Goal: Task Accomplishment & Management: Manage account settings

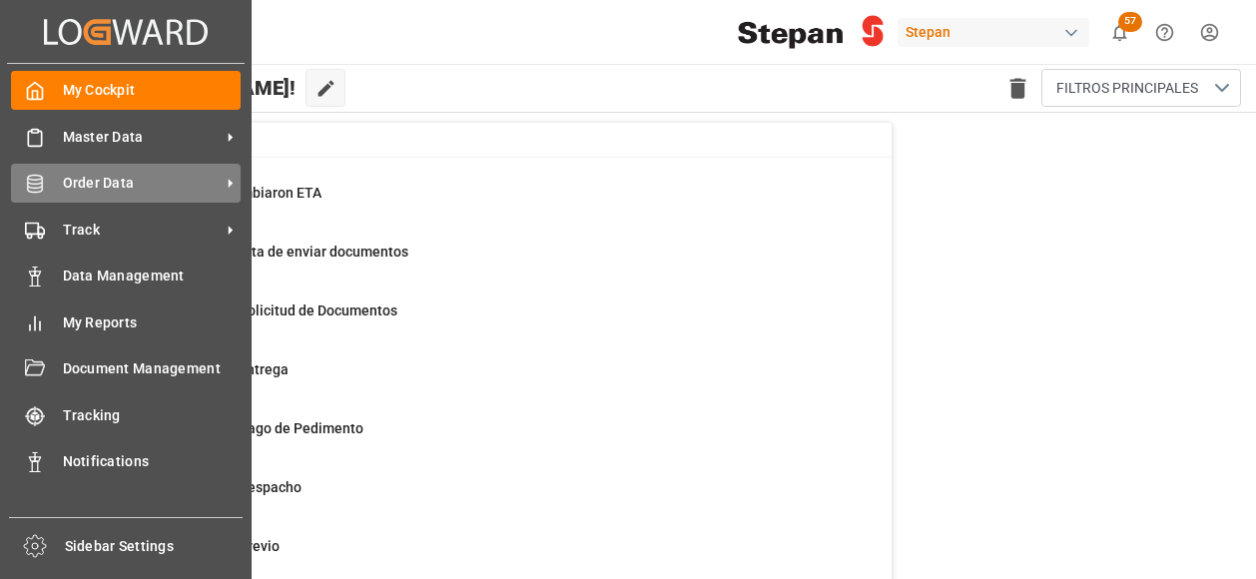
click at [80, 184] on span "Order Data" at bounding box center [142, 183] width 158 height 21
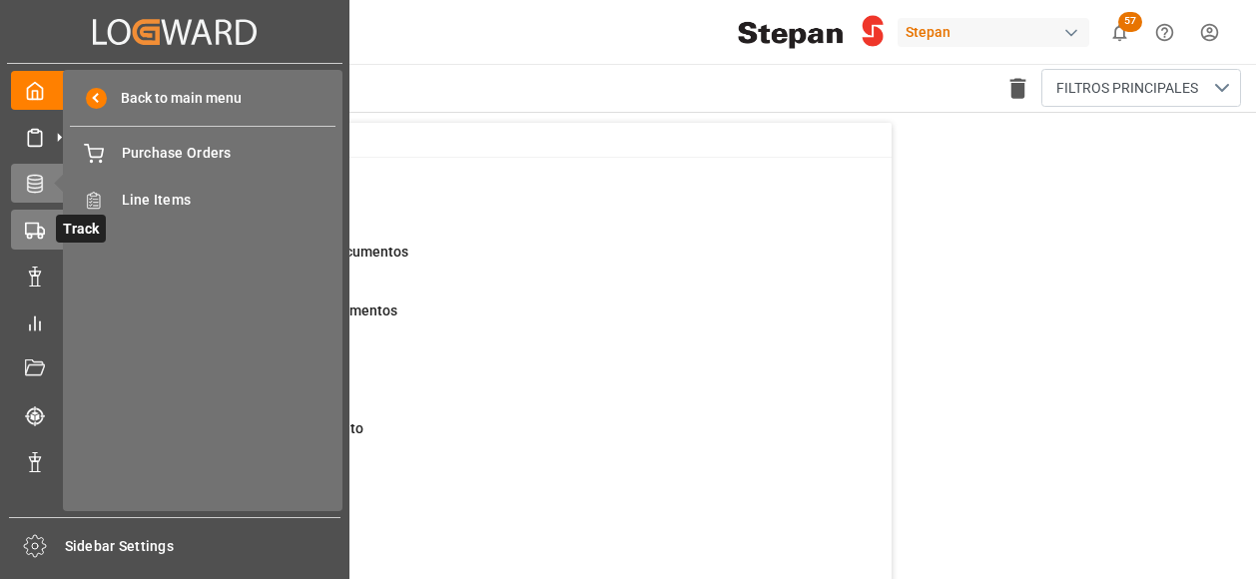
click at [33, 236] on icon at bounding box center [35, 231] width 20 height 20
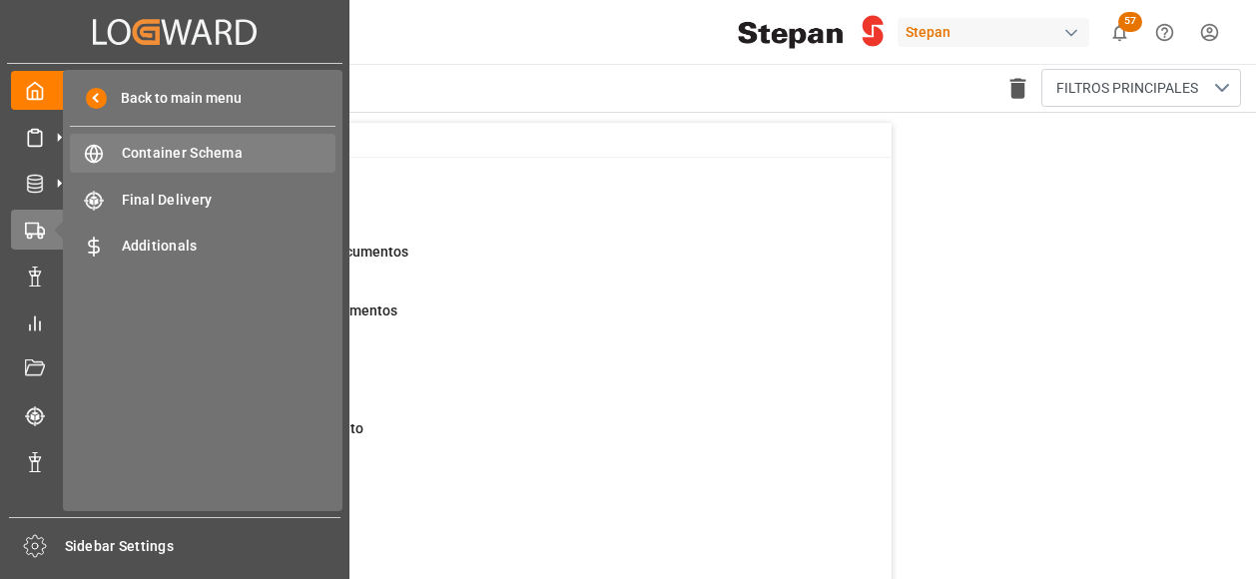
click at [166, 157] on span "Container Schema" at bounding box center [229, 153] width 215 height 21
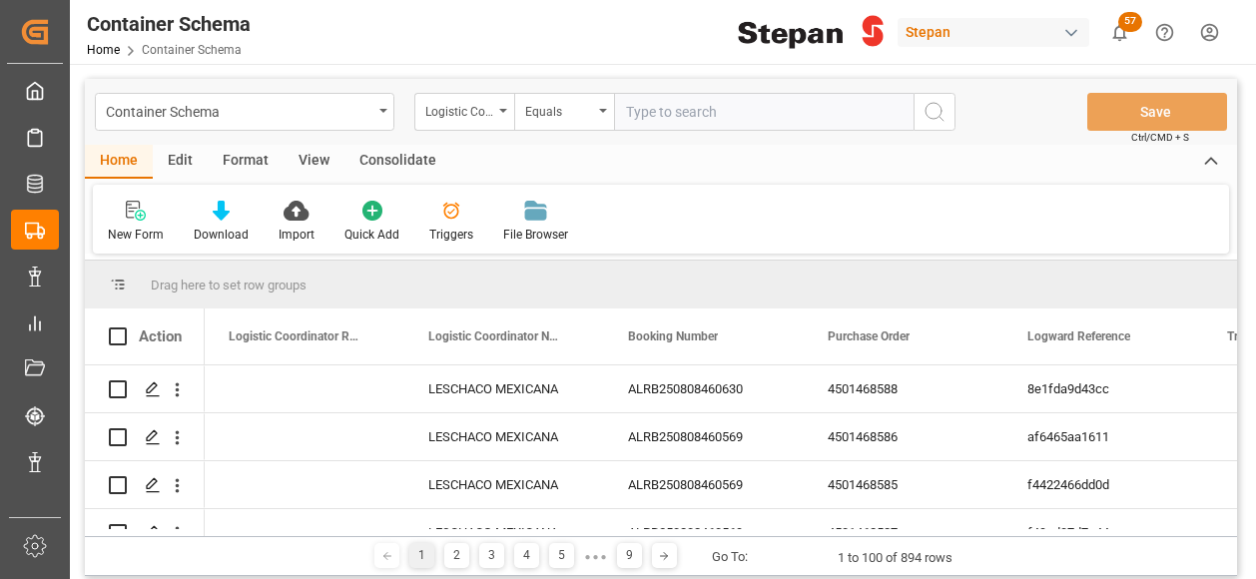
click at [246, 165] on div "Format" at bounding box center [246, 162] width 76 height 34
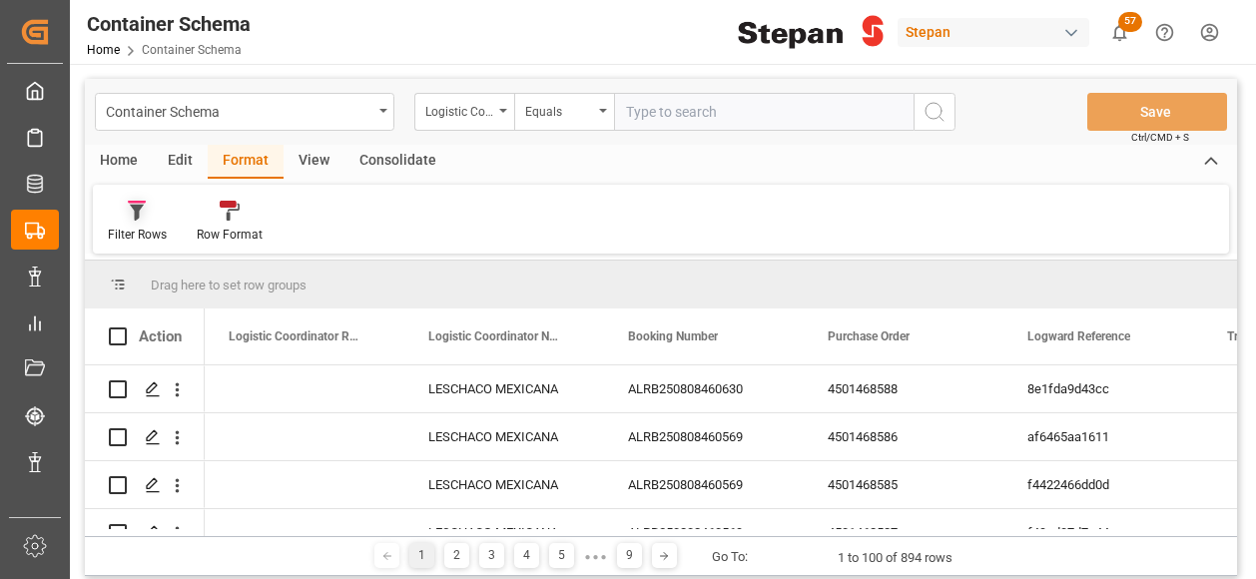
click at [142, 215] on icon at bounding box center [137, 211] width 18 height 20
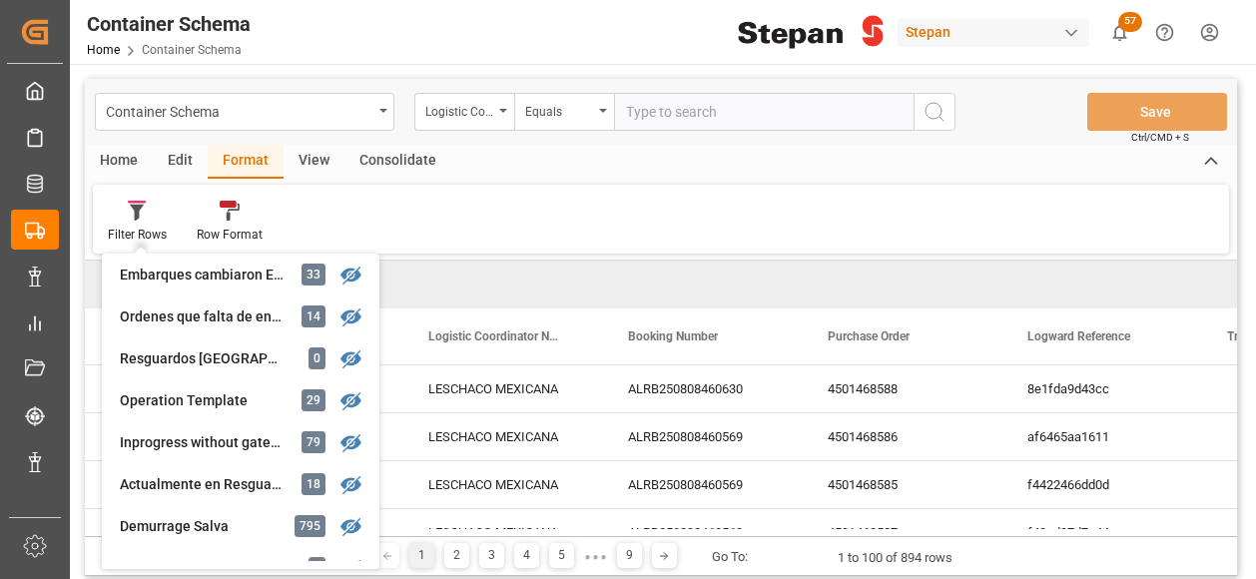
scroll to position [299, 0]
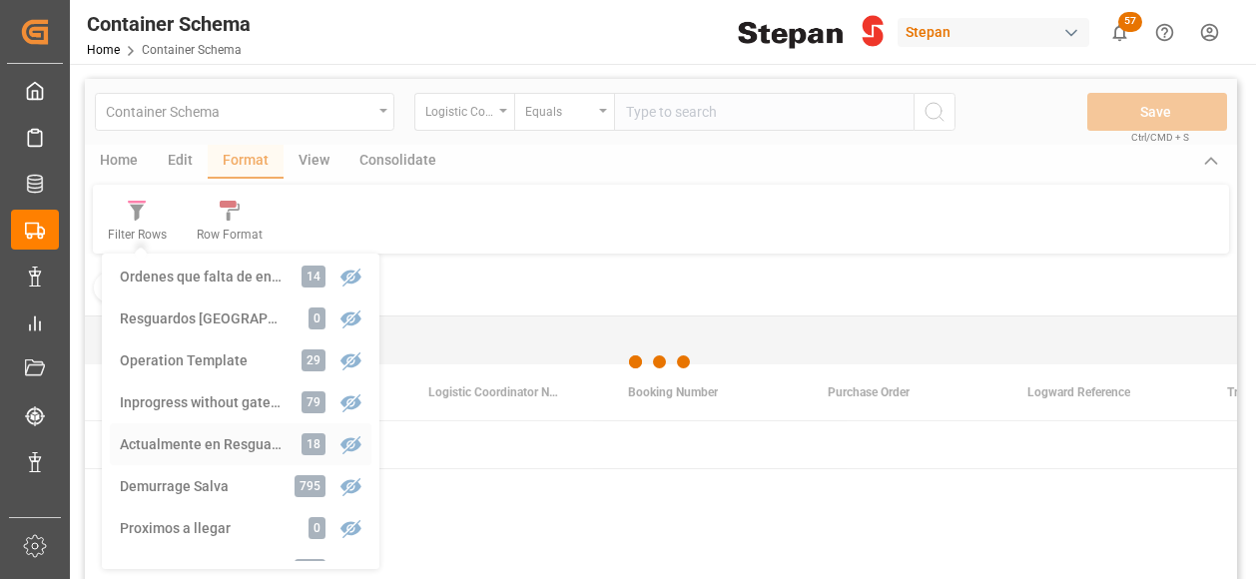
click at [198, 446] on div "Container Schema Logistic Coordinator Reference Number Equals Save Ctrl/CMD + S…" at bounding box center [661, 355] width 1152 height 553
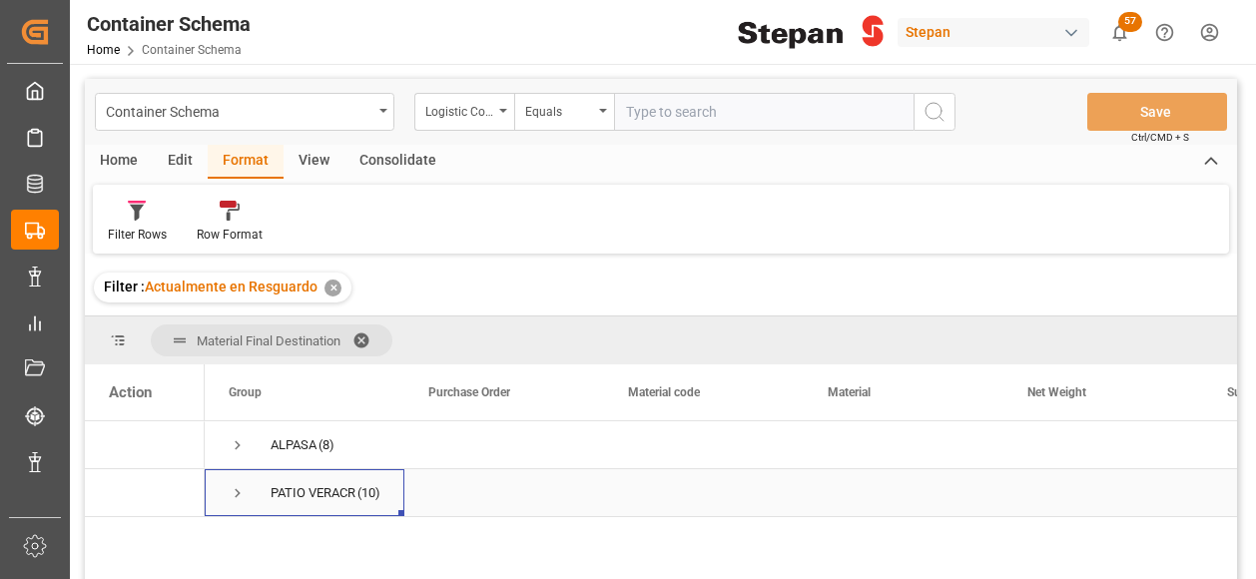
click at [290, 490] on div "PATIO VERACRUZ - GOLMEX" at bounding box center [312, 493] width 85 height 46
click at [238, 495] on span "Press SPACE to select this row." at bounding box center [238, 493] width 18 height 18
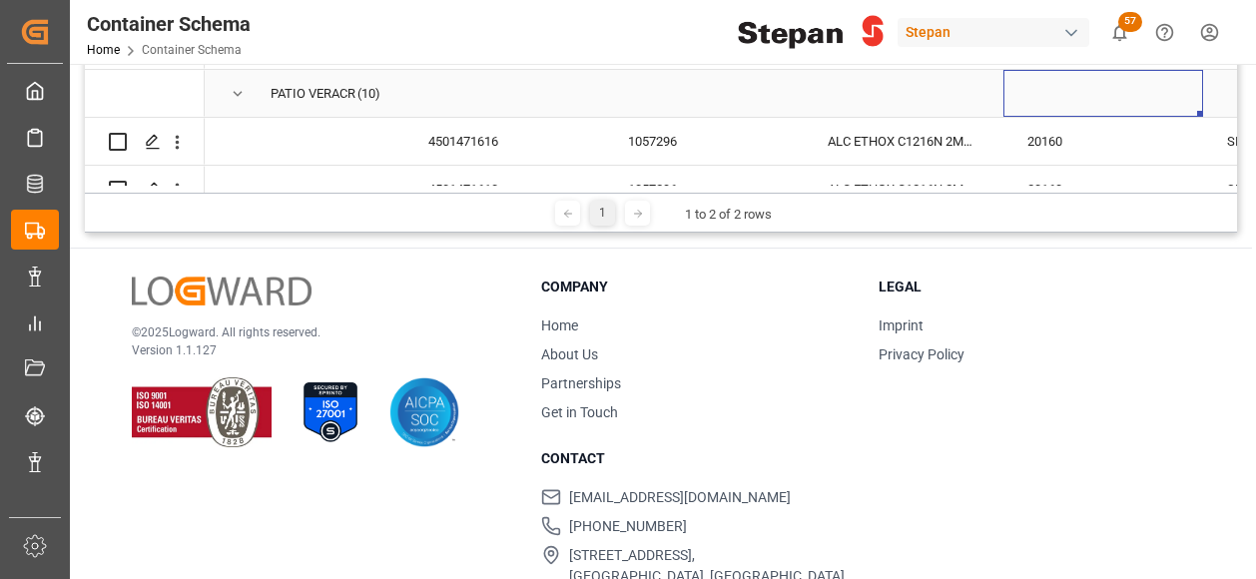
click at [1199, 111] on div "Press SPACE to select this row." at bounding box center [1103, 93] width 200 height 47
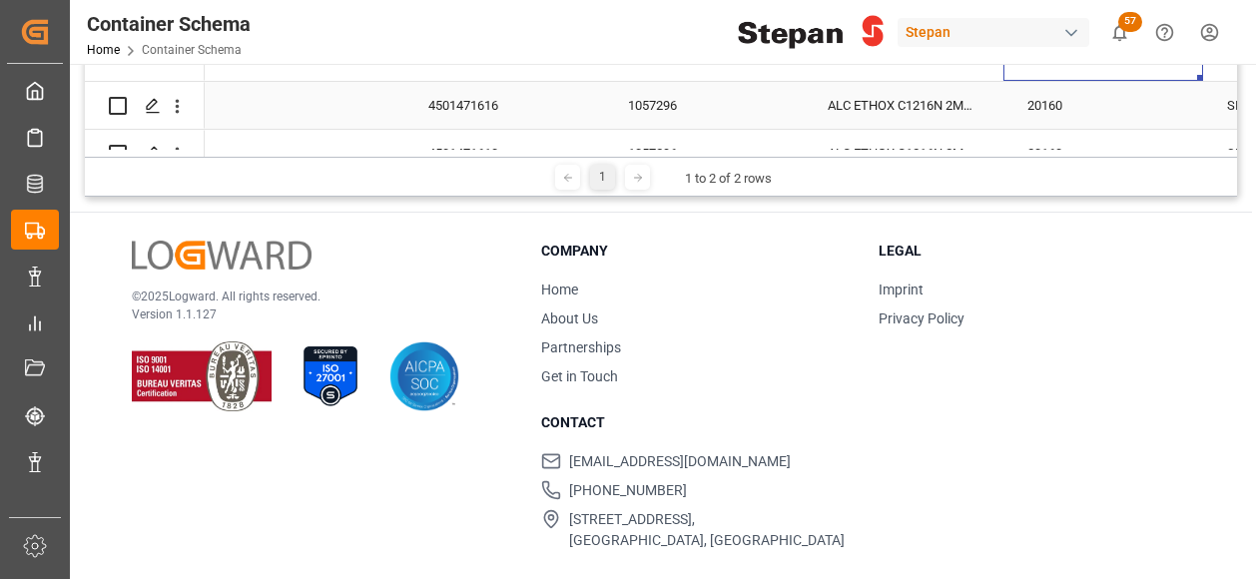
click at [519, 115] on div "4501471616" at bounding box center [504, 105] width 200 height 47
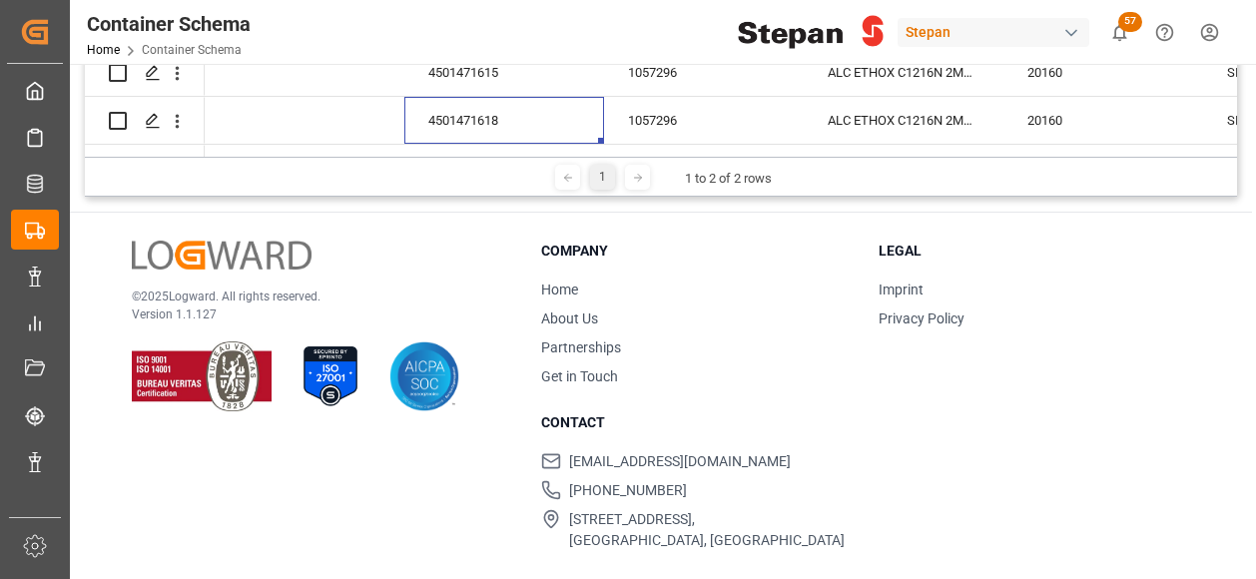
scroll to position [416, 0]
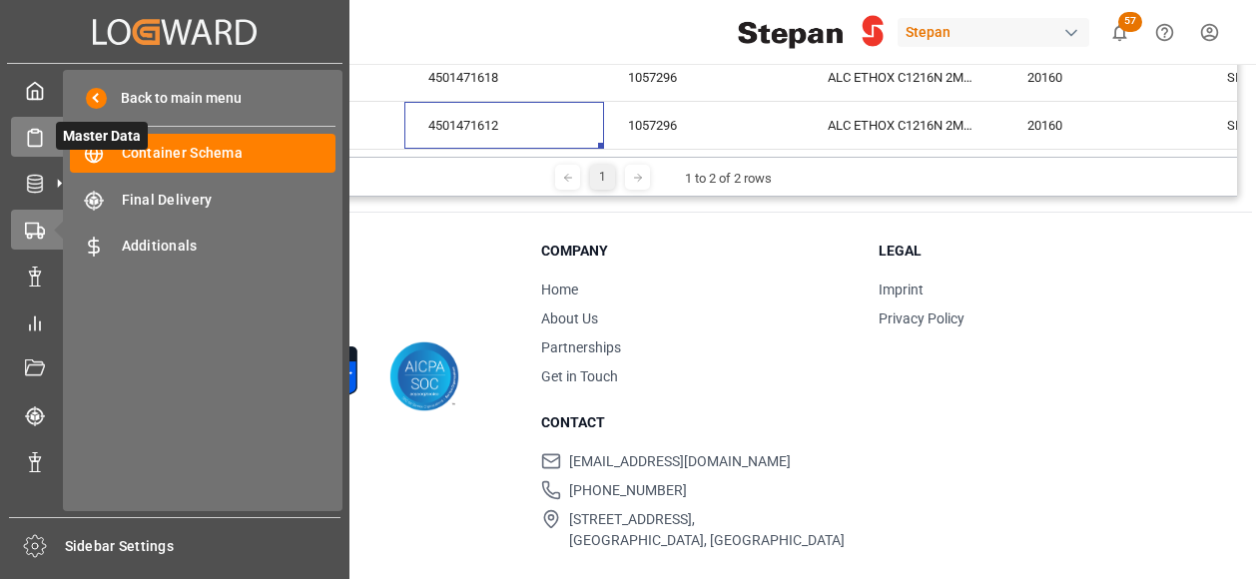
click at [25, 136] on icon at bounding box center [35, 138] width 20 height 20
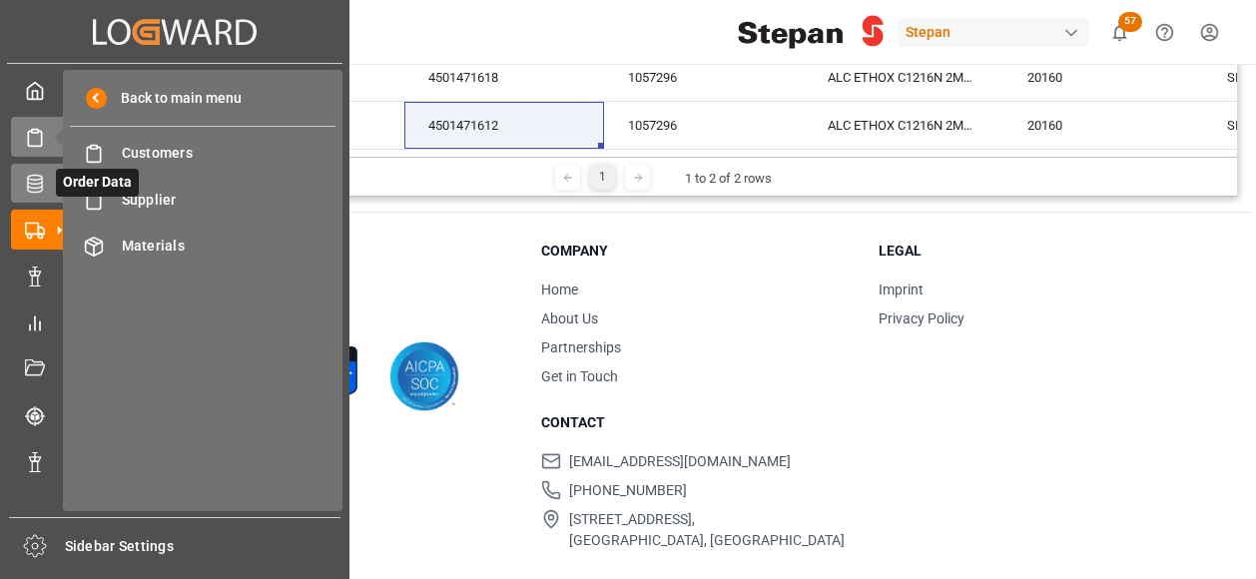
click at [33, 184] on icon at bounding box center [35, 184] width 20 height 20
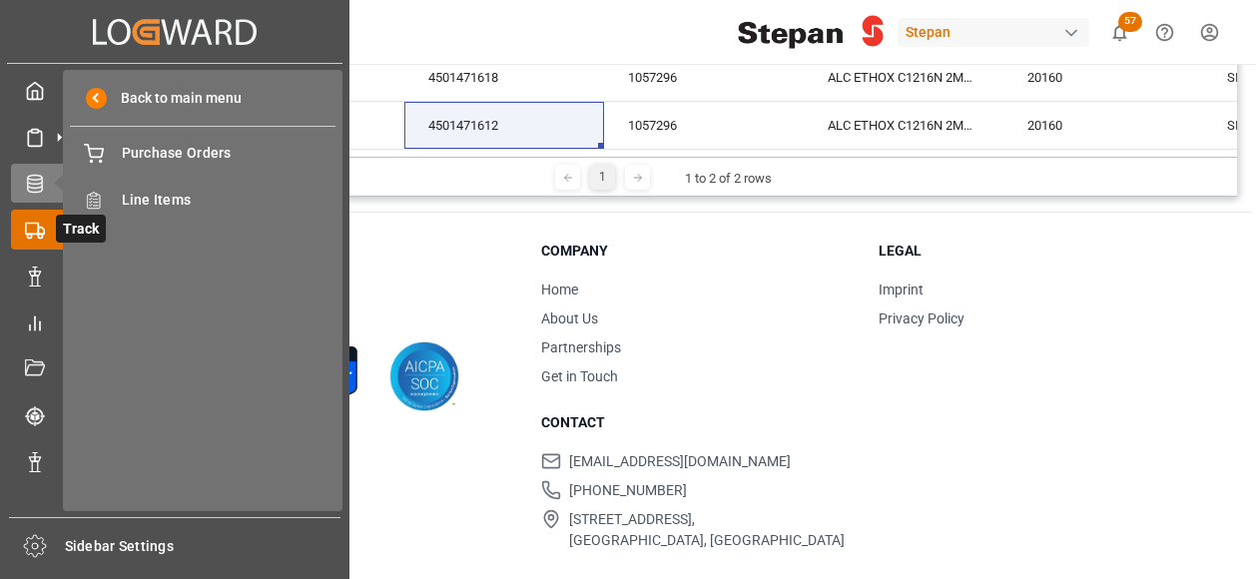
click at [43, 222] on icon at bounding box center [35, 231] width 20 height 20
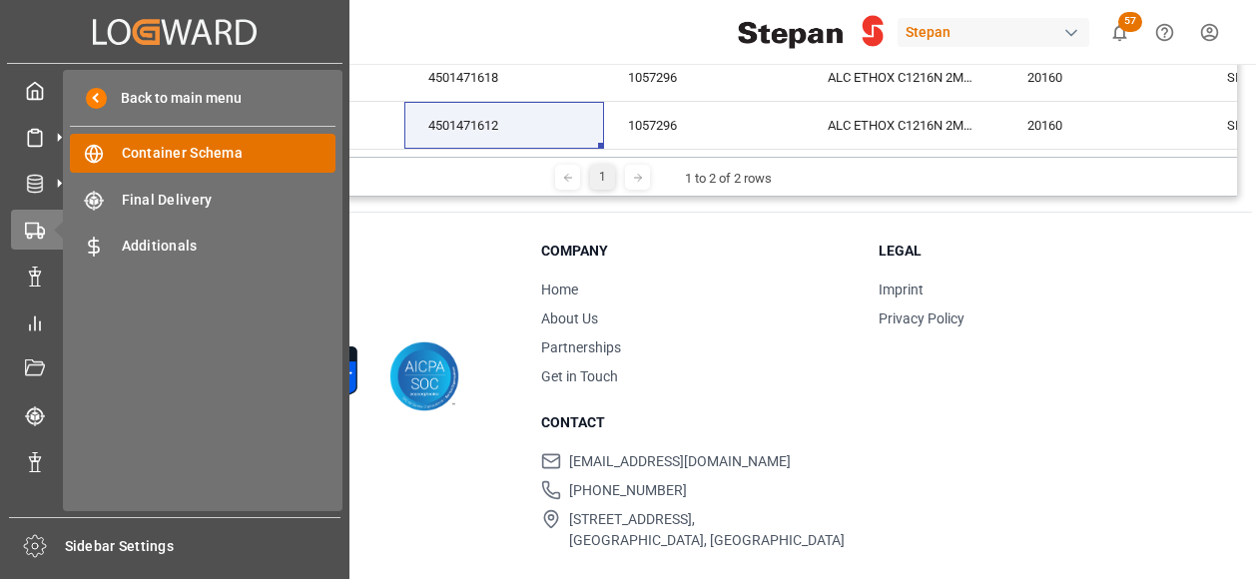
drag, startPoint x: 177, startPoint y: 157, endPoint x: 188, endPoint y: 154, distance: 11.4
click at [178, 156] on span "Container Schema" at bounding box center [229, 153] width 215 height 21
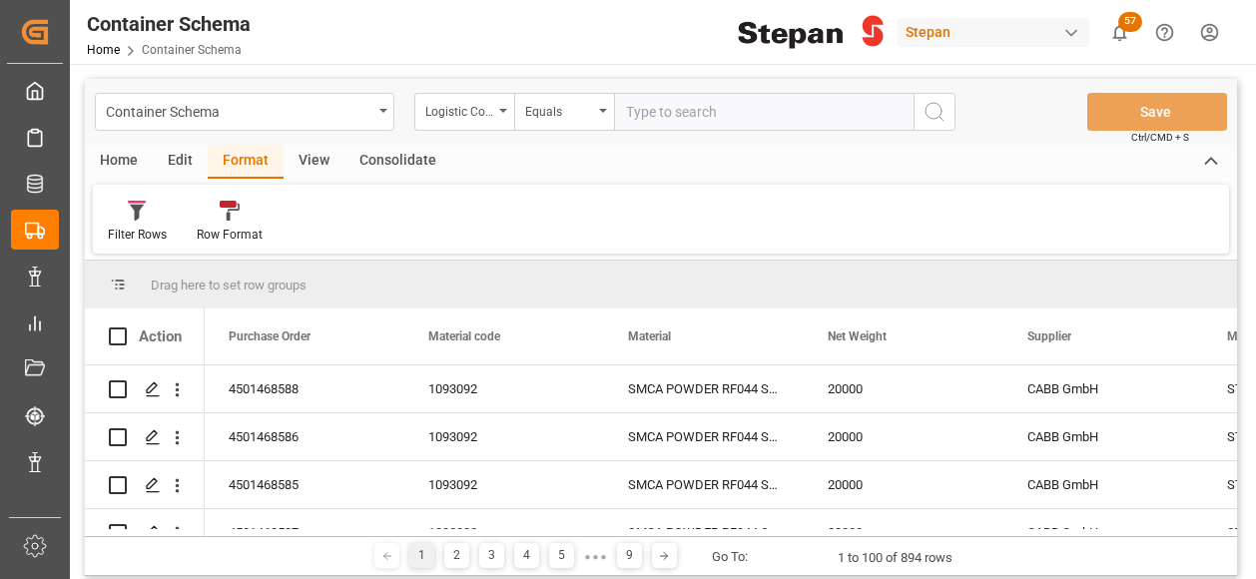
click at [128, 161] on div "Home" at bounding box center [119, 162] width 68 height 34
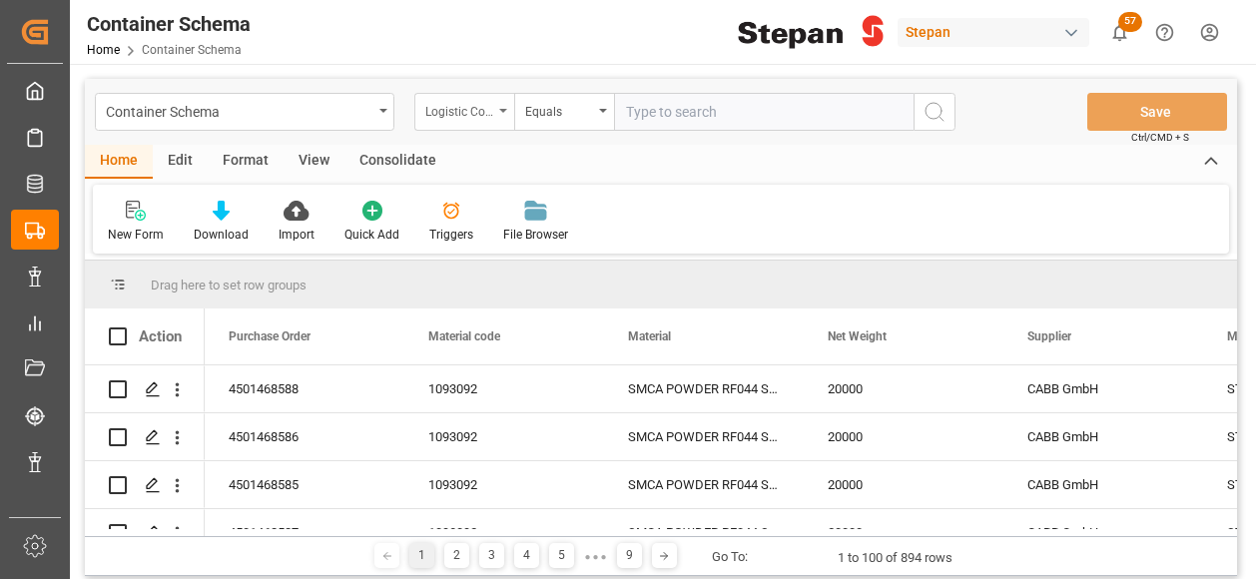
click at [503, 106] on div "Logistic Coordinator Reference Number" at bounding box center [464, 112] width 100 height 38
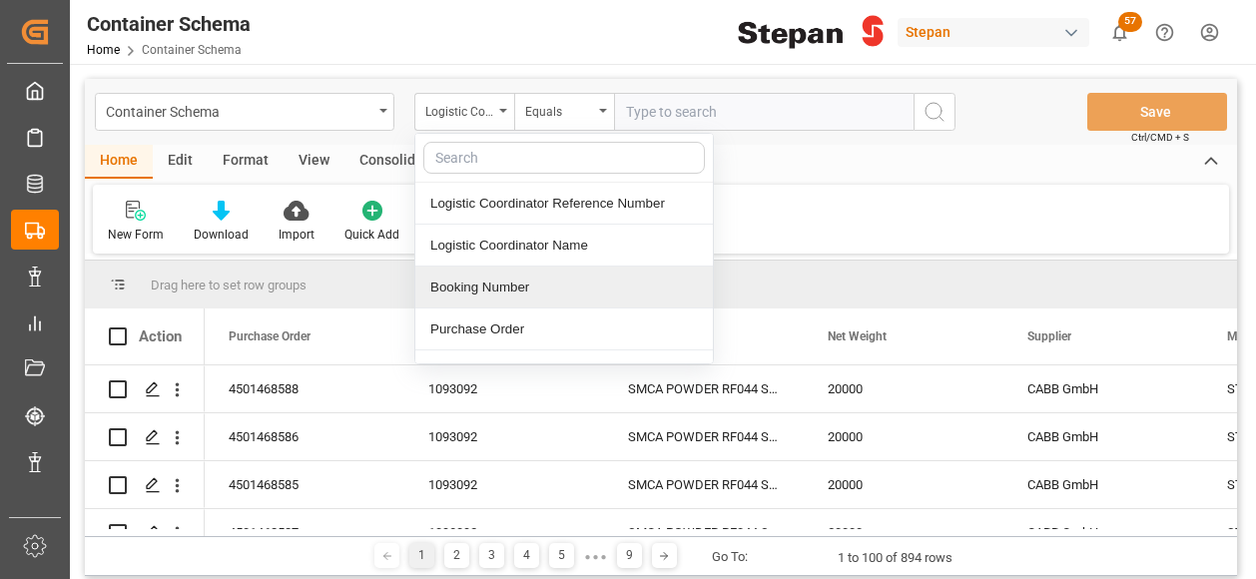
click at [470, 290] on div "Booking Number" at bounding box center [563, 287] width 297 height 42
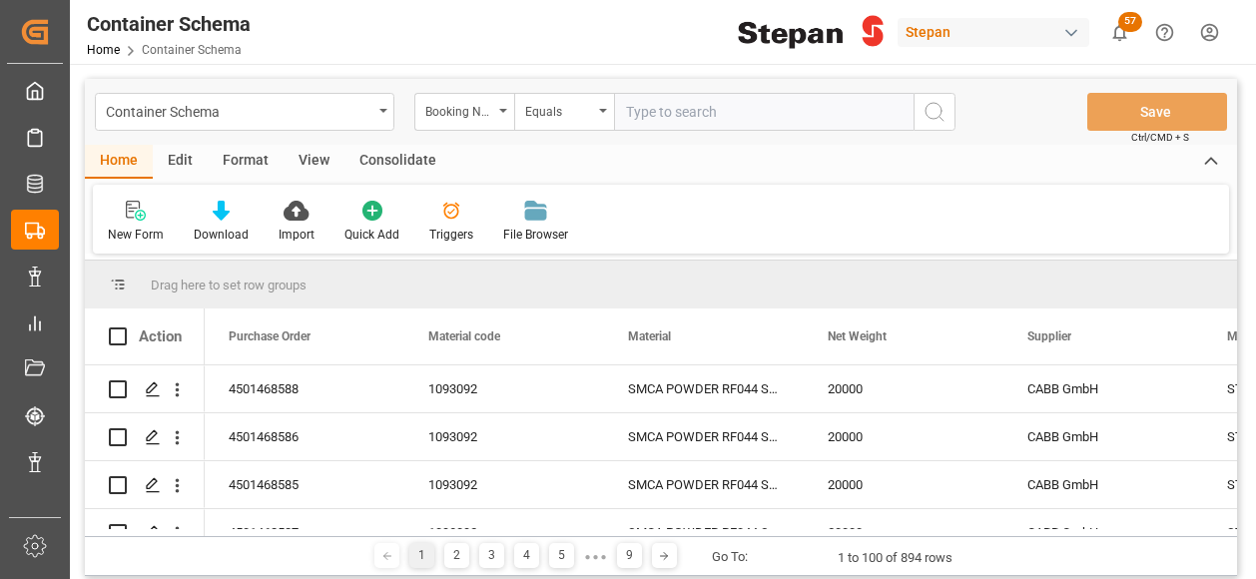
click at [647, 113] on input "text" at bounding box center [763, 112] width 299 height 38
click at [475, 113] on div "Booking Number" at bounding box center [459, 109] width 68 height 23
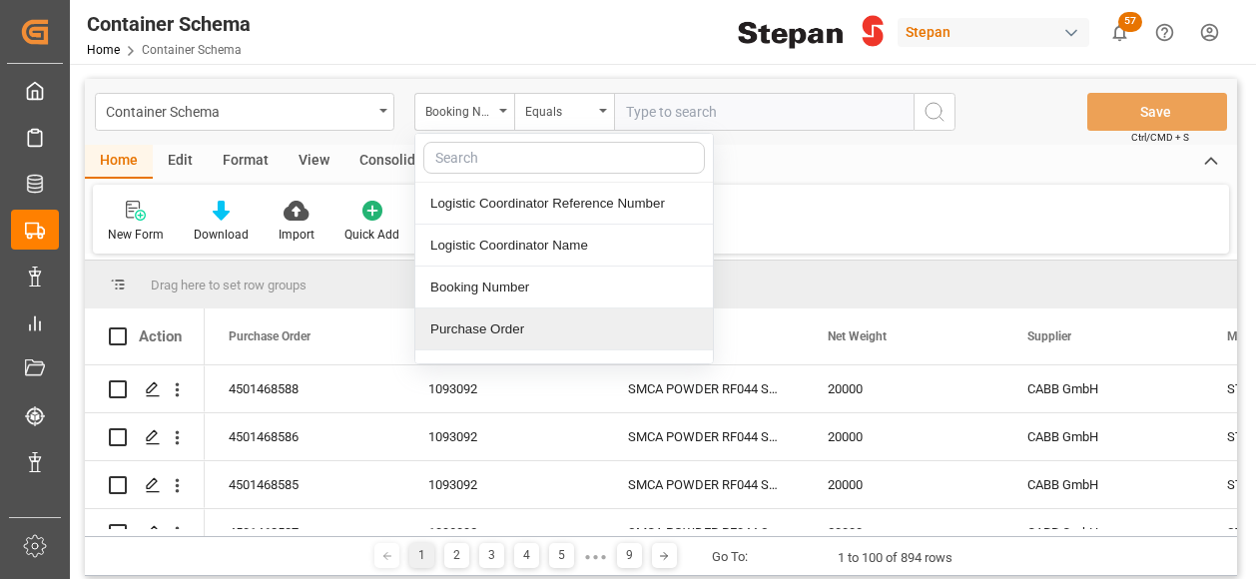
click at [448, 331] on div "Purchase Order" at bounding box center [563, 329] width 297 height 42
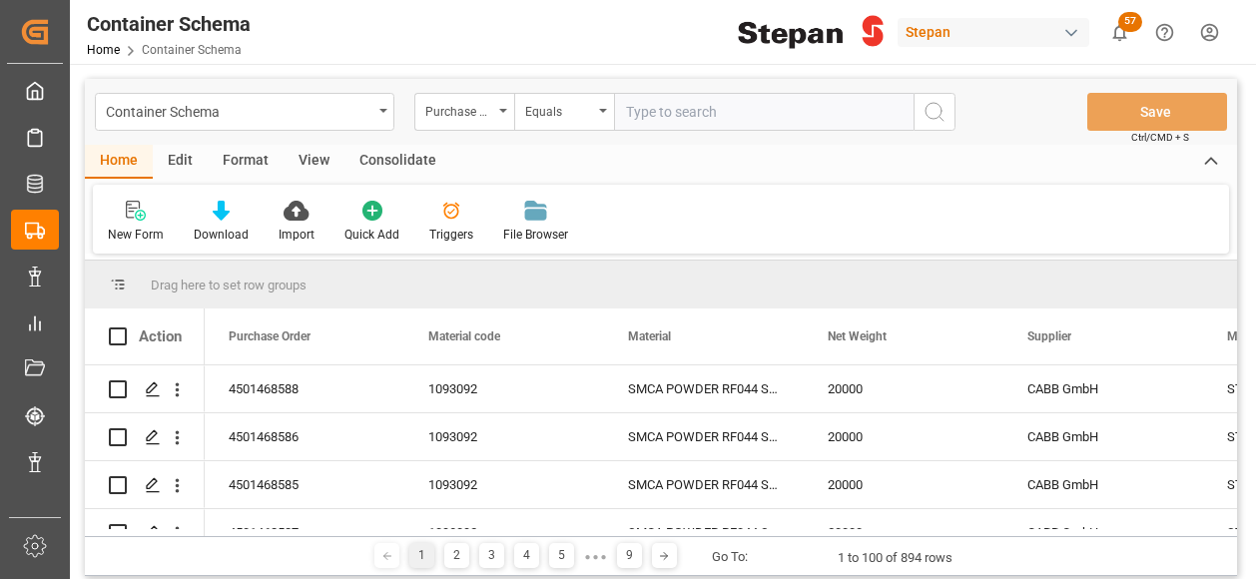
click at [639, 97] on input "text" at bounding box center [763, 112] width 299 height 38
paste input "4501462518"
type input "4501462518"
click at [934, 106] on icon "search button" at bounding box center [934, 112] width 24 height 24
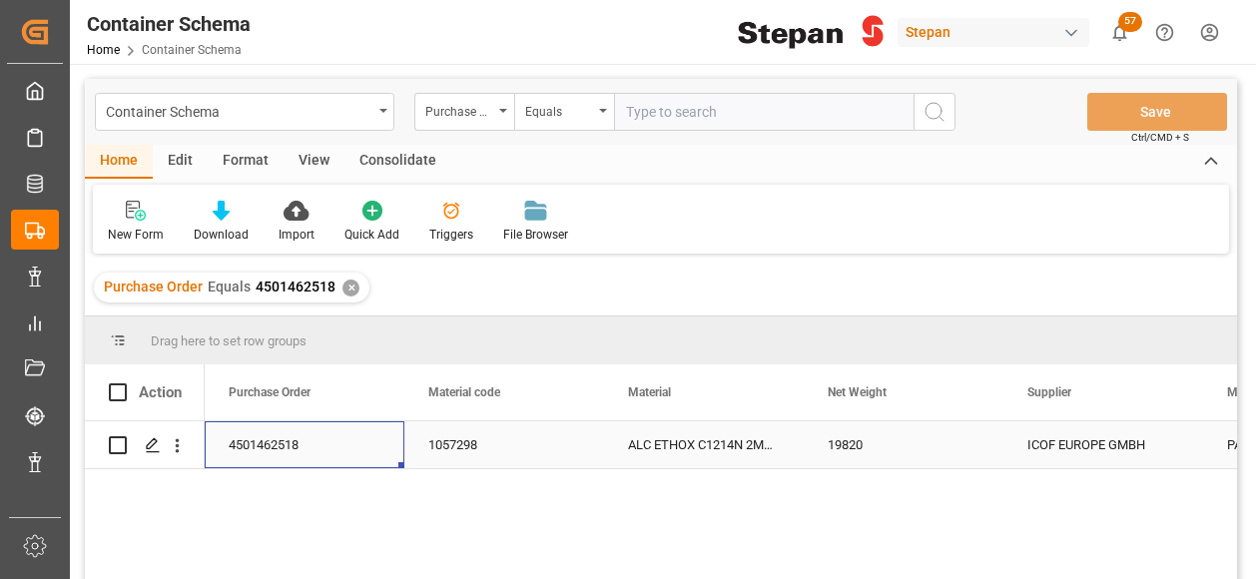
click at [274, 439] on div "4501462518" at bounding box center [305, 444] width 200 height 47
click at [152, 447] on icon "Press SPACE to select this row." at bounding box center [153, 445] width 16 height 16
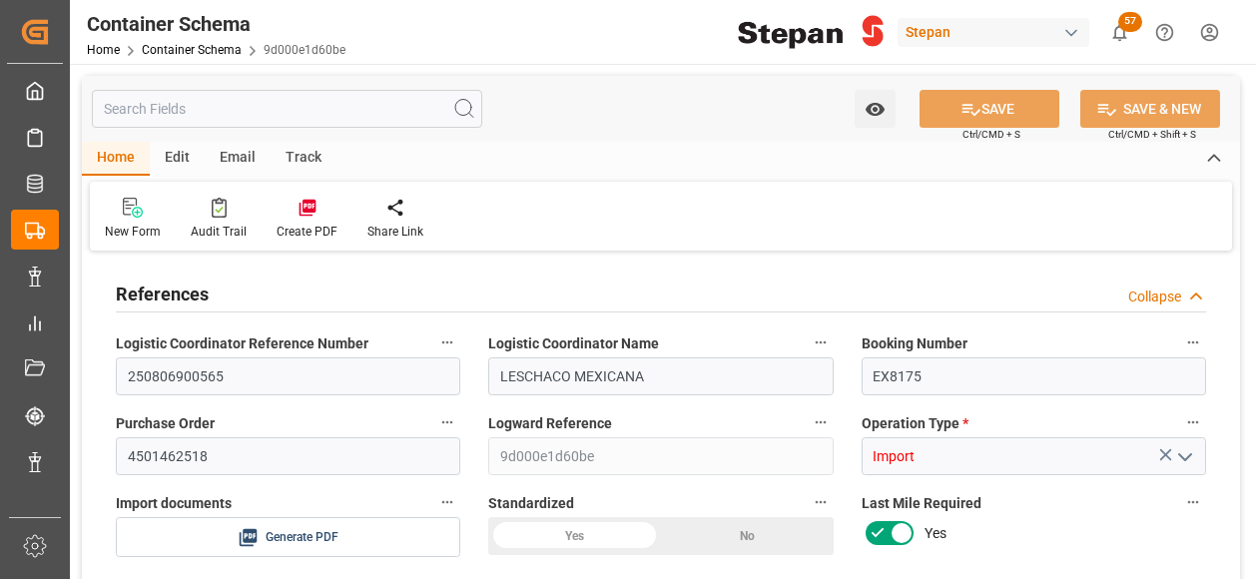
type input "14"
type input "55"
type input "-165"
type input "-3"
type input "1"
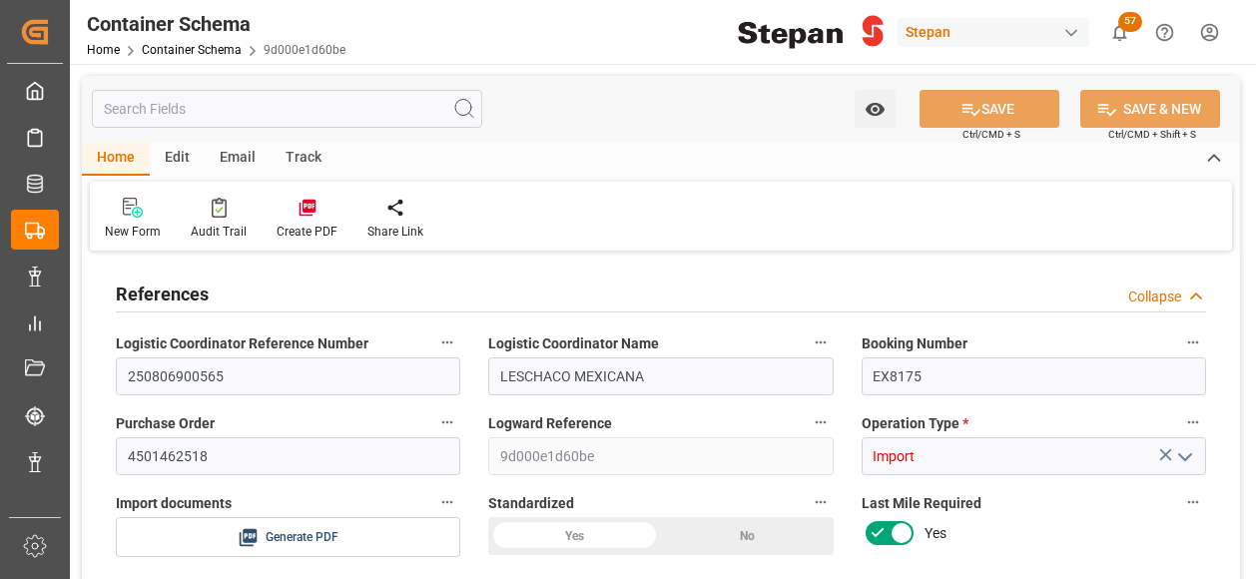
type input "1"
type input "19820"
type input "Cosco"
type input "COSCO Shipping Co. Ltd."
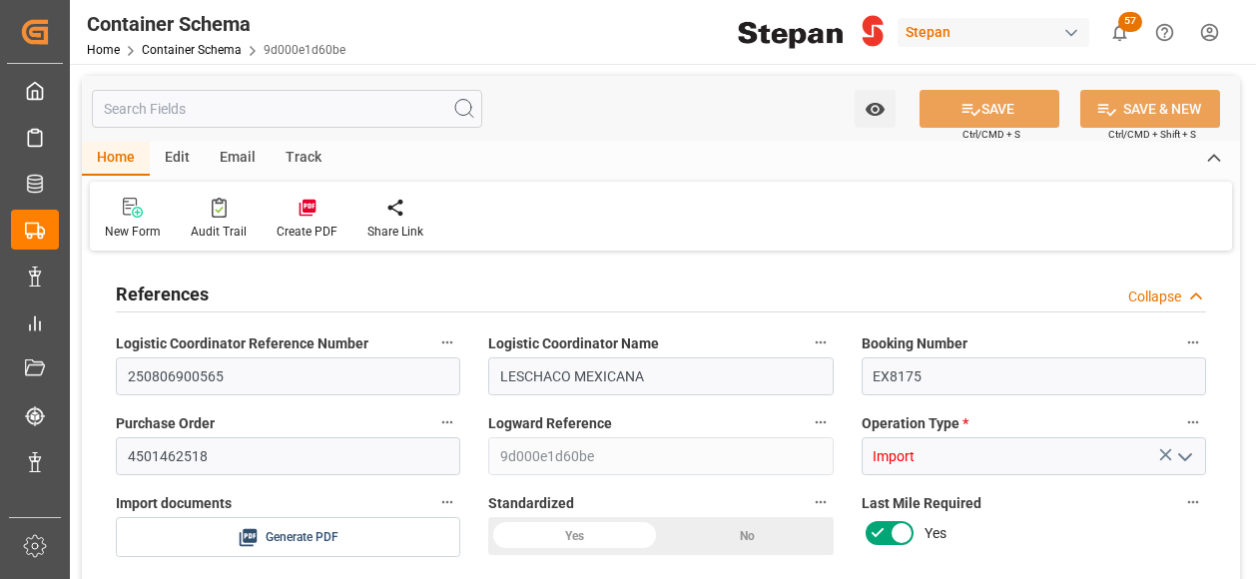
type input "NLRTM"
type input "MXVER"
type input "9979266"
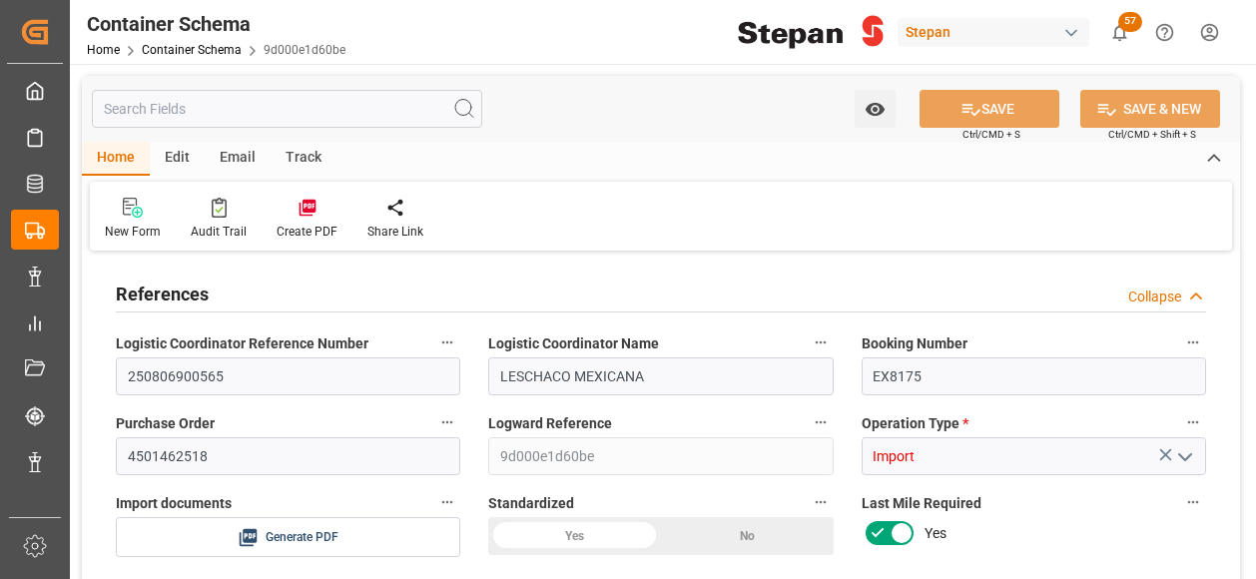
type input "9979266"
type input "2"
type input "19"
type input "29-07-2025 00:00"
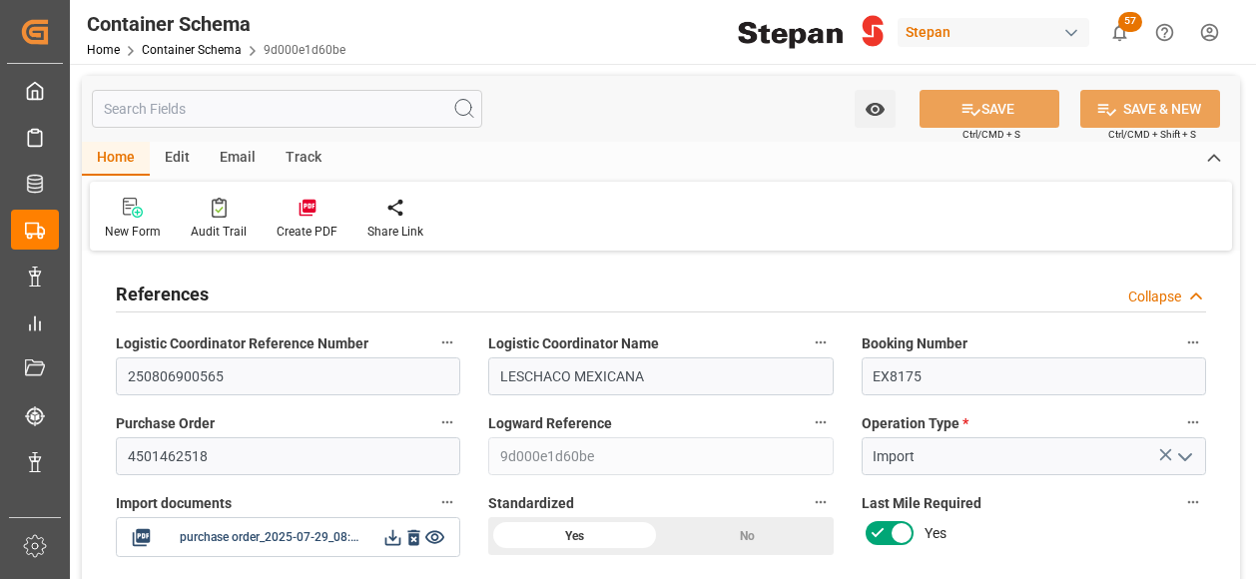
type input "29-07-2025"
type input "25-07-2025 00:00"
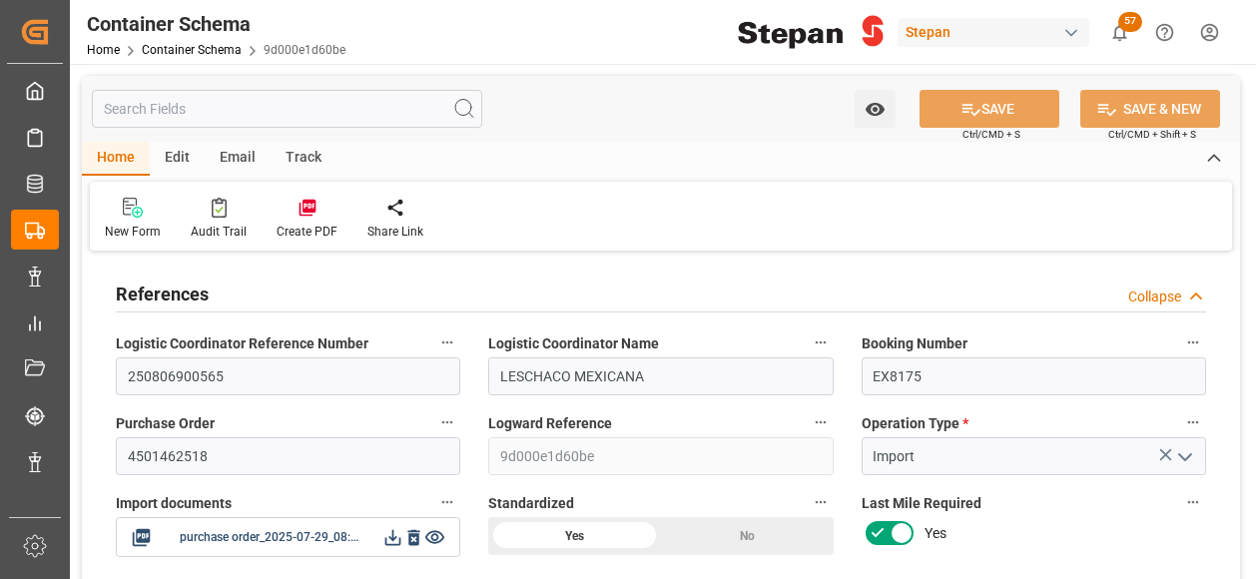
type input "02-08-2025 00:00"
type input "21-08-2025 00:00"
type input "19-08-2025 00:00"
type input "21-08-2025 00:00"
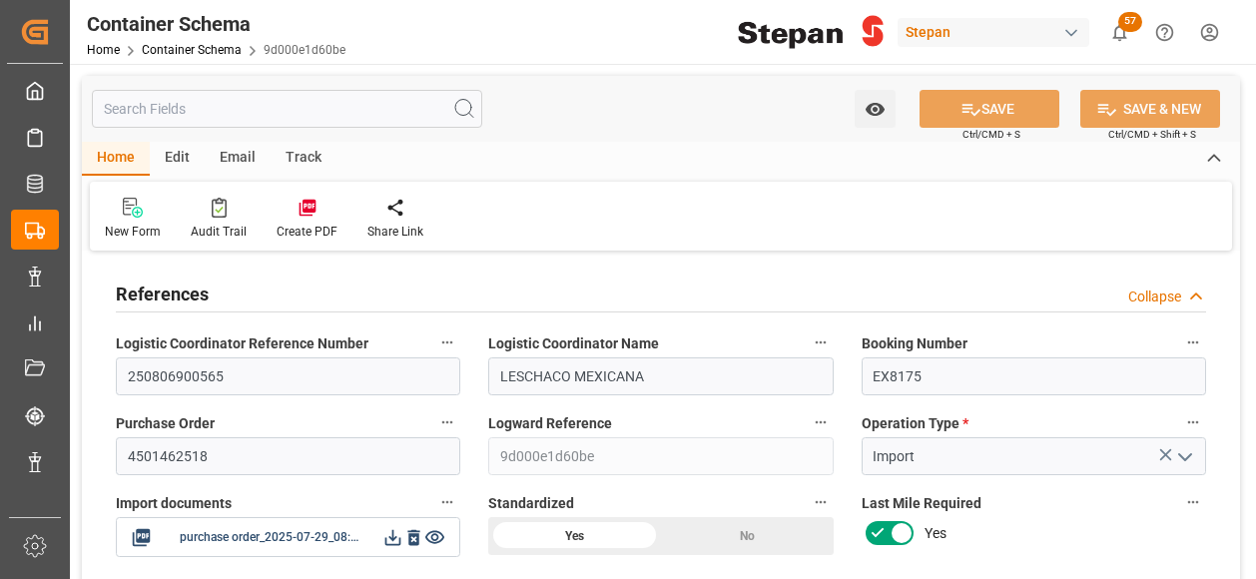
type input "29-07-2025"
type input "01-09-2025 05:35"
type input "29-07-2025 20:44"
type input "[DATE]"
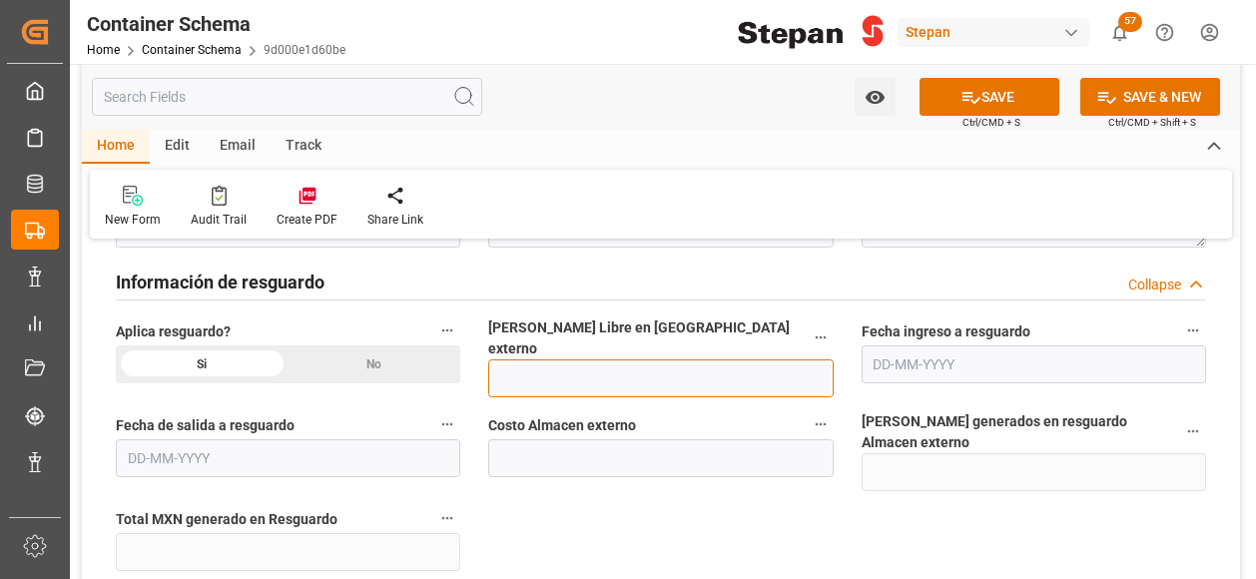
click at [545, 360] on input "text" at bounding box center [660, 378] width 344 height 38
type input "12"
click at [937, 358] on input "text" at bounding box center [1033, 364] width 344 height 38
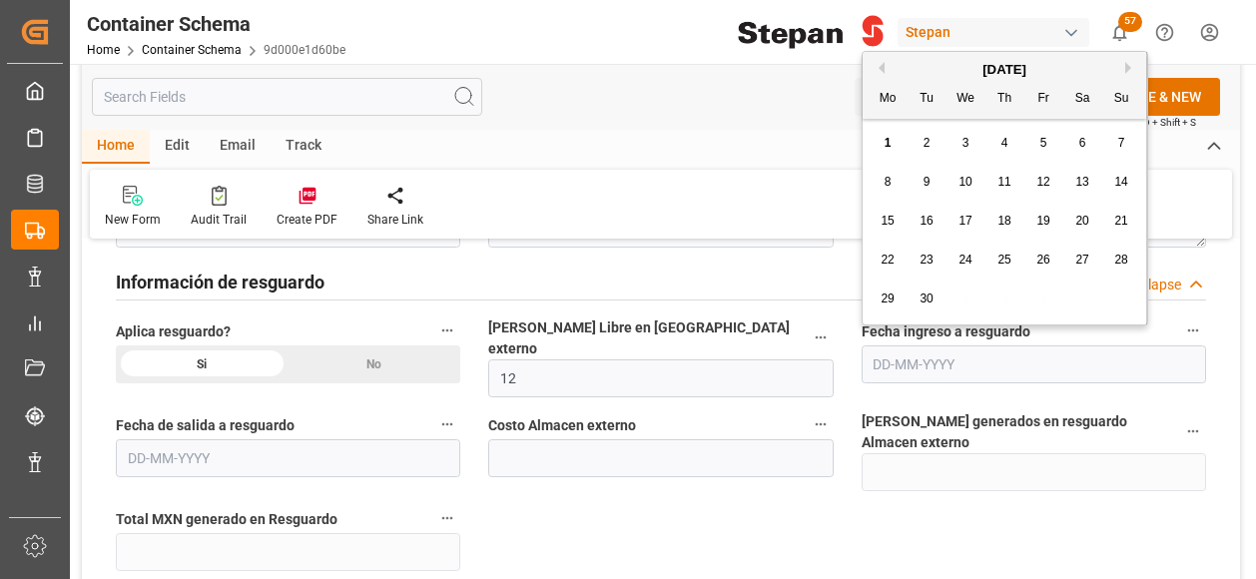
click at [896, 299] on div "29" at bounding box center [887, 299] width 25 height 24
type input "29-09-2025"
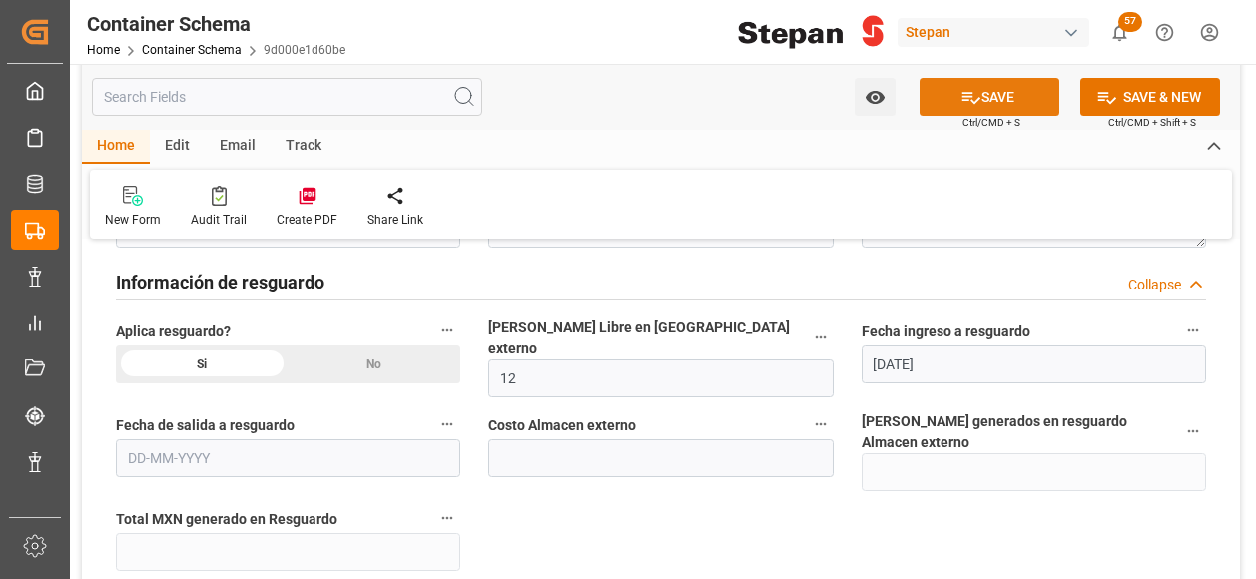
click at [986, 101] on button "SAVE" at bounding box center [989, 97] width 140 height 38
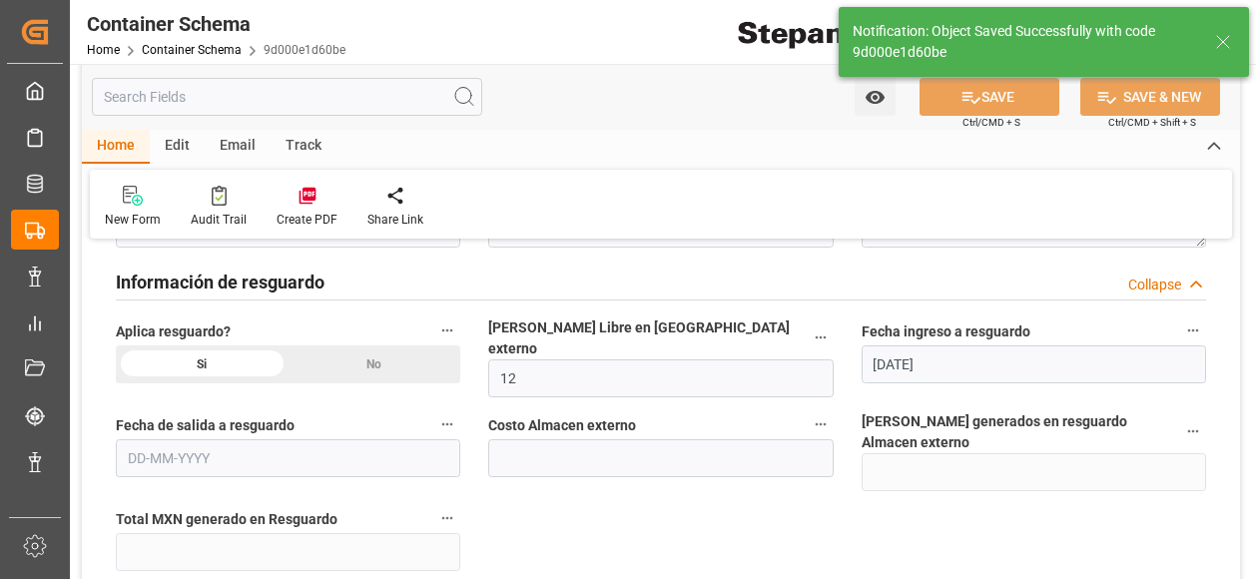
type input "-40"
type input "01-09-2025 14:24"
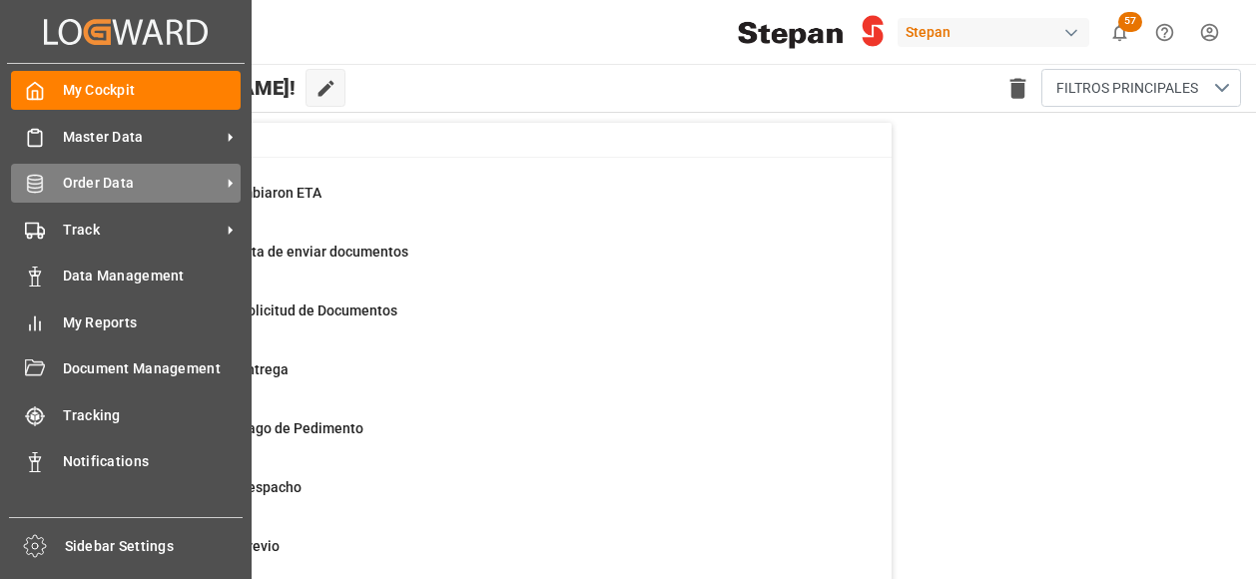
click at [96, 173] on span "Order Data" at bounding box center [142, 183] width 158 height 21
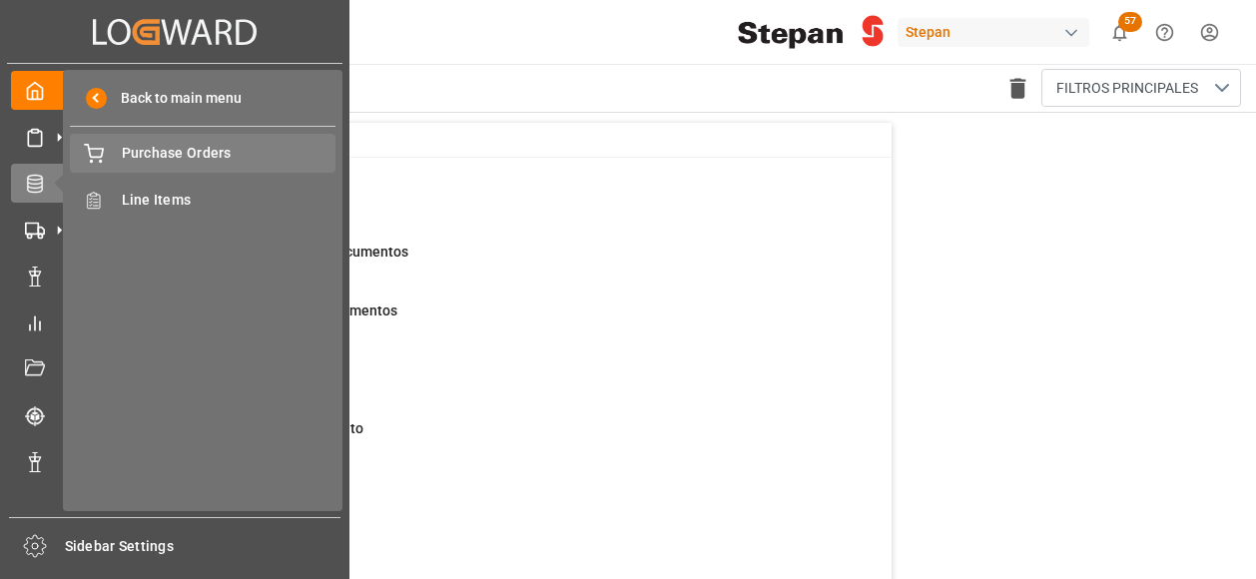
click at [133, 153] on span "Purchase Orders" at bounding box center [229, 153] width 215 height 21
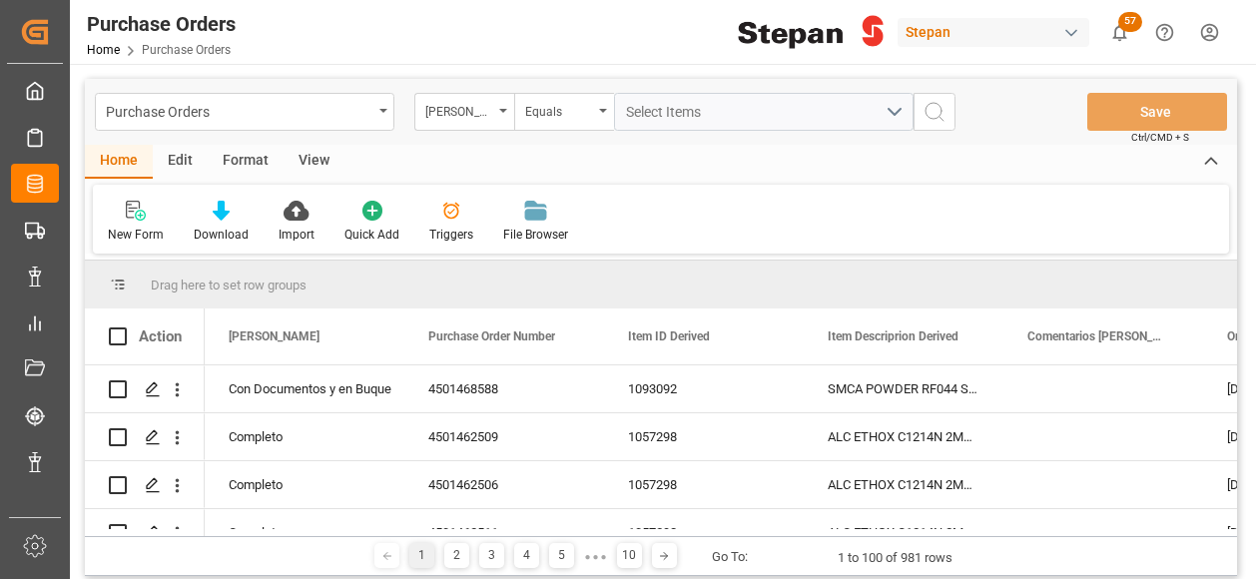
click at [503, 113] on div "Hito Stepan" at bounding box center [464, 112] width 100 height 38
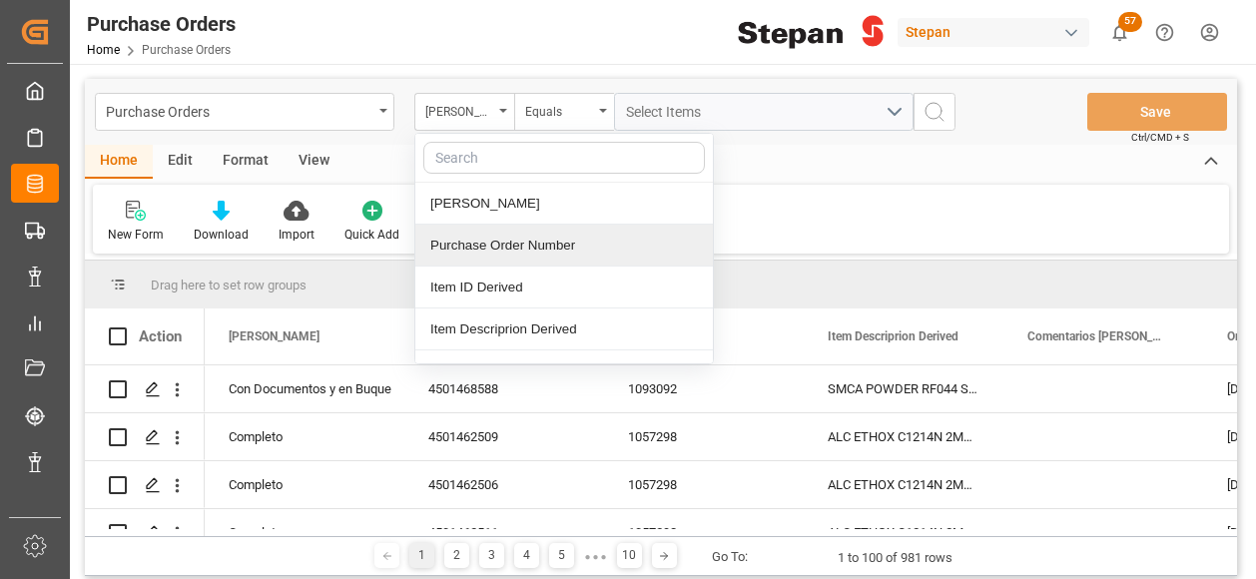
click at [477, 247] on div "Purchase Order Number" at bounding box center [563, 246] width 297 height 42
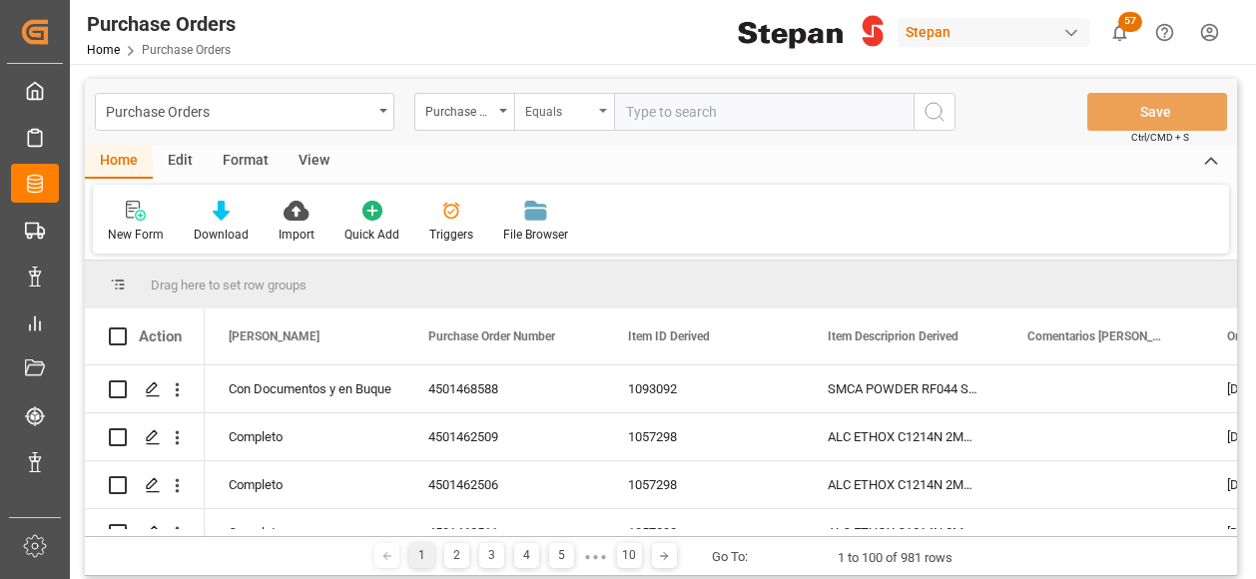
click at [597, 103] on div "Equals" at bounding box center [564, 112] width 100 height 38
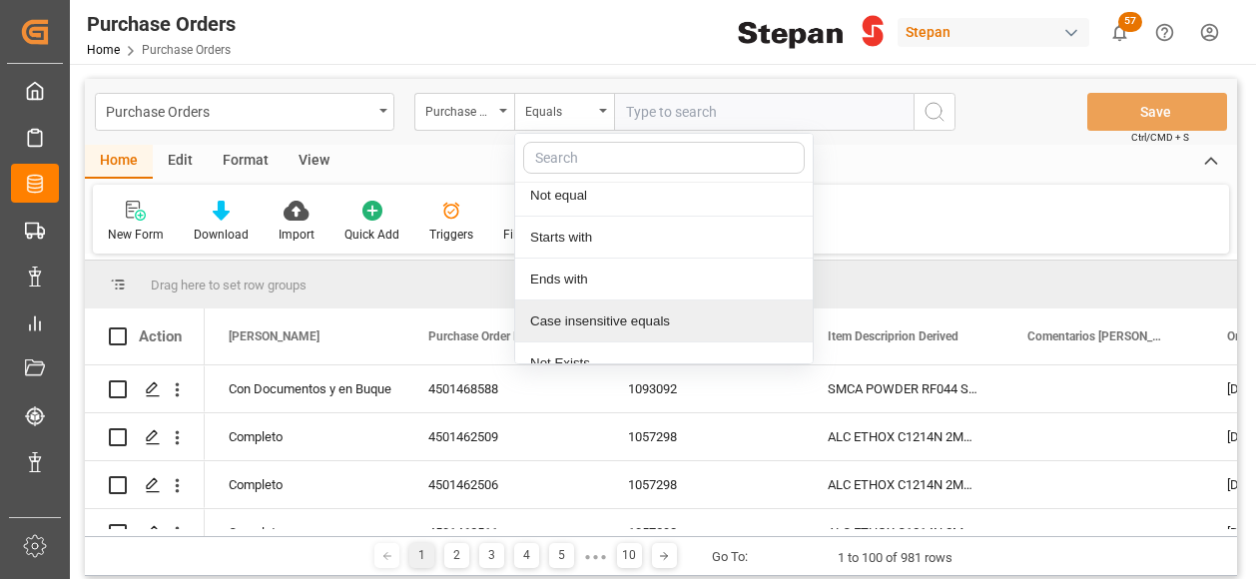
scroll to position [151, 0]
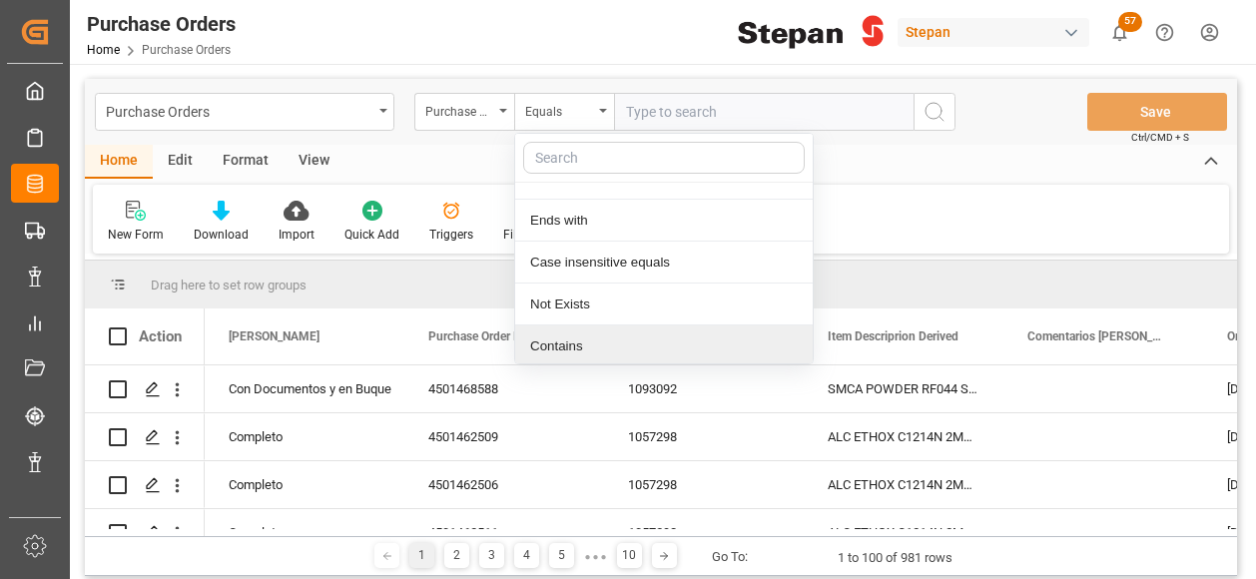
click at [552, 352] on div "Contains" at bounding box center [663, 346] width 297 height 42
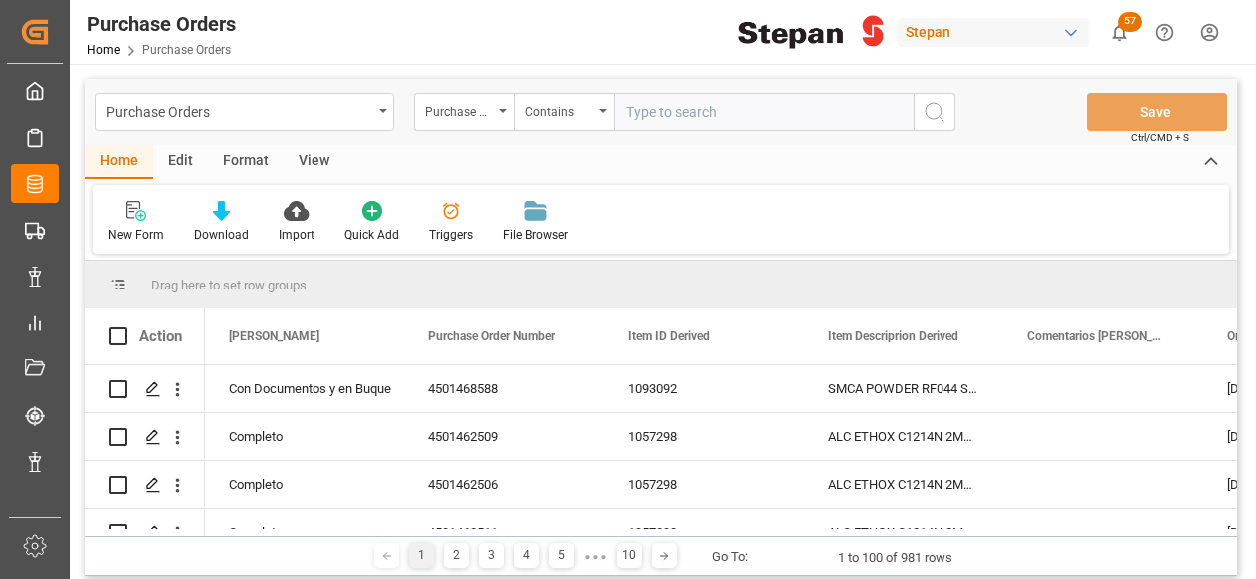
paste input "4501471613 4501471612 4501471619 4501471607 4501471610 4501471617 4501471618 45…"
click at [824, 115] on input "4501471613 4501471612 4501471619 4501471607 4501471610 4501471617 4501471618 45…" at bounding box center [763, 112] width 299 height 38
click at [747, 111] on input "4501471613 4501471612 4501471619 4501471607 4501471610 4501471617 4501471618 45…" at bounding box center [763, 112] width 299 height 38
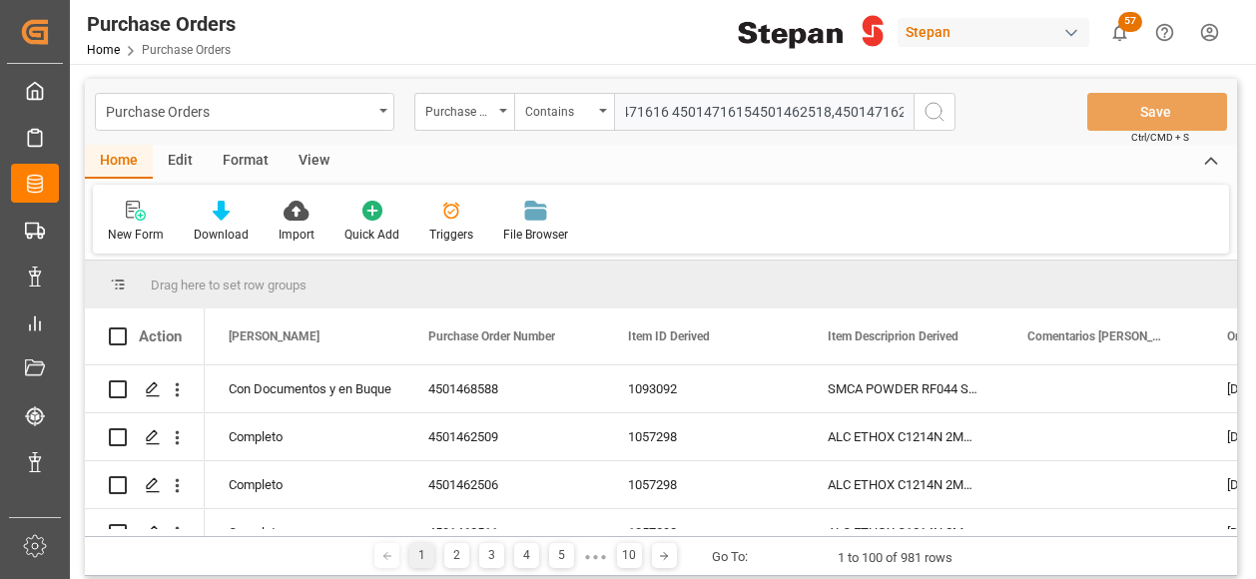
scroll to position [0, 616]
click at [667, 113] on input "4501471613 4501471612 4501471619 4501471607 4501471610 4501471617 4501471618 45…" at bounding box center [763, 112] width 299 height 38
type input "4501471613,4501471612,4501471619,4501471607,4501471610,4501471617,4501471618,45…"
click at [929, 117] on circle "search button" at bounding box center [933, 111] width 16 height 16
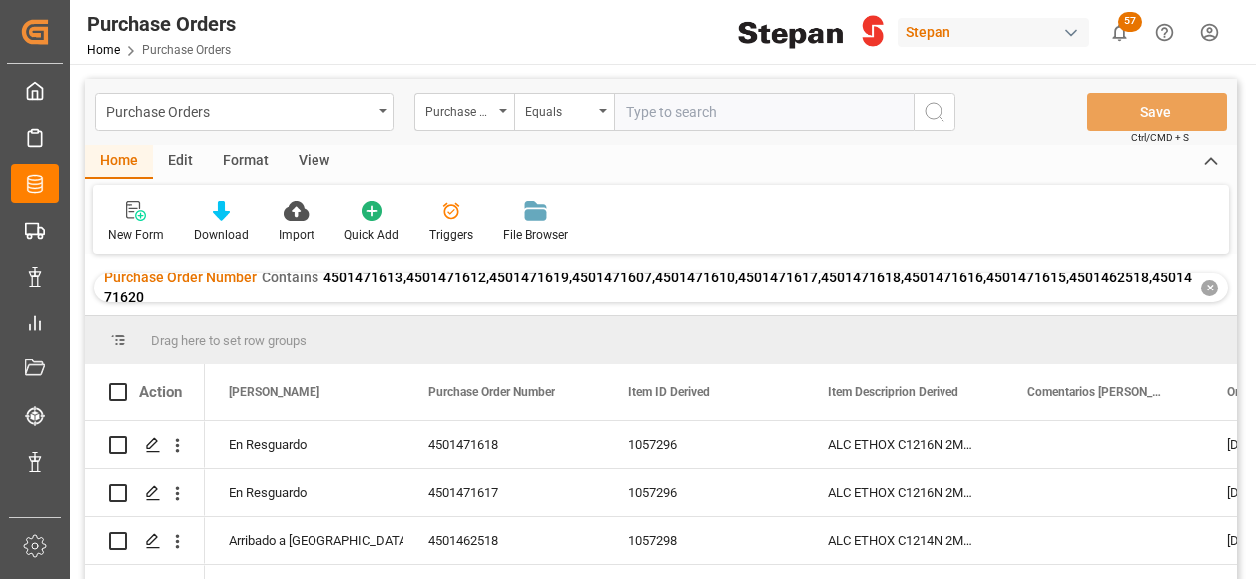
scroll to position [369, 0]
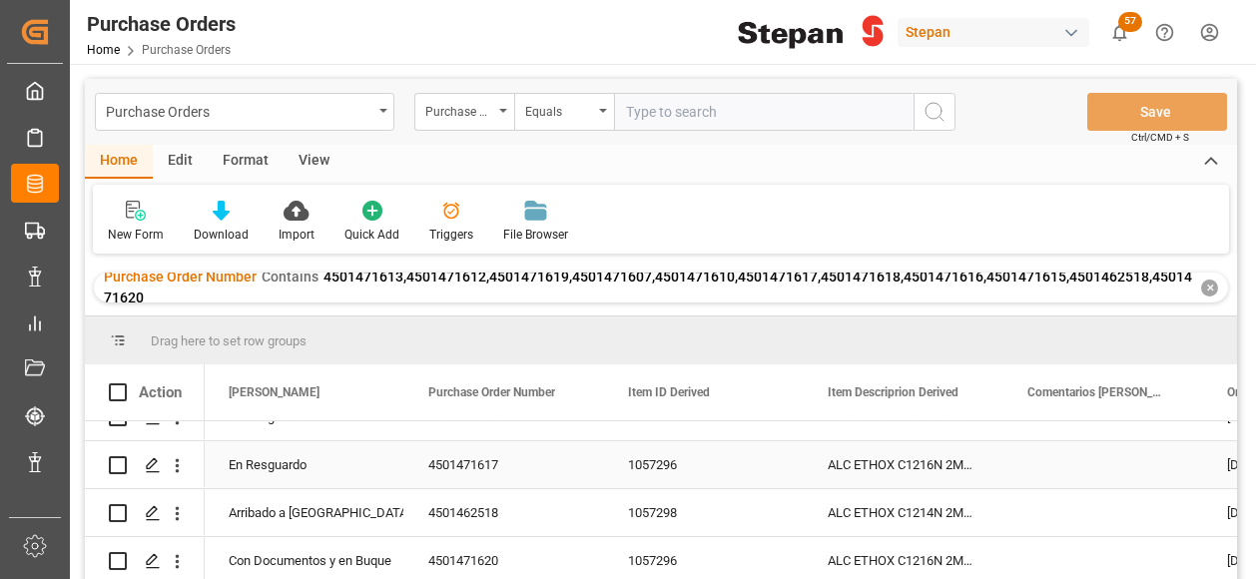
click at [285, 460] on div "En Resguardo" at bounding box center [305, 465] width 152 height 46
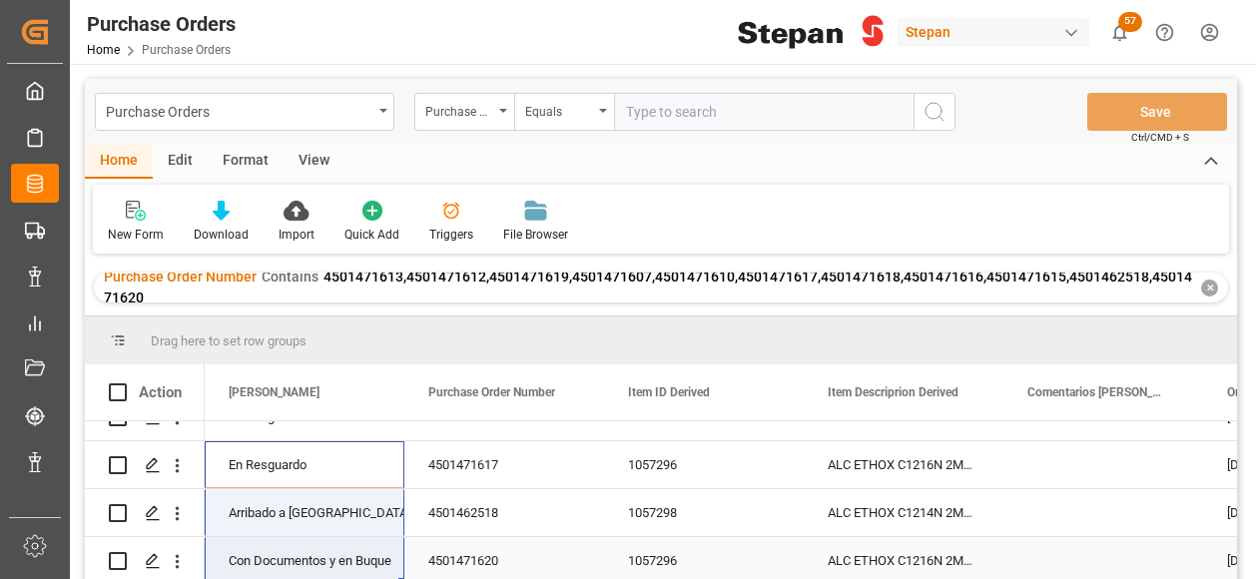
drag, startPoint x: 399, startPoint y: 488, endPoint x: 380, endPoint y: 555, distance: 69.5
click at [315, 450] on div "En Resguardo" at bounding box center [305, 465] width 152 height 46
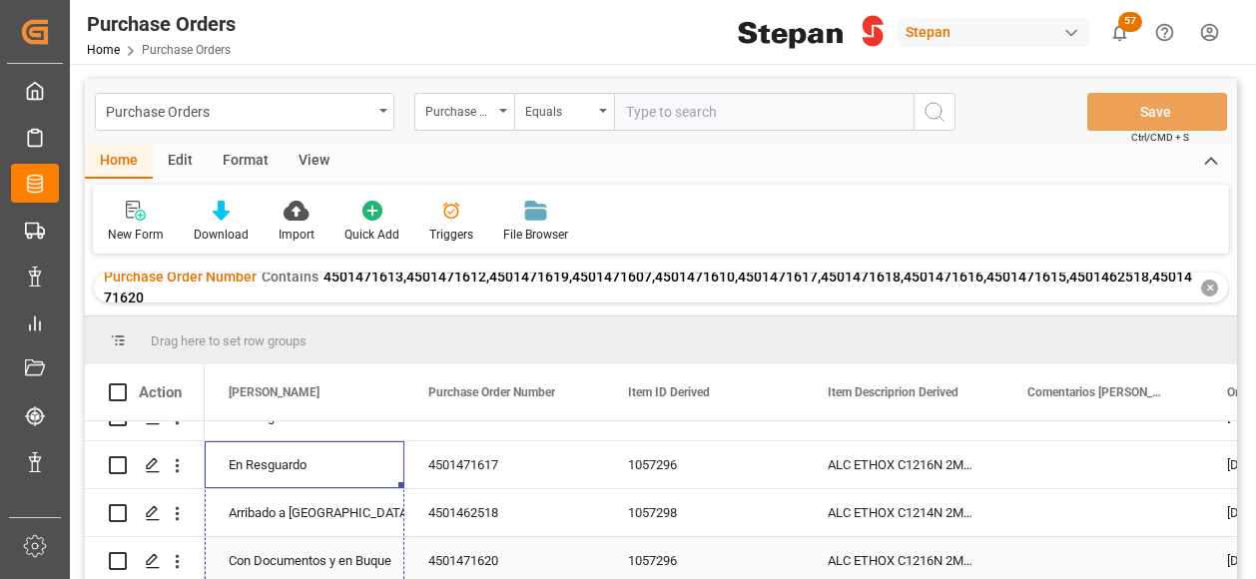
drag, startPoint x: 402, startPoint y: 478, endPoint x: 383, endPoint y: 551, distance: 75.3
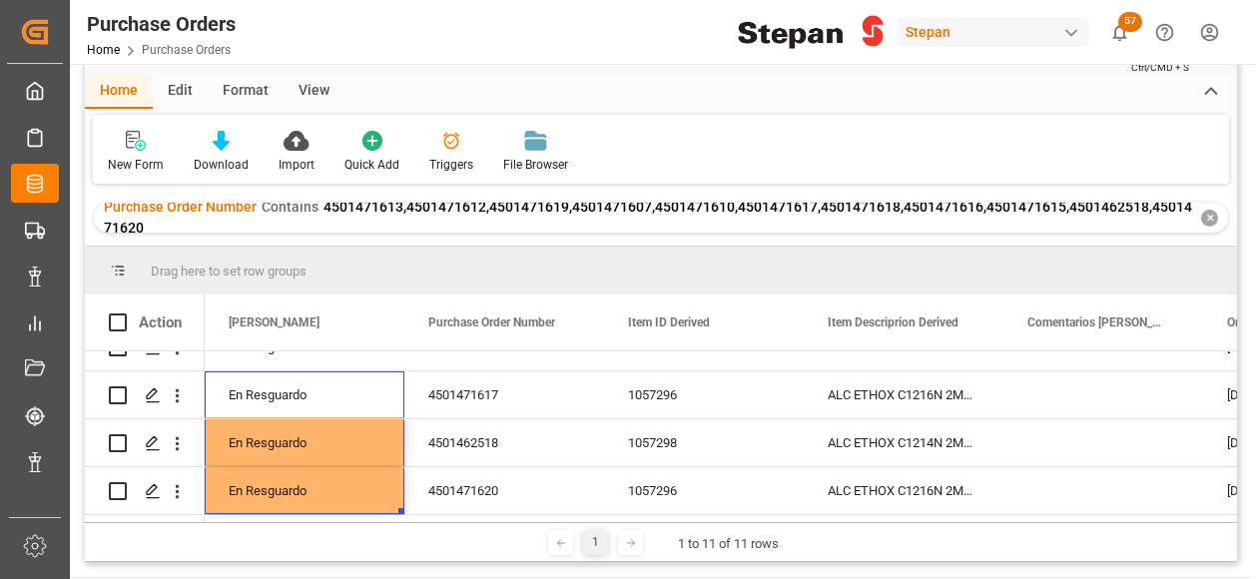
scroll to position [0, 0]
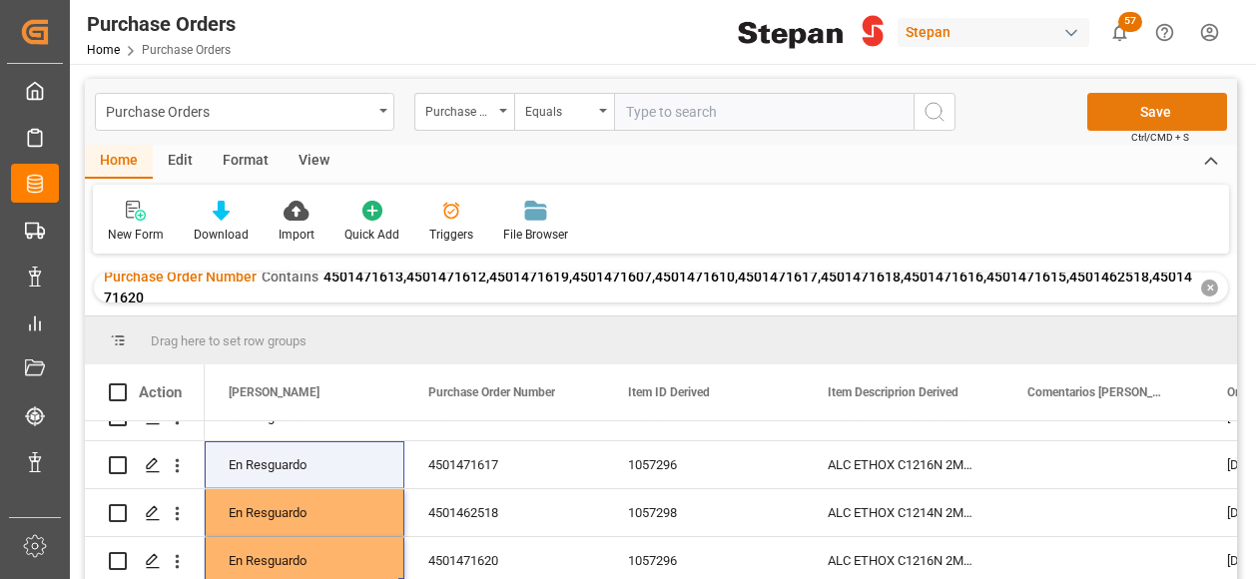
click at [1137, 113] on button "Save" at bounding box center [1157, 112] width 140 height 38
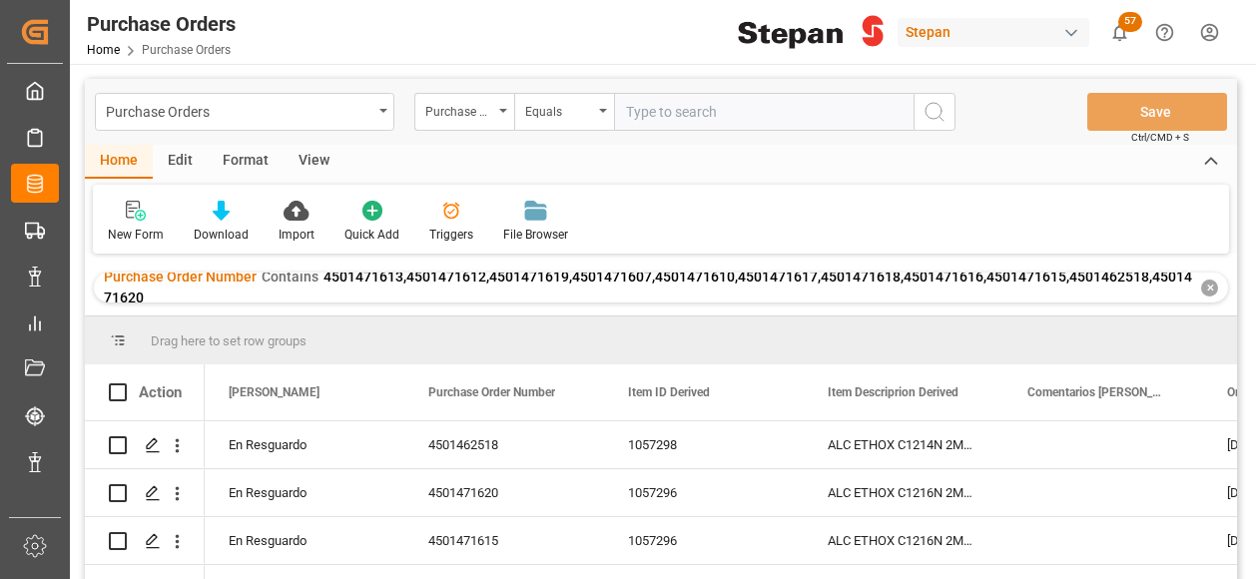
click at [1211, 286] on div "✕" at bounding box center [1209, 287] width 17 height 17
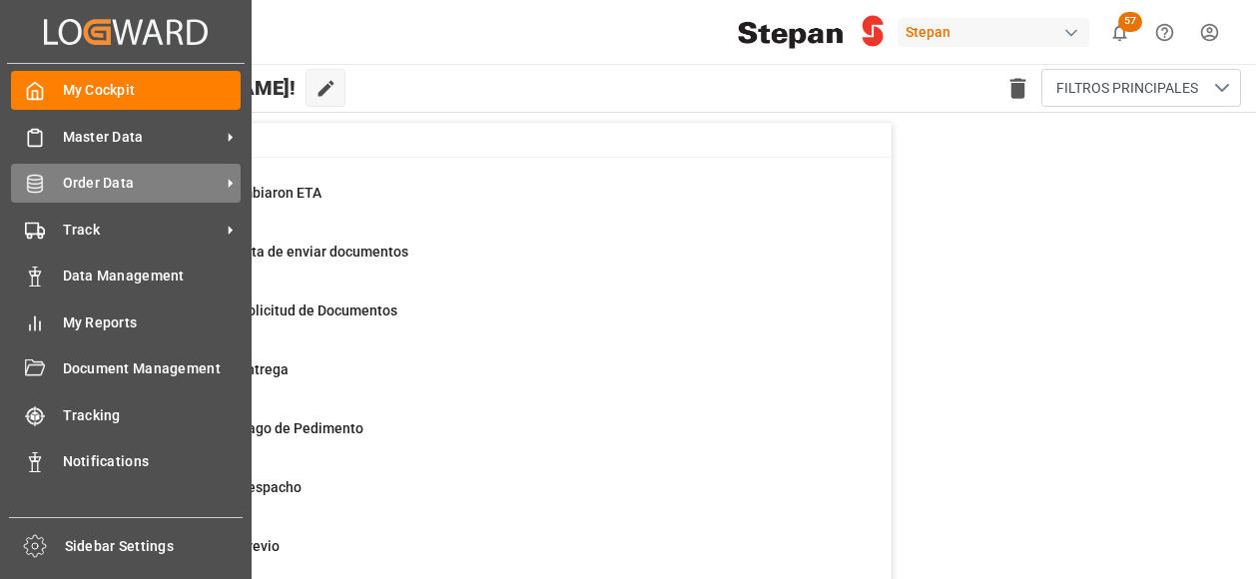
click at [98, 179] on span "Order Data" at bounding box center [142, 183] width 158 height 21
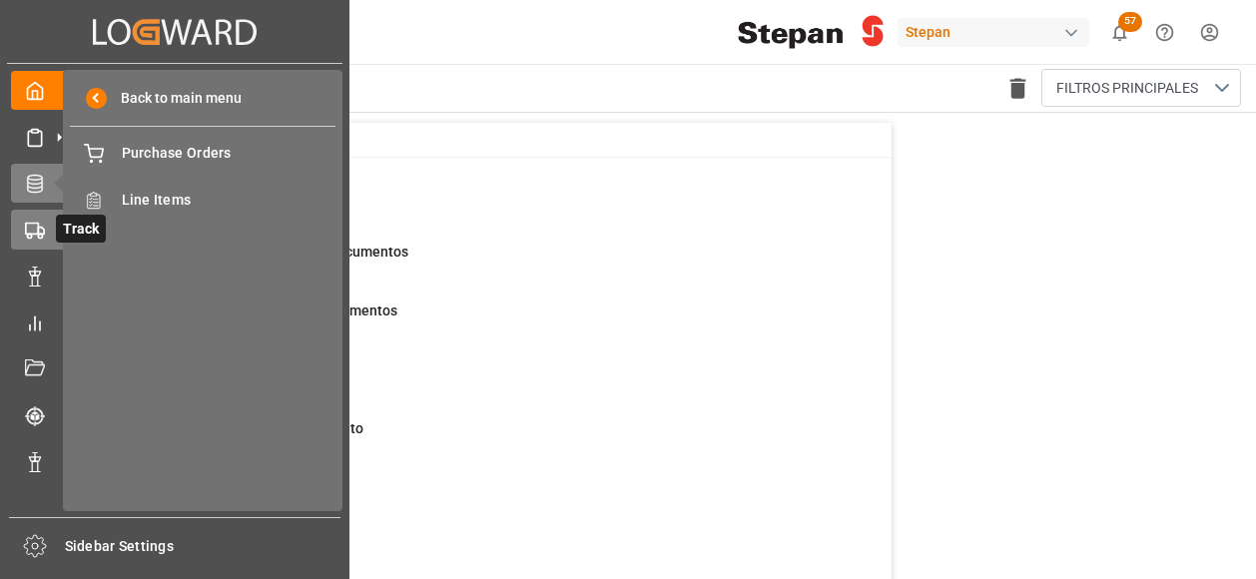
click at [46, 227] on div "Track Track" at bounding box center [174, 229] width 327 height 39
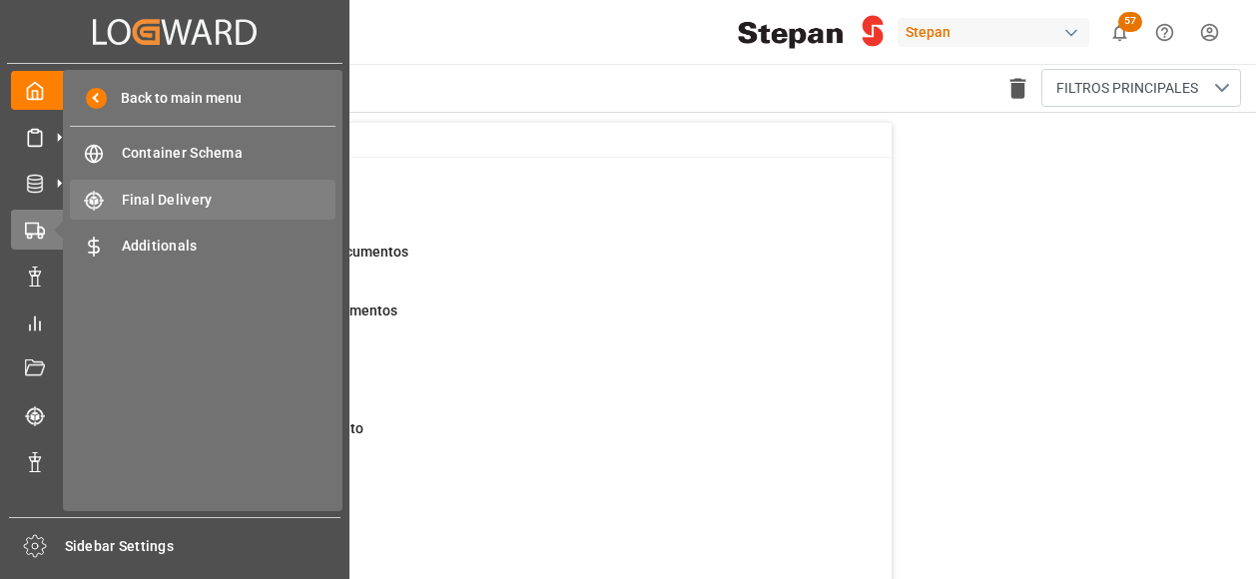
click at [185, 205] on span "Final Delivery" at bounding box center [229, 200] width 215 height 21
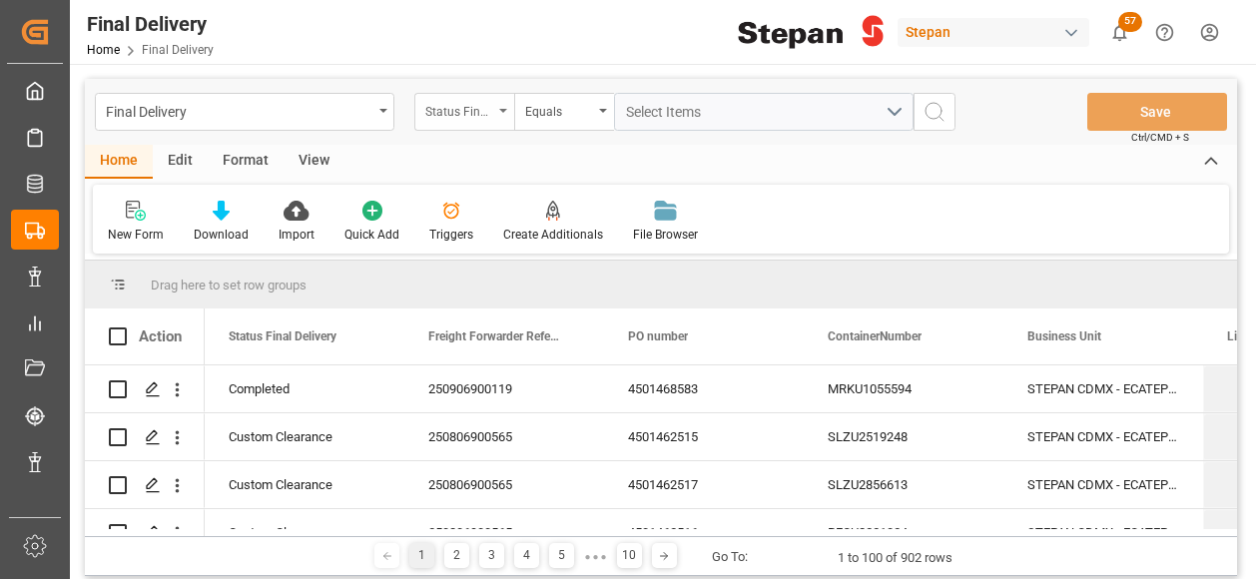
click at [477, 107] on div "Status Final Delivery" at bounding box center [459, 109] width 68 height 23
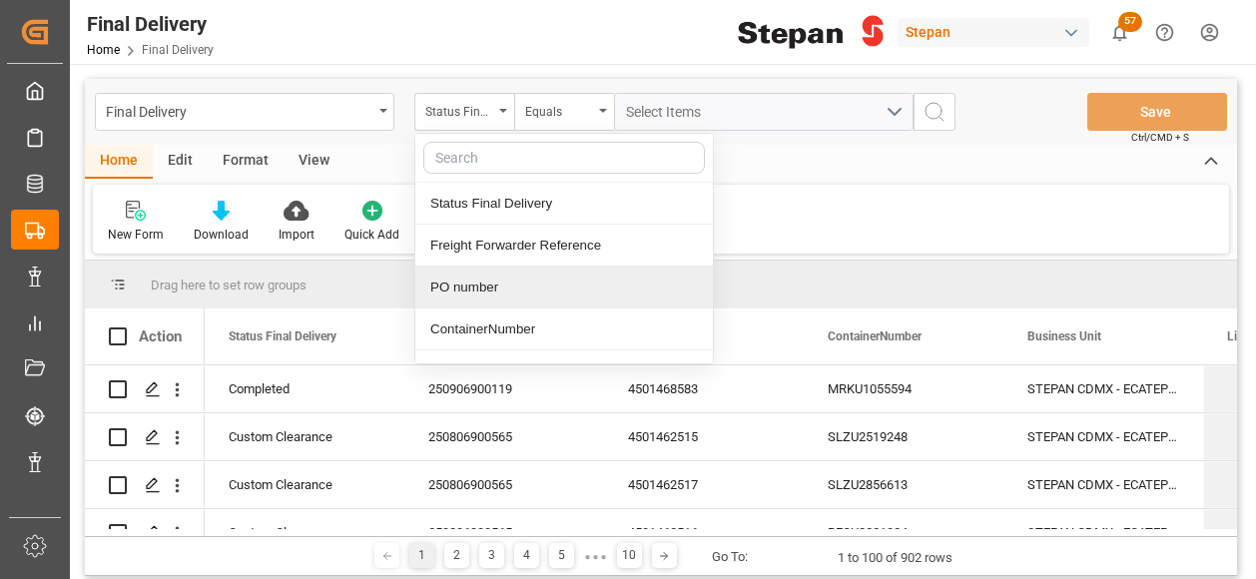
click at [466, 297] on div "PO number" at bounding box center [563, 287] width 297 height 42
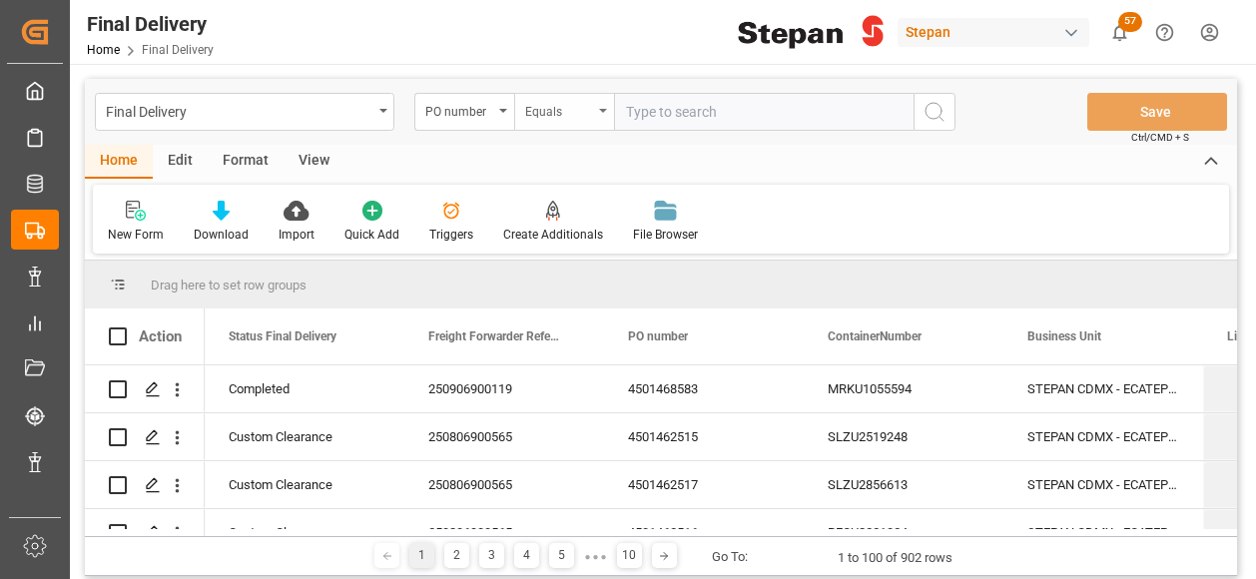
click at [599, 118] on div "Equals" at bounding box center [564, 112] width 100 height 38
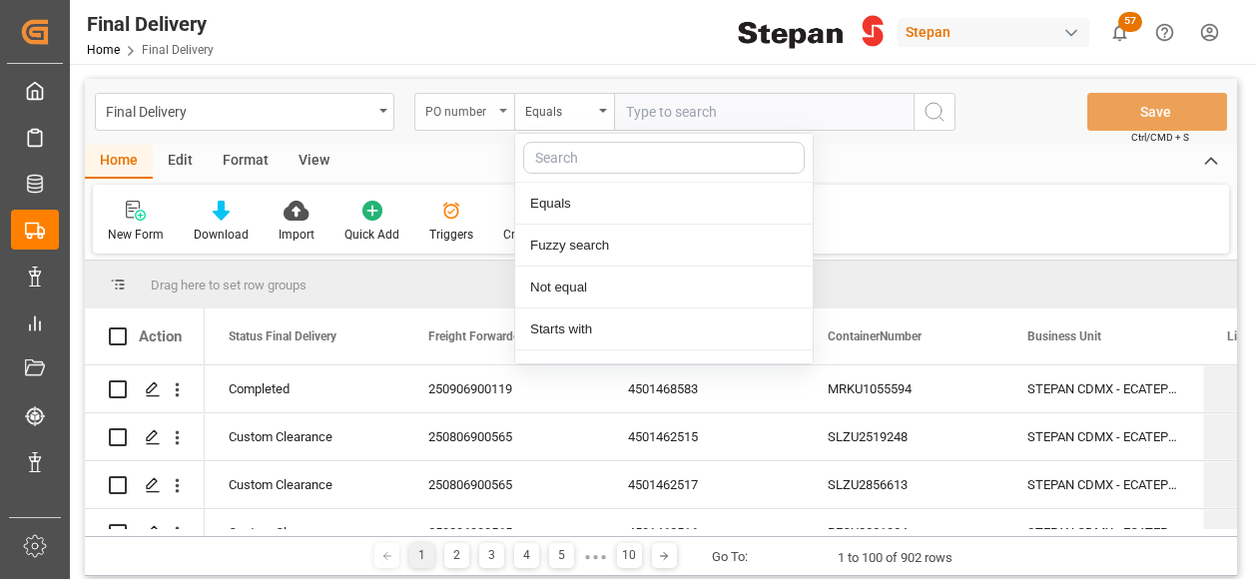
click at [485, 113] on div "PO number" at bounding box center [459, 109] width 68 height 23
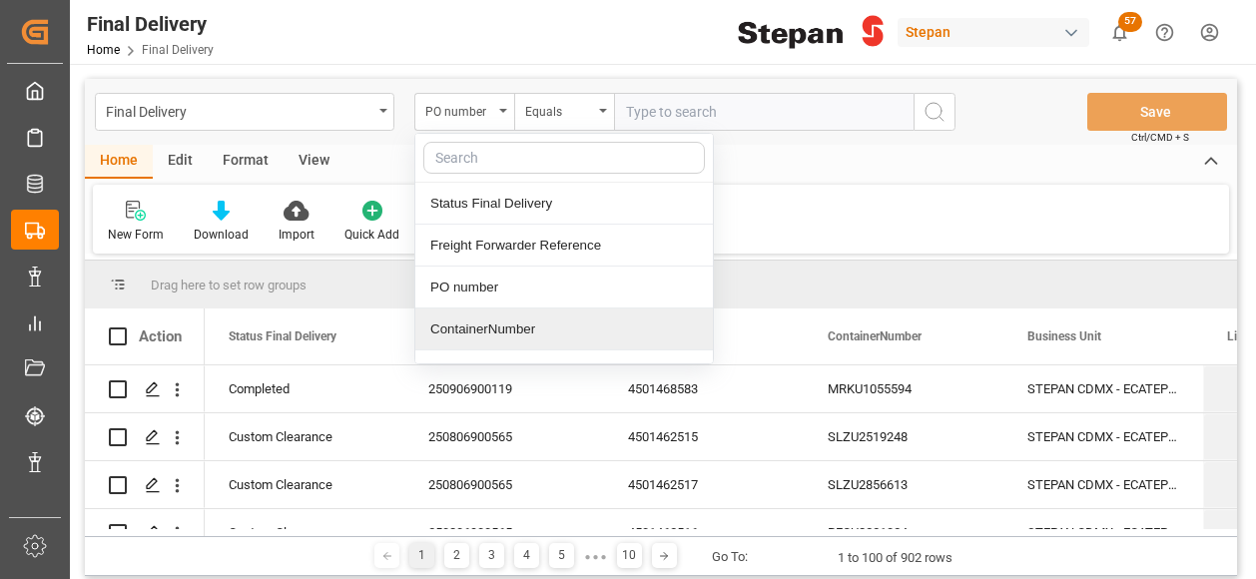
click at [495, 333] on div "ContainerNumber" at bounding box center [563, 329] width 297 height 42
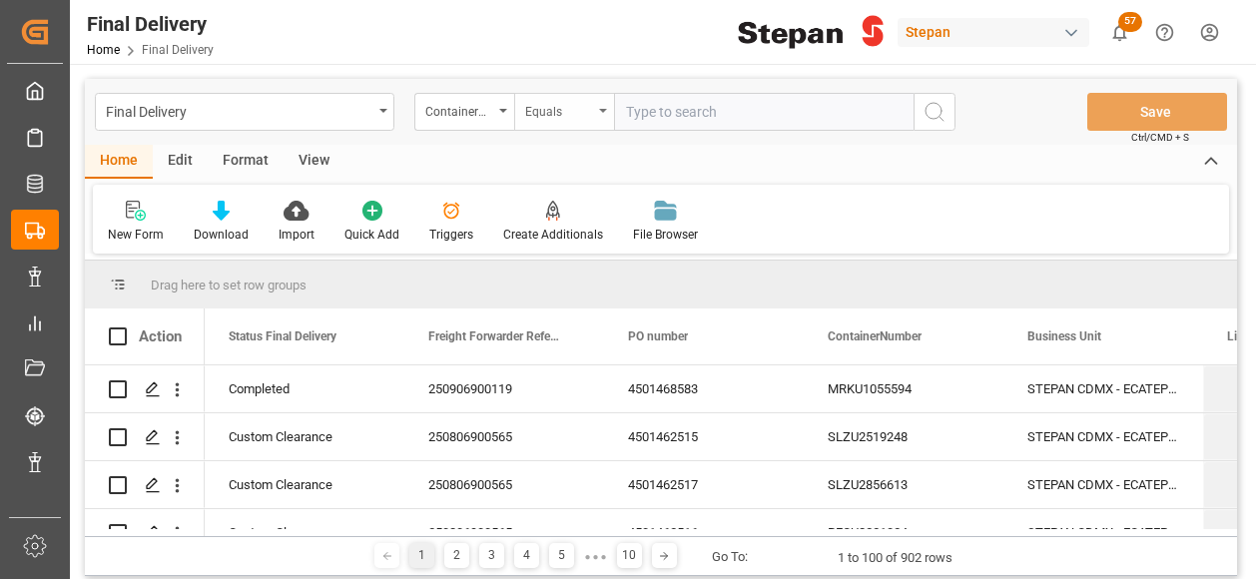
click at [601, 110] on icon "open menu" at bounding box center [603, 111] width 8 height 4
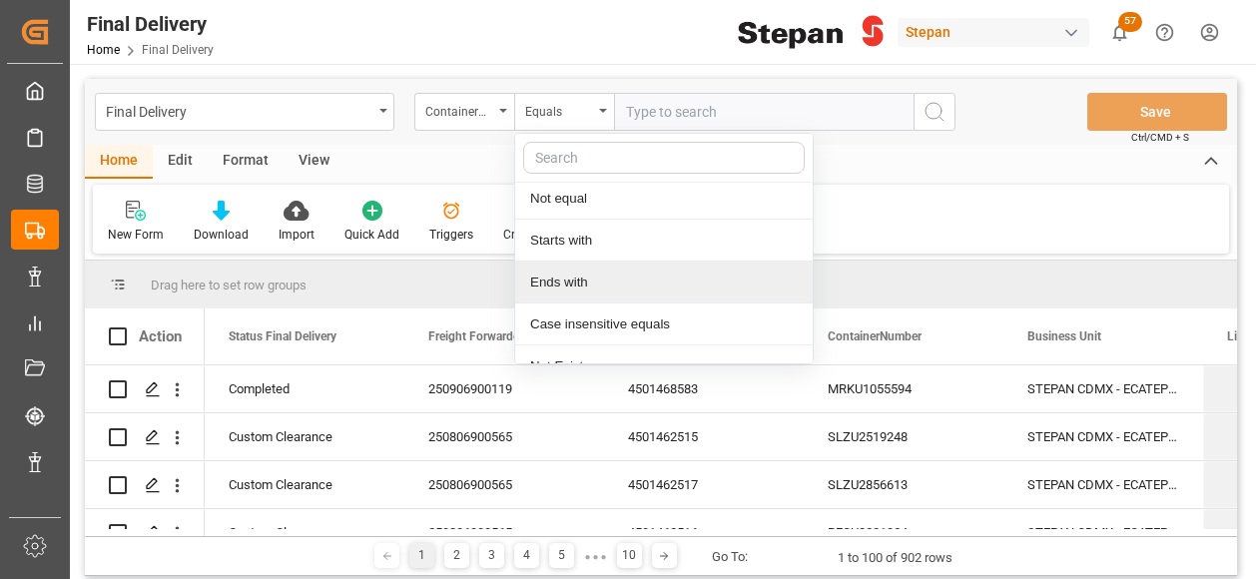
scroll to position [151, 0]
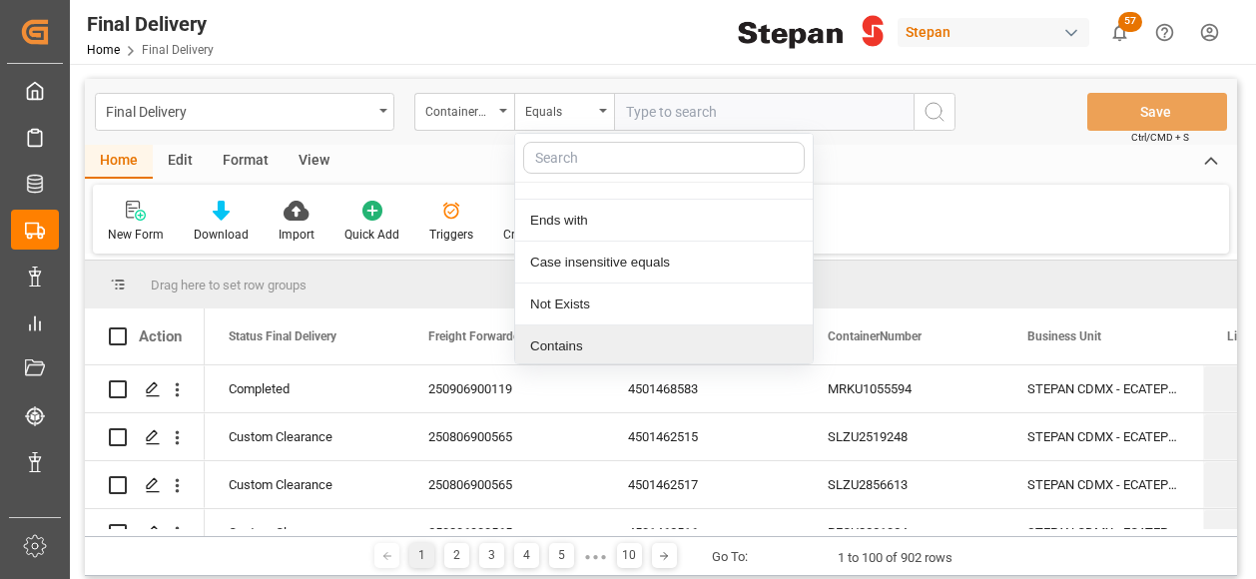
click at [545, 349] on div "Contains" at bounding box center [663, 346] width 297 height 42
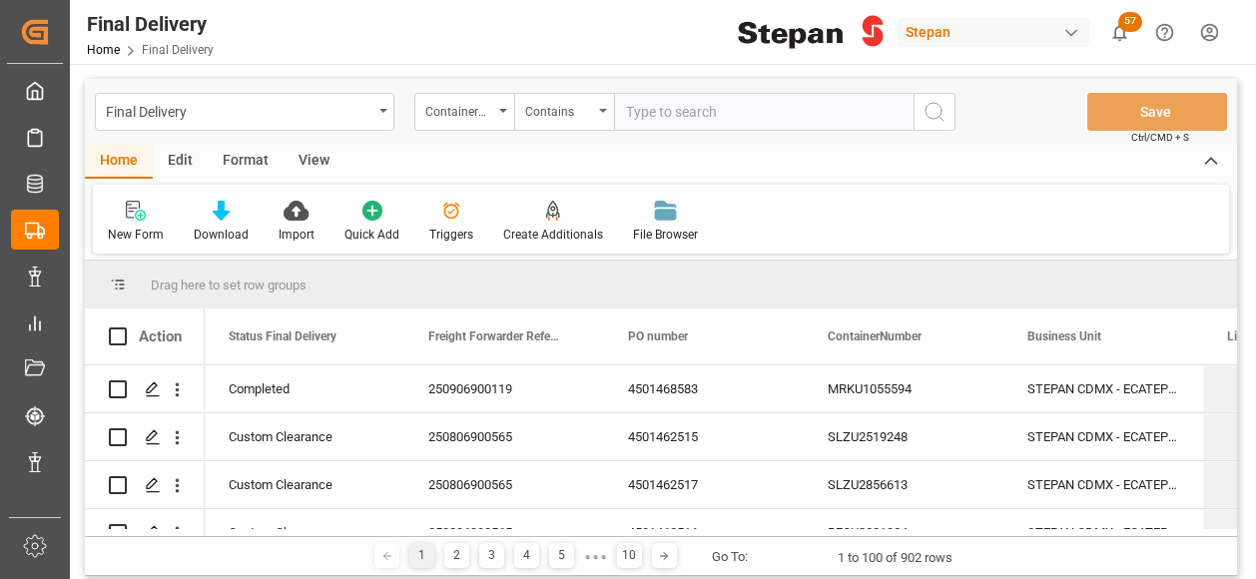
paste input "SLZU2856613 / RFCU8221024 / SLZU2519248"
click at [711, 108] on input "SLZU2856613 / RFCU8221024 / SLZU2519248" at bounding box center [763, 112] width 299 height 38
click at [816, 104] on input "SLZU2856613,RFCU8221024 / SLZU2519248" at bounding box center [763, 112] width 299 height 38
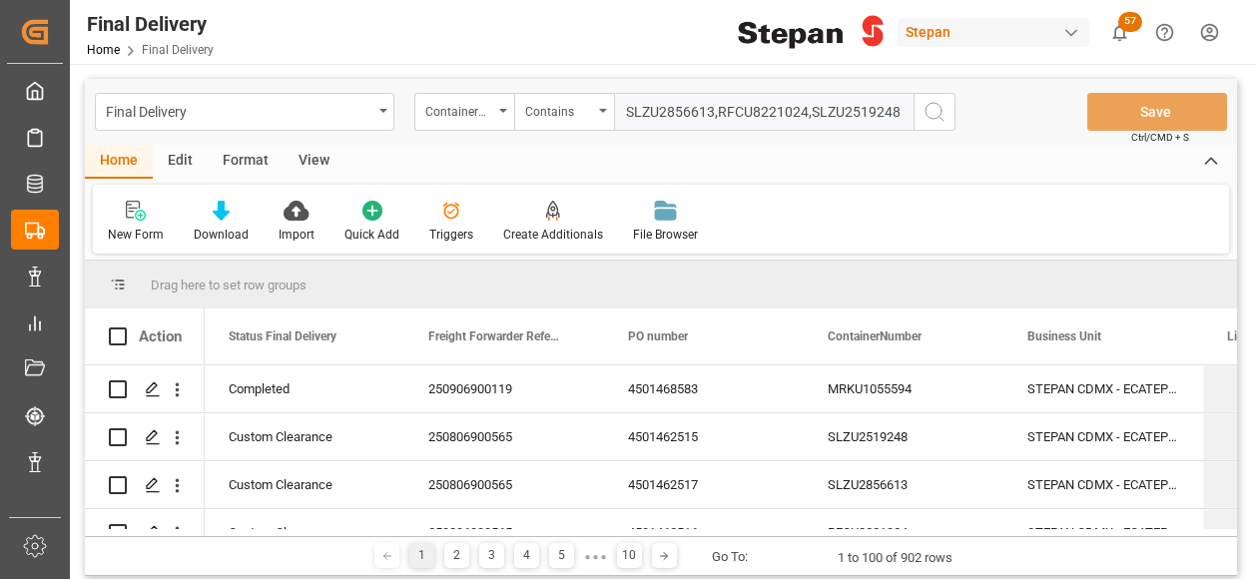
type input "SLZU2856613,RFCU8221024,SLZU2519248"
click at [940, 119] on icon "search button" at bounding box center [934, 112] width 24 height 24
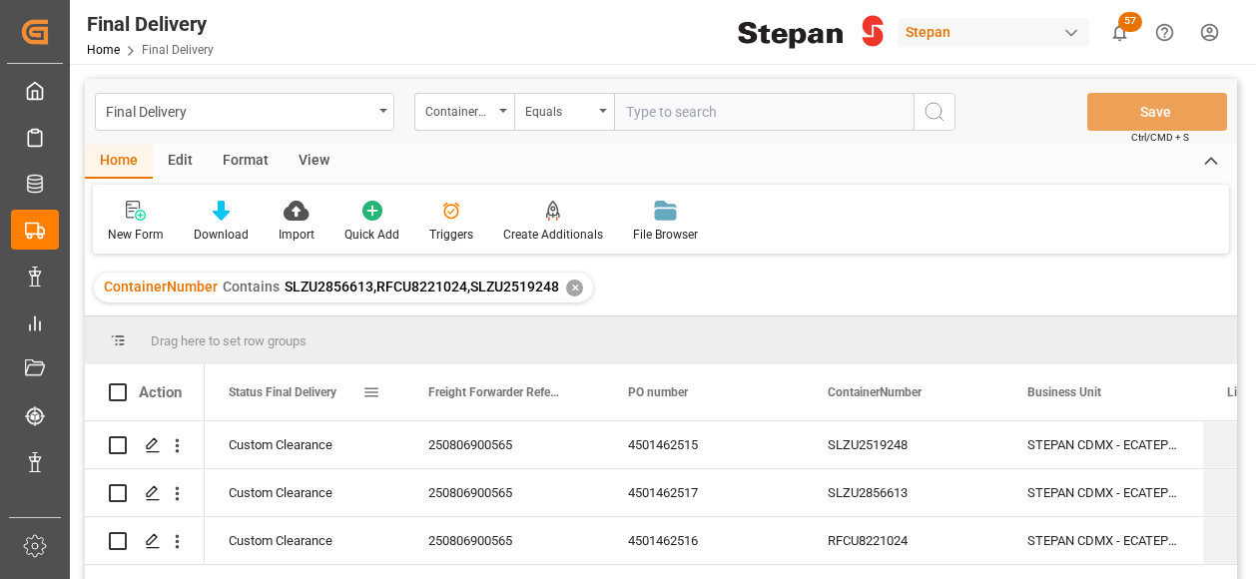
scroll to position [100, 0]
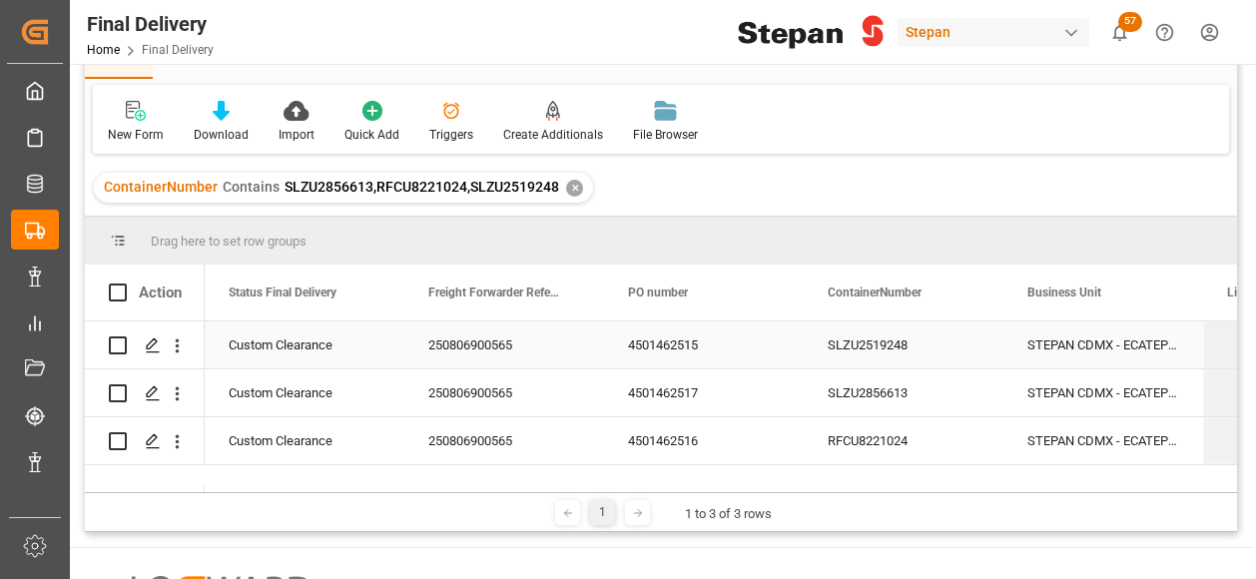
click at [444, 339] on div "250806900565" at bounding box center [504, 344] width 200 height 47
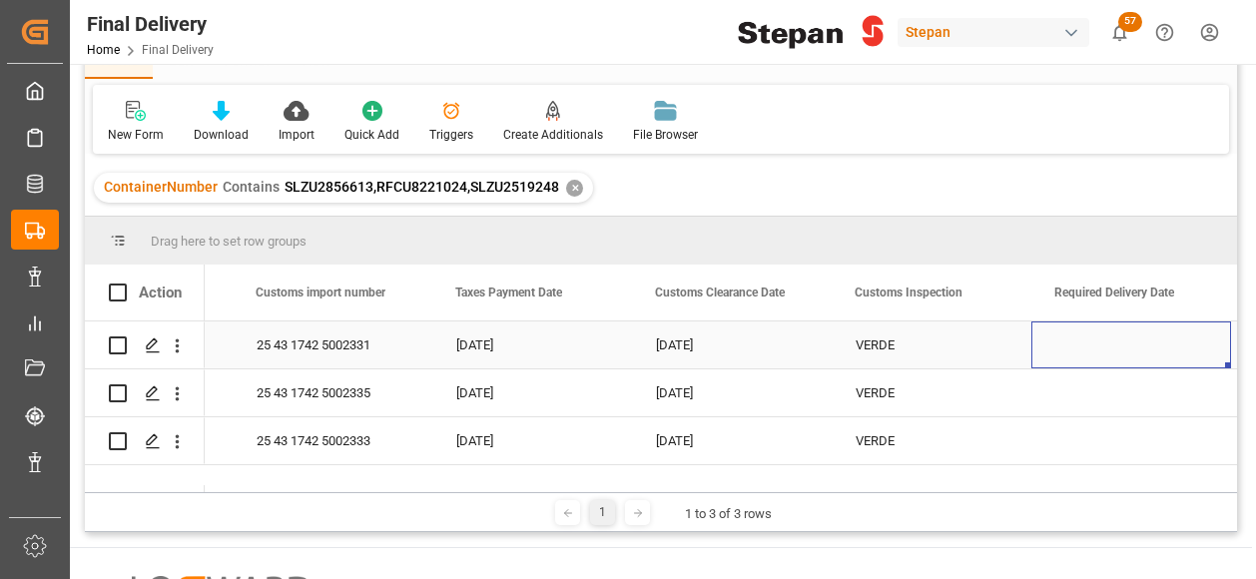
scroll to position [0, 1969]
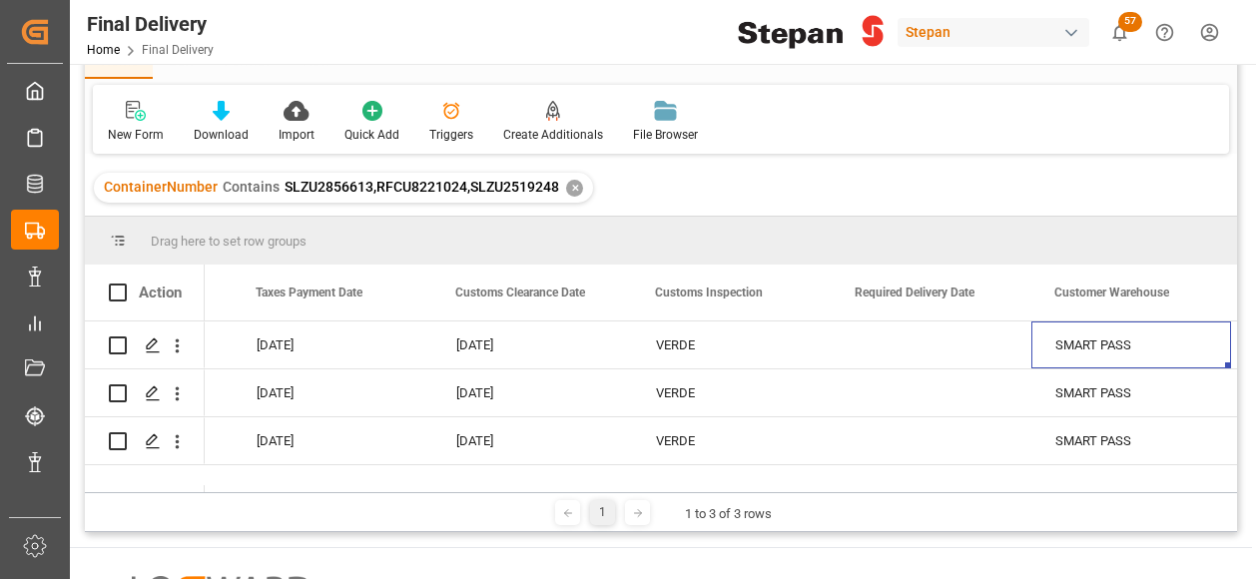
click at [571, 187] on div "✕" at bounding box center [574, 188] width 17 height 17
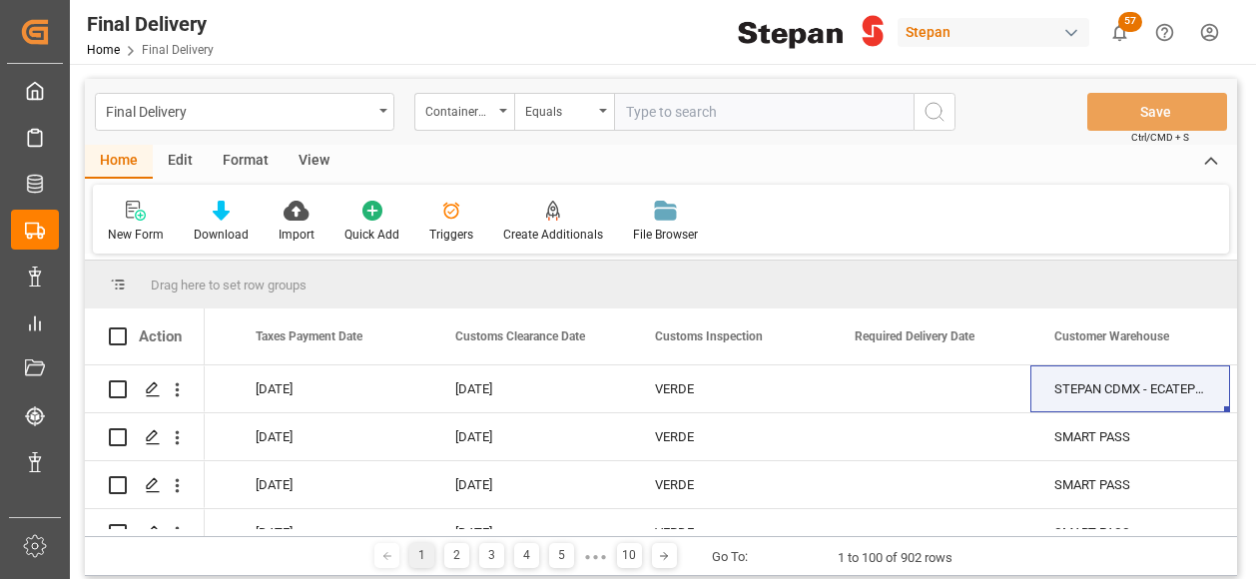
click at [689, 111] on input "text" at bounding box center [763, 112] width 299 height 38
click at [497, 120] on div "ContainerNumber" at bounding box center [464, 112] width 100 height 38
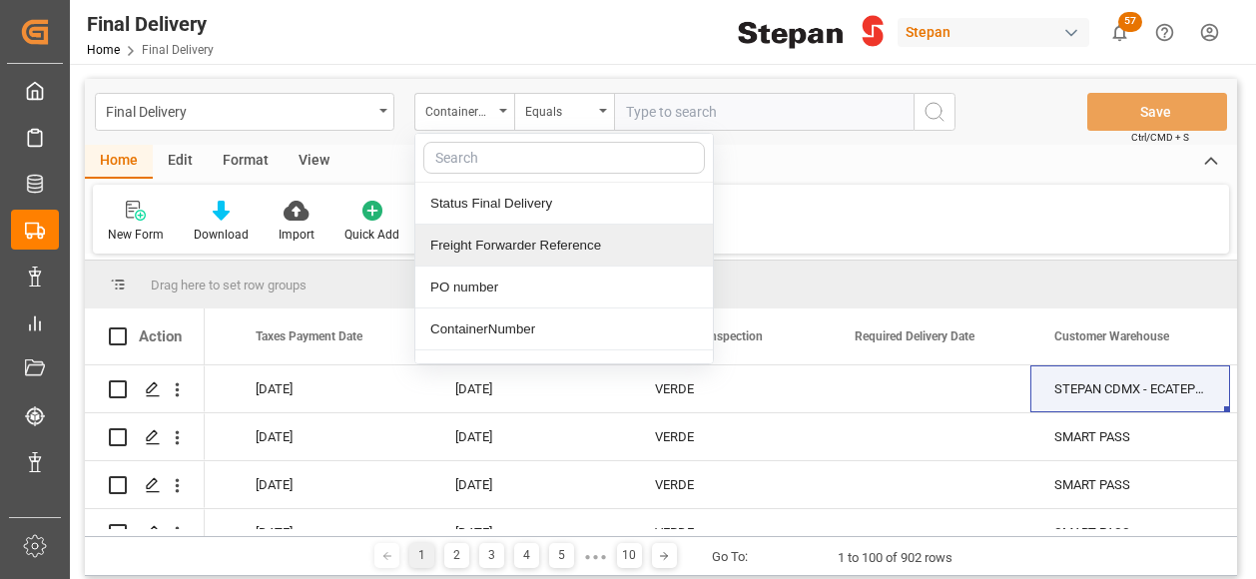
click at [497, 256] on div "Freight Forwarder Reference" at bounding box center [563, 246] width 297 height 42
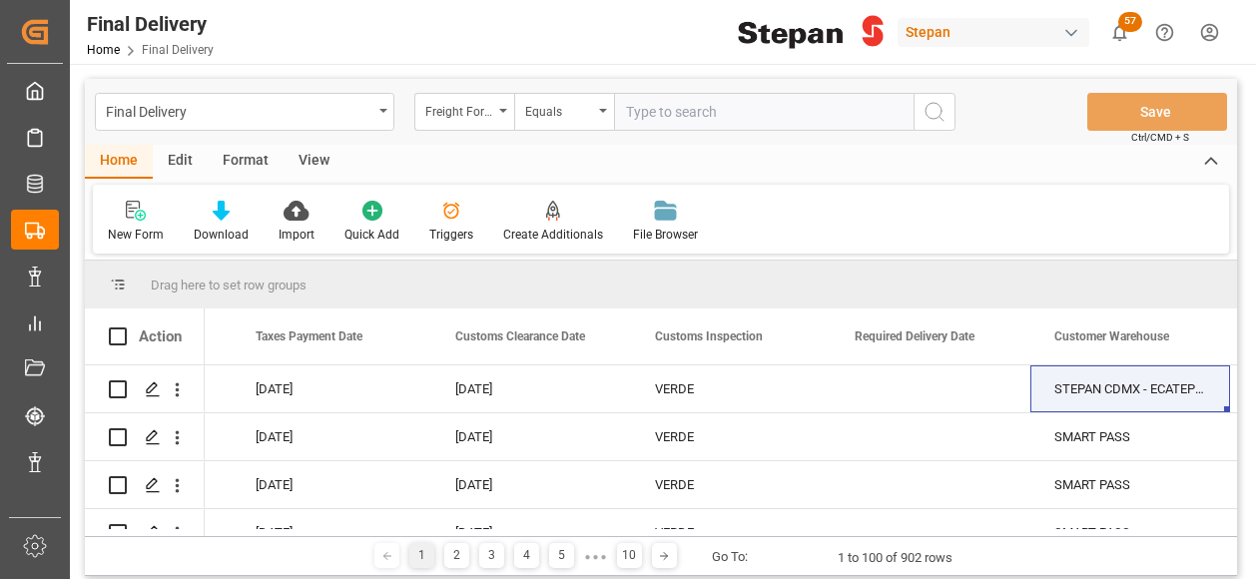
click at [681, 106] on input "text" at bounding box center [763, 112] width 299 height 38
paste input "250906900455"
type input "250906900455"
click at [938, 109] on icon "search button" at bounding box center [934, 112] width 24 height 24
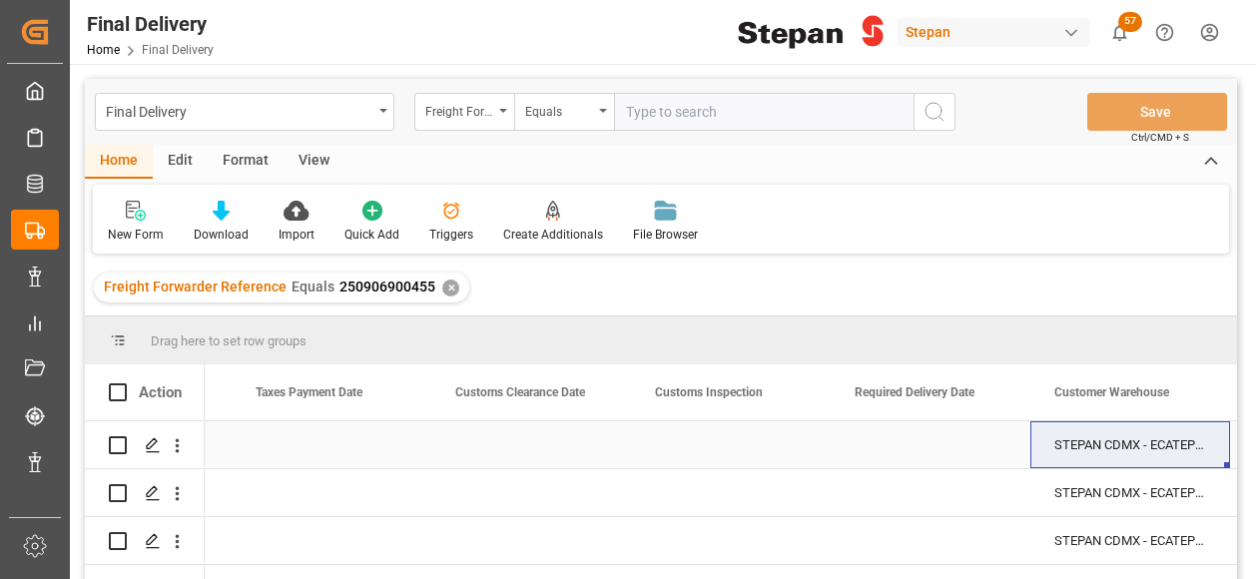
click at [780, 440] on div "Press SPACE to select this row." at bounding box center [731, 444] width 200 height 47
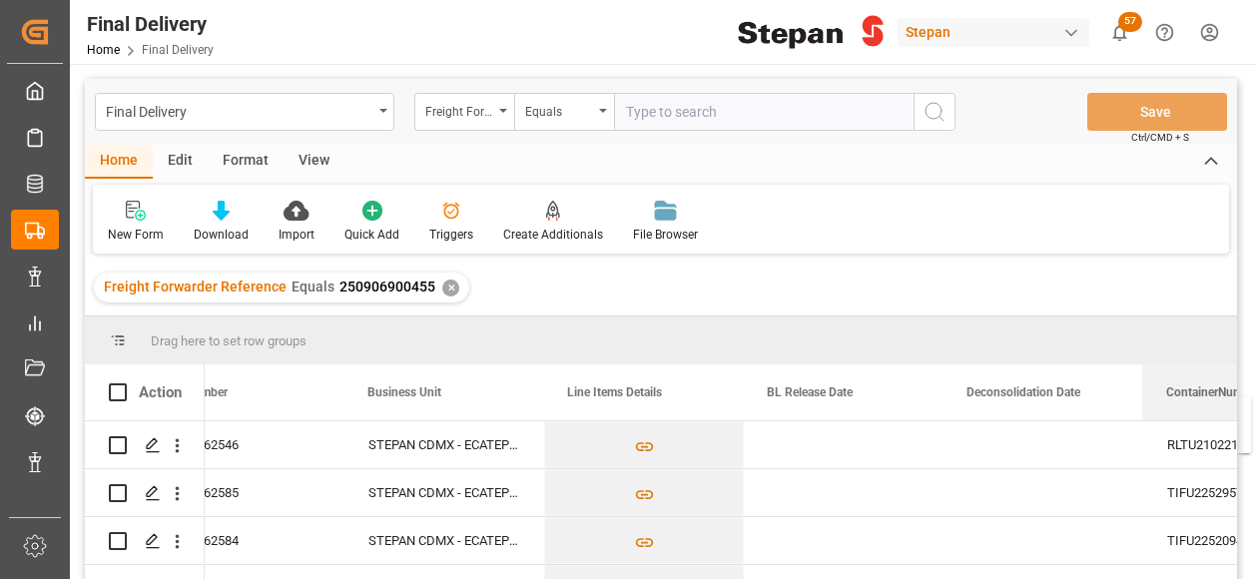
scroll to position [0, 574]
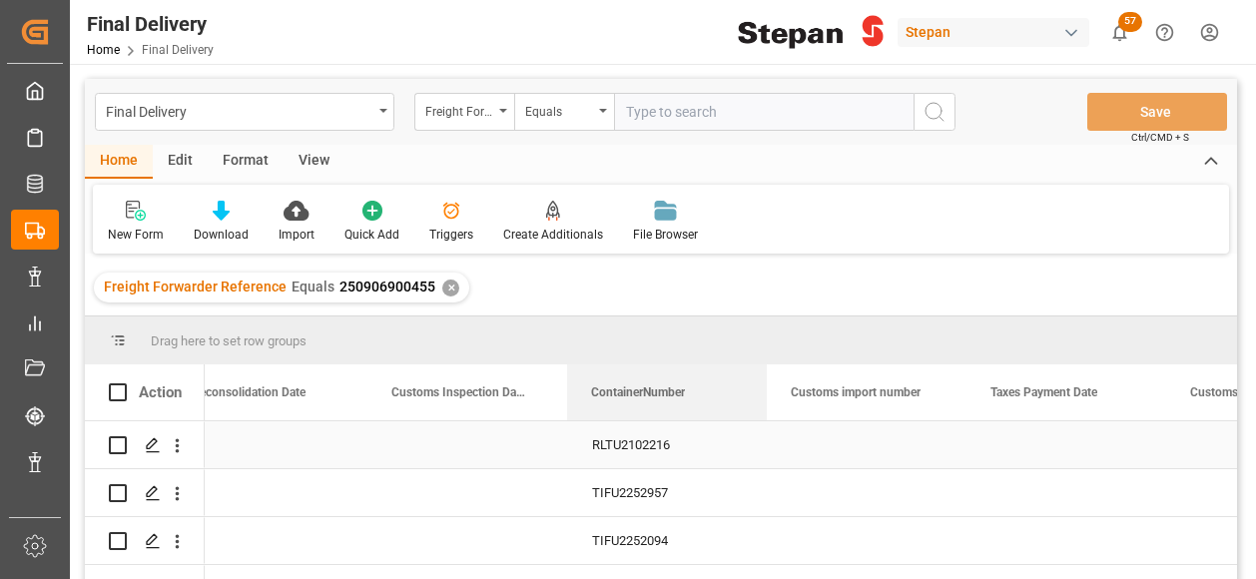
drag, startPoint x: 647, startPoint y: 392, endPoint x: 625, endPoint y: 420, distance: 35.5
click at [625, 420] on div "Action Deconsolidation Date BL Release Date ContainerNumber" at bounding box center [661, 478] width 1152 height 228
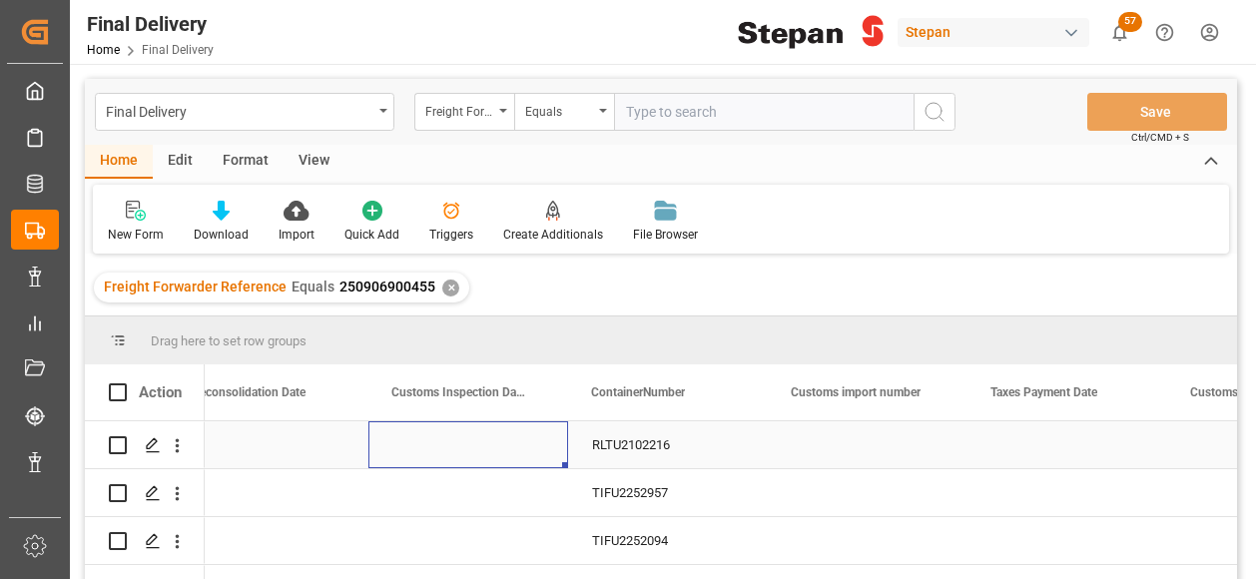
click at [463, 443] on div "Press SPACE to select this row." at bounding box center [468, 444] width 200 height 47
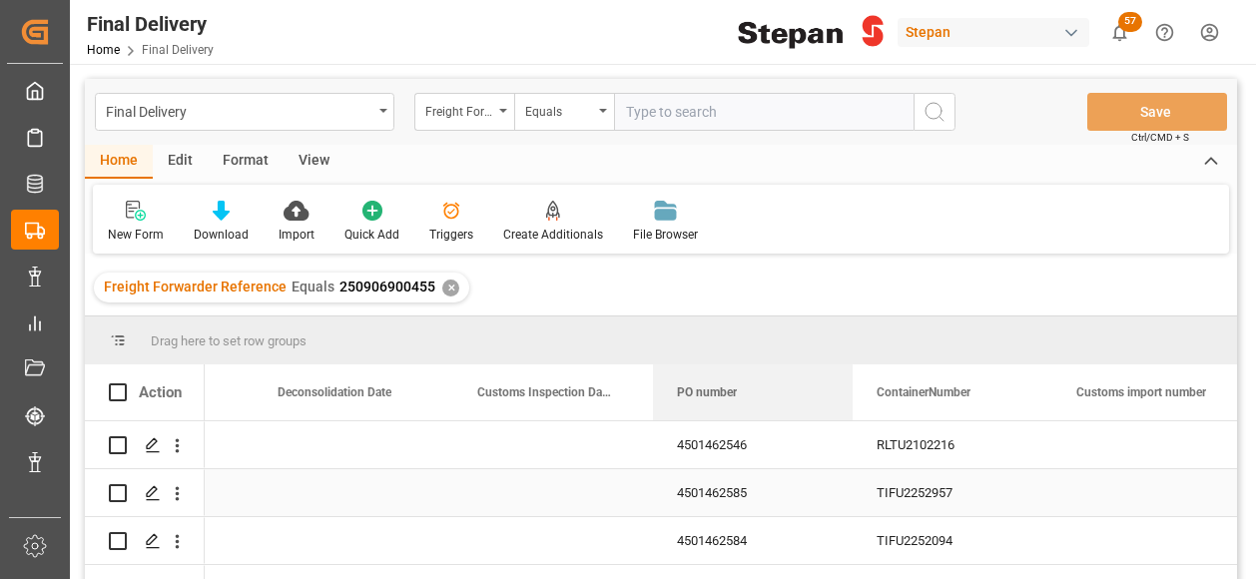
drag, startPoint x: 454, startPoint y: 398, endPoint x: 828, endPoint y: 498, distance: 387.3
click at [828, 498] on div "Action Deconsolidation Date BL Release Date Customs Inspection Date" at bounding box center [661, 478] width 1152 height 228
click at [1072, 444] on div "Press SPACE to select this row." at bounding box center [1152, 444] width 200 height 47
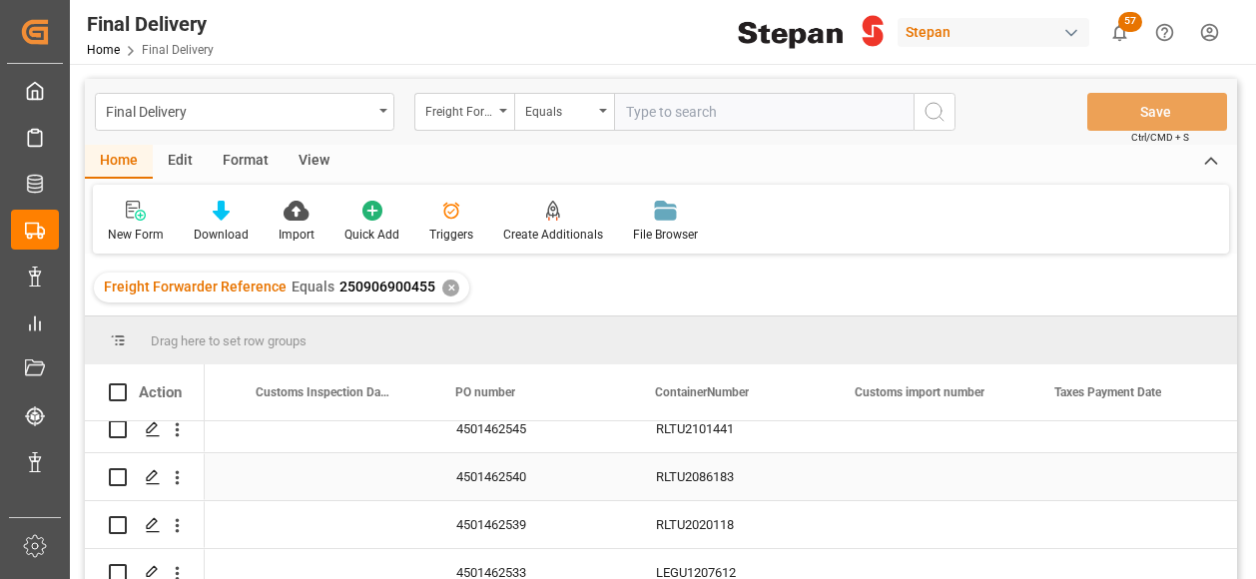
scroll to position [465, 0]
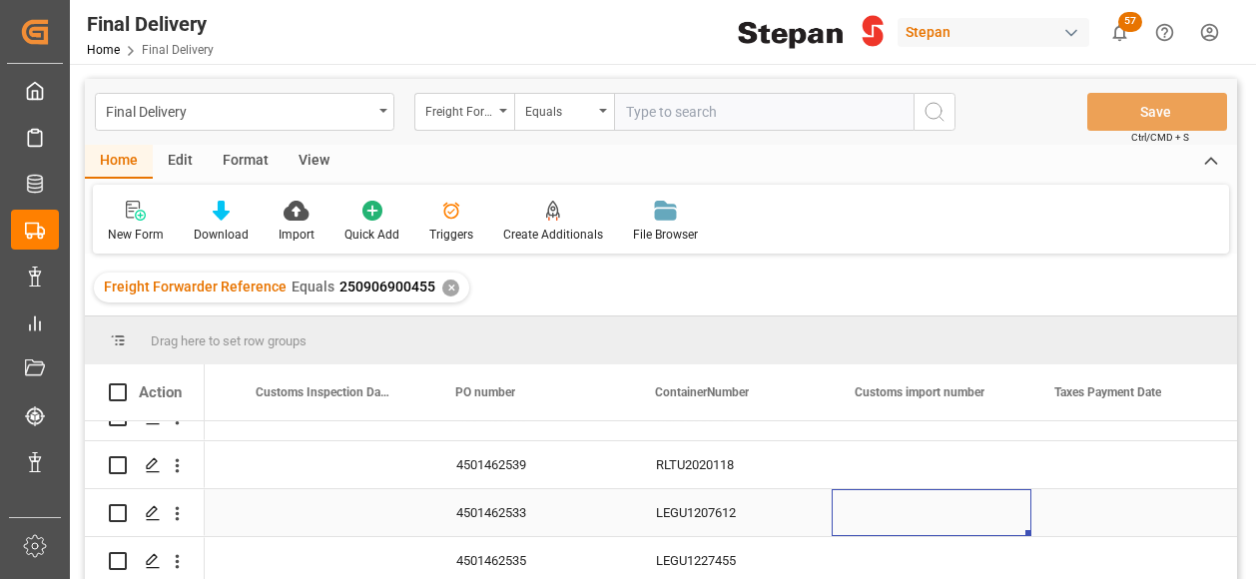
click at [947, 502] on div "Press SPACE to select this row." at bounding box center [931, 512] width 200 height 47
click at [947, 505] on input "Press SPACE to select this row." at bounding box center [931, 524] width 168 height 38
paste input "25 43 1742 5002615"
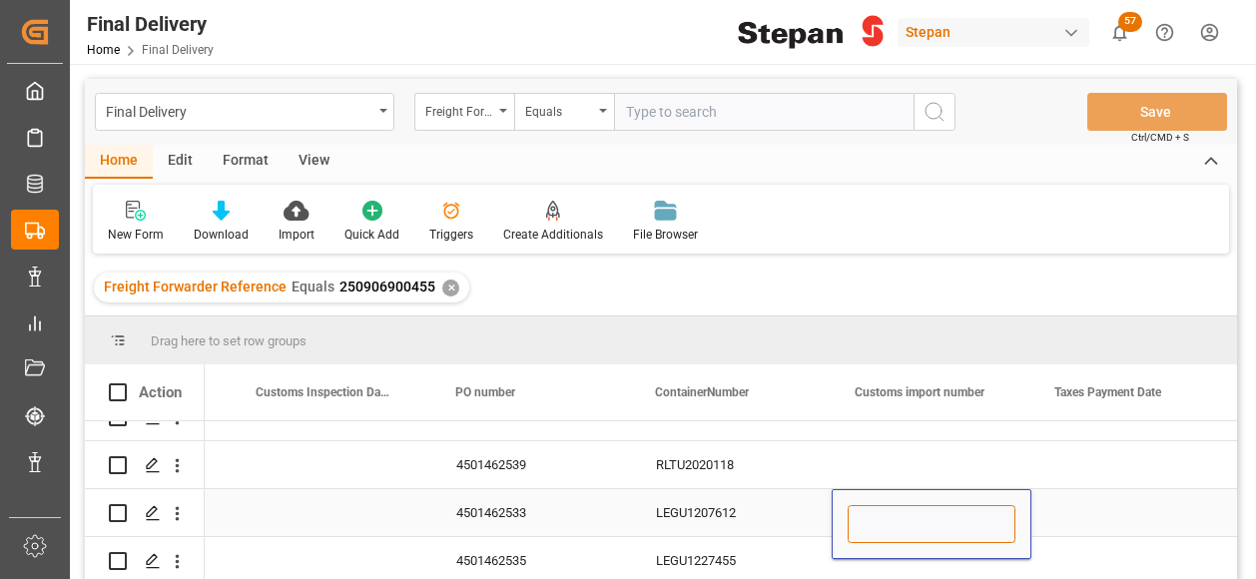
type input "25 43 1742 5002615"
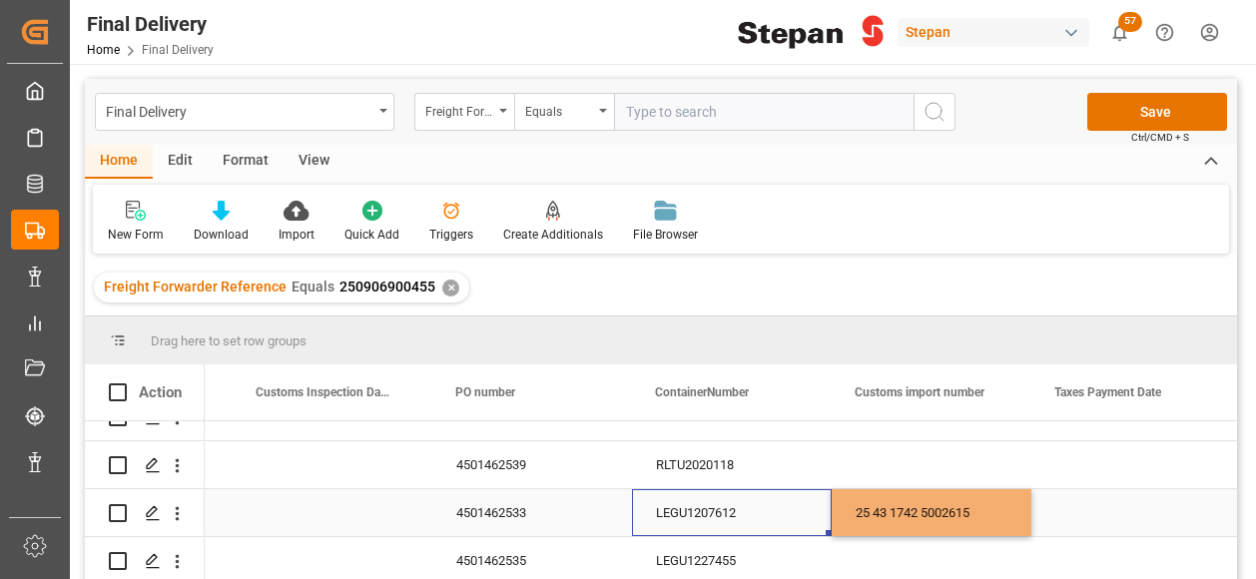
click at [795, 504] on div "LEGU1207612" at bounding box center [732, 512] width 200 height 47
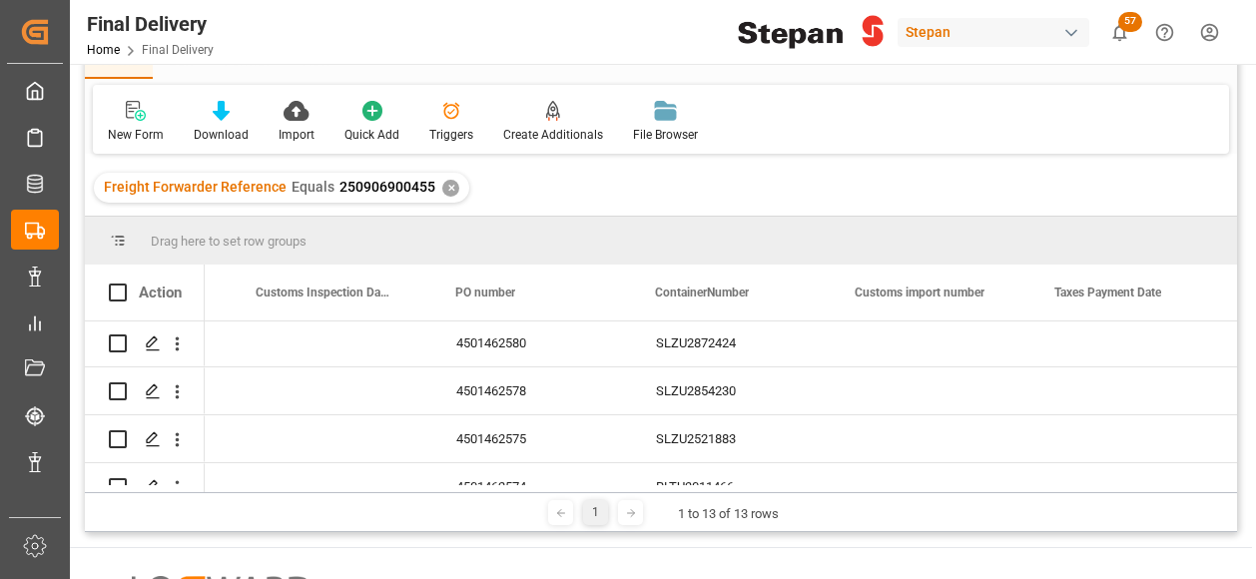
scroll to position [200, 0]
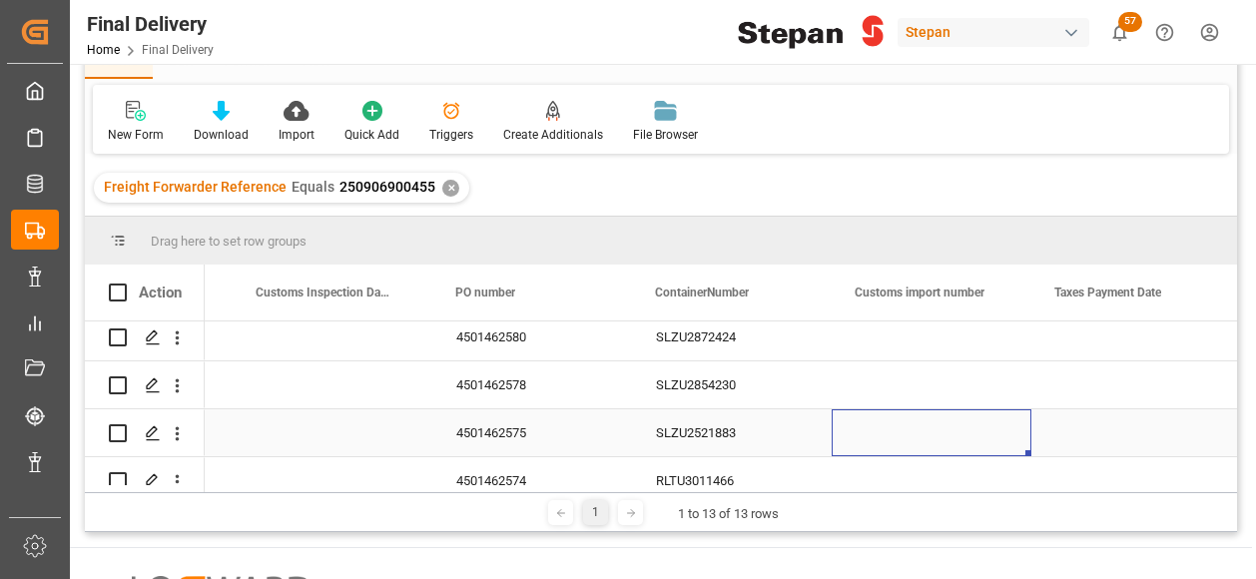
click at [907, 426] on div "Press SPACE to select this row." at bounding box center [931, 432] width 200 height 47
type input "25 43 1742 5002617"
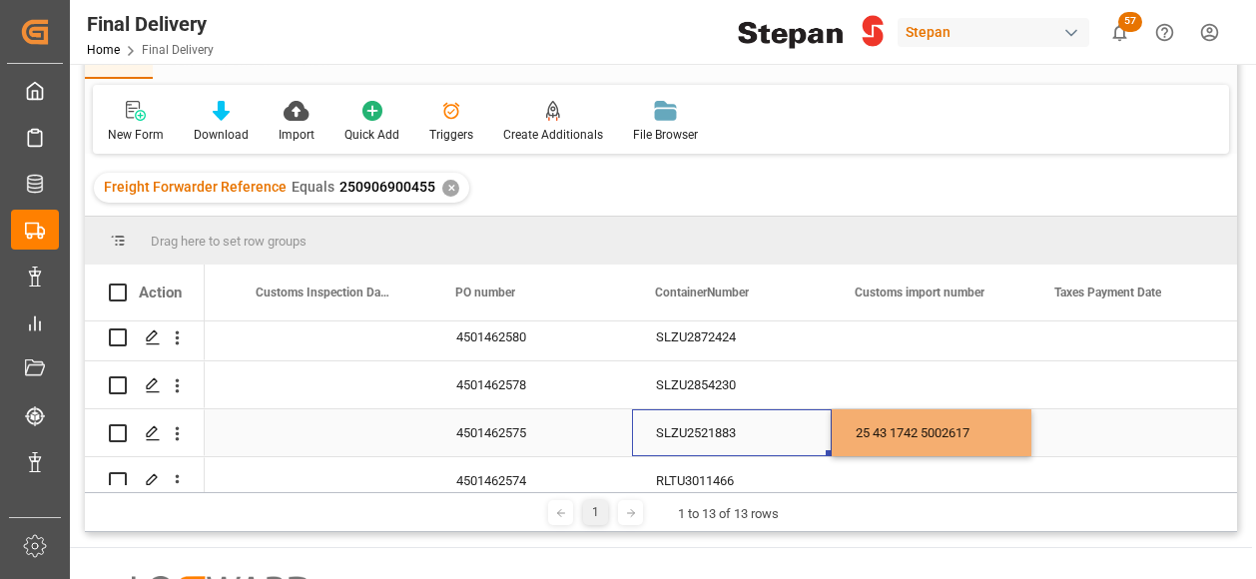
click at [797, 430] on div "SLZU2521883" at bounding box center [732, 432] width 200 height 47
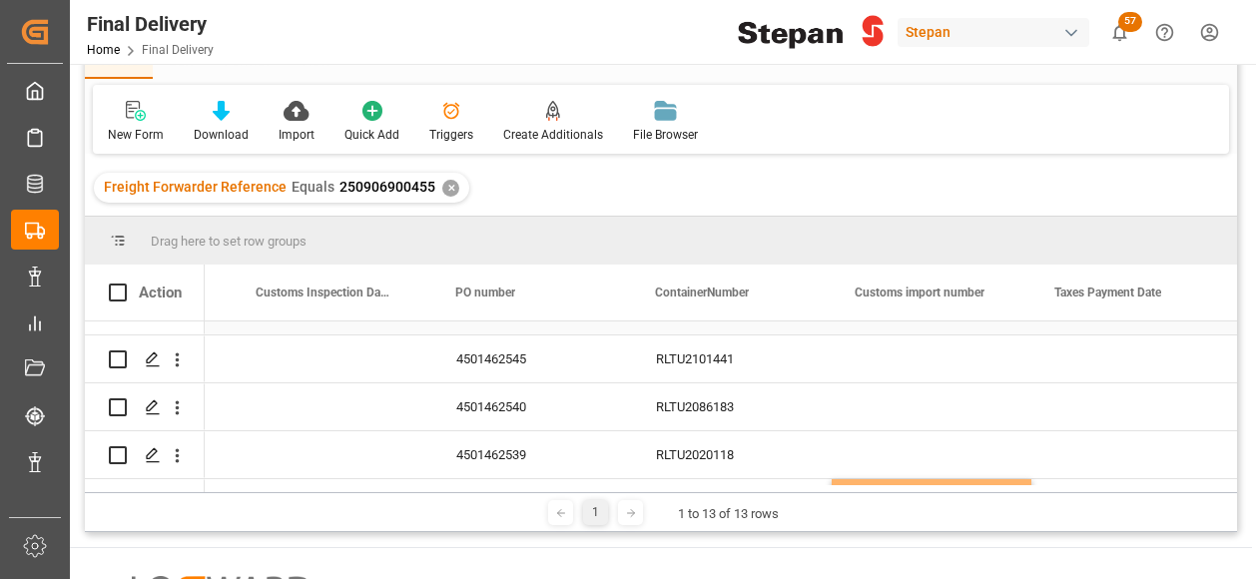
scroll to position [399, 0]
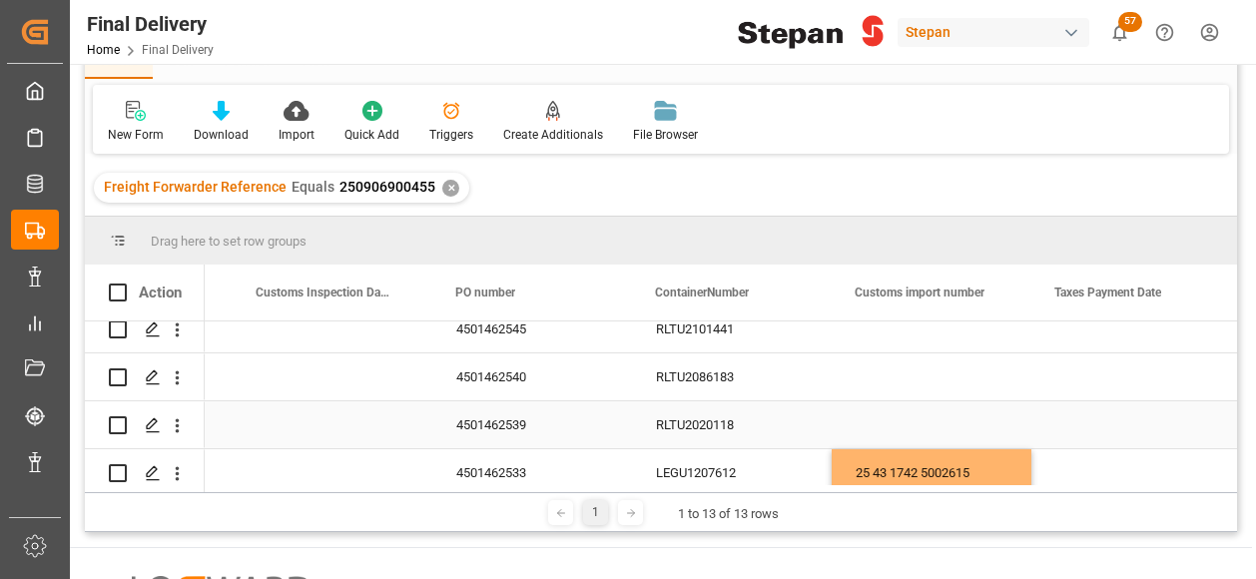
click at [874, 422] on div "Press SPACE to select this row." at bounding box center [931, 424] width 200 height 47
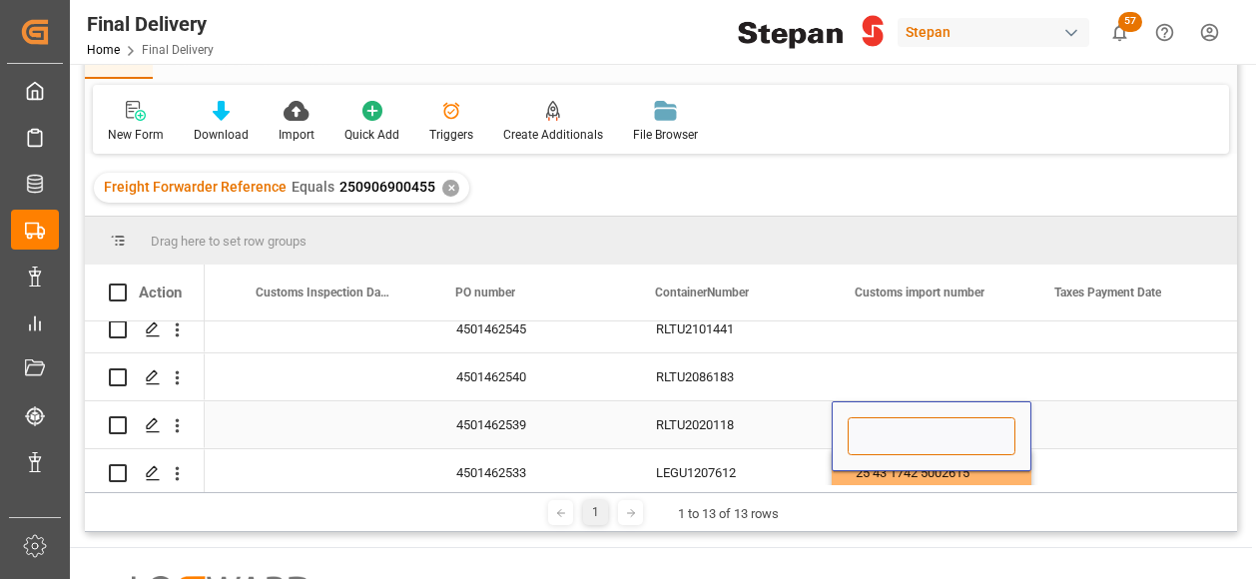
click at [873, 422] on input "Press SPACE to select this row." at bounding box center [931, 436] width 168 height 38
paste input "25 43 1742 5002618"
type input "25 43 1742 5002618"
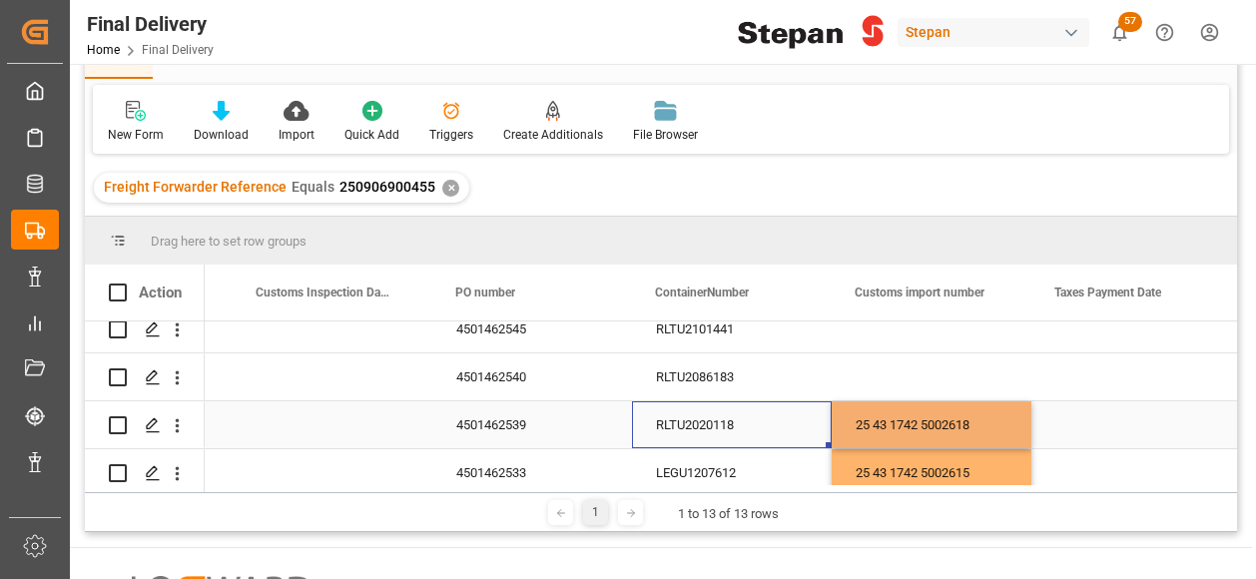
click at [792, 424] on div "RLTU2020118" at bounding box center [732, 424] width 200 height 47
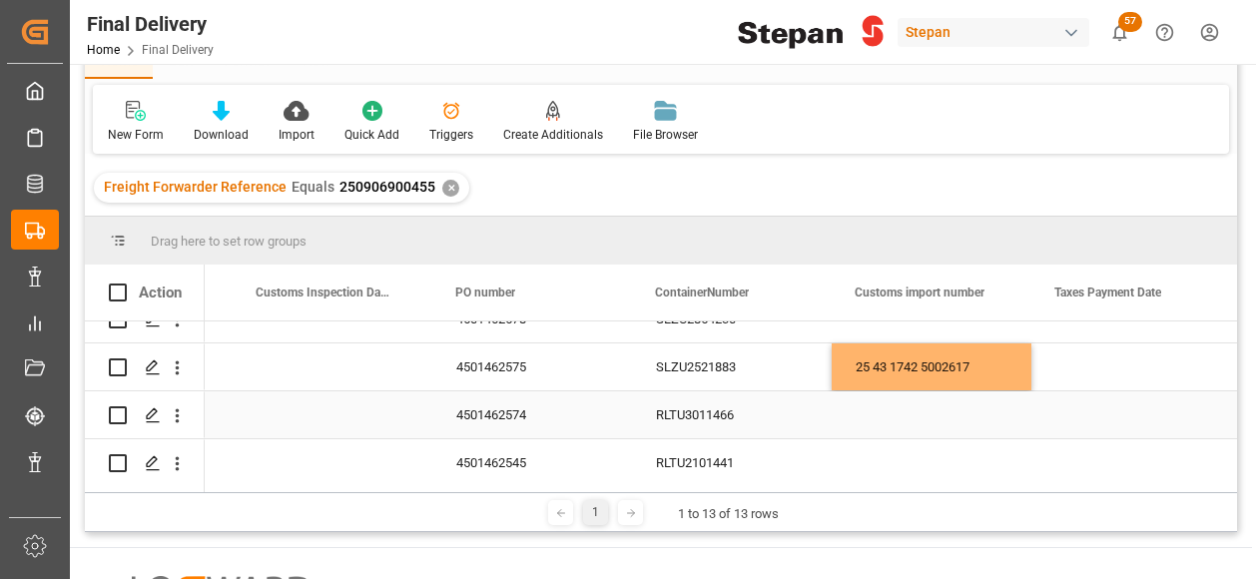
scroll to position [166, 0]
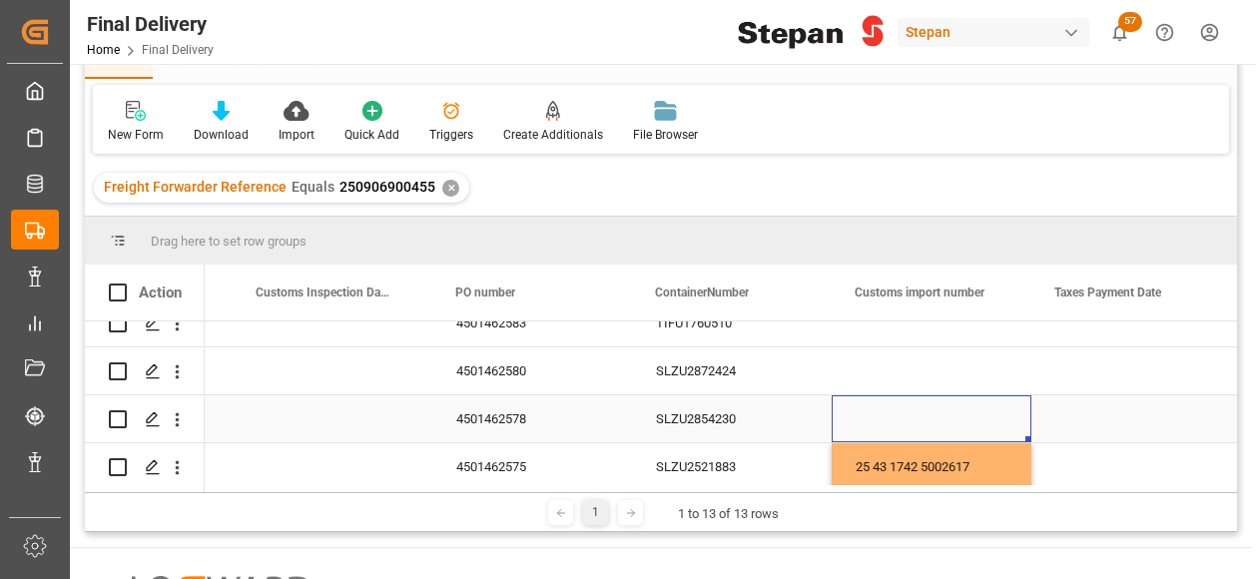
click at [870, 412] on div "Press SPACE to select this row." at bounding box center [931, 418] width 200 height 47
type input "25 43 1742 5002619"
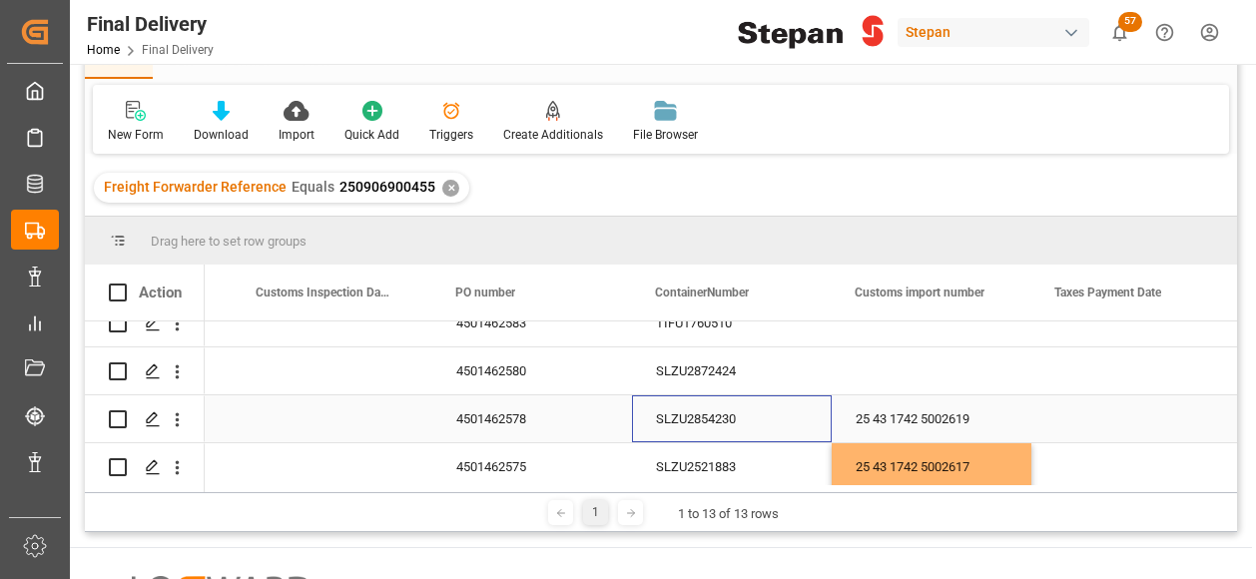
click at [782, 420] on div "SLZU2854230" at bounding box center [732, 418] width 200 height 47
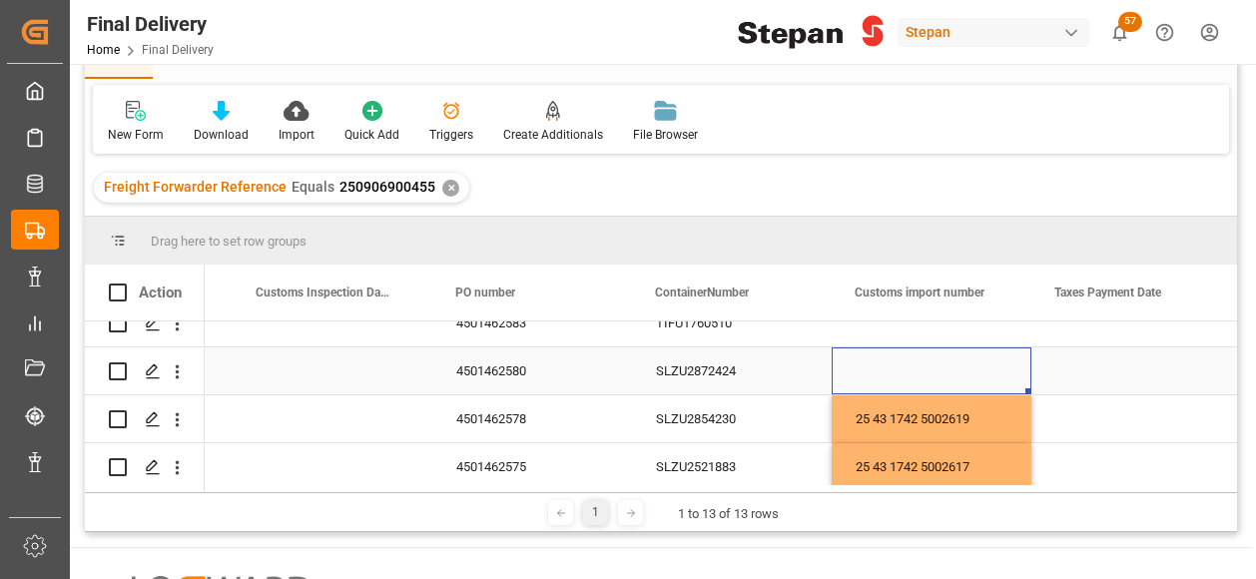
click at [849, 370] on div "Press SPACE to select this row." at bounding box center [931, 370] width 200 height 47
click at [852, 368] on div "Press SPACE to select this row." at bounding box center [931, 370] width 200 height 47
click at [868, 363] on div "Press SPACE to select this row." at bounding box center [931, 370] width 200 height 47
click at [891, 368] on div "Press SPACE to select this row." at bounding box center [931, 370] width 200 height 47
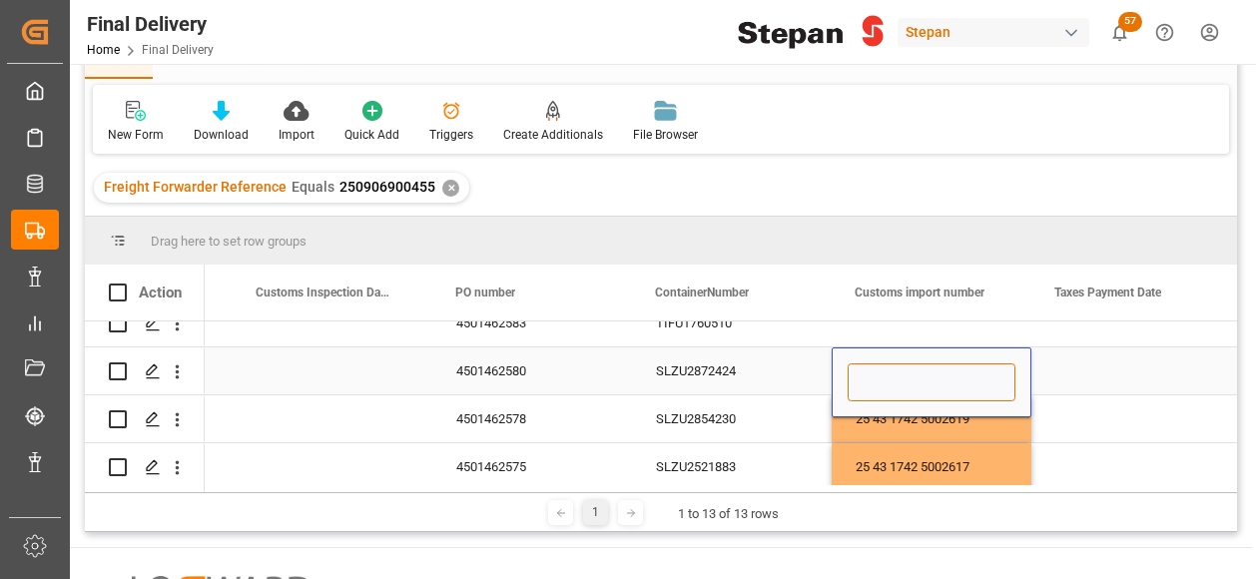
click at [895, 380] on input "Press SPACE to select this row." at bounding box center [931, 382] width 168 height 38
paste input "25 43 1742 5002620"
type input "25 43 1742 5002620"
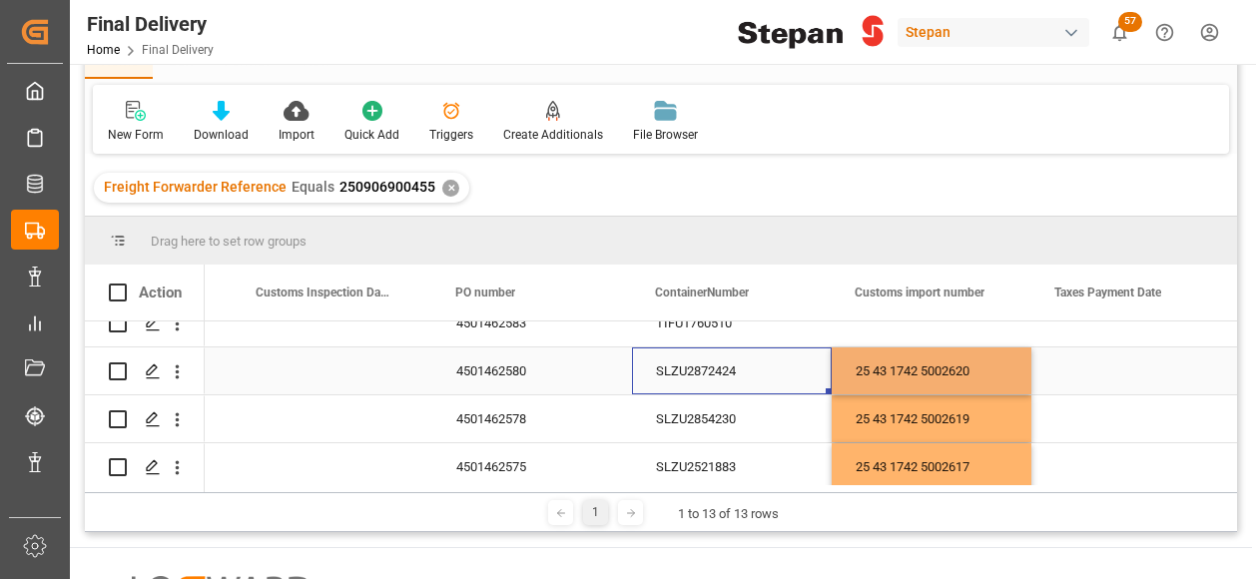
click at [774, 368] on div "SLZU2872424" at bounding box center [732, 370] width 200 height 47
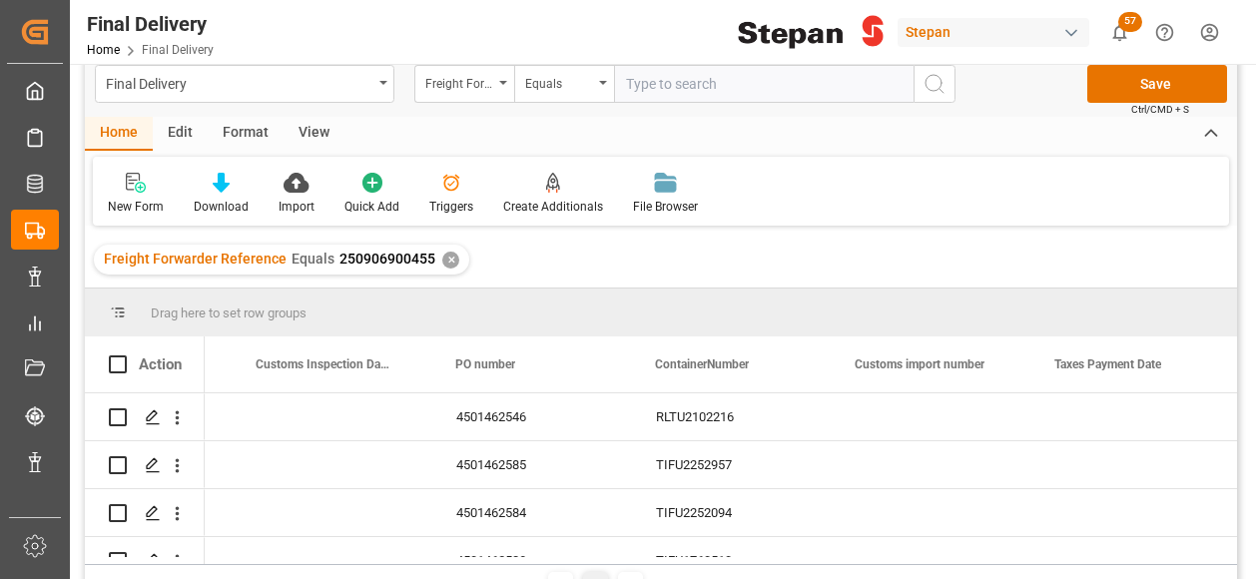
scroll to position [0, 0]
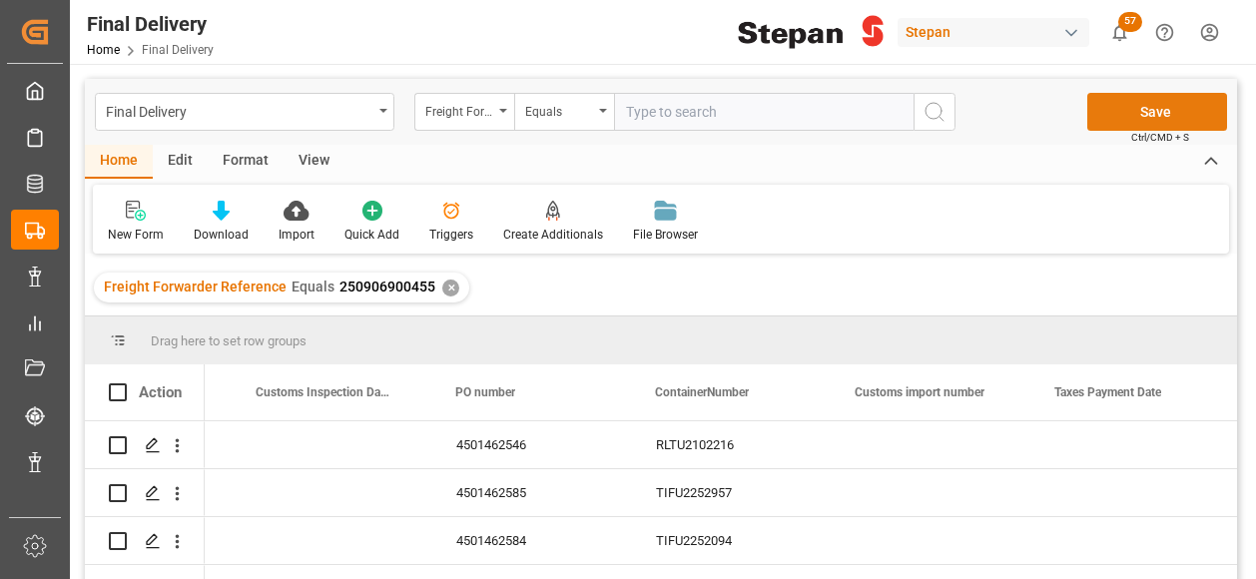
click at [1158, 114] on button "Save" at bounding box center [1157, 112] width 140 height 38
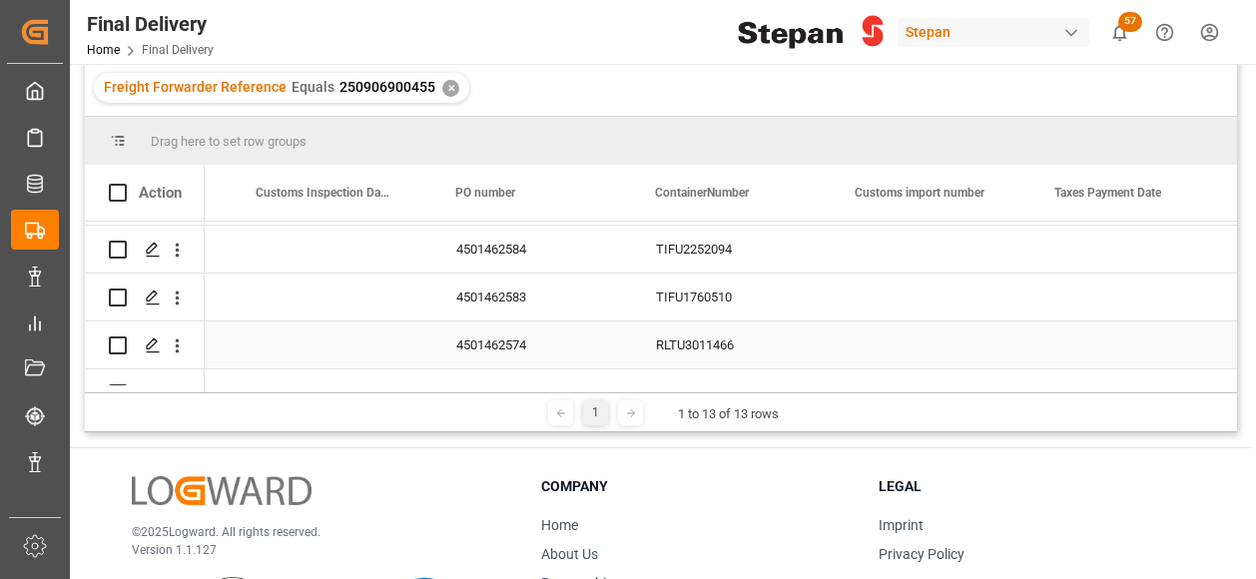
scroll to position [299, 0]
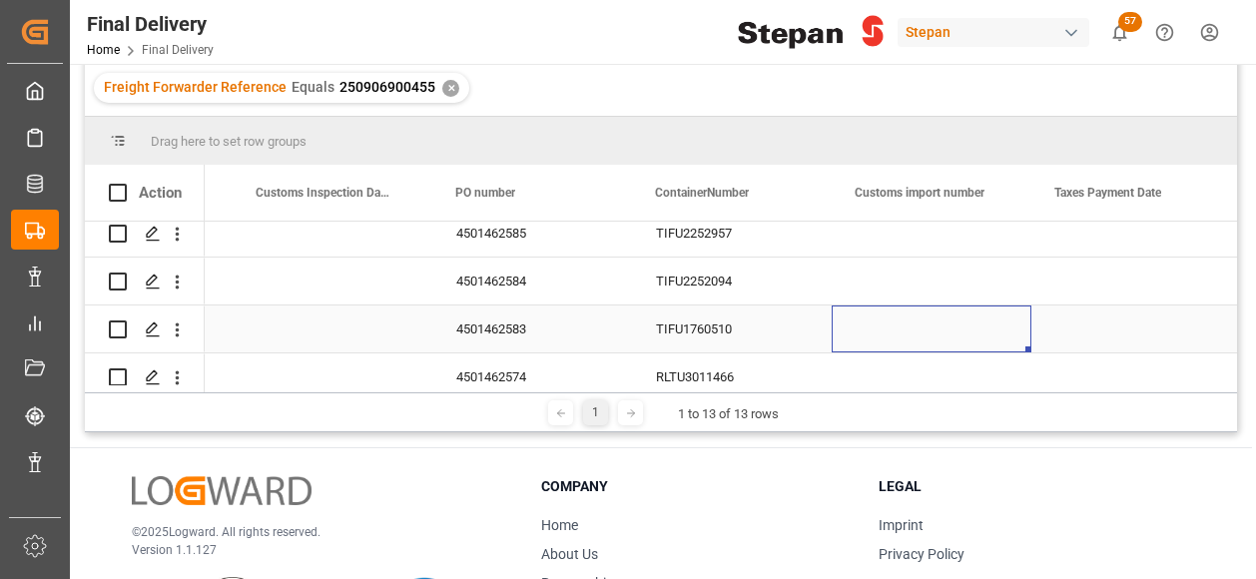
click at [888, 330] on div "Press SPACE to select this row." at bounding box center [931, 328] width 200 height 47
type input "25 43 1742 5002630"
click at [792, 319] on div "TIFU1760510" at bounding box center [732, 328] width 200 height 47
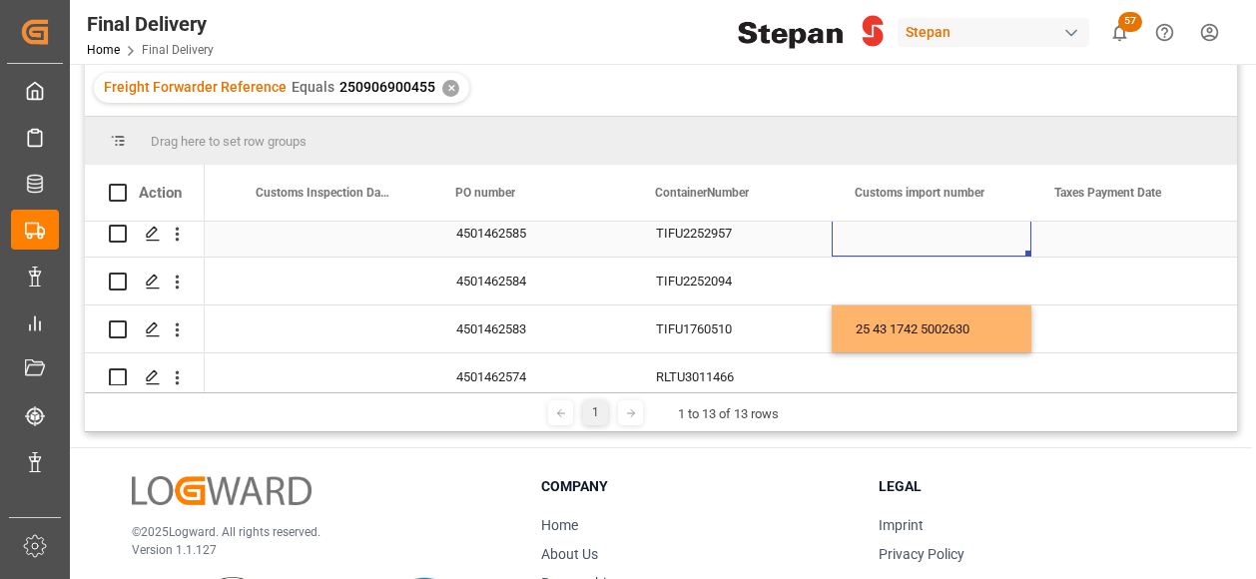
click at [891, 236] on div "Press SPACE to select this row." at bounding box center [931, 233] width 200 height 47
type input "25 43 1742 5002631"
click at [740, 236] on div "TIFU2252957" at bounding box center [732, 233] width 200 height 47
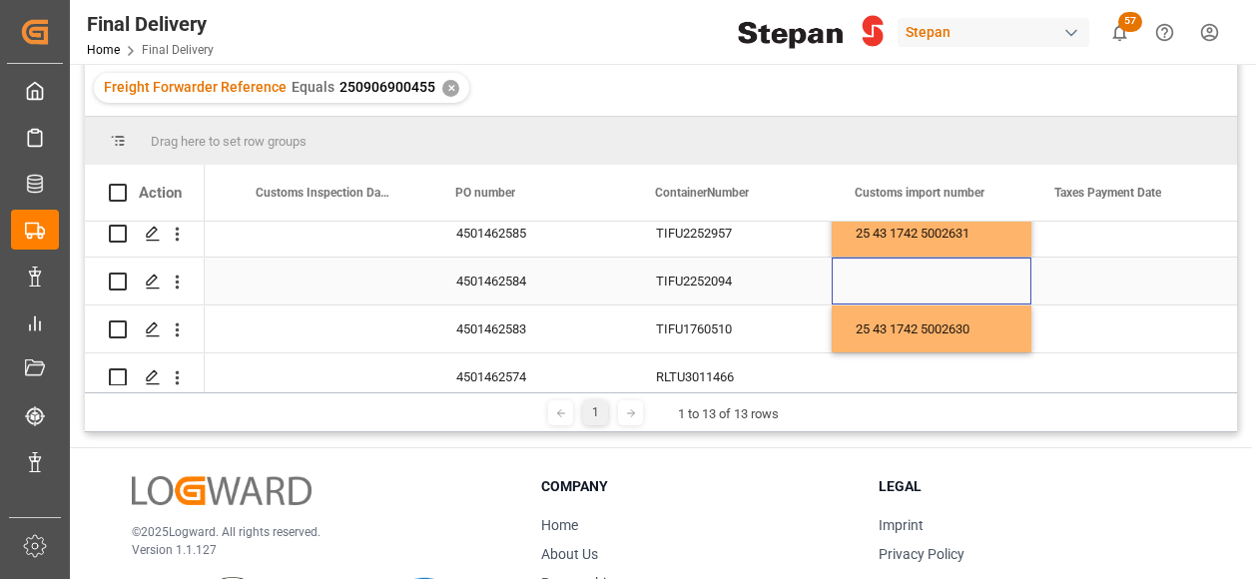
click at [872, 284] on div "Press SPACE to select this row." at bounding box center [931, 280] width 200 height 47
click at [872, 282] on input "Press SPACE to select this row." at bounding box center [931, 292] width 168 height 38
type input "25 43 1742 5002633"
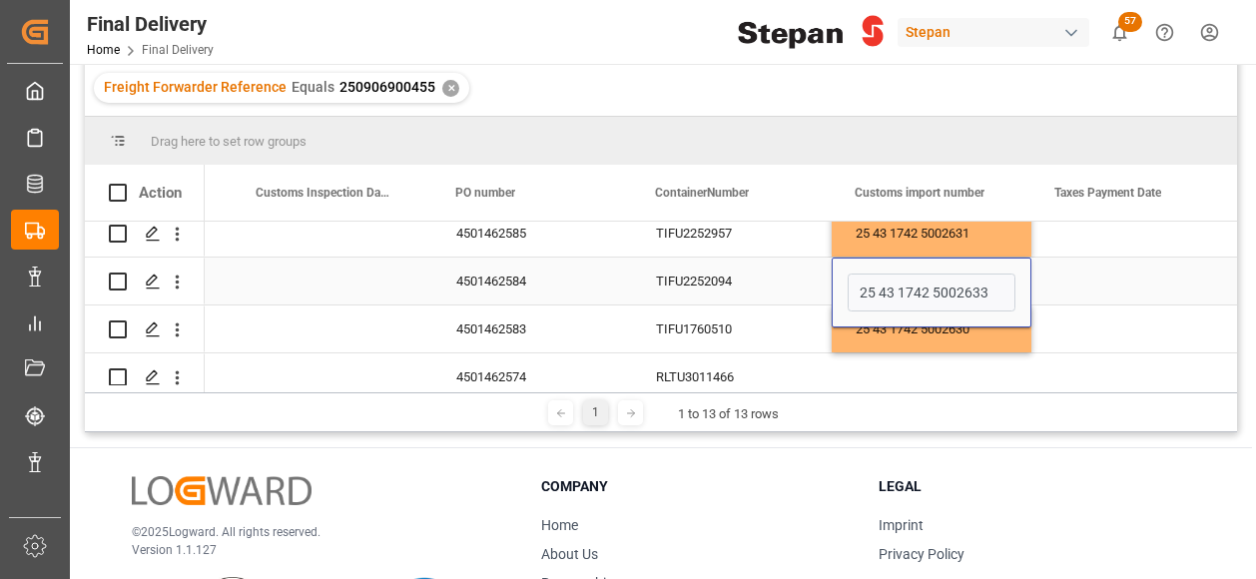
click at [763, 281] on div "TIFU2252094" at bounding box center [732, 280] width 200 height 47
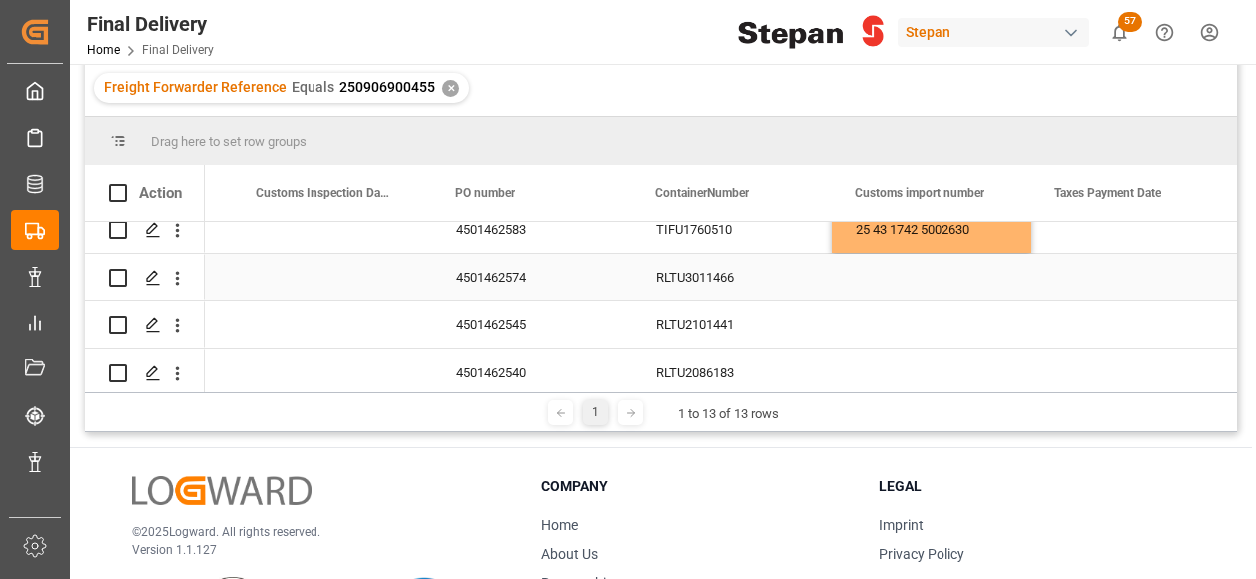
scroll to position [465, 0]
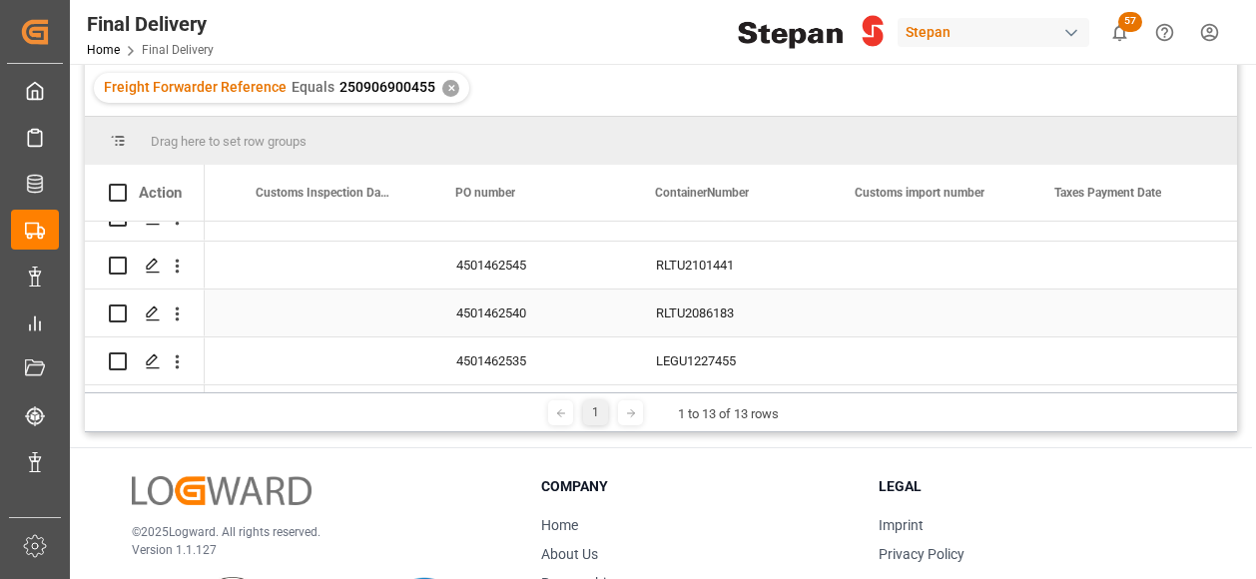
click at [861, 315] on div "Press SPACE to select this row." at bounding box center [931, 312] width 200 height 47
click at [861, 315] on input "Press SPACE to select this row." at bounding box center [931, 324] width 168 height 38
type input "25 43 1742 5002635"
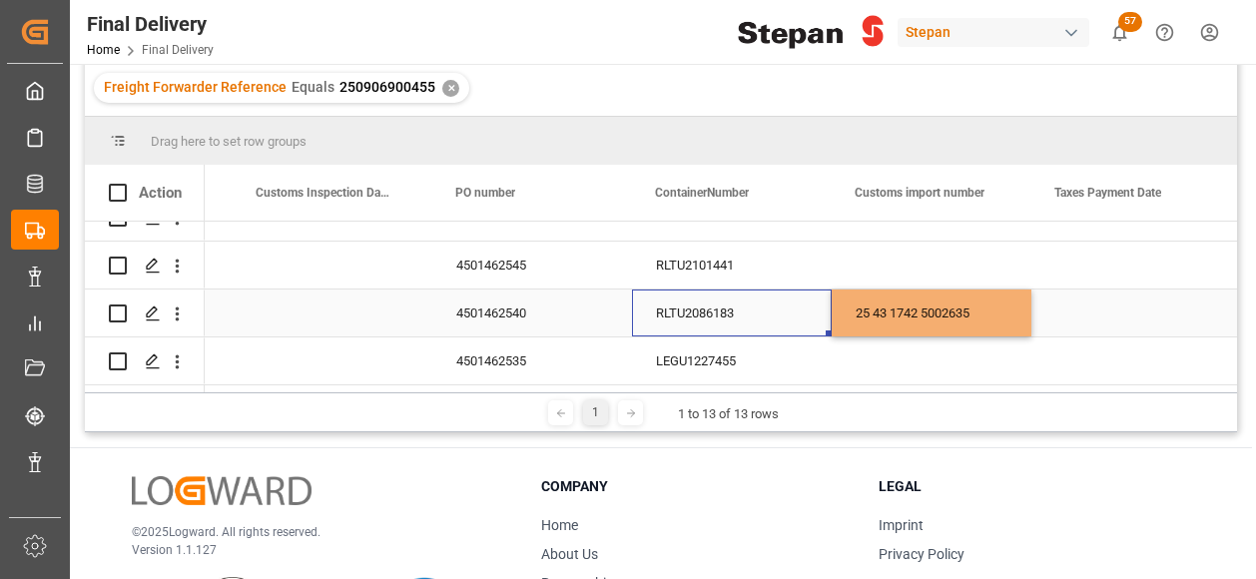
click at [782, 313] on div "RLTU2086183" at bounding box center [732, 312] width 200 height 47
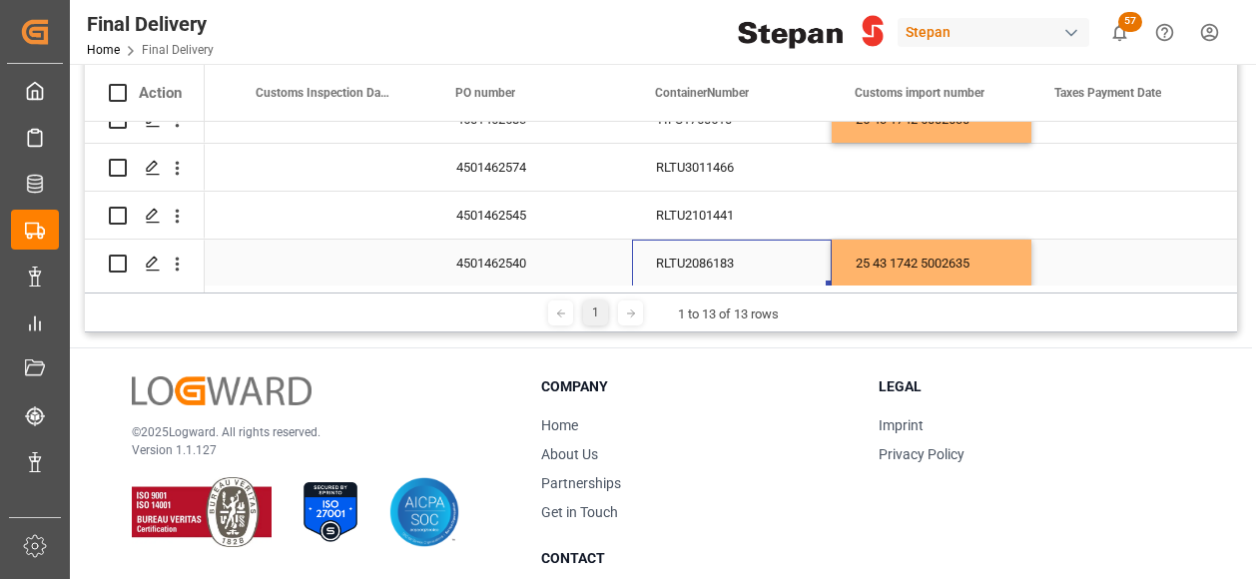
scroll to position [365, 0]
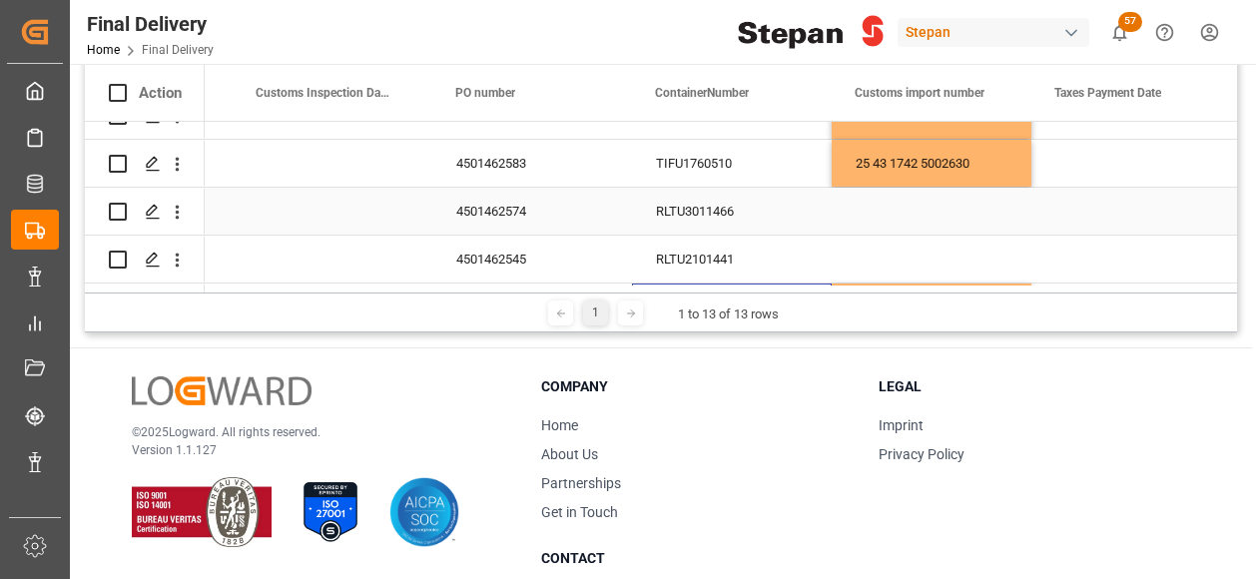
click at [867, 209] on div "Press SPACE to select this row." at bounding box center [931, 211] width 200 height 47
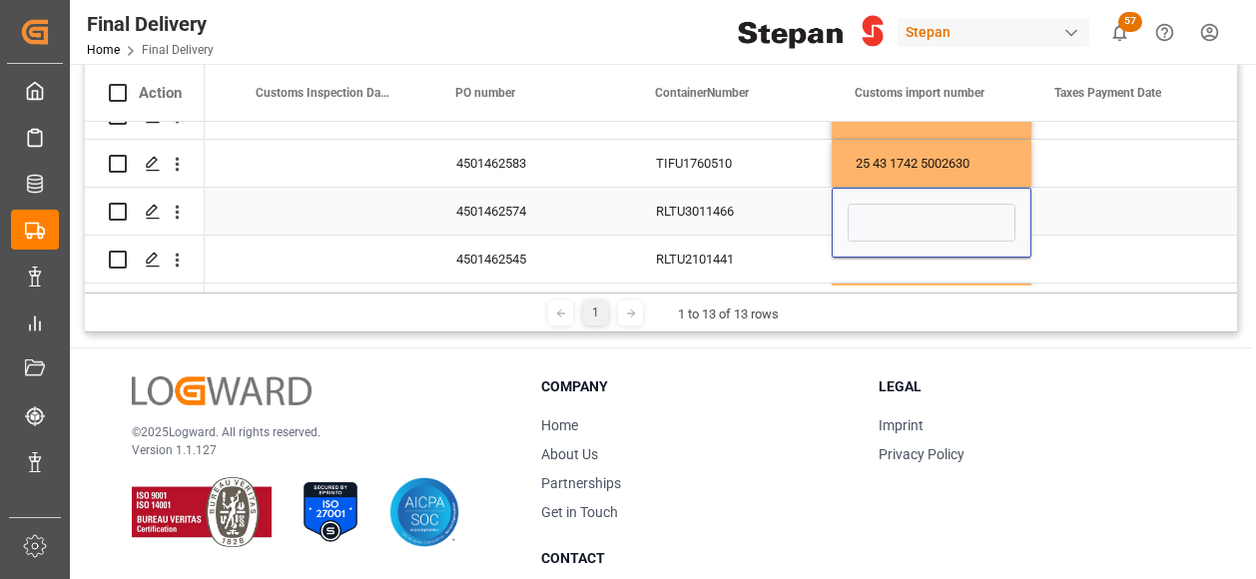
click at [867, 209] on input "Press SPACE to select this row." at bounding box center [931, 223] width 168 height 38
type input "25 43 1742 5002636"
click at [722, 212] on div "RLTU3011466" at bounding box center [732, 211] width 200 height 47
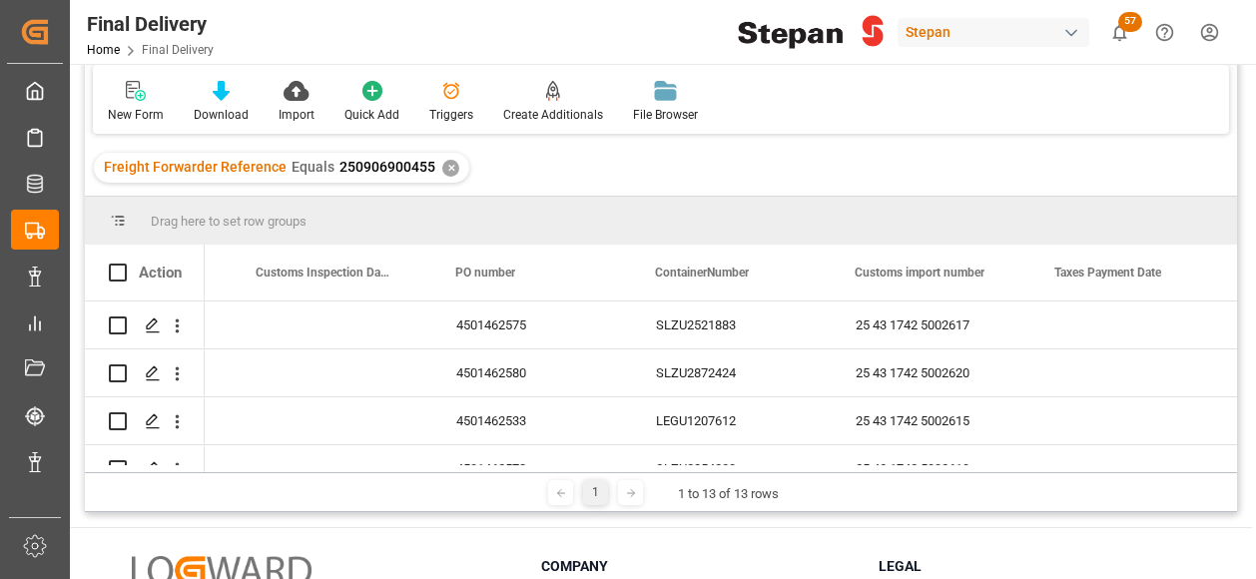
scroll to position [0, 0]
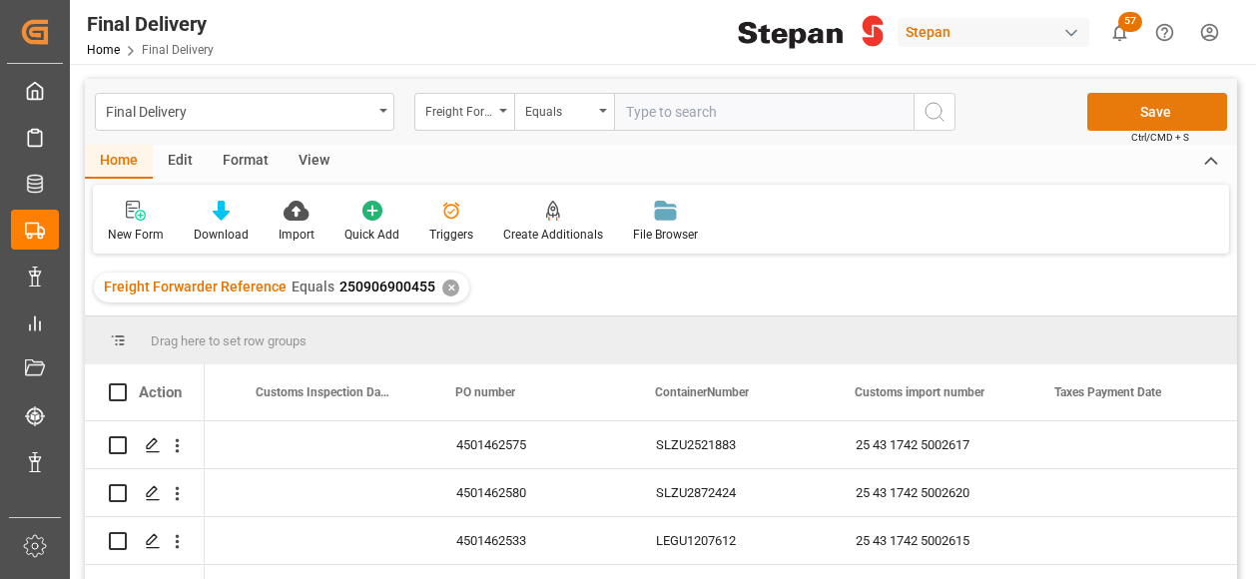
click at [1152, 111] on button "Save" at bounding box center [1157, 112] width 140 height 38
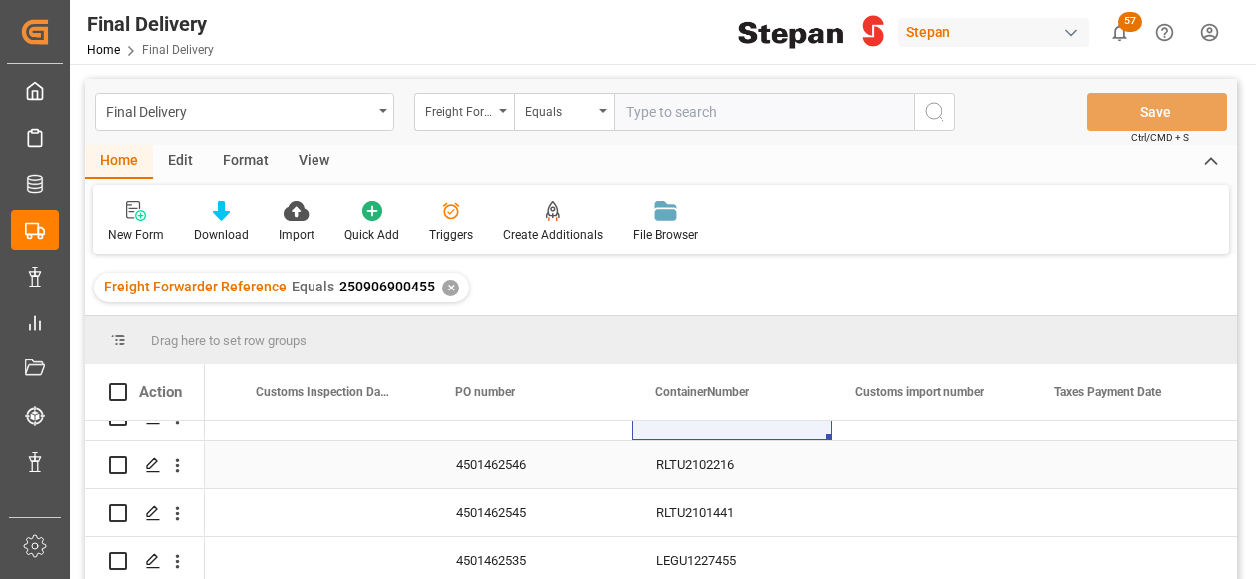
scroll to position [100, 0]
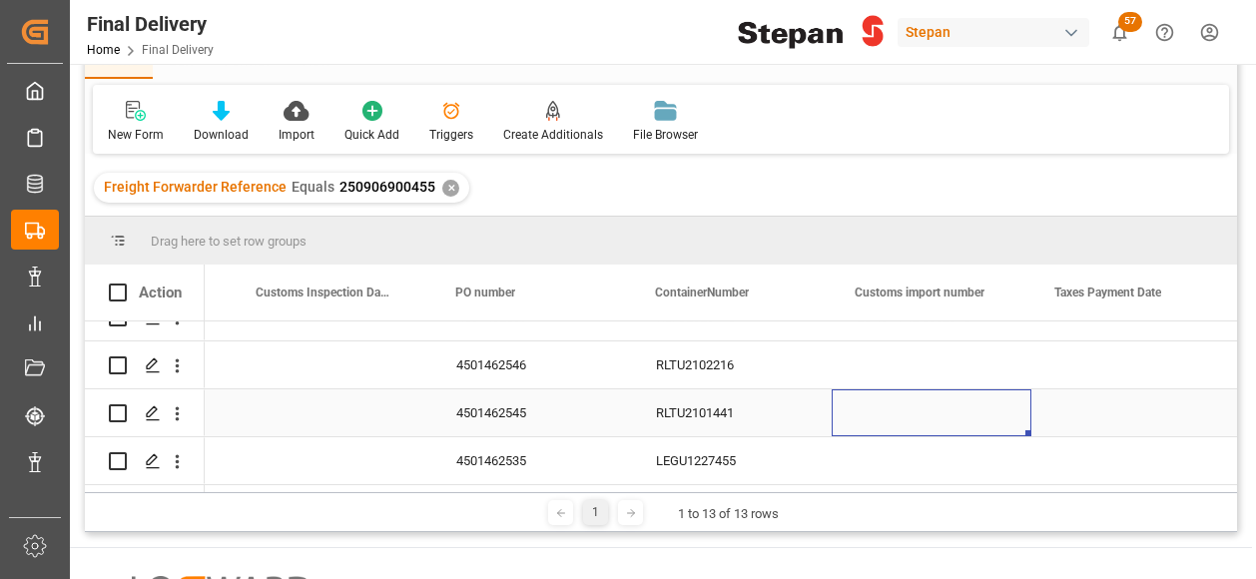
click at [958, 408] on div "Press SPACE to select this row." at bounding box center [931, 412] width 200 height 47
click at [920, 401] on div "Press SPACE to select this row." at bounding box center [931, 412] width 200 height 47
click at [920, 405] on input "Press SPACE to select this row." at bounding box center [931, 424] width 168 height 38
type input "25 43 1742 5002637"
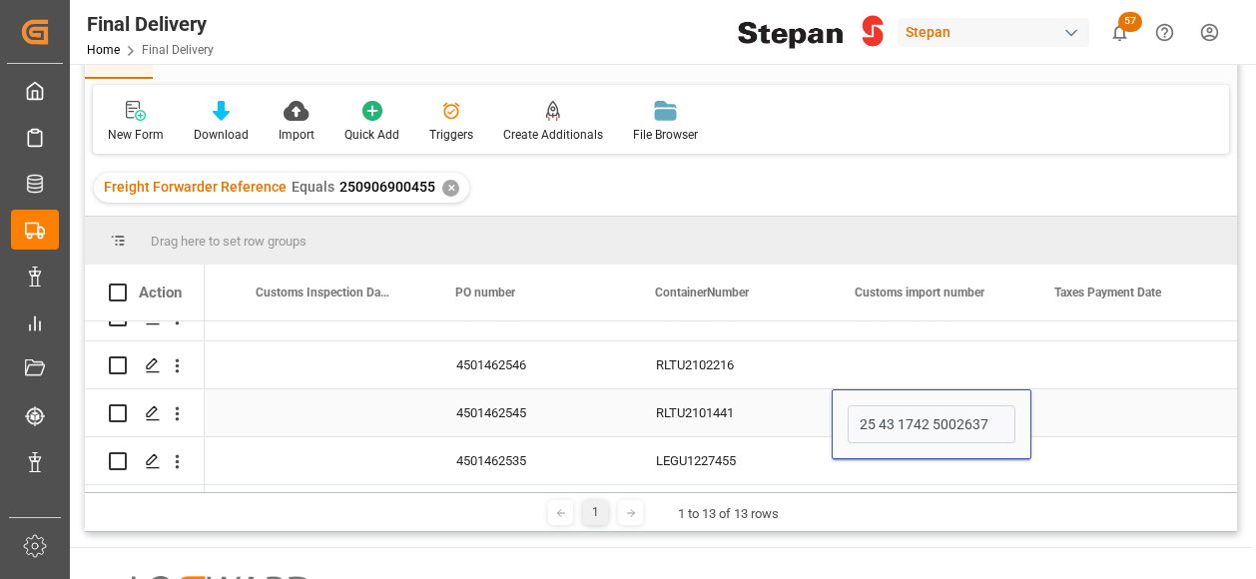
click at [534, 396] on div "4501462545" at bounding box center [532, 412] width 200 height 47
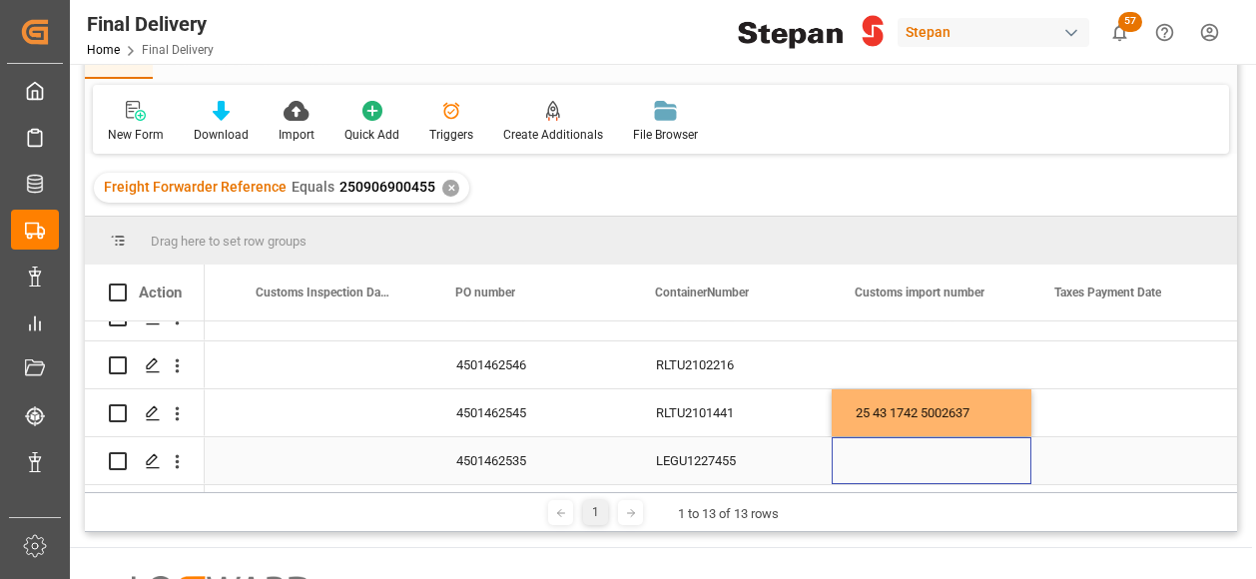
click at [942, 464] on div "Press SPACE to select this row." at bounding box center [931, 460] width 200 height 47
click at [942, 464] on div "Press SPACE to select this row." at bounding box center [931, 449] width 200 height 70
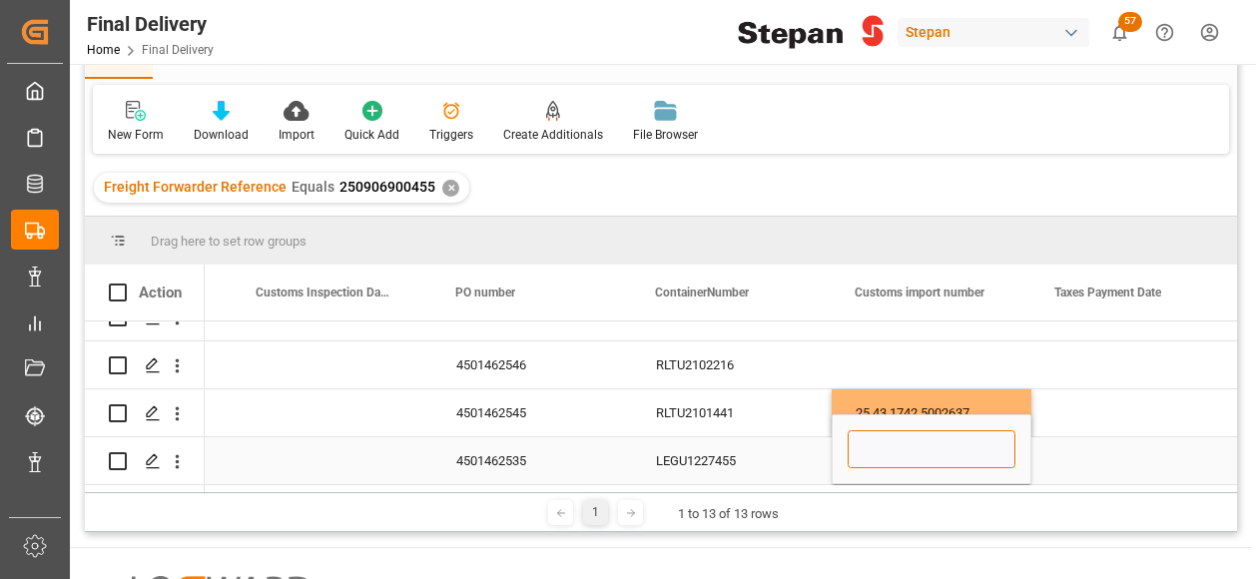
click at [860, 443] on input "Press SPACE to select this row." at bounding box center [931, 449] width 168 height 38
paste input "25 43 1742 5002638"
type input "25 43 1742 5002638"
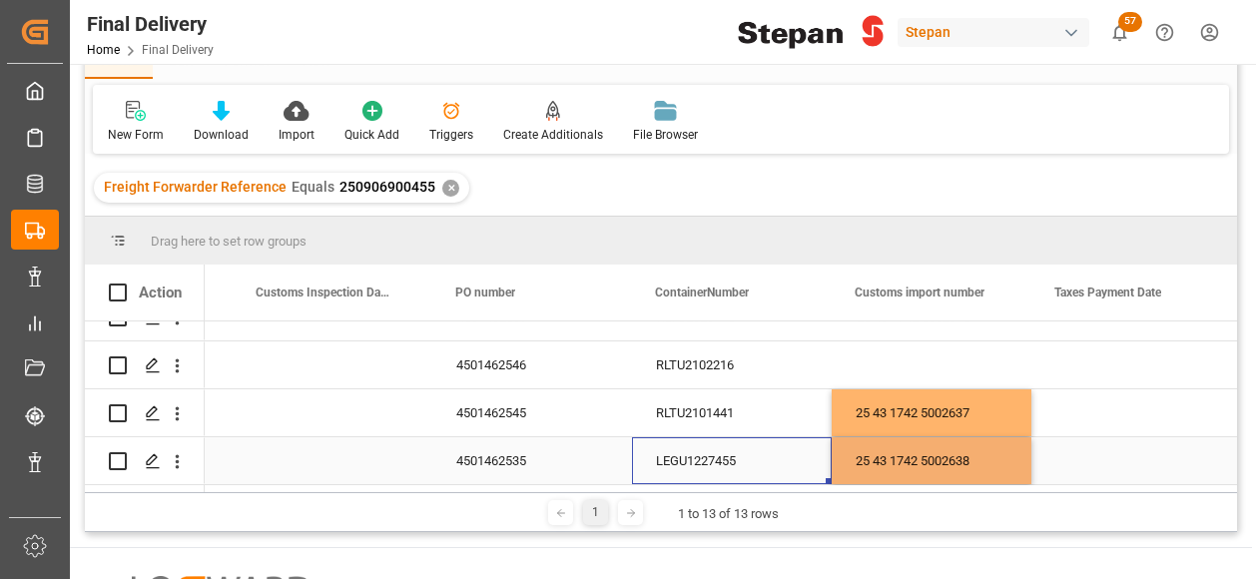
click at [764, 465] on div "LEGU1227455" at bounding box center [732, 460] width 200 height 47
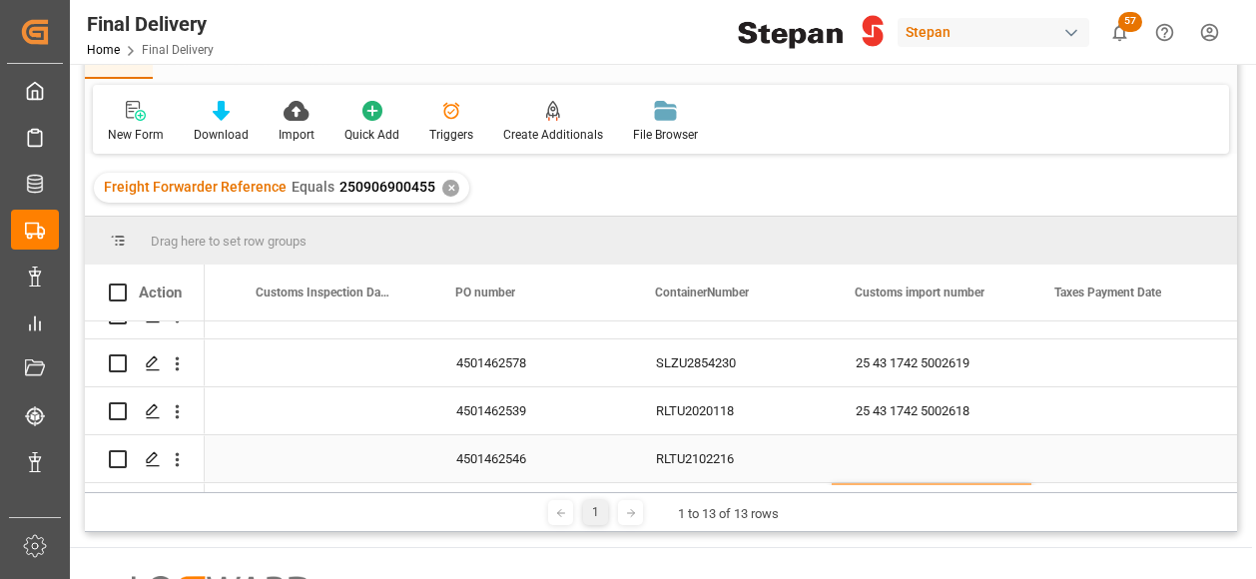
scroll to position [465, 0]
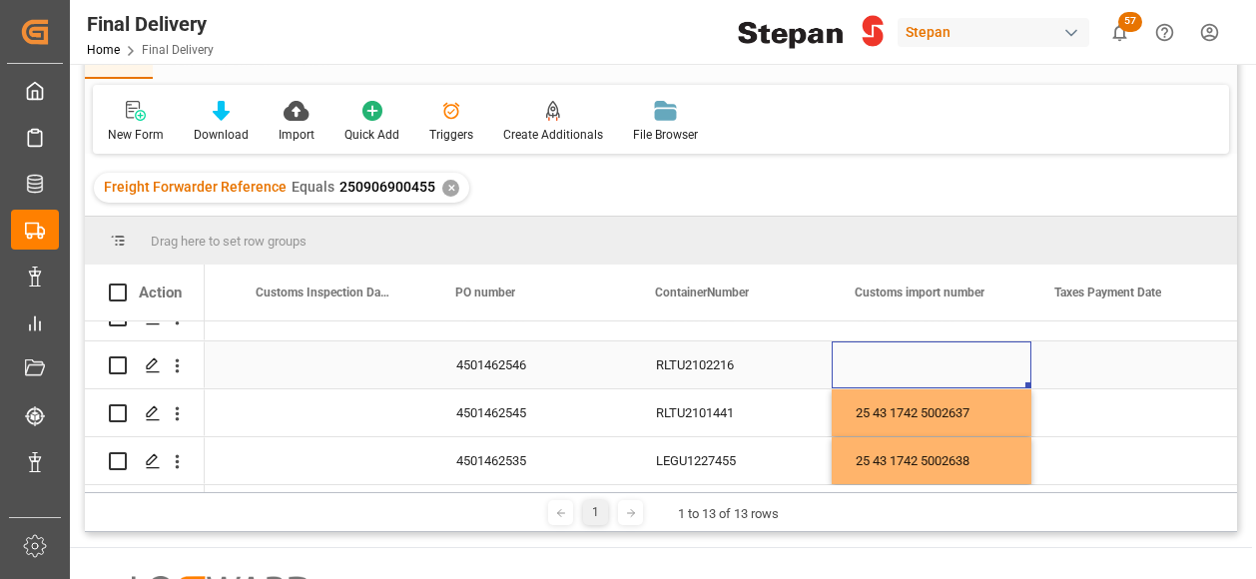
click at [870, 352] on div "Press SPACE to select this row." at bounding box center [931, 364] width 200 height 47
type input "25 43 1742 5002640"
click at [768, 360] on div "RLTU2102216" at bounding box center [732, 364] width 200 height 47
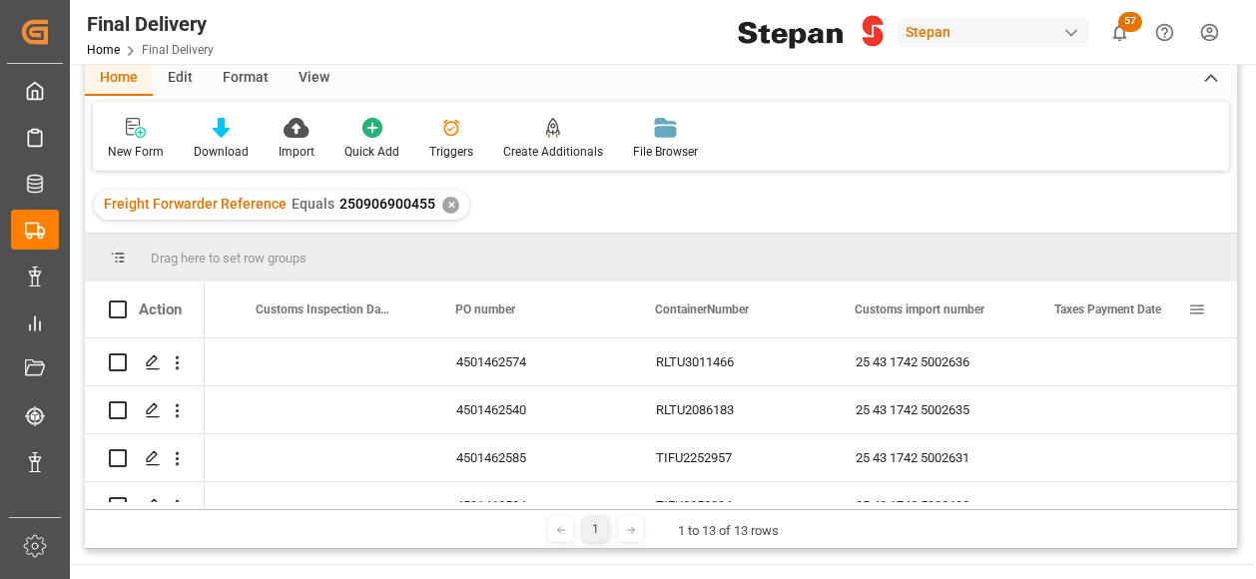
scroll to position [0, 0]
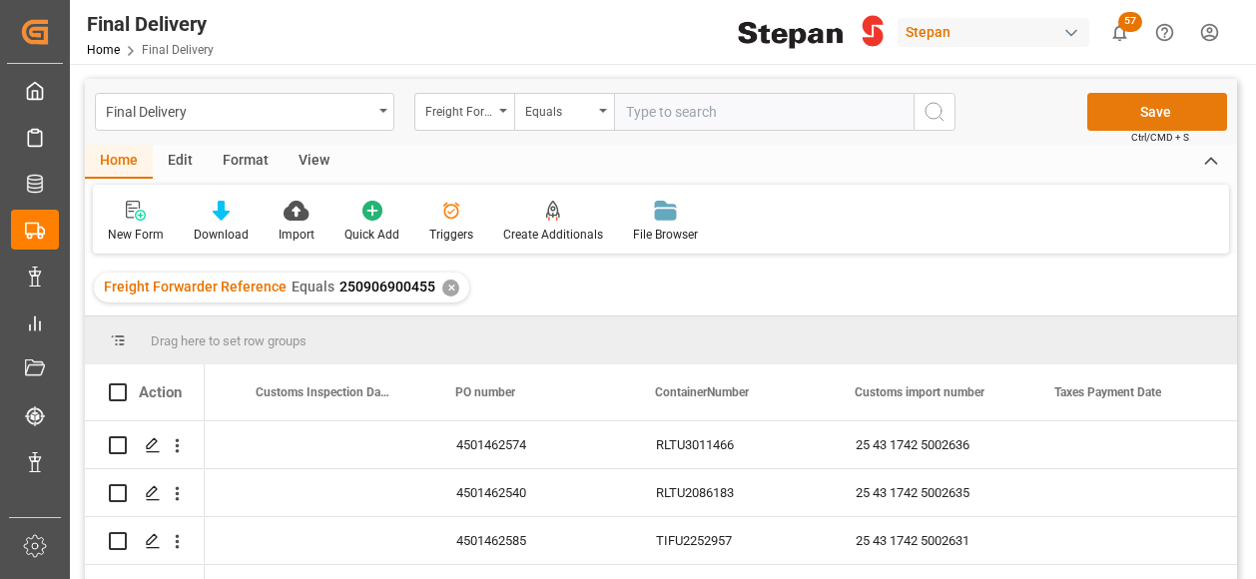
click at [1164, 117] on button "Save" at bounding box center [1157, 112] width 140 height 38
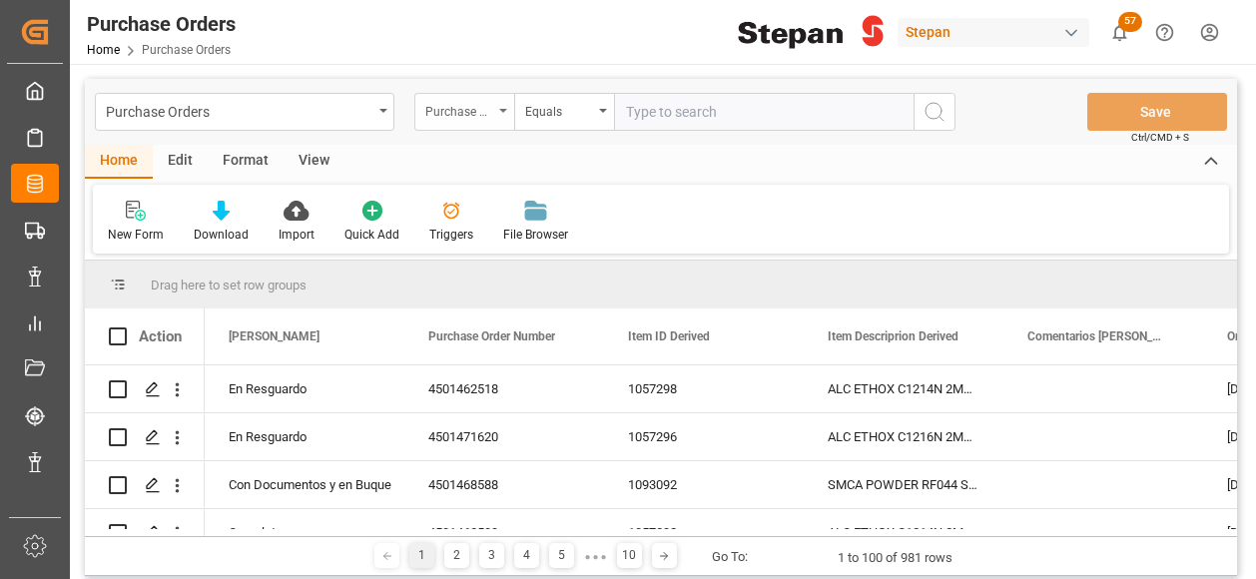
click at [488, 102] on div "Purchase Order Number" at bounding box center [459, 109] width 68 height 23
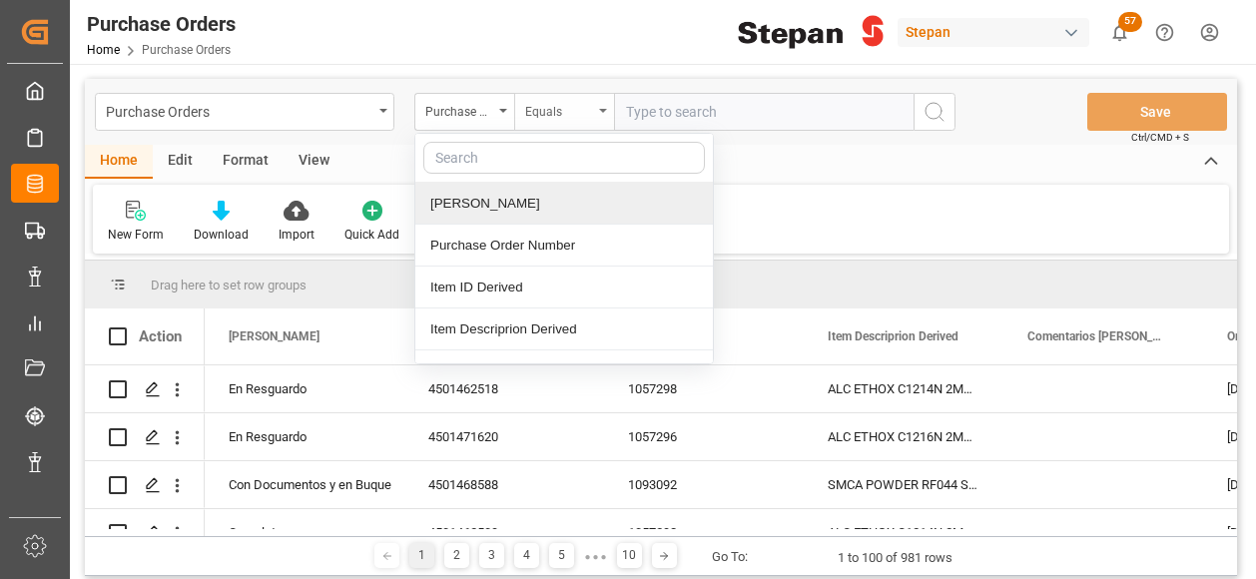
click at [601, 105] on div "Equals" at bounding box center [564, 112] width 100 height 38
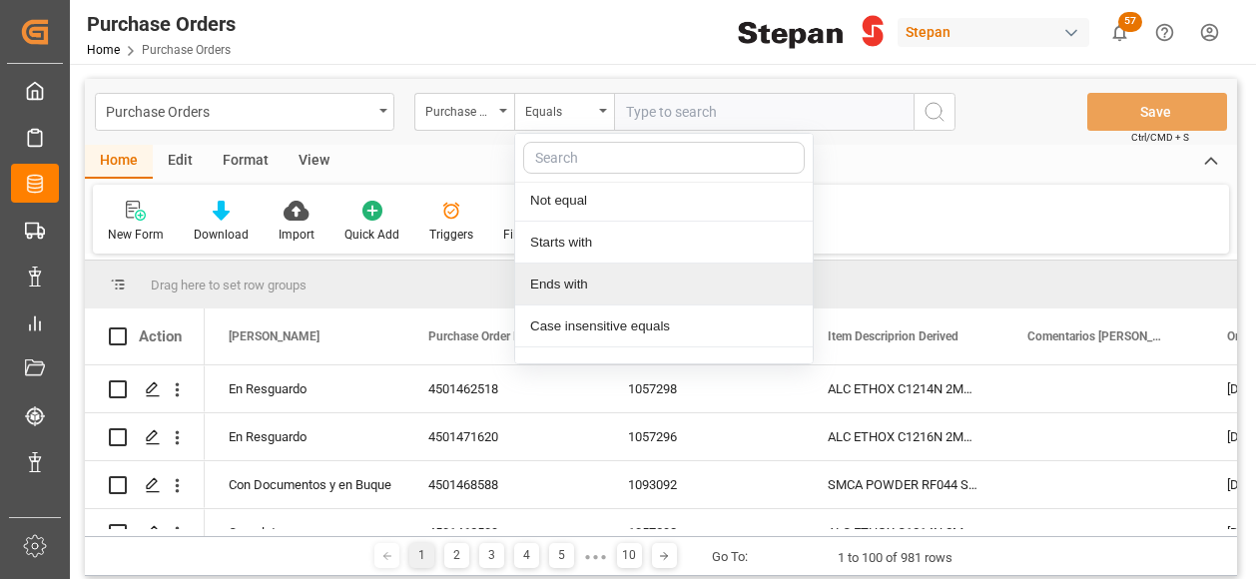
scroll to position [151, 0]
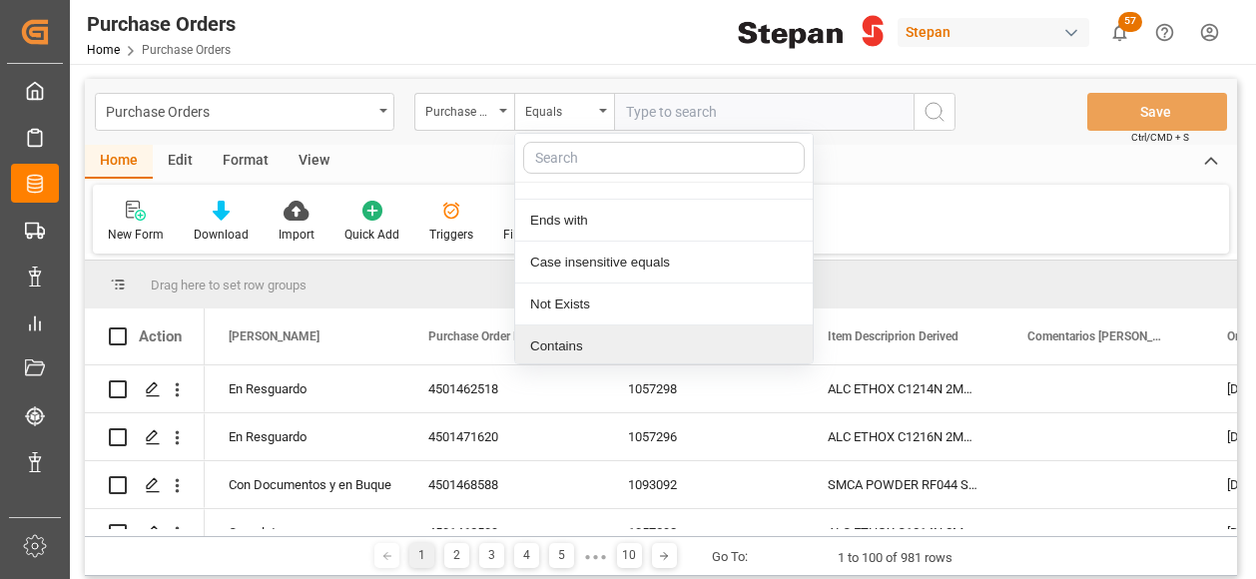
click at [548, 338] on div "Contains" at bounding box center [663, 346] width 297 height 42
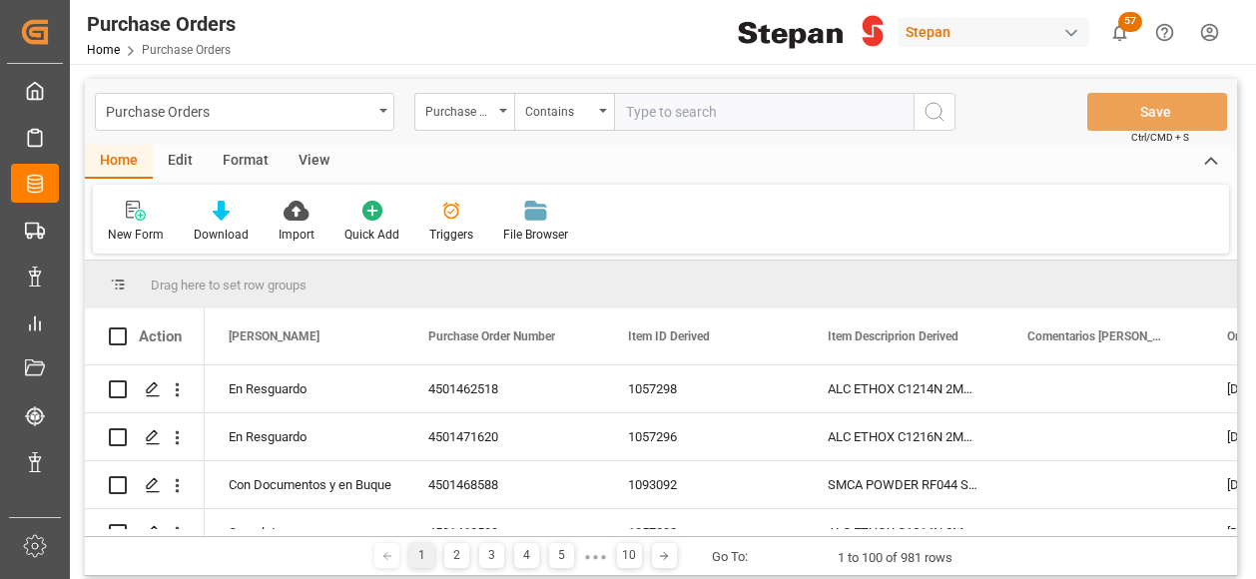
paste input "4501468585,4501468586,4501468587"
type input "4501468585,4501468586,4501468587"
click at [940, 109] on icon "search button" at bounding box center [934, 112] width 24 height 24
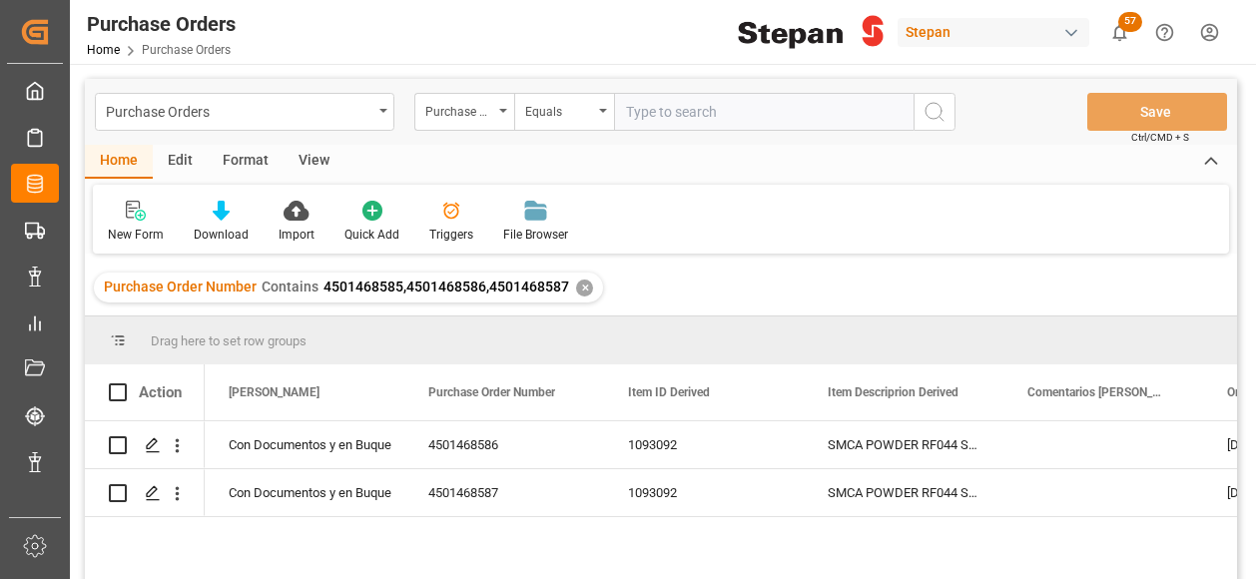
click at [588, 280] on div "✕" at bounding box center [584, 287] width 17 height 17
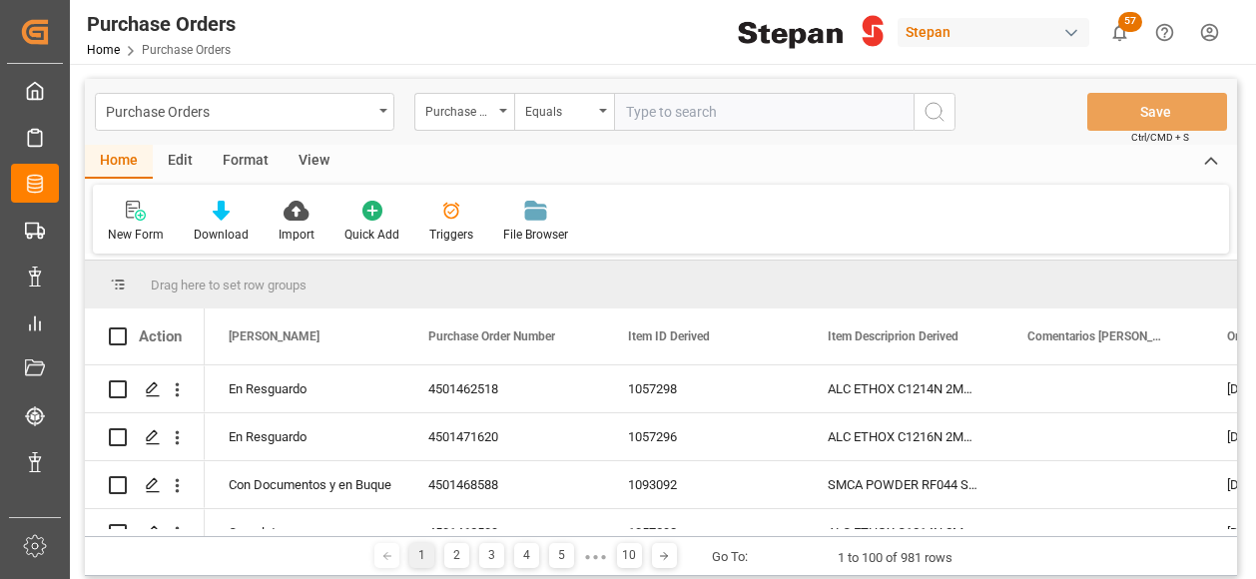
click at [631, 111] on input "text" at bounding box center [763, 112] width 299 height 38
paste input "4501468585,4501468586,4501468587"
drag, startPoint x: 883, startPoint y: 107, endPoint x: 959, endPoint y: 105, distance: 75.9
click at [959, 105] on div "Purchase Orders Purchase Order Number Equals 4501468585,4501468586,4501468587 S…" at bounding box center [661, 112] width 1152 height 66
click at [627, 108] on input "4501468585" at bounding box center [763, 112] width 299 height 38
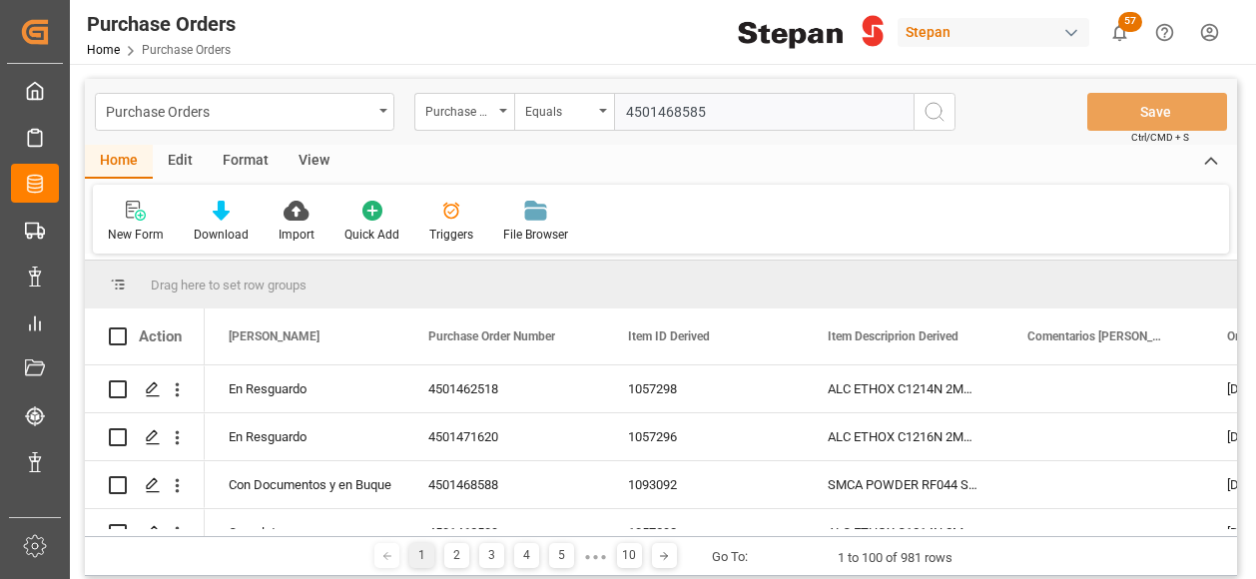
type input "4501468585"
click at [929, 111] on icon "search button" at bounding box center [934, 112] width 24 height 24
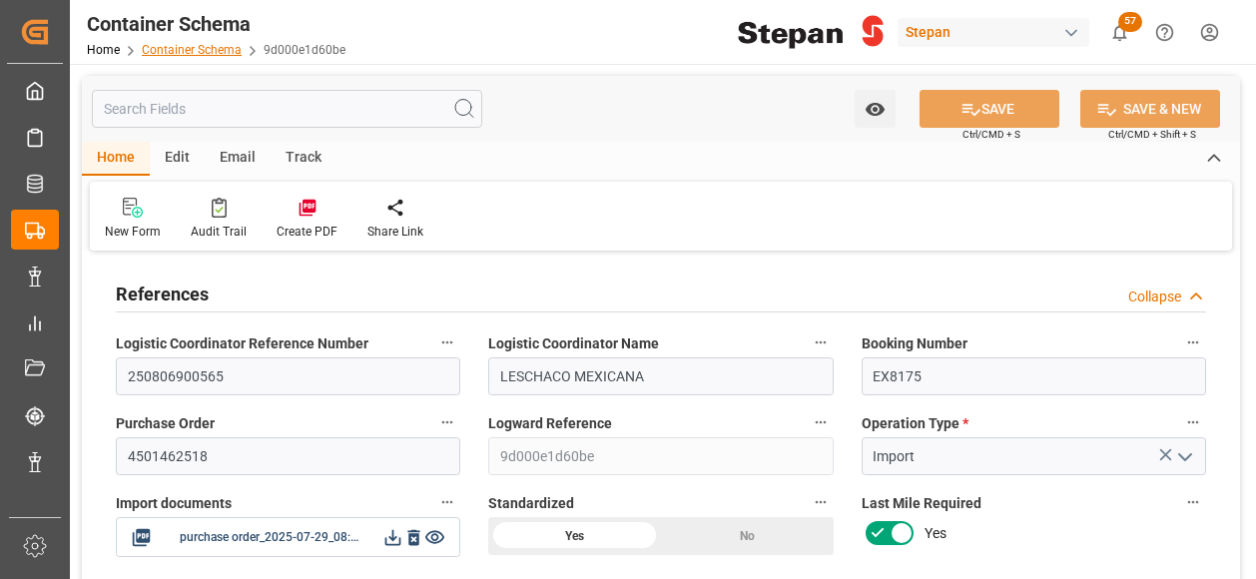
scroll to position [1996, 0]
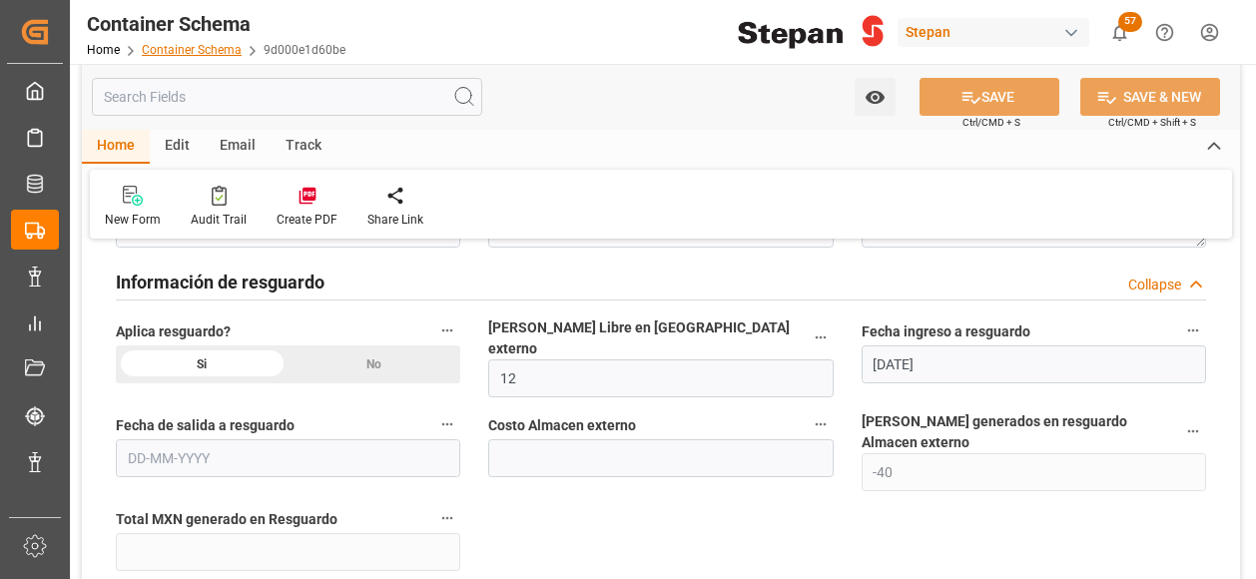
click at [188, 55] on link "Container Schema" at bounding box center [192, 50] width 100 height 14
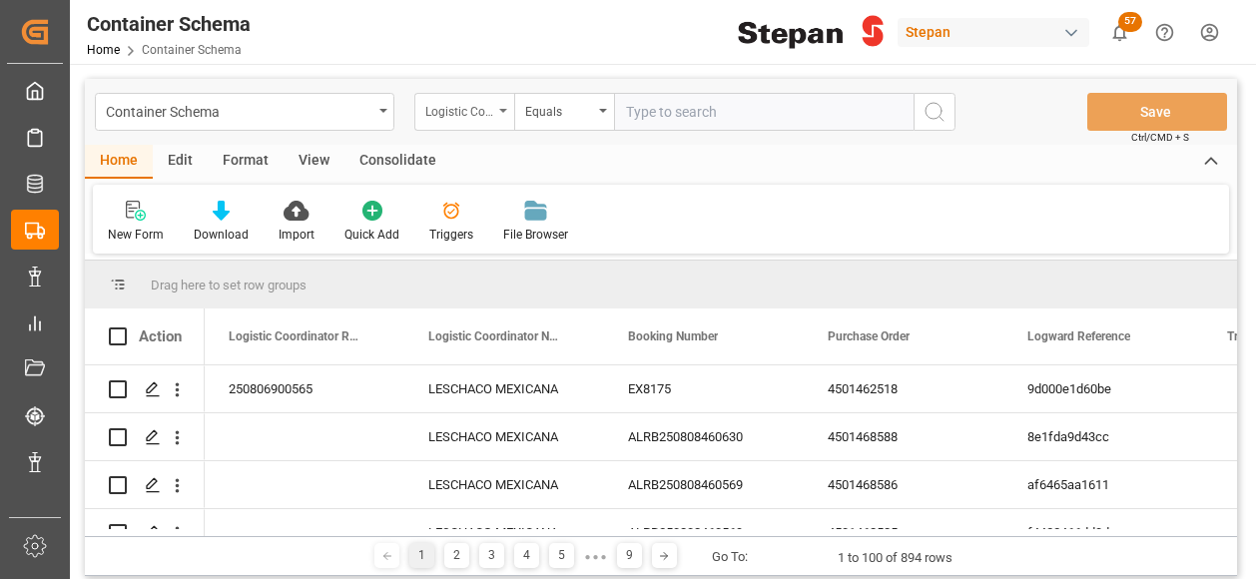
click at [502, 111] on icon "open menu" at bounding box center [503, 111] width 8 height 4
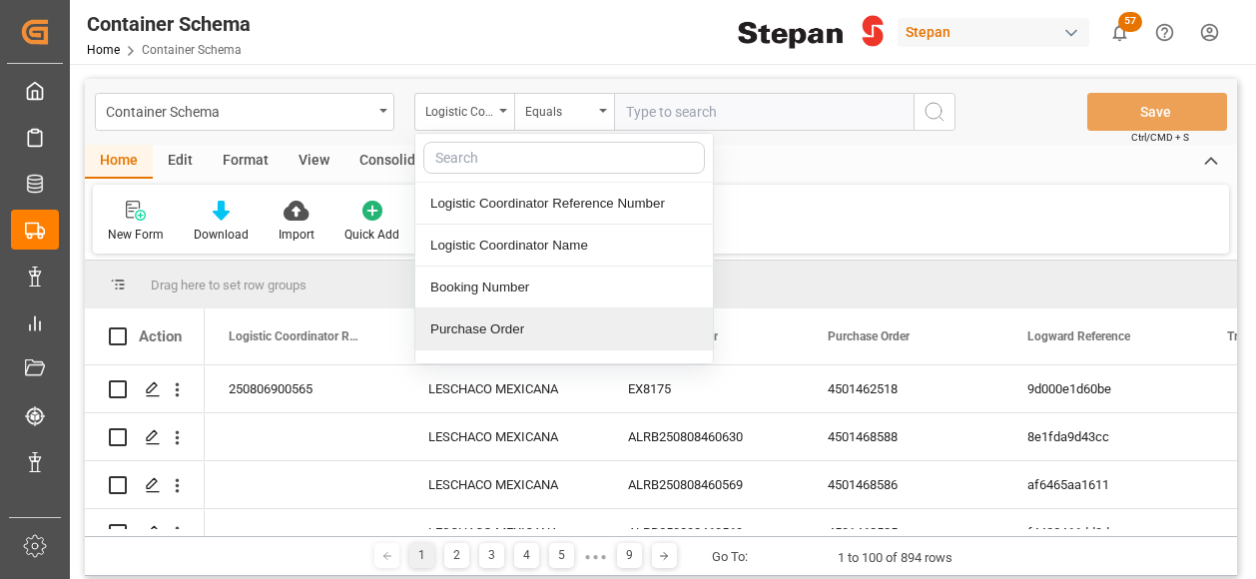
click at [460, 326] on div "Purchase Order" at bounding box center [563, 329] width 297 height 42
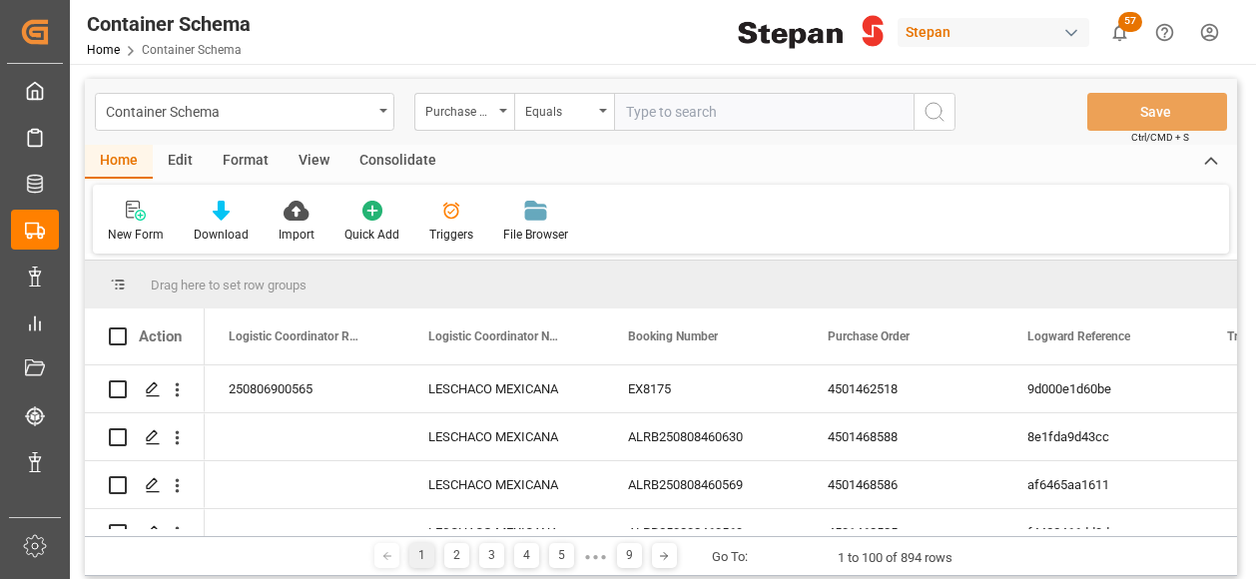
click at [639, 114] on input "text" at bounding box center [763, 112] width 299 height 38
paste input "4501468588"
type input "4501468588"
click at [928, 118] on icon "search button" at bounding box center [934, 112] width 24 height 24
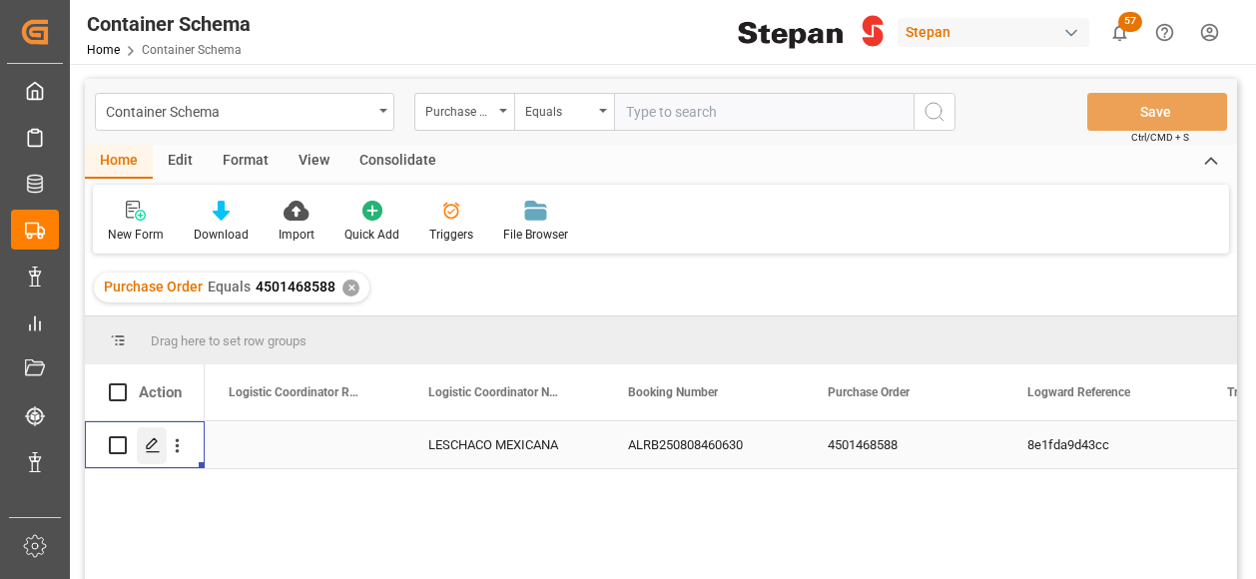
click at [153, 444] on icon "Press SPACE to select this row." at bounding box center [153, 445] width 16 height 16
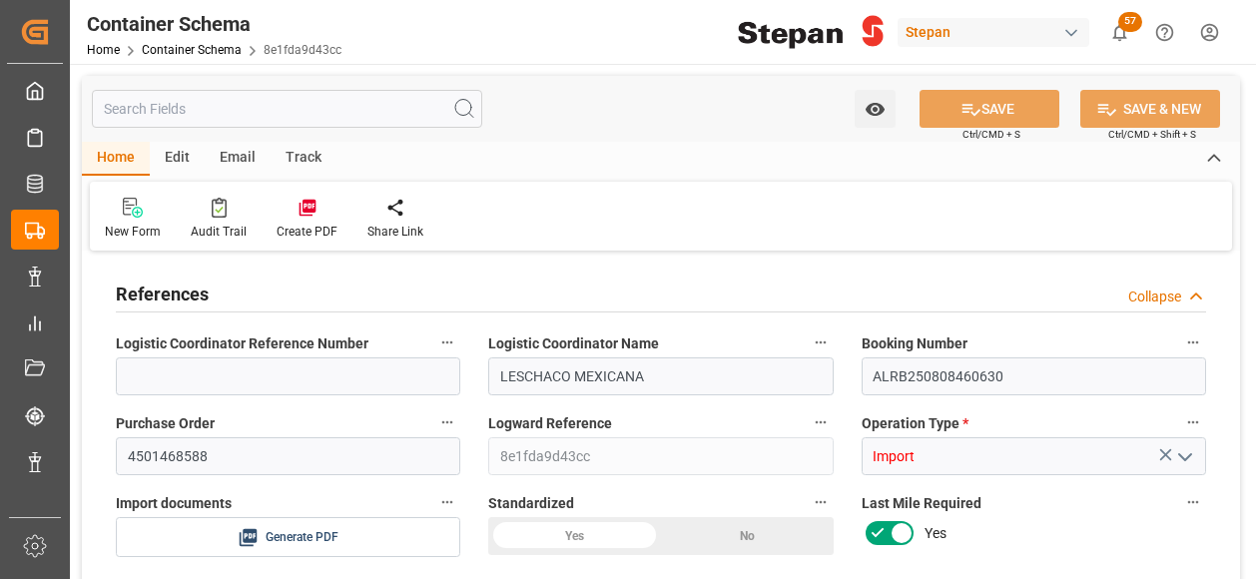
type input "0"
type input "1"
type input "20"
type input "20000"
type input "20460"
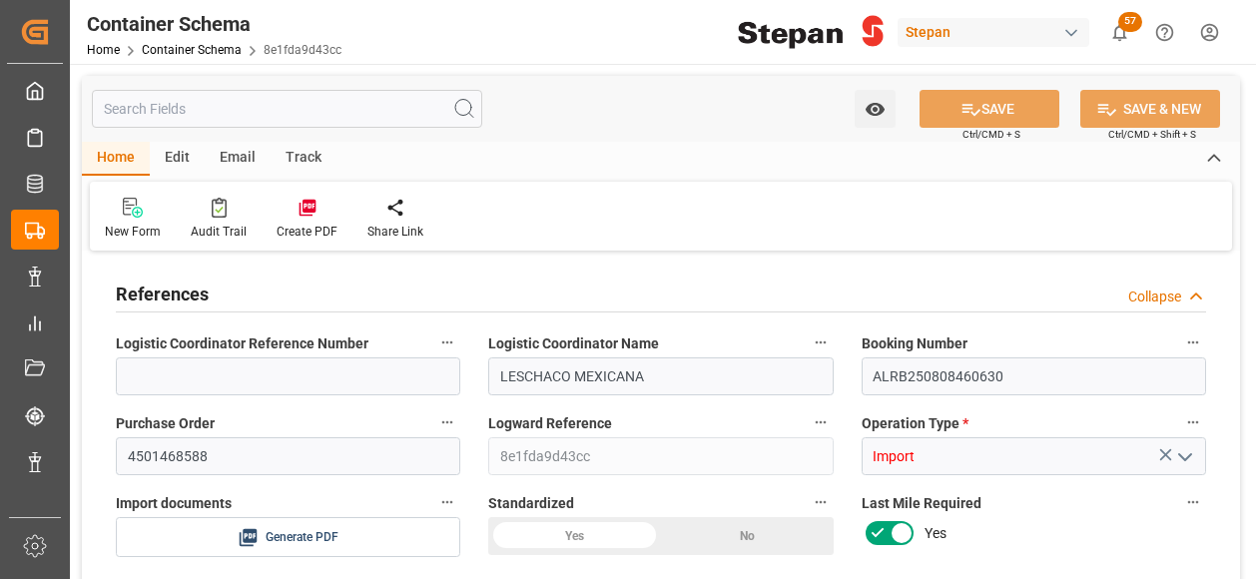
type input "12"
type input "0"
type input "Maersk"
type input "Maersk Line AS"
type input "NLRTM"
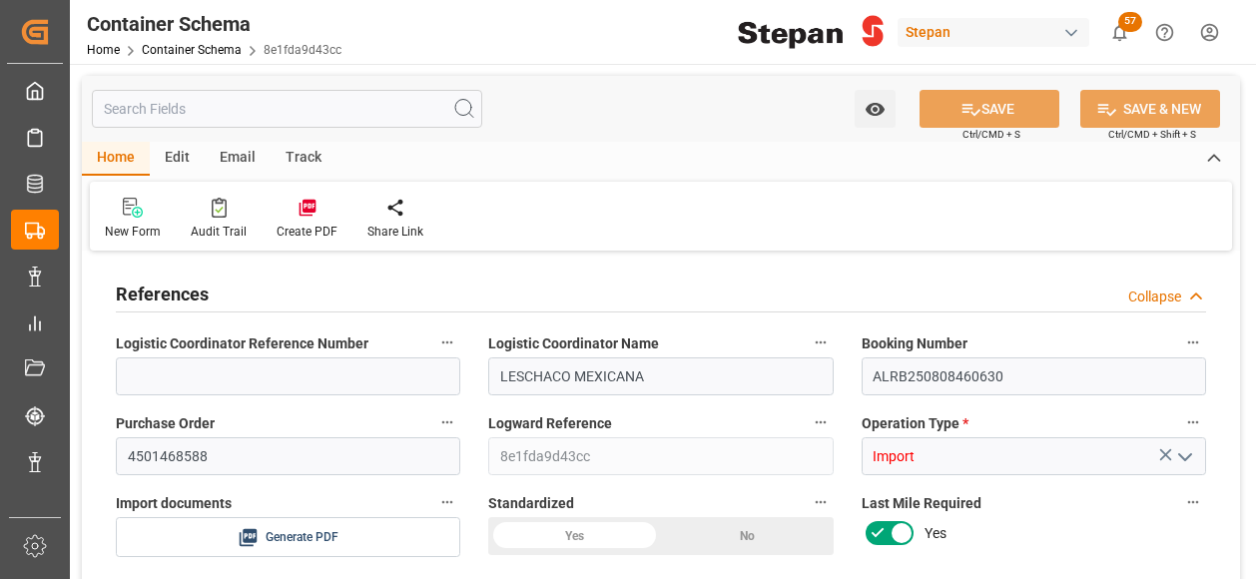
type input "MXVER"
type input "9679555"
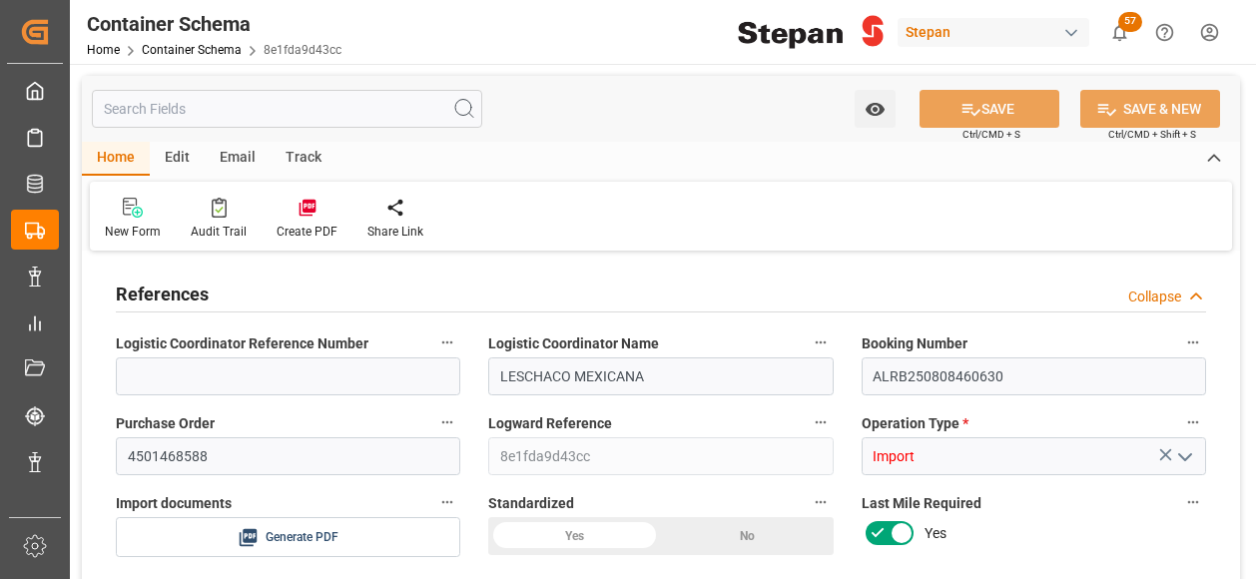
type input "9679555"
type input "0"
type input "28-08-2025 00:00"
type input "28-08-2025"
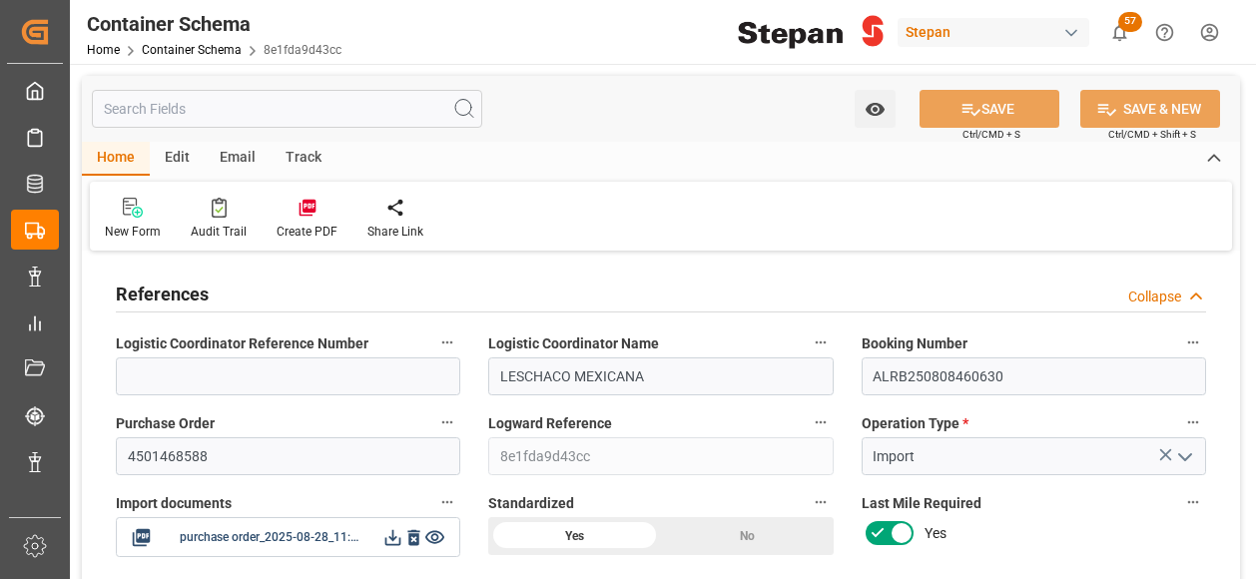
type input "28-08-2025 00:00"
type input "15-09-2025 00:00"
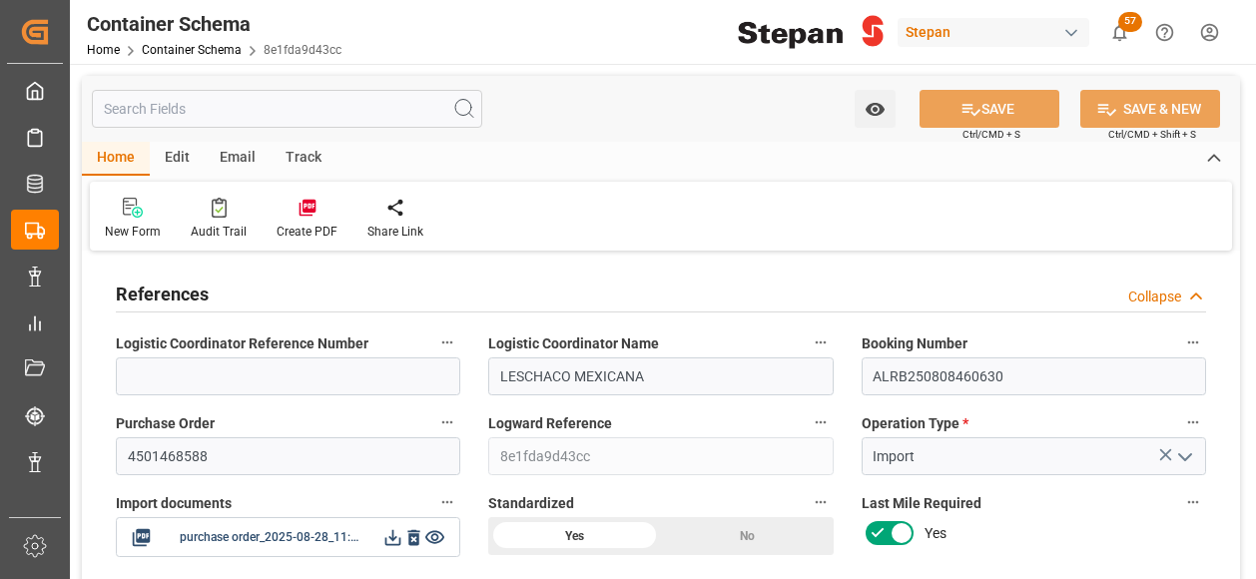
type input "15-09-2025 00:00"
type input "28-08-2025"
type input "01-09-2025 07:47"
type input "28-08-2025 23:51"
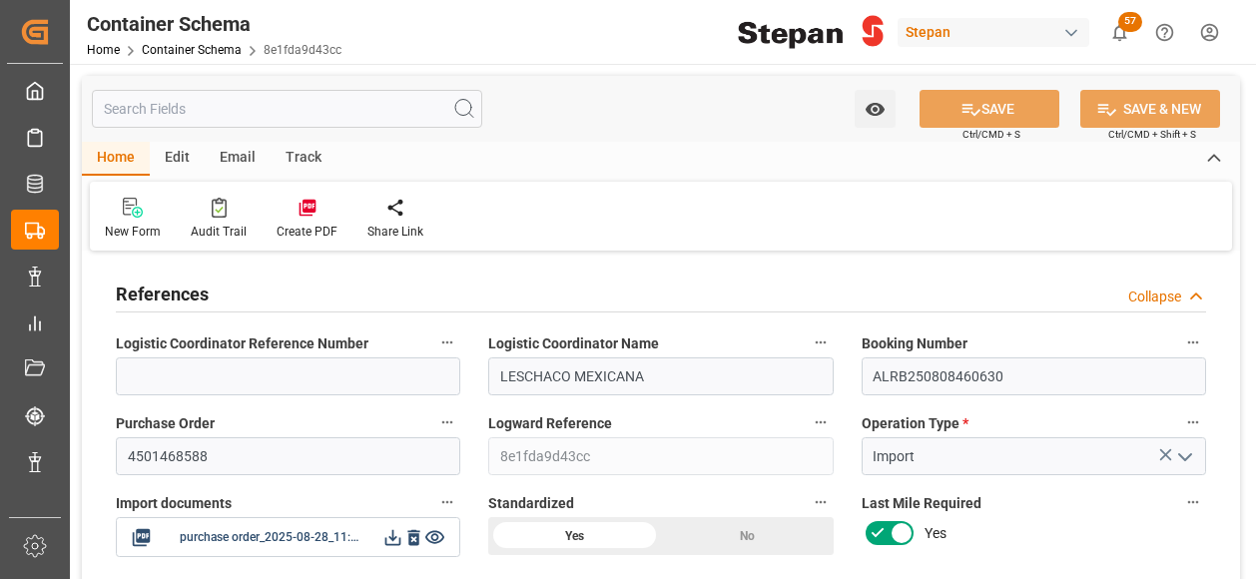
type input "[DATE]"
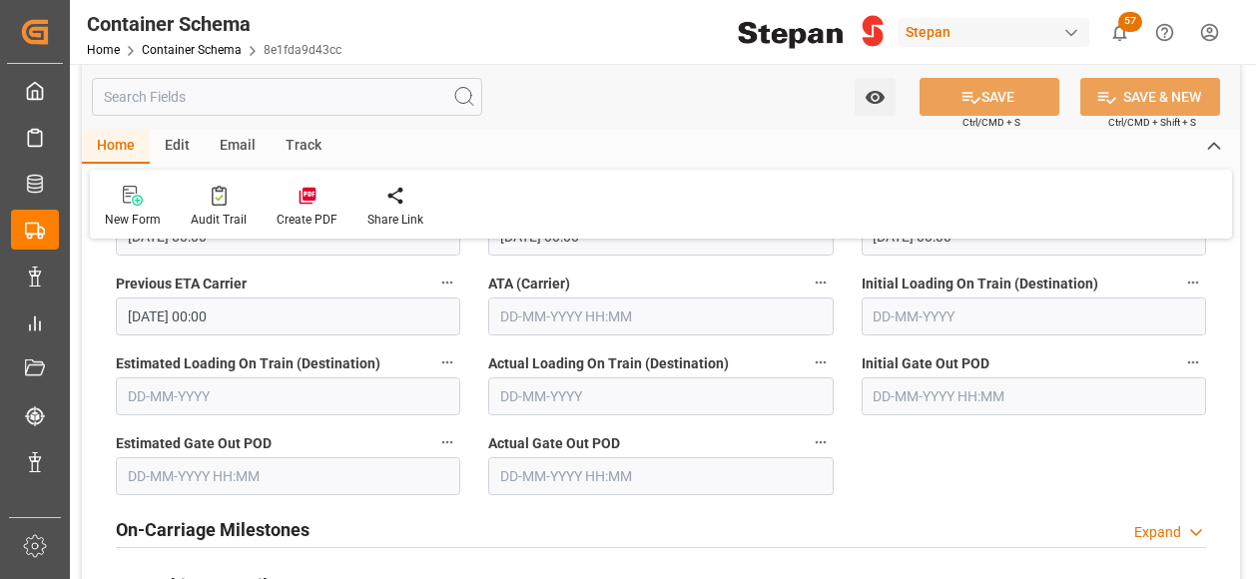
scroll to position [3393, 0]
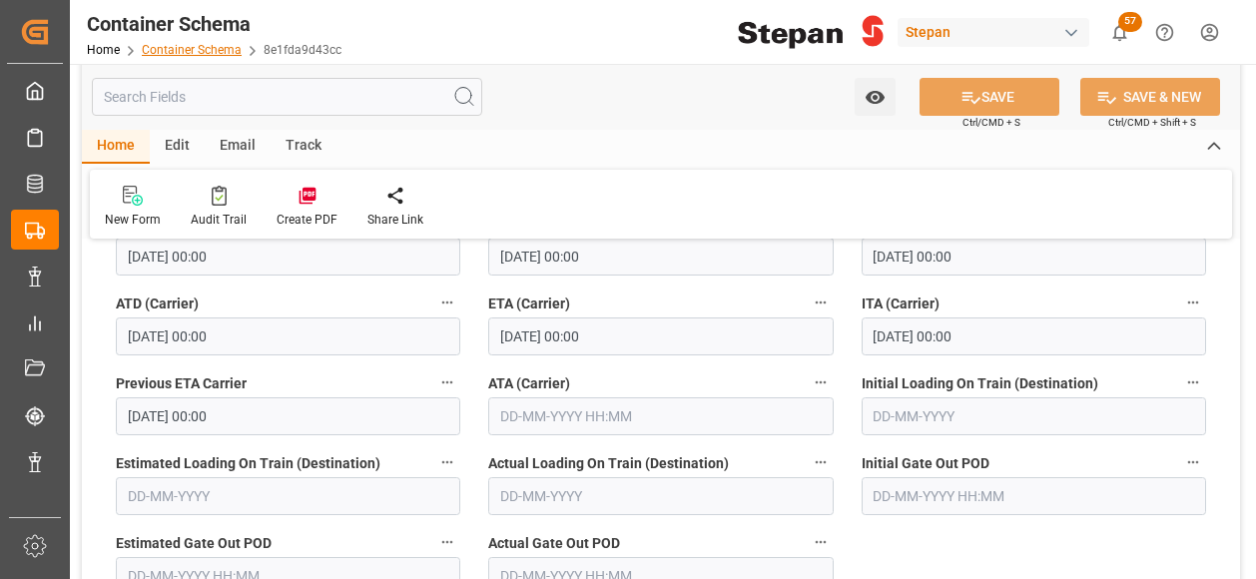
click at [204, 47] on link "Container Schema" at bounding box center [192, 50] width 100 height 14
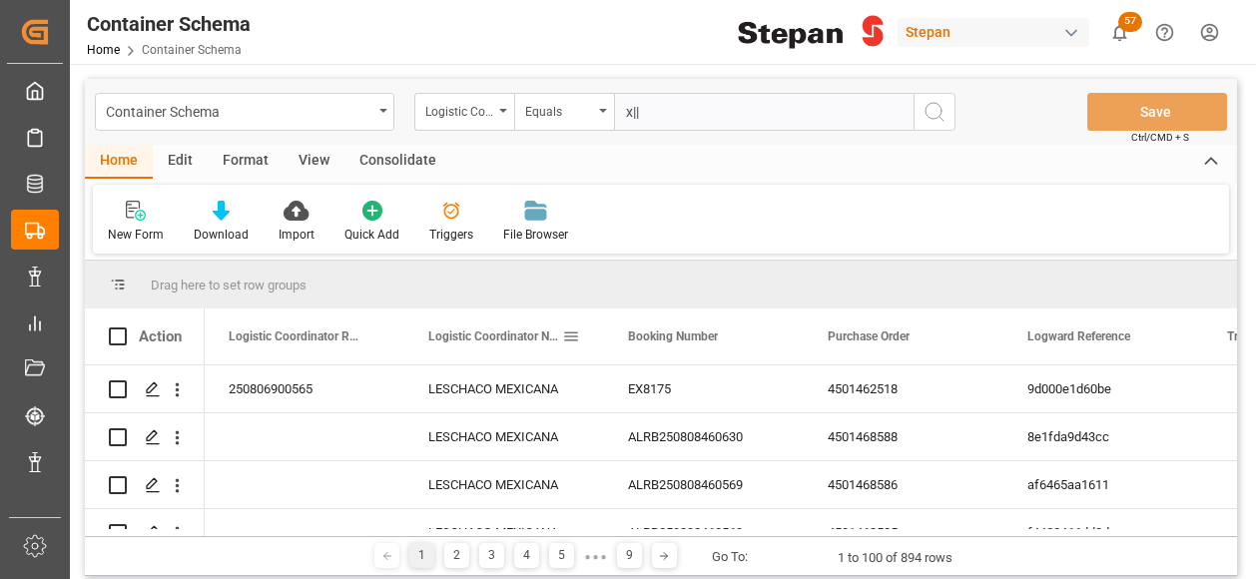
type input "x||"
click at [143, 20] on div "Container Schema" at bounding box center [169, 24] width 164 height 30
click at [497, 103] on div "Logistic Coordinator Reference Number" at bounding box center [464, 112] width 100 height 38
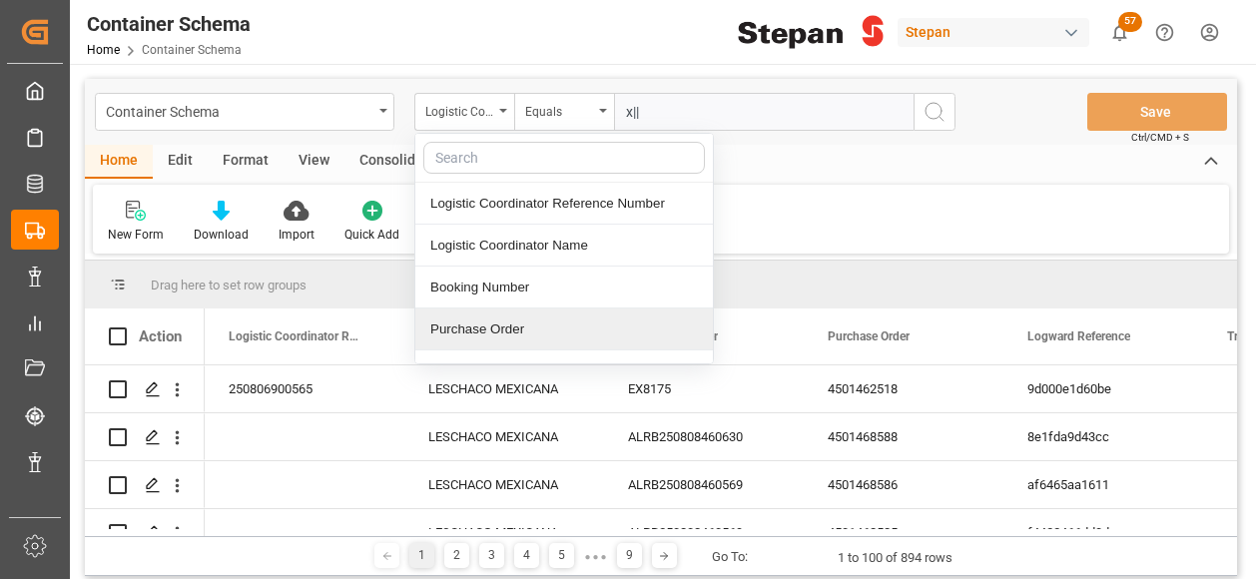
click at [475, 328] on div "Purchase Order" at bounding box center [563, 329] width 297 height 42
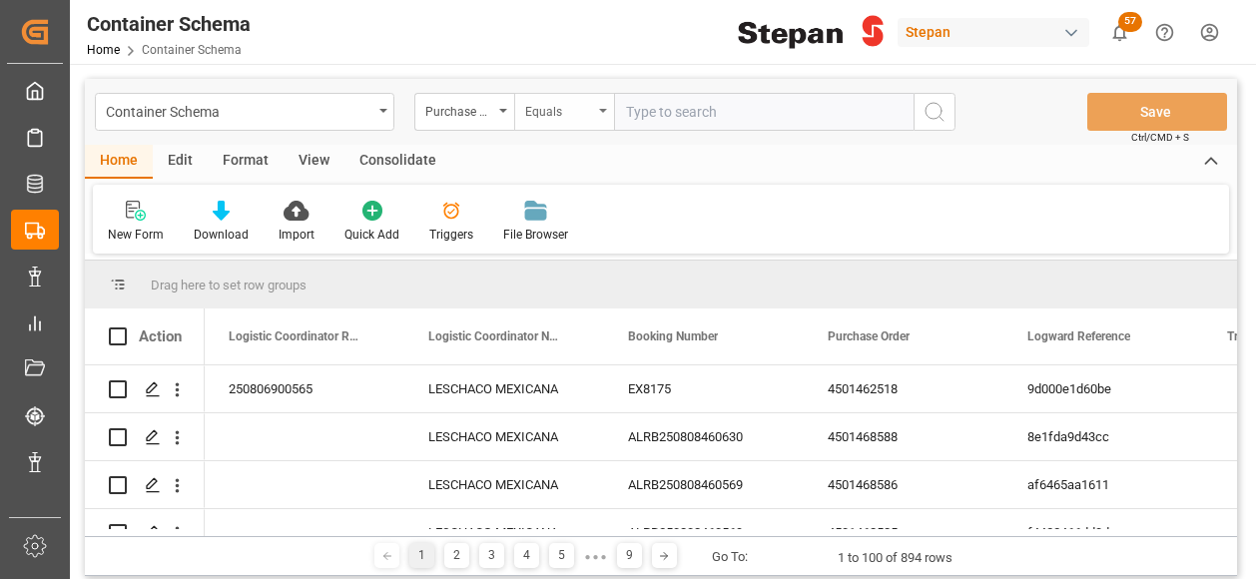
click at [599, 107] on div "Equals" at bounding box center [564, 112] width 100 height 38
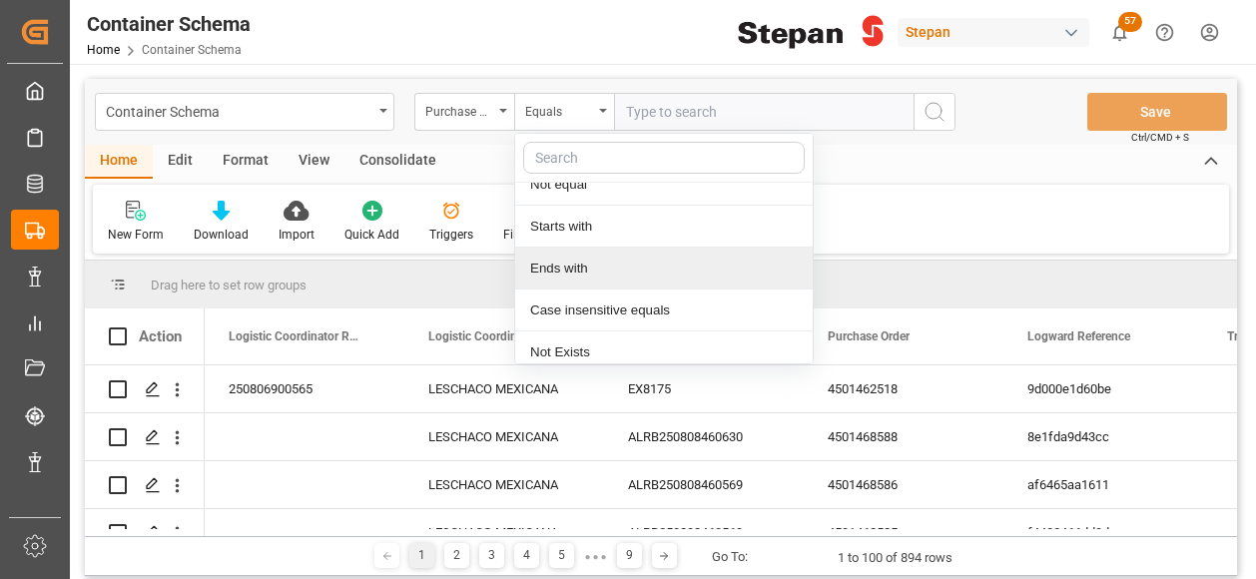
scroll to position [151, 0]
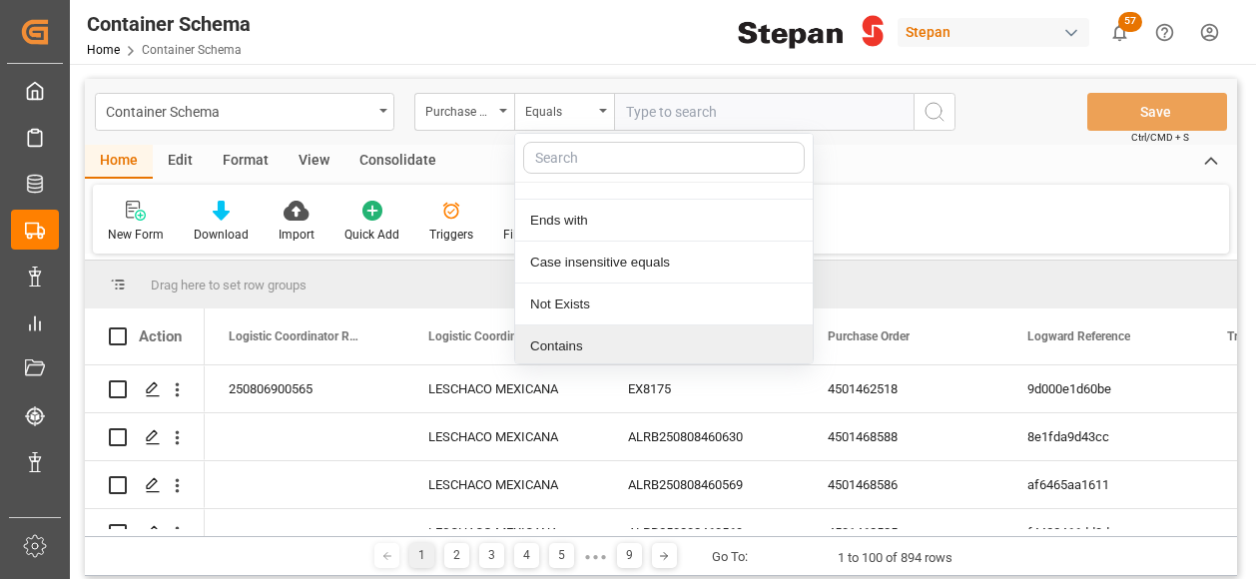
click at [570, 350] on div "Contains" at bounding box center [663, 346] width 297 height 42
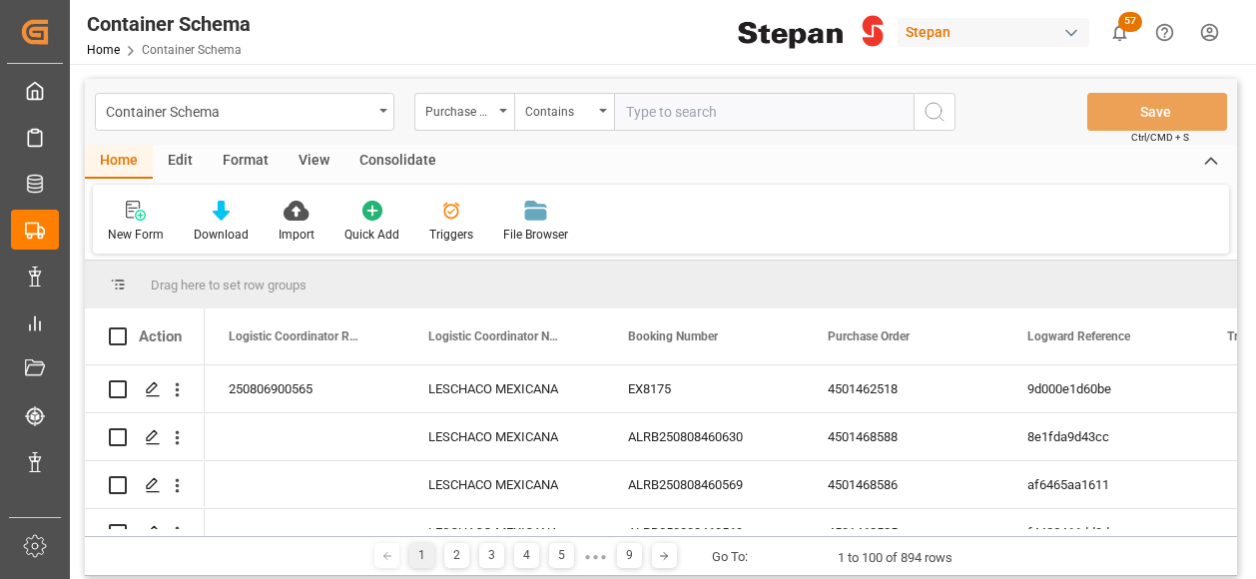
paste input "4501468585,4501468586,4501468587"
click at [628, 107] on input "4501468585,4501468586,4501468587" at bounding box center [763, 112] width 299 height 38
type input "4501468585,4501468586,4501468587"
click at [931, 118] on circle "search button" at bounding box center [933, 111] width 16 height 16
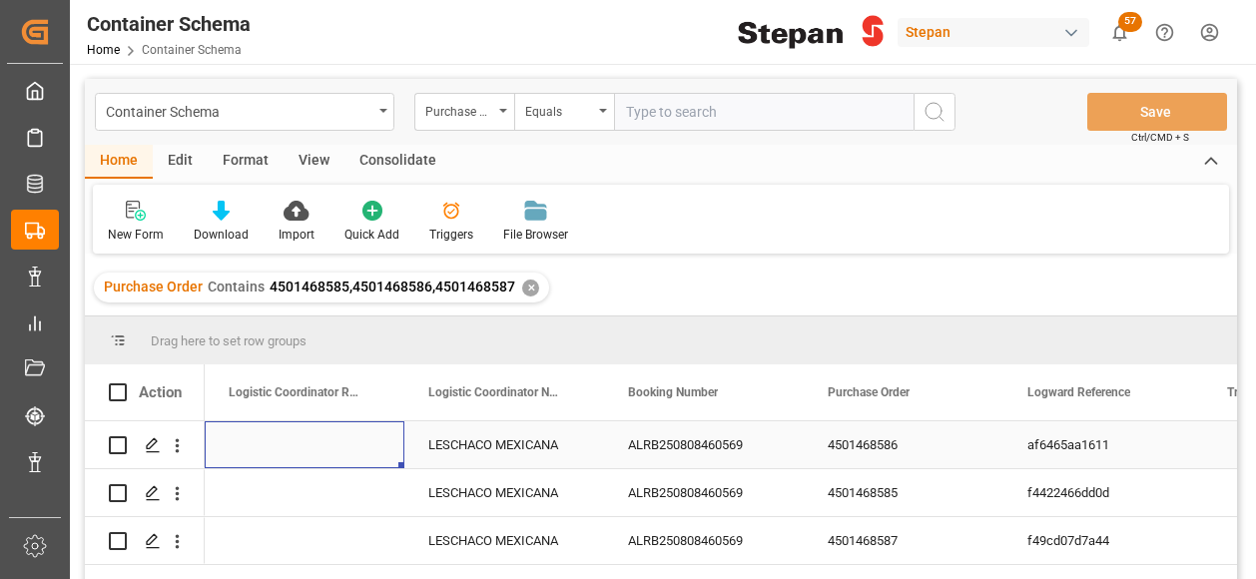
click at [303, 450] on div "Press SPACE to select this row." at bounding box center [305, 444] width 200 height 47
click at [287, 459] on div "Press SPACE to select this row." at bounding box center [305, 444] width 200 height 47
click at [287, 458] on input "Press SPACE to select this row." at bounding box center [305, 456] width 168 height 38
type input "250906900400"
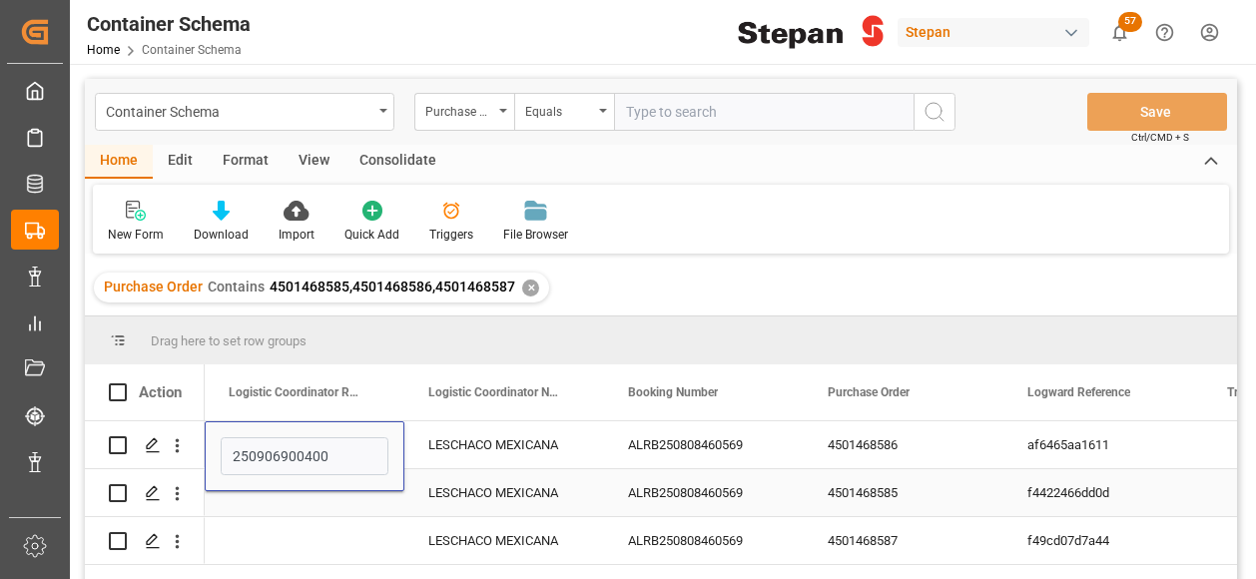
click at [290, 497] on div "Press SPACE to select this row." at bounding box center [305, 492] width 200 height 47
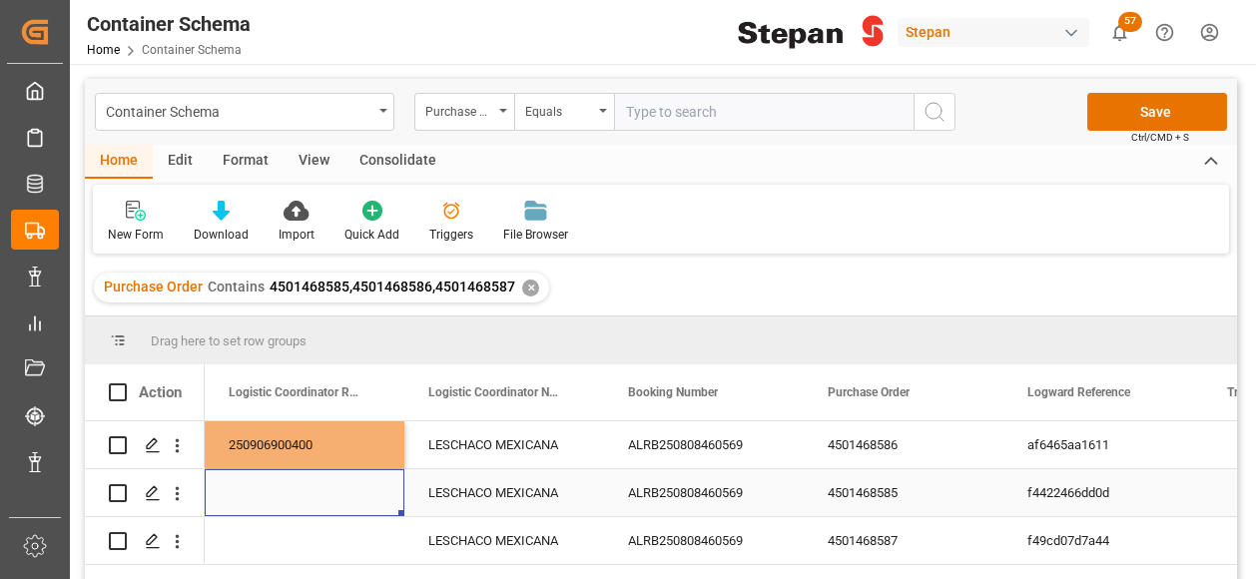
click at [290, 497] on div "Press SPACE to select this row." at bounding box center [305, 492] width 200 height 47
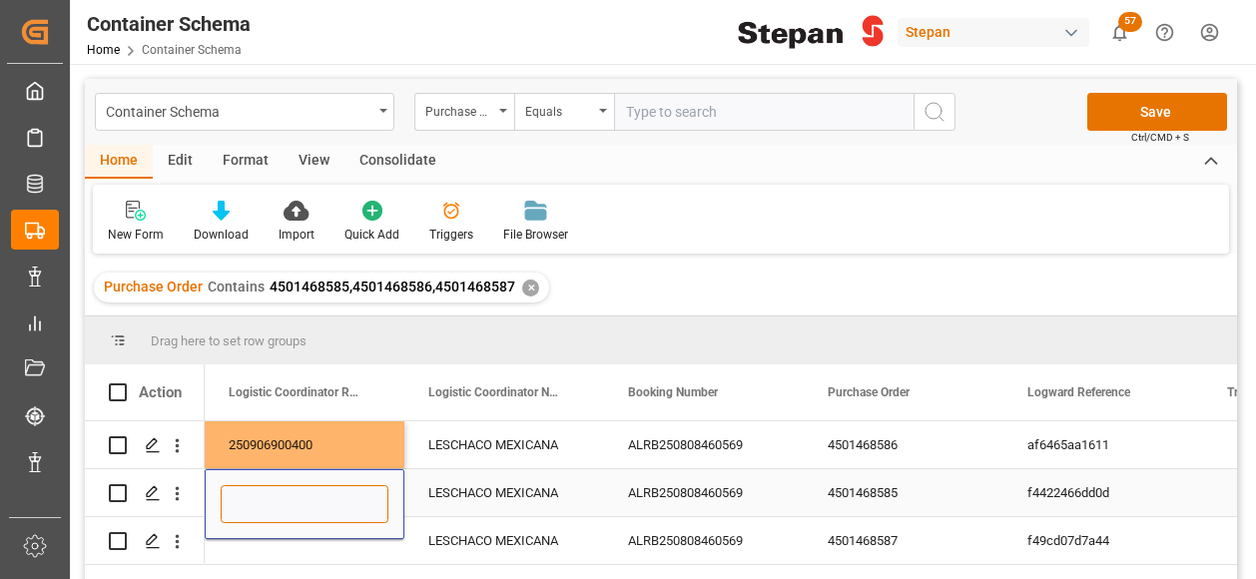
click at [290, 497] on input "Press SPACE to select this row." at bounding box center [305, 504] width 168 height 38
paste input "250906900400"
type input "250906900400"
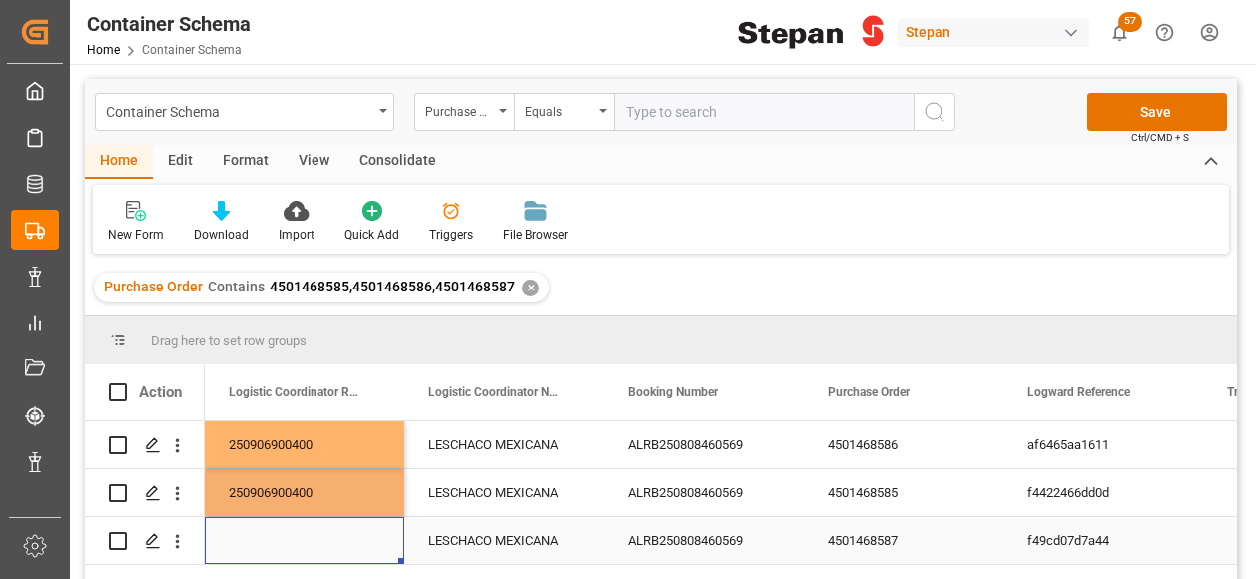
click at [295, 545] on div "Press SPACE to select this row." at bounding box center [305, 540] width 200 height 47
click at [294, 545] on div "Press SPACE to select this row." at bounding box center [305, 540] width 200 height 47
type input "250906900400"
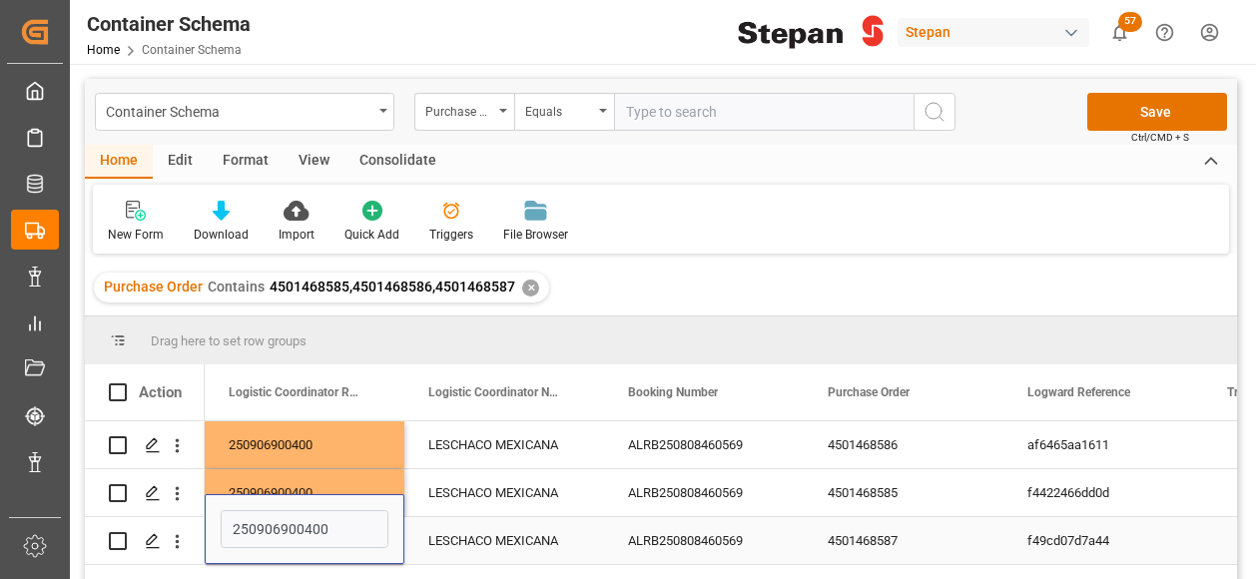
click at [459, 542] on div "LESCHACO MEXICANA" at bounding box center [504, 540] width 200 height 47
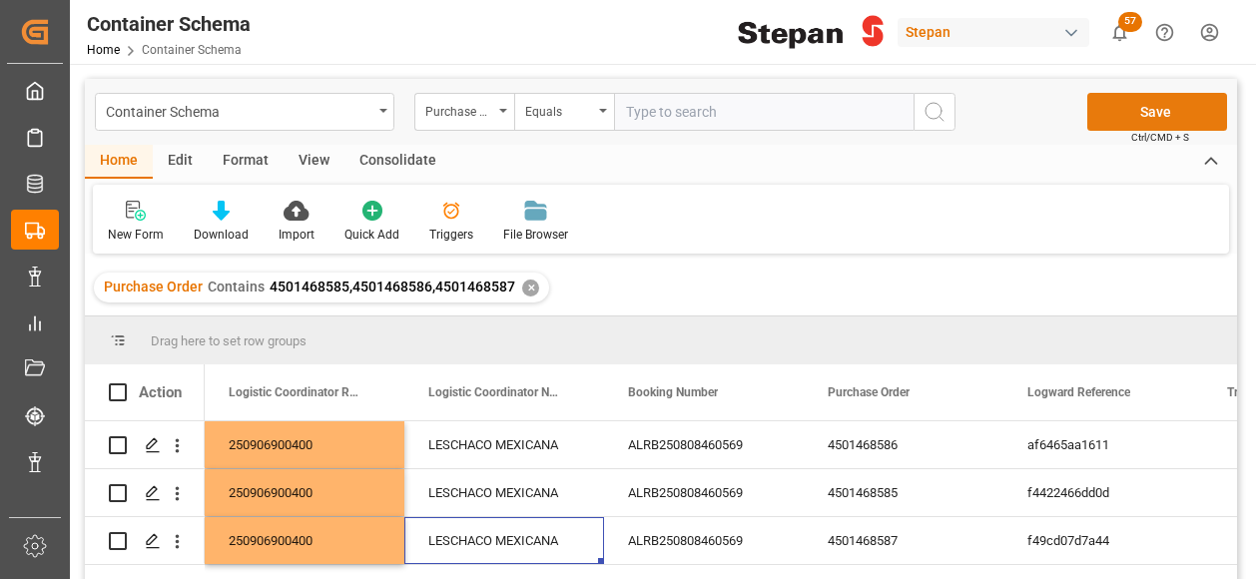
click at [1127, 110] on button "Save" at bounding box center [1157, 112] width 140 height 38
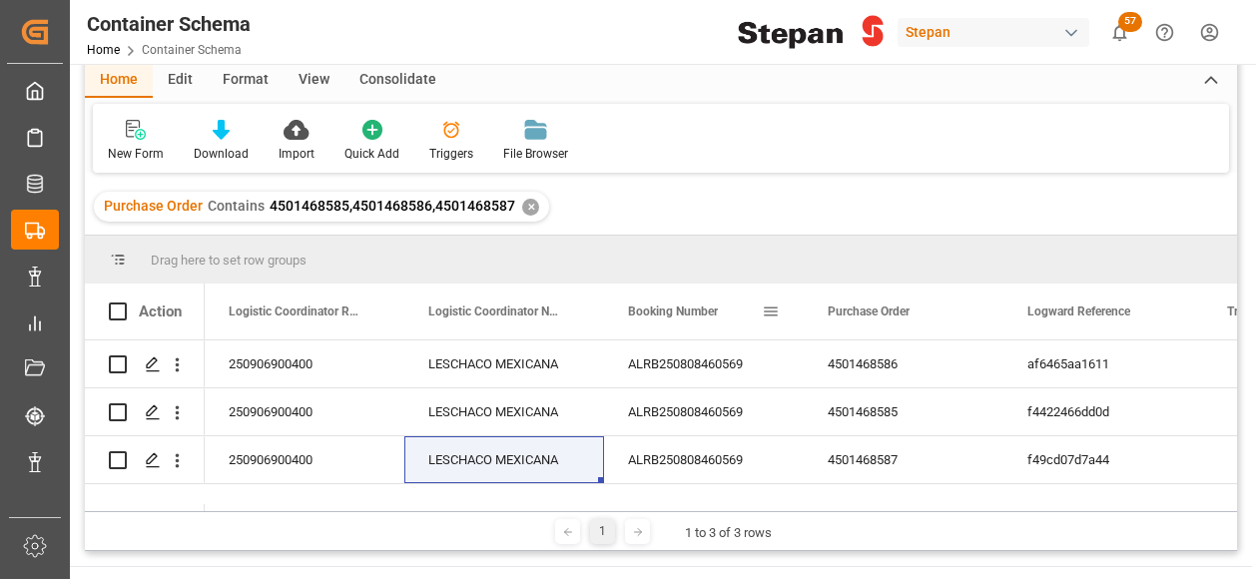
scroll to position [100, 0]
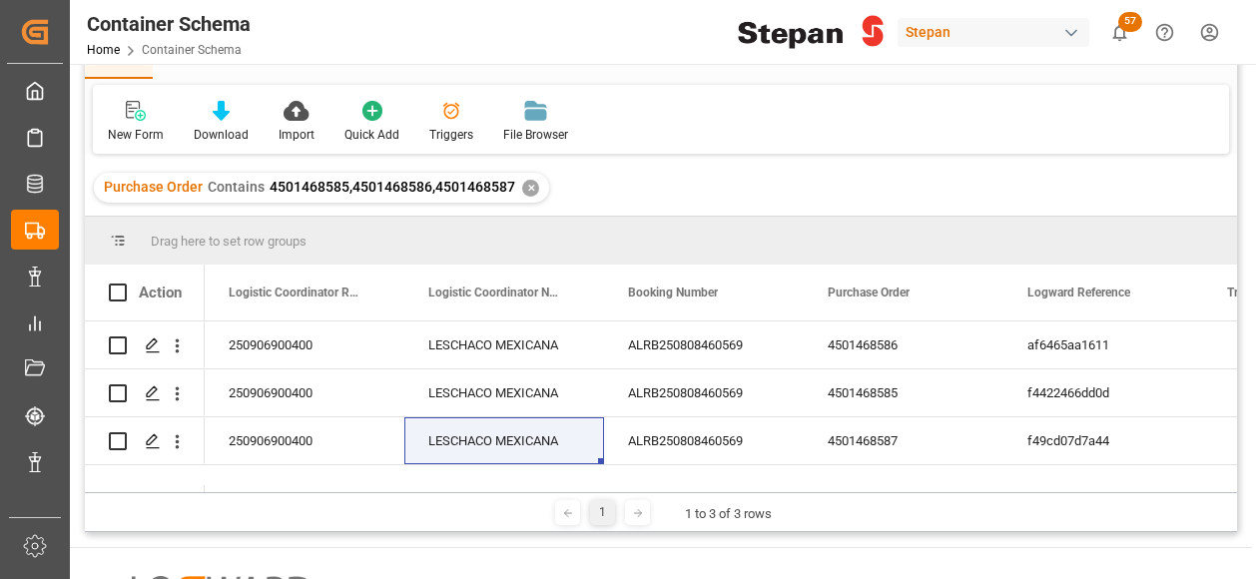
click at [528, 189] on div "✕" at bounding box center [530, 188] width 17 height 17
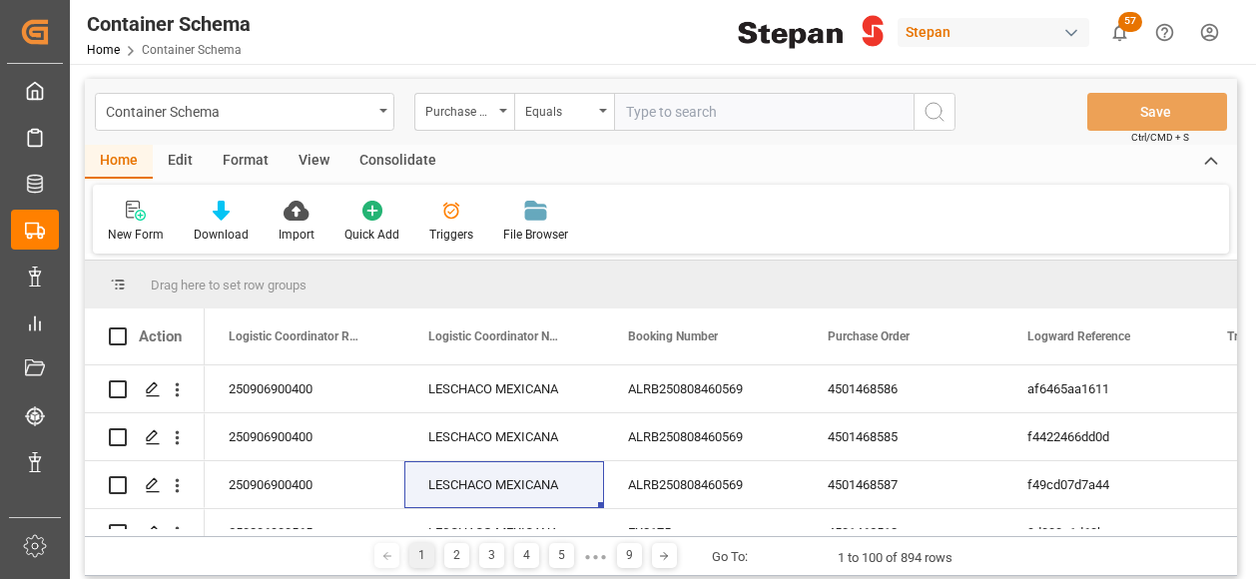
click at [670, 113] on input "text" at bounding box center [763, 112] width 299 height 38
paste input "4501462518"
type input "4501462518"
click at [937, 113] on icon "search button" at bounding box center [934, 112] width 24 height 24
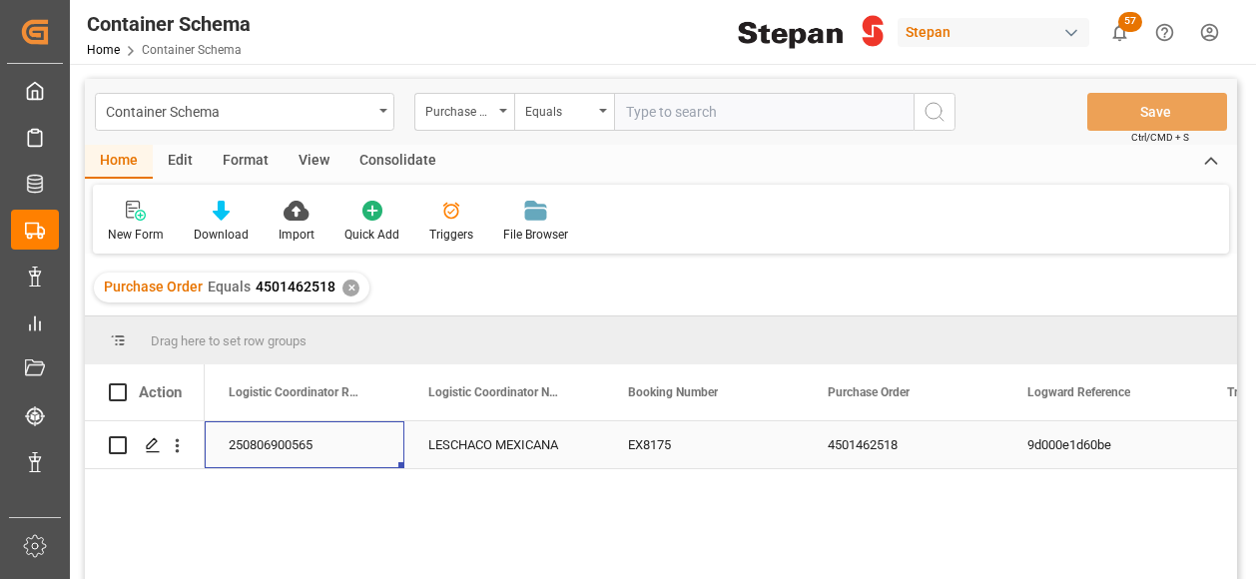
click at [235, 432] on div "250806900565" at bounding box center [305, 444] width 200 height 47
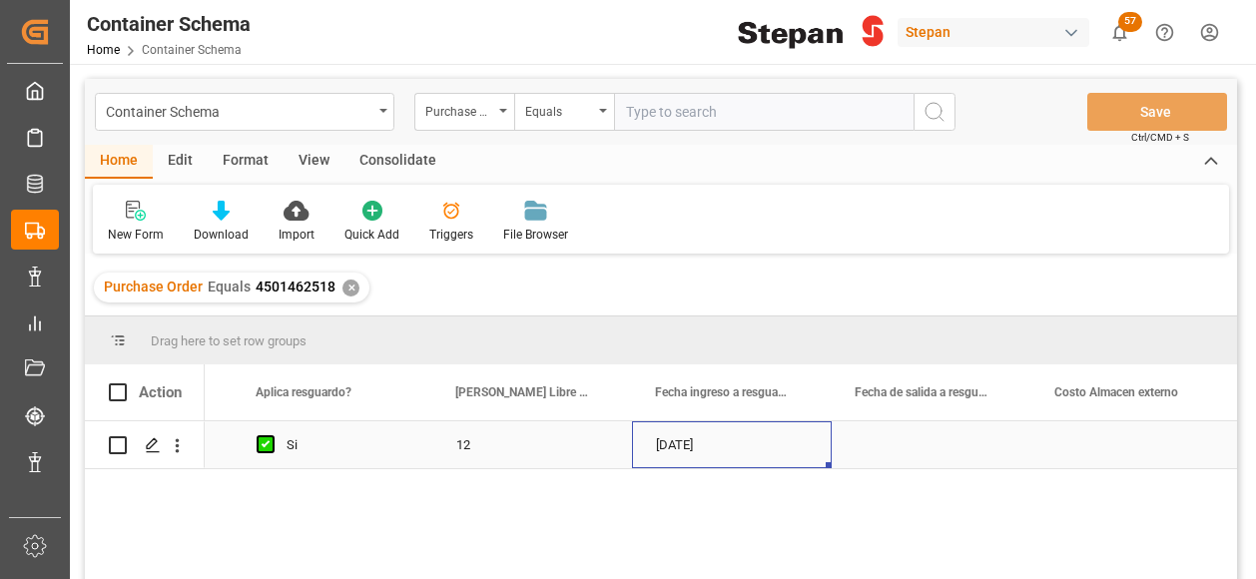
click at [721, 442] on div "29-09-2025" at bounding box center [732, 444] width 200 height 47
click at [721, 444] on div "29-09-2025" at bounding box center [732, 444] width 200 height 47
click at [706, 450] on div "29-09-2025" at bounding box center [732, 444] width 200 height 47
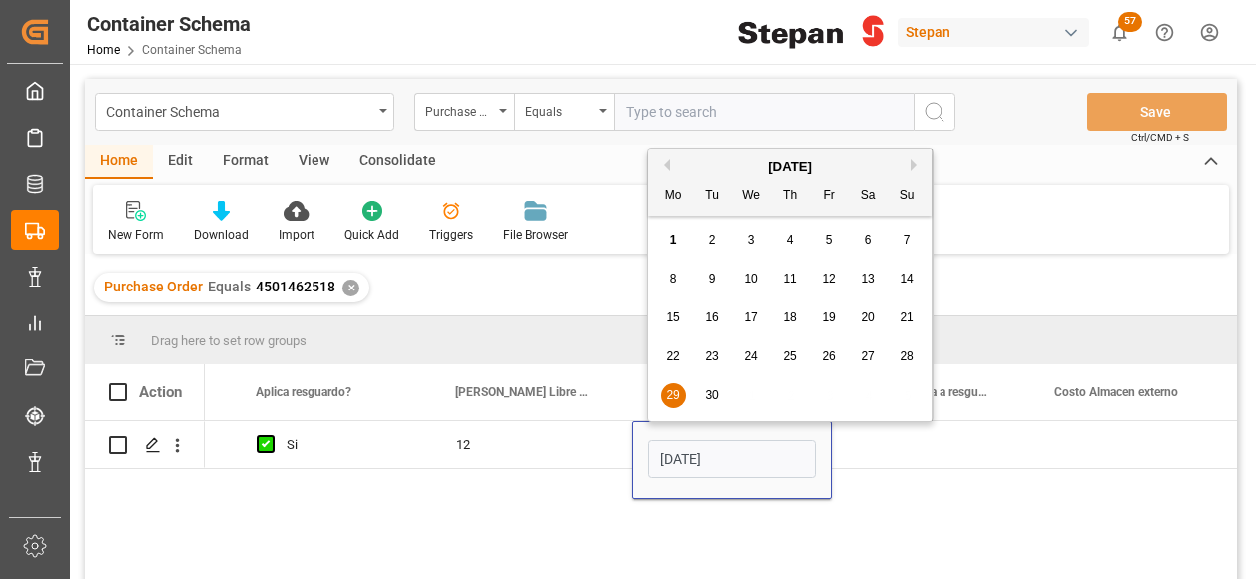
click at [668, 165] on button "Previous Month" at bounding box center [664, 165] width 12 height 12
click at [834, 399] on div "29" at bounding box center [828, 396] width 25 height 24
type input "[DATE]"
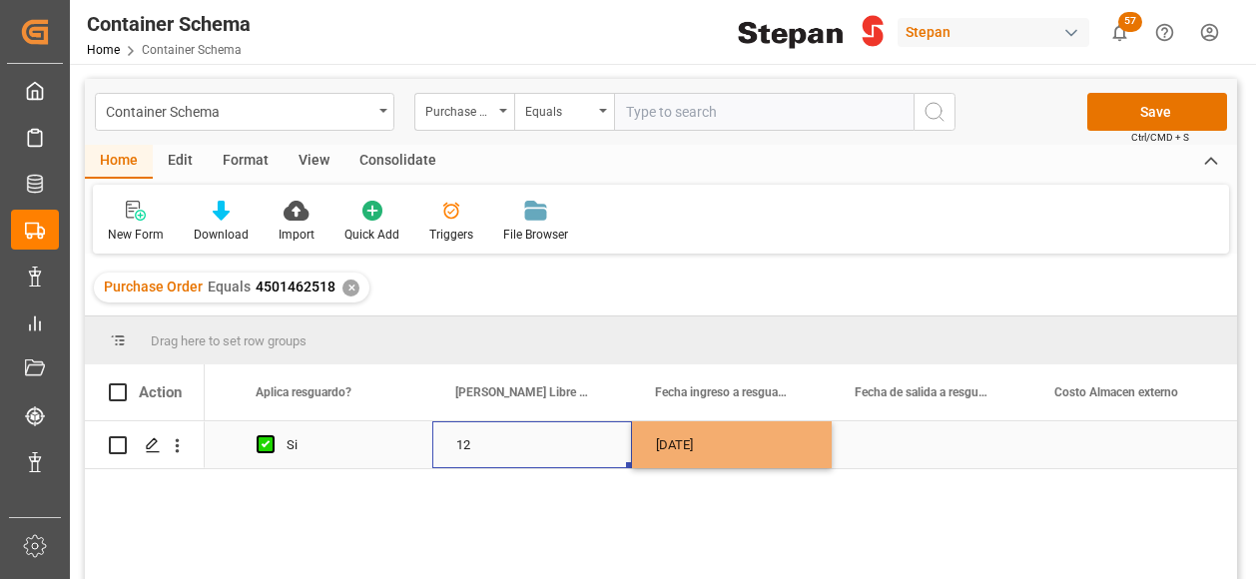
click at [598, 452] on div "12" at bounding box center [532, 444] width 200 height 47
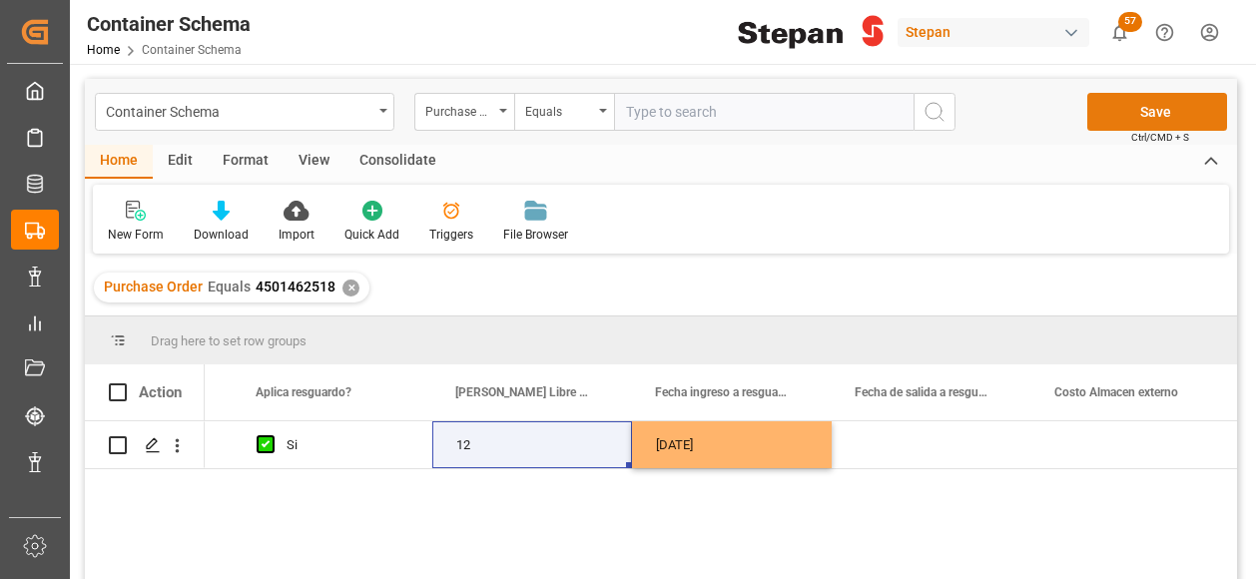
click at [1134, 103] on button "Save" at bounding box center [1157, 112] width 140 height 38
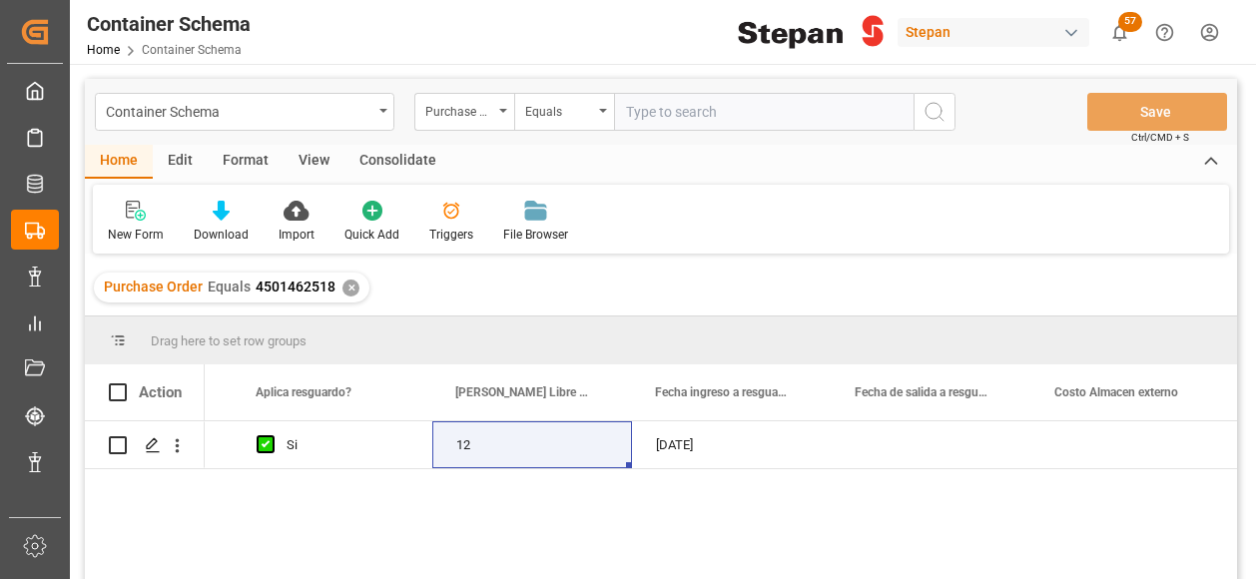
click at [346, 295] on div "✕" at bounding box center [350, 287] width 17 height 17
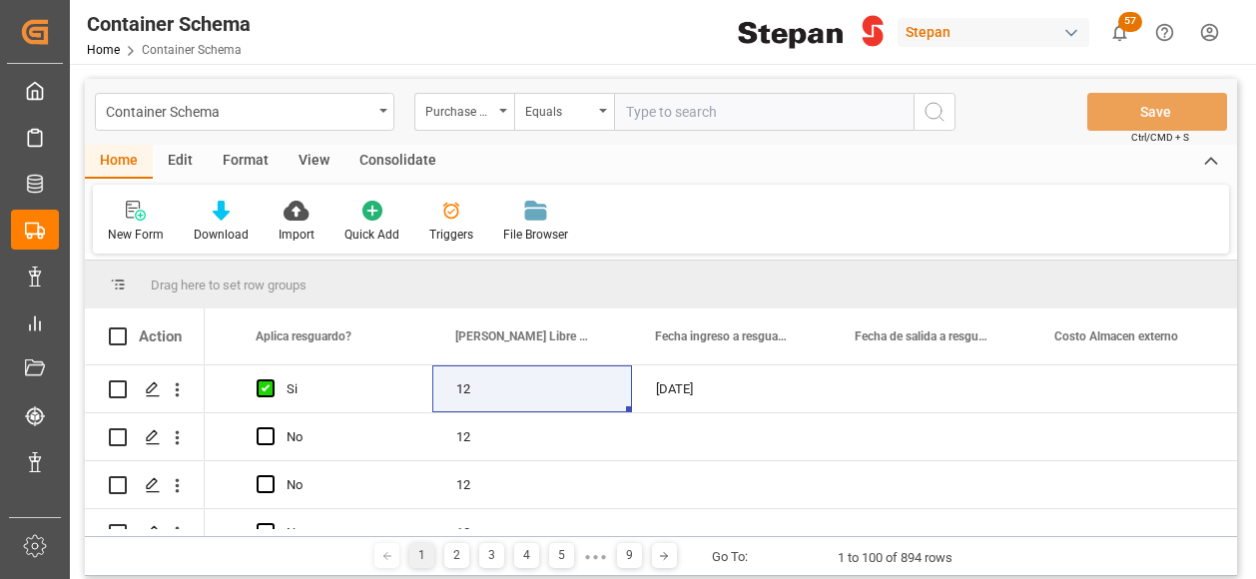
scroll to position [0, 10951]
click at [497, 113] on div "Purchase Order" at bounding box center [464, 112] width 100 height 38
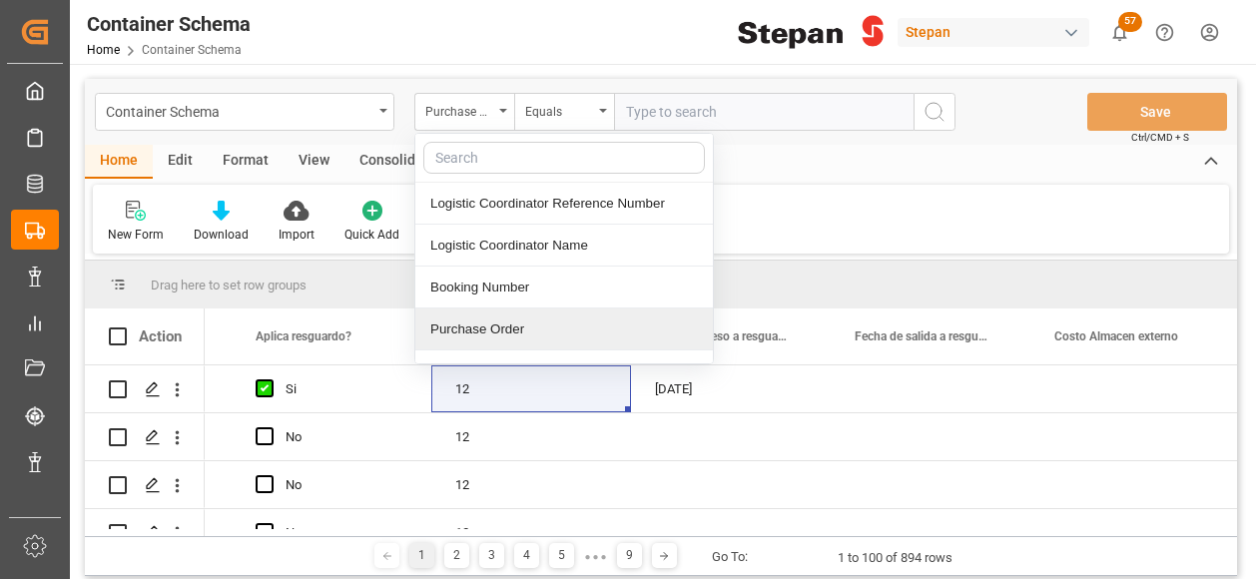
click at [461, 325] on div "Purchase Order" at bounding box center [563, 329] width 297 height 42
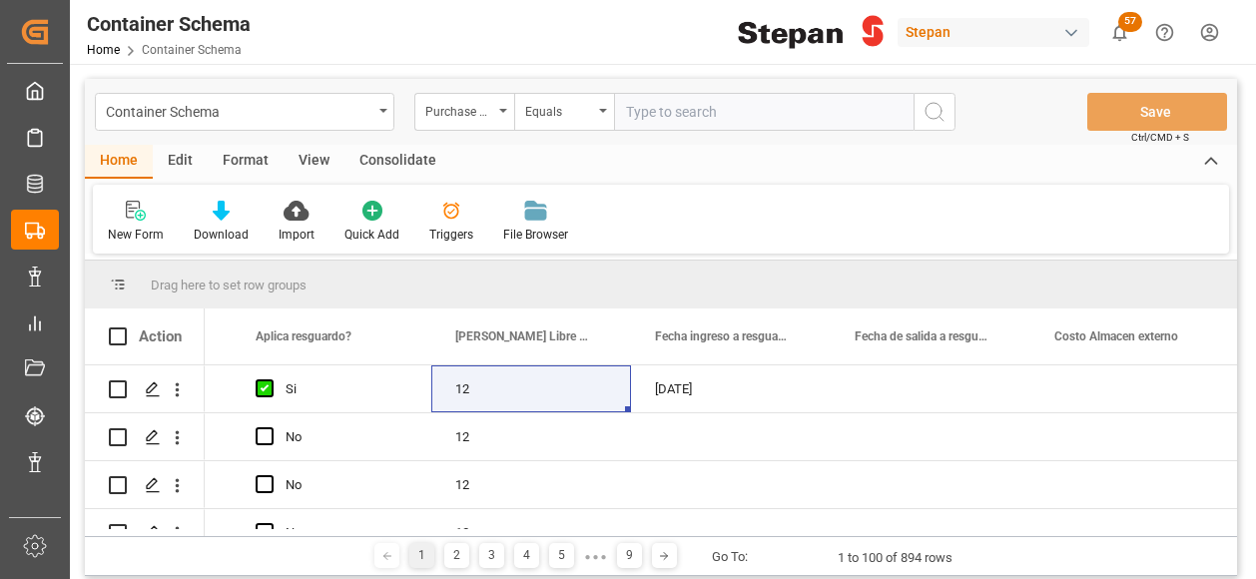
click at [632, 112] on input "text" at bounding box center [763, 112] width 299 height 38
paste input "4501459236"
type input "4501459236"
click at [935, 118] on circle "search button" at bounding box center [933, 111] width 16 height 16
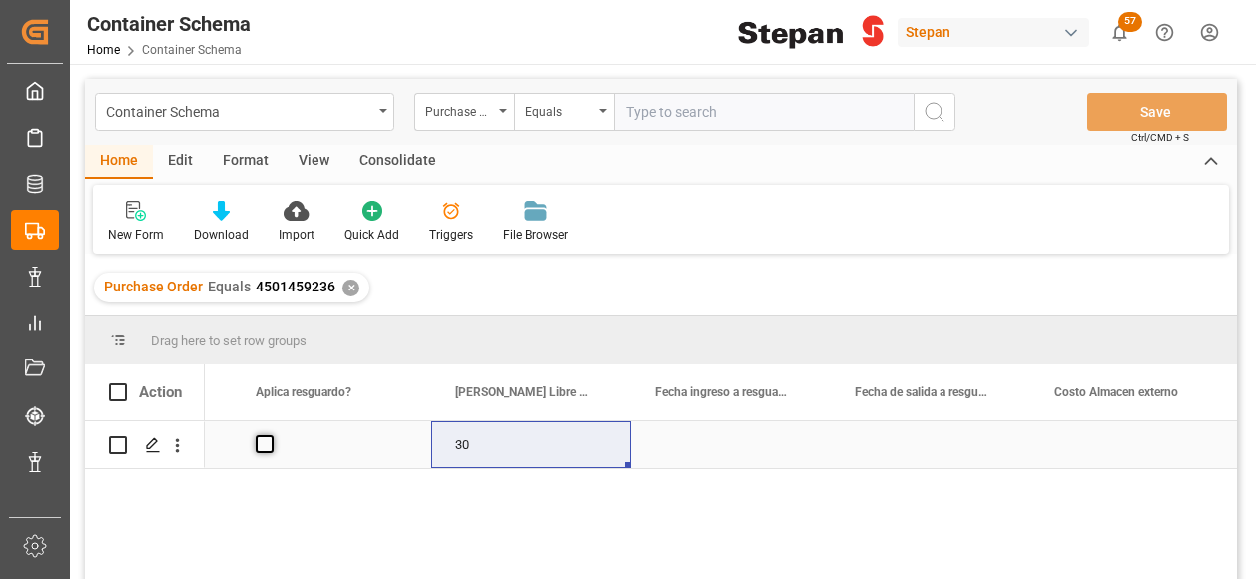
click at [259, 448] on span "Press SPACE to select this row." at bounding box center [264, 444] width 18 height 18
click at [270, 435] on input "Press SPACE to select this row." at bounding box center [270, 435] width 0 height 0
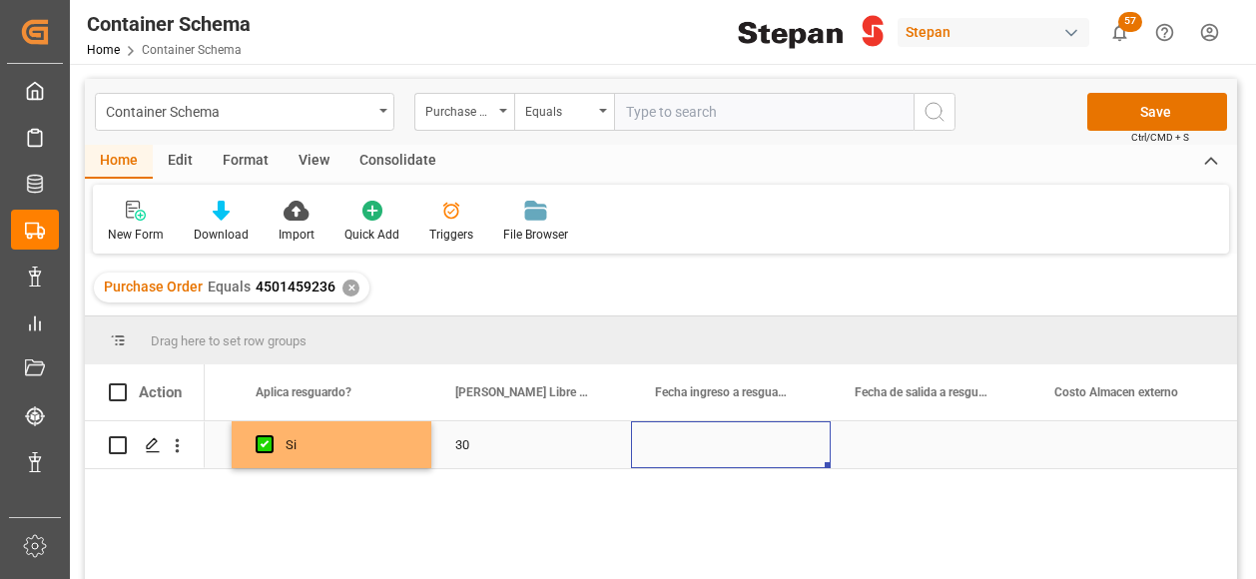
click at [719, 452] on div "Press SPACE to select this row." at bounding box center [731, 444] width 200 height 47
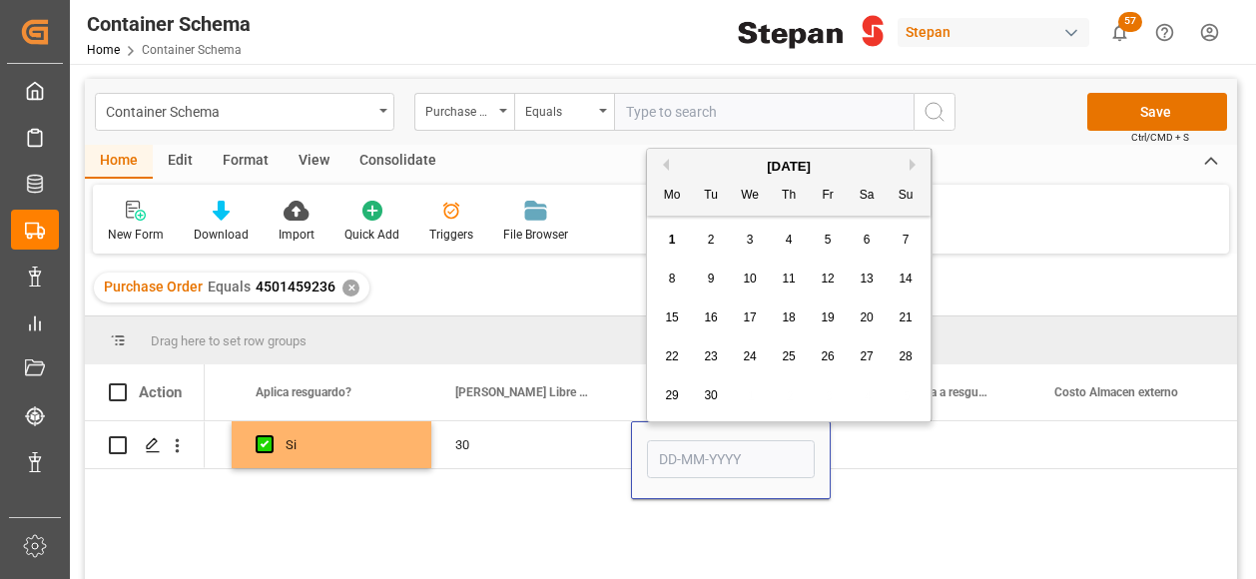
click at [668, 163] on button "Previous Month" at bounding box center [663, 165] width 12 height 12
click at [862, 394] on span "30" at bounding box center [865, 395] width 13 height 14
type input "[DATE]"
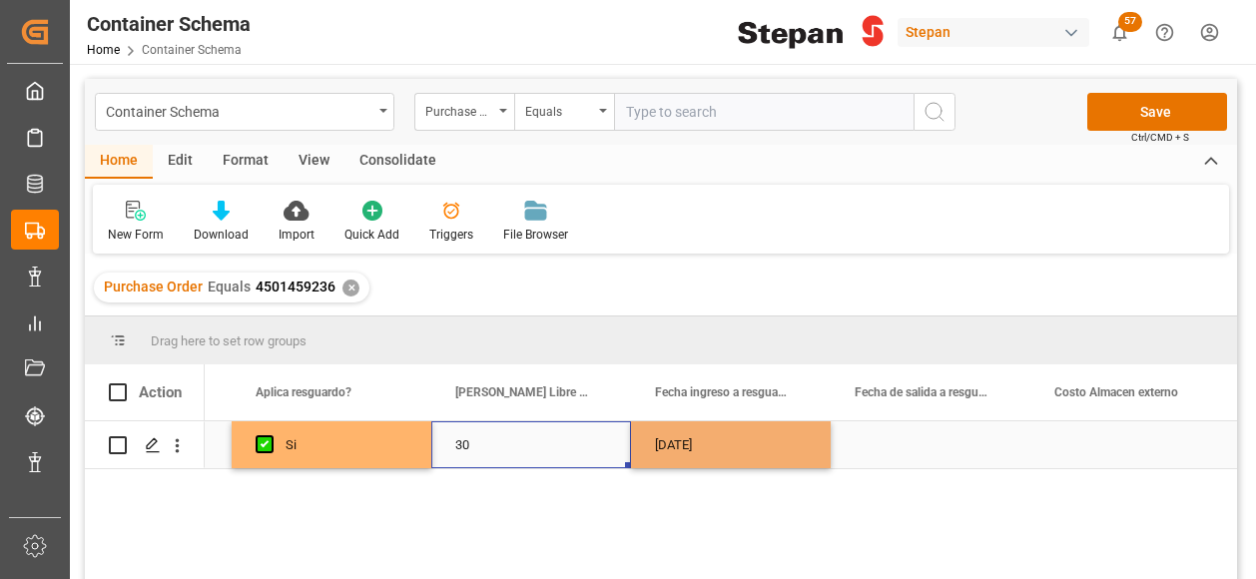
click at [587, 452] on div "30" at bounding box center [531, 444] width 200 height 47
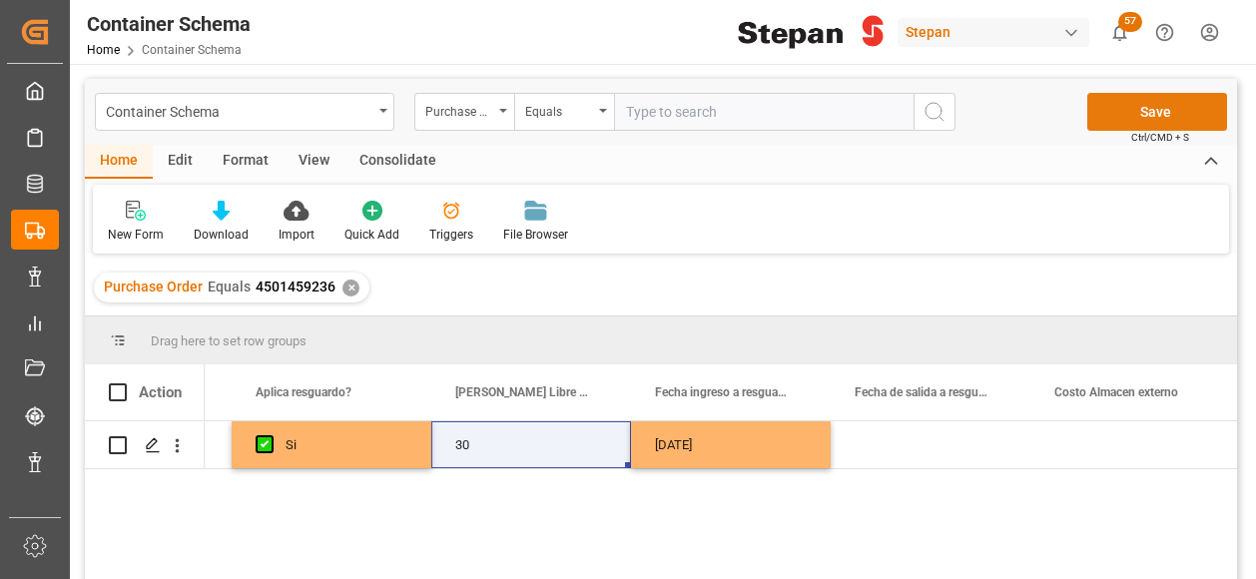
click at [1131, 118] on button "Save" at bounding box center [1157, 112] width 140 height 38
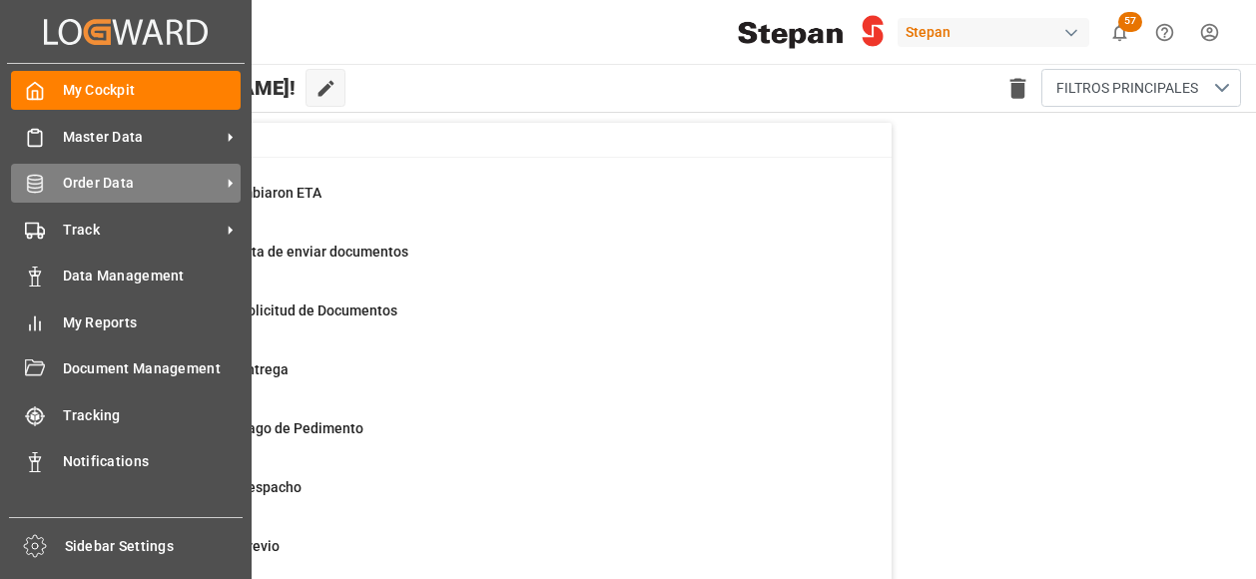
click at [74, 182] on span "Order Data" at bounding box center [142, 183] width 158 height 21
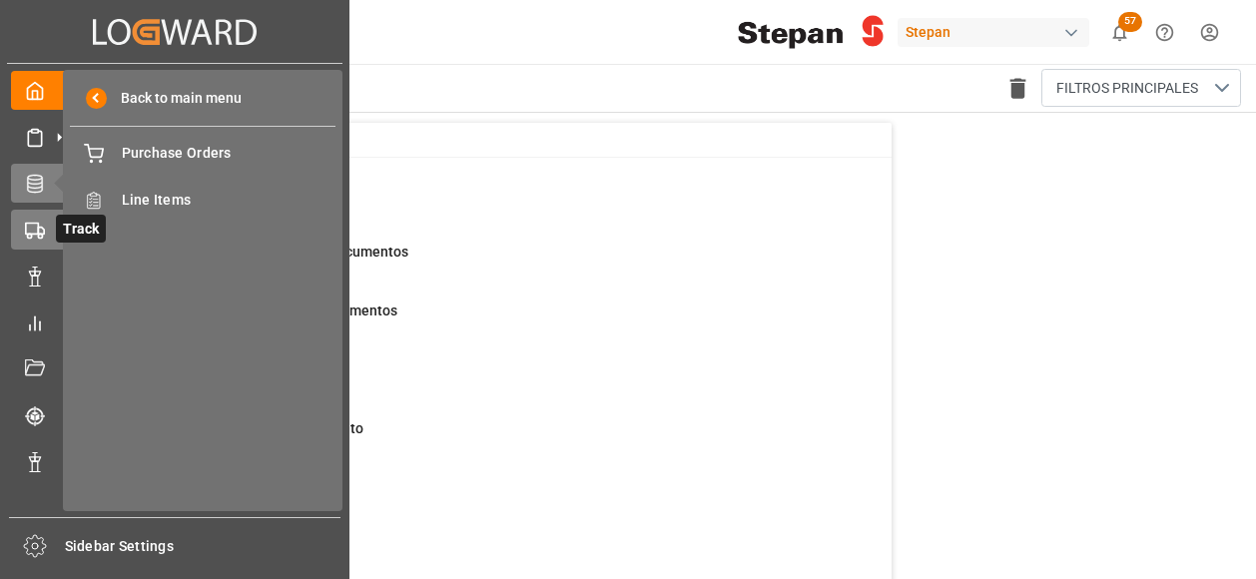
click at [46, 233] on div "Track Track" at bounding box center [174, 229] width 327 height 39
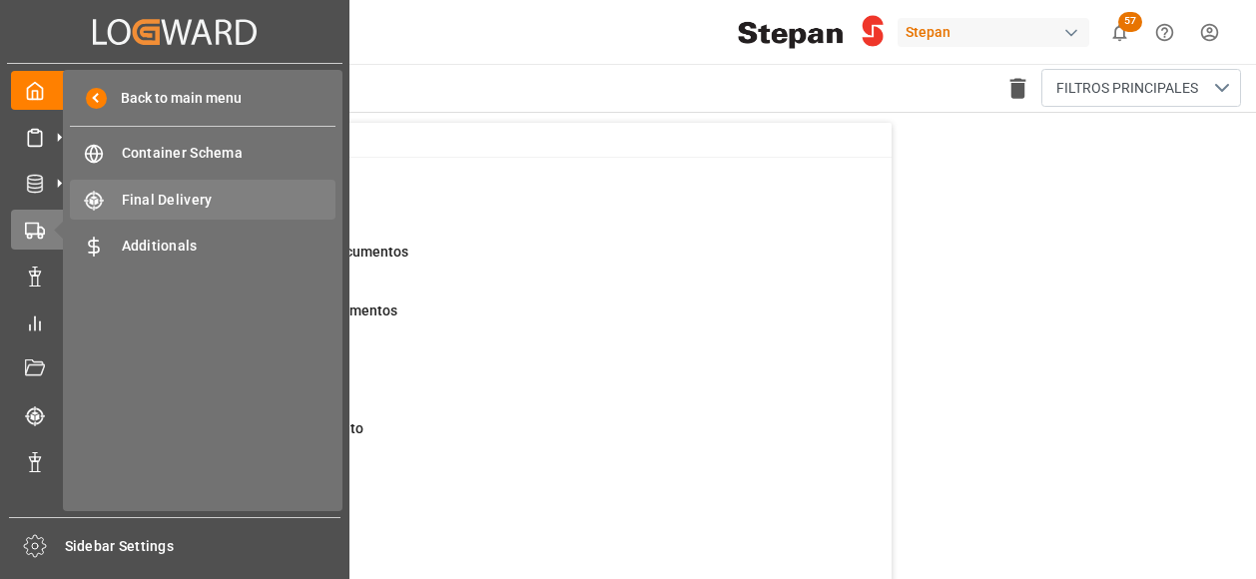
click at [160, 199] on span "Final Delivery" at bounding box center [229, 200] width 215 height 21
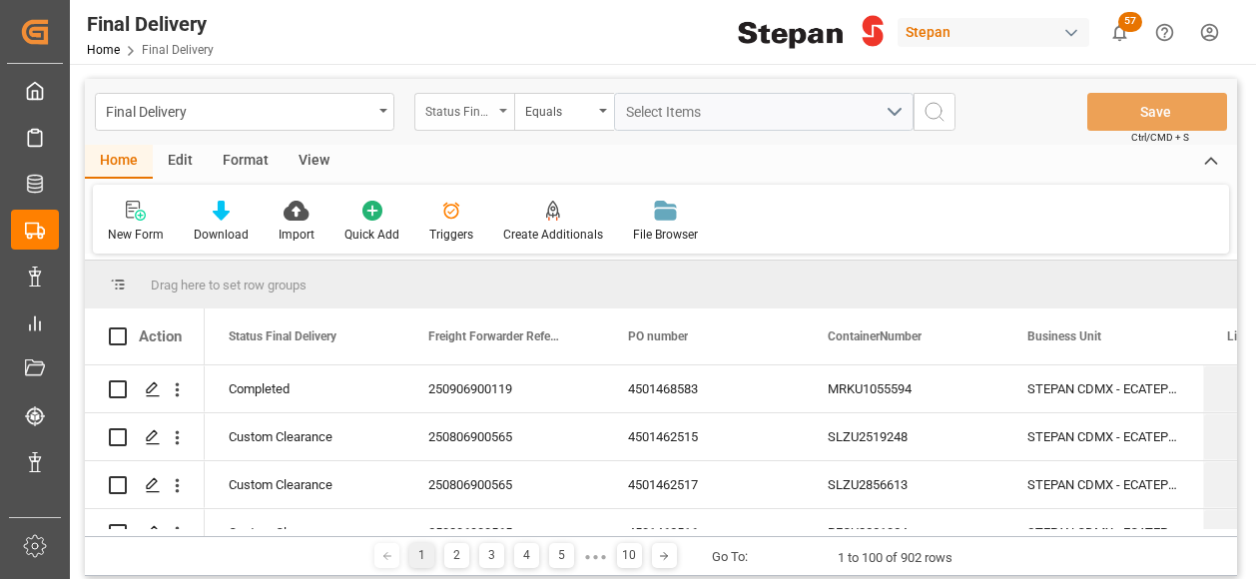
click at [503, 112] on div "Status Final Delivery" at bounding box center [464, 112] width 100 height 38
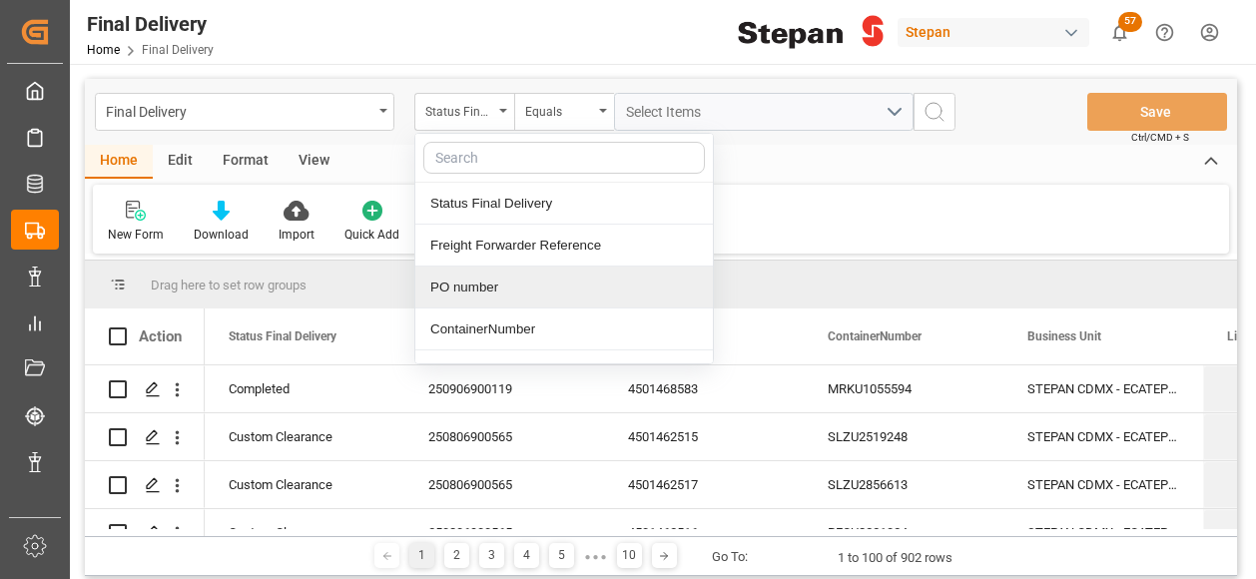
click at [460, 287] on div "PO number" at bounding box center [563, 287] width 297 height 42
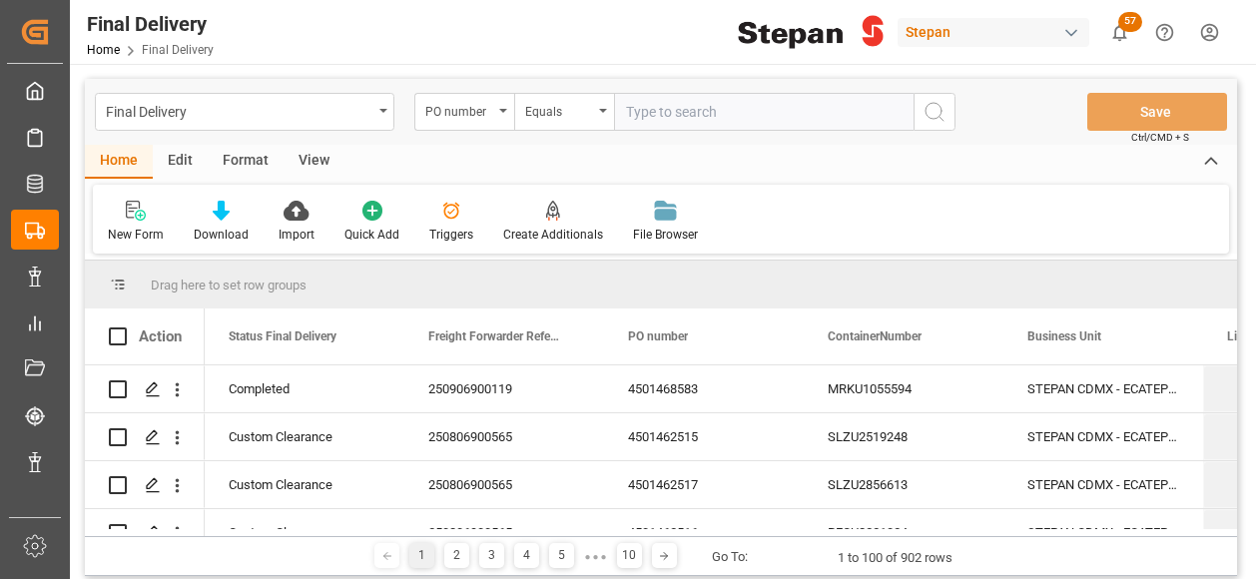
click at [662, 110] on input "text" at bounding box center [763, 112] width 299 height 38
type input "4501459236"
click at [936, 104] on circle "search button" at bounding box center [933, 111] width 16 height 16
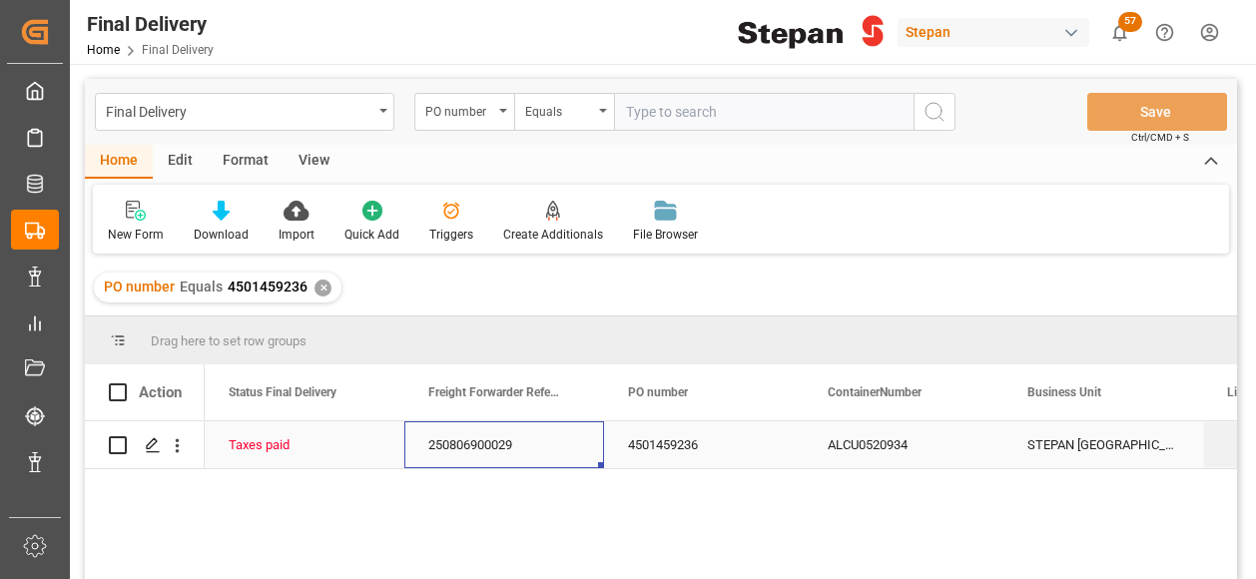
click at [449, 451] on div "250806900029" at bounding box center [504, 444] width 200 height 47
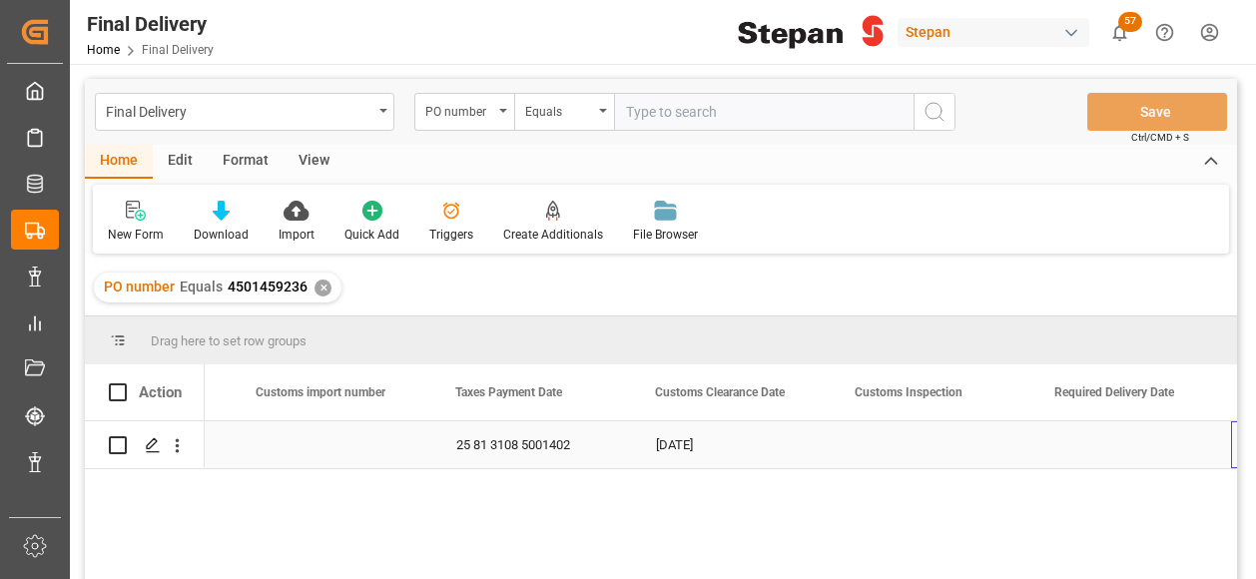
scroll to position [0, 1769]
click at [806, 451] on div "Press SPACE to select this row." at bounding box center [732, 444] width 200 height 47
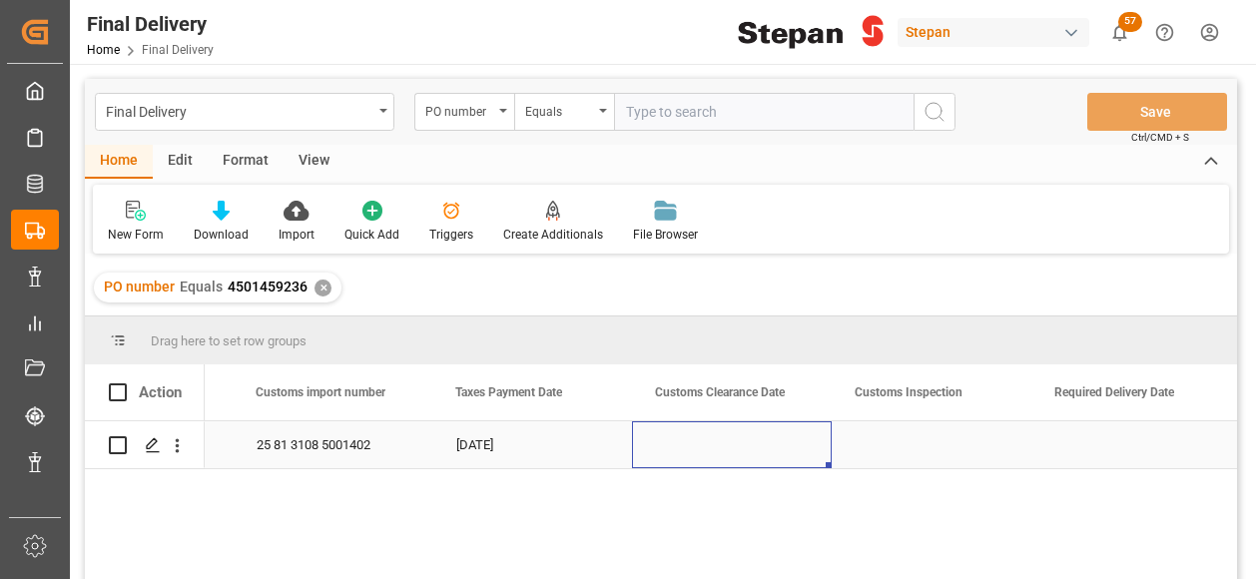
click at [806, 451] on div "Press SPACE to select this row." at bounding box center [732, 444] width 200 height 47
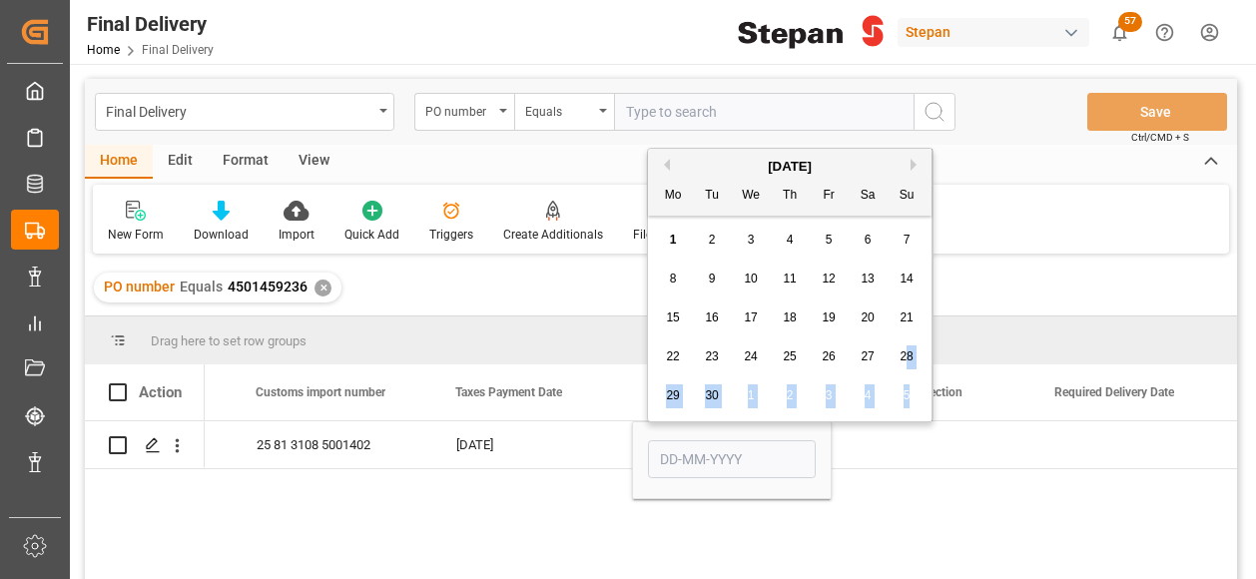
drag, startPoint x: 906, startPoint y: 361, endPoint x: 820, endPoint y: 506, distance: 168.3
click at [820, 506] on body "Created by potrace 1.15, written by [PERSON_NAME] [DATE]-[DATE] Created by potr…" at bounding box center [628, 289] width 1256 height 579
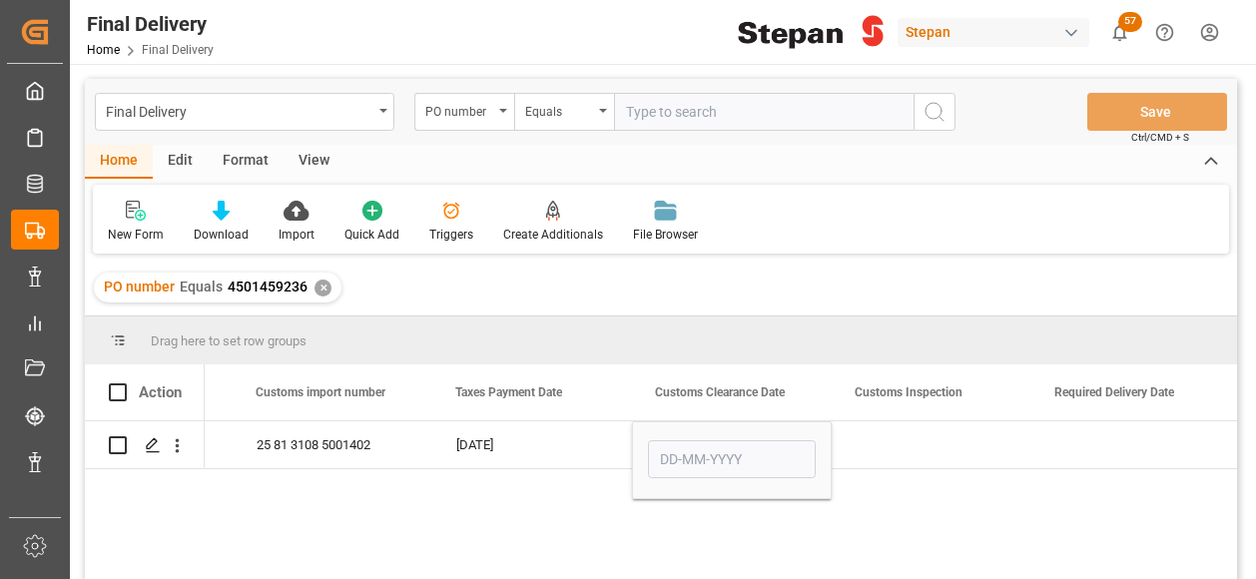
drag, startPoint x: 820, startPoint y: 506, endPoint x: 910, endPoint y: 482, distance: 93.0
click at [910, 482] on div "25 81 3108 5001402 [DATE] ALPASA" at bounding box center [721, 506] width 1032 height 171
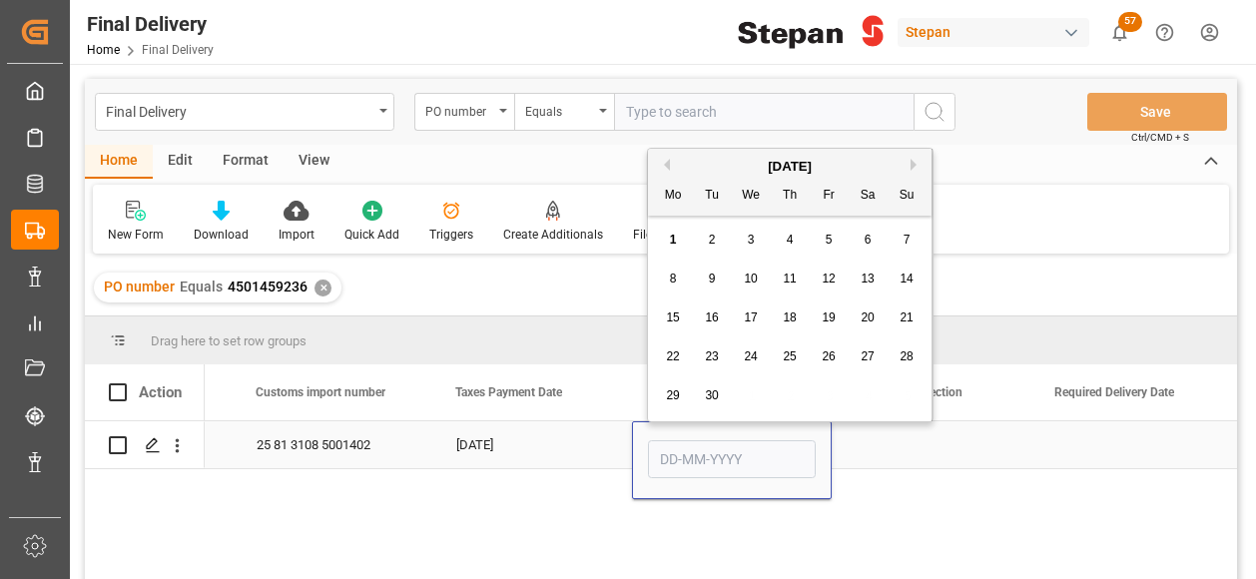
drag, startPoint x: 758, startPoint y: 458, endPoint x: 765, endPoint y: 450, distance: 10.6
click at [758, 458] on input "Press SPACE to select this row." at bounding box center [732, 459] width 168 height 38
click at [665, 166] on button "Previous Month" at bounding box center [664, 165] width 12 height 12
click at [873, 392] on div "30" at bounding box center [867, 396] width 25 height 24
type input "[DATE]"
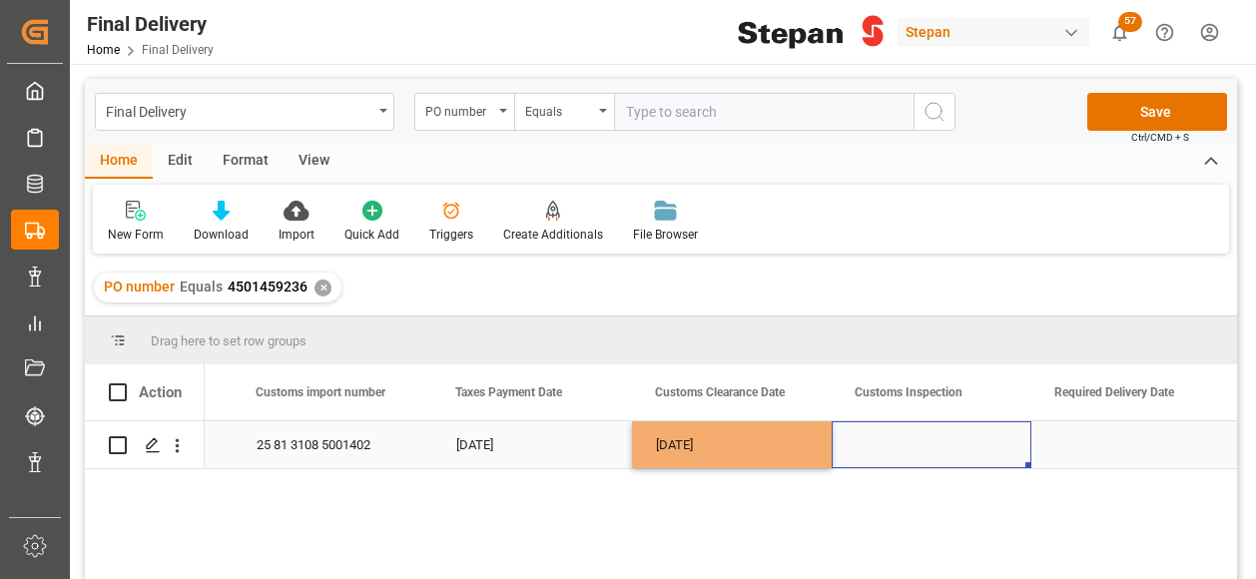
click at [913, 441] on div "Press SPACE to select this row." at bounding box center [931, 444] width 200 height 47
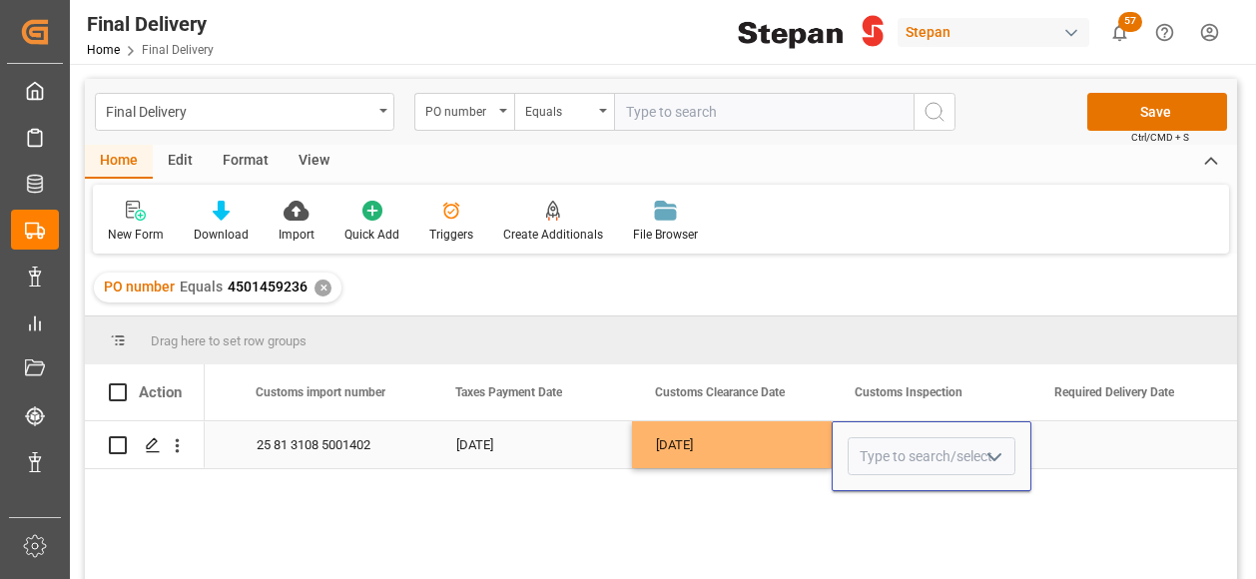
click at [988, 452] on icon "open menu" at bounding box center [994, 457] width 24 height 24
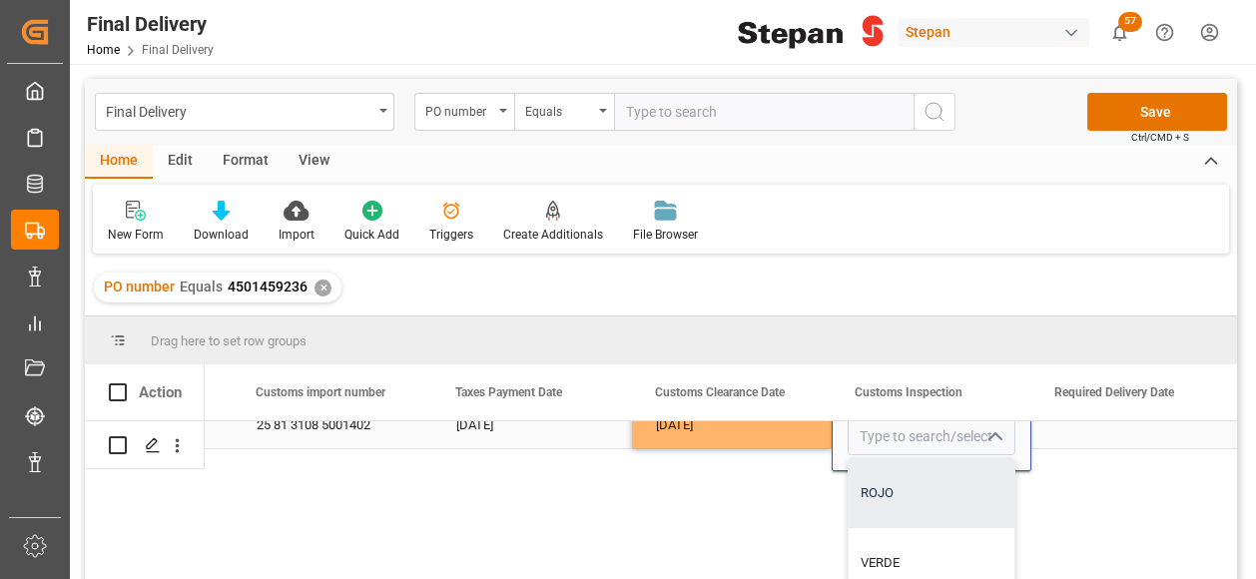
scroll to position [39, 1768]
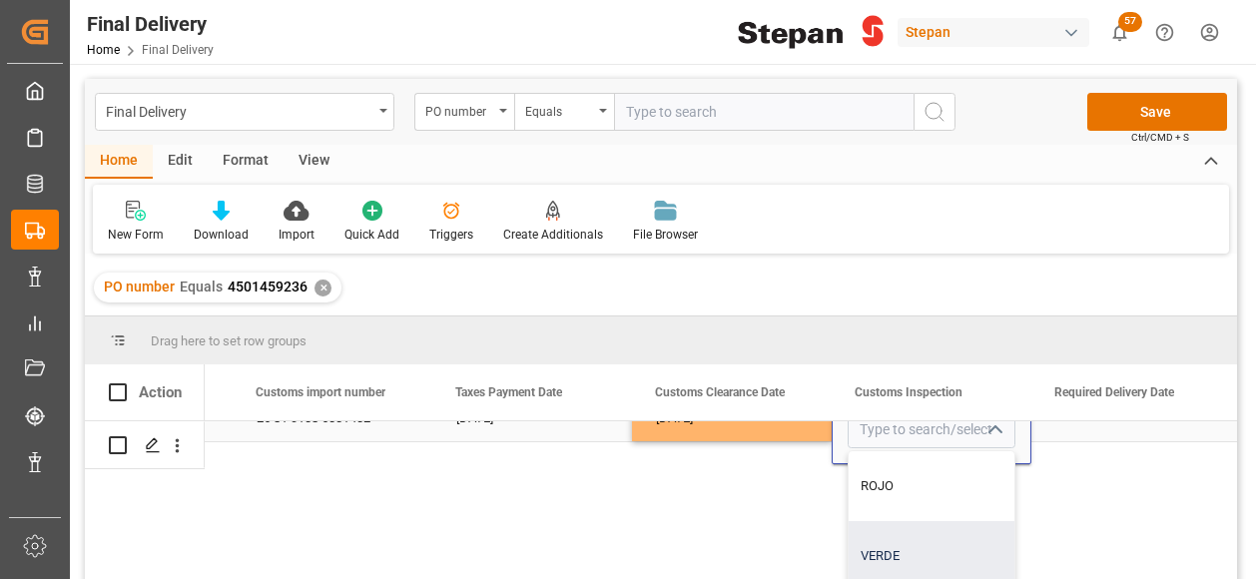
click at [884, 554] on div "VERDE" at bounding box center [931, 556] width 166 height 70
type input "VERDE"
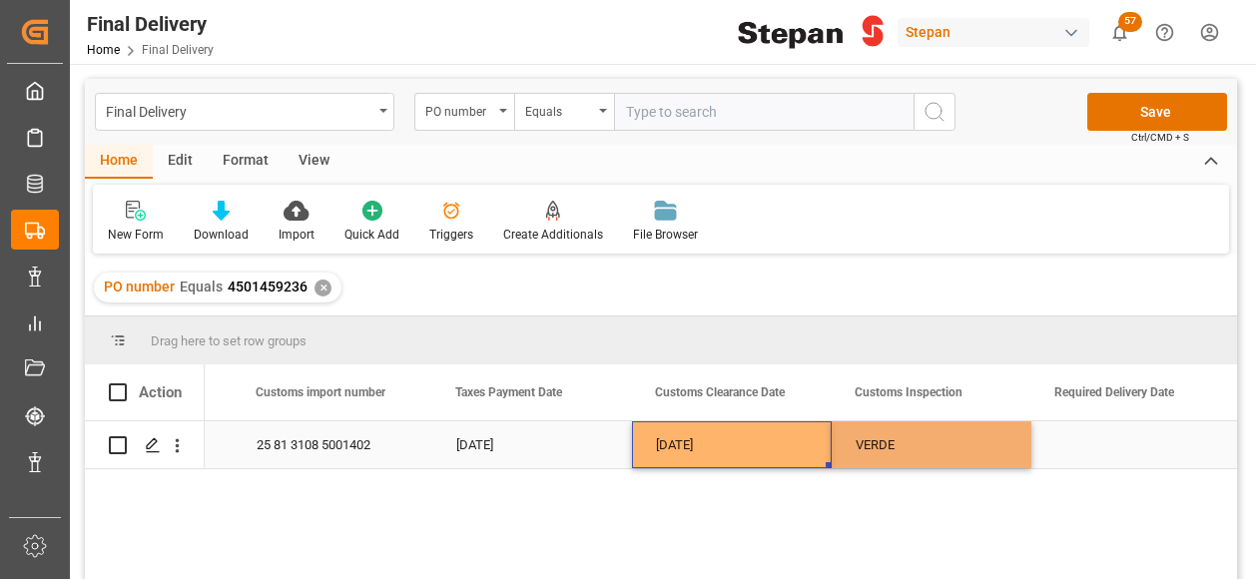
click at [792, 431] on div "[DATE]" at bounding box center [732, 444] width 200 height 47
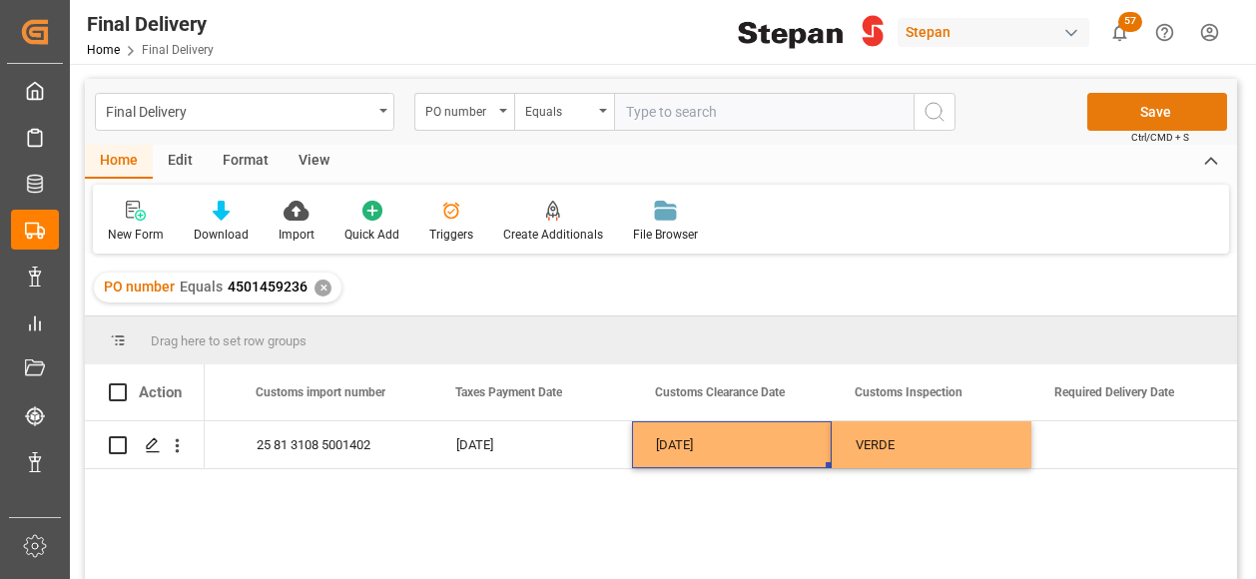
click at [1140, 110] on button "Save" at bounding box center [1157, 112] width 140 height 38
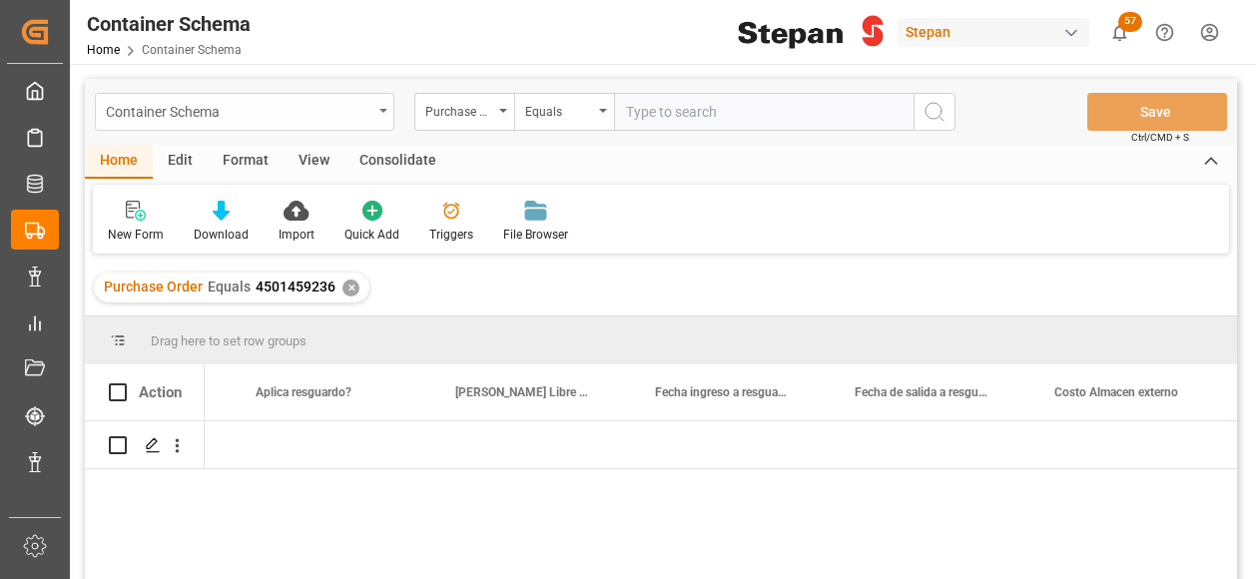
scroll to position [0, 10951]
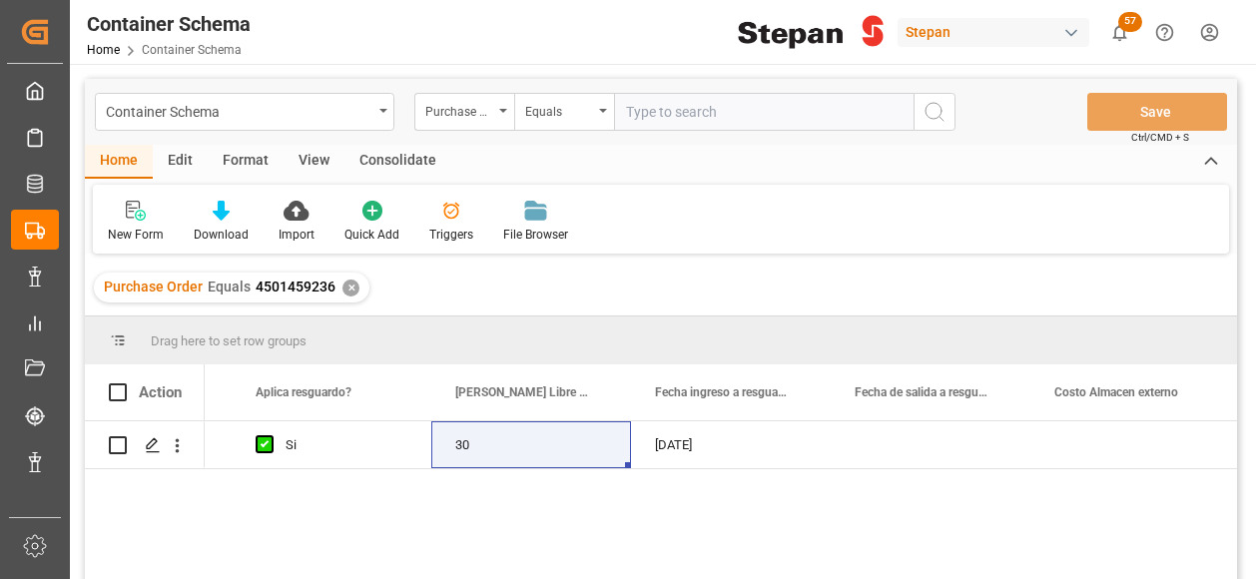
click at [348, 289] on div "✕" at bounding box center [350, 287] width 17 height 17
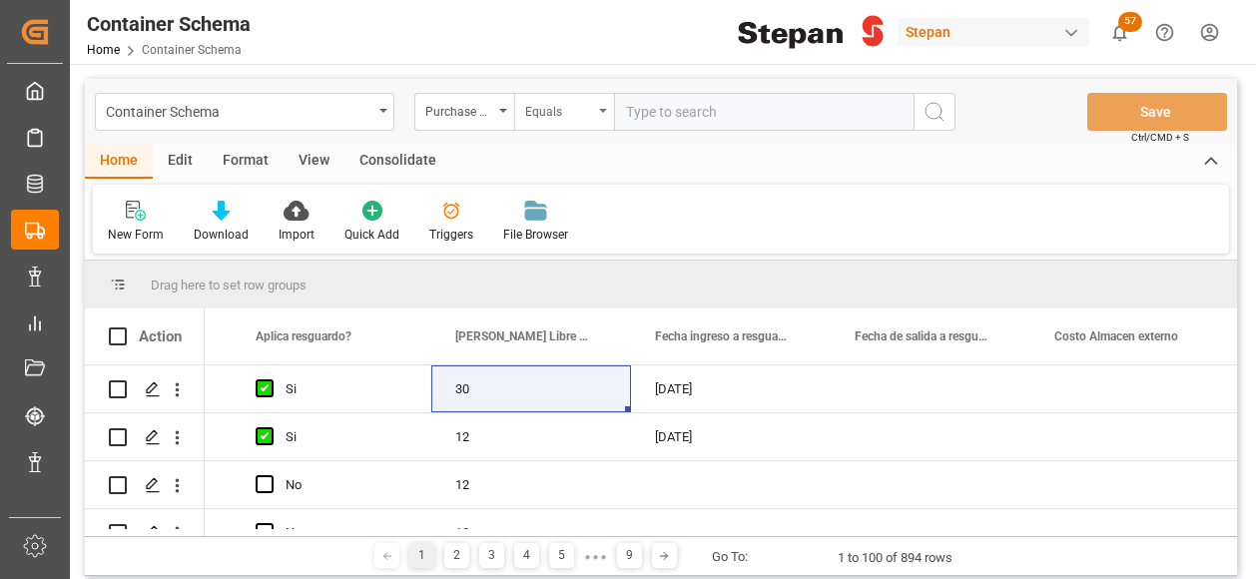
click at [603, 111] on icon "open menu" at bounding box center [603, 111] width 8 height 4
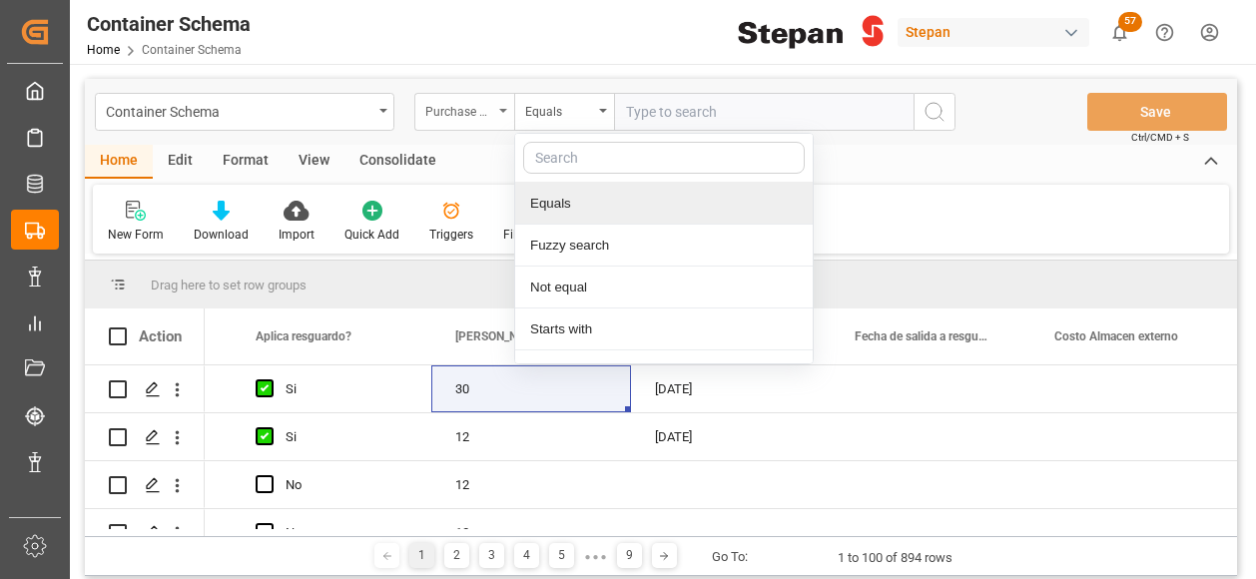
click at [467, 109] on div "Purchase Order" at bounding box center [459, 109] width 68 height 23
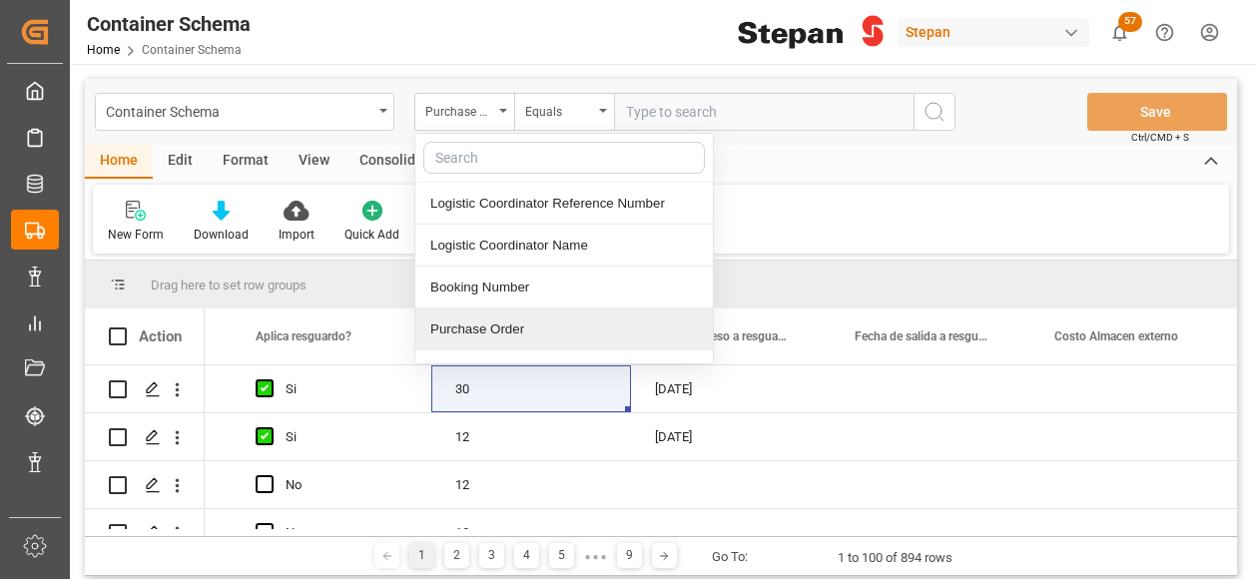
click at [459, 325] on div "Purchase Order" at bounding box center [563, 329] width 297 height 42
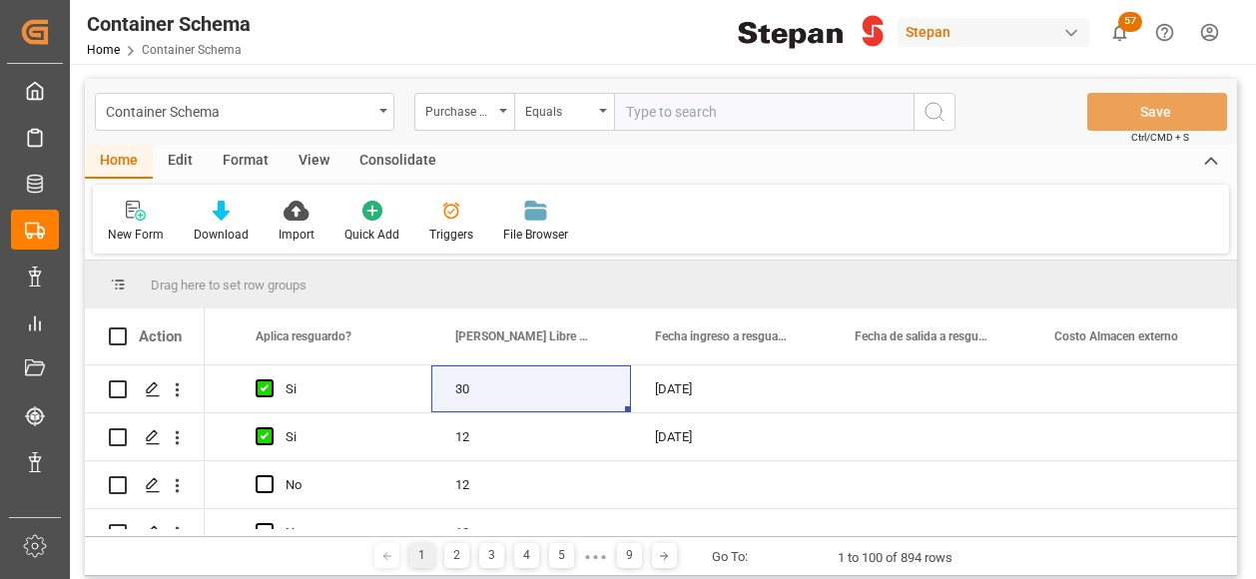
click at [650, 115] on input "text" at bounding box center [763, 112] width 299 height 38
paste input "4501471622"
type input "4501471622"
click at [938, 111] on icon "search button" at bounding box center [934, 112] width 24 height 24
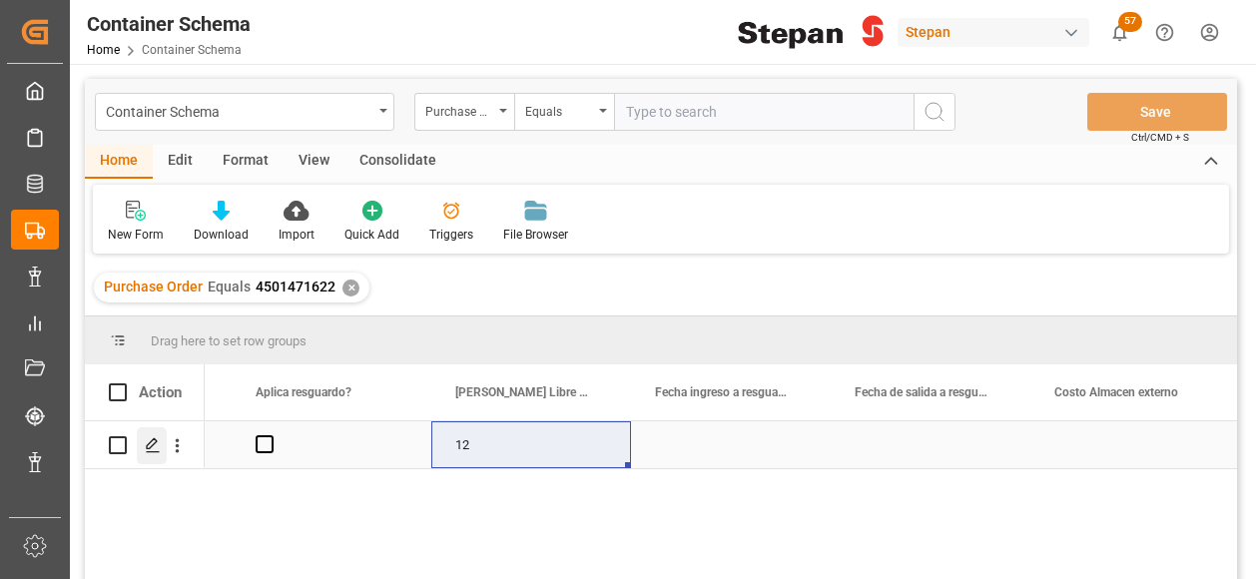
click at [143, 447] on div "Press SPACE to select this row." at bounding box center [152, 445] width 30 height 37
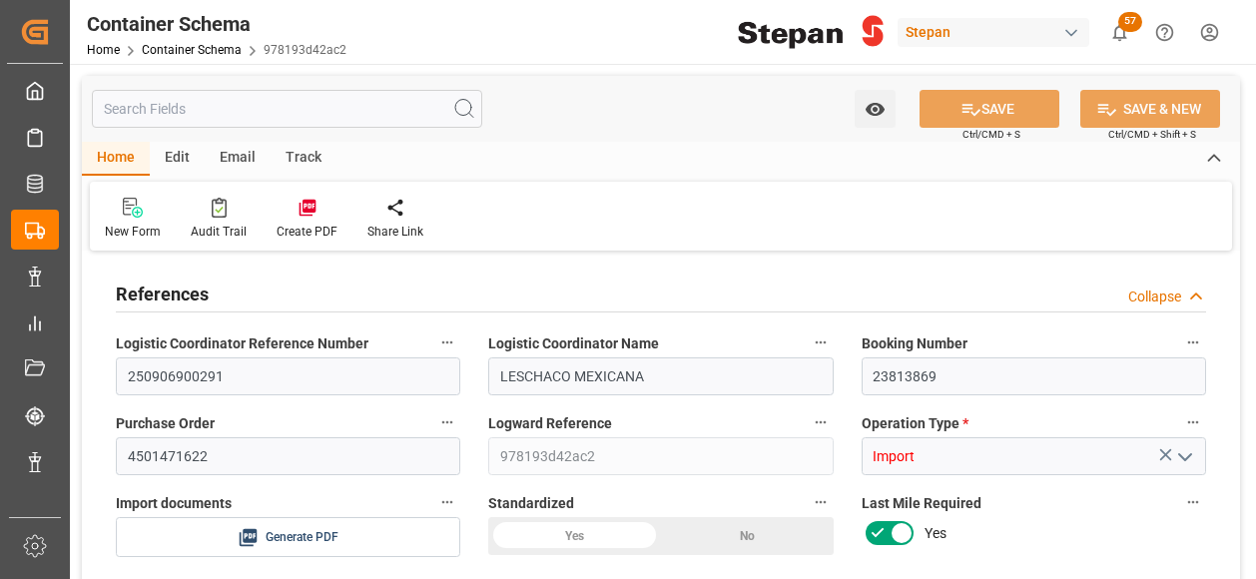
type input "21"
type input "50"
type input "1"
type input "20190"
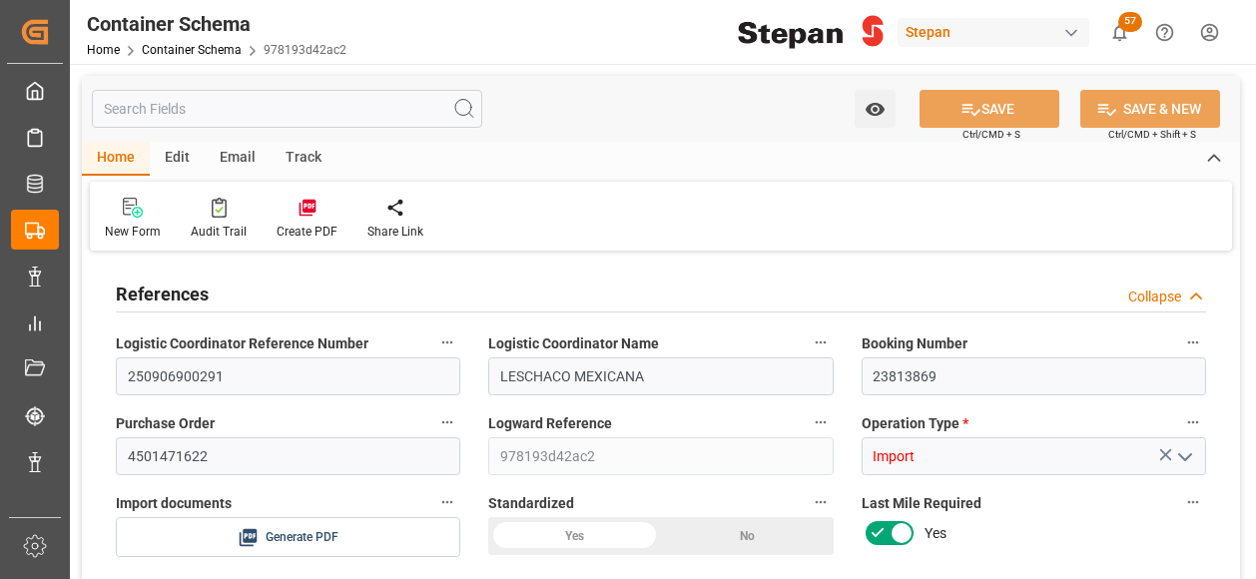
type input "20190"
type input "12"
type input "Maersk"
type input "Maersk Line AS"
type input "BEANR"
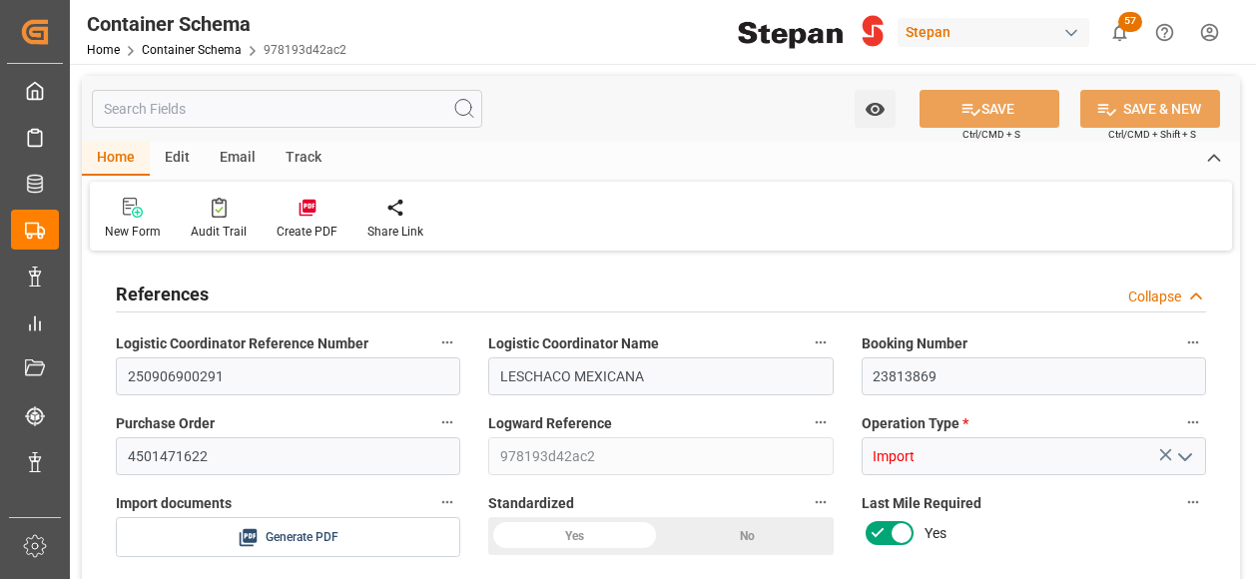
type input "MXVER"
type input "9211482"
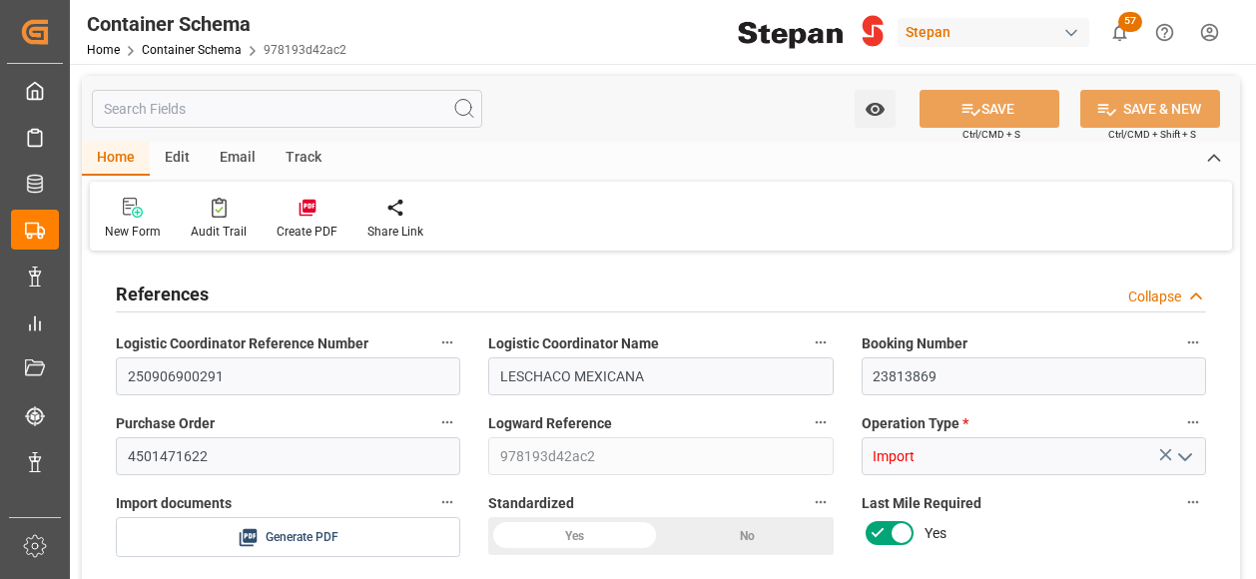
type input "9211482"
type input "0"
type input "[DATE] 00:00"
type input "[DATE]"
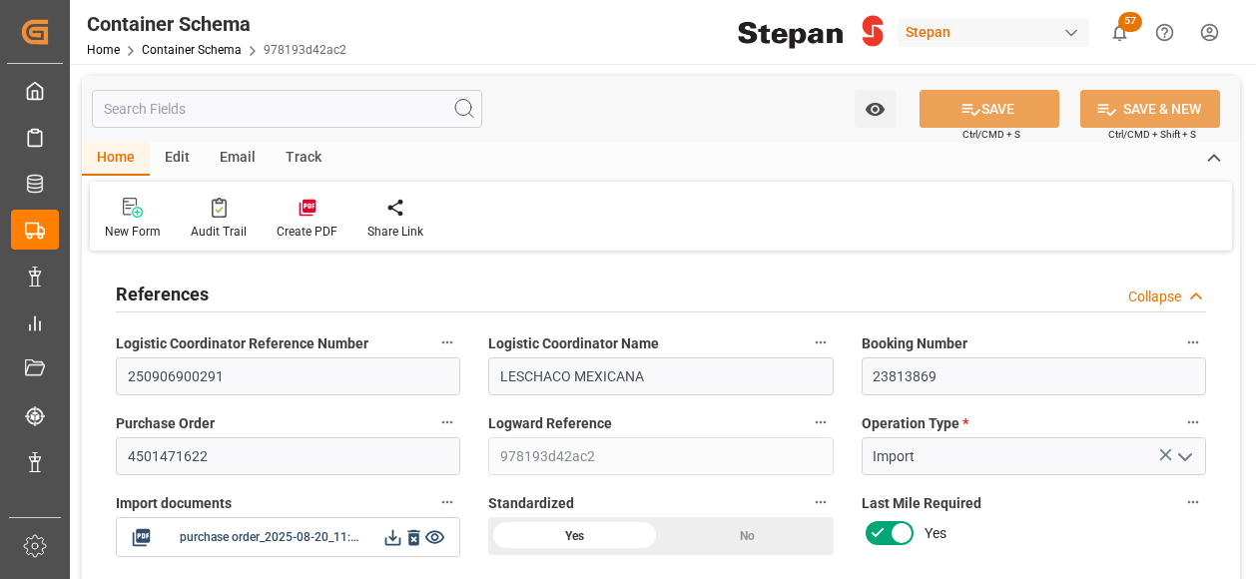
type input "[DATE] 00:00"
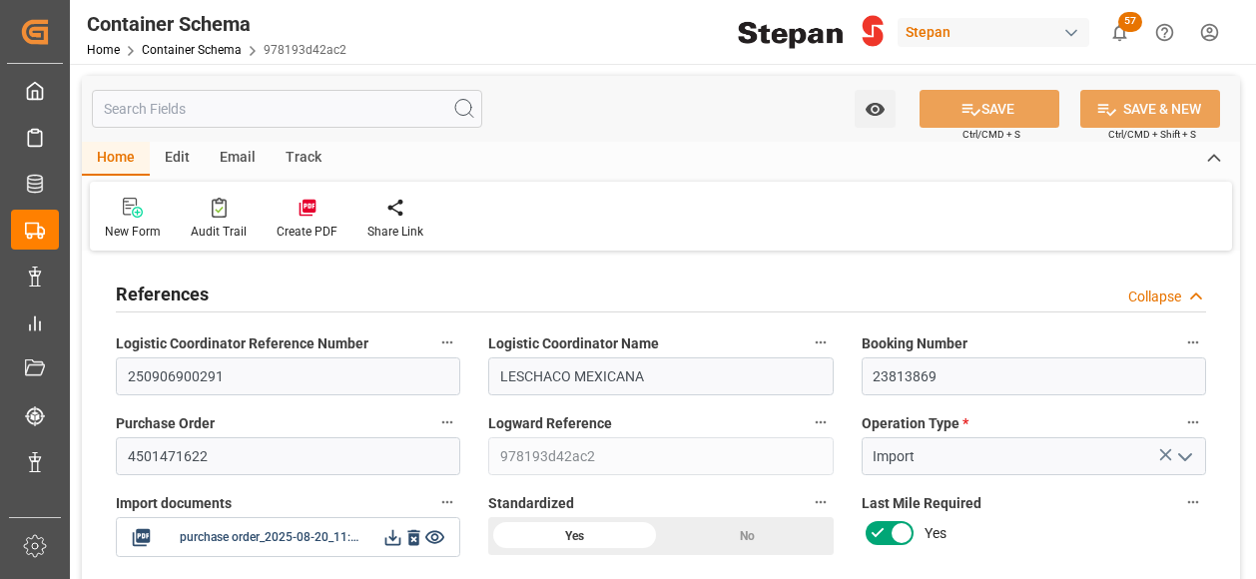
type input "[DATE] 00:00"
type input "[DATE]"
type input "[DATE] 07:40"
type input "[DATE] 22:38"
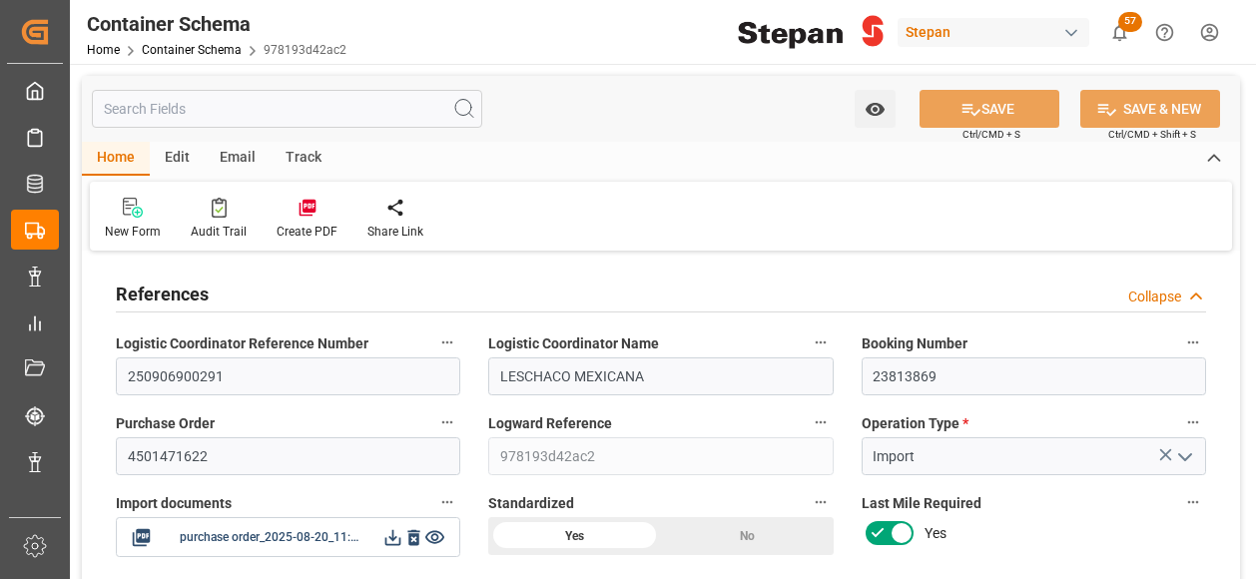
type input "[DATE]"
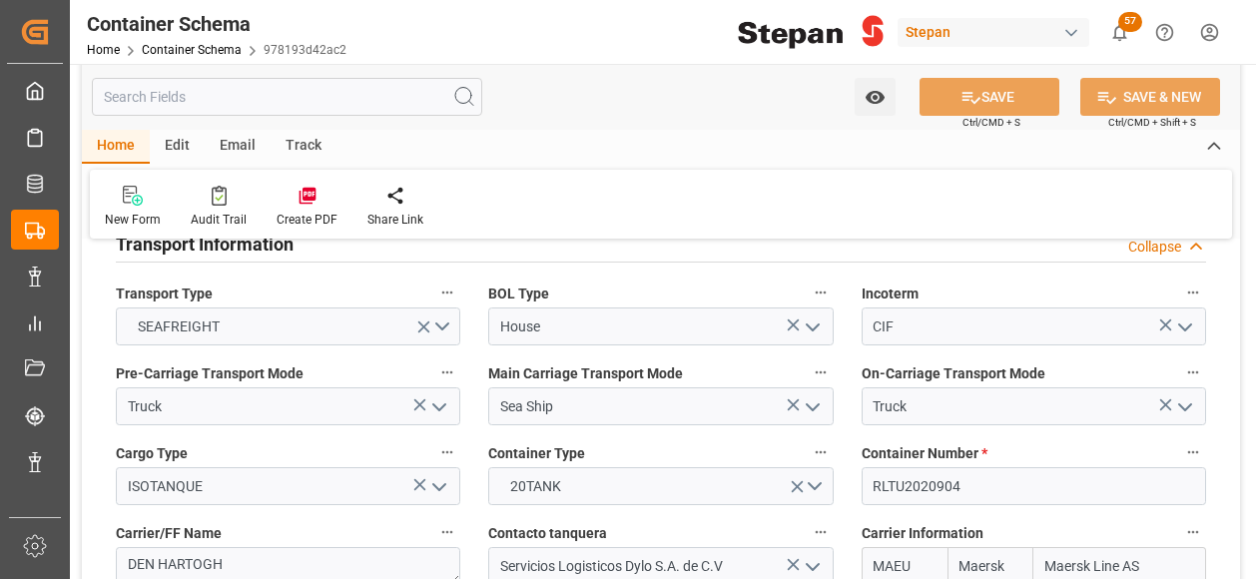
scroll to position [2595, 0]
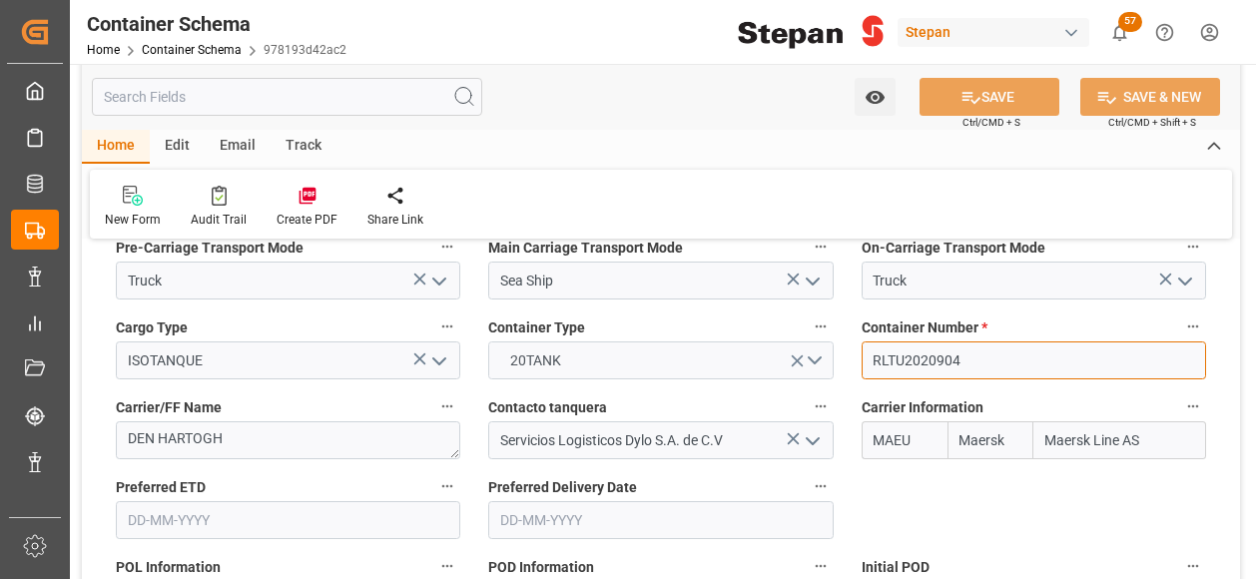
drag, startPoint x: 968, startPoint y: 322, endPoint x: 819, endPoint y: 318, distance: 148.8
click at [832, 321] on div "References Collapse Logistic Coordinator Reference Number 250906900291 Logistic…" at bounding box center [661, 377] width 1158 height 5431
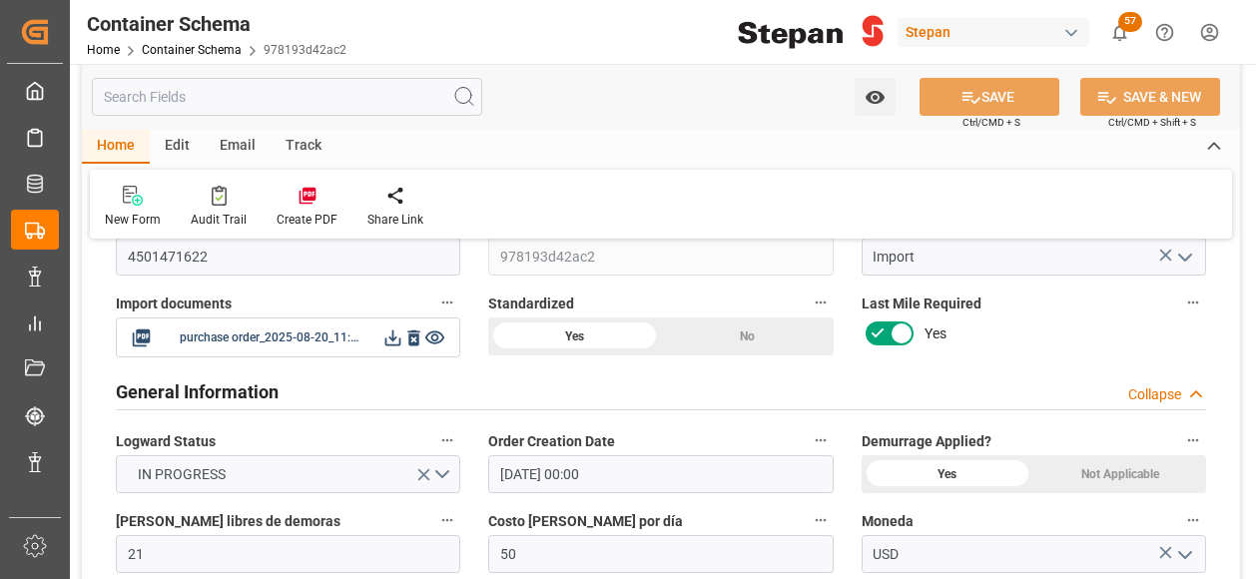
scroll to position [0, 0]
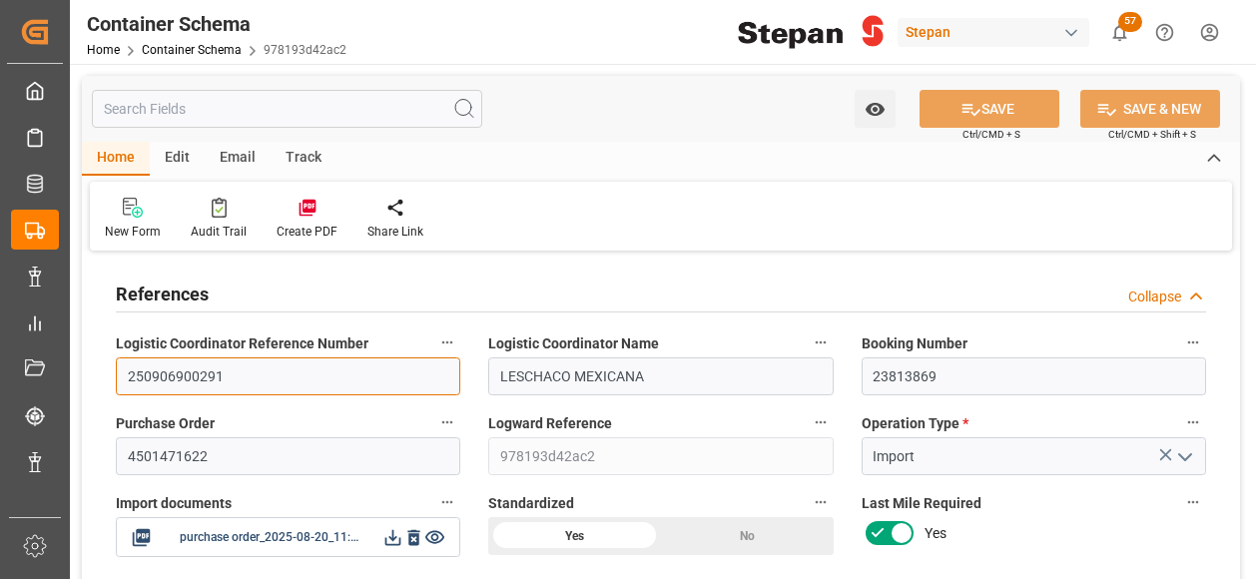
drag, startPoint x: 246, startPoint y: 376, endPoint x: 114, endPoint y: 373, distance: 131.8
click at [114, 373] on div "Logistic Coordinator Reference Number 250906900291" at bounding box center [288, 362] width 372 height 80
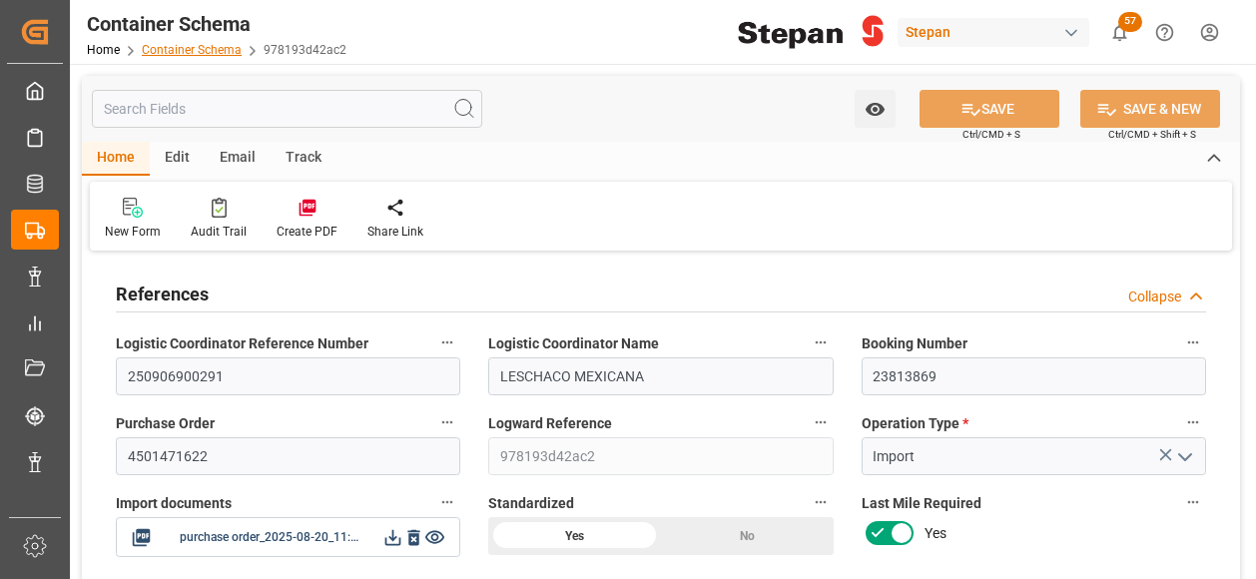
click at [175, 47] on link "Container Schema" at bounding box center [192, 50] width 100 height 14
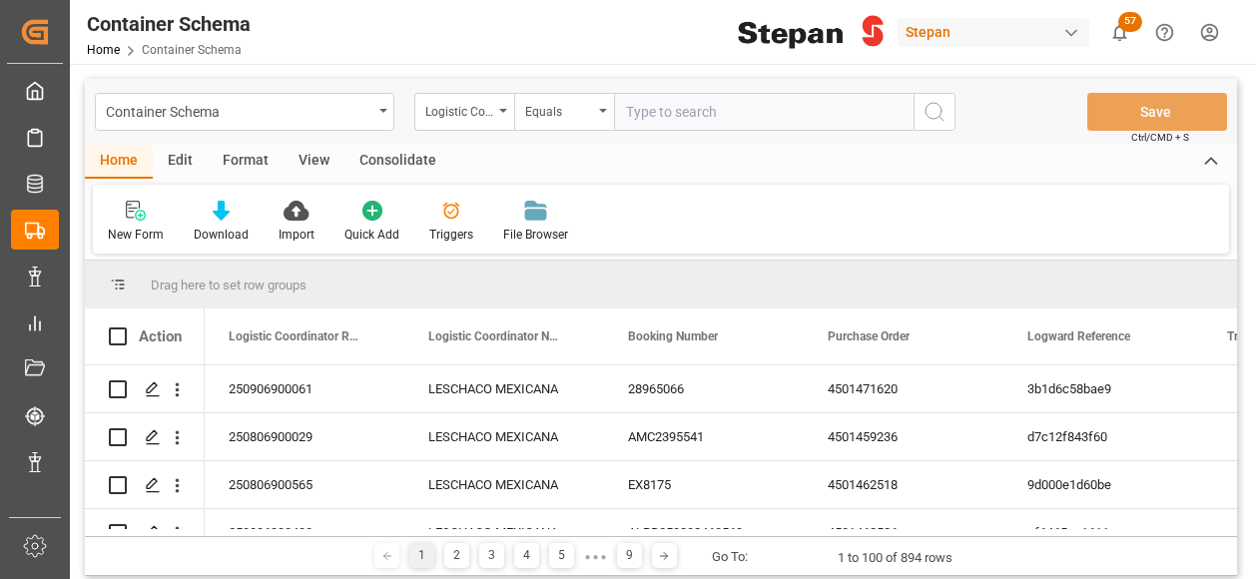
click at [503, 111] on icon "open menu" at bounding box center [503, 111] width 8 height 4
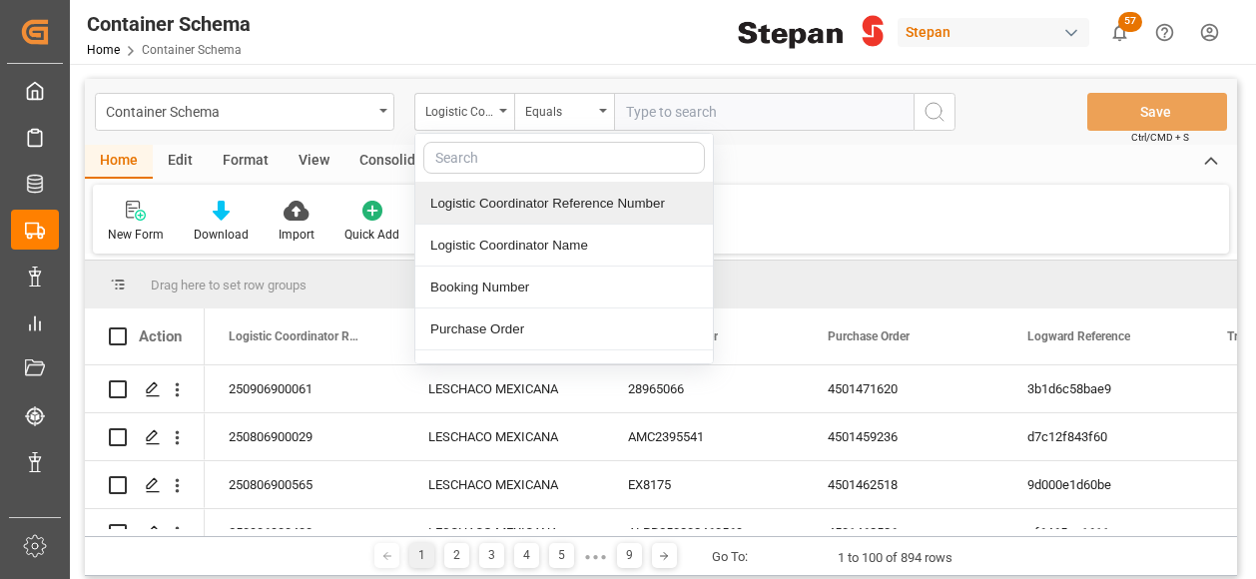
drag, startPoint x: 491, startPoint y: 239, endPoint x: 489, endPoint y: 215, distance: 24.0
click at [489, 215] on div "Logistic Coordinator Reference Number Logistic Coordinator Name Booking Number …" at bounding box center [563, 249] width 299 height 232
click at [491, 206] on div "Logistic Coordinator Reference Number" at bounding box center [563, 204] width 297 height 42
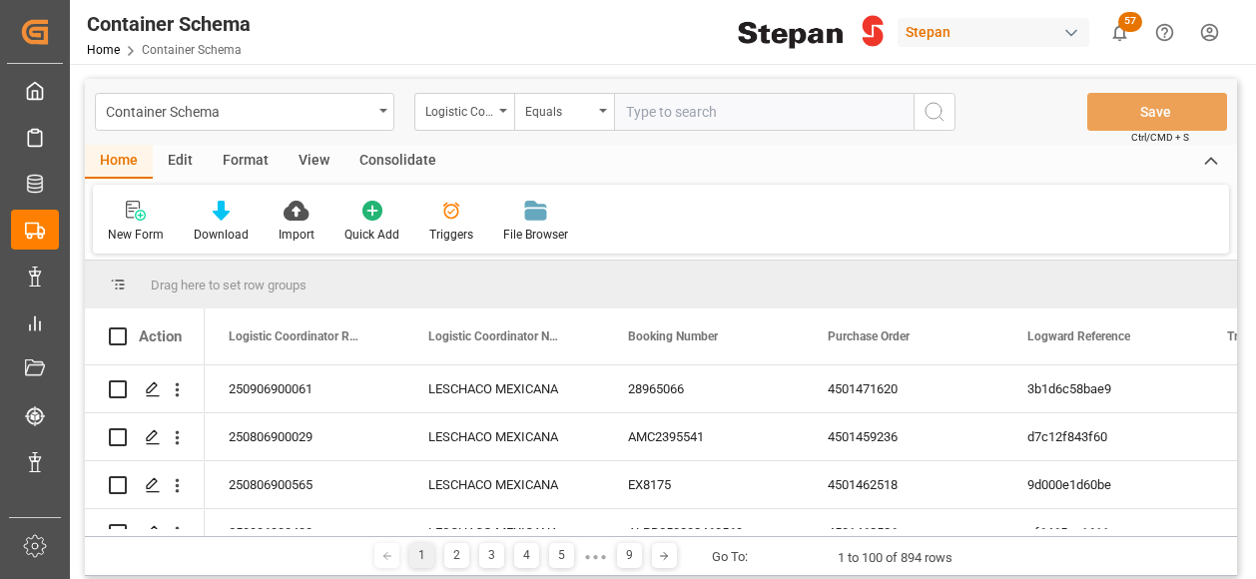
click at [647, 124] on input "text" at bounding box center [763, 112] width 299 height 38
paste input "250906900480"
type input "250906900480"
click at [934, 114] on icon "search button" at bounding box center [934, 112] width 24 height 24
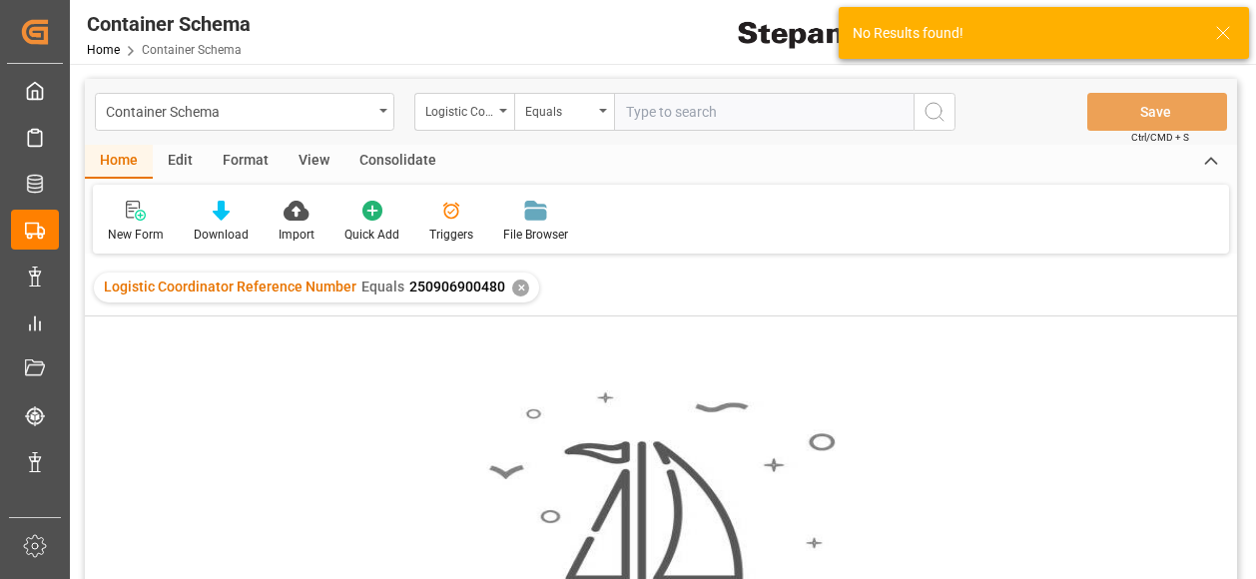
click at [519, 289] on div "✕" at bounding box center [520, 287] width 17 height 17
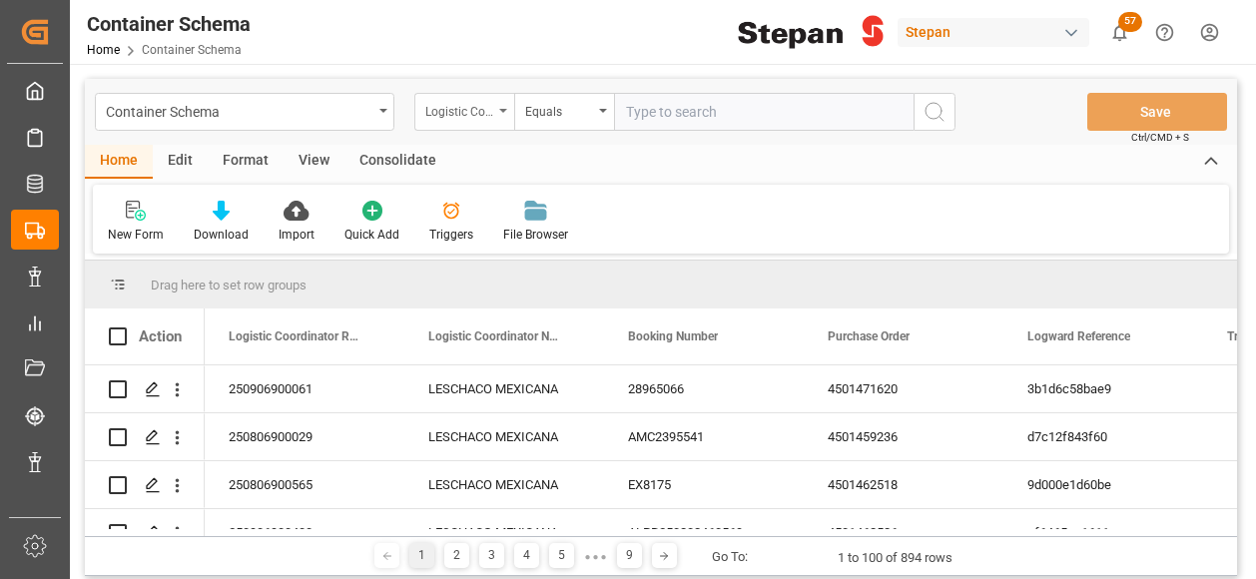
click at [497, 109] on div "Logistic Coordinator Reference Number" at bounding box center [464, 112] width 100 height 38
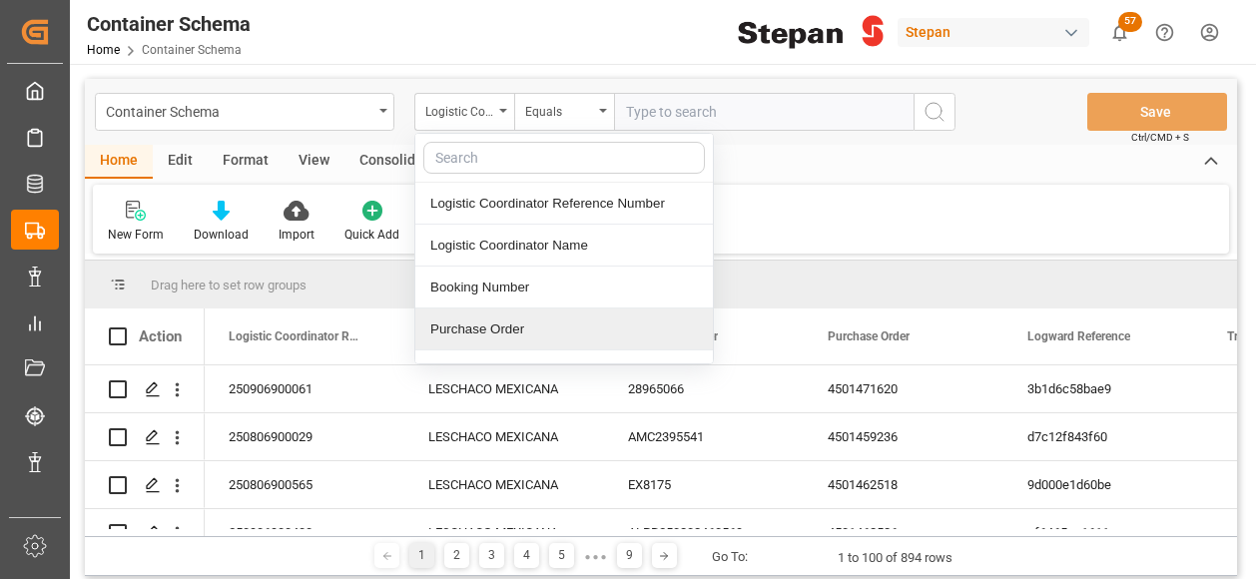
click at [458, 334] on div "Purchase Order" at bounding box center [563, 329] width 297 height 42
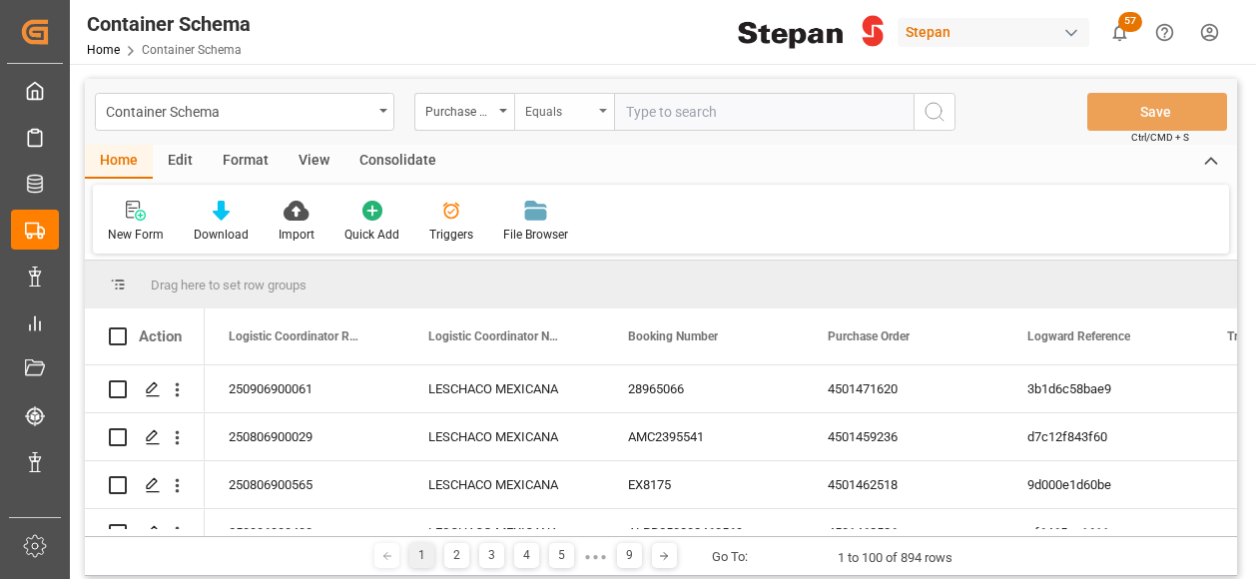
click at [601, 110] on icon "open menu" at bounding box center [603, 111] width 8 height 4
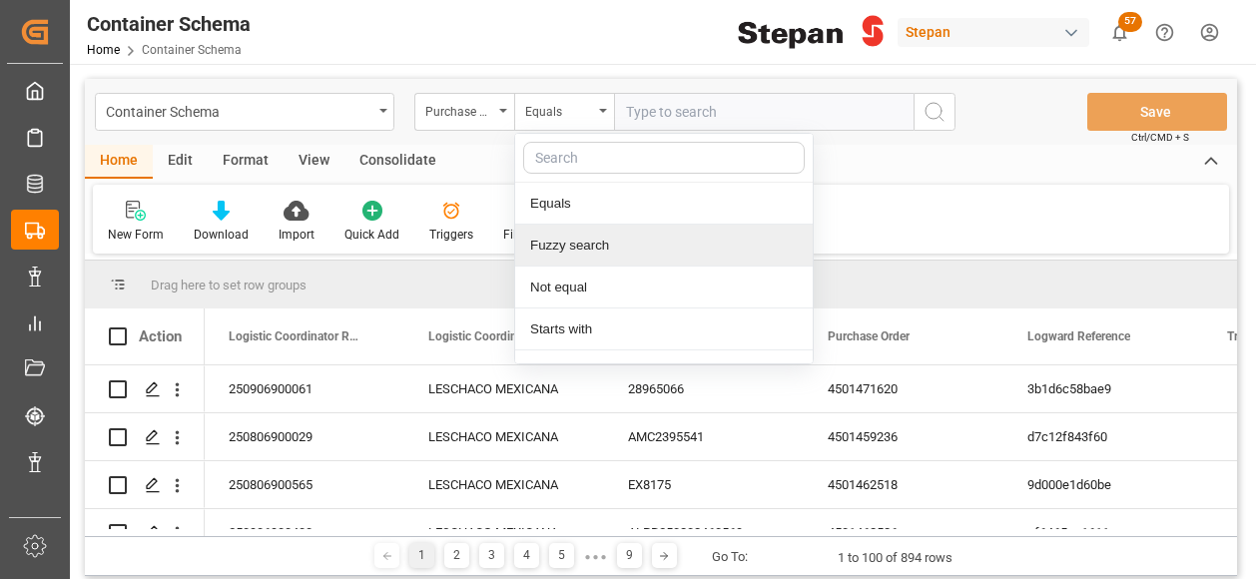
scroll to position [151, 0]
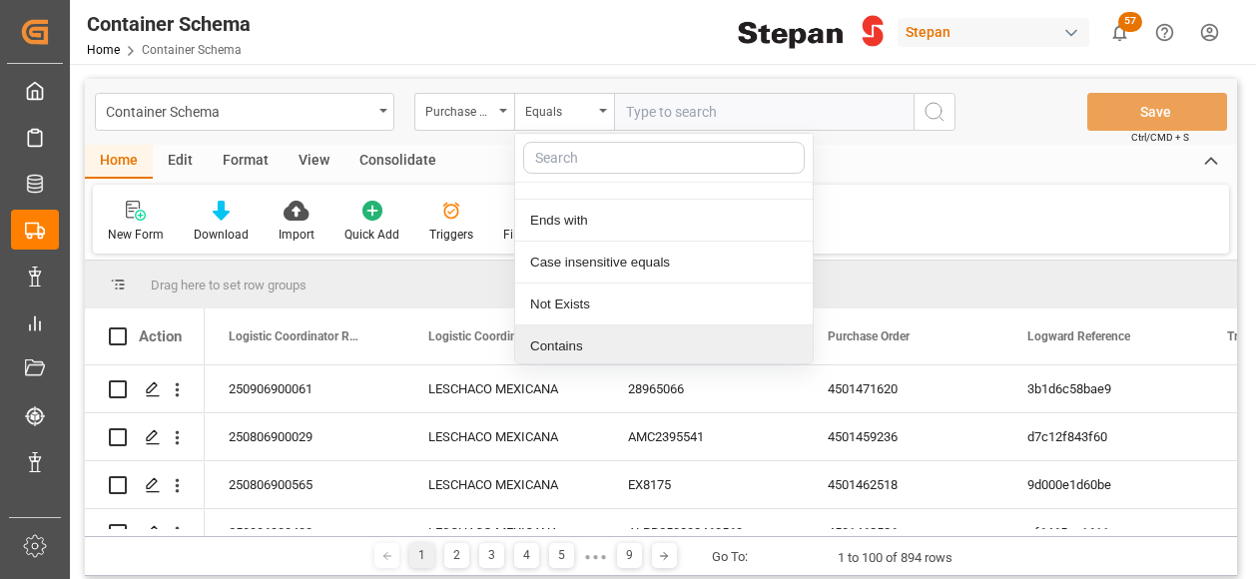
click at [550, 344] on div "Contains" at bounding box center [663, 346] width 297 height 42
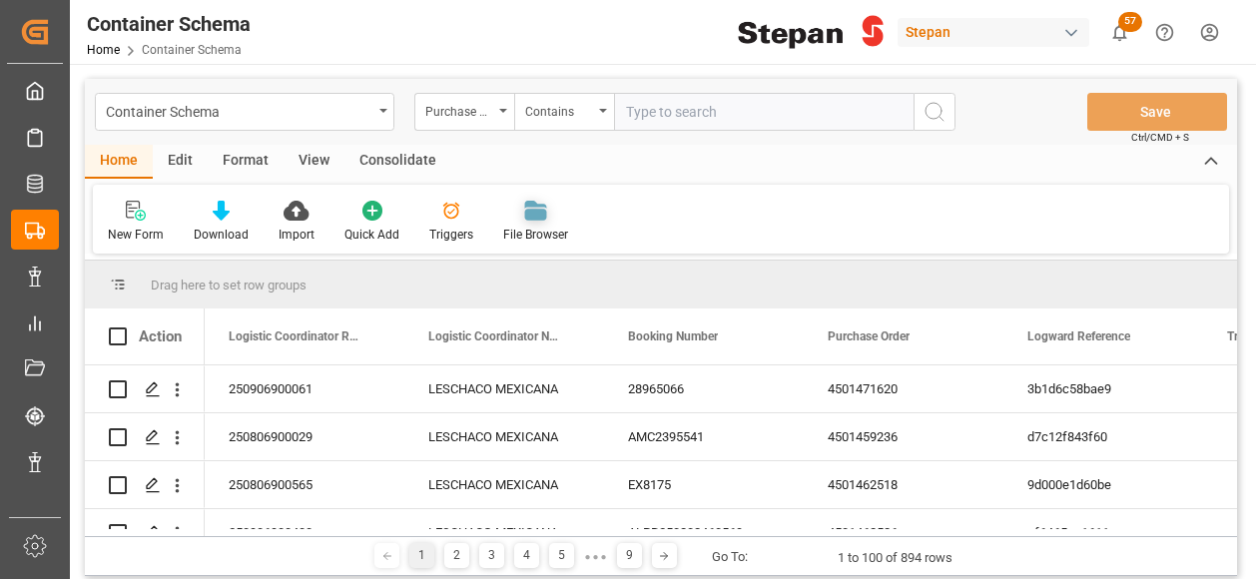
paste input "4501462526,4501462527,4501462528,4501462529,4501462531,4501462532,4501462563,45…"
type input "4501462526,4501462527,4501462528,4501462529,4501462531,4501462532,4501462563,45…"
click at [928, 105] on icon "search button" at bounding box center [934, 112] width 24 height 24
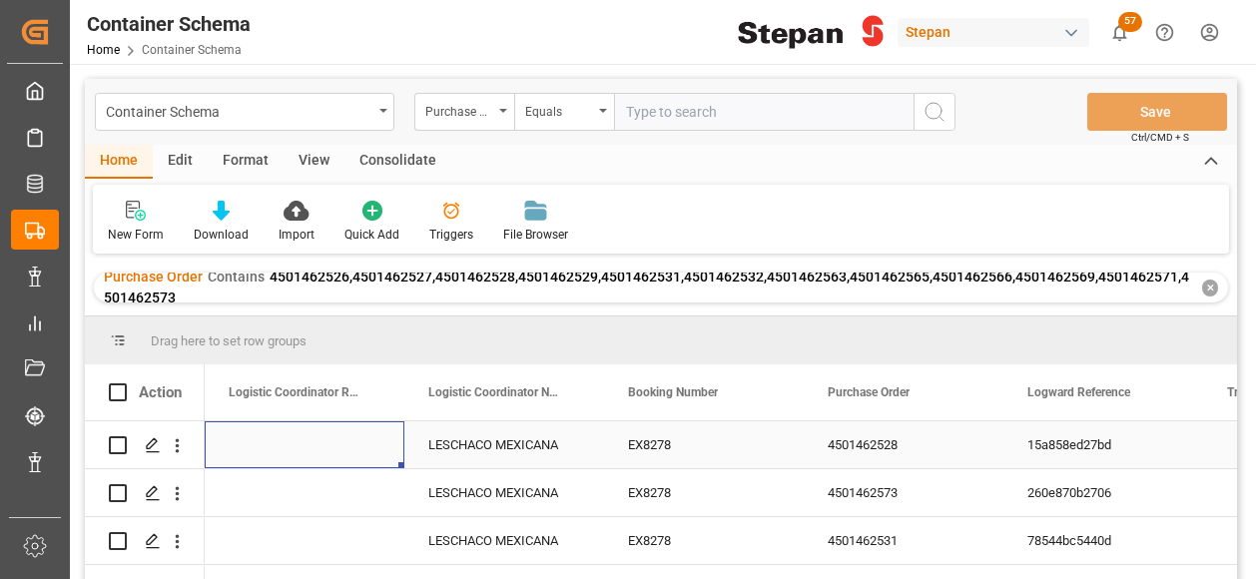
click at [259, 444] on div "Press SPACE to select this row." at bounding box center [305, 444] width 200 height 47
click at [316, 442] on div "Press SPACE to select this row." at bounding box center [305, 444] width 200 height 47
click at [316, 442] on input "Press SPACE to select this row." at bounding box center [305, 456] width 168 height 38
type input "250906900480"
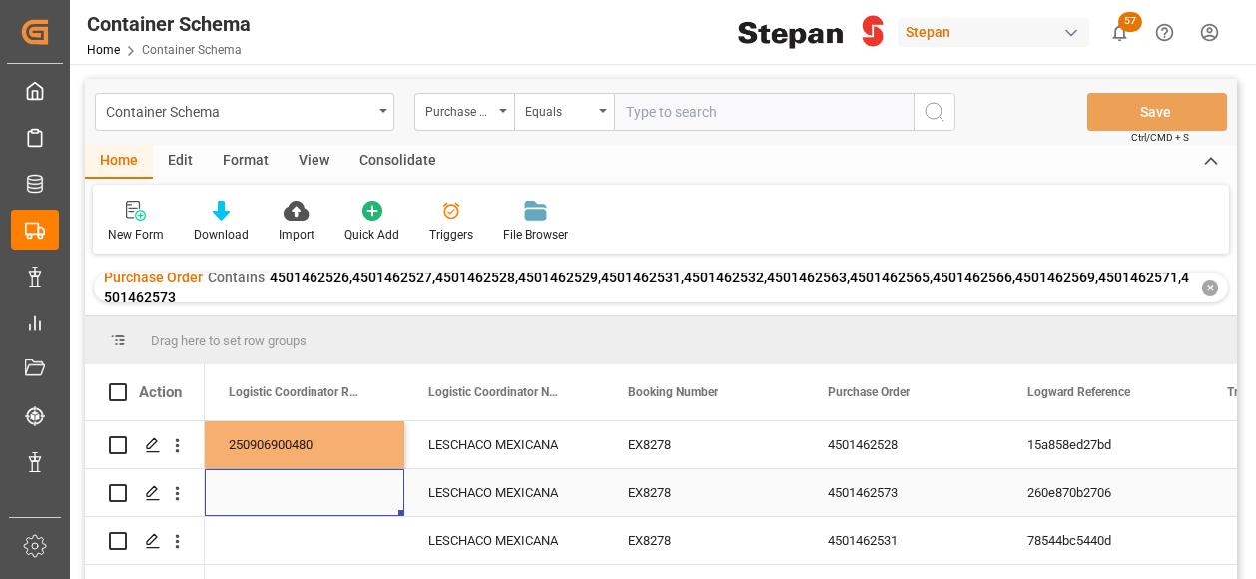
click at [304, 500] on div "Press SPACE to select this row." at bounding box center [305, 492] width 200 height 47
click at [329, 437] on div "250906900480" at bounding box center [305, 444] width 200 height 47
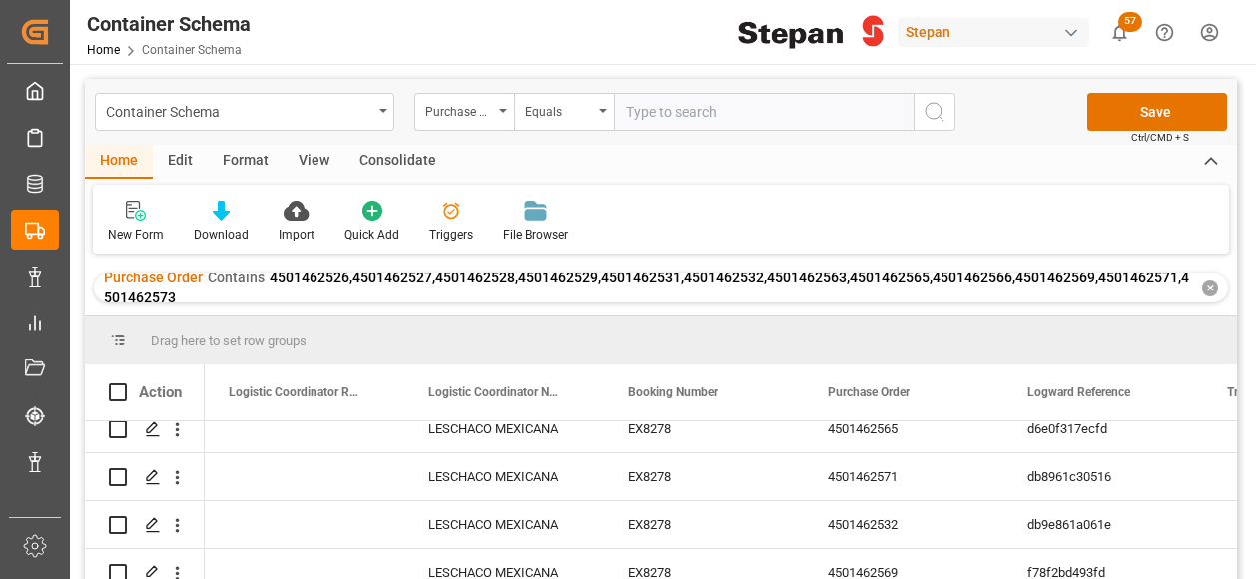
scroll to position [417, 0]
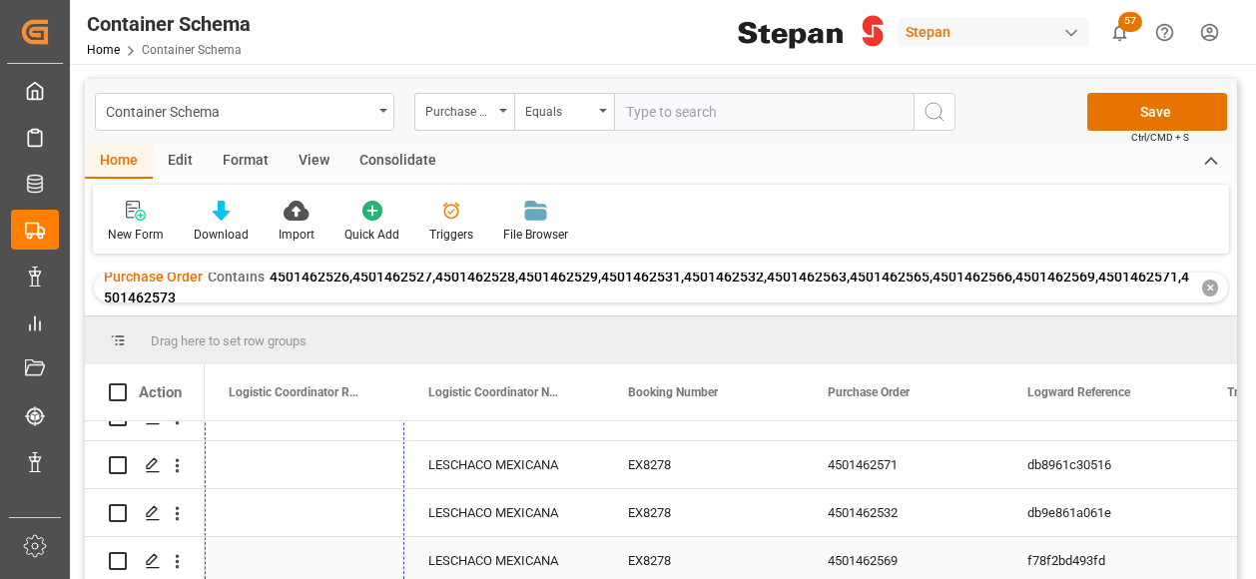
drag, startPoint x: 402, startPoint y: 464, endPoint x: 367, endPoint y: 455, distance: 36.1
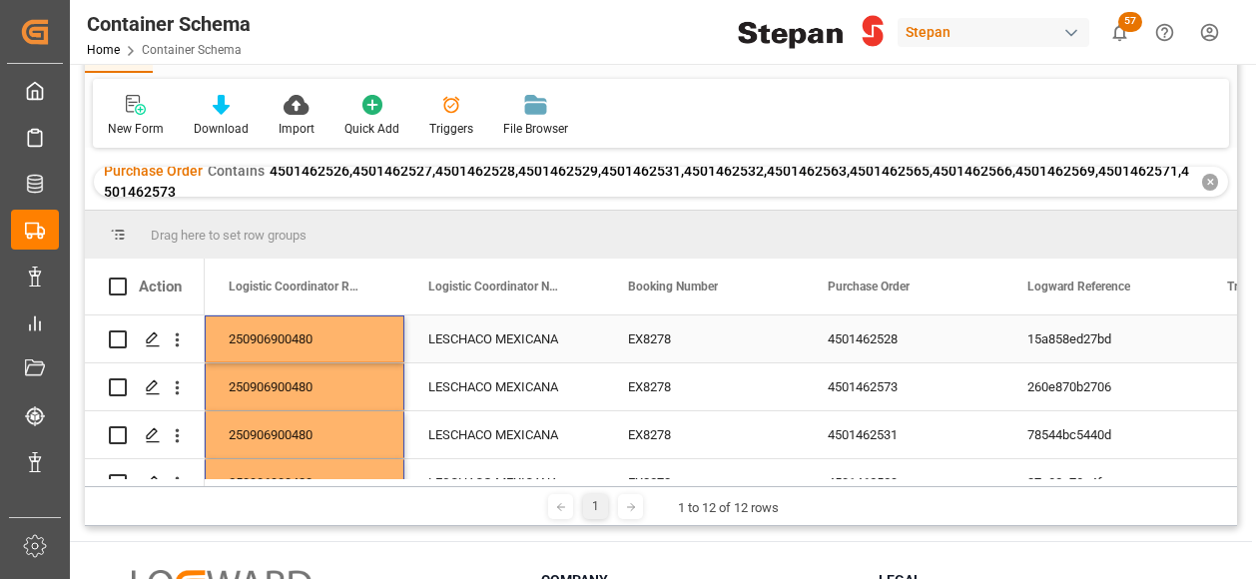
scroll to position [0, 0]
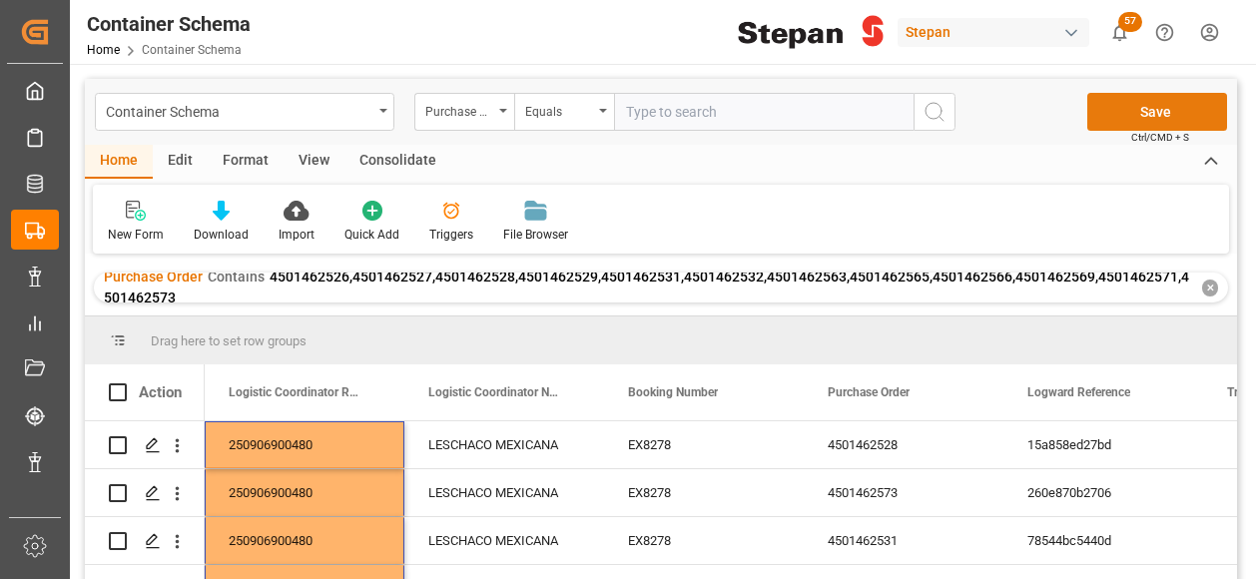
click at [1148, 100] on button "Save" at bounding box center [1157, 112] width 140 height 38
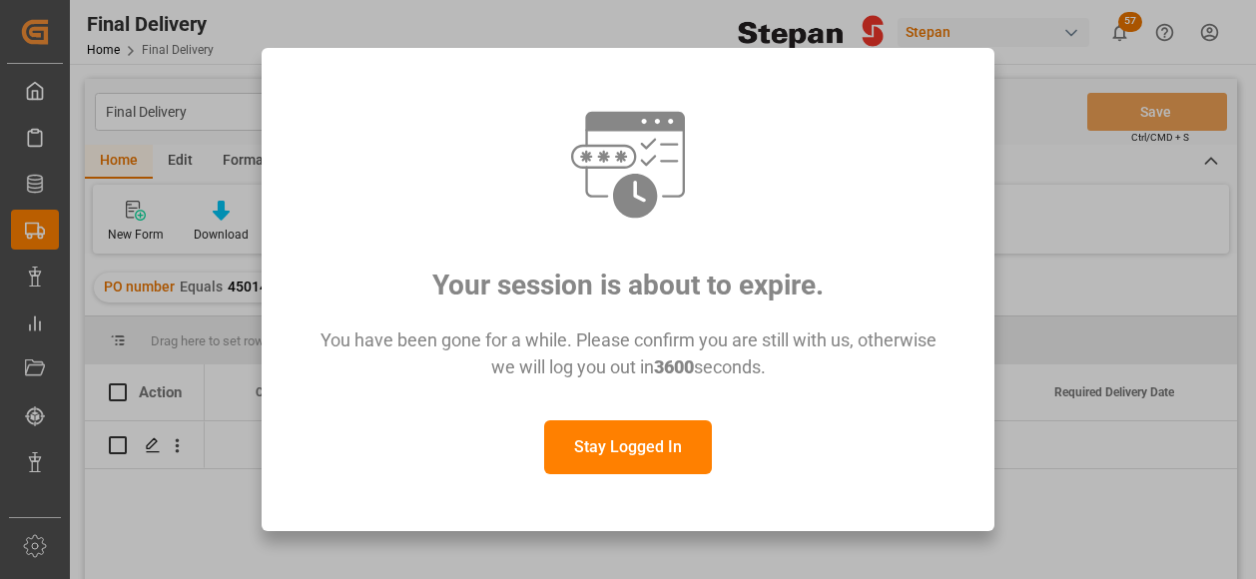
scroll to position [0, 1769]
click at [627, 450] on button "Stay Logged In" at bounding box center [628, 447] width 168 height 54
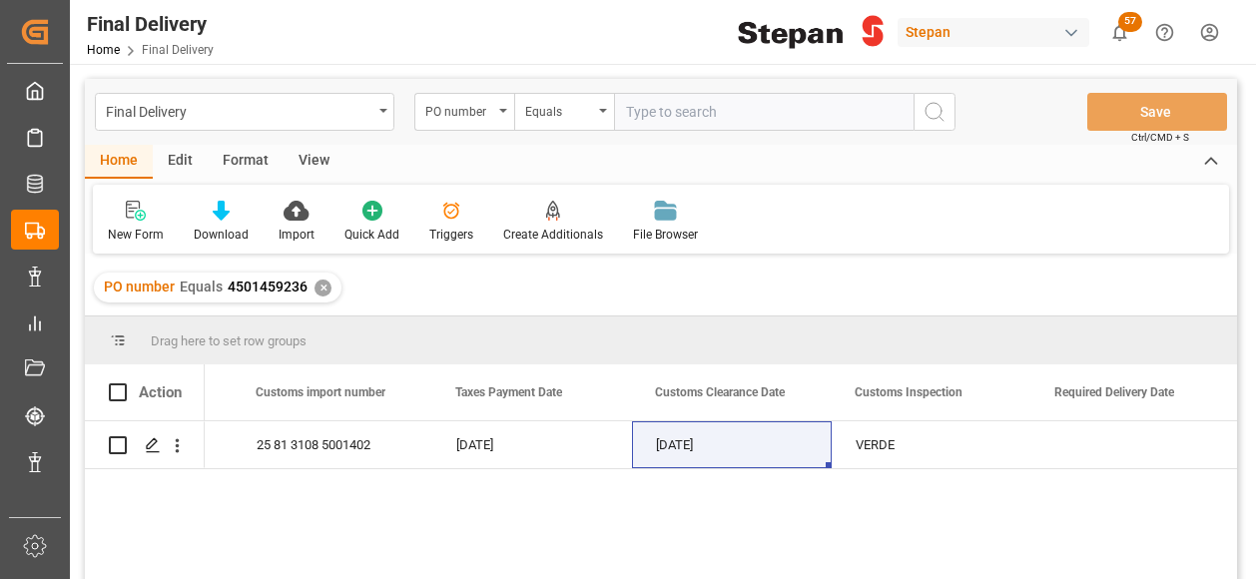
click at [311, 283] on div "PO number Equals 4501459236 ✕" at bounding box center [218, 287] width 248 height 30
click at [320, 286] on div "✕" at bounding box center [322, 287] width 17 height 17
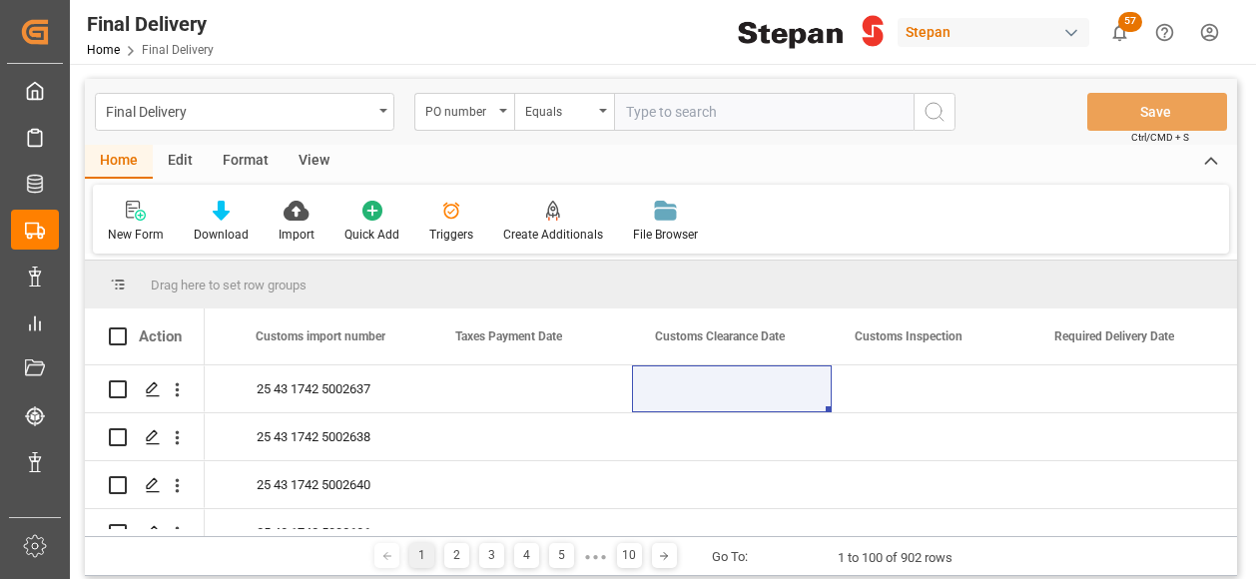
scroll to position [0, 1769]
click at [502, 104] on div "PO number" at bounding box center [464, 112] width 100 height 38
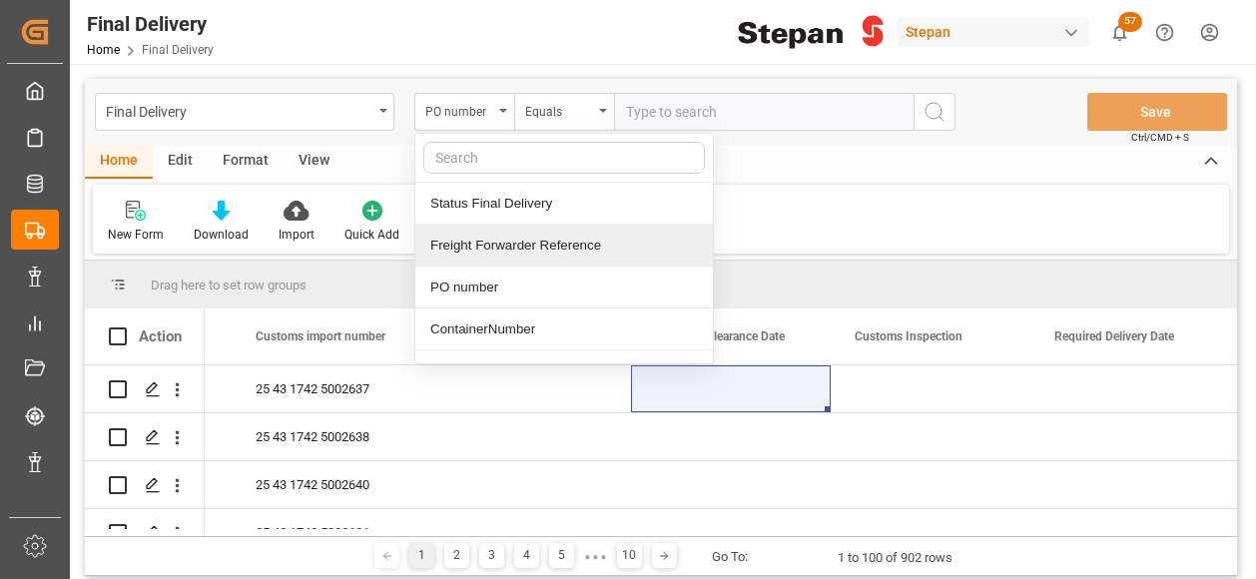
drag, startPoint x: 483, startPoint y: 242, endPoint x: 491, endPoint y: 230, distance: 14.4
click at [483, 242] on div "Freight Forwarder Reference" at bounding box center [563, 246] width 297 height 42
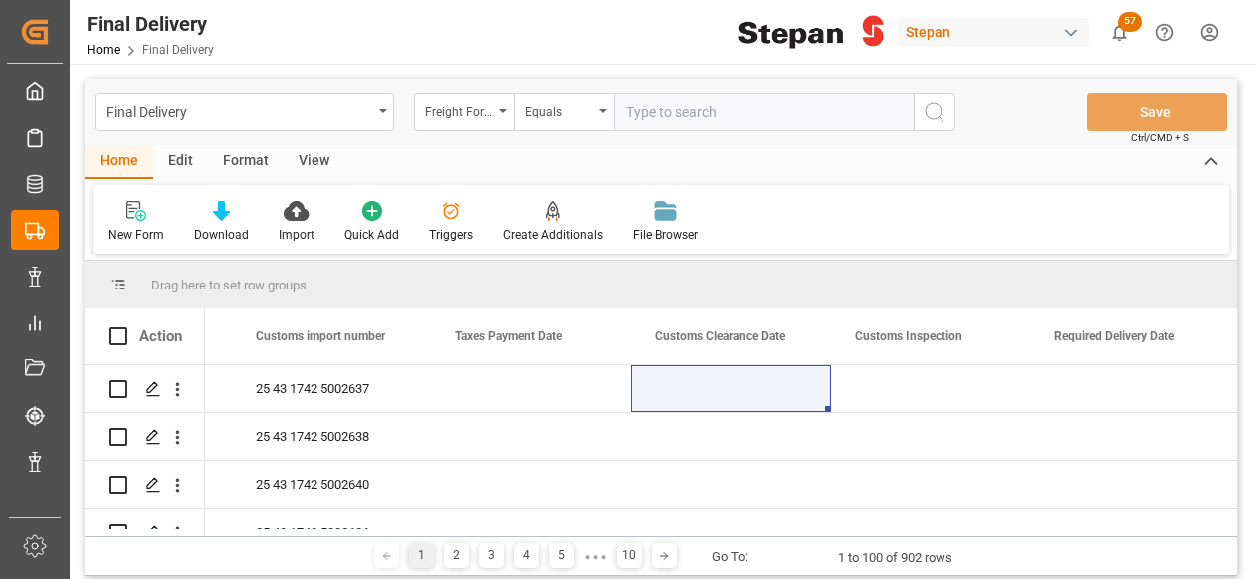
click at [674, 113] on input "text" at bounding box center [763, 112] width 299 height 38
paste input "250906900400"
type input "250906900400"
click at [932, 113] on icon "search button" at bounding box center [934, 112] width 24 height 24
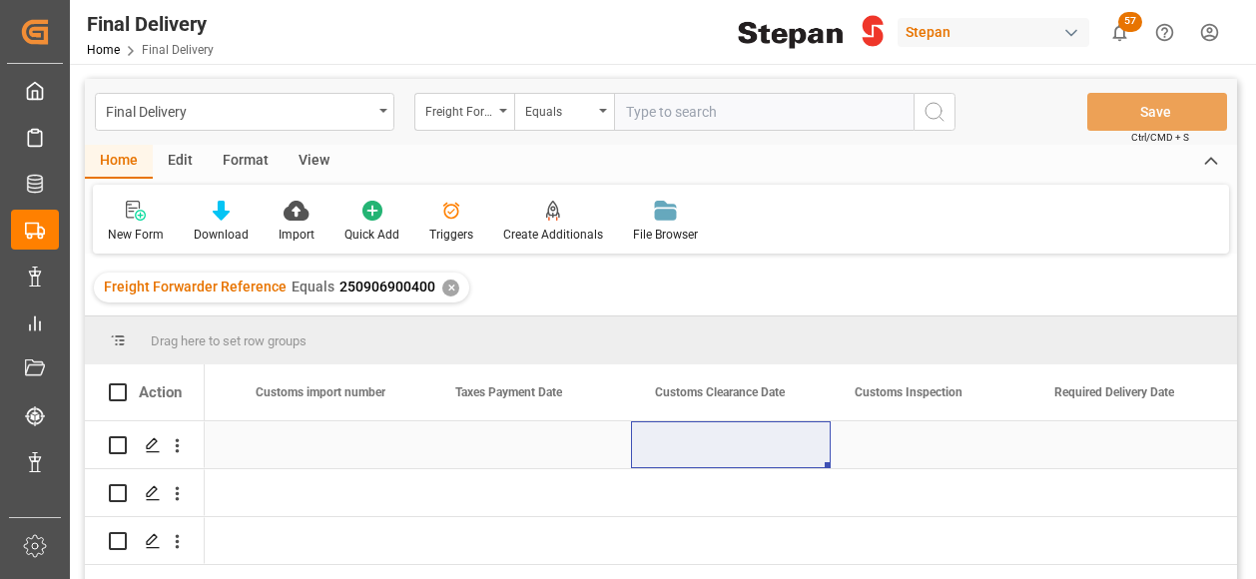
click at [515, 456] on div "Press SPACE to select this row." at bounding box center [531, 444] width 200 height 47
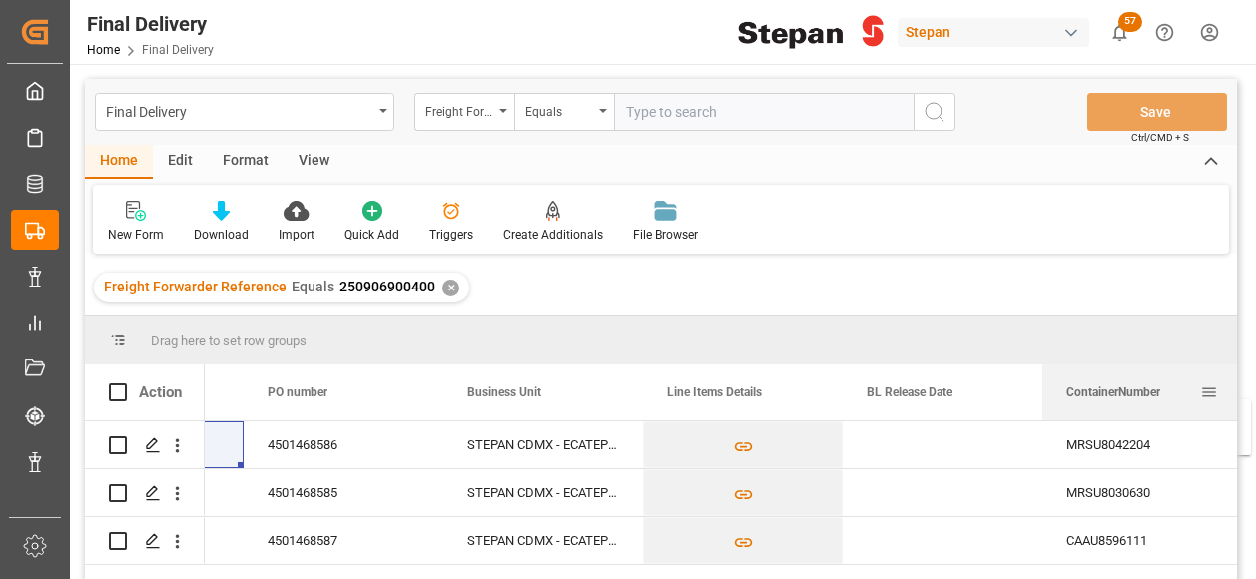
scroll to position [0, 446]
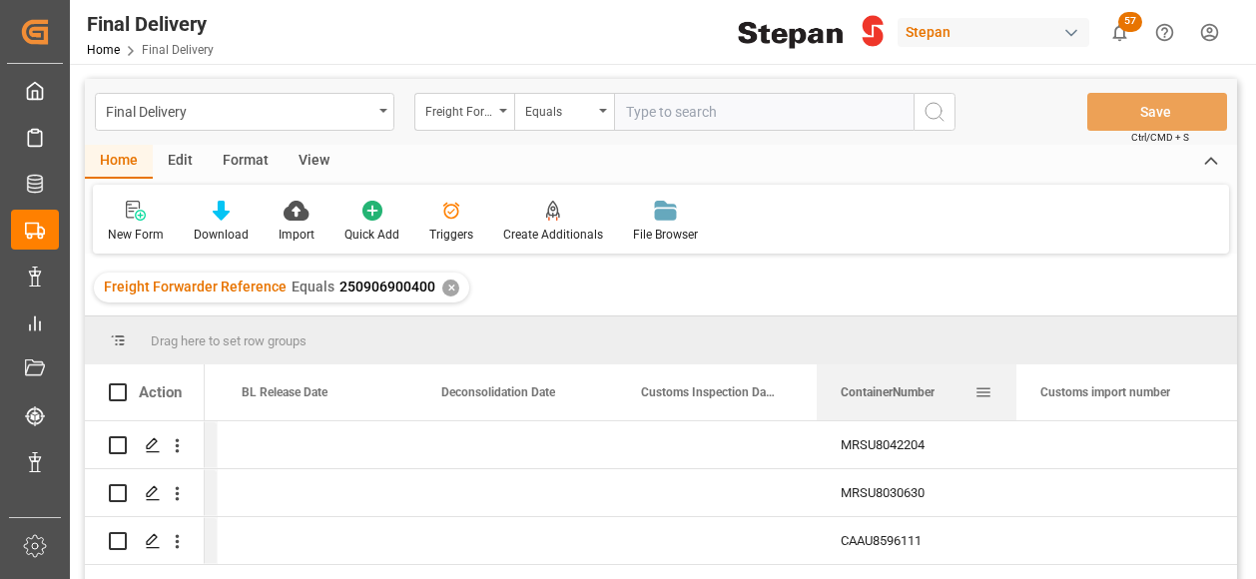
drag, startPoint x: 668, startPoint y: 403, endPoint x: 985, endPoint y: 415, distance: 317.6
click at [985, 415] on div "ContainerNumber" at bounding box center [916, 392] width 152 height 56
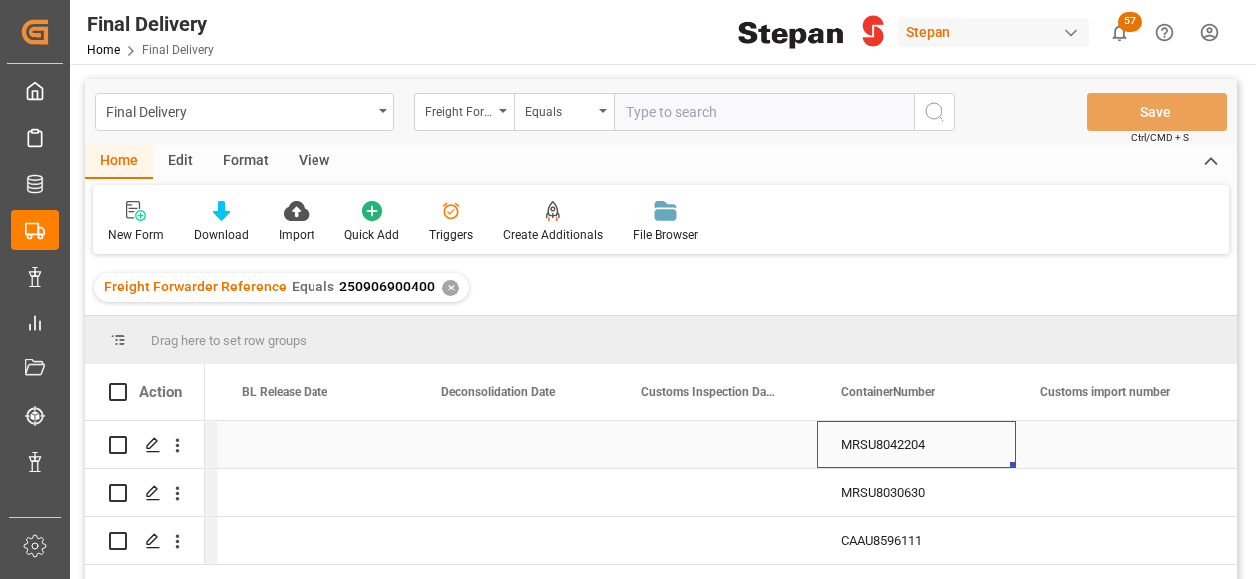
click at [847, 443] on div "MRSU8042204" at bounding box center [916, 444] width 200 height 47
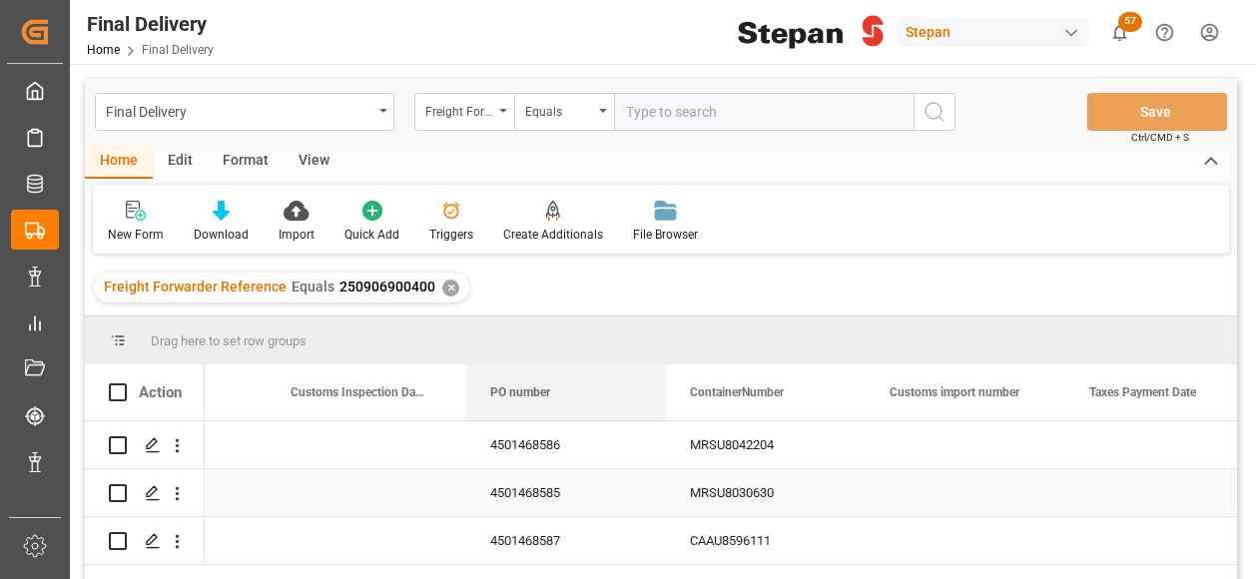
drag, startPoint x: 645, startPoint y: 389, endPoint x: 557, endPoint y: 473, distance: 121.4
click at [558, 472] on div "Action Deconsolidation Date BL Release Date PO number" at bounding box center [661, 478] width 1152 height 228
click at [948, 489] on div "Press SPACE to select this row." at bounding box center [965, 492] width 200 height 47
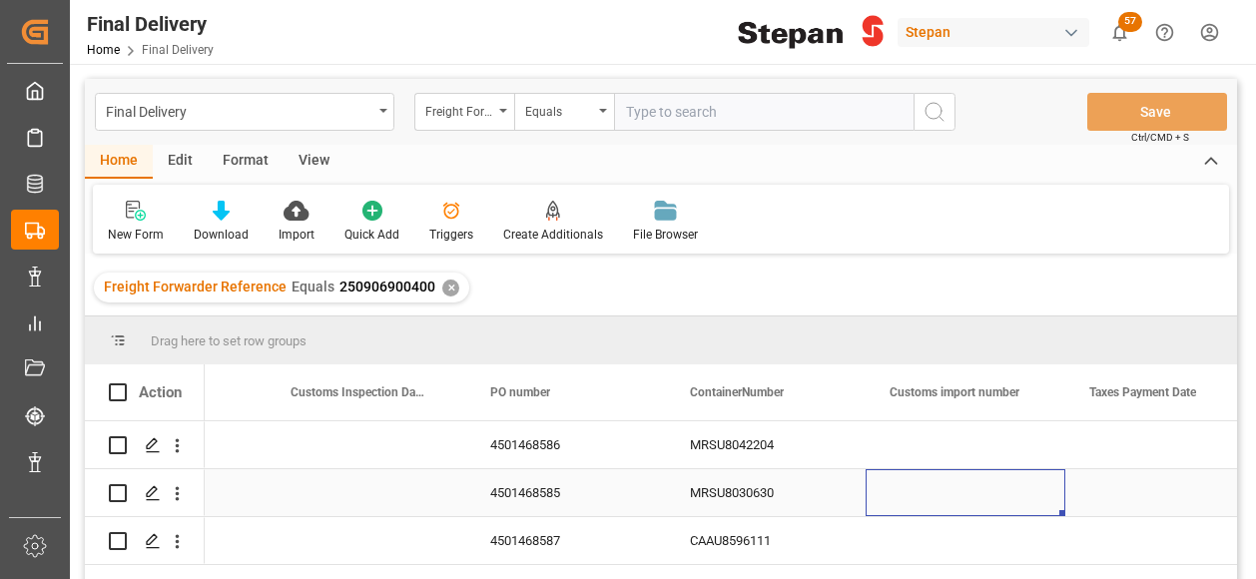
click at [948, 489] on div "Press SPACE to select this row." at bounding box center [965, 492] width 200 height 47
click at [948, 489] on input "Press SPACE to select this row." at bounding box center [965, 504] width 168 height 38
type input "25 43 1742 5002600"
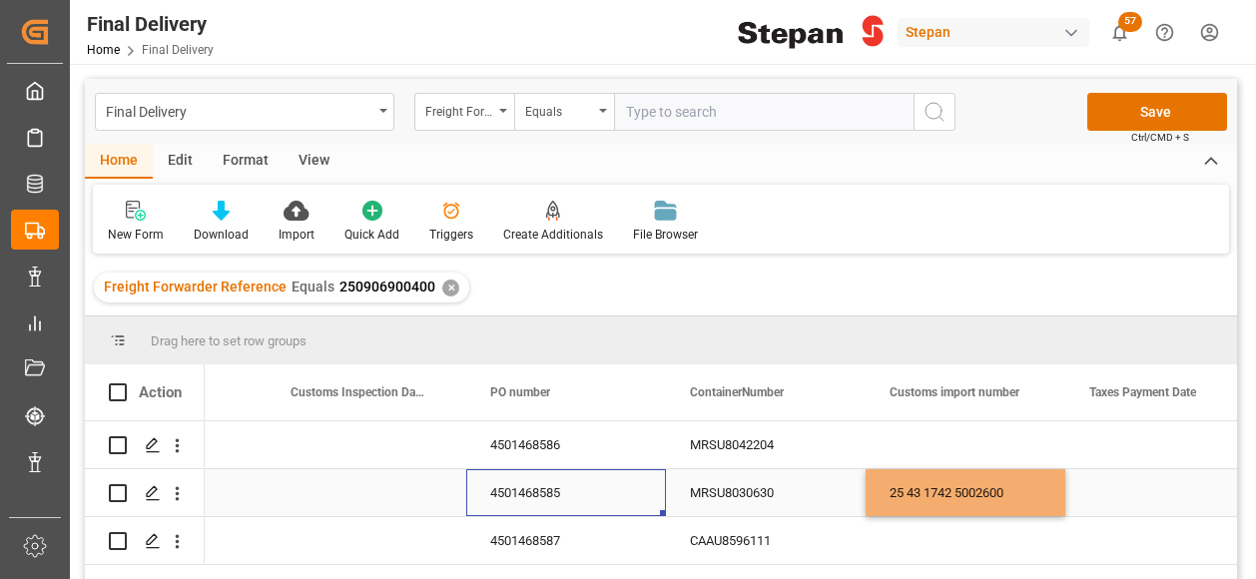
click at [611, 492] on div "4501468585" at bounding box center [566, 492] width 200 height 47
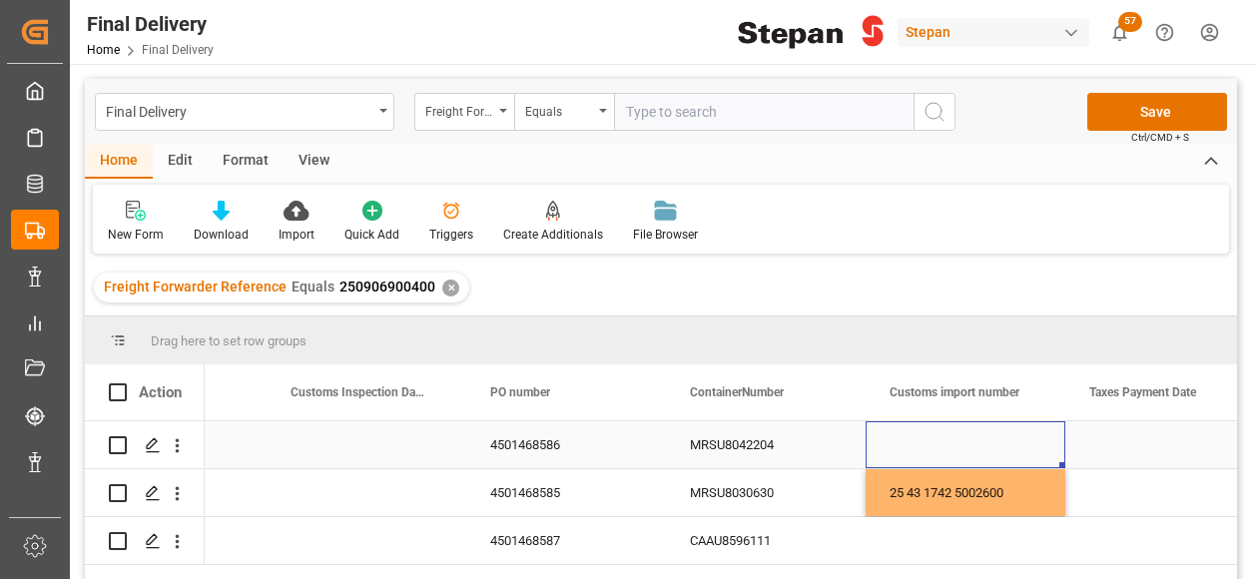
click at [934, 437] on div "Press SPACE to select this row." at bounding box center [965, 444] width 200 height 47
type input "25 43 1742 5002601"
click at [636, 444] on div "4501468586" at bounding box center [566, 444] width 200 height 47
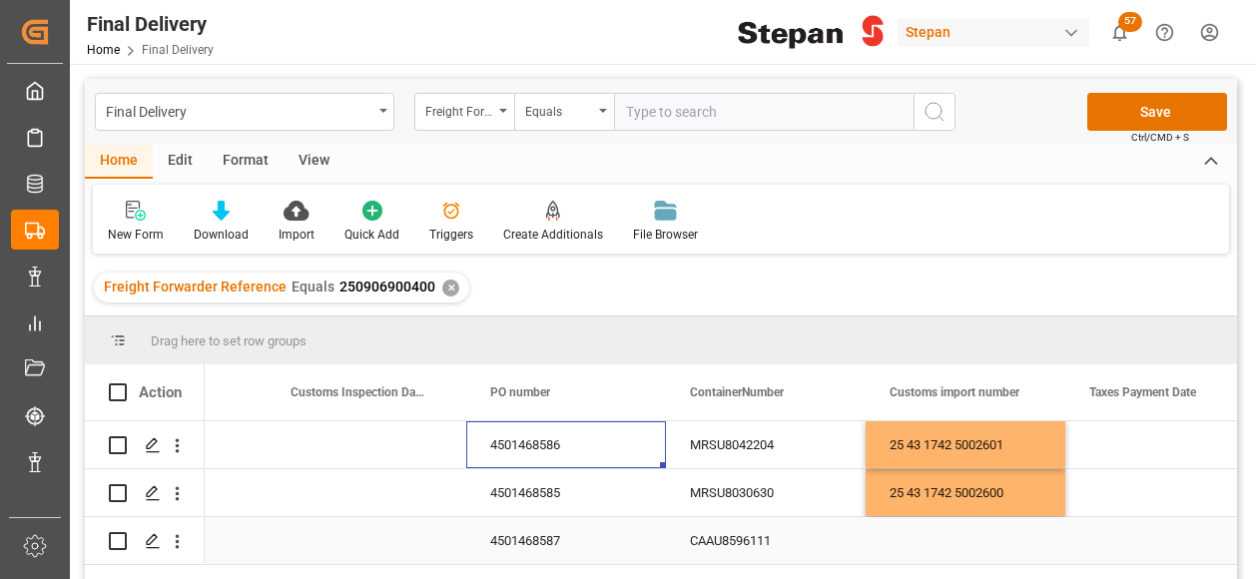
click at [924, 539] on div "Press SPACE to select this row." at bounding box center [965, 540] width 200 height 47
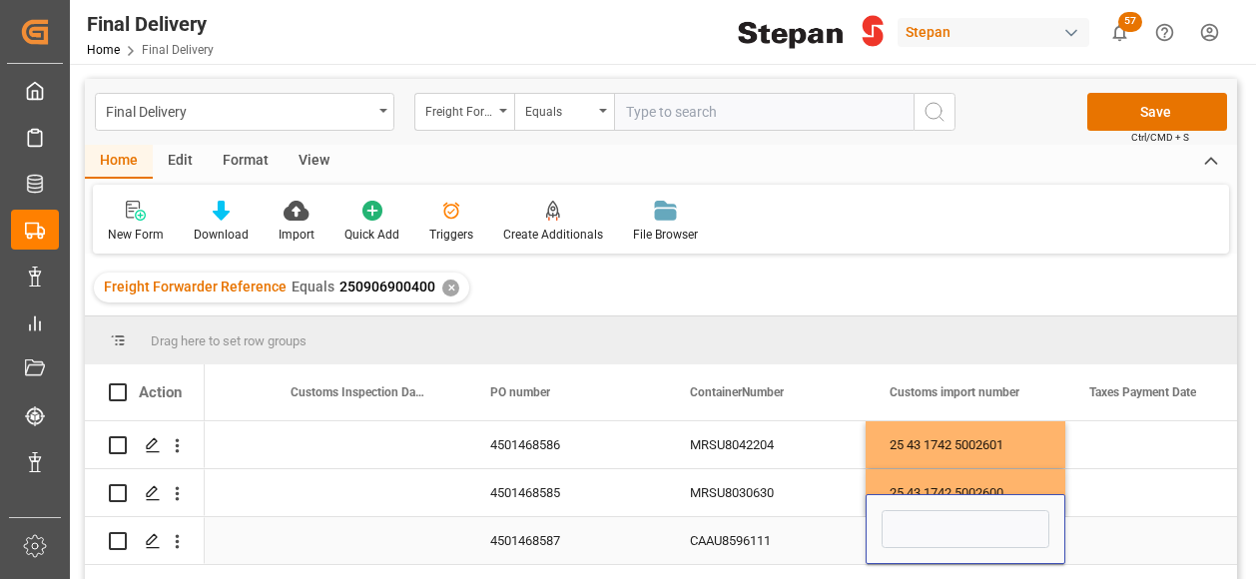
click at [923, 539] on input "Press SPACE to select this row." at bounding box center [965, 529] width 168 height 38
type input "25 43 1742 5002602"
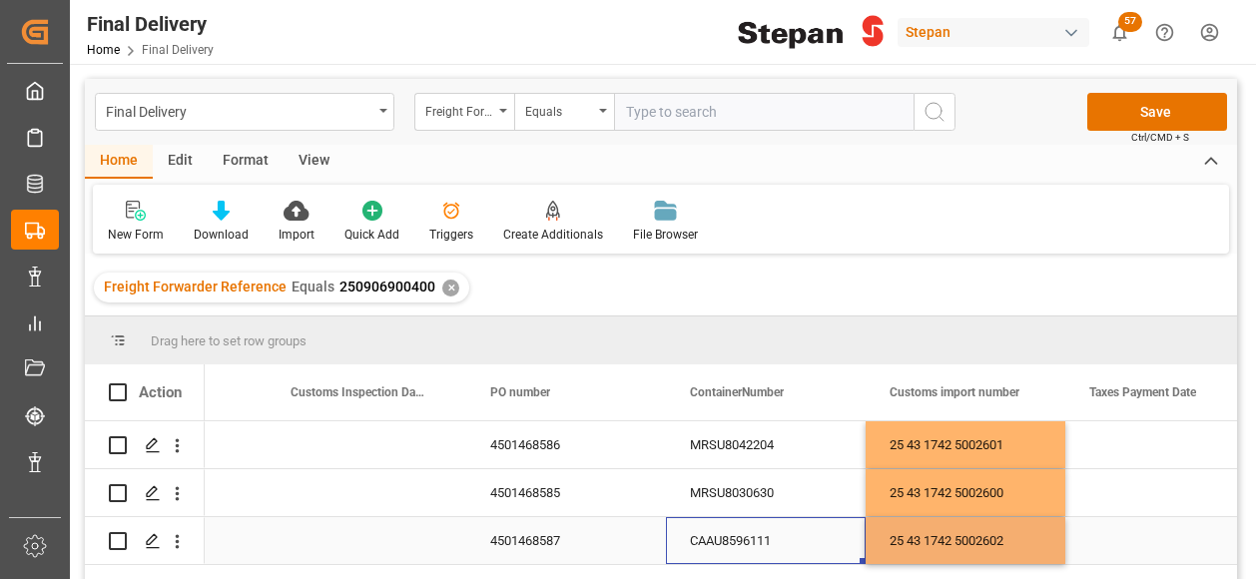
click at [832, 531] on div "CAAU8596111" at bounding box center [766, 540] width 200 height 47
click at [1130, 117] on button "Save" at bounding box center [1157, 112] width 140 height 38
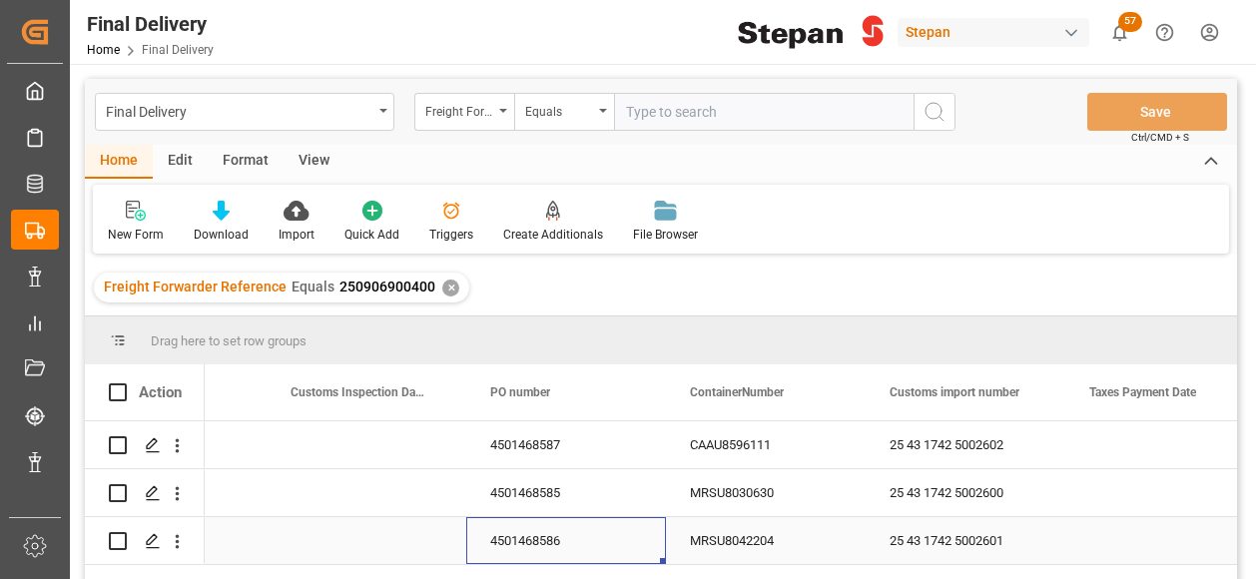
click at [587, 546] on div "4501468586" at bounding box center [566, 540] width 200 height 47
click at [442, 288] on div "✕" at bounding box center [450, 287] width 17 height 17
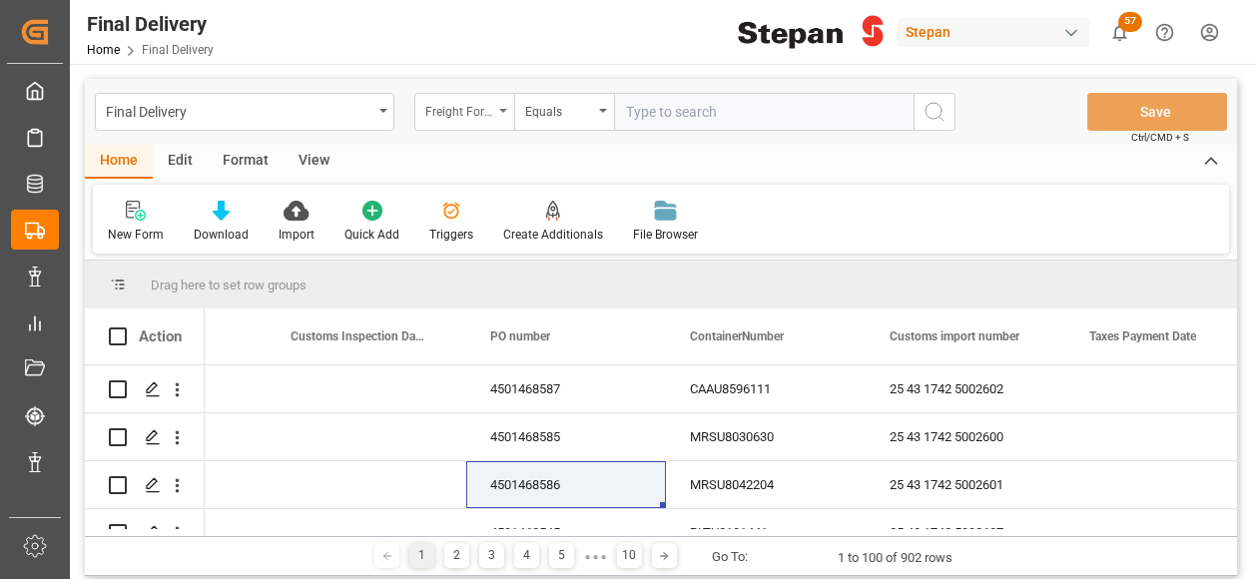
click at [499, 110] on icon "open menu" at bounding box center [503, 111] width 8 height 4
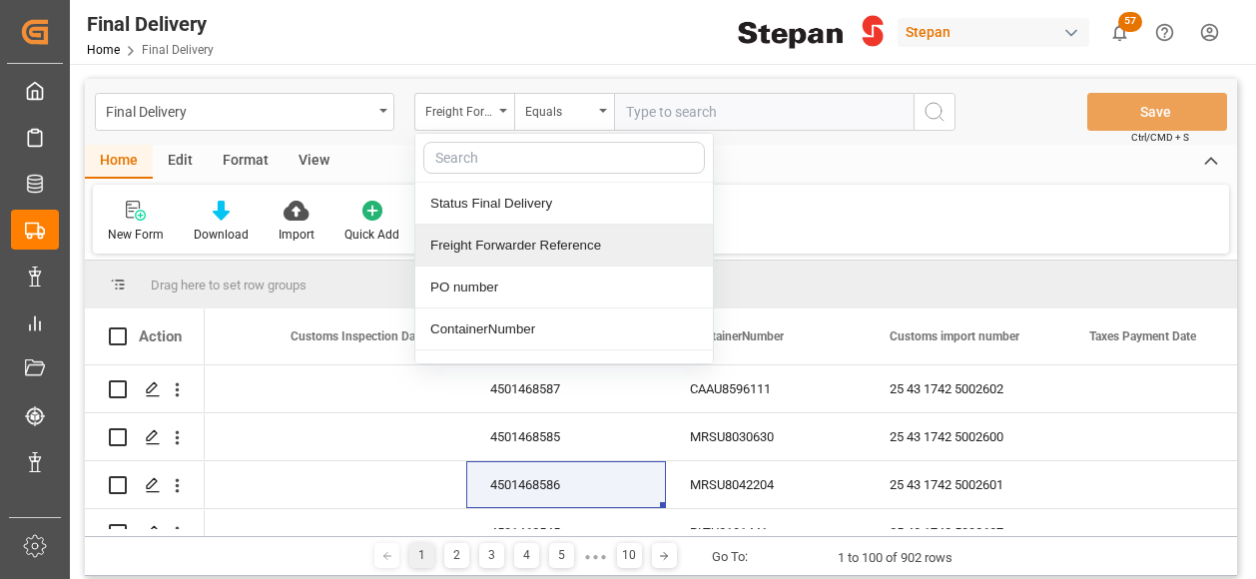
click at [475, 251] on div "Freight Forwarder Reference" at bounding box center [563, 246] width 297 height 42
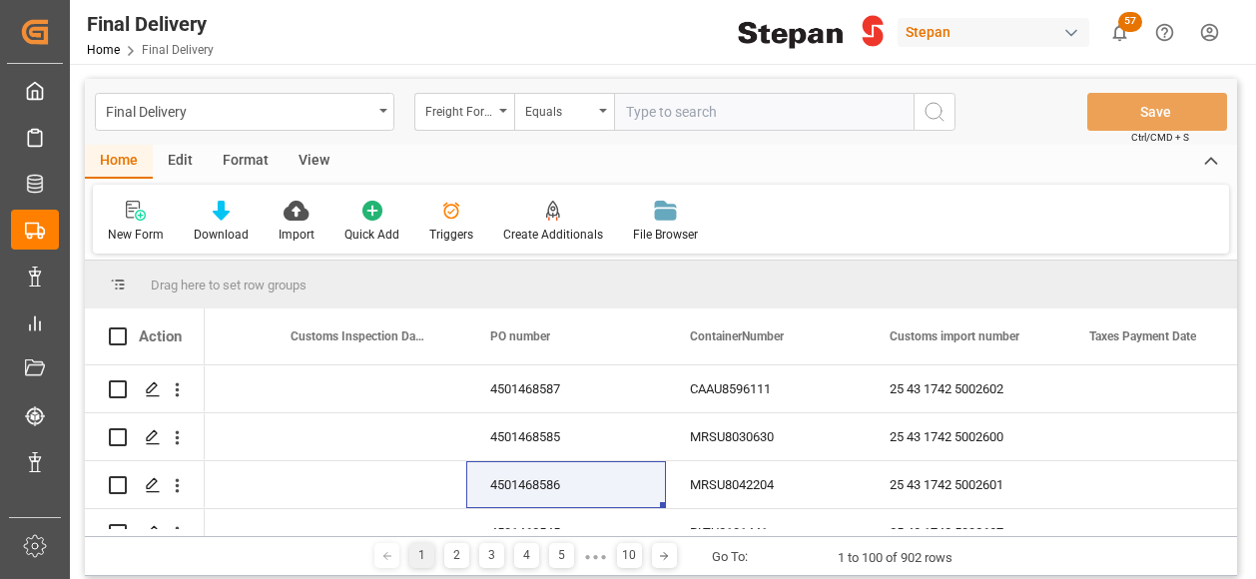
click at [661, 121] on input "text" at bounding box center [763, 112] width 299 height 38
paste input "250906900480"
type input "250906900480"
click at [925, 116] on icon "search button" at bounding box center [934, 112] width 24 height 24
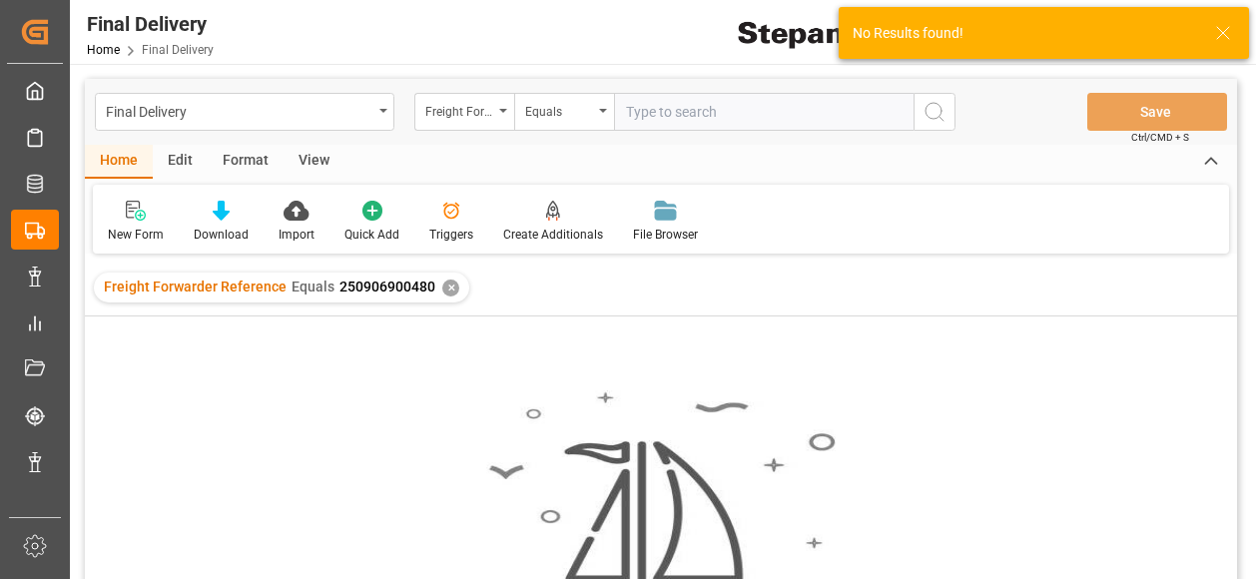
click at [446, 280] on div "✕" at bounding box center [450, 287] width 17 height 17
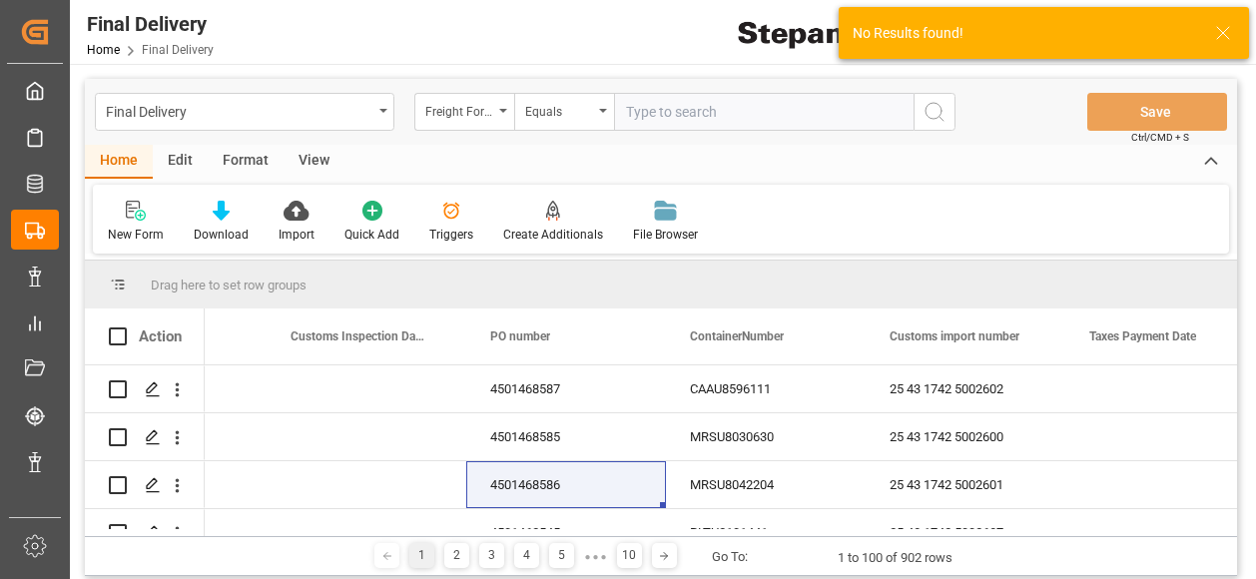
click at [633, 115] on input "text" at bounding box center [763, 112] width 299 height 38
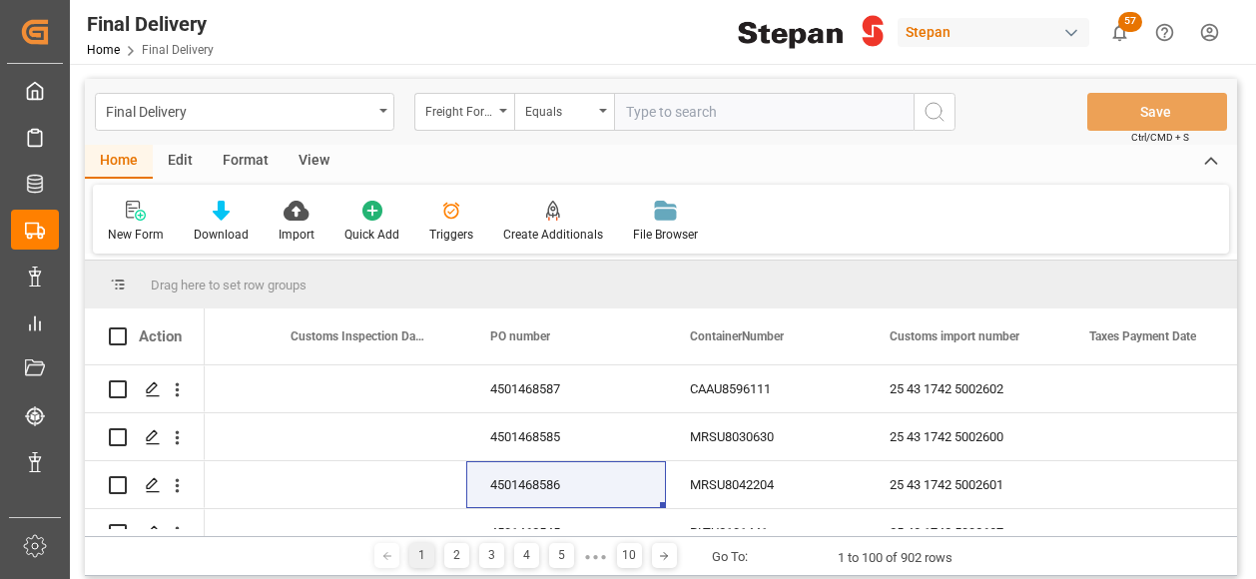
paste input "250906900480"
click at [624, 117] on input "250906900480" at bounding box center [763, 112] width 299 height 38
type input "250906900480"
click at [935, 105] on icon "search button" at bounding box center [934, 112] width 24 height 24
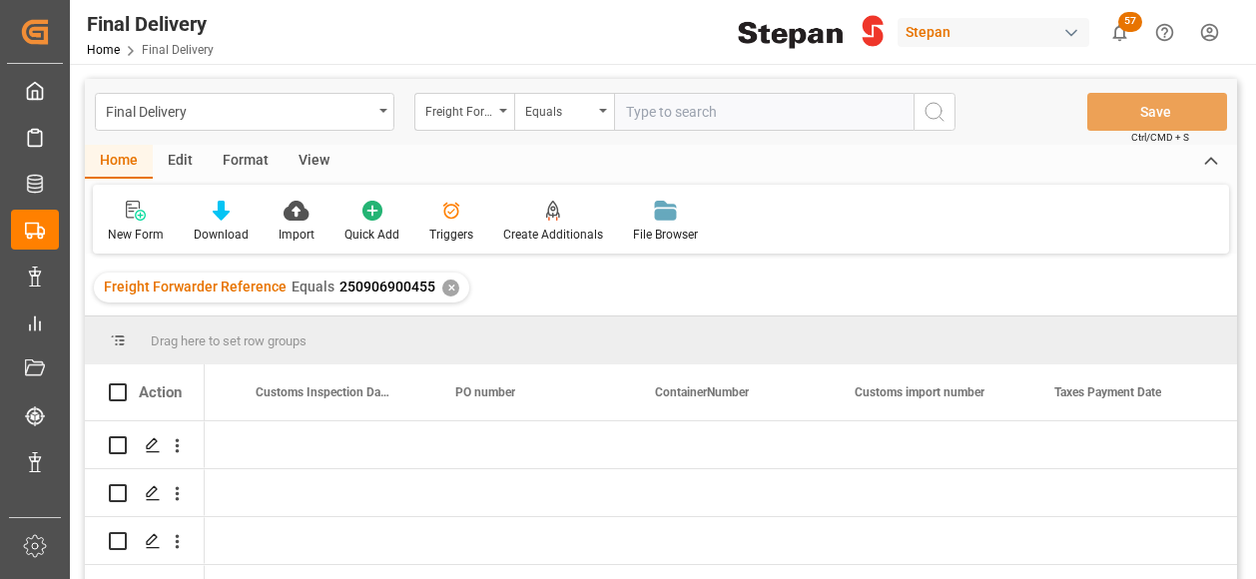
scroll to position [0, 1171]
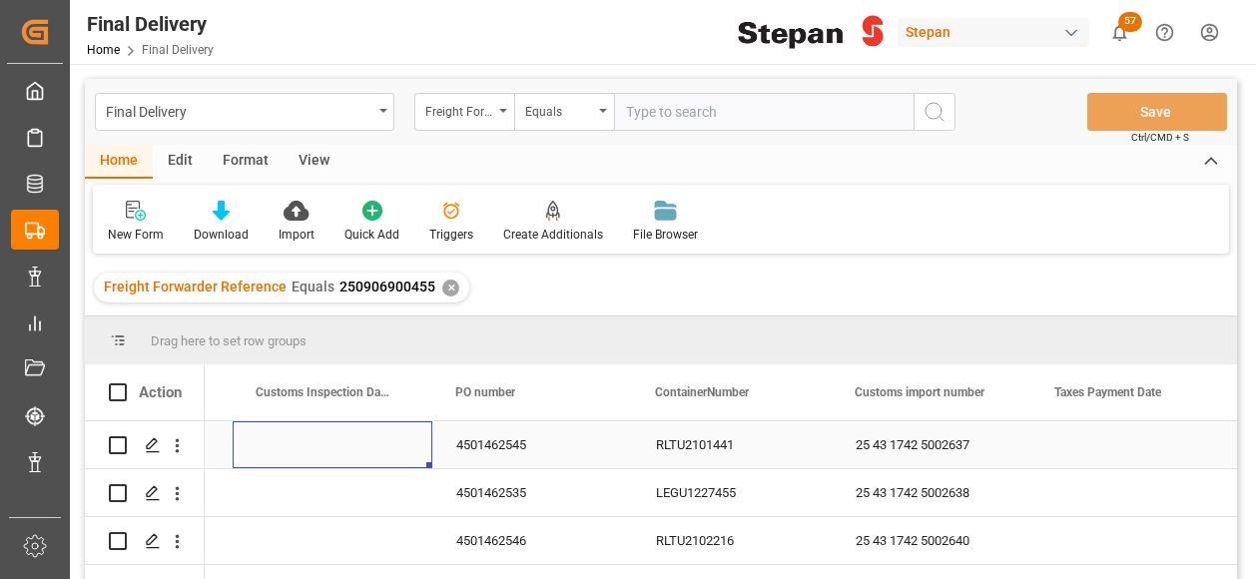
click at [302, 436] on div "Press SPACE to select this row." at bounding box center [333, 444] width 200 height 47
click at [302, 436] on body "Created by potrace 1.15, written by Peter Selinger 2001-2017 Created by potrace…" at bounding box center [628, 289] width 1256 height 579
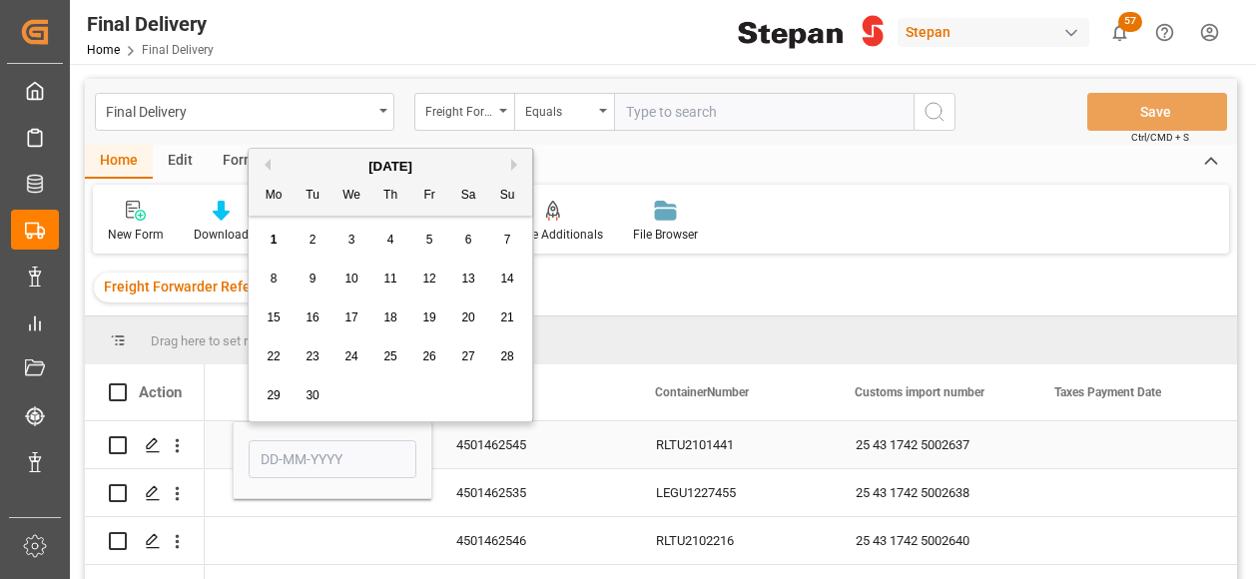
drag, startPoint x: 302, startPoint y: 436, endPoint x: 301, endPoint y: 460, distance: 24.0
click at [303, 460] on input "Press SPACE to select this row." at bounding box center [333, 459] width 168 height 38
paste input "2509069004"
type input "2509069004"
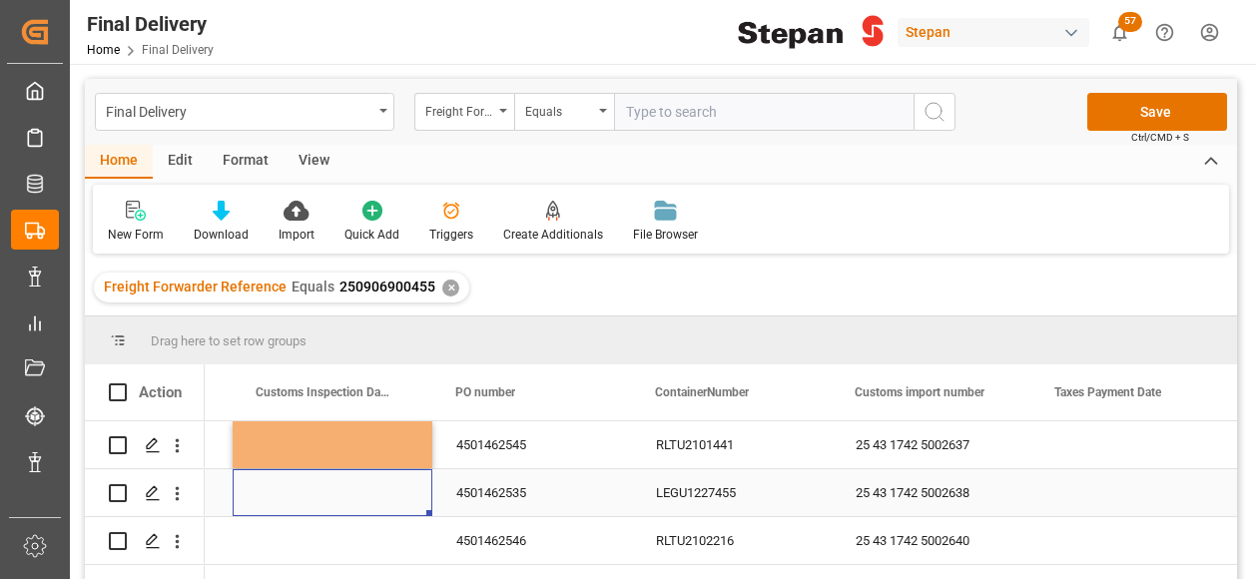
click at [315, 515] on div "Press SPACE to select this row." at bounding box center [333, 492] width 200 height 47
click at [331, 451] on div "Press SPACE to select this row." at bounding box center [333, 444] width 200 height 47
drag, startPoint x: 445, startPoint y: 290, endPoint x: 1080, endPoint y: 190, distance: 642.7
click at [966, 286] on div "Freight Forwarder Reference Equals 250906900455 ✕" at bounding box center [661, 287] width 1152 height 56
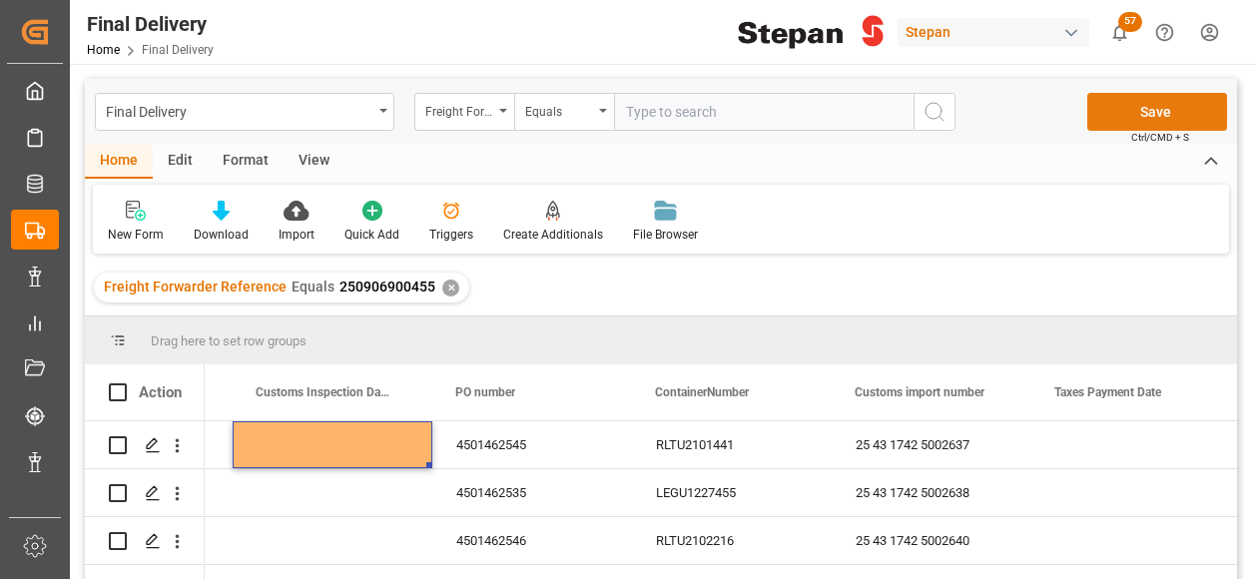
click at [1152, 117] on button "Save" at bounding box center [1157, 112] width 140 height 38
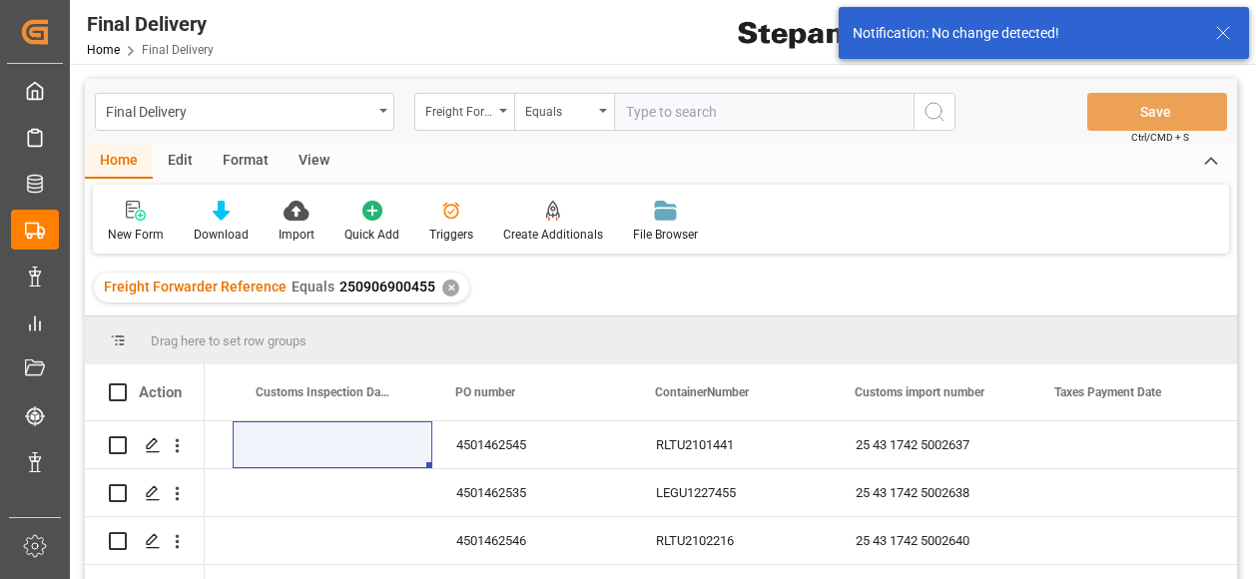
scroll to position [0, 0]
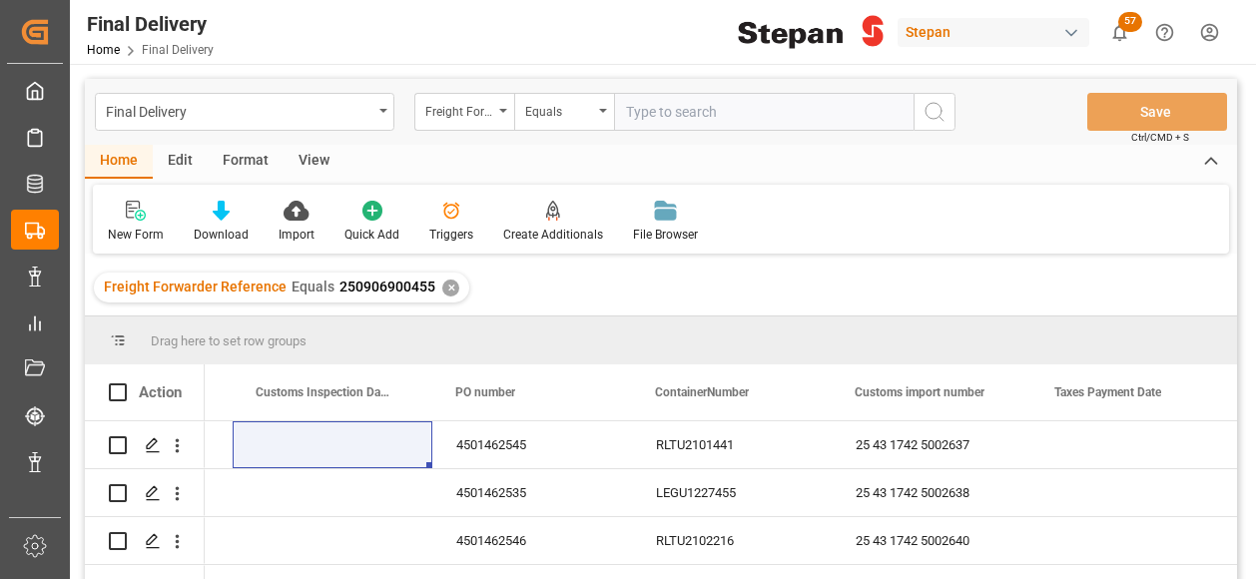
click at [446, 285] on div "✕" at bounding box center [450, 287] width 17 height 17
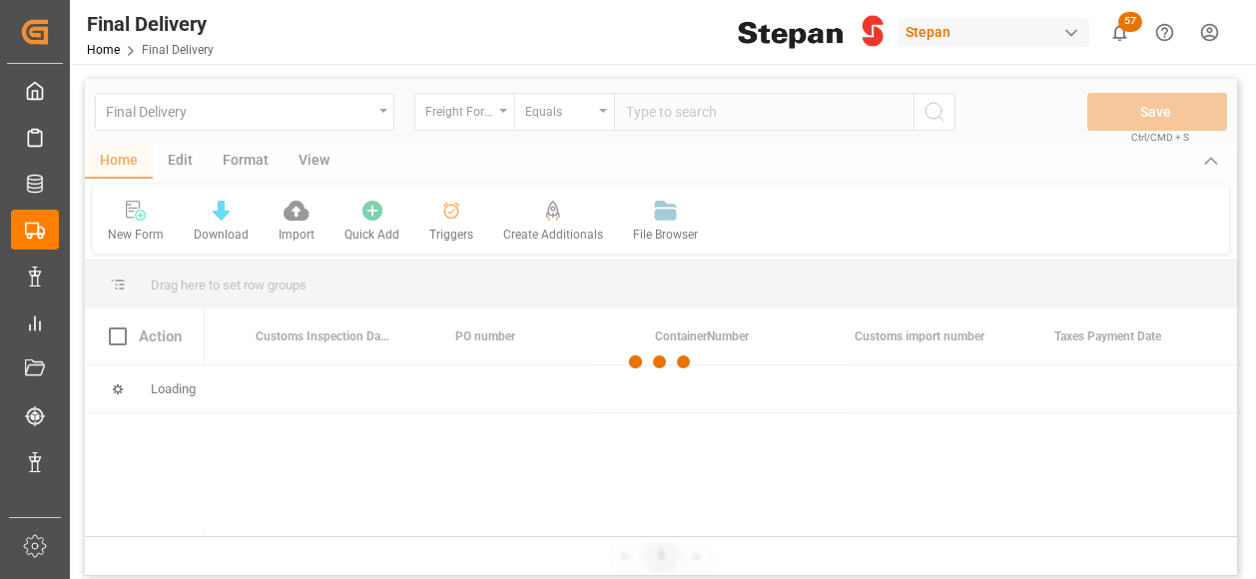
scroll to position [0, 1171]
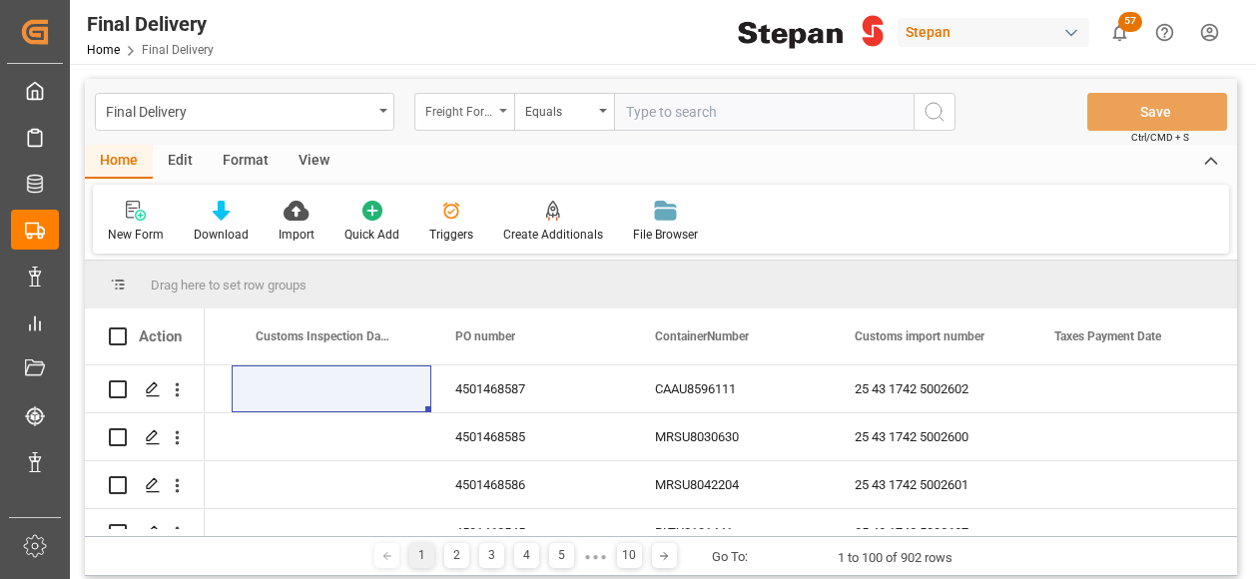
click at [503, 110] on icon "open menu" at bounding box center [503, 111] width 8 height 4
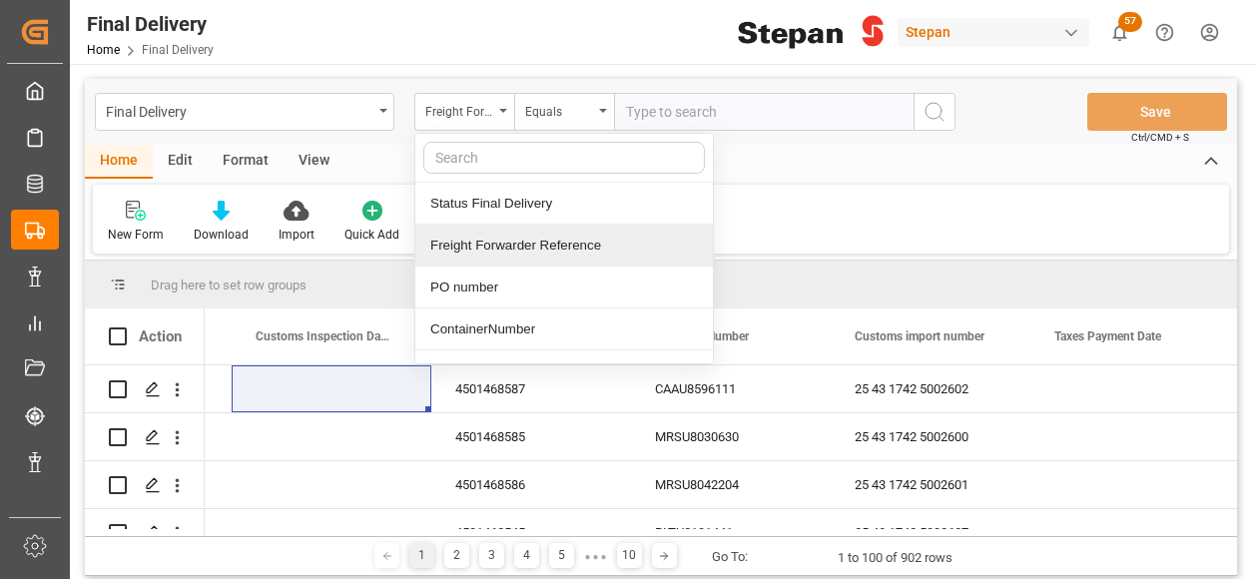
click at [498, 240] on div "Freight Forwarder Reference" at bounding box center [563, 246] width 297 height 42
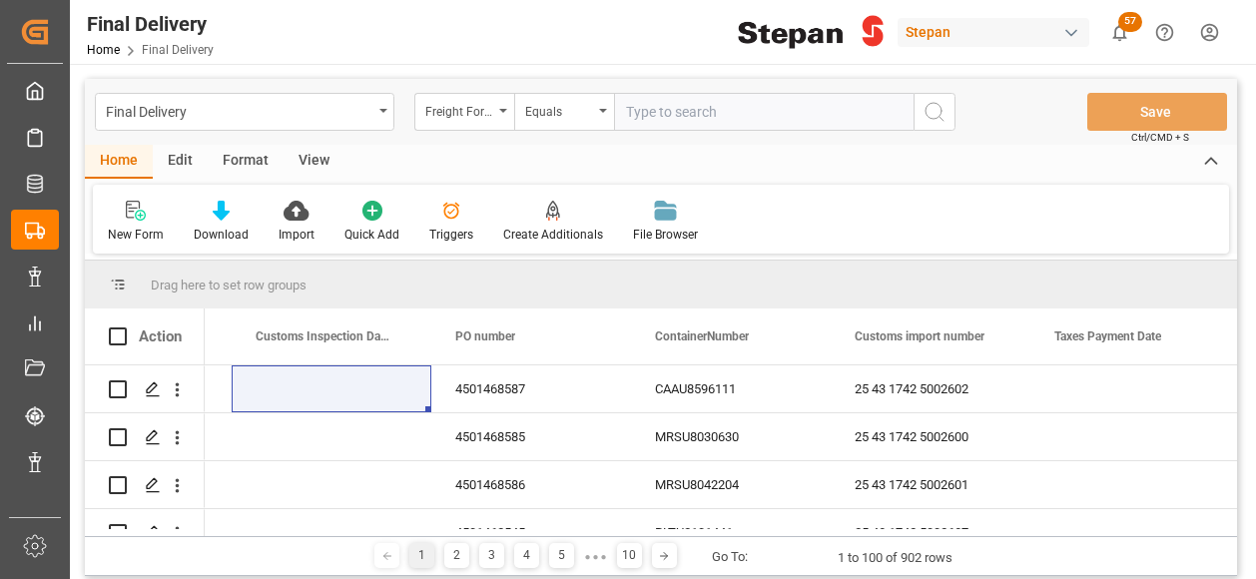
click at [649, 119] on input "text" at bounding box center [763, 112] width 299 height 38
paste input "250906900206"
type input "250906900206"
click at [938, 109] on icon "search button" at bounding box center [934, 112] width 24 height 24
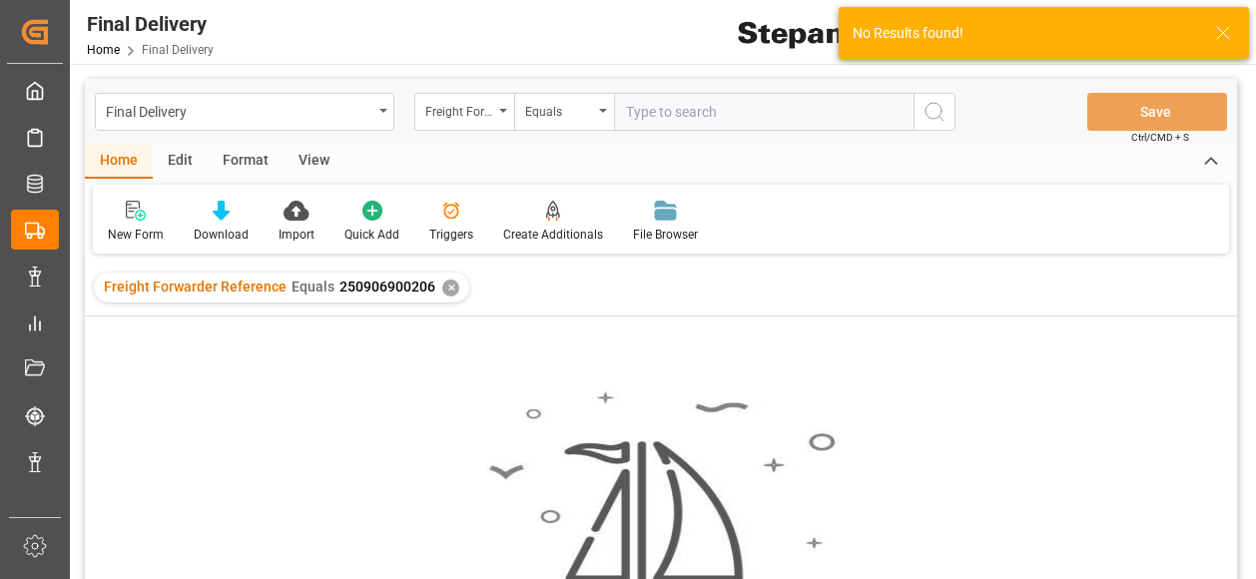
click at [443, 293] on div "✕" at bounding box center [450, 287] width 17 height 17
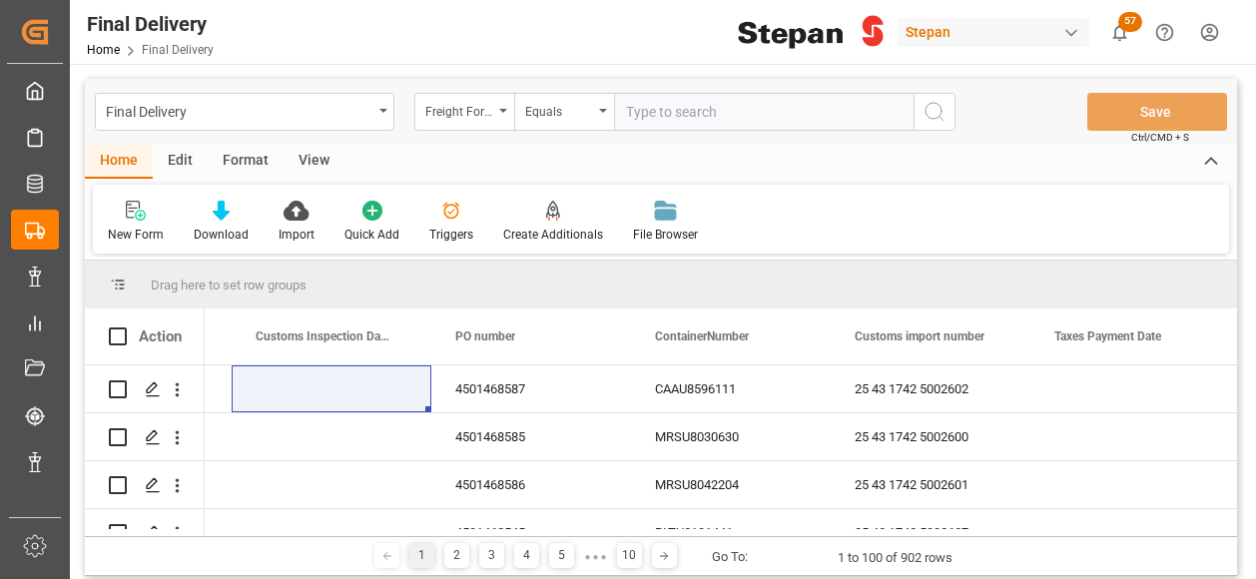
click at [635, 120] on input "text" at bounding box center [763, 112] width 299 height 38
paste input "250906900206"
type input "250906900206"
click at [924, 105] on icon "search button" at bounding box center [934, 112] width 24 height 24
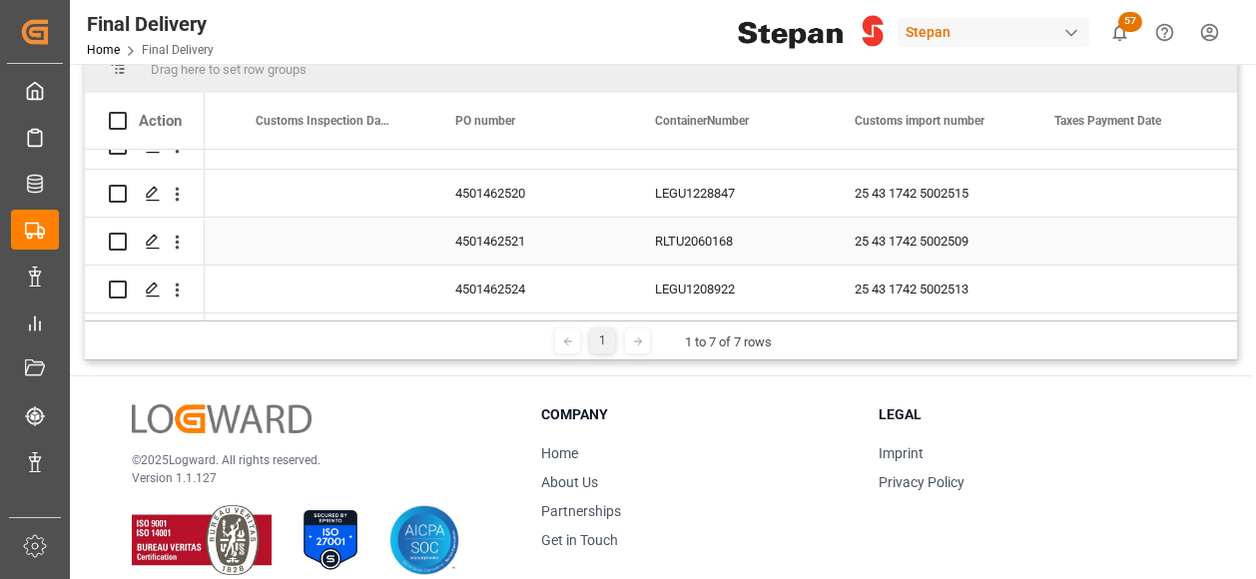
scroll to position [299, 0]
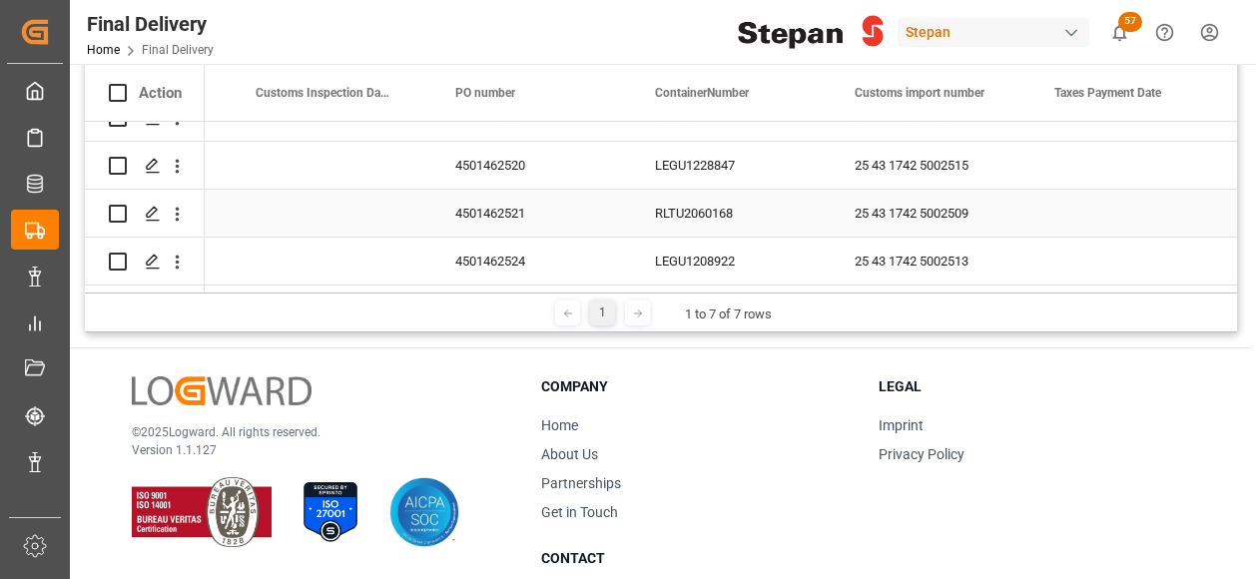
click at [487, 203] on div "4501462521" at bounding box center [531, 213] width 200 height 47
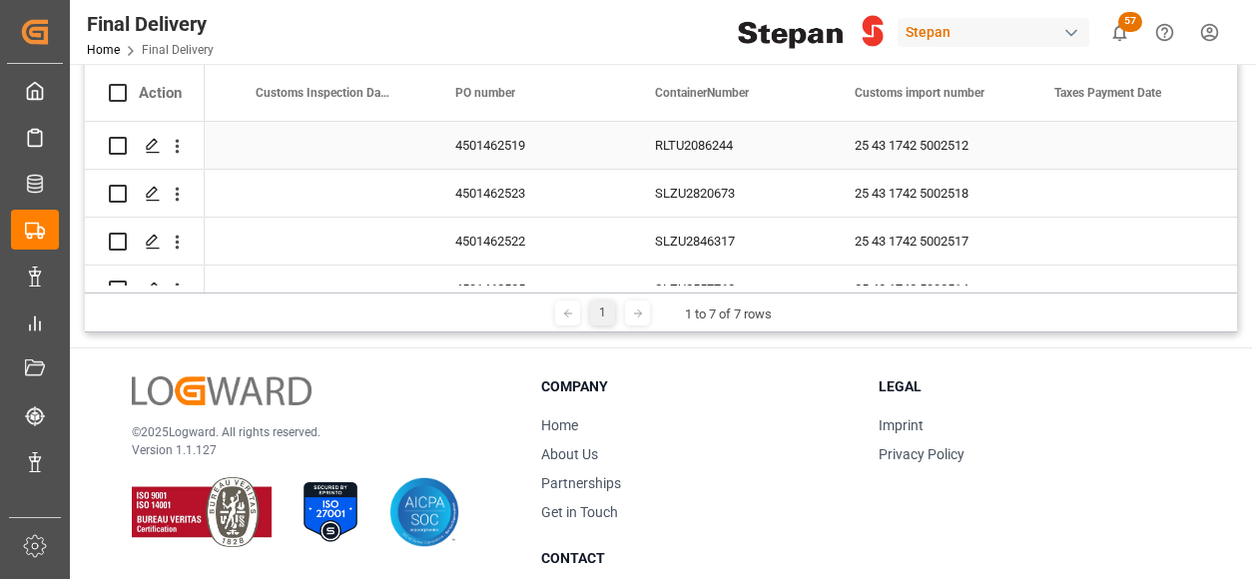
click at [705, 149] on div "RLTU2086244" at bounding box center [731, 145] width 200 height 47
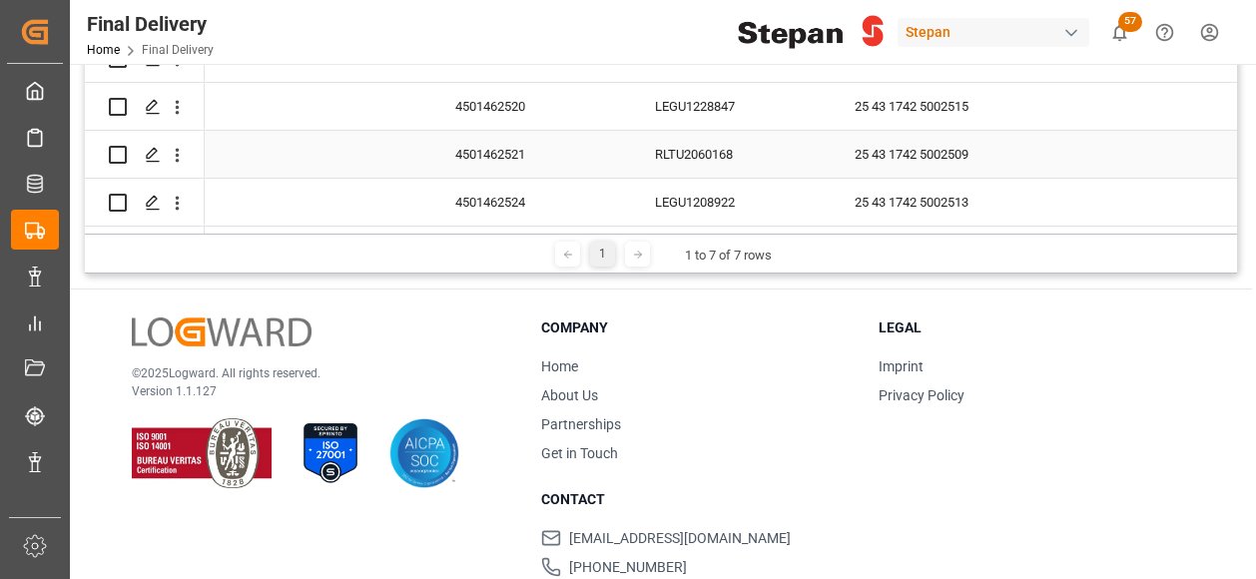
scroll to position [399, 0]
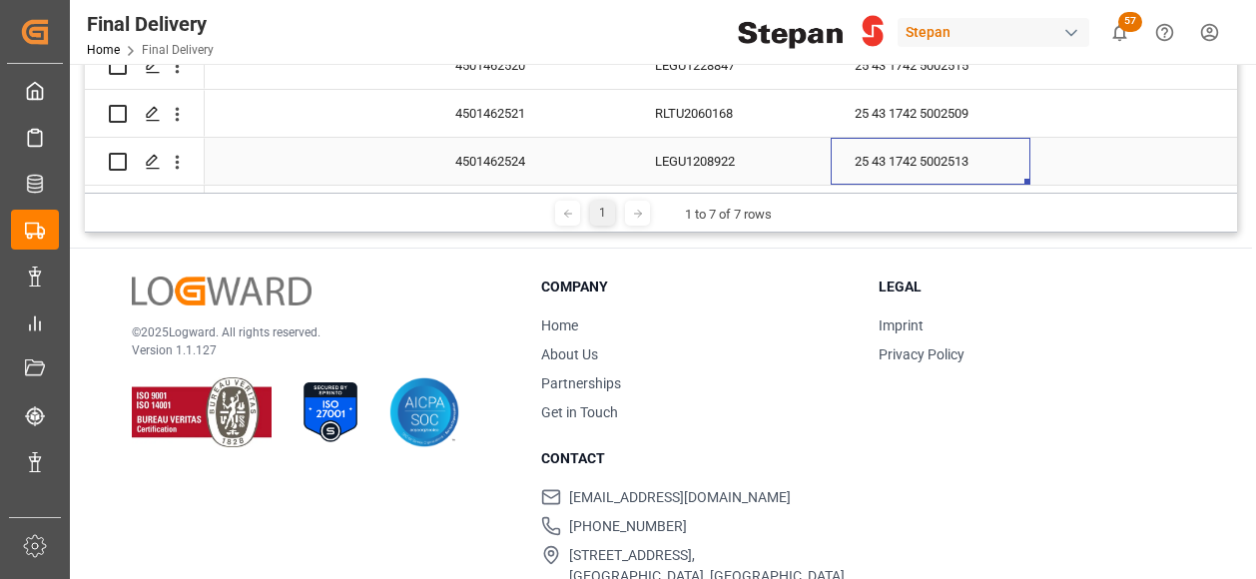
click at [894, 155] on div "25 43 1742 5002513" at bounding box center [930, 161] width 200 height 47
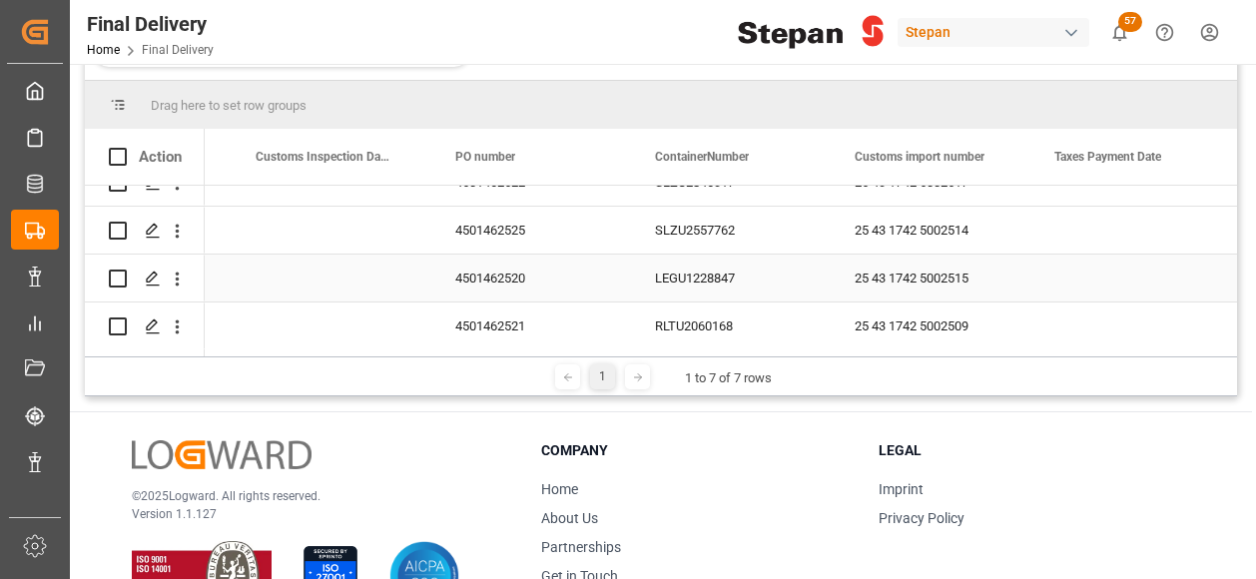
scroll to position [78, 0]
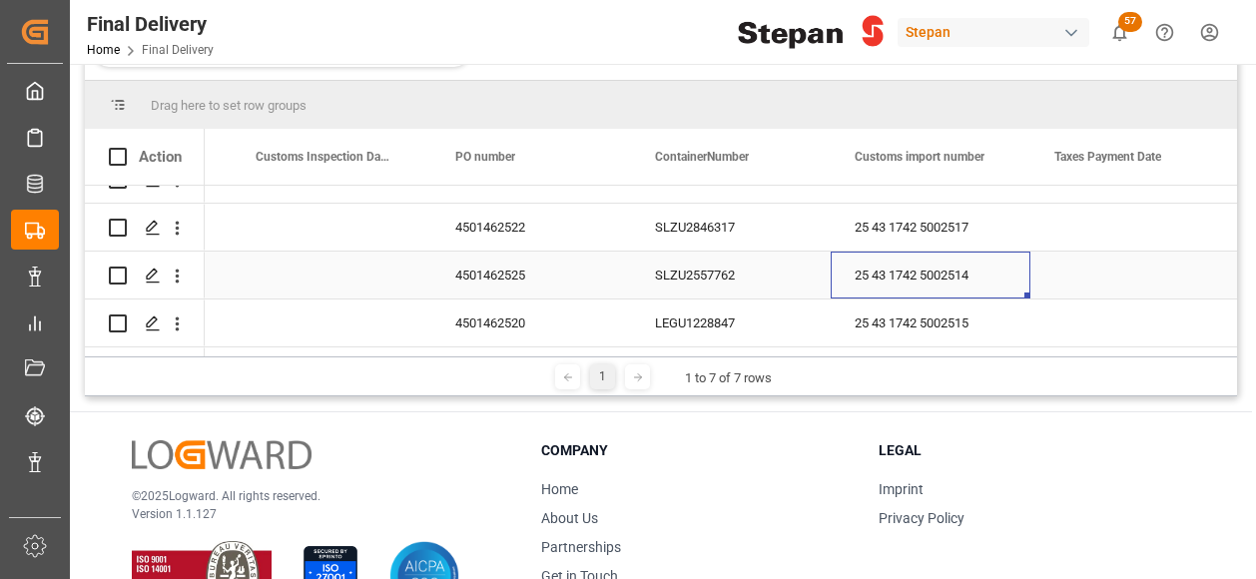
click at [936, 274] on div "25 43 1742 5002514" at bounding box center [930, 275] width 200 height 47
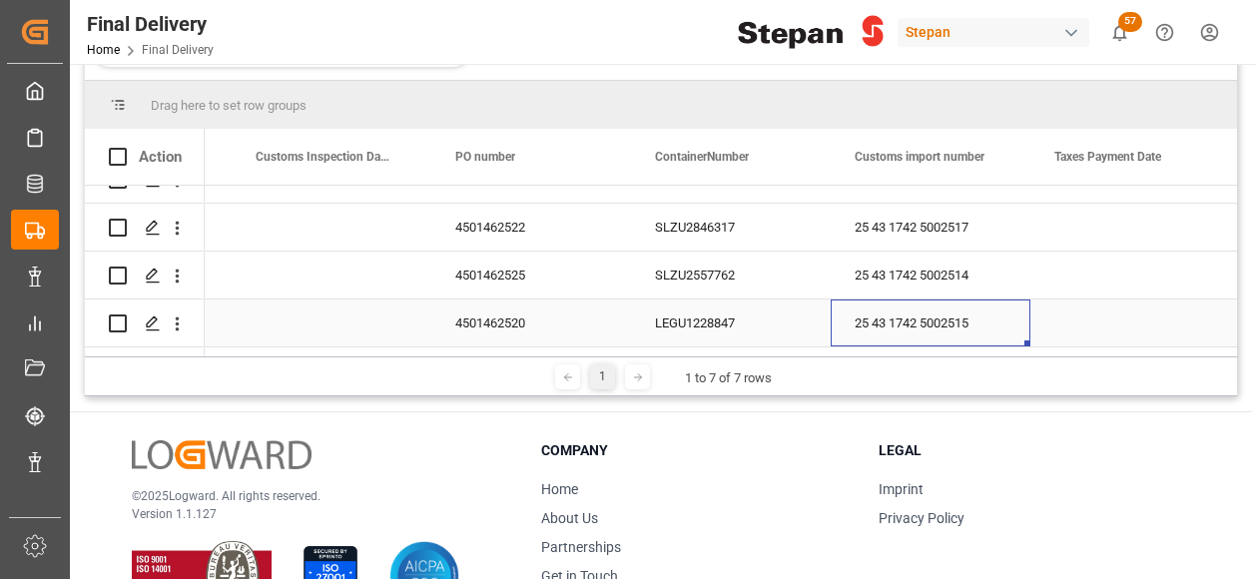
click at [891, 328] on div "25 43 1742 5002515" at bounding box center [930, 322] width 200 height 47
click at [884, 230] on div "25 43 1742 5002517" at bounding box center [930, 227] width 200 height 47
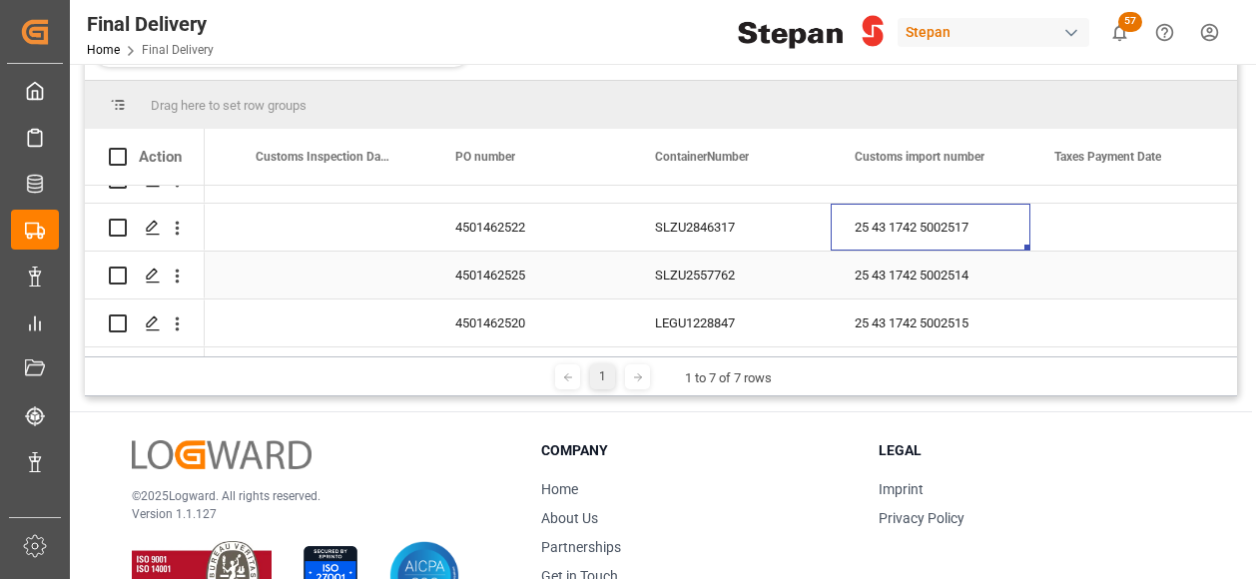
scroll to position [0, 0]
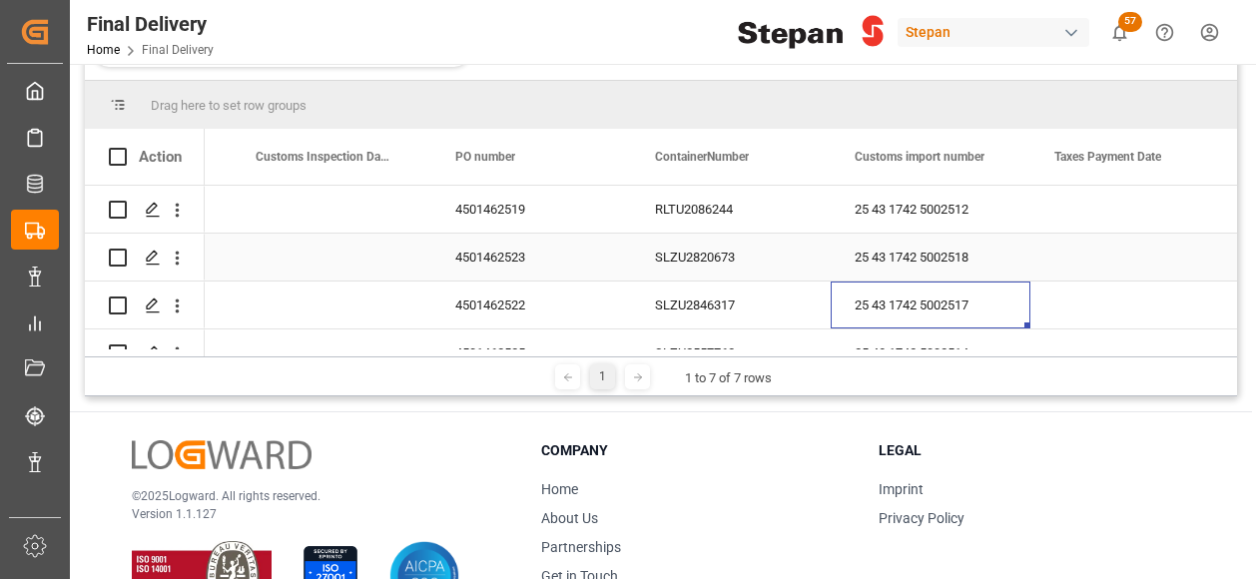
click at [733, 259] on div "SLZU2820673" at bounding box center [731, 257] width 200 height 47
click at [838, 259] on div "25 43 1742 5002518" at bounding box center [930, 257] width 200 height 47
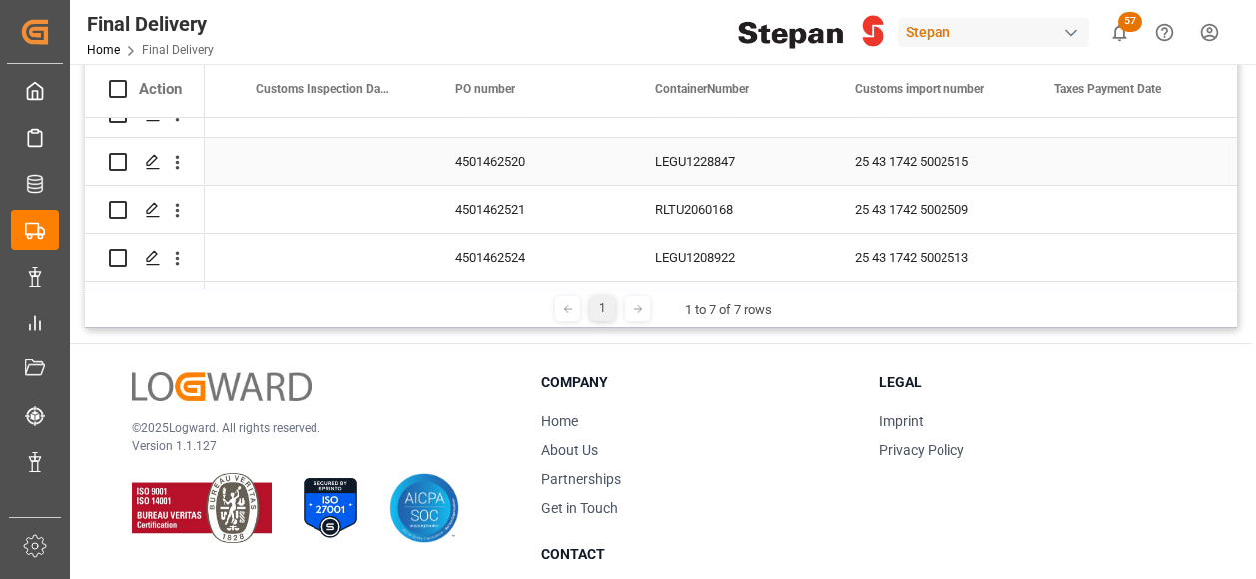
scroll to position [335, 0]
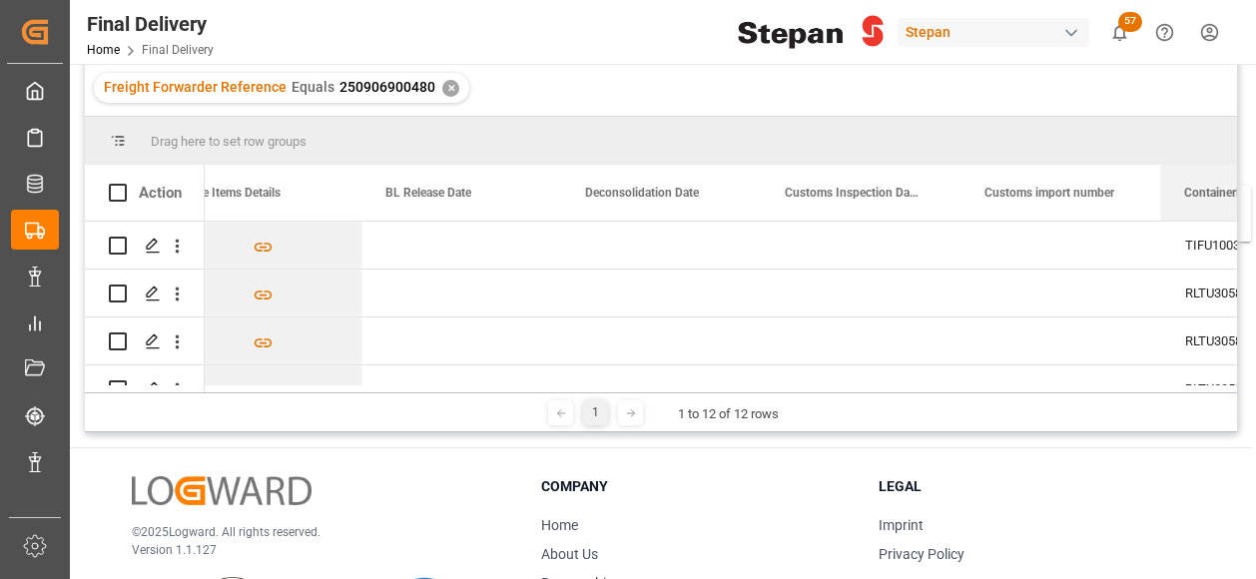
scroll to position [0, 936]
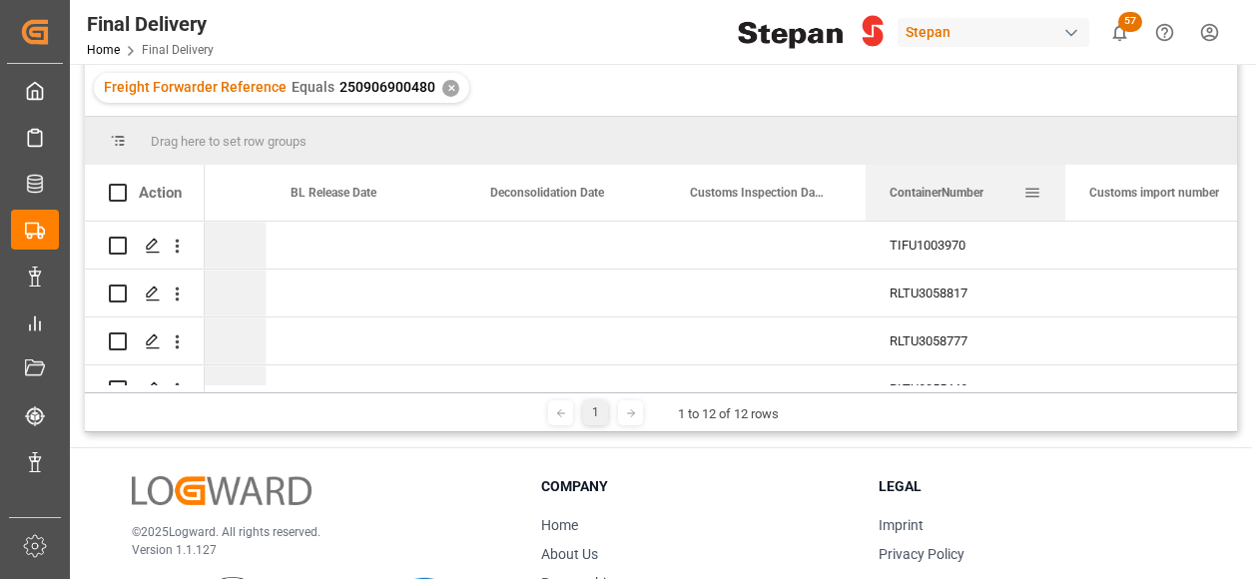
drag, startPoint x: 833, startPoint y: 193, endPoint x: 1005, endPoint y: 193, distance: 171.7
click at [1006, 195] on div "ContainerNumber" at bounding box center [956, 193] width 134 height 56
drag, startPoint x: 798, startPoint y: 243, endPoint x: 794, endPoint y: 228, distance: 15.5
click at [798, 243] on div "Press SPACE to select this row." at bounding box center [766, 245] width 200 height 47
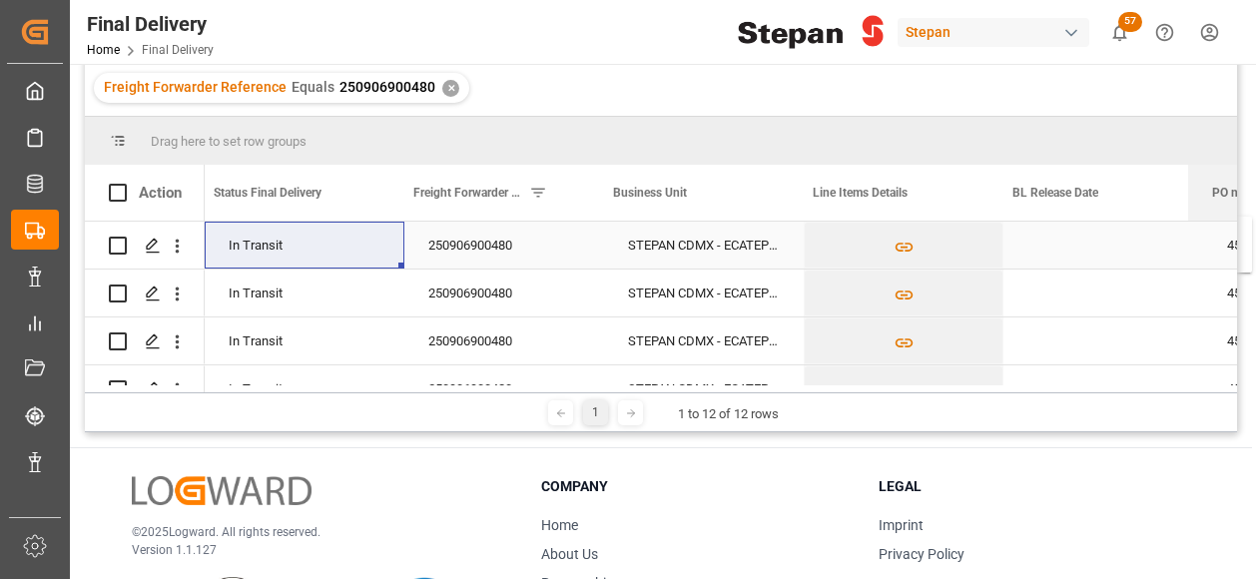
scroll to position [0, 15]
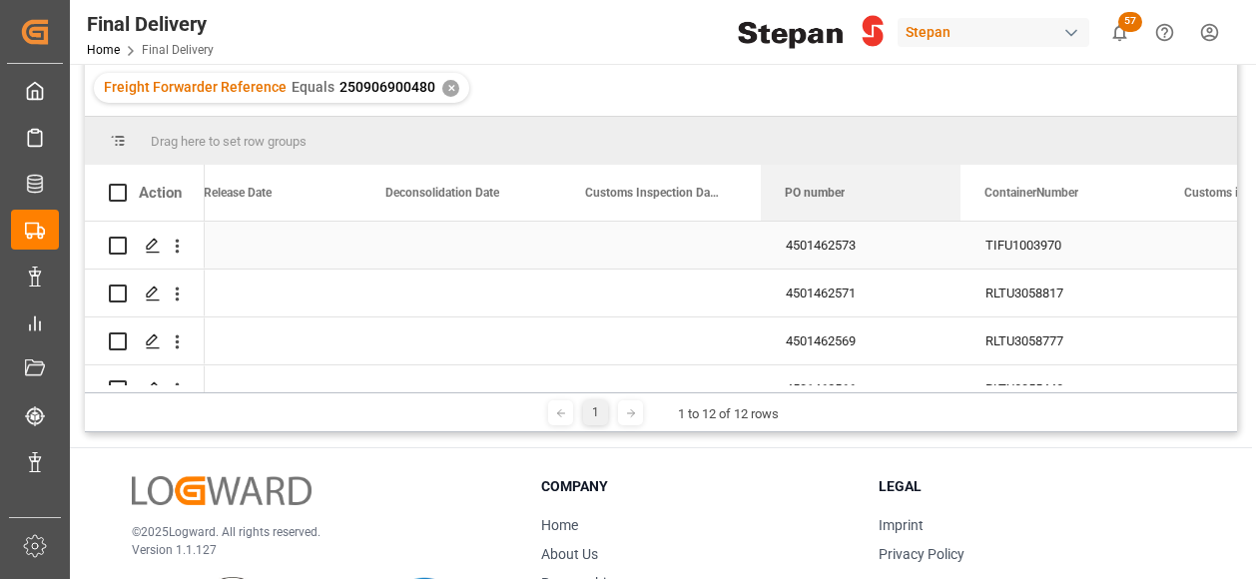
drag, startPoint x: 656, startPoint y: 194, endPoint x: 886, endPoint y: 232, distance: 233.6
click at [886, 232] on div "Action Line Items Details BL Release Date Deconsolidation Date" at bounding box center [661, 279] width 1152 height 228
click at [824, 286] on div "4501462571" at bounding box center [861, 292] width 200 height 47
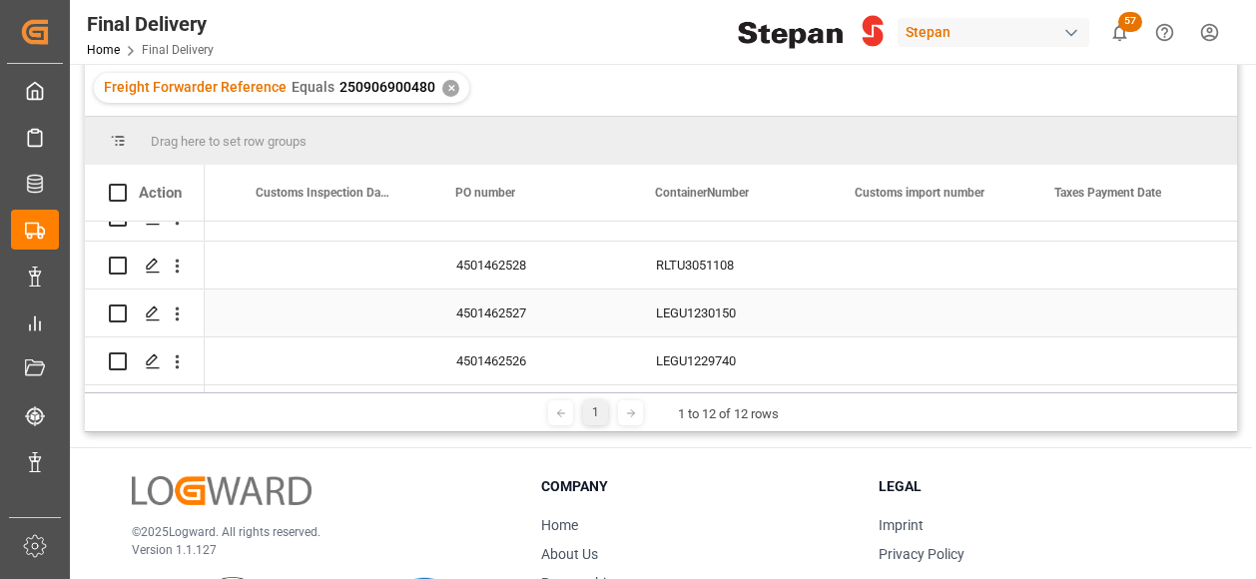
scroll to position [417, 0]
click at [750, 361] on div "LEGU1229740" at bounding box center [732, 360] width 200 height 47
click at [898, 352] on div "Press SPACE to select this row." at bounding box center [931, 360] width 200 height 47
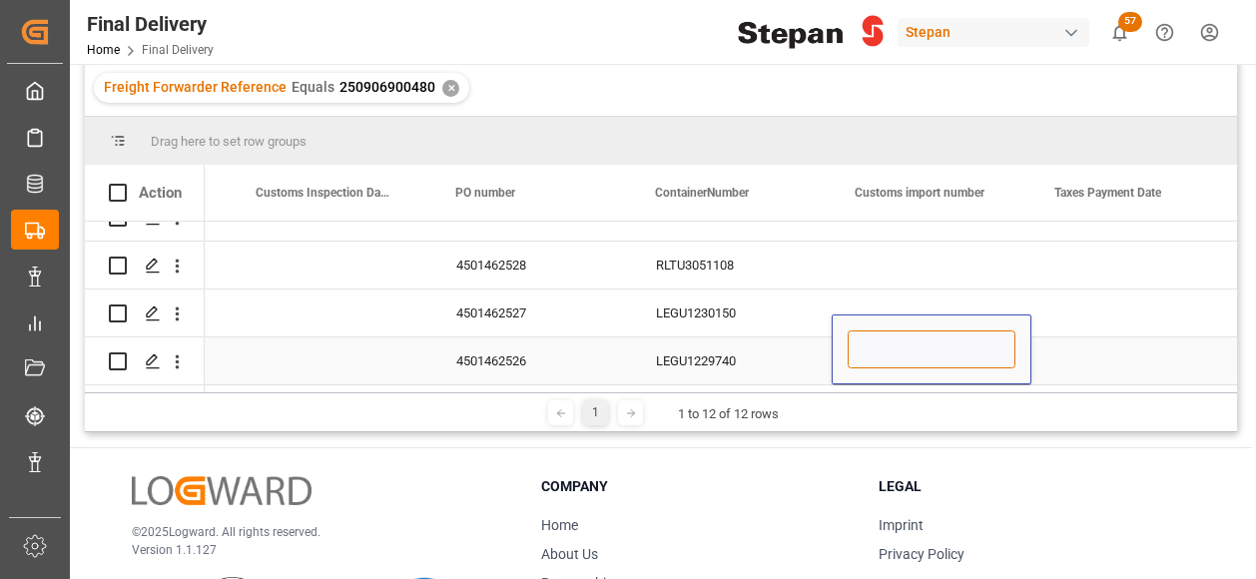
click at [898, 352] on input "Press SPACE to select this row." at bounding box center [931, 349] width 168 height 38
paste input "25 43 1742 5002667"
type input "25 43 1742 5002667"
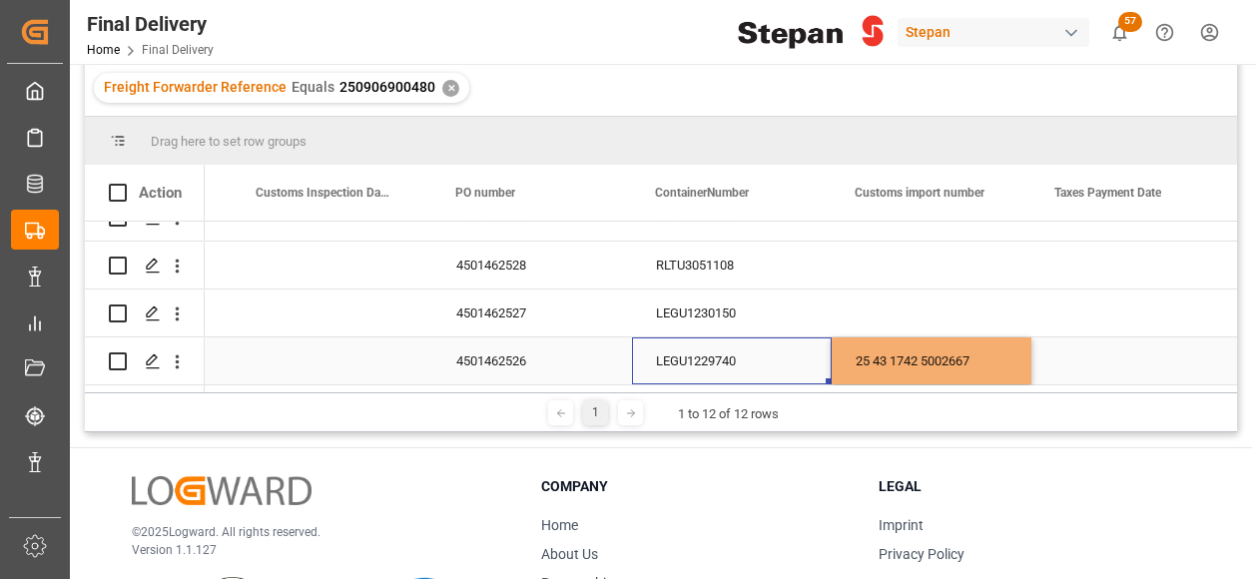
click at [772, 357] on div "LEGU1229740" at bounding box center [732, 360] width 200 height 47
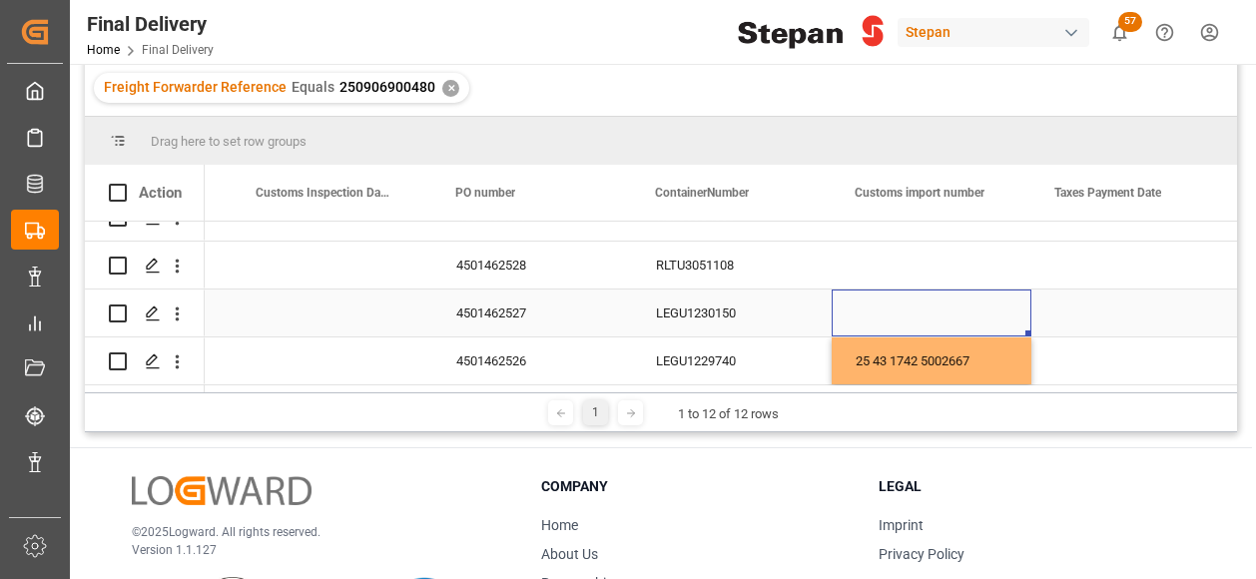
click at [864, 305] on div "Press SPACE to select this row." at bounding box center [931, 312] width 200 height 47
click at [879, 289] on div "Press SPACE to select this row." at bounding box center [931, 312] width 200 height 47
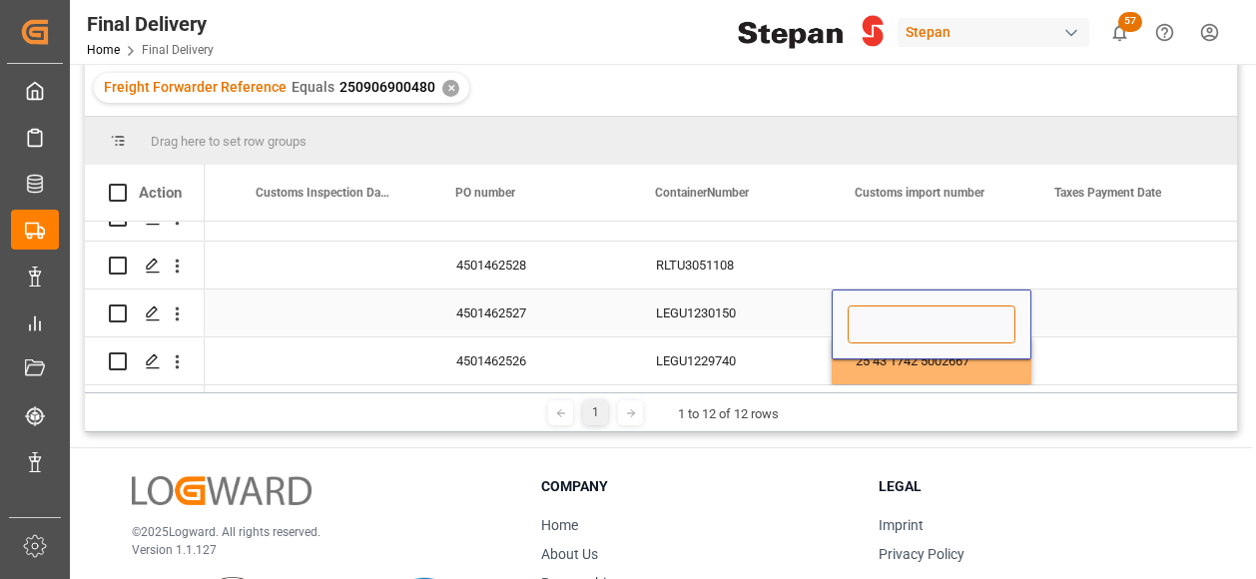
click at [874, 314] on input "Press SPACE to select this row." at bounding box center [931, 324] width 168 height 38
paste input "25 43 1742 5002653"
type input "25 43 1742 5002653"
click at [775, 312] on div "LEGU1230150" at bounding box center [732, 312] width 200 height 47
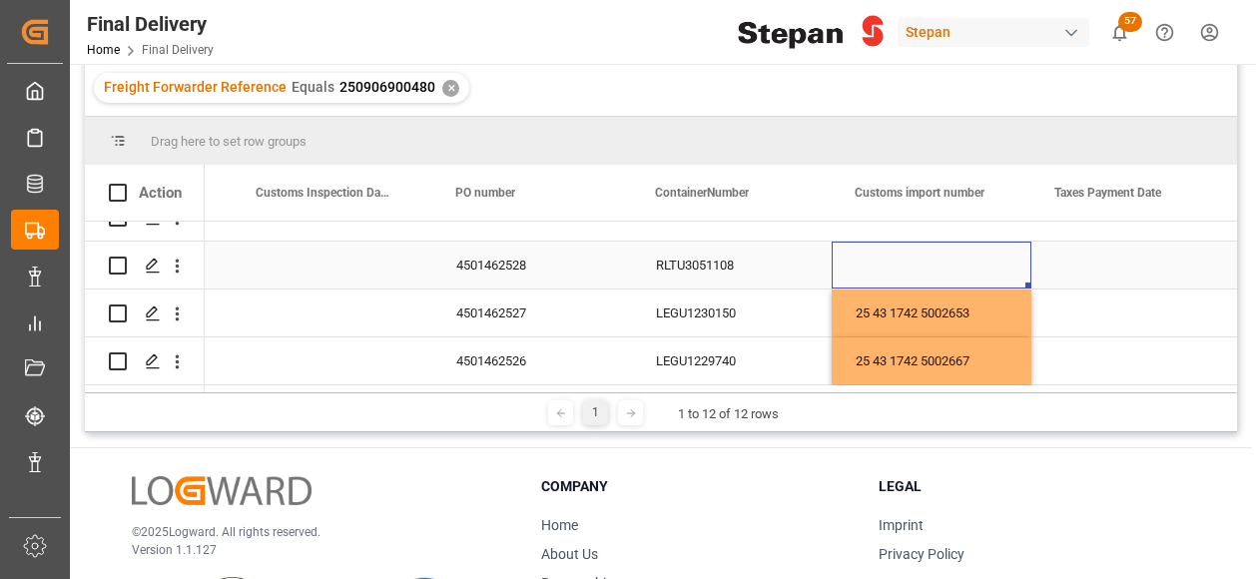
click at [894, 260] on div "Press SPACE to select this row." at bounding box center [931, 265] width 200 height 47
click at [885, 260] on div "Press SPACE to select this row." at bounding box center [931, 265] width 200 height 47
click at [884, 261] on input "Press SPACE to select this row." at bounding box center [931, 276] width 168 height 38
paste input "25 43 1742 5002654"
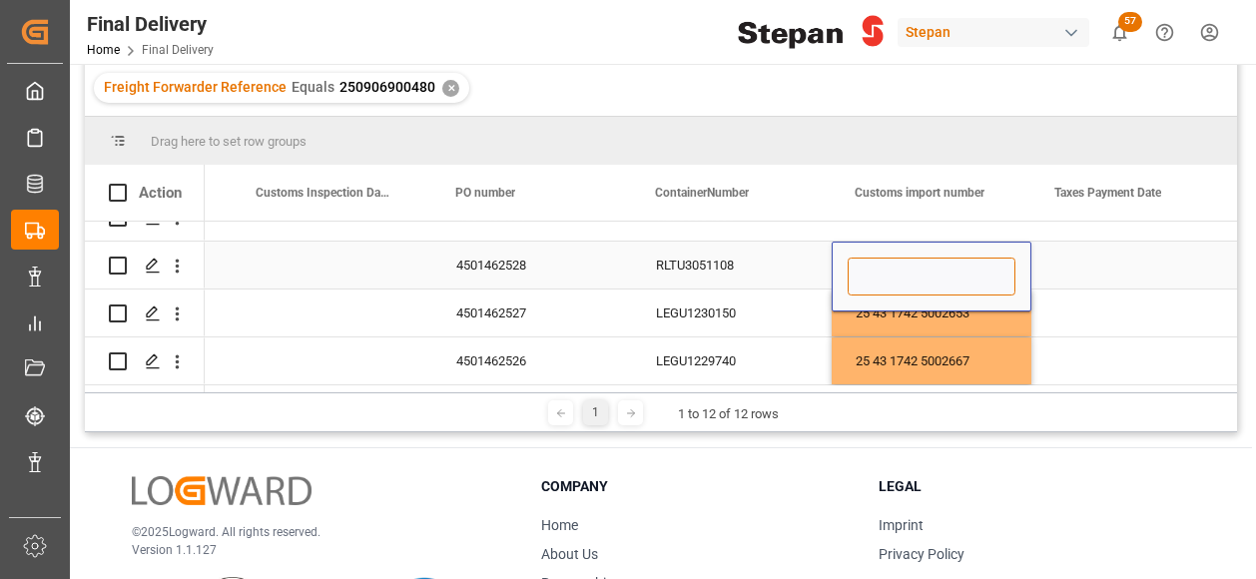
type input "25 43 1742 5002654"
click at [771, 247] on div "RLTU3051108" at bounding box center [732, 265] width 200 height 47
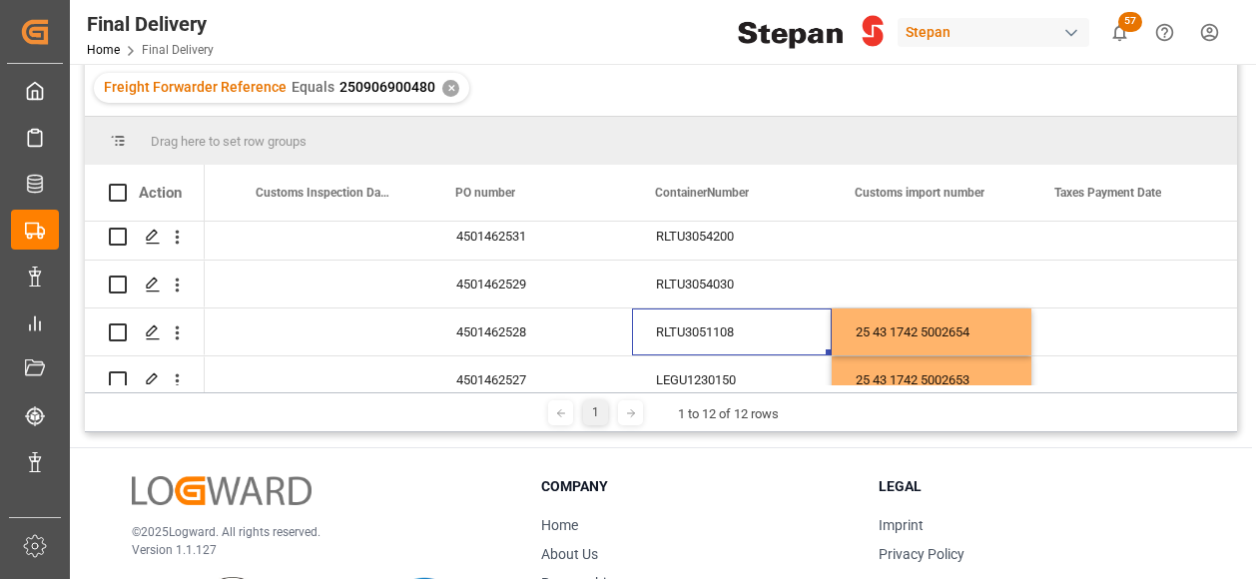
scroll to position [317, 0]
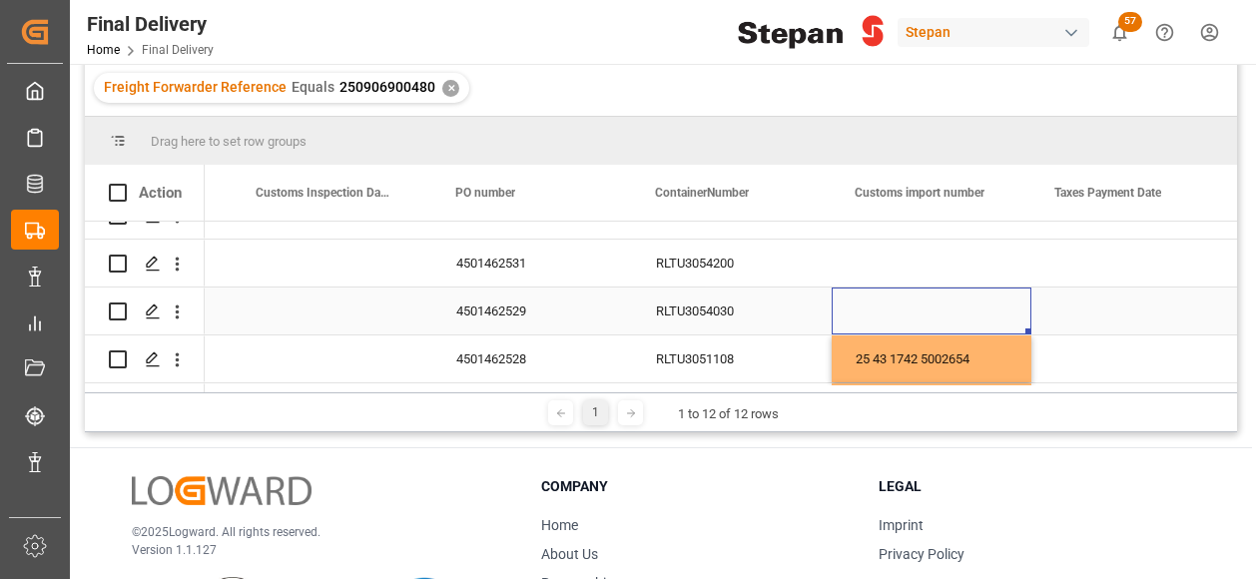
click at [896, 302] on div "Press SPACE to select this row." at bounding box center [931, 310] width 200 height 47
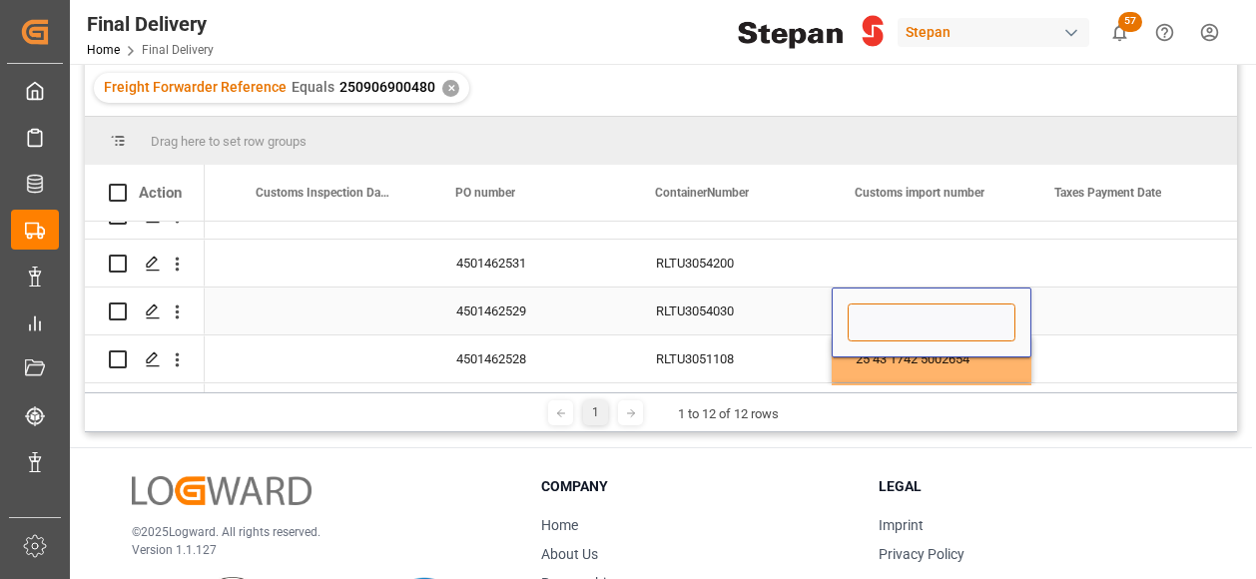
click at [872, 322] on input "Press SPACE to select this row." at bounding box center [931, 322] width 168 height 38
paste input "25 43 1742 5002655"
type input "25 43 1742 5002655"
click at [807, 325] on div "RLTU3054030" at bounding box center [732, 310] width 200 height 47
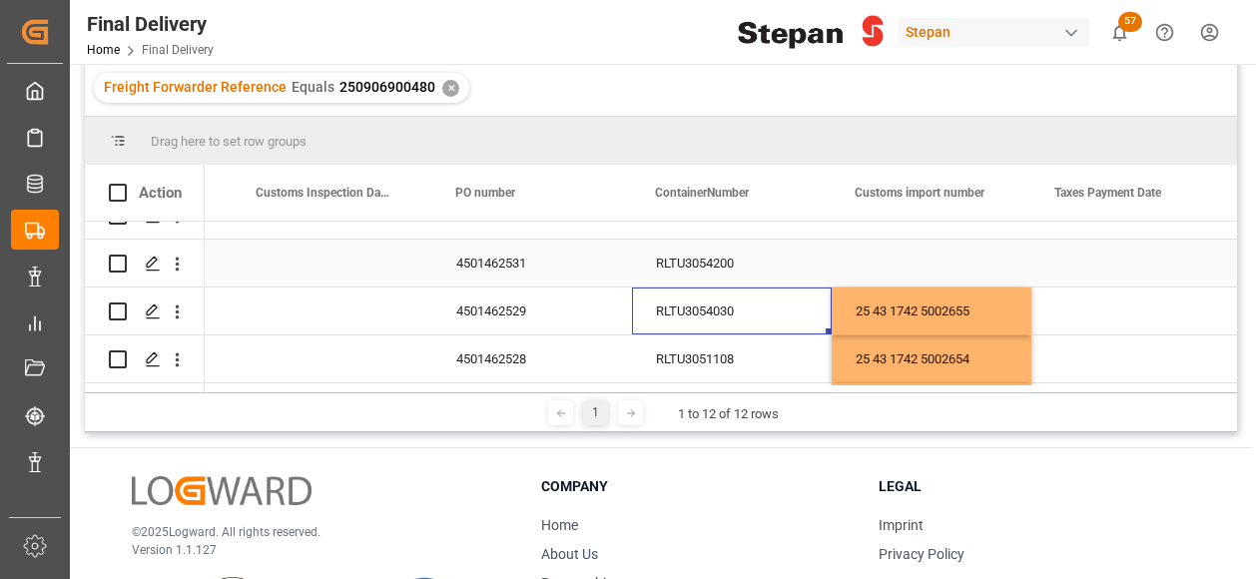
click at [930, 260] on div "Press SPACE to select this row." at bounding box center [931, 263] width 200 height 47
click at [929, 260] on div "Press SPACE to select this row." at bounding box center [931, 263] width 200 height 47
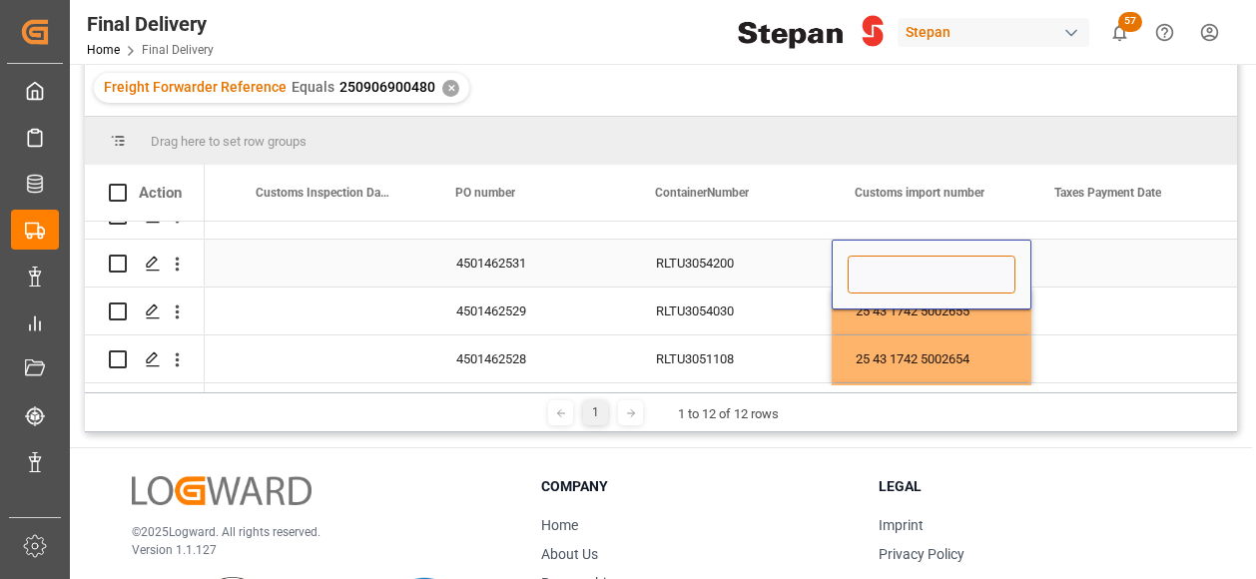
click at [929, 260] on input "Press SPACE to select this row." at bounding box center [931, 274] width 168 height 38
paste input "25 43 1742 5002656"
type input "25 43 1742 5002656"
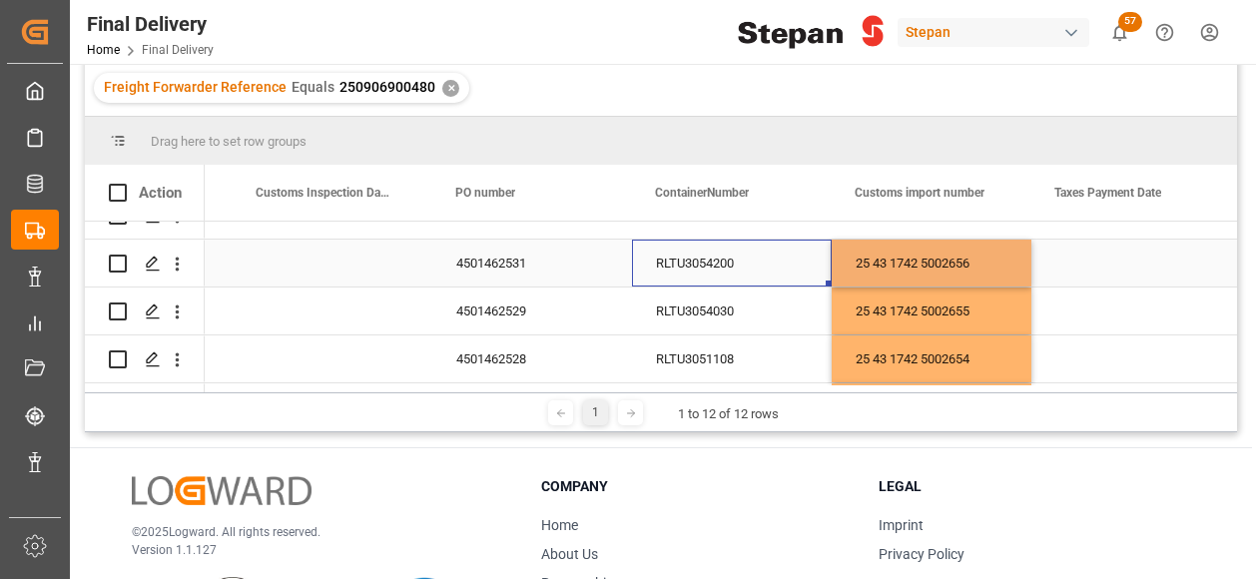
click at [780, 253] on div "RLTU3054200" at bounding box center [732, 263] width 200 height 47
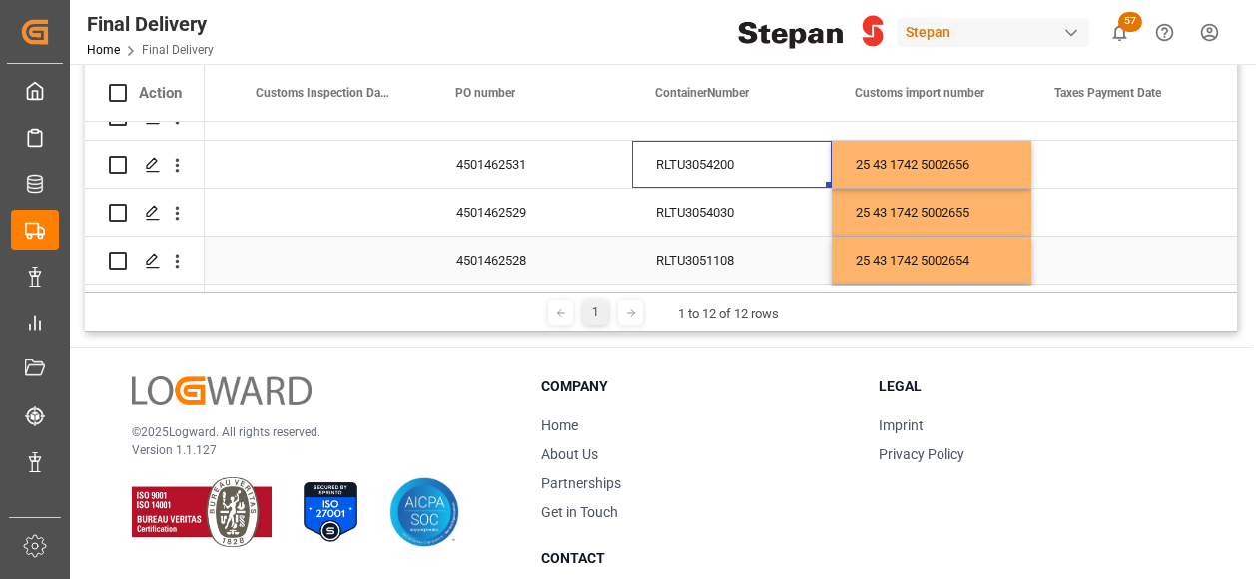
scroll to position [218, 0]
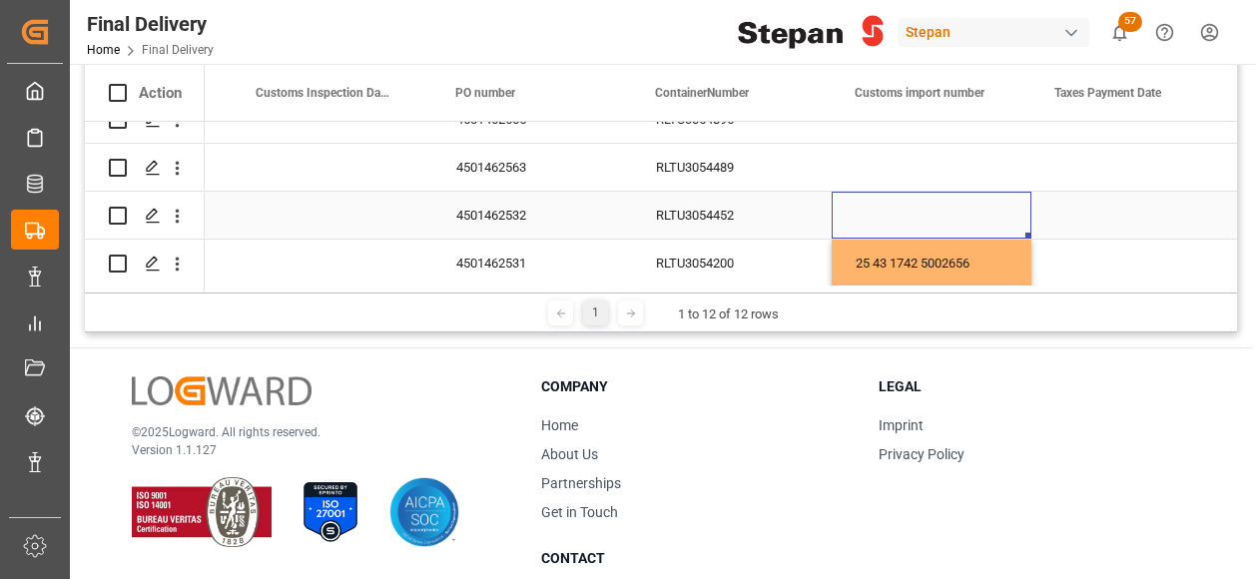
click at [920, 200] on div "Press SPACE to select this row." at bounding box center [931, 215] width 200 height 47
click at [904, 211] on div "Press SPACE to select this row." at bounding box center [931, 215] width 200 height 47
type input "25 43 1742 5002657"
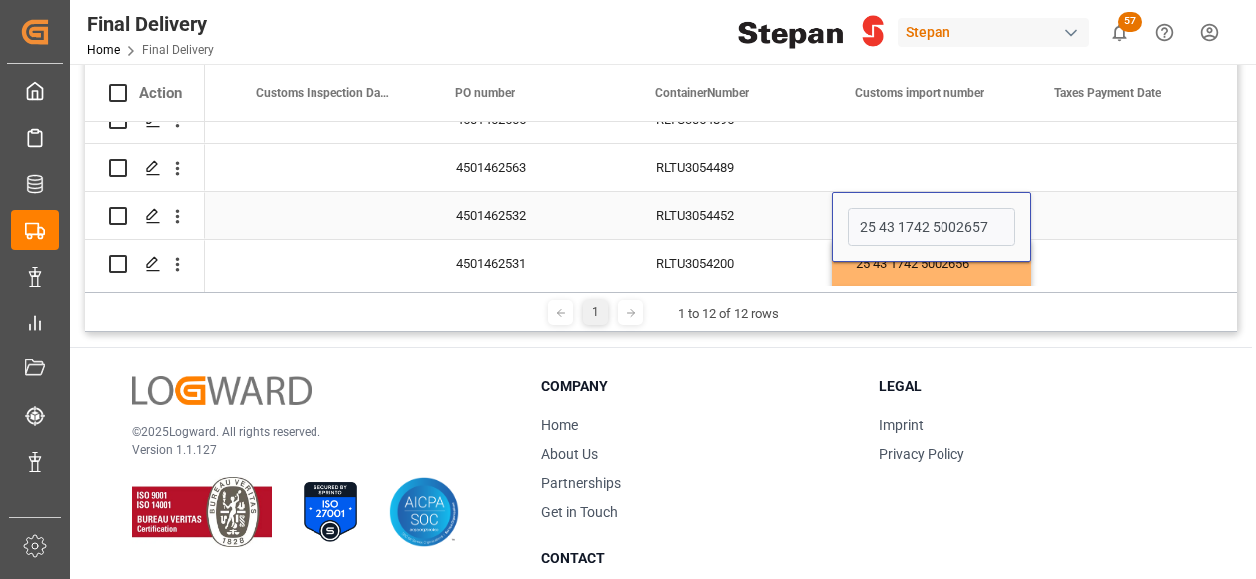
click at [776, 220] on div "RLTU3054452" at bounding box center [732, 215] width 200 height 47
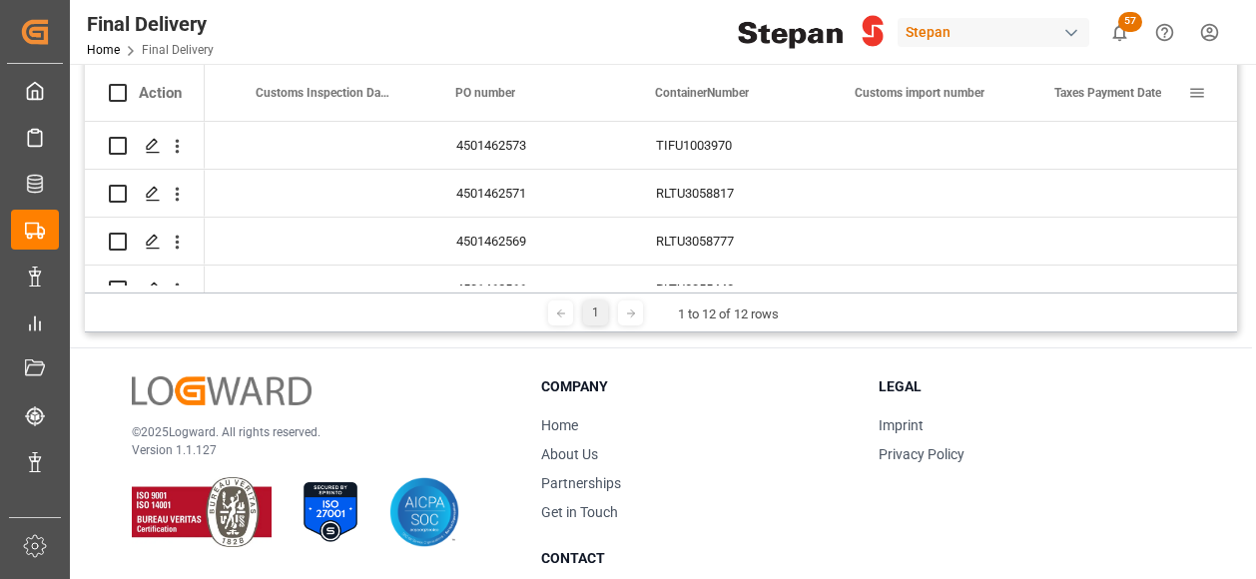
scroll to position [0, 0]
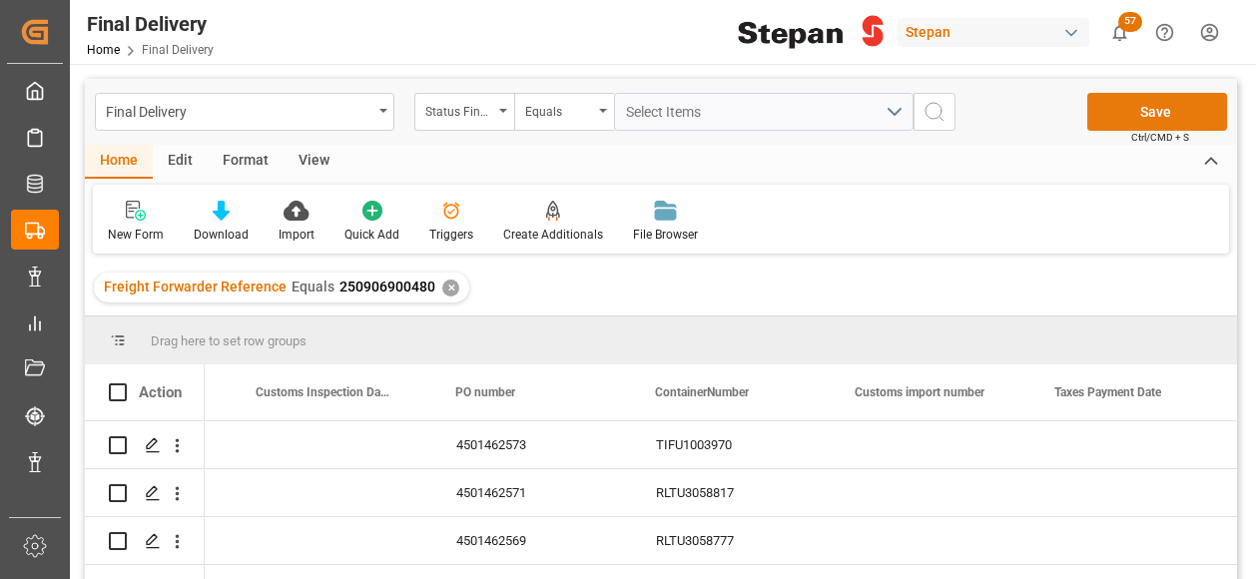
click at [1177, 109] on button "Save" at bounding box center [1157, 112] width 140 height 38
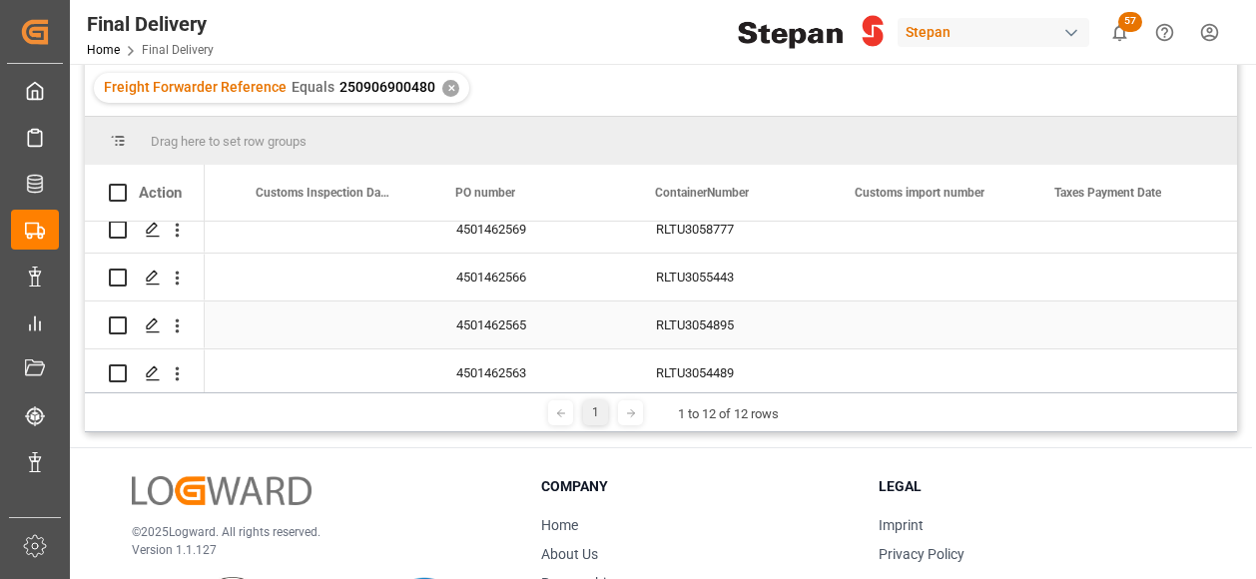
scroll to position [417, 0]
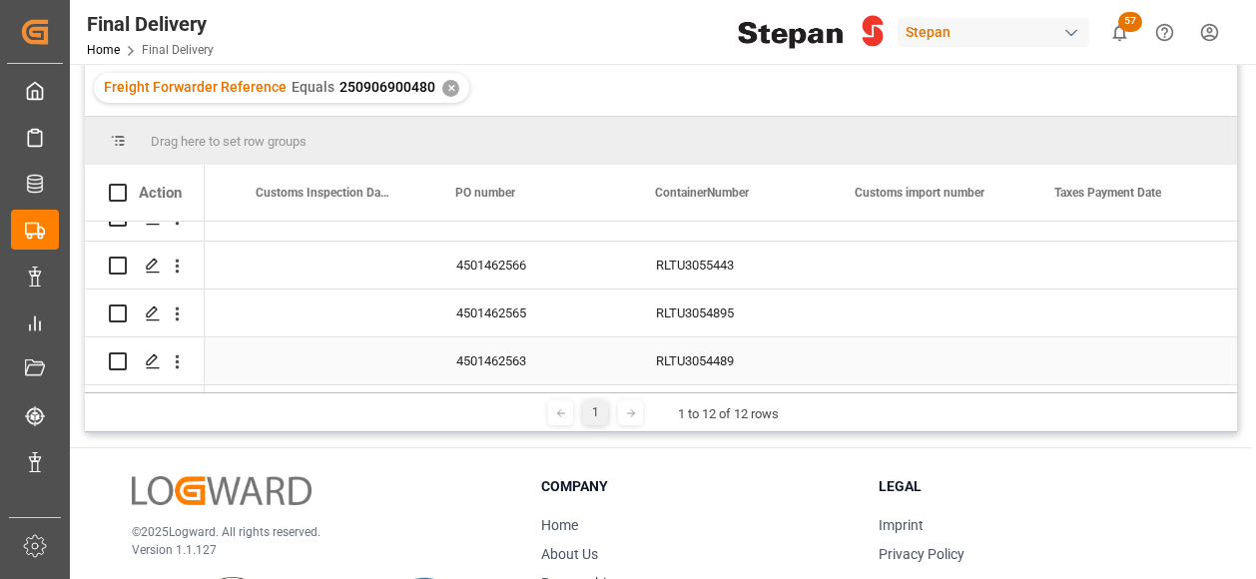
click at [884, 348] on div "Press SPACE to select this row." at bounding box center [931, 360] width 200 height 47
click at [884, 348] on input "Press SPACE to select this row." at bounding box center [931, 349] width 168 height 38
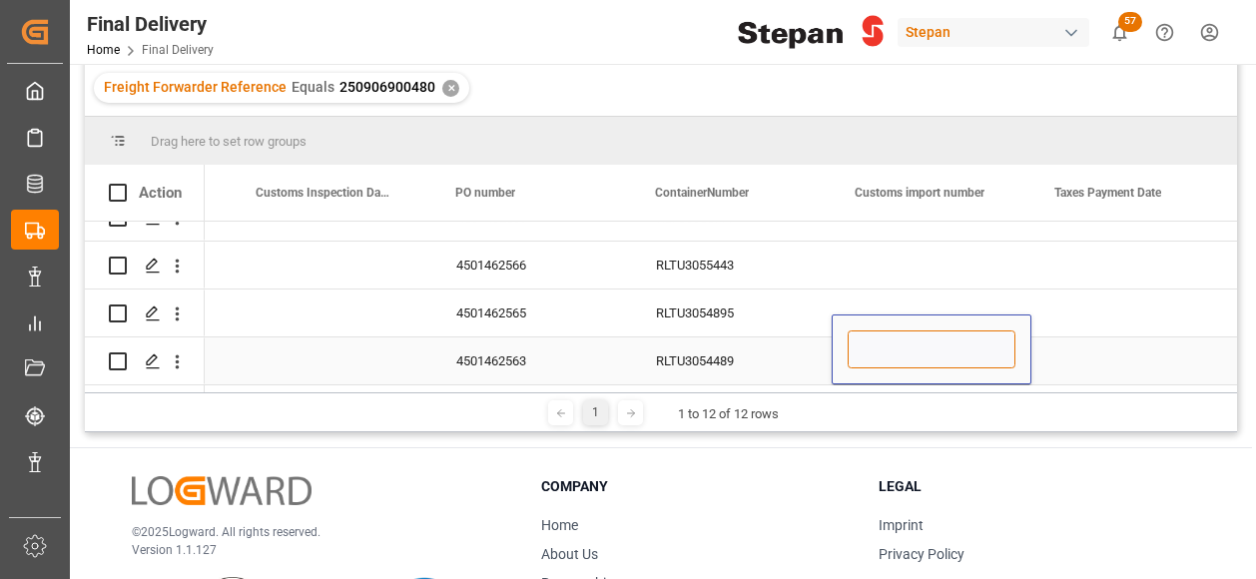
paste input "25 43 1742 5002658"
type input "25 43 1742 5002658"
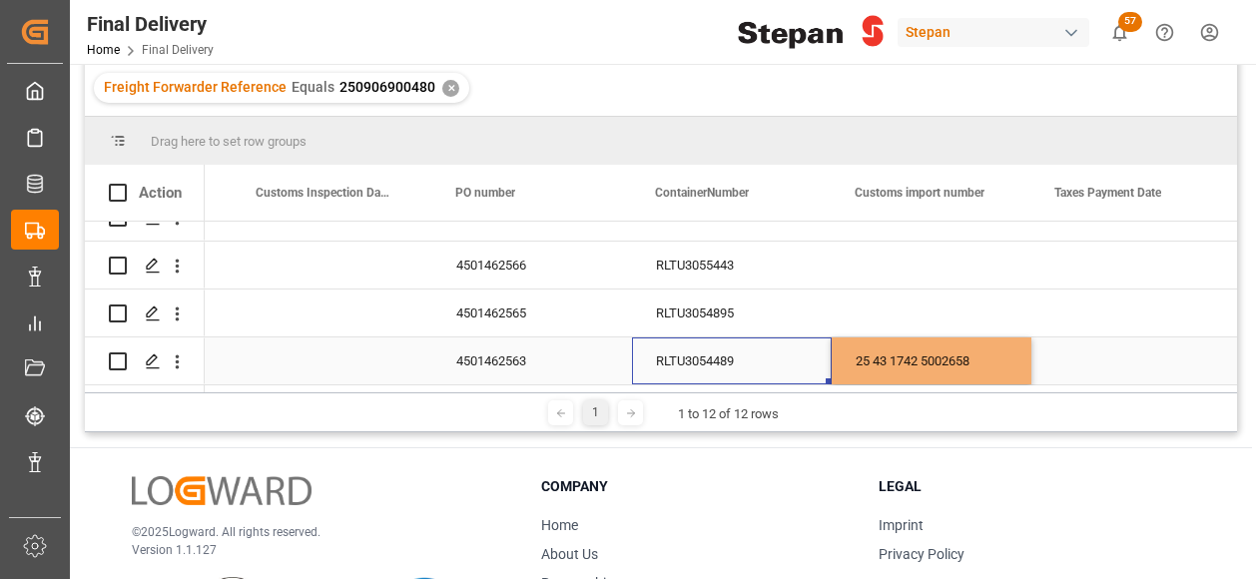
click at [780, 355] on div "RLTU3054489" at bounding box center [732, 360] width 200 height 47
click at [884, 308] on div "Press SPACE to select this row." at bounding box center [931, 312] width 200 height 47
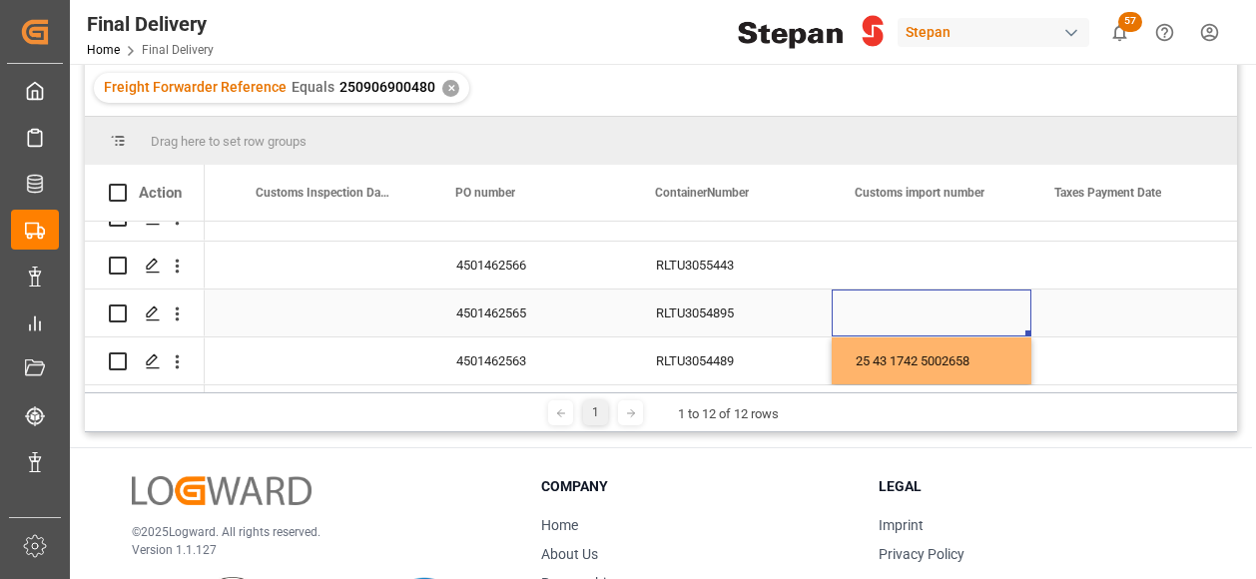
click at [884, 308] on div "Press SPACE to select this row." at bounding box center [931, 312] width 200 height 47
click at [884, 308] on input "Press SPACE to select this row." at bounding box center [931, 324] width 168 height 38
type input "25 43 1742 5002659"
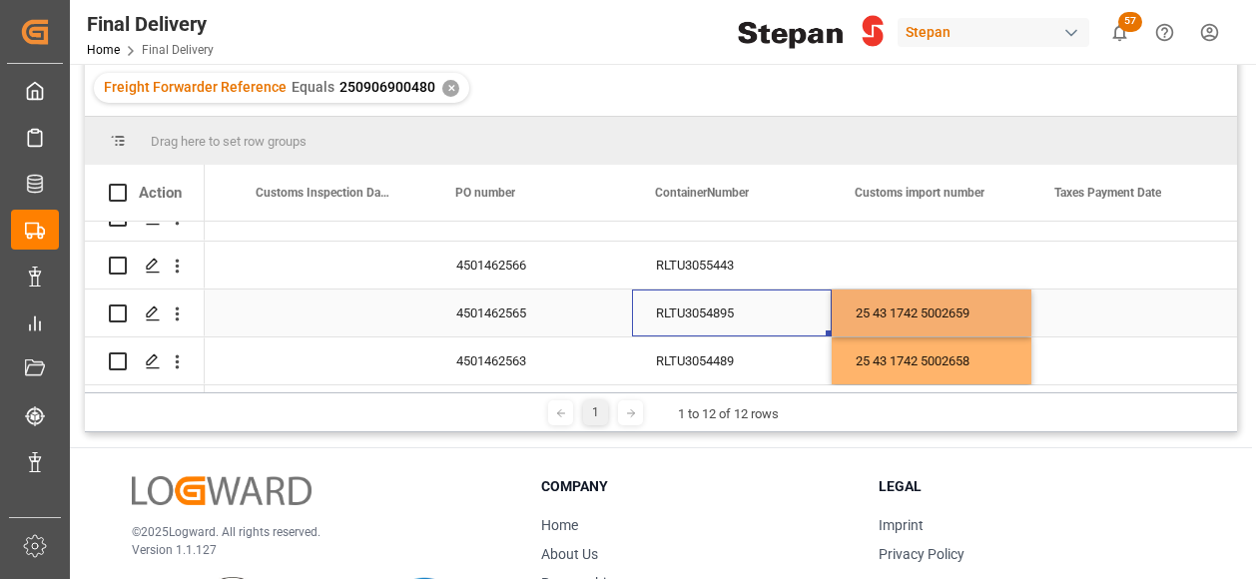
click at [763, 302] on div "RLTU3054895" at bounding box center [732, 312] width 200 height 47
click at [898, 258] on div "Press SPACE to select this row." at bounding box center [931, 265] width 200 height 47
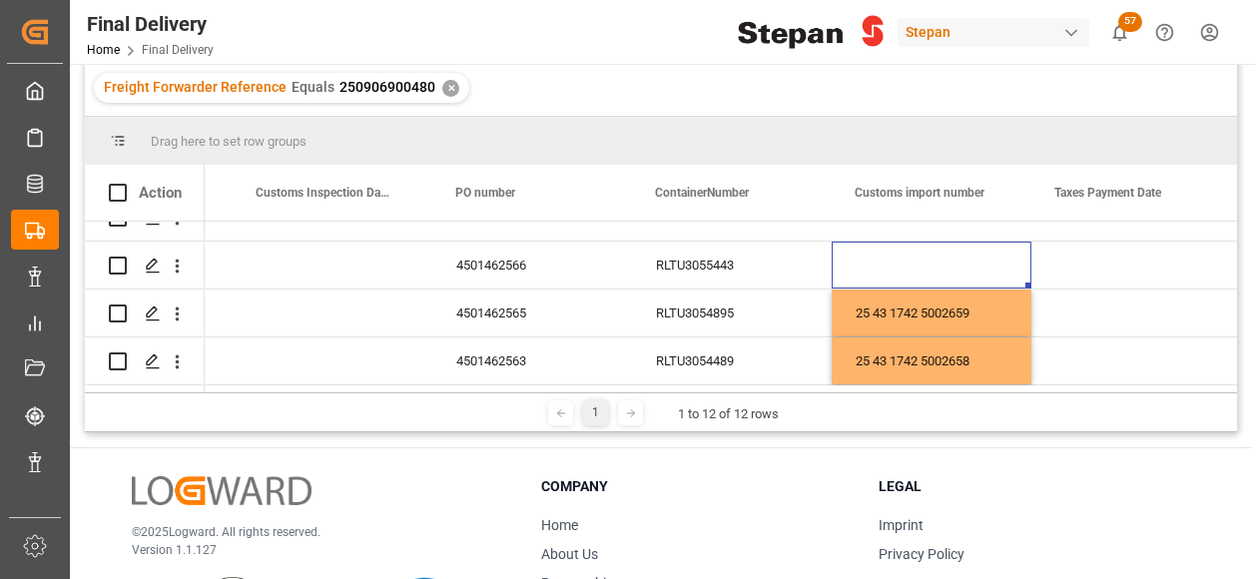
click at [898, 258] on div "Press SPACE to select this row." at bounding box center [931, 265] width 200 height 47
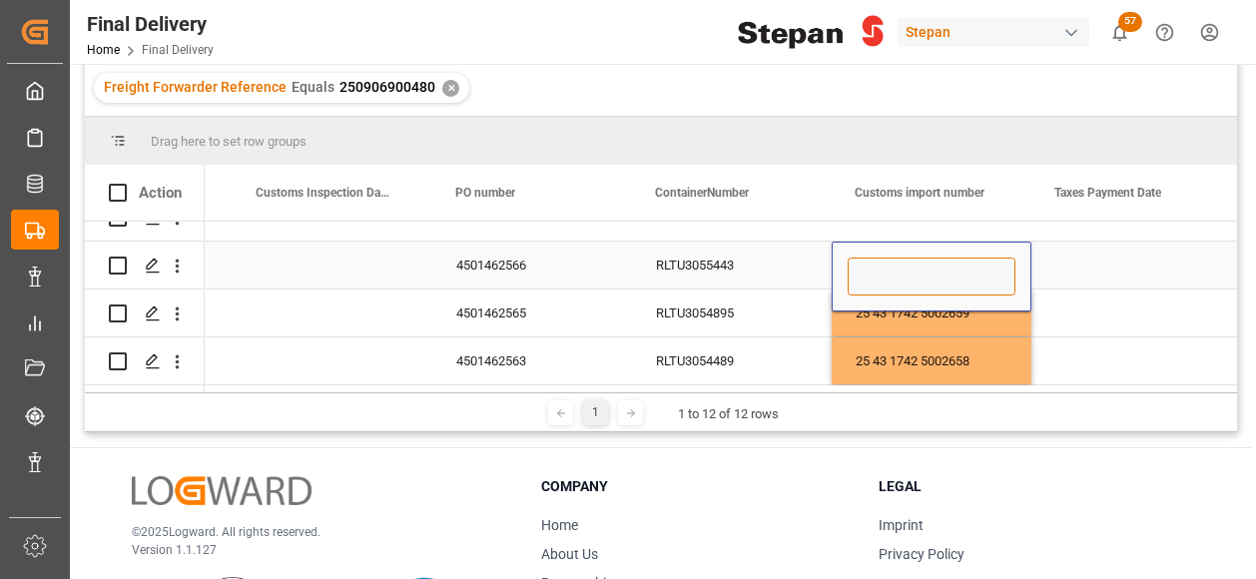
click at [877, 274] on input "Press SPACE to select this row." at bounding box center [931, 276] width 168 height 38
paste input "25 43 1742 5002661"
type input "25 43 1742 5002661"
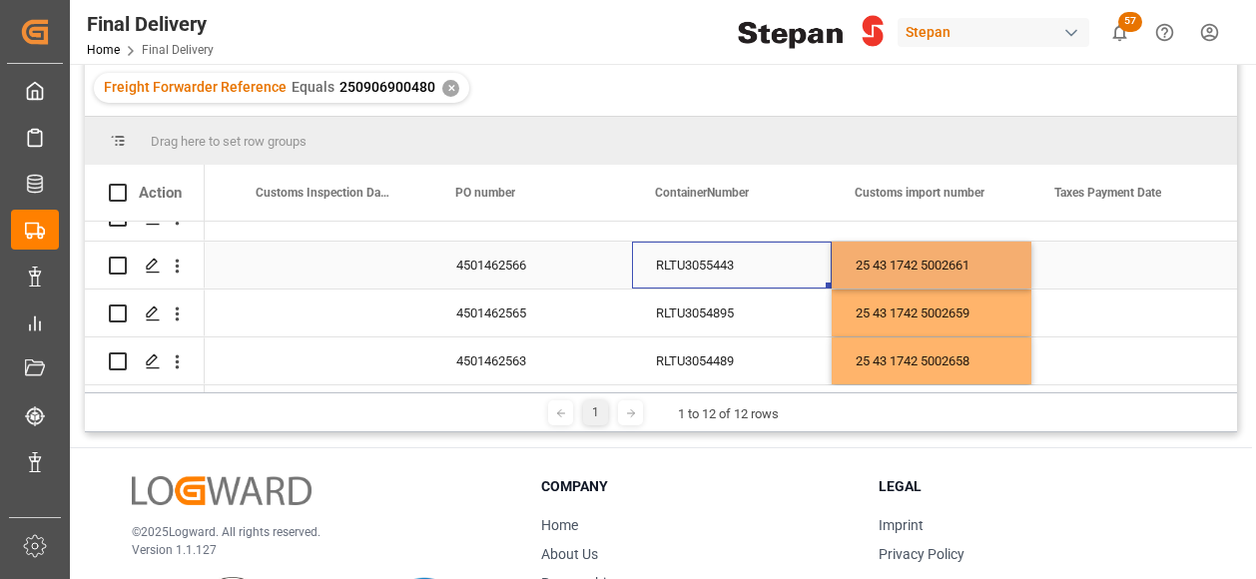
click at [778, 261] on div "RLTU3055443" at bounding box center [732, 265] width 200 height 47
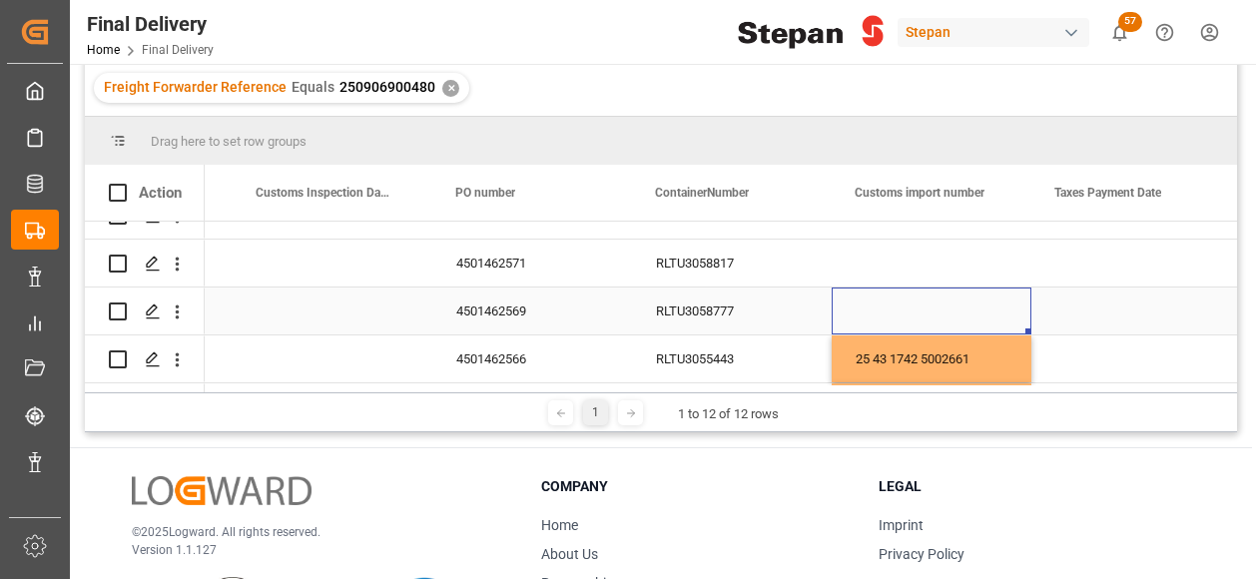
click at [878, 296] on div "Press SPACE to select this row." at bounding box center [931, 310] width 200 height 47
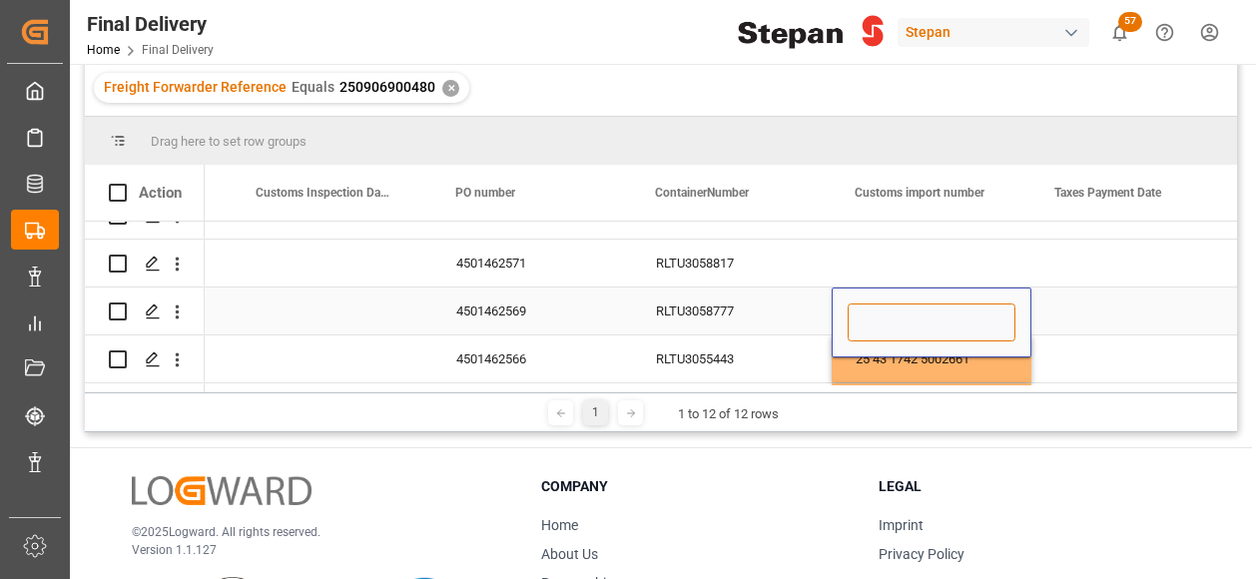
click at [886, 318] on input "Press SPACE to select this row." at bounding box center [931, 322] width 168 height 38
paste input "25 43 1742 5002662"
type input "25 43 1742 5002662"
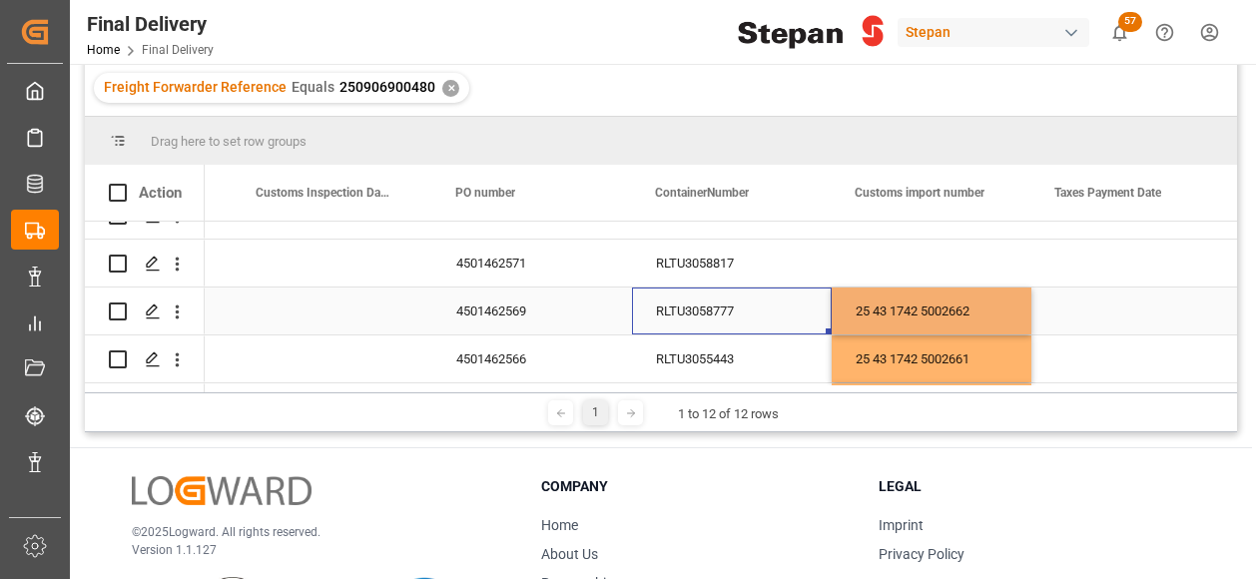
click at [782, 315] on div "RLTU3058777" at bounding box center [732, 310] width 200 height 47
click at [894, 262] on div "Press SPACE to select this row." at bounding box center [931, 263] width 200 height 47
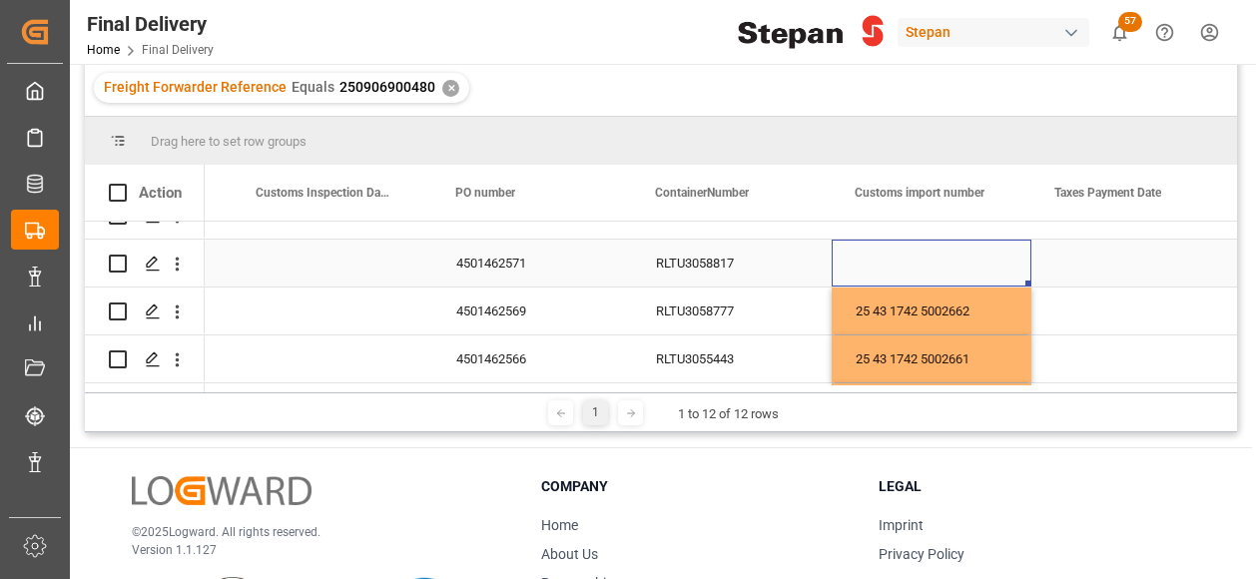
click at [894, 262] on div "Press SPACE to select this row." at bounding box center [931, 263] width 200 height 47
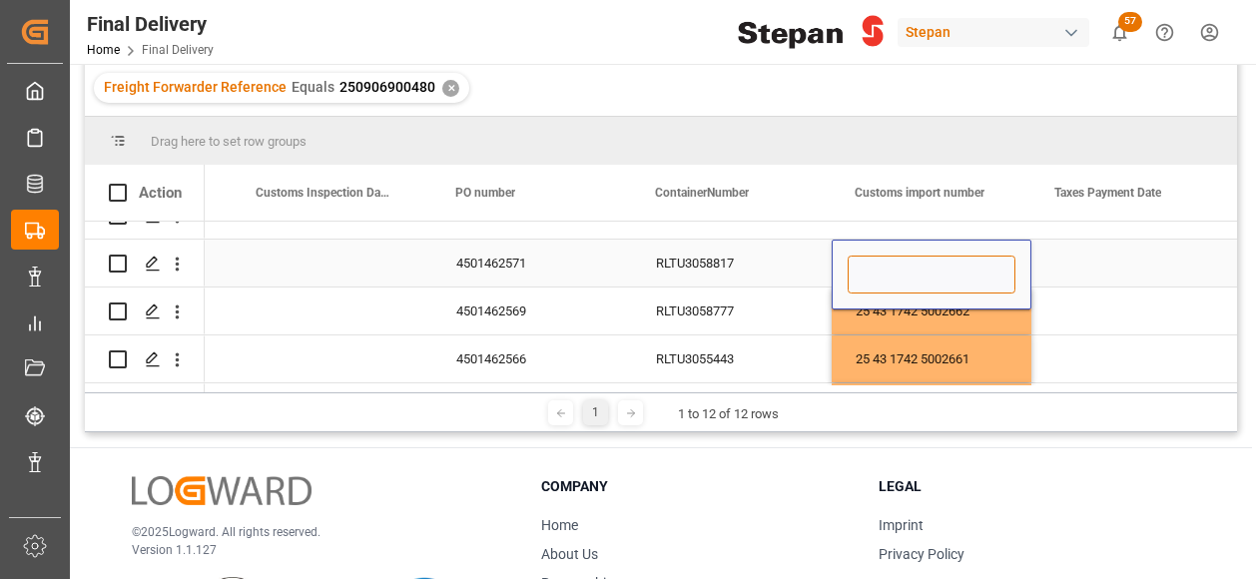
click at [891, 264] on input "Press SPACE to select this row." at bounding box center [931, 274] width 168 height 38
paste input "25 43 1742 5002664"
type input "25 43 1742 5002664"
click at [777, 270] on div "RLTU3058817" at bounding box center [732, 263] width 200 height 47
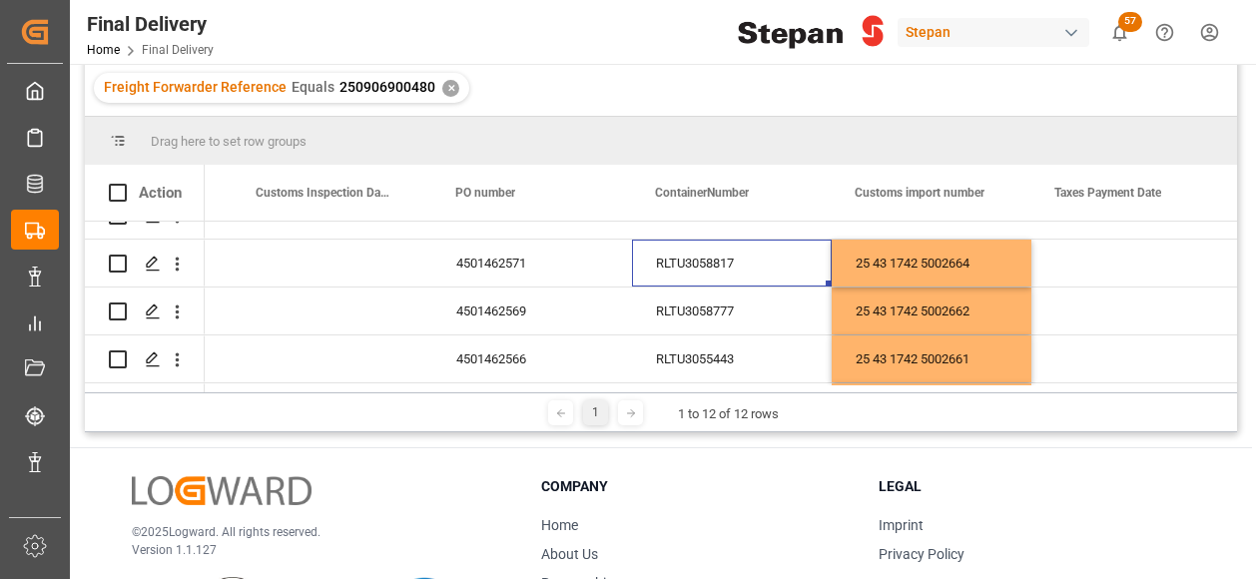
scroll to position [218, 0]
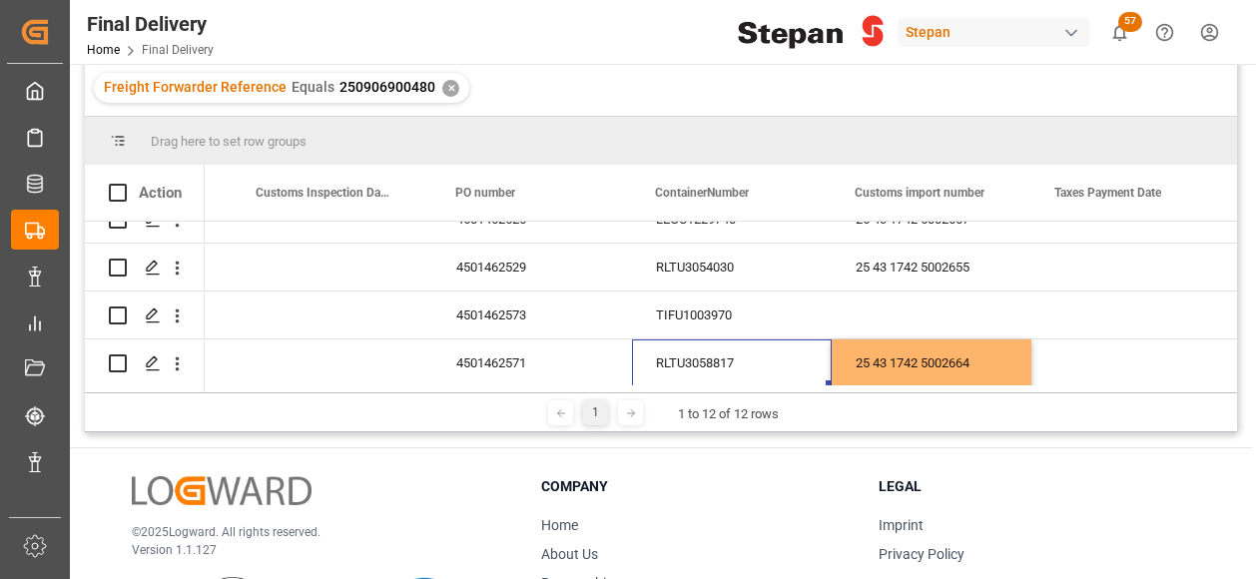
click at [897, 320] on div "Press SPACE to select this row." at bounding box center [931, 314] width 200 height 47
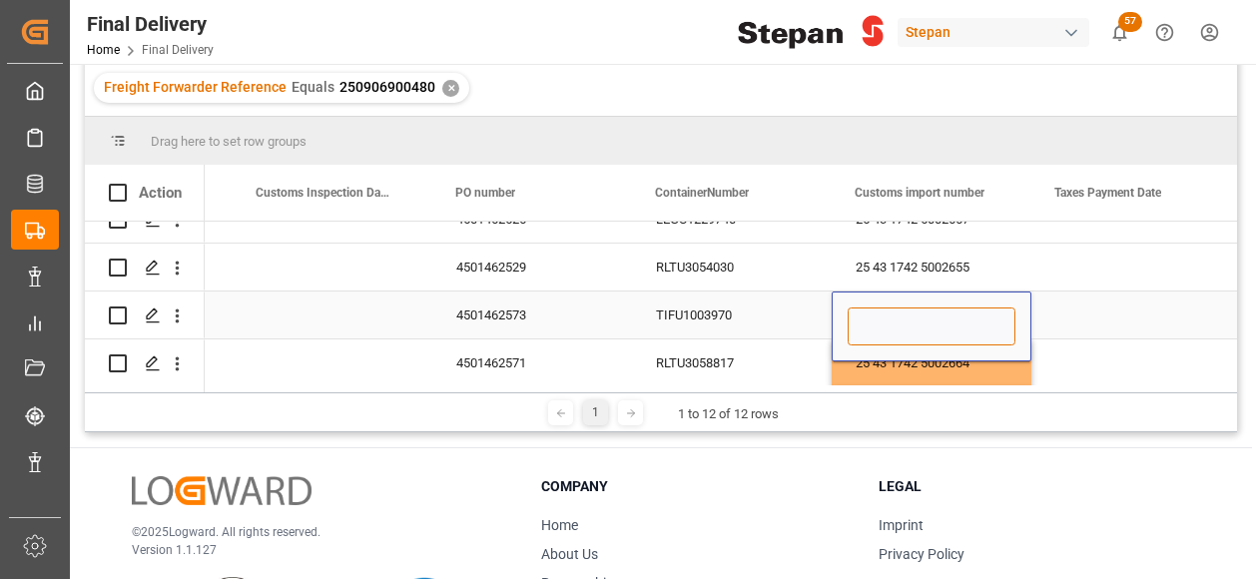
click at [873, 317] on input "Press SPACE to select this row." at bounding box center [931, 326] width 168 height 38
paste input "25 43 1742 5002666"
type input "25 43 1742 5002666"
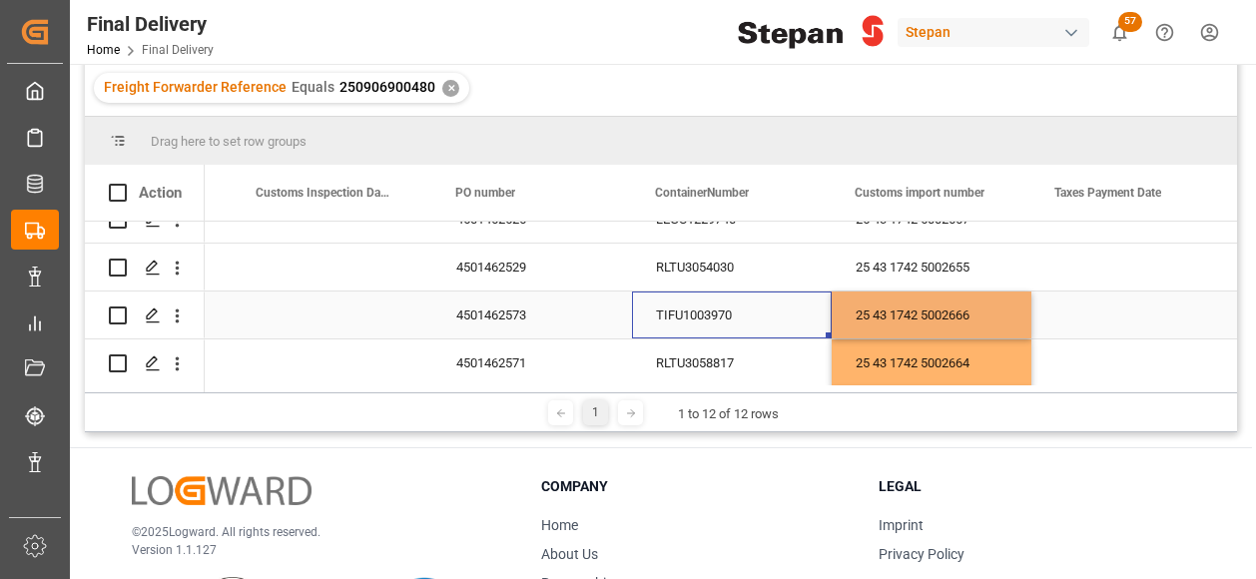
click at [812, 320] on div "TIFU1003970" at bounding box center [732, 314] width 200 height 47
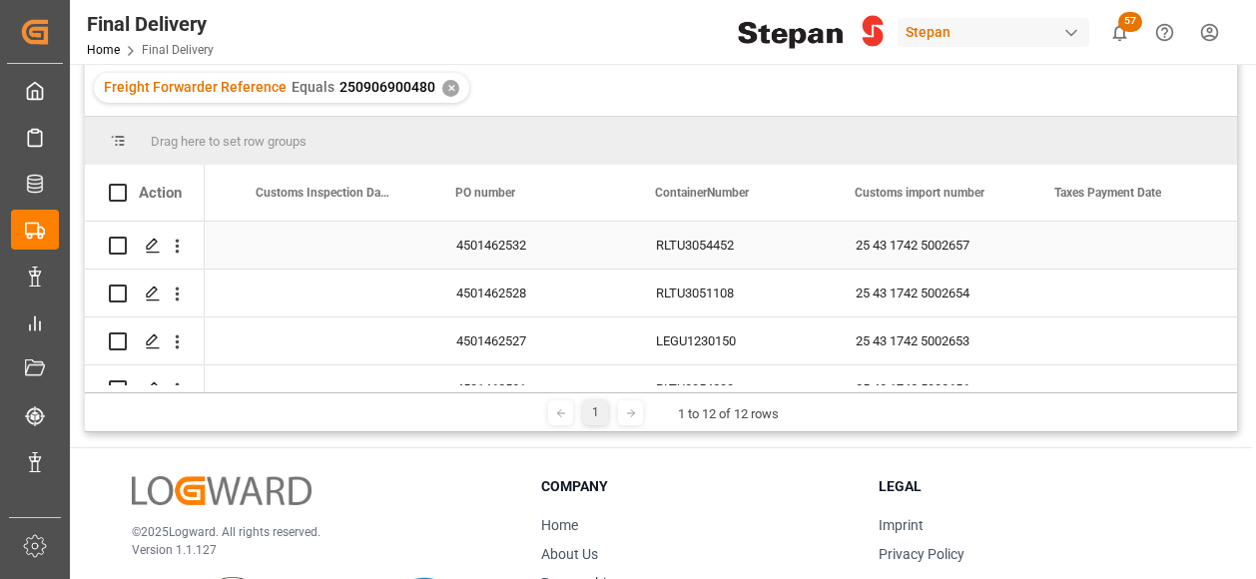
scroll to position [0, 0]
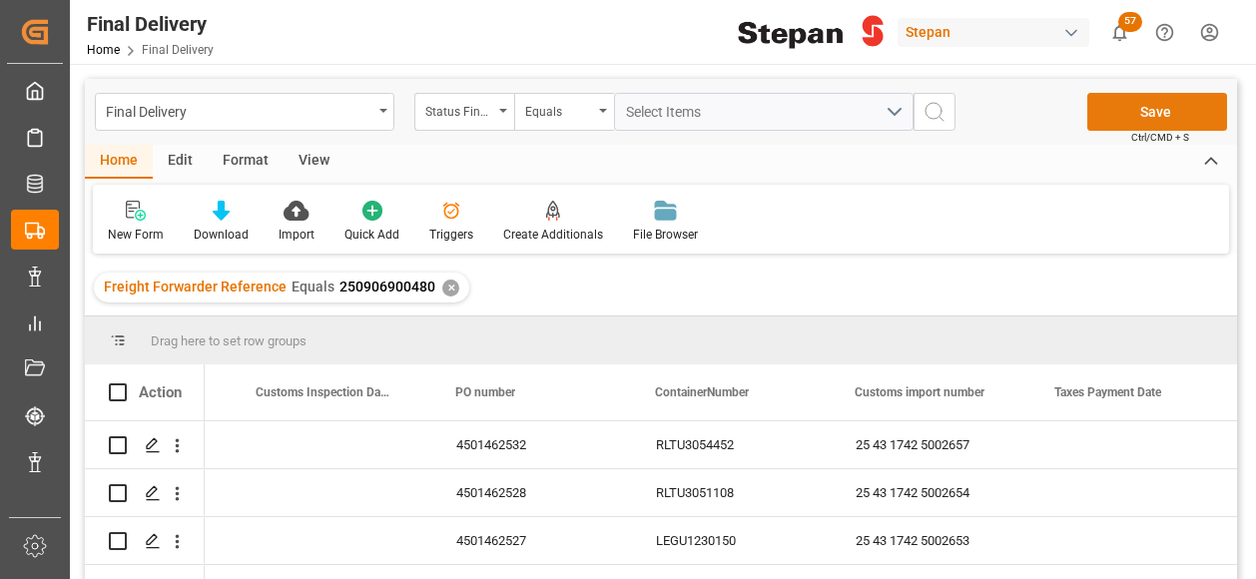
click at [1158, 109] on button "Save" at bounding box center [1157, 112] width 140 height 38
click at [442, 290] on div "✕" at bounding box center [450, 287] width 17 height 17
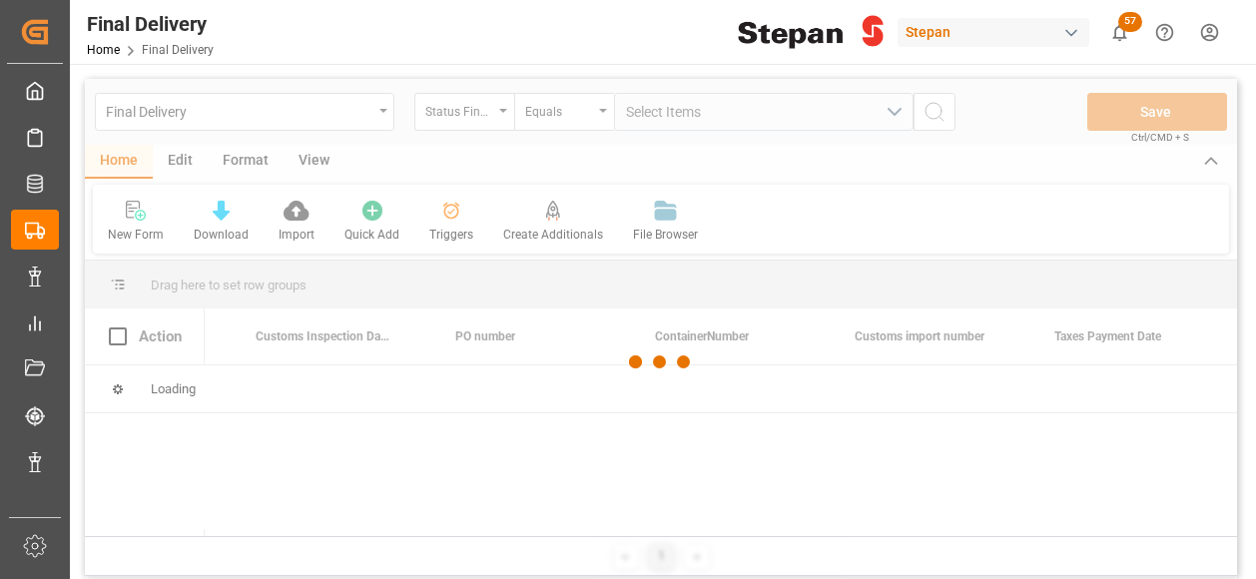
scroll to position [0, 1171]
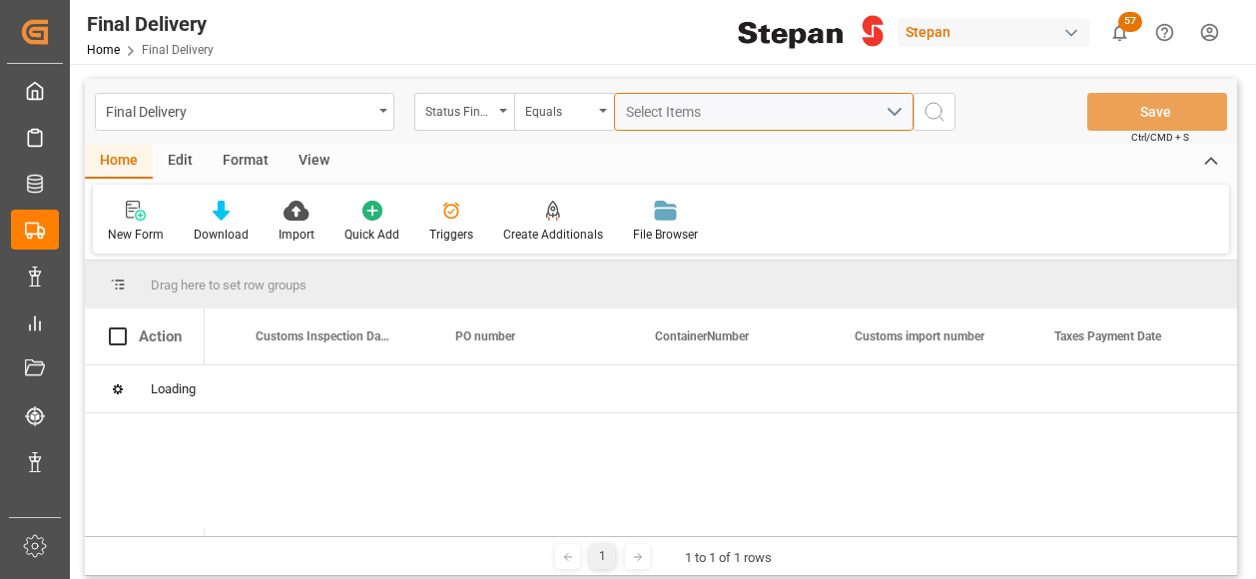
click at [643, 113] on span "Select Items" at bounding box center [668, 112] width 85 height 16
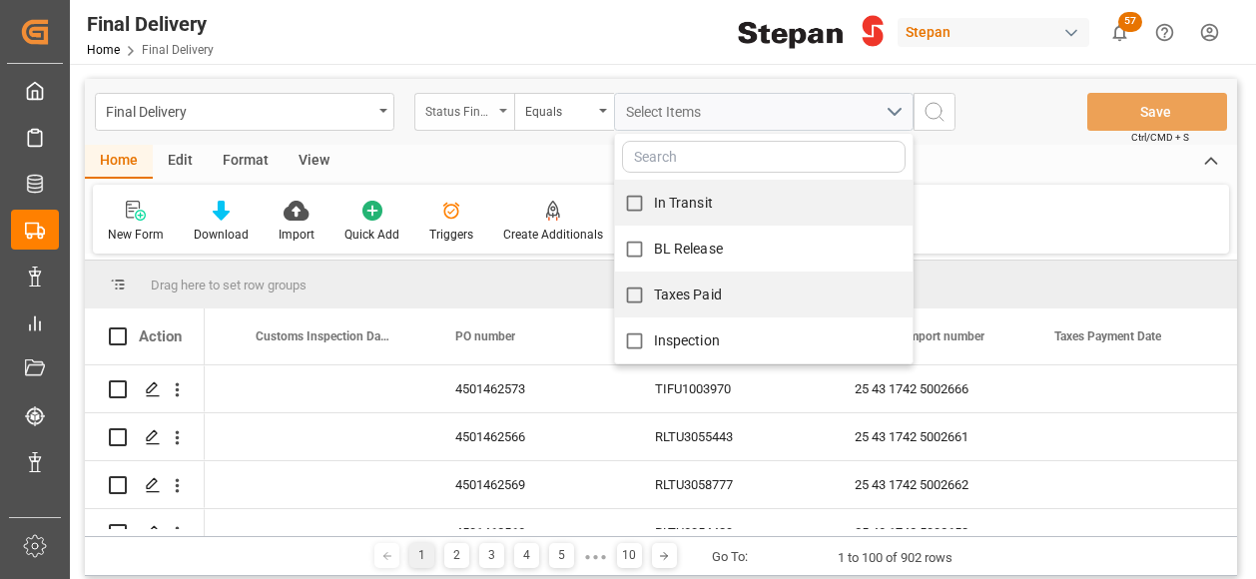
click at [507, 107] on div "Status Final Delivery" at bounding box center [464, 112] width 100 height 38
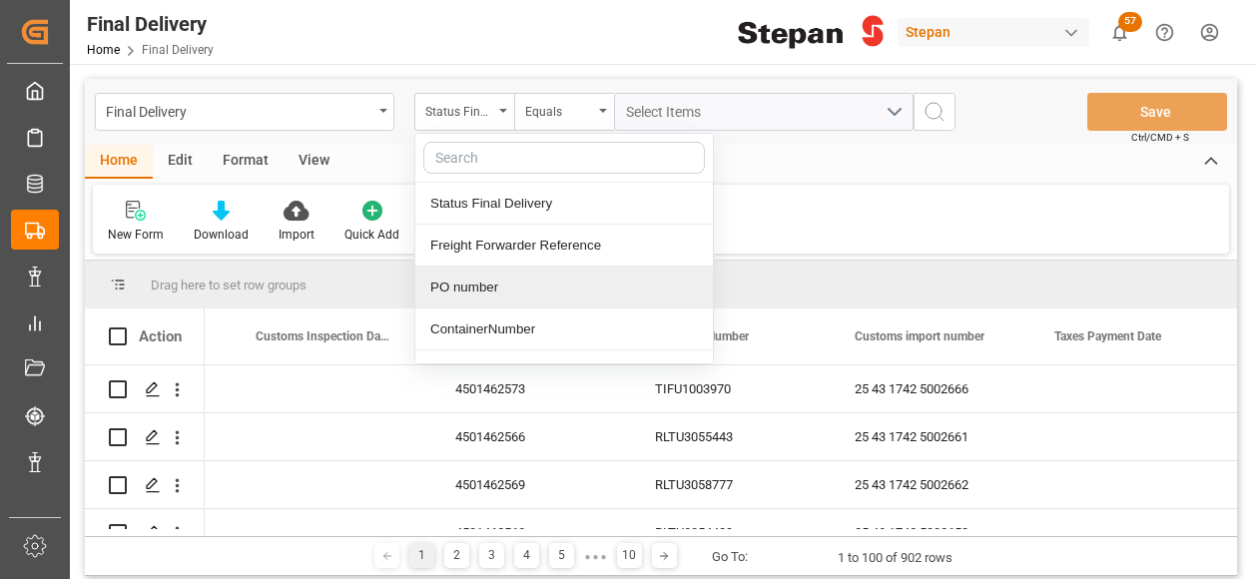
click at [486, 282] on div "PO number" at bounding box center [563, 287] width 297 height 42
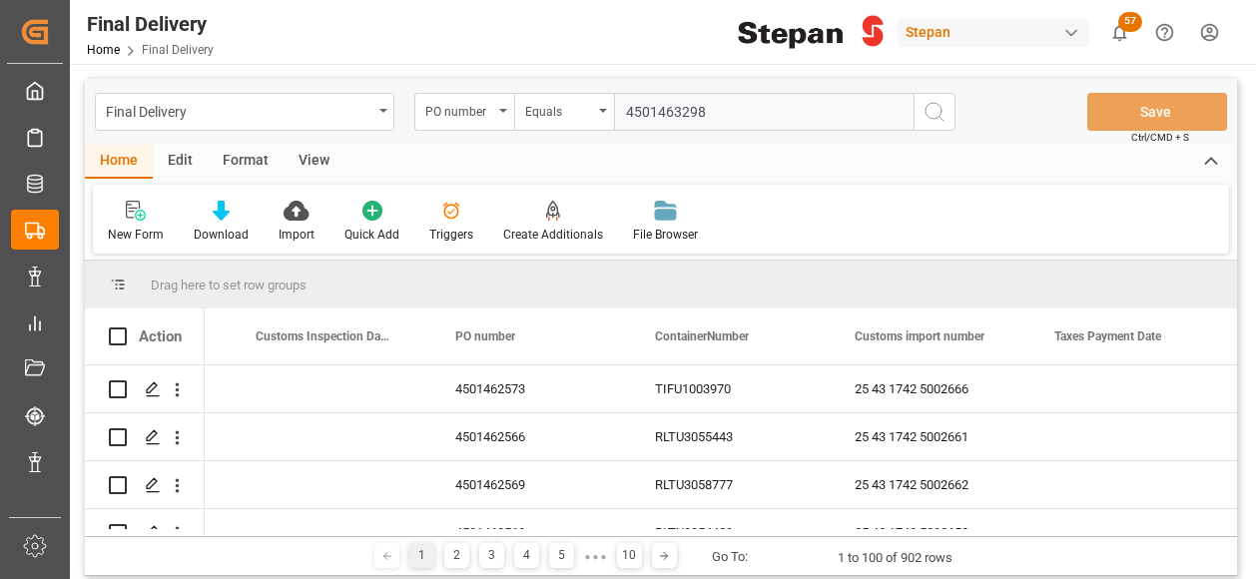
type input "4501463298"
click at [943, 109] on icon "search button" at bounding box center [934, 112] width 24 height 24
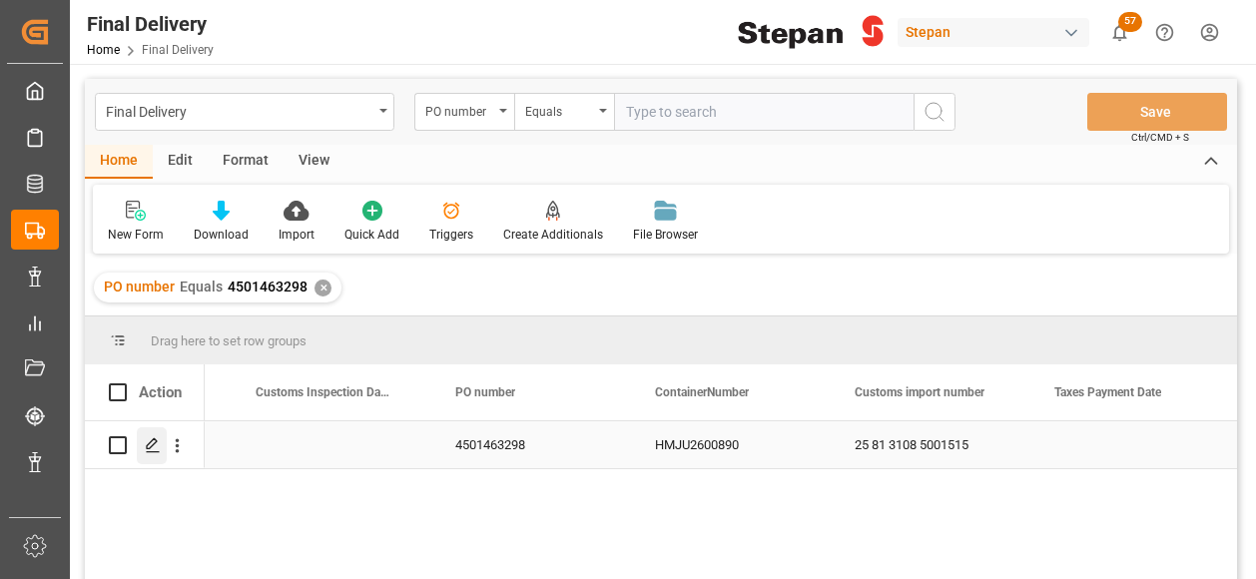
click at [151, 442] on icon "Press SPACE to select this row." at bounding box center [153, 445] width 16 height 16
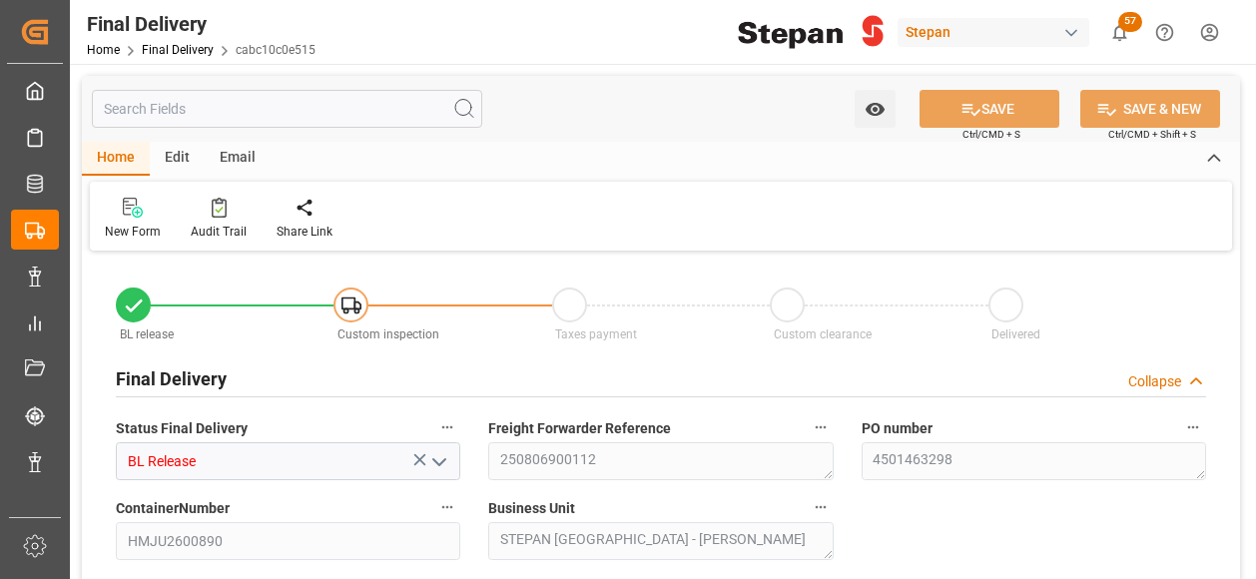
type input "26-08-2025"
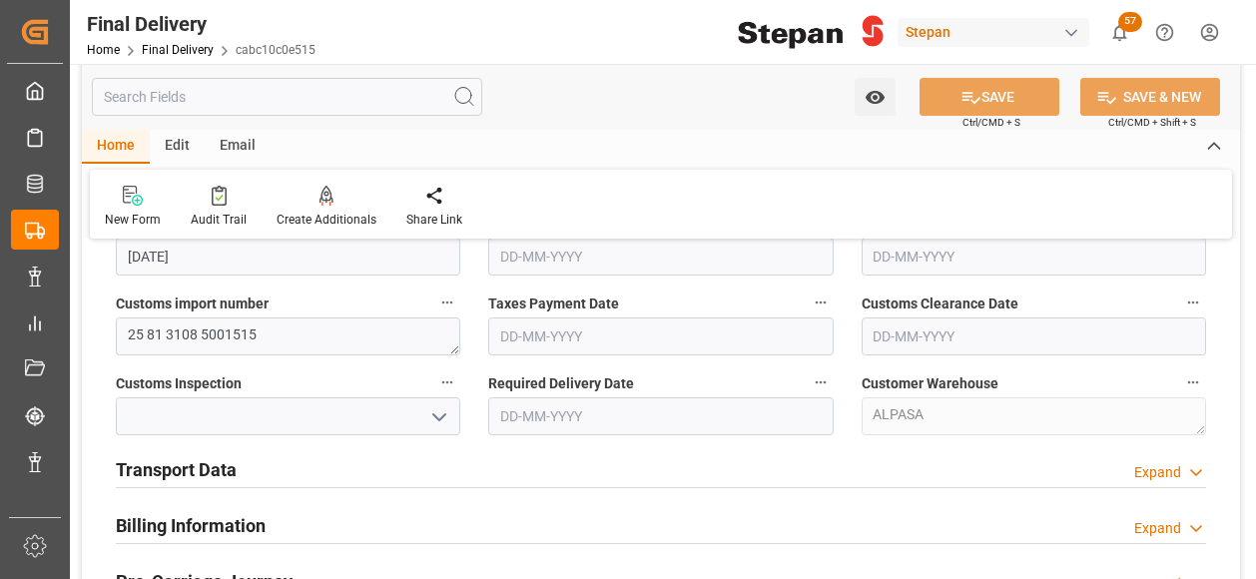
scroll to position [699, 0]
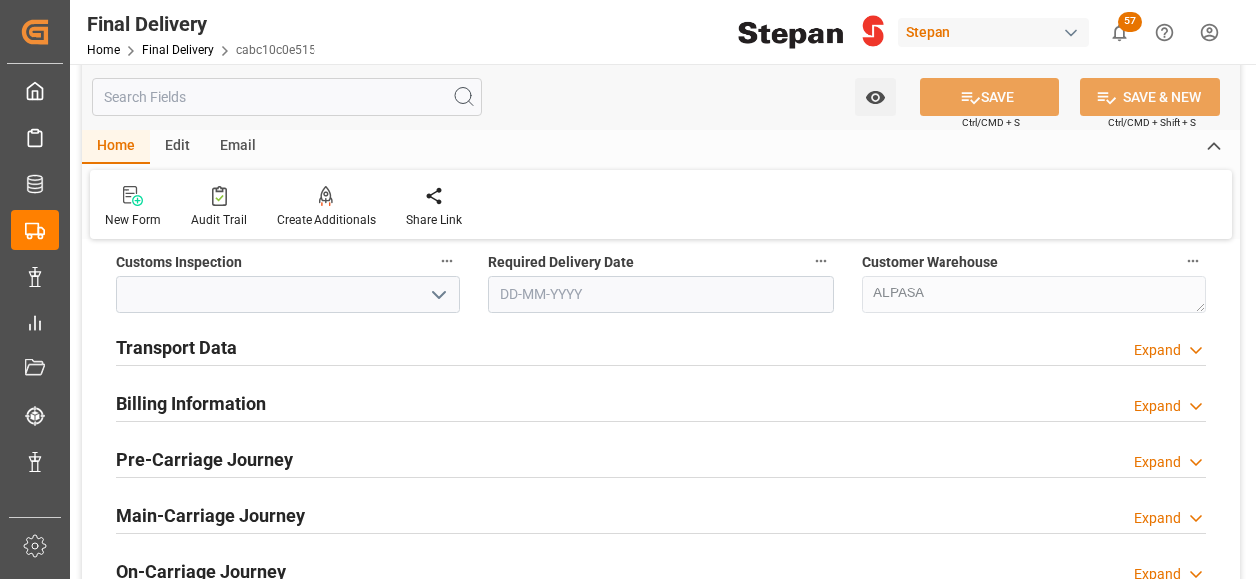
click at [187, 397] on h2 "Billing Information" at bounding box center [191, 403] width 150 height 27
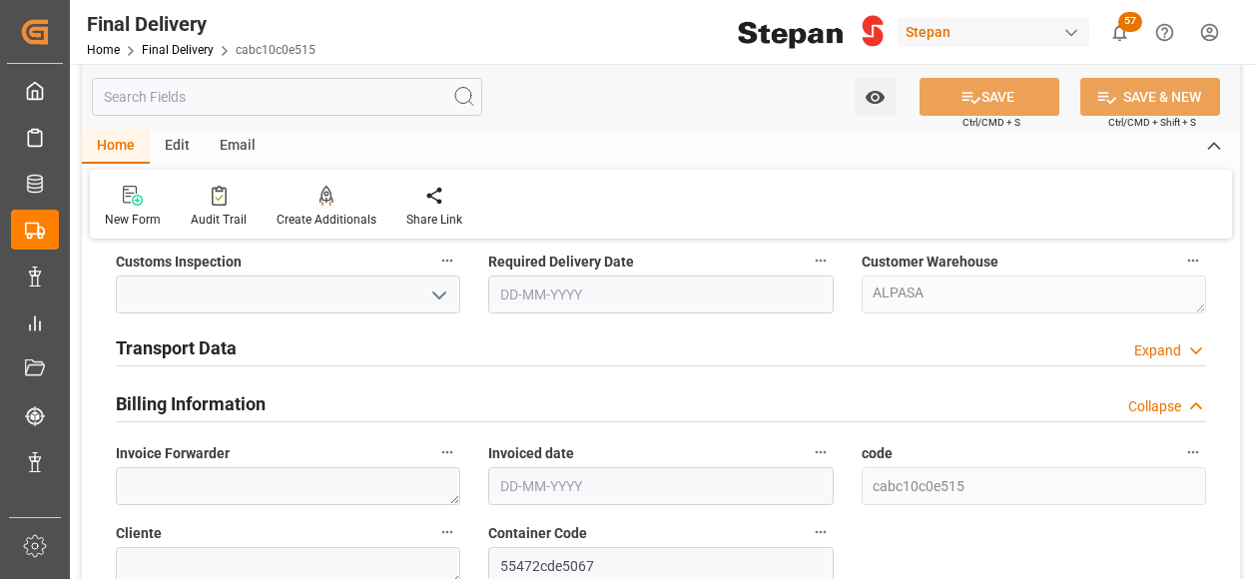
click at [206, 345] on h2 "Transport Data" at bounding box center [176, 347] width 121 height 27
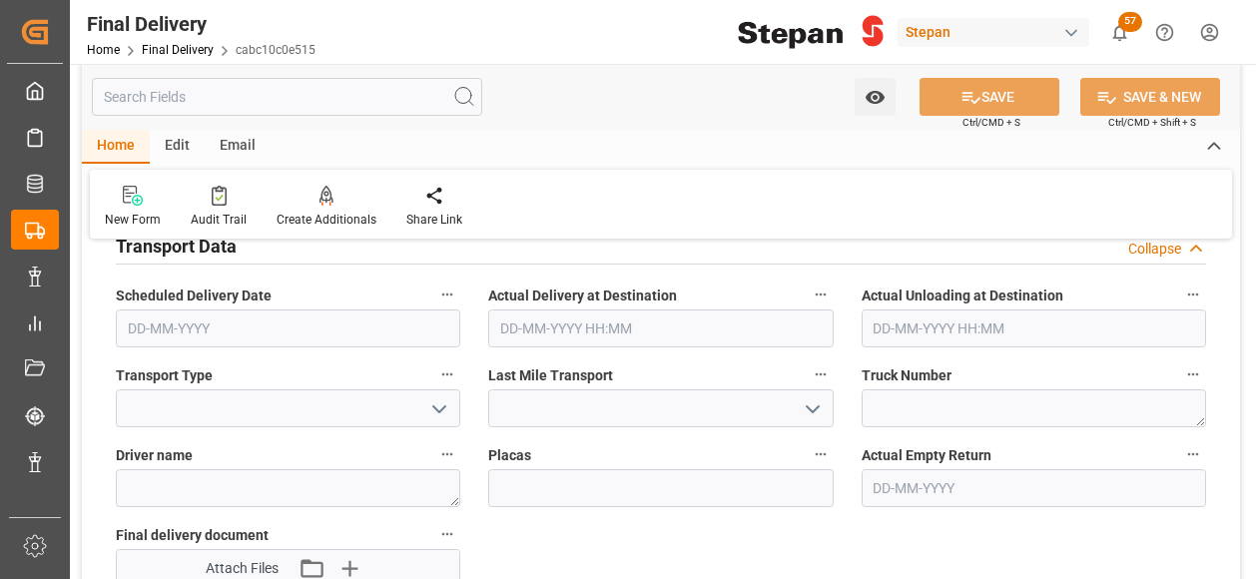
scroll to position [898, 0]
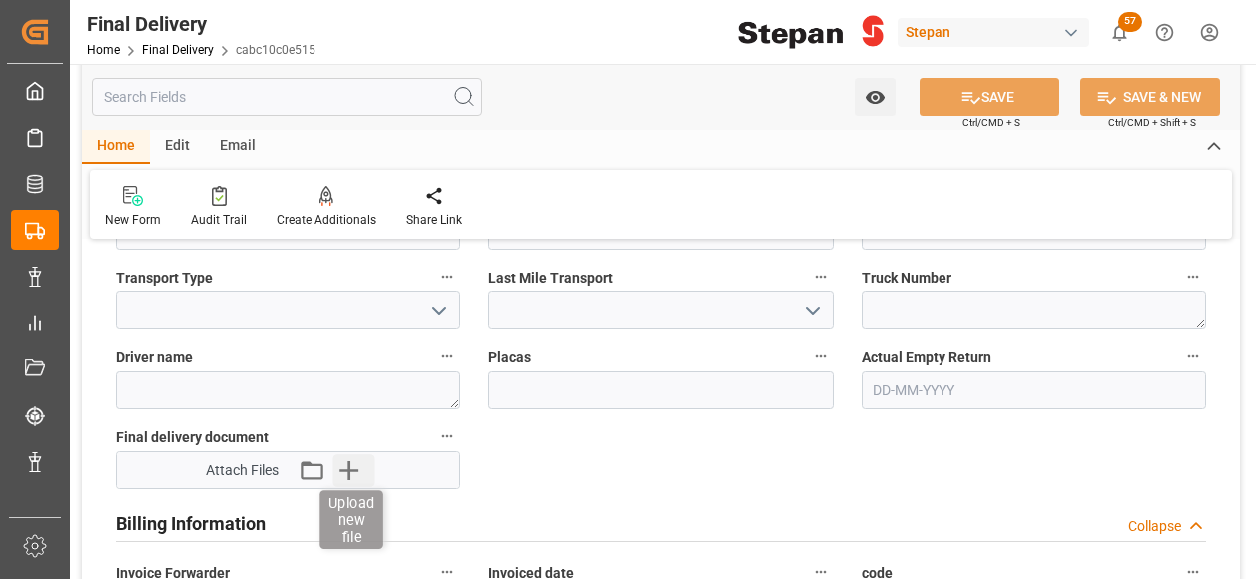
click at [347, 465] on icon "button" at bounding box center [348, 470] width 32 height 32
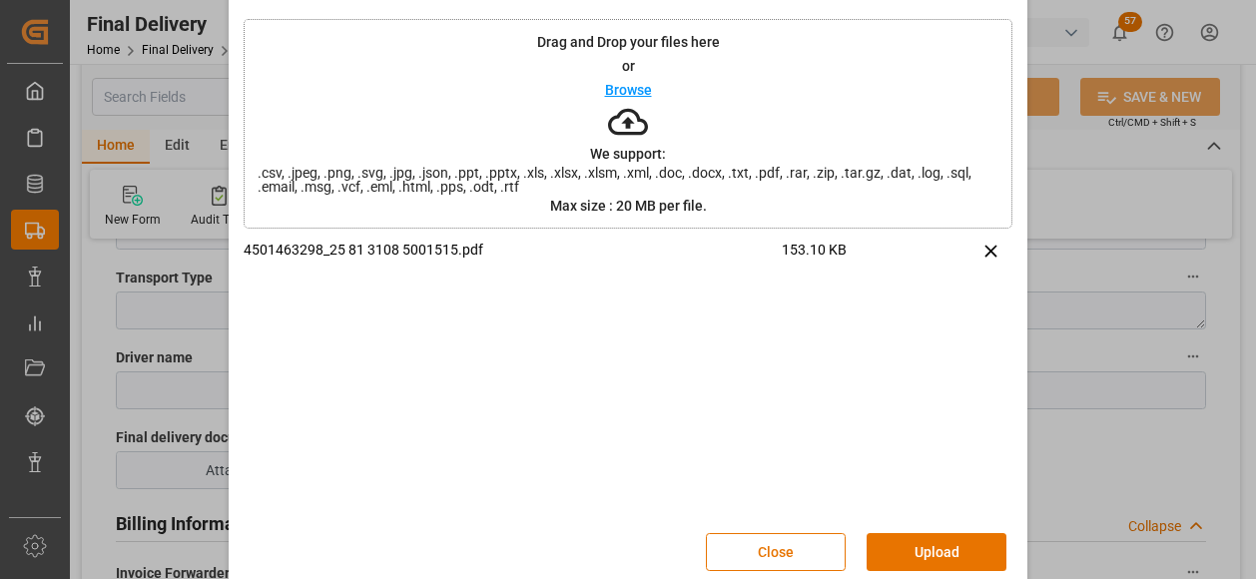
scroll to position [93, 0]
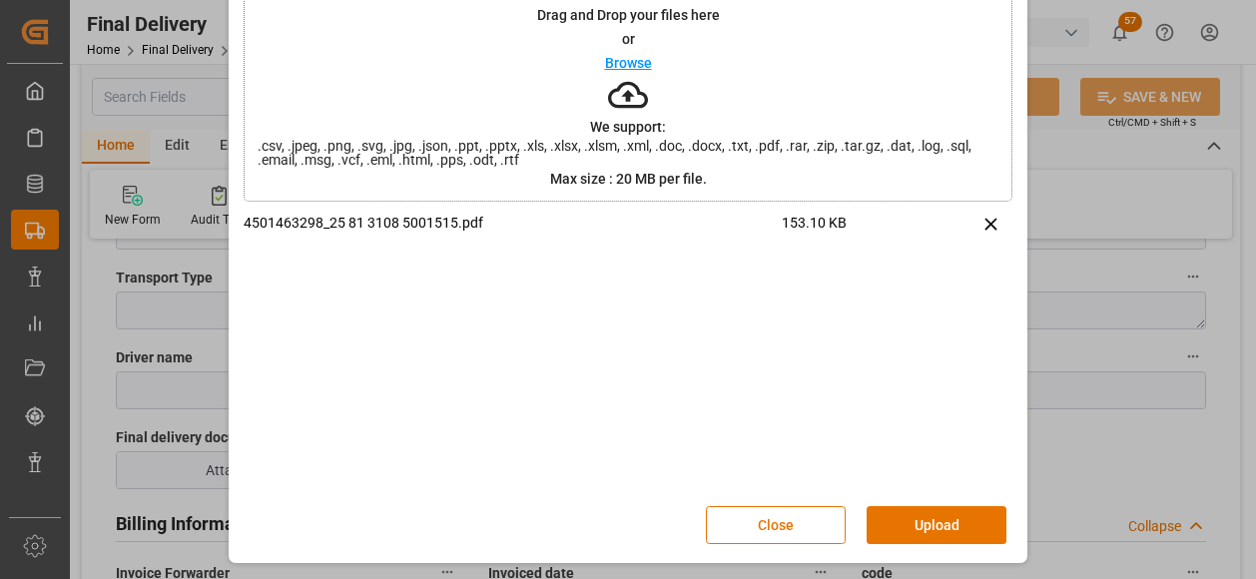
click at [934, 522] on button "Upload" at bounding box center [936, 525] width 140 height 38
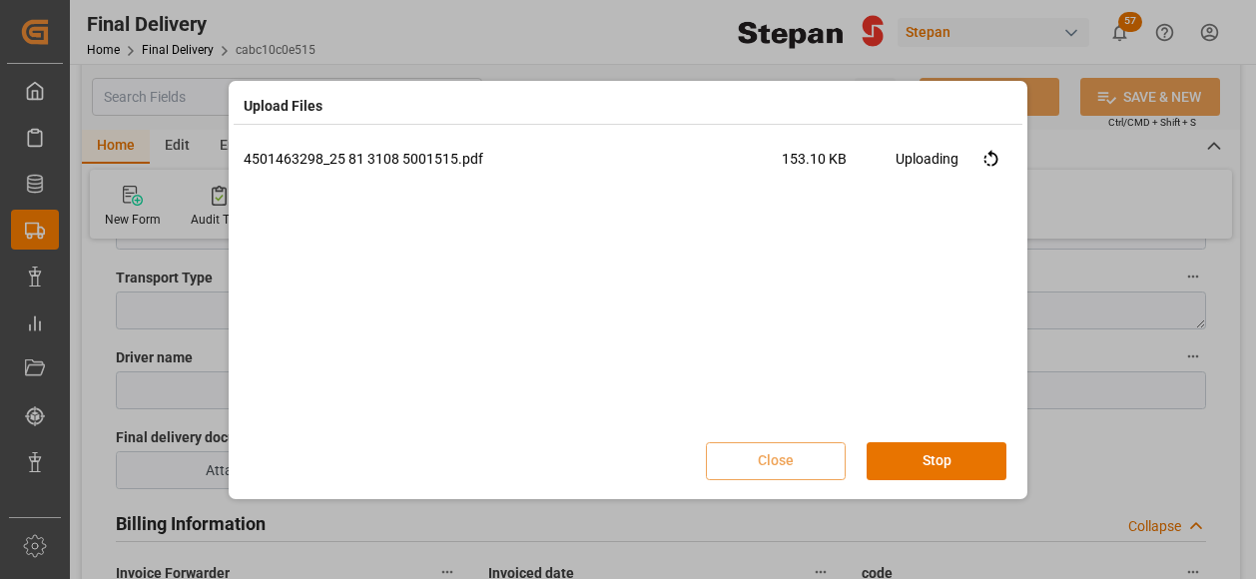
scroll to position [0, 0]
click at [923, 468] on button "Done" at bounding box center [936, 461] width 140 height 38
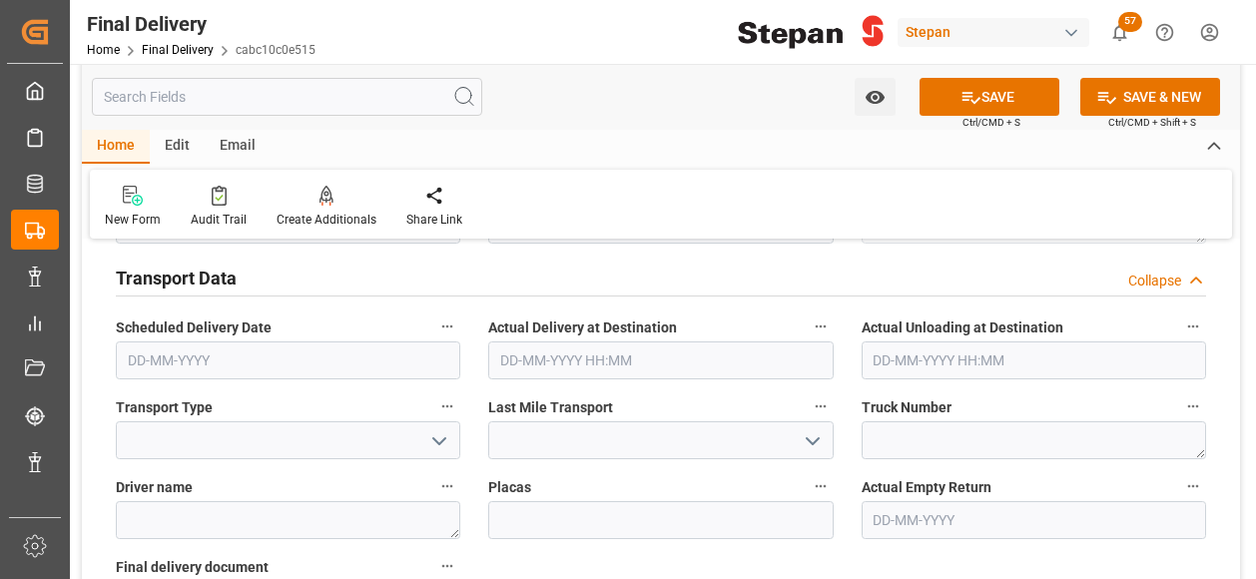
scroll to position [599, 0]
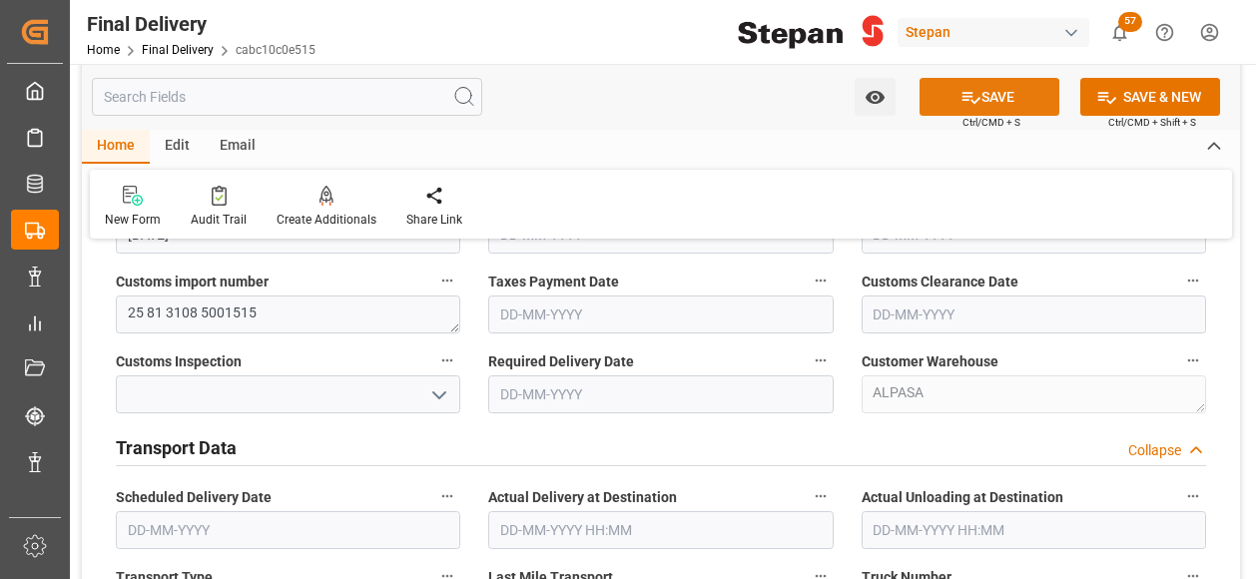
click at [1010, 101] on button "SAVE" at bounding box center [989, 97] width 140 height 38
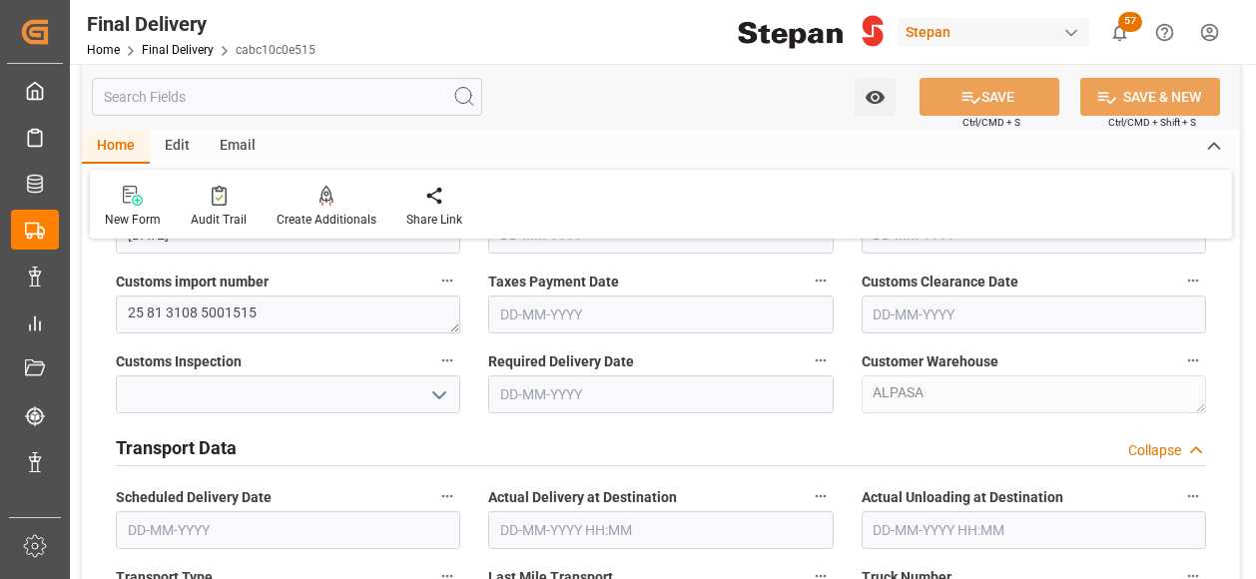
click at [541, 311] on input "text" at bounding box center [660, 314] width 344 height 38
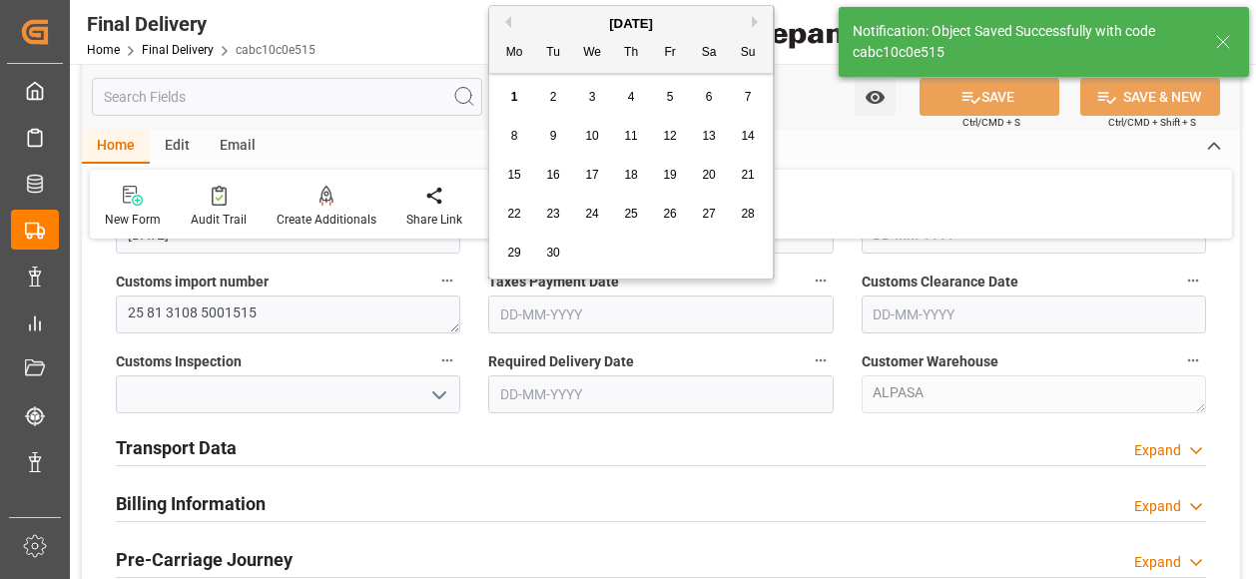
click at [553, 17] on div "[DATE]" at bounding box center [630, 24] width 283 height 20
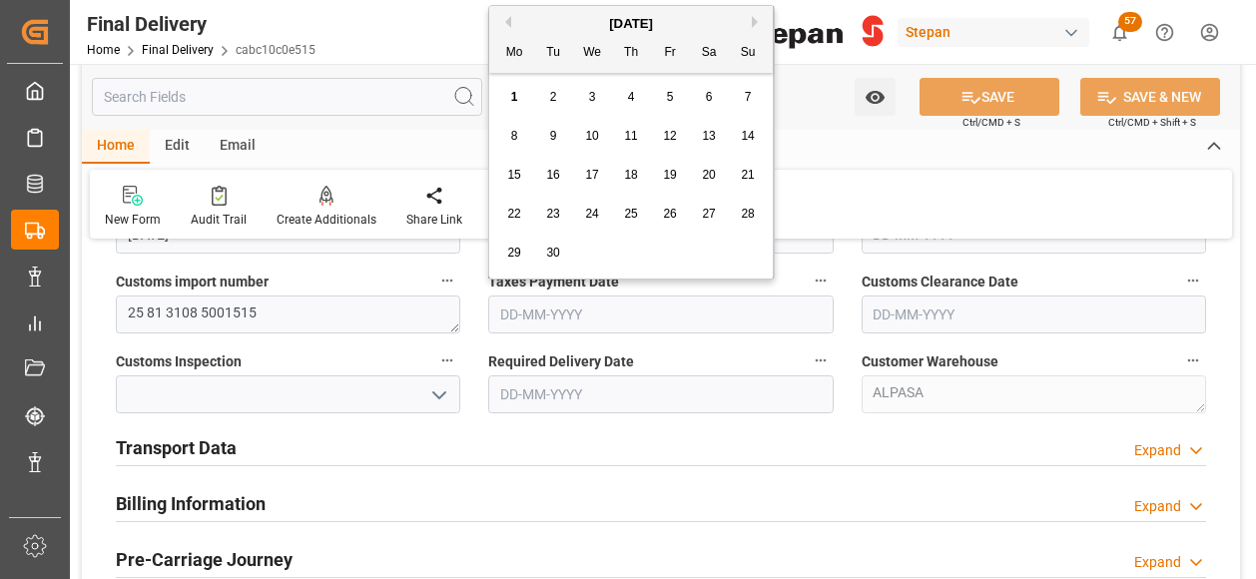
click at [513, 95] on span "1" at bounding box center [514, 97] width 7 height 14
type input "[DATE]"
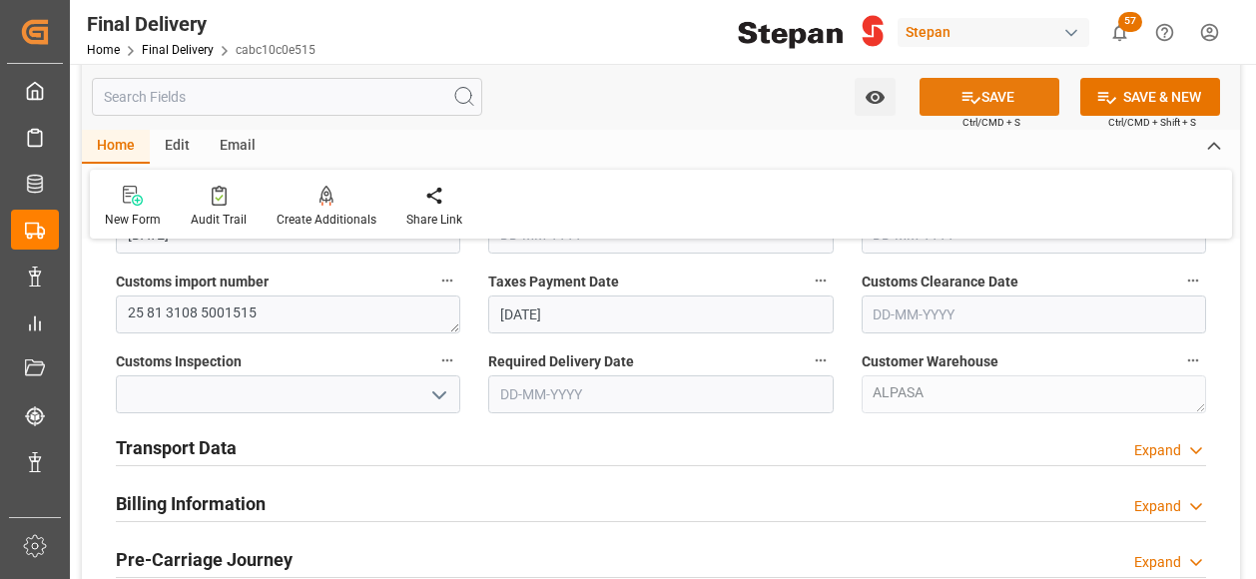
click at [984, 95] on button "SAVE" at bounding box center [989, 97] width 140 height 38
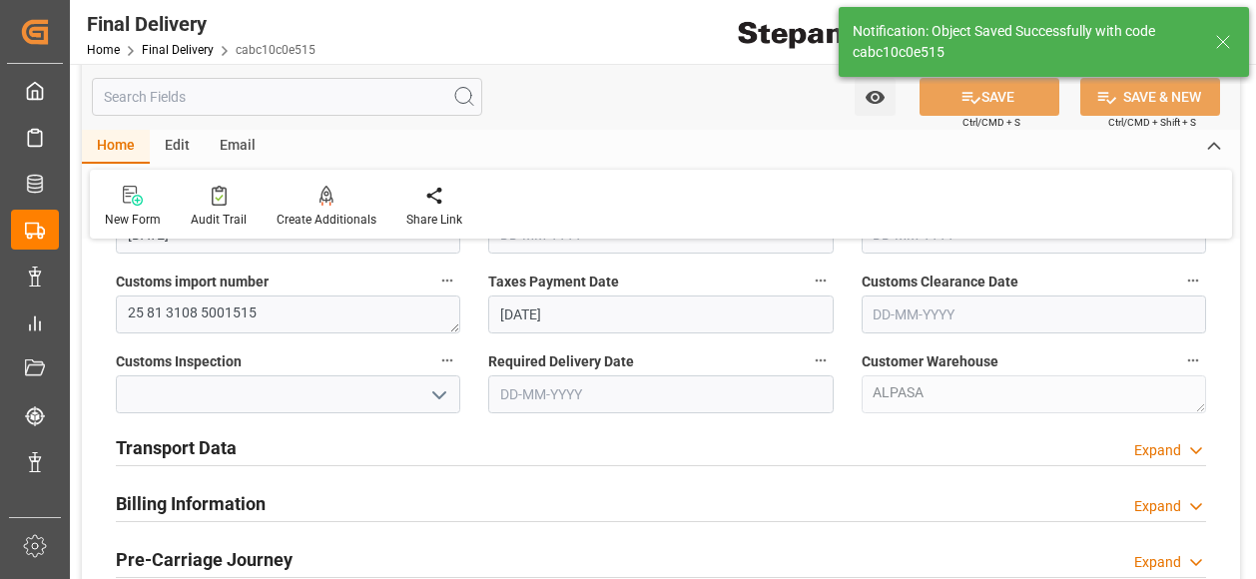
type input "Taxes paid"
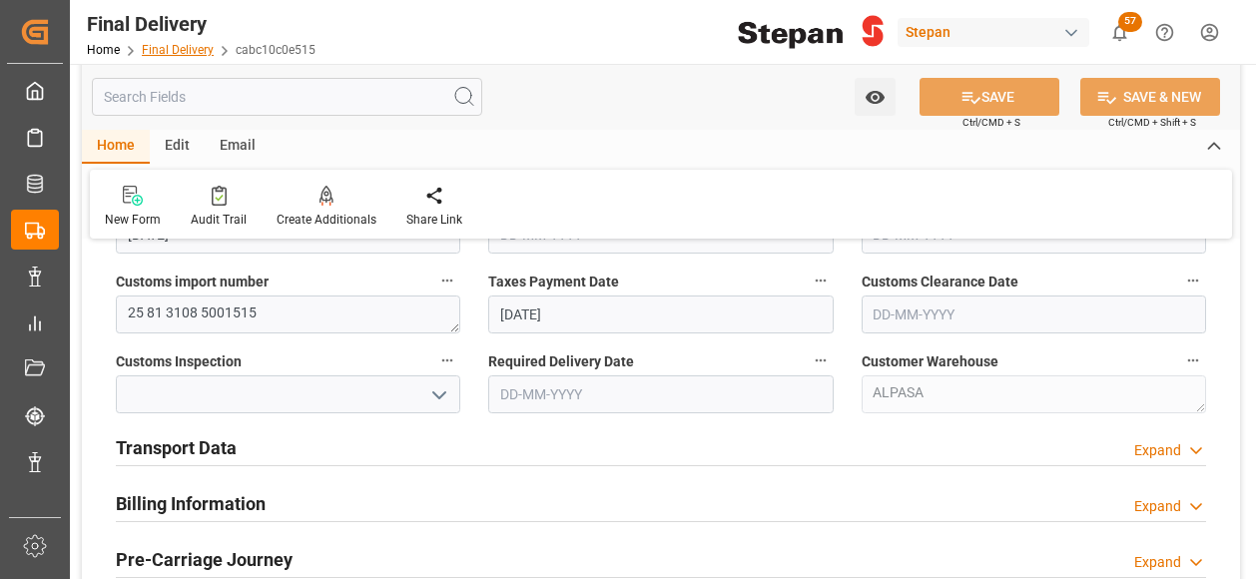
click at [176, 47] on link "Final Delivery" at bounding box center [178, 50] width 72 height 14
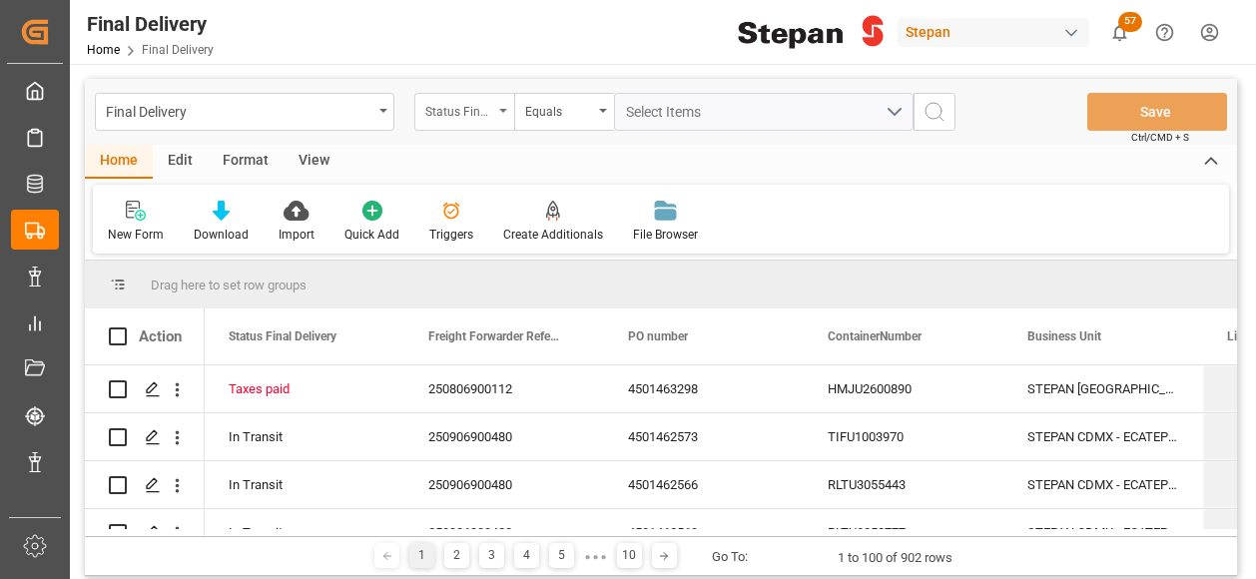
click at [501, 106] on div "Status Final Delivery" at bounding box center [464, 112] width 100 height 38
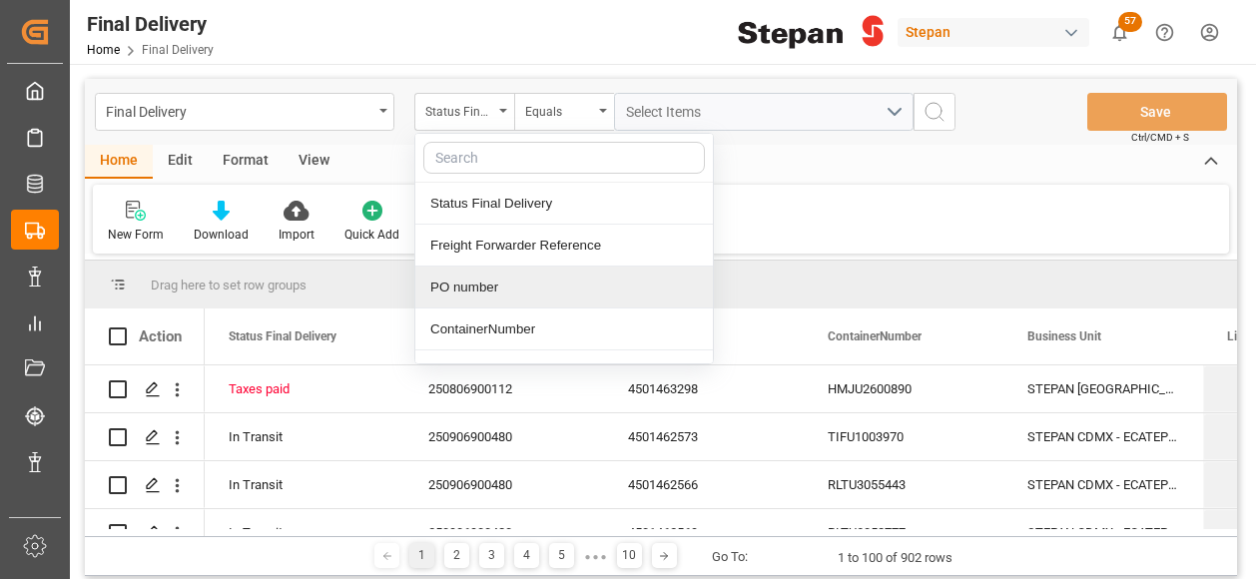
click at [469, 298] on div "PO number" at bounding box center [563, 287] width 297 height 42
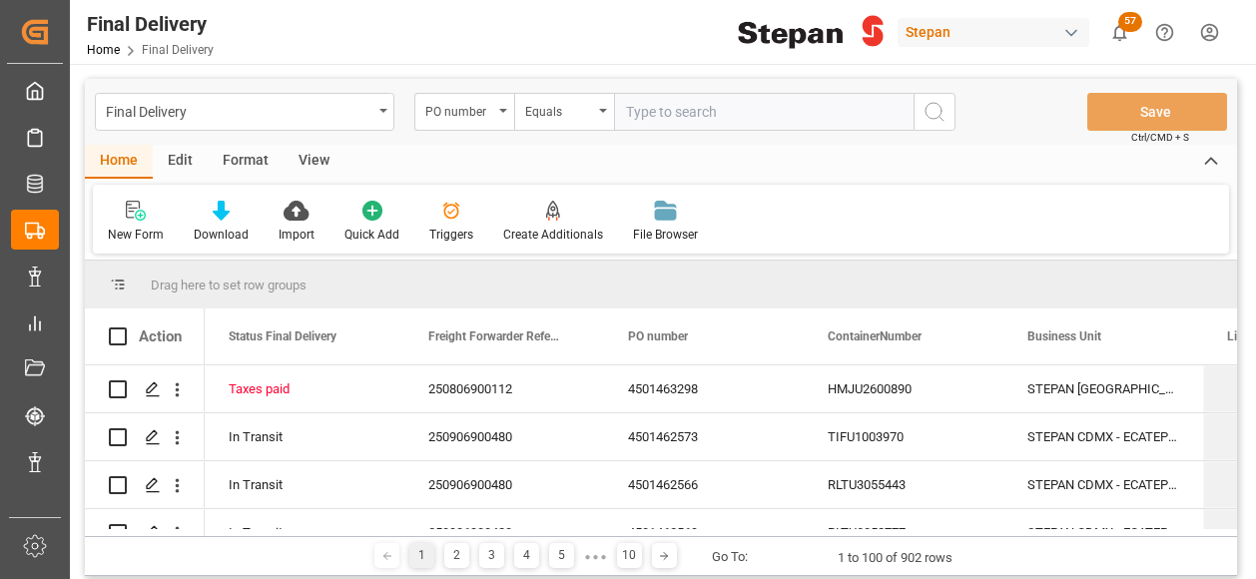
click at [671, 111] on input "text" at bounding box center [763, 112] width 299 height 38
type input "4501460774"
click at [933, 105] on icon "search button" at bounding box center [934, 112] width 24 height 24
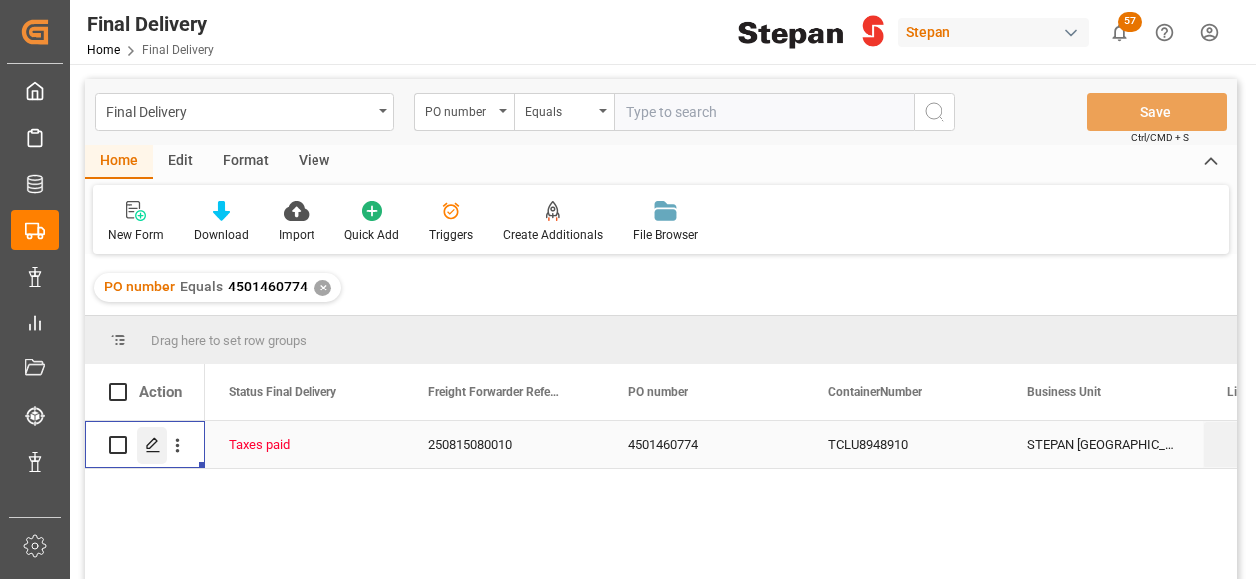
click at [154, 446] on icon "Press SPACE to select this row." at bounding box center [153, 445] width 16 height 16
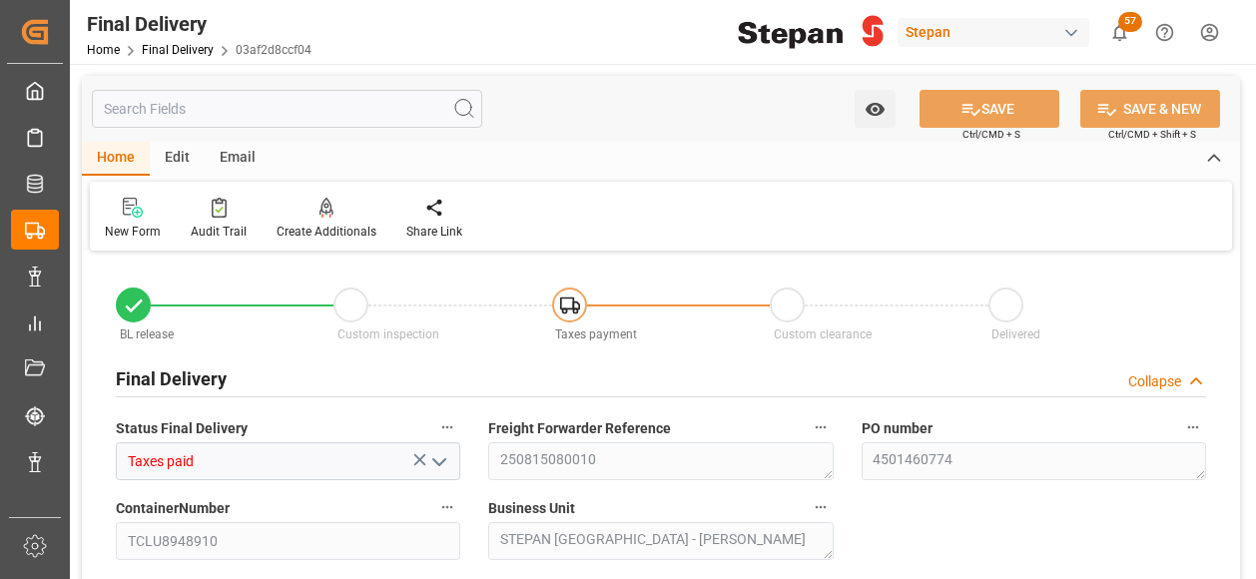
type input "15-08-2025"
type input "11-08-2025"
type input "20-08-2025"
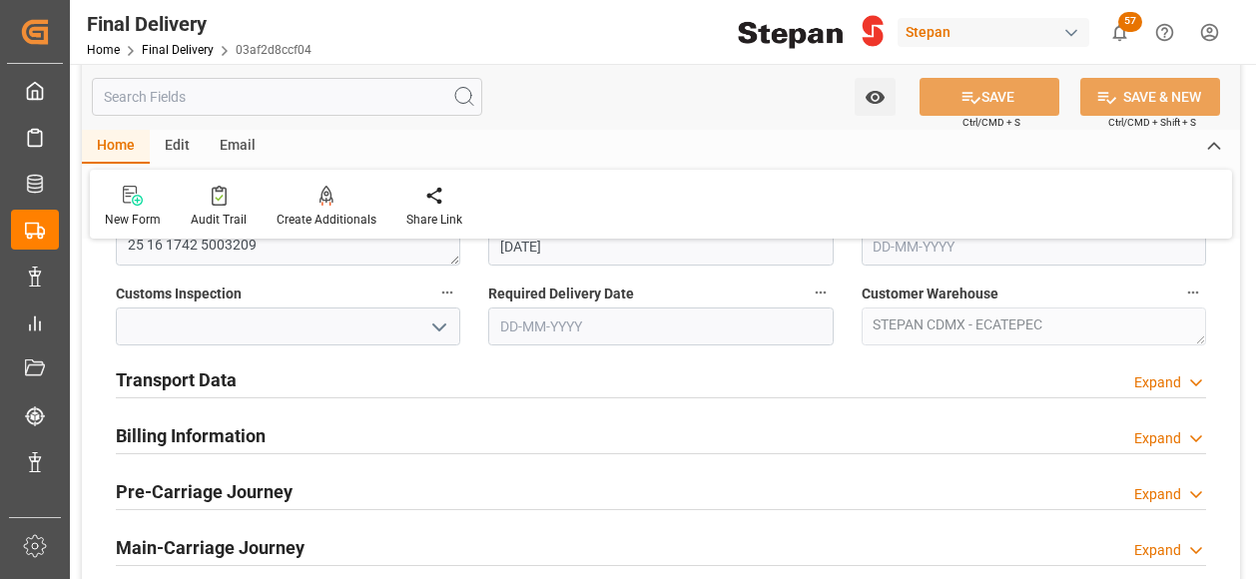
scroll to position [699, 0]
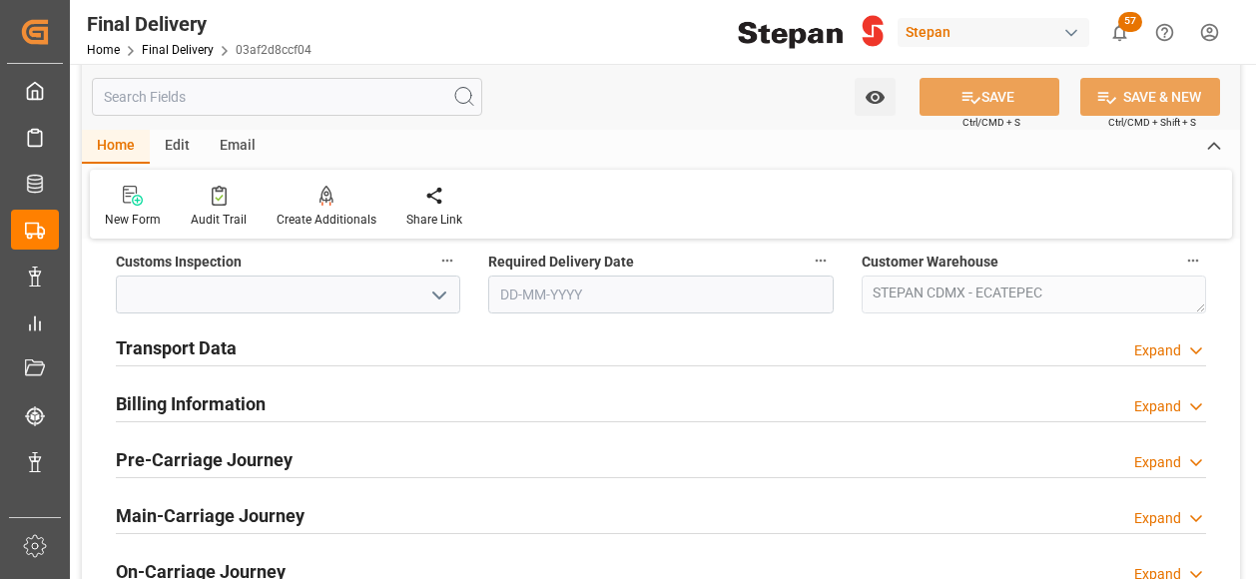
click at [198, 400] on h2 "Billing Information" at bounding box center [191, 403] width 150 height 27
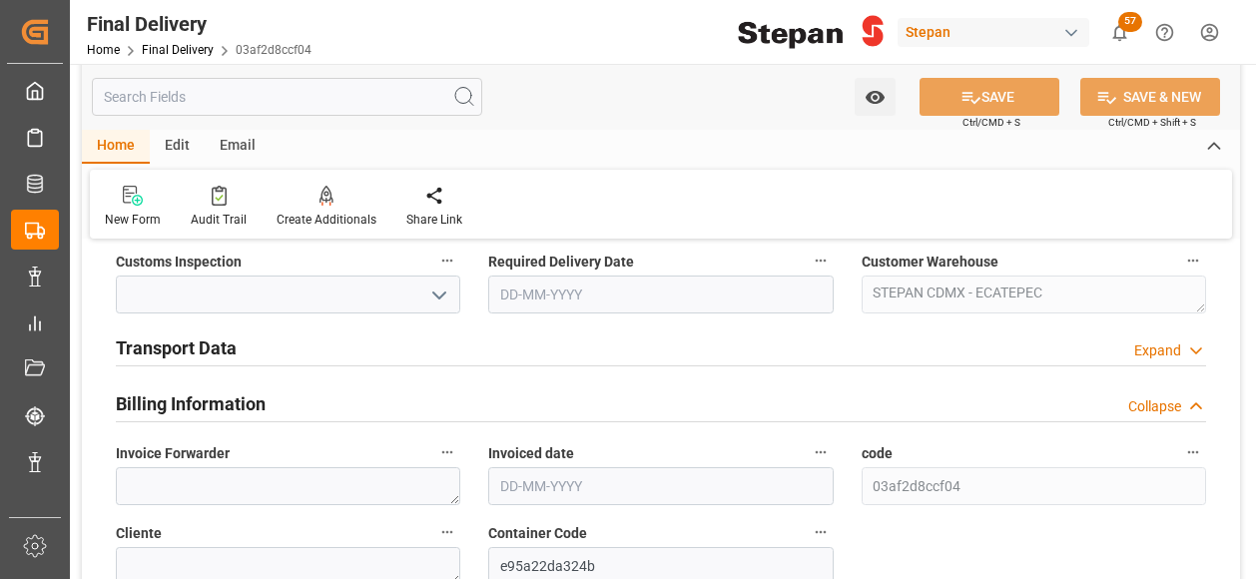
click at [220, 351] on h2 "Transport Data" at bounding box center [176, 347] width 121 height 27
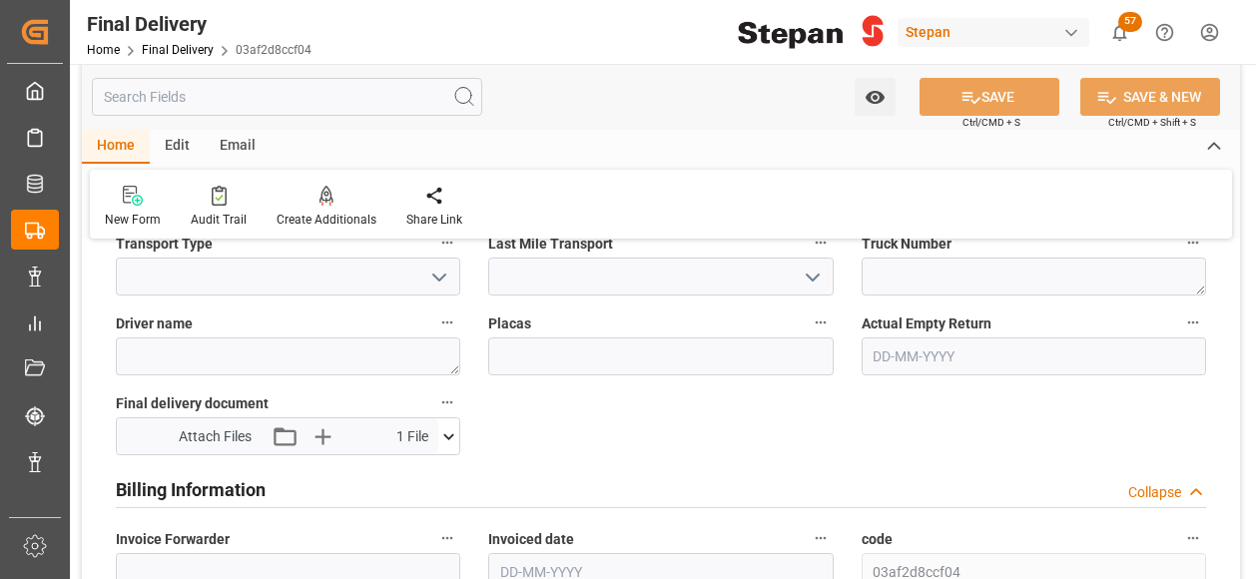
scroll to position [998, 0]
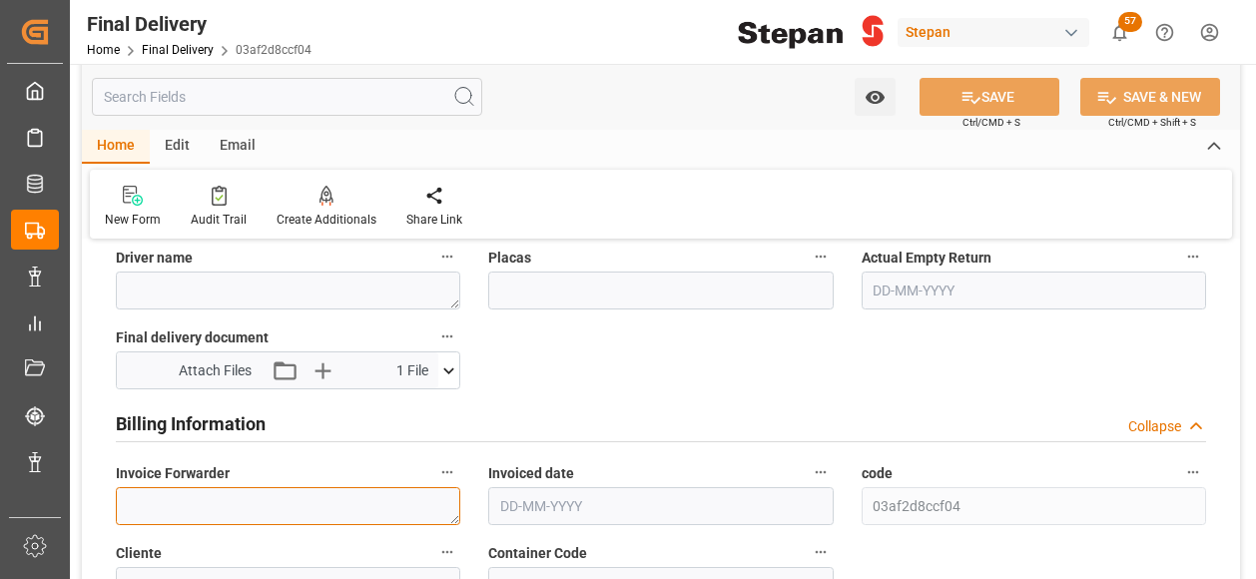
click at [175, 498] on textarea at bounding box center [288, 506] width 344 height 38
paste textarea "LM454330"
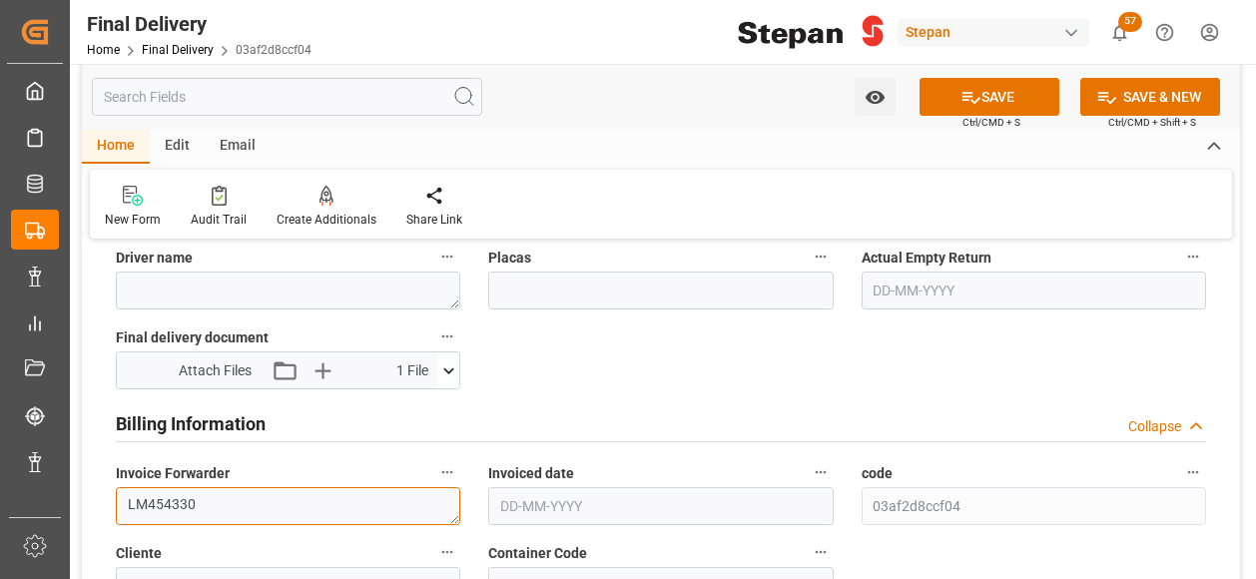
type textarea "LM454330"
click at [541, 508] on input "text" at bounding box center [660, 506] width 344 height 38
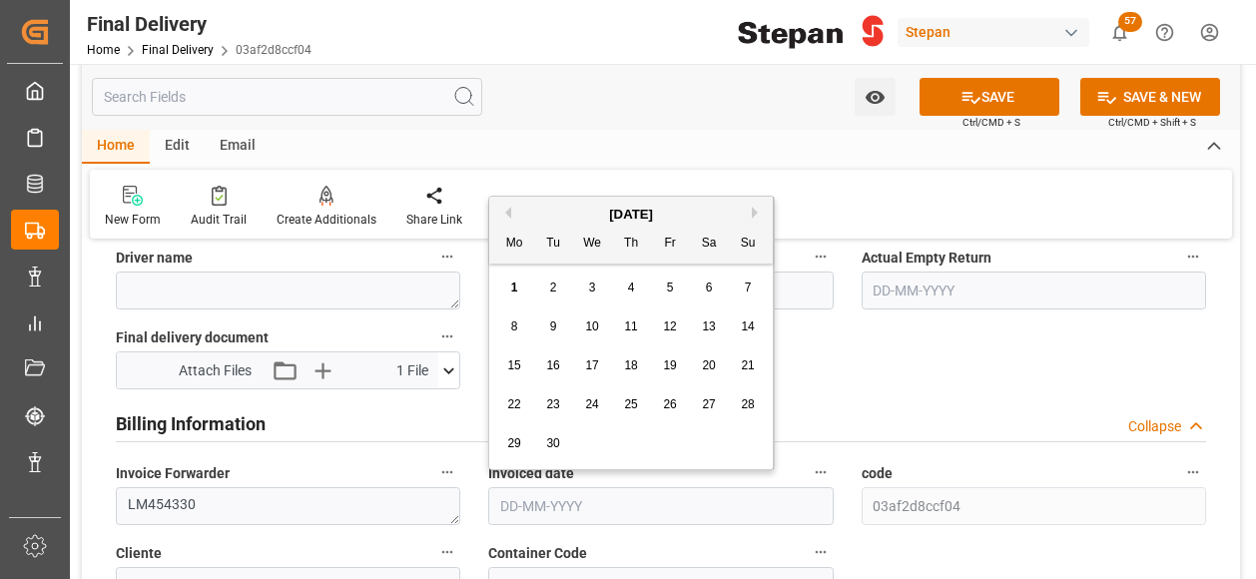
click at [539, 214] on div "[DATE]" at bounding box center [630, 215] width 283 height 20
click at [513, 295] on div "1" at bounding box center [514, 288] width 25 height 24
type input "[DATE]"
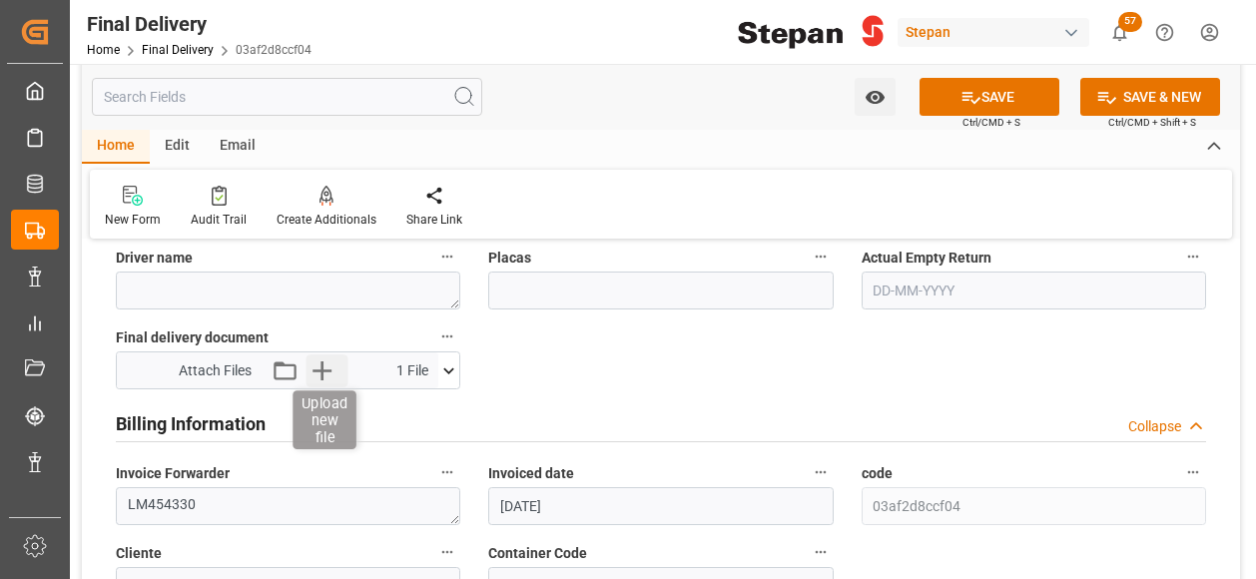
click at [320, 372] on icon "button" at bounding box center [322, 370] width 32 height 32
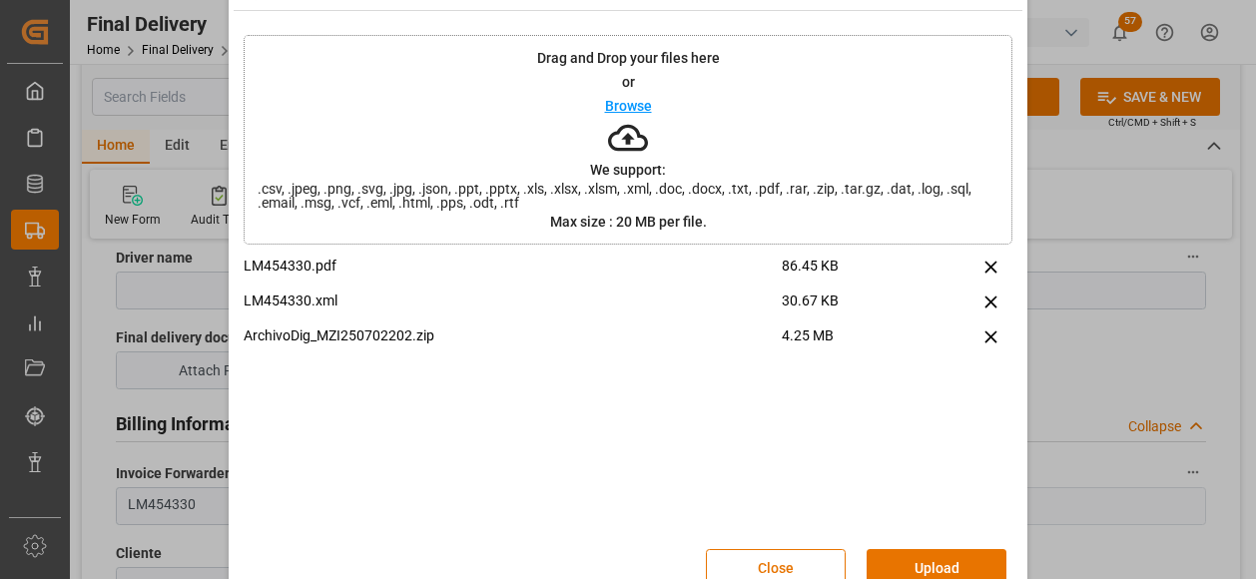
scroll to position [93, 0]
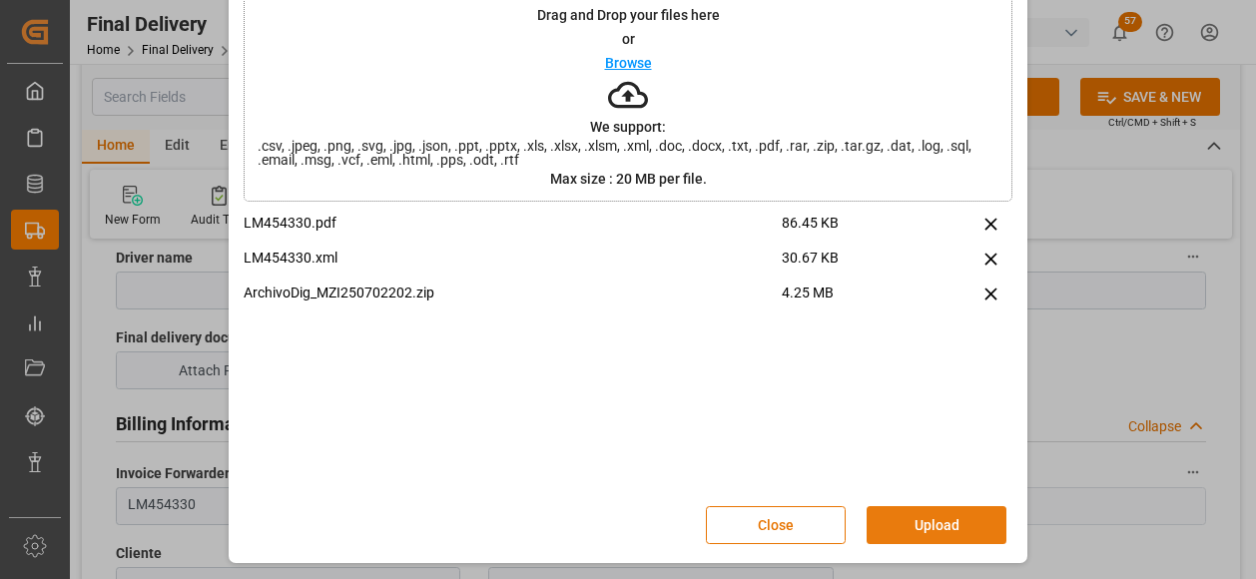
click at [918, 524] on button "Upload" at bounding box center [936, 525] width 140 height 38
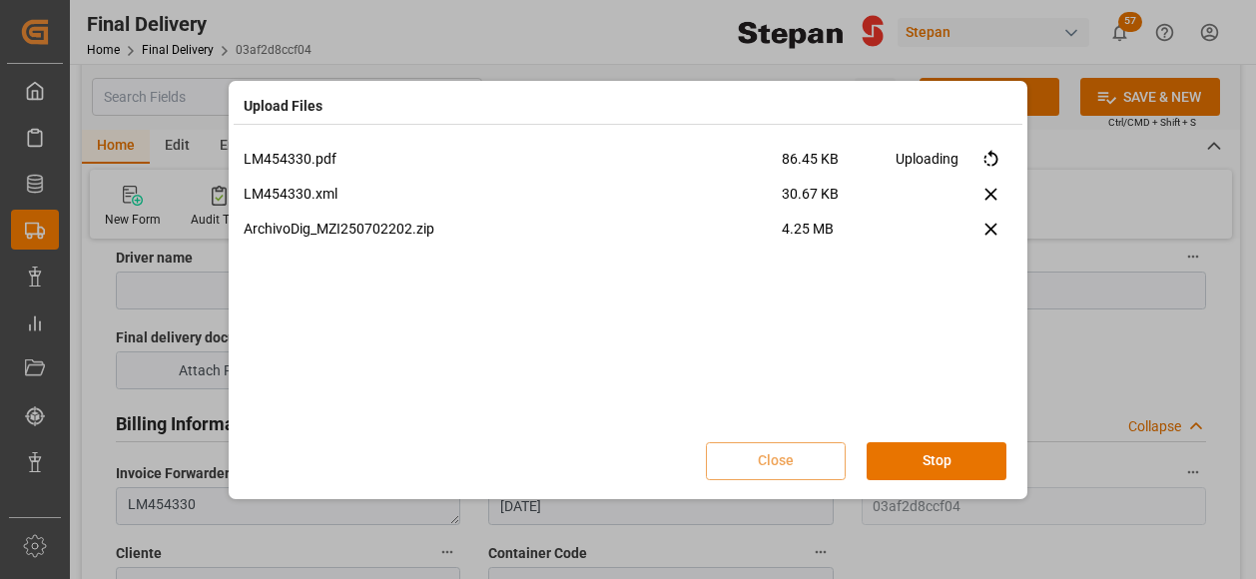
scroll to position [0, 0]
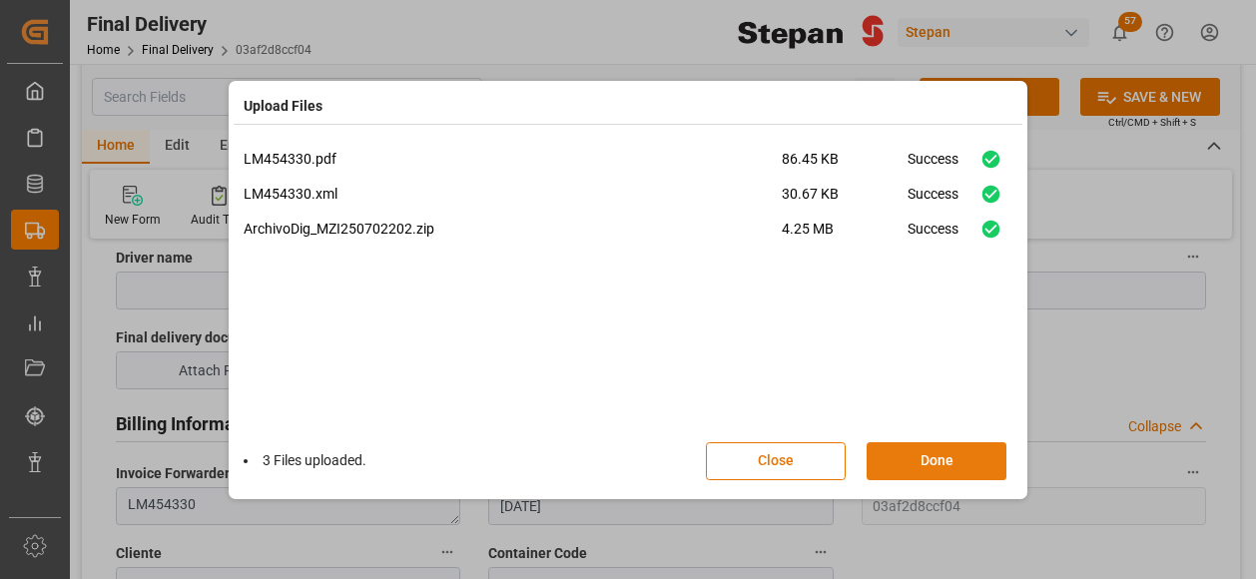
click at [924, 464] on button "Done" at bounding box center [936, 461] width 140 height 38
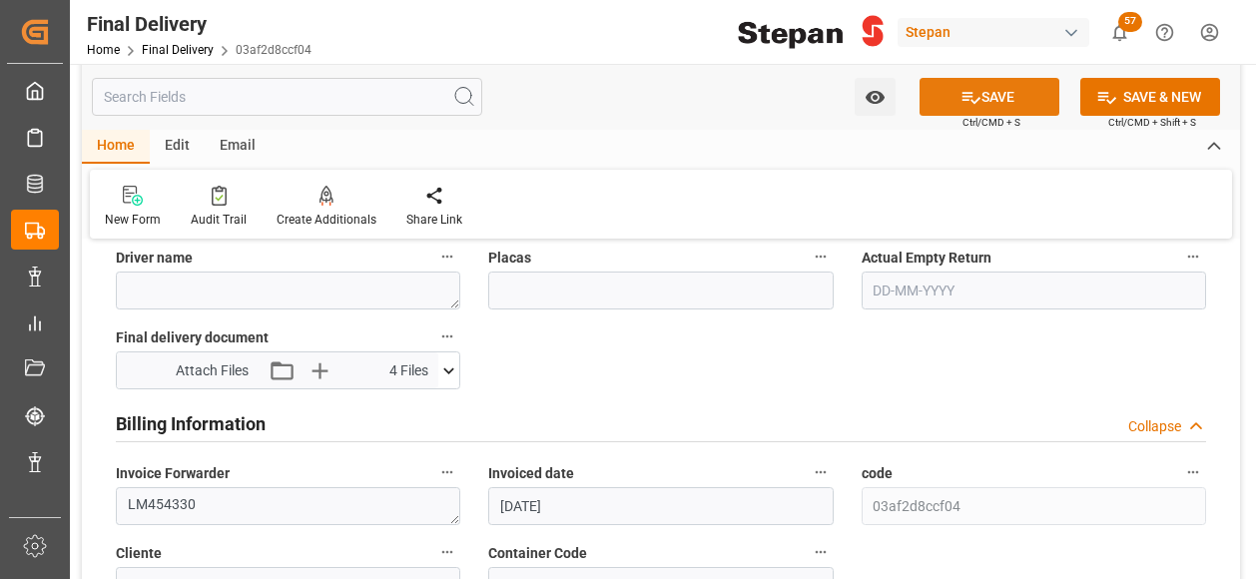
click at [984, 87] on button "SAVE" at bounding box center [989, 97] width 140 height 38
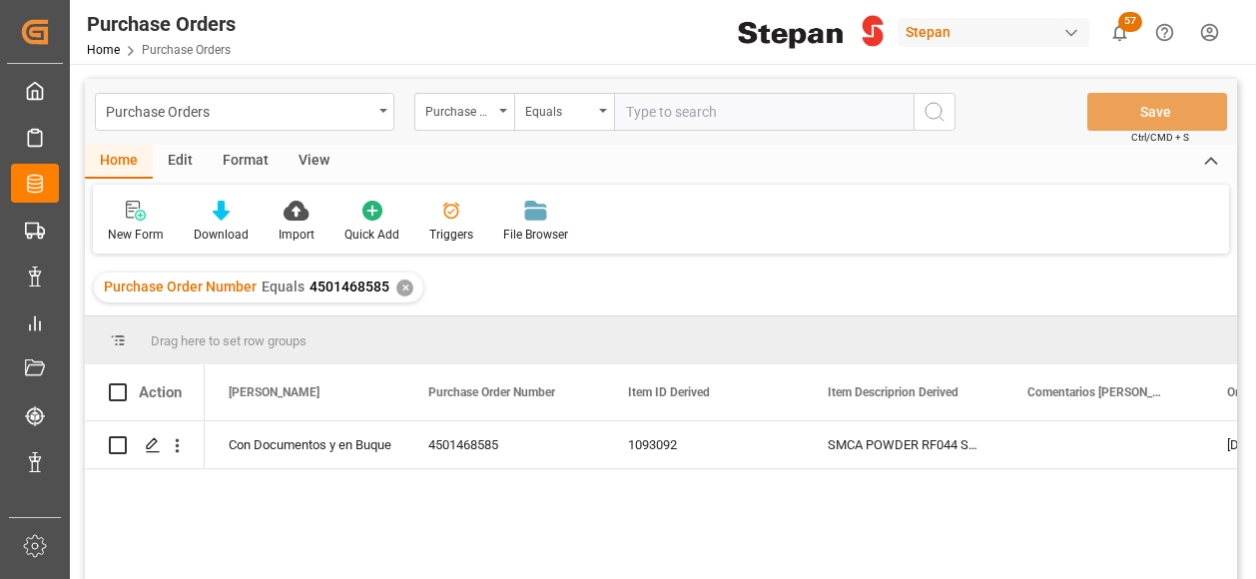
click at [401, 286] on div "✕" at bounding box center [404, 287] width 17 height 17
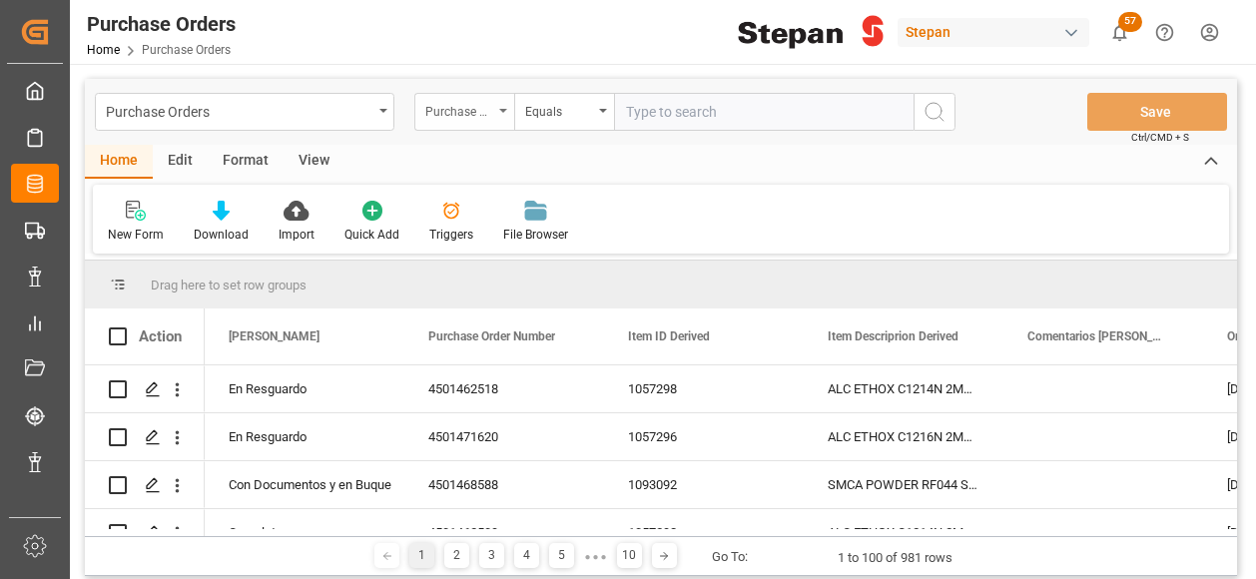
click at [496, 107] on div "Purchase Order Number" at bounding box center [464, 112] width 100 height 38
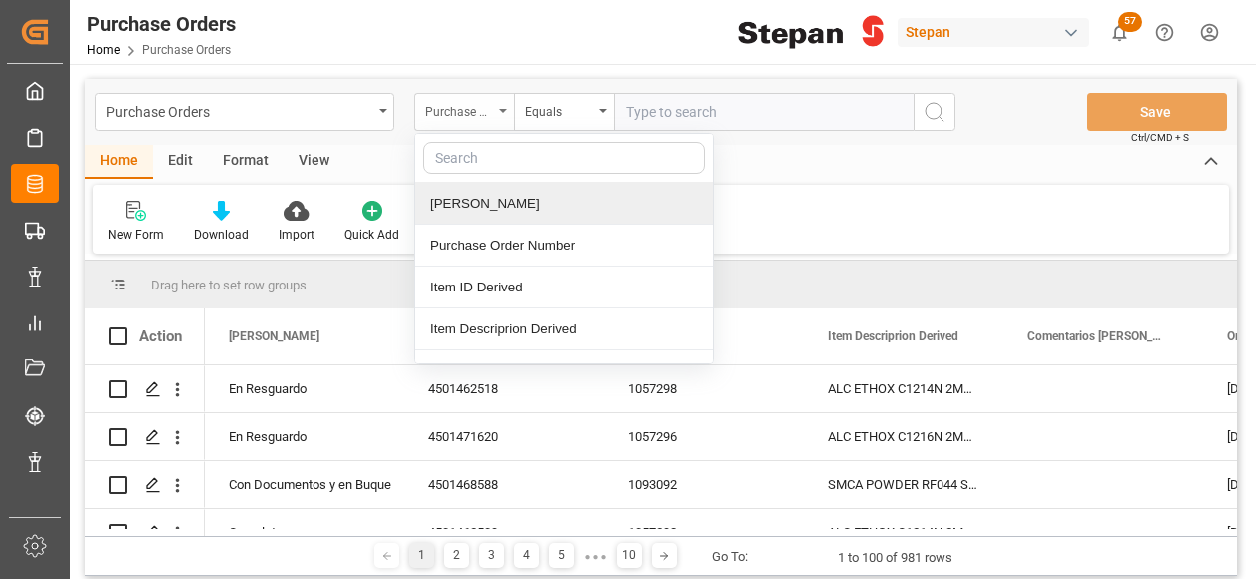
click at [471, 99] on div "Purchase Order Number" at bounding box center [459, 109] width 68 height 23
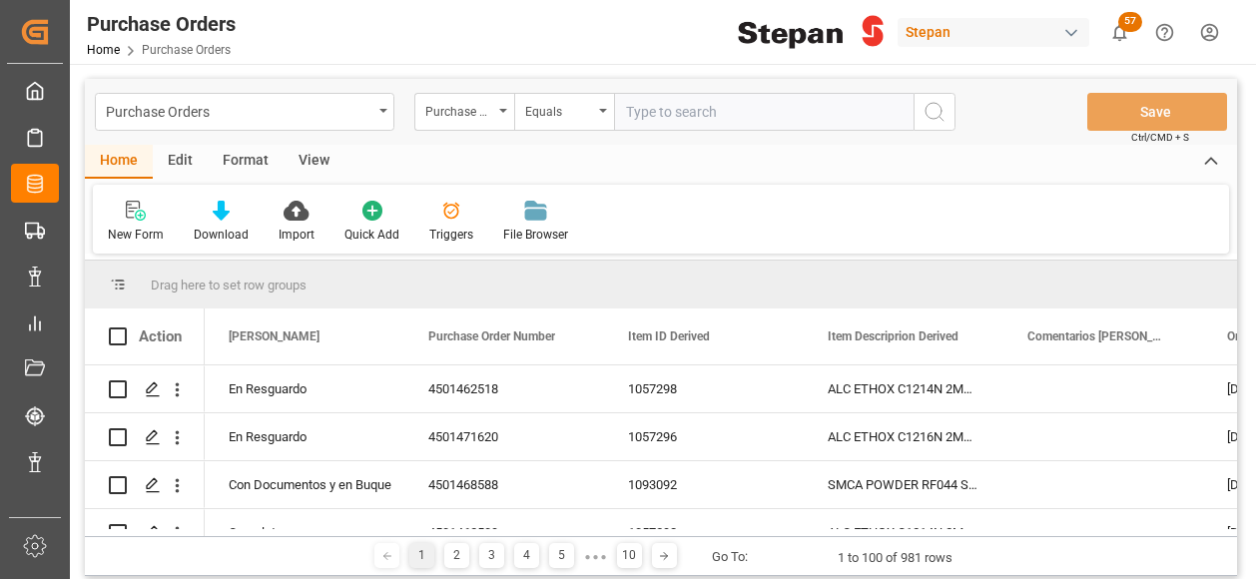
click at [659, 114] on input "text" at bounding box center [763, 112] width 299 height 38
paste input "4501474713"
type input "4501474713"
click at [945, 112] on icon "search button" at bounding box center [934, 112] width 24 height 24
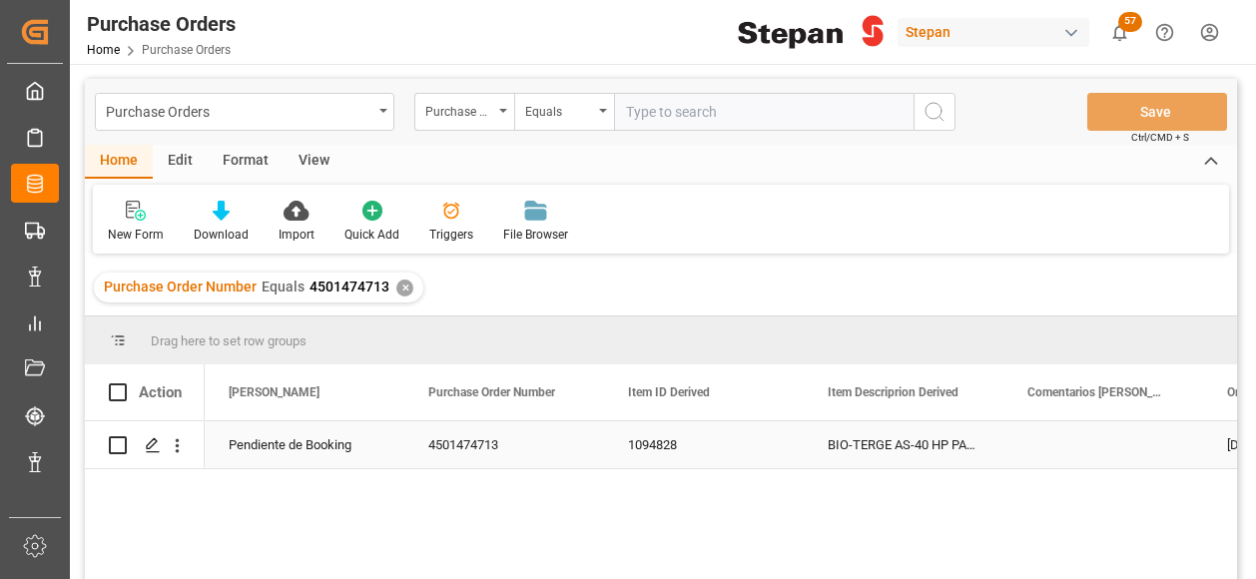
click at [282, 450] on div "Pendiente de Booking" at bounding box center [305, 445] width 152 height 46
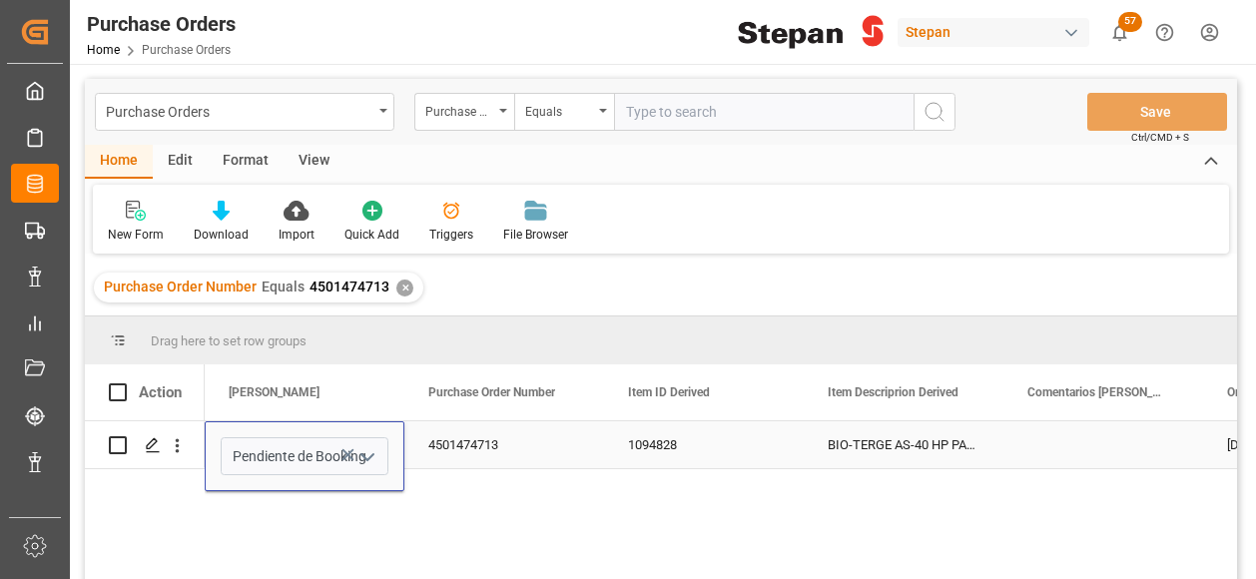
click at [373, 460] on icon "open menu" at bounding box center [367, 457] width 24 height 24
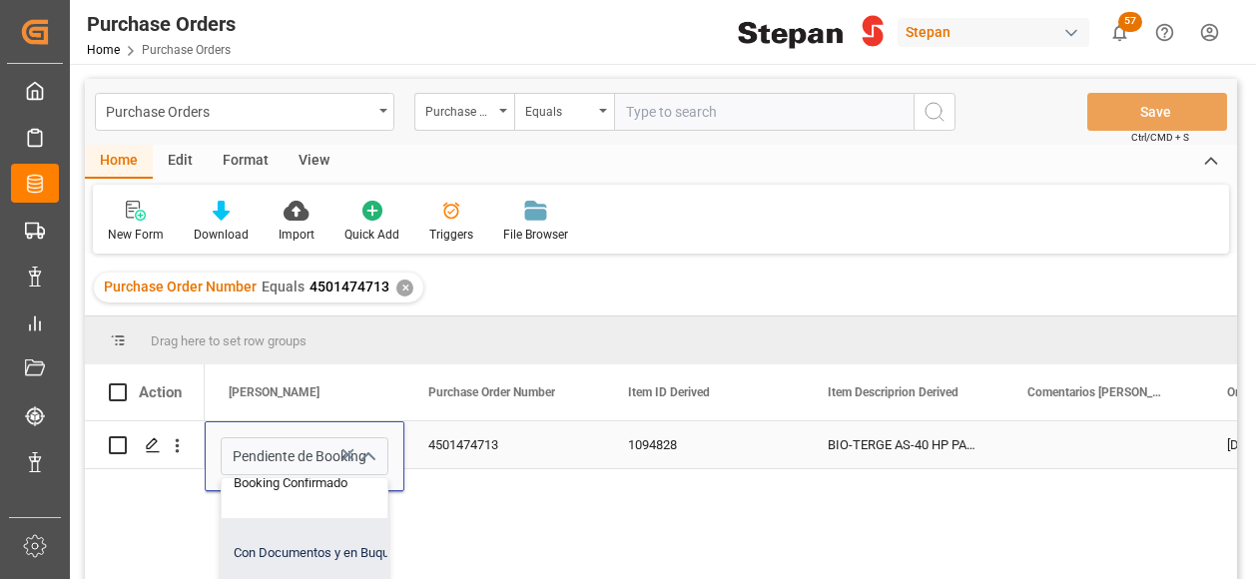
click at [261, 547] on div "Con Documentos y en Buque" at bounding box center [325, 553] width 206 height 70
type input "Con Documentos y en Buque"
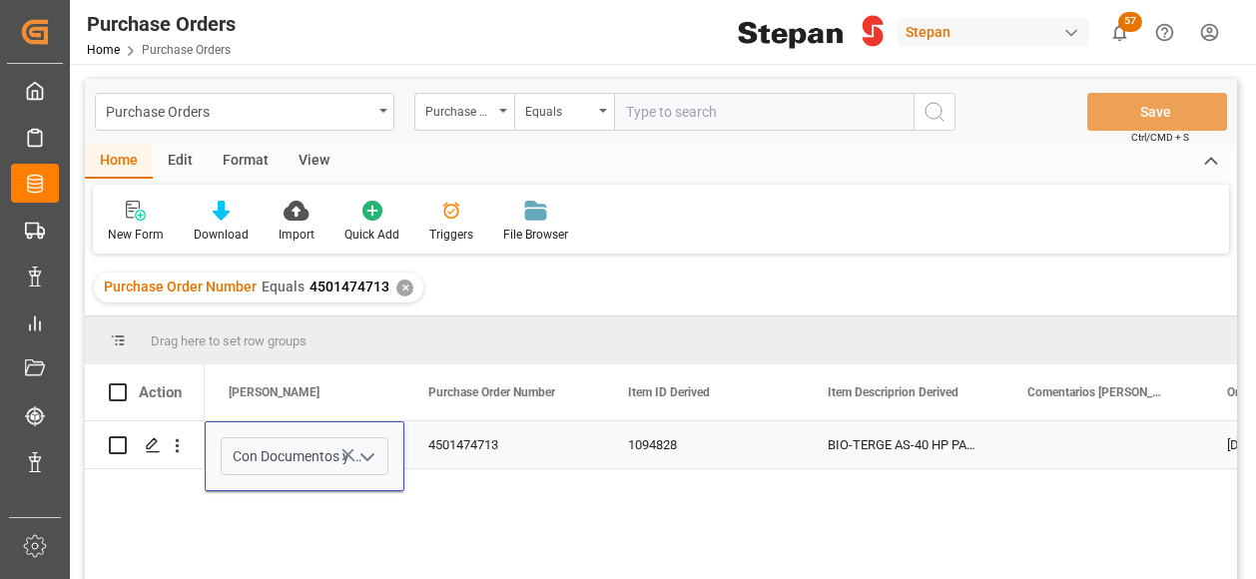
click at [471, 446] on div "4501474713" at bounding box center [504, 444] width 200 height 47
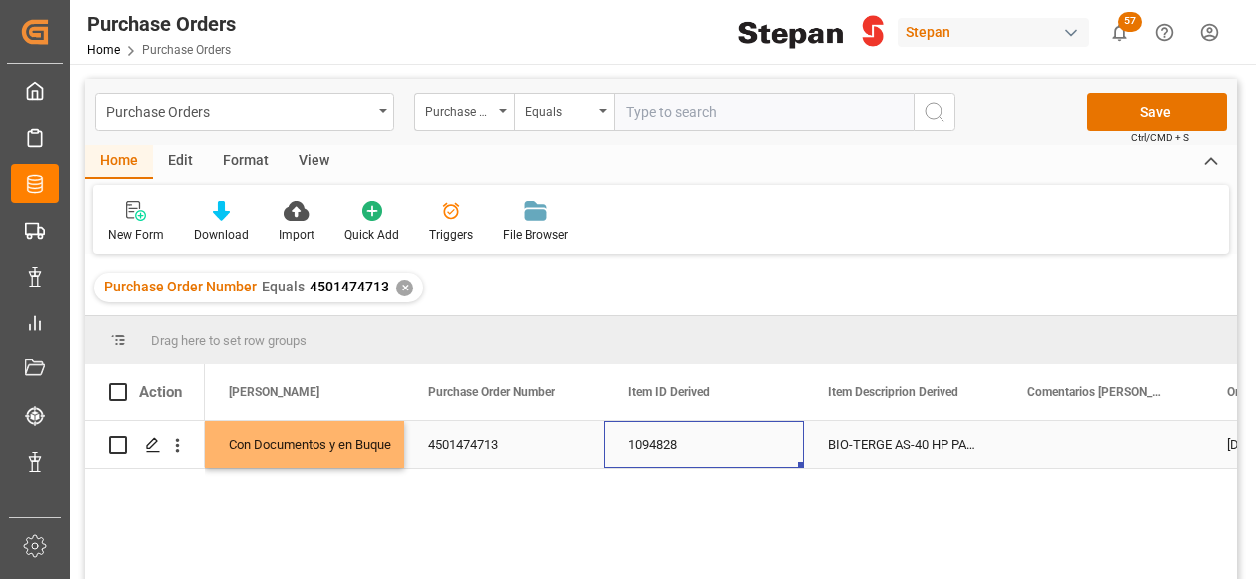
click at [639, 444] on div "1094828" at bounding box center [704, 444] width 200 height 47
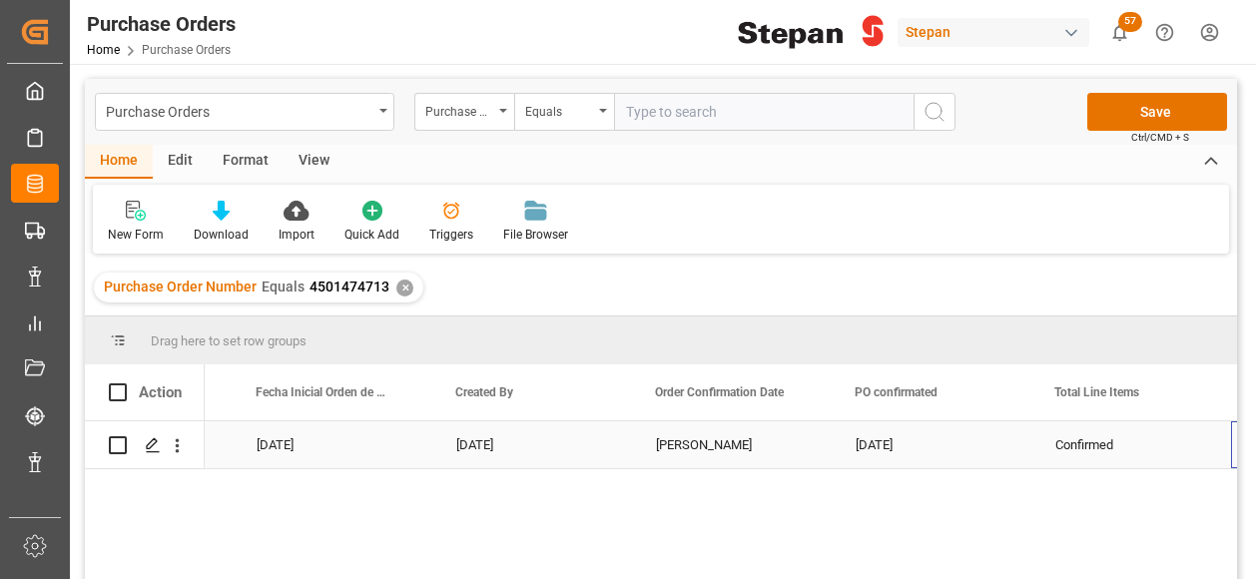
scroll to position [0, 0]
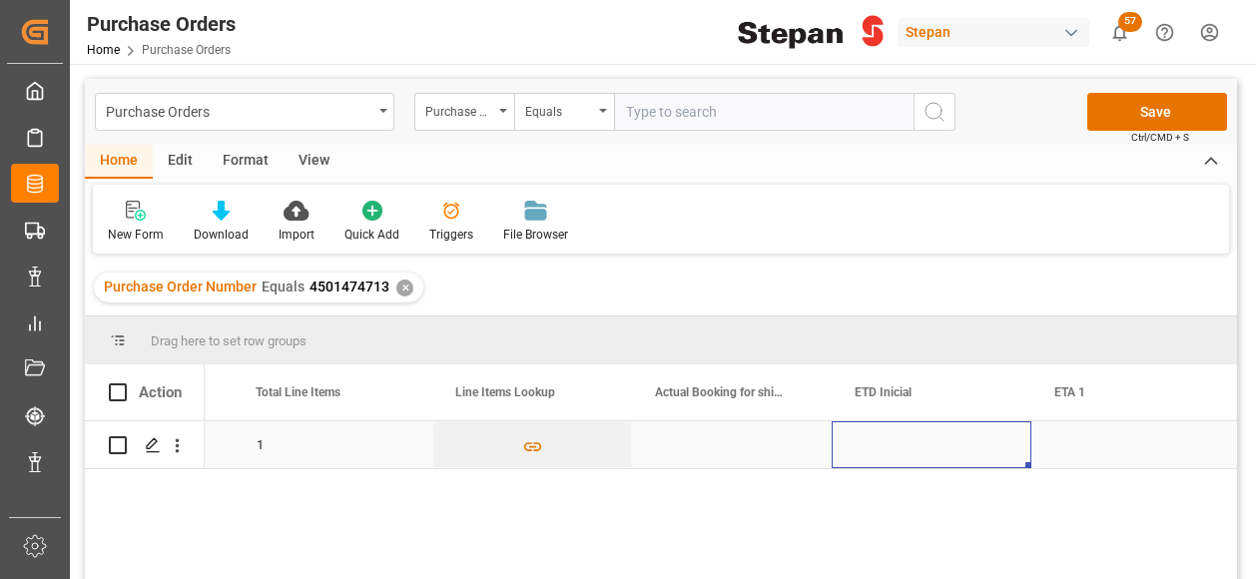
click at [879, 456] on div "Press SPACE to select this row." at bounding box center [931, 444] width 200 height 47
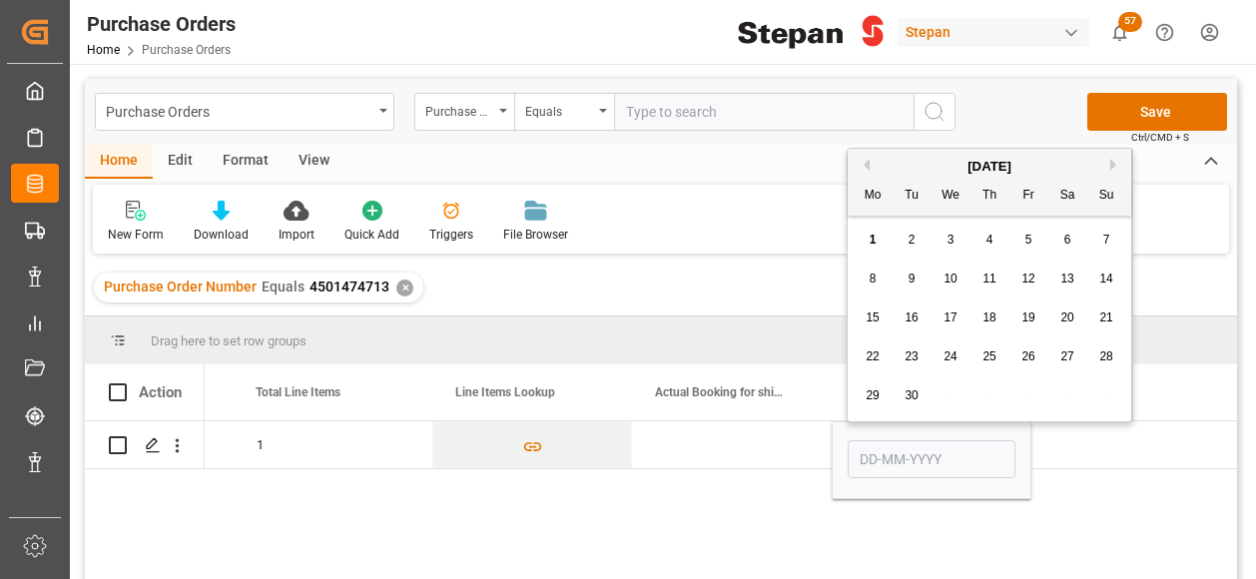
click at [952, 270] on div "10" at bounding box center [950, 279] width 25 height 24
type input "[DATE]"
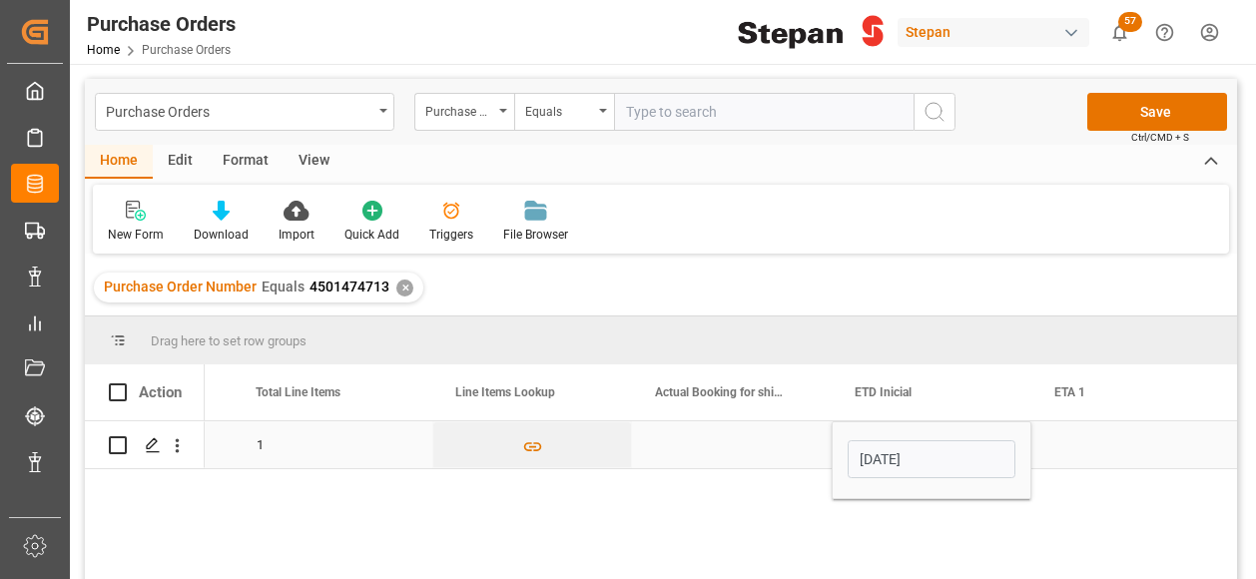
click at [720, 444] on div "Press SPACE to select this row." at bounding box center [732, 444] width 200 height 47
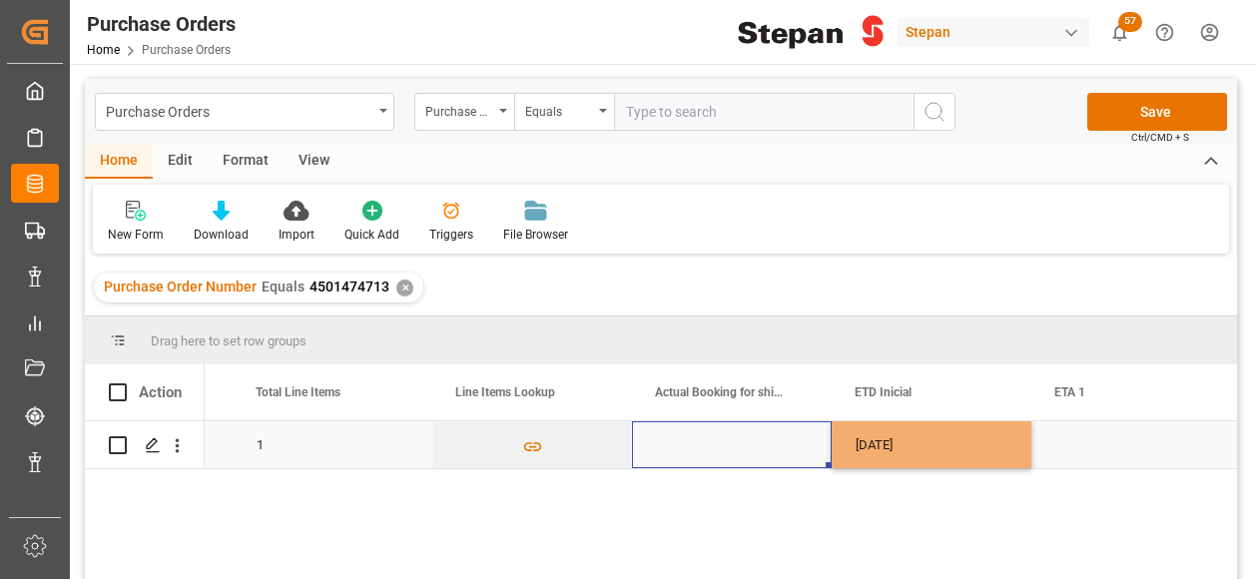
click at [720, 444] on div "Press SPACE to select this row." at bounding box center [732, 444] width 200 height 47
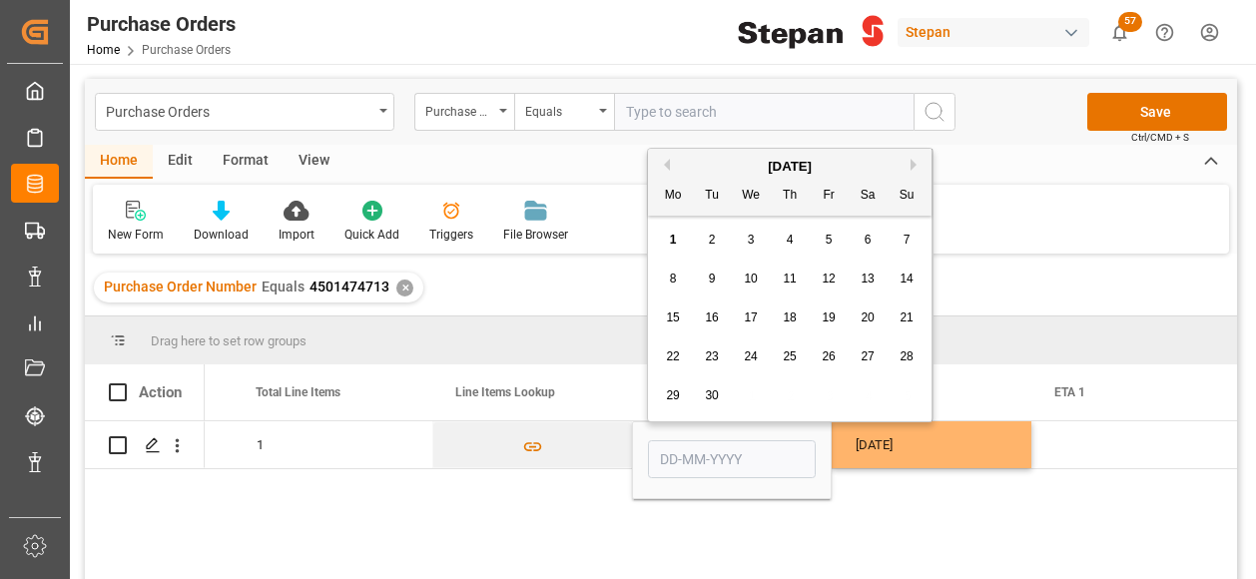
click at [677, 238] on div "1" at bounding box center [673, 241] width 25 height 24
type input "[DATE]"
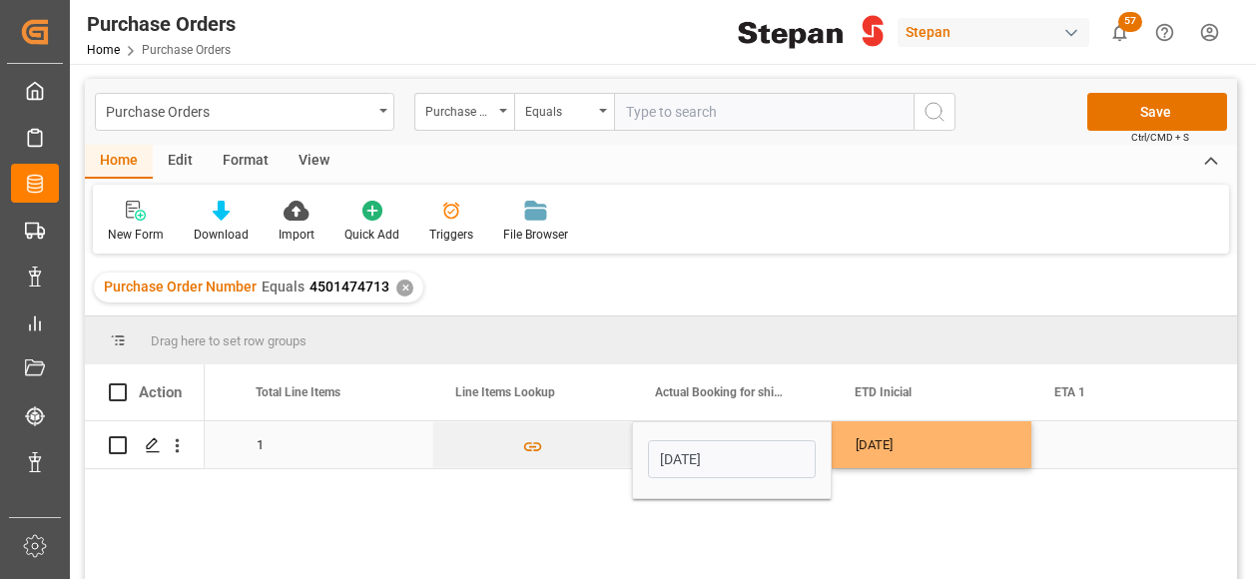
click at [1082, 452] on div "Press SPACE to select this row." at bounding box center [1131, 444] width 200 height 47
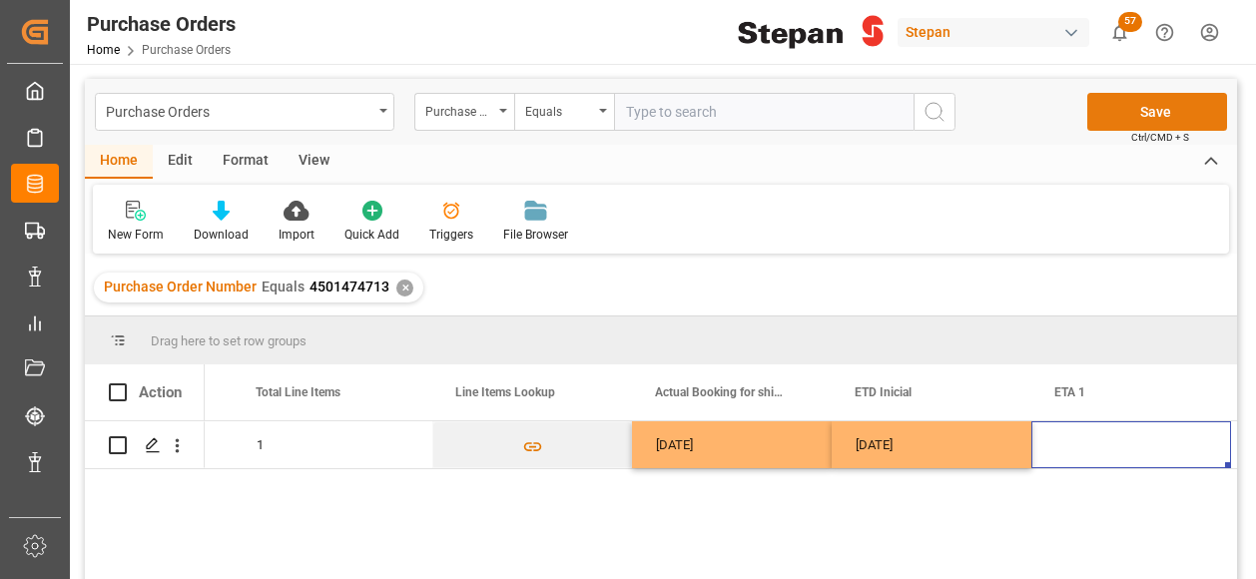
click at [1136, 114] on button "Save" at bounding box center [1157, 112] width 140 height 38
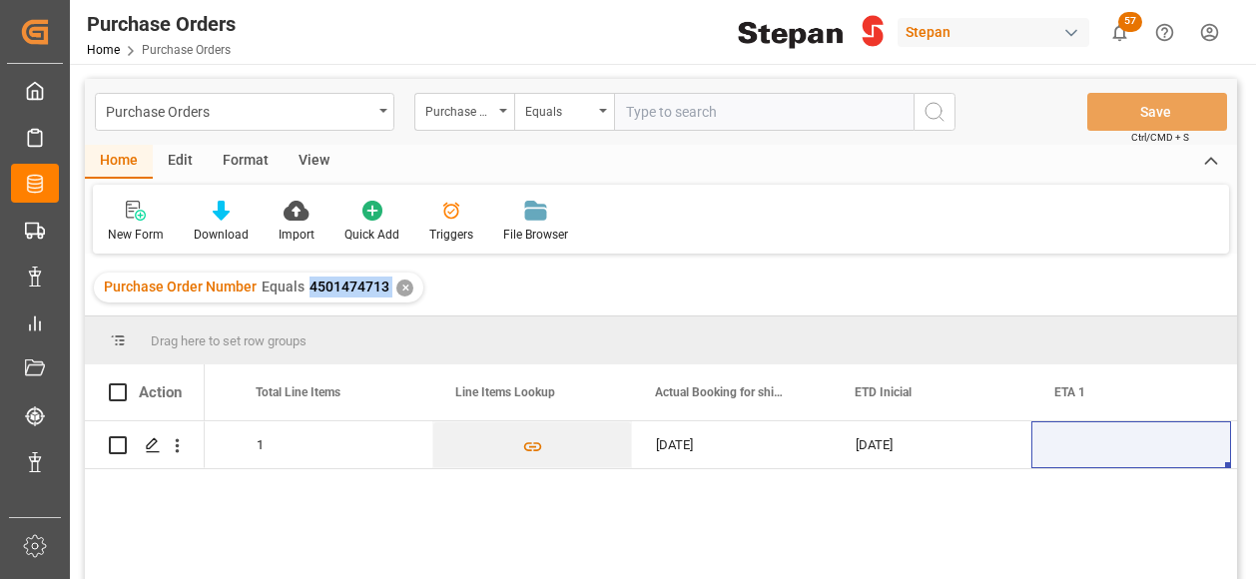
drag, startPoint x: 307, startPoint y: 284, endPoint x: 391, endPoint y: 284, distance: 83.8
click at [391, 284] on div "Purchase Order Number Equals 4501474713 ✕" at bounding box center [258, 287] width 329 height 30
copy span "4501474713"
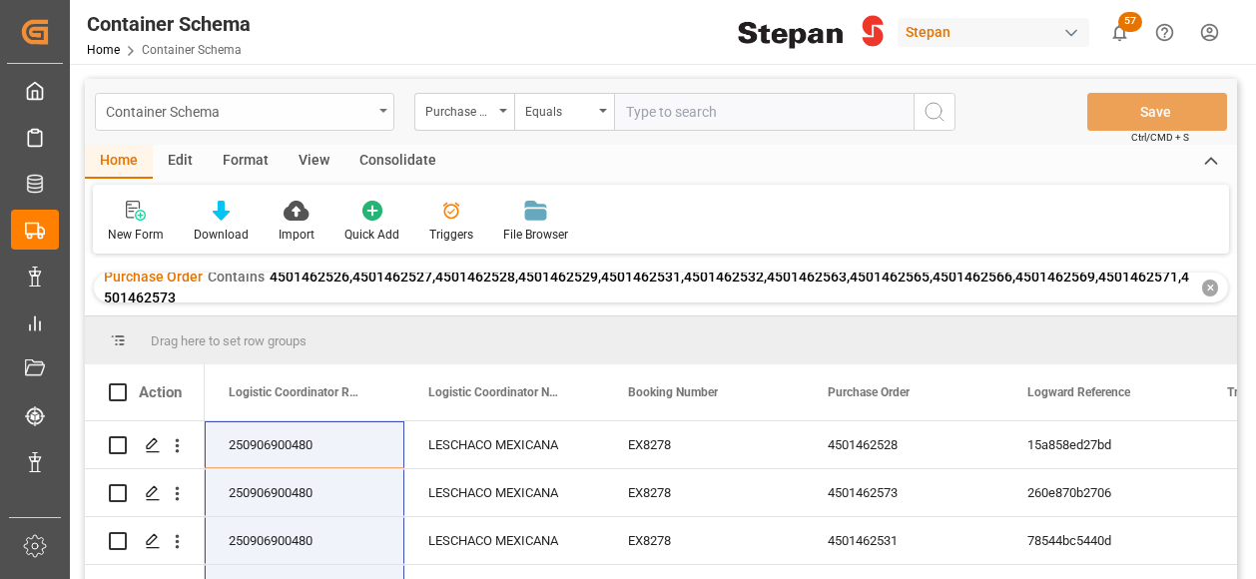
click at [366, 110] on div "Container Schema" at bounding box center [239, 110] width 266 height 25
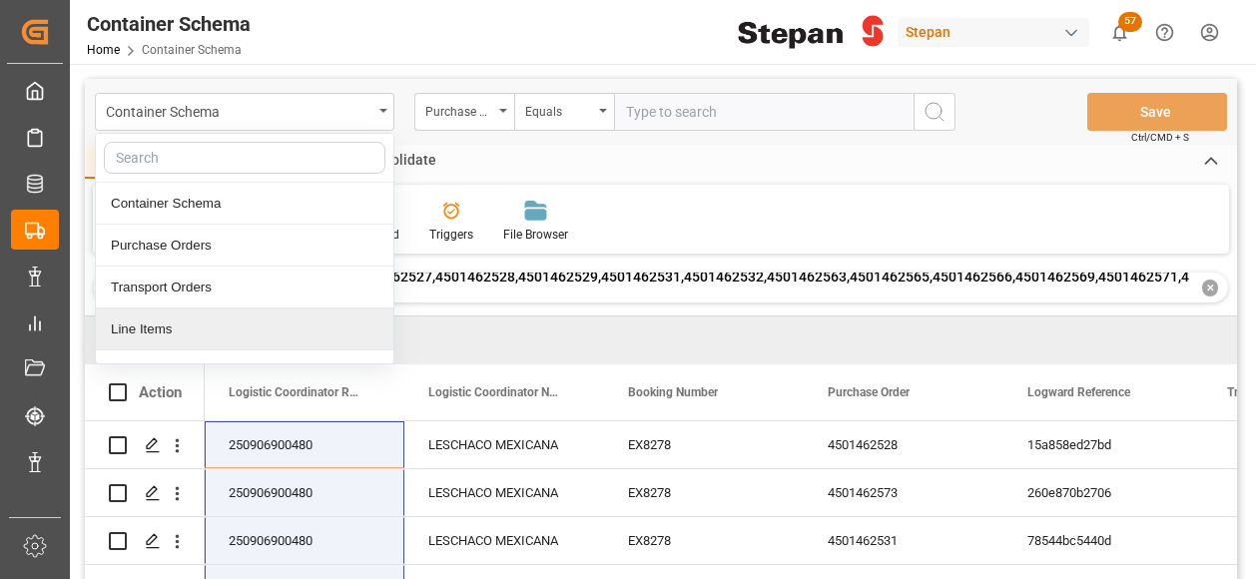
click at [150, 326] on div "Line Items" at bounding box center [244, 329] width 297 height 42
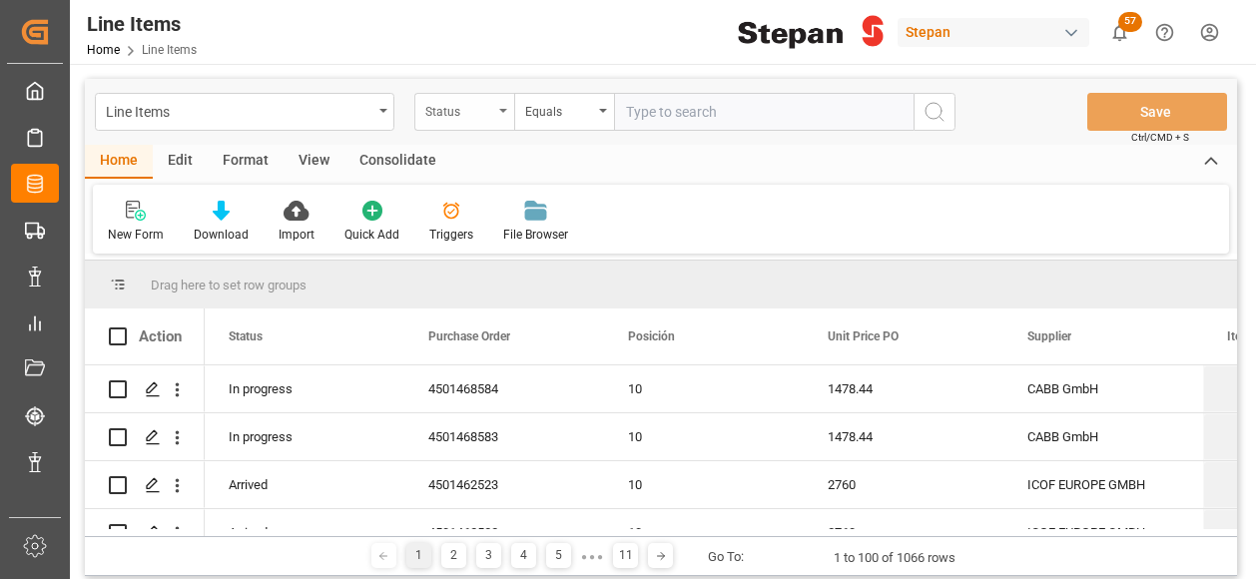
click at [489, 104] on div "Status" at bounding box center [459, 109] width 68 height 23
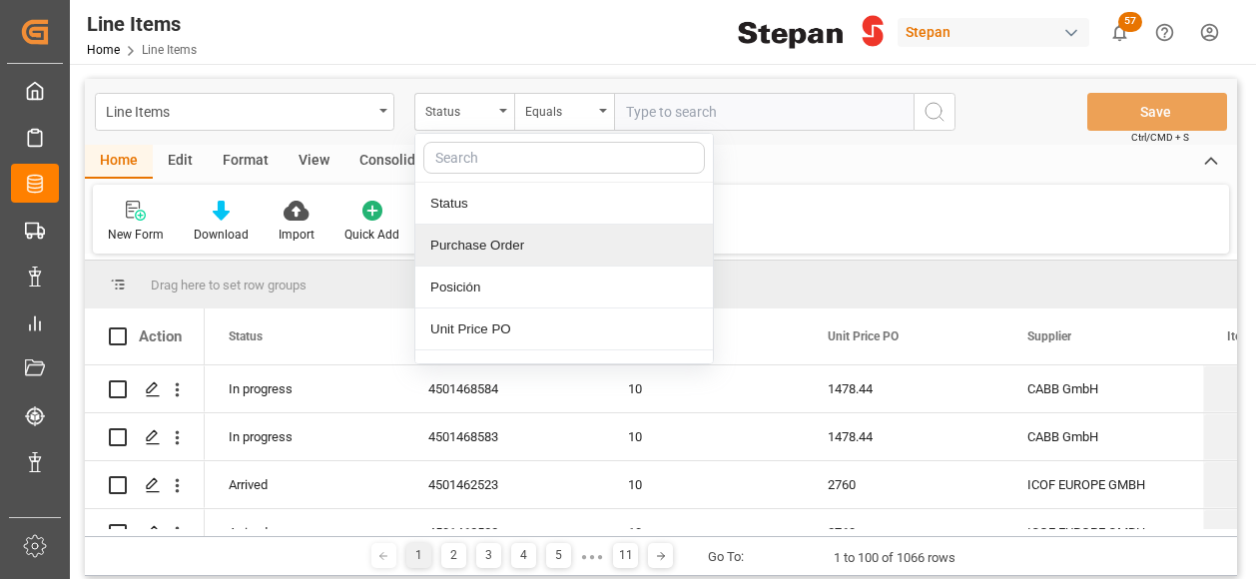
click at [464, 239] on div "Purchase Order" at bounding box center [563, 246] width 297 height 42
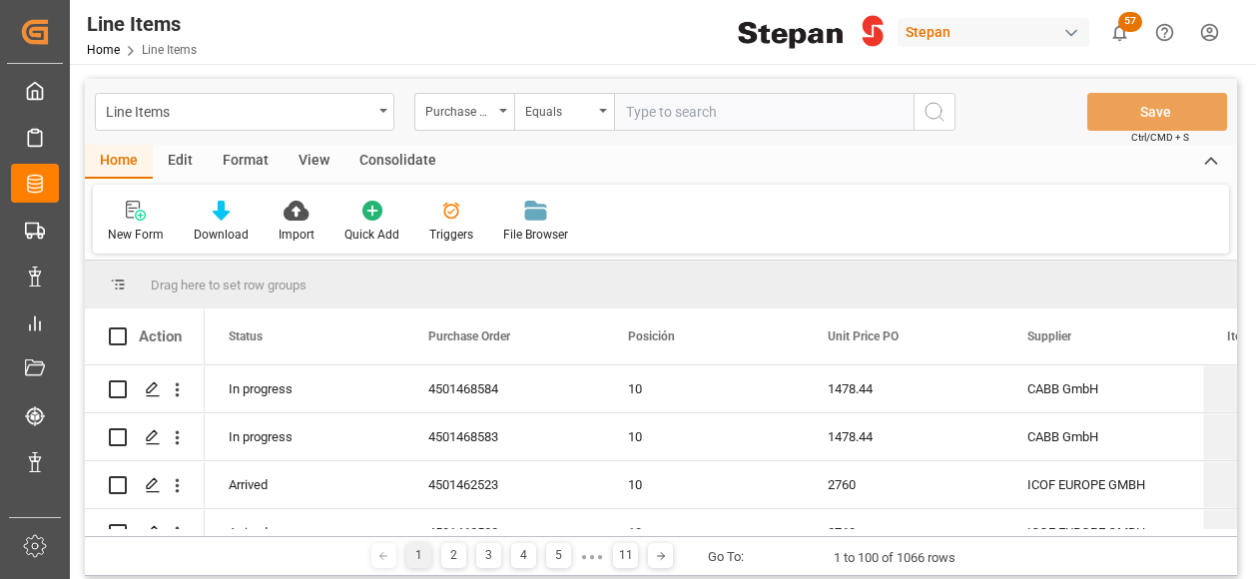
click at [629, 116] on input "text" at bounding box center [763, 112] width 299 height 38
paste input "4501474713"
type input "4501474713"
click at [934, 111] on icon "search button" at bounding box center [934, 112] width 24 height 24
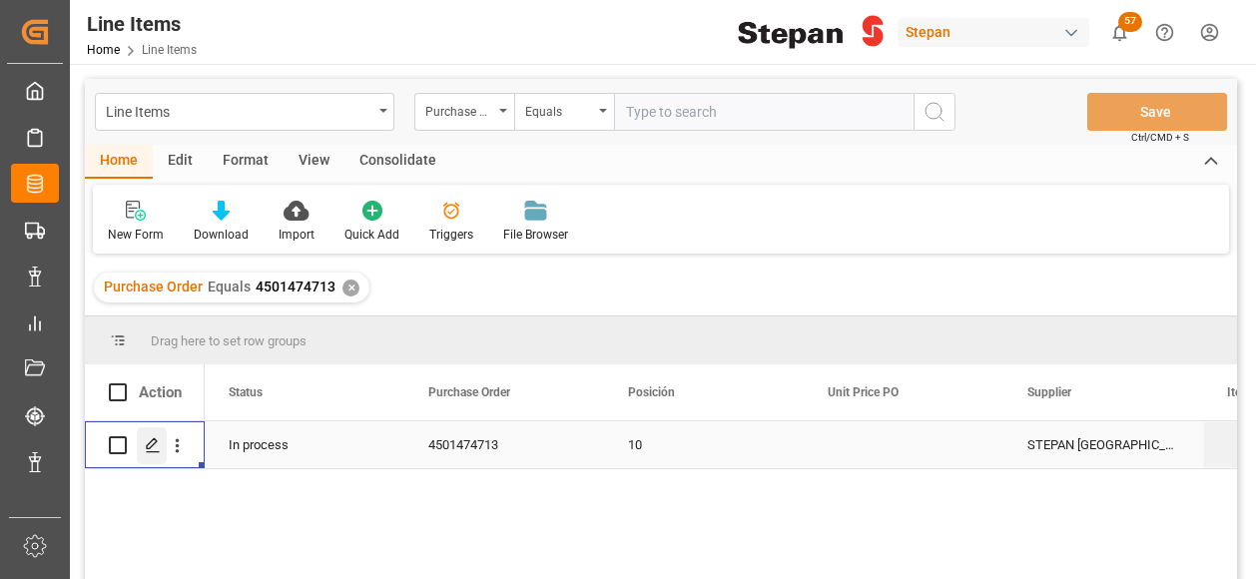
click at [154, 448] on icon "Press SPACE to select this row." at bounding box center [153, 445] width 16 height 16
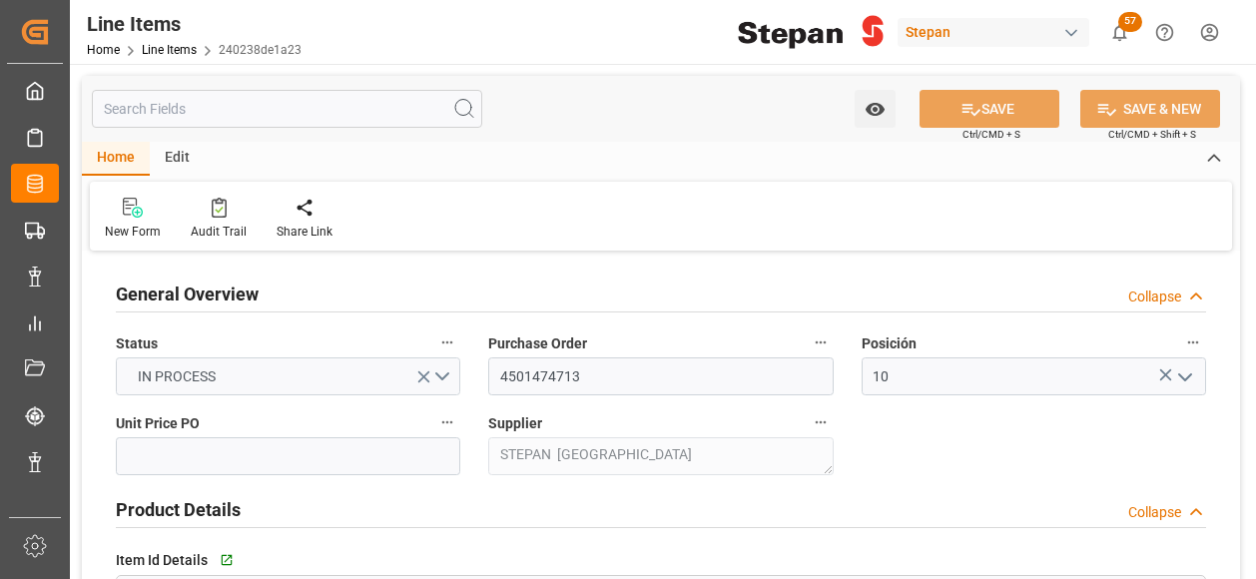
type input "12161900"
type input "25"
type input "[DATE] 20:57"
type input "[DATE] 19:33"
type input "[DATE]"
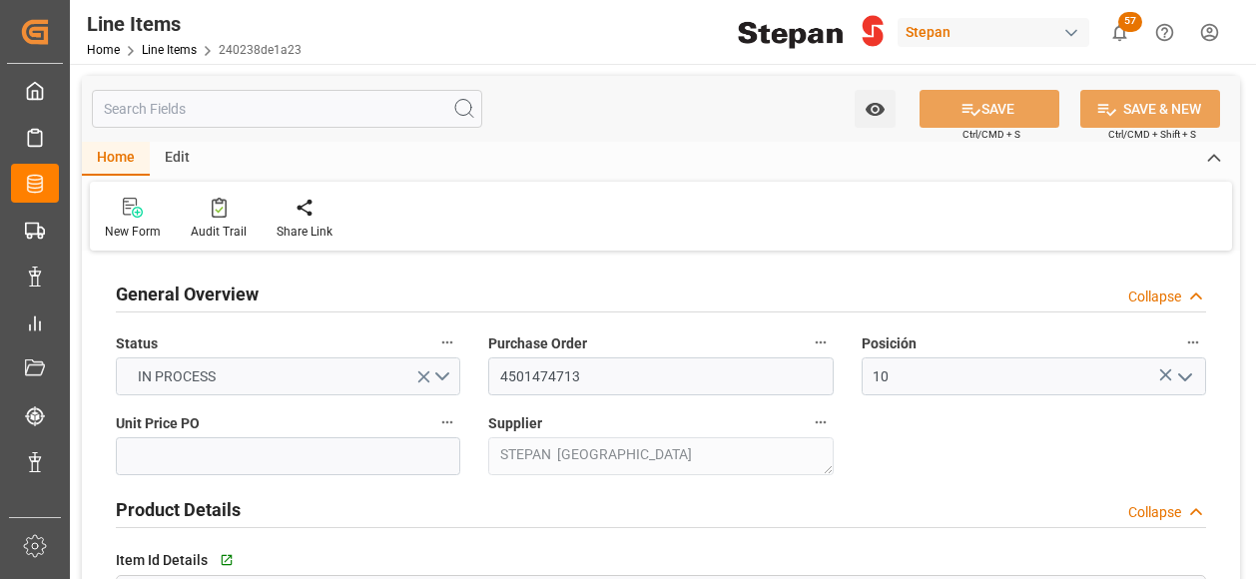
type input "[DATE]"
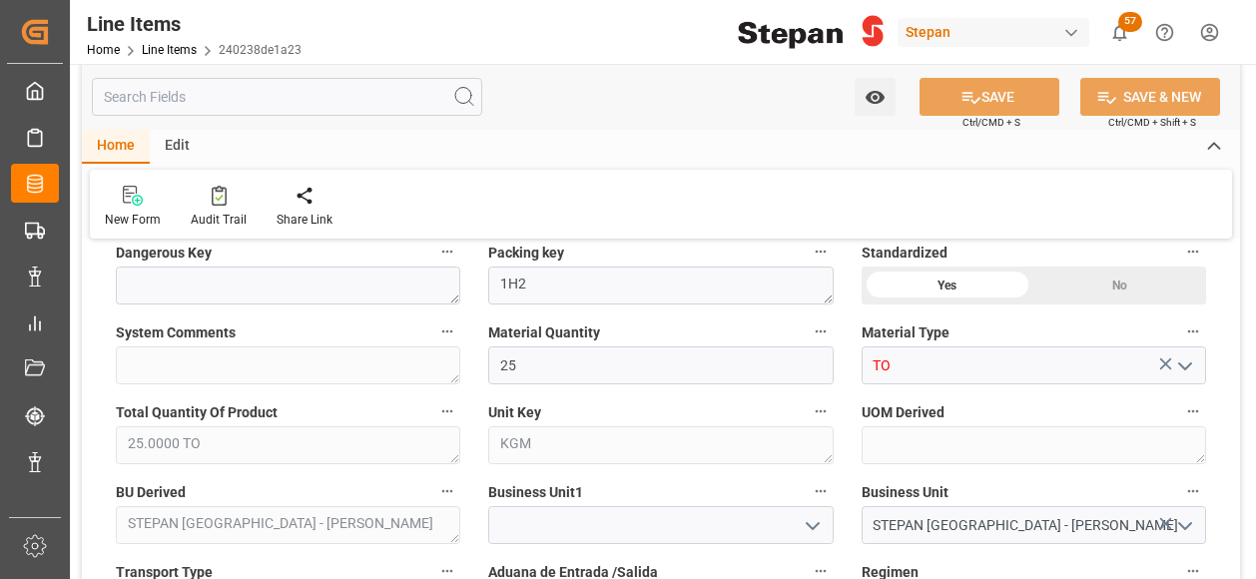
scroll to position [699, 0]
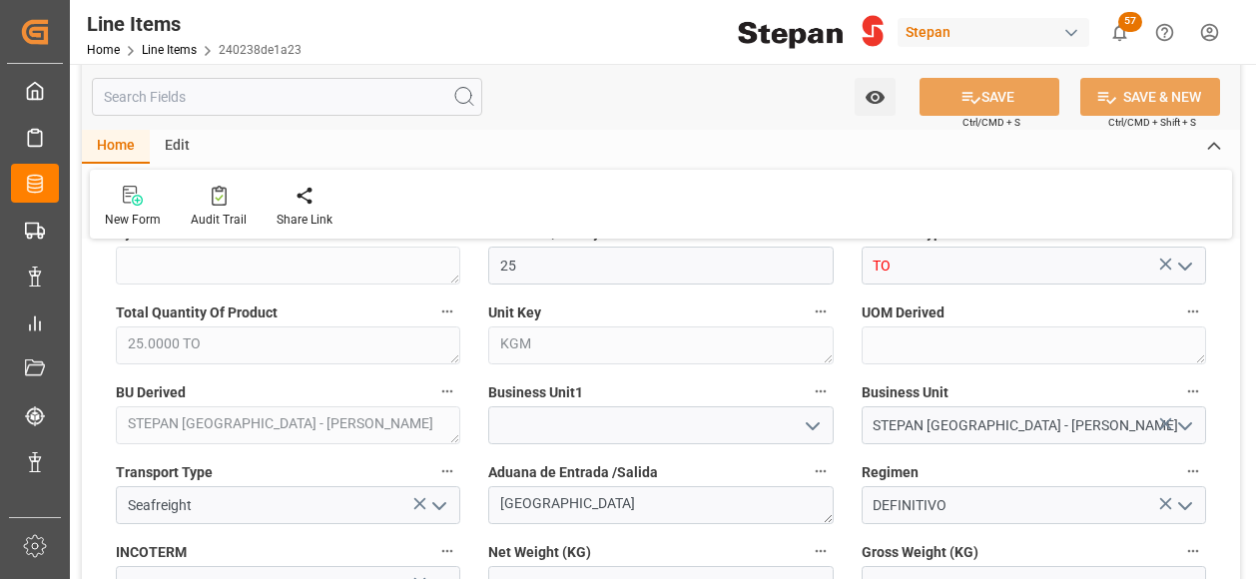
click at [820, 422] on icon "open menu" at bounding box center [812, 426] width 24 height 24
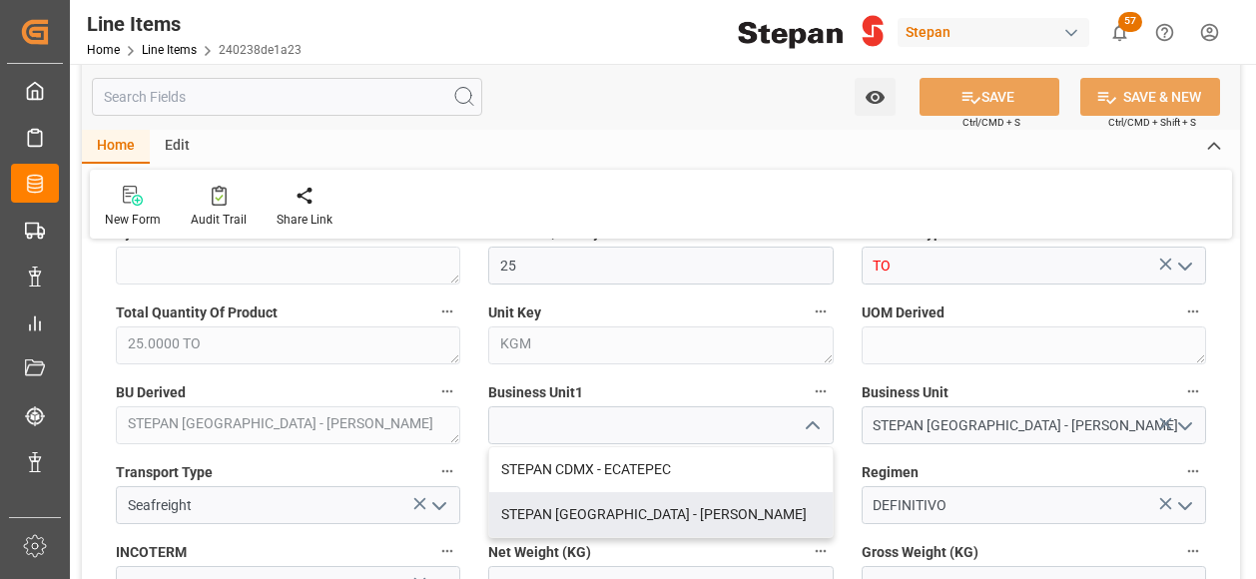
drag, startPoint x: 615, startPoint y: 511, endPoint x: 613, endPoint y: 500, distance: 11.2
click at [614, 511] on div "STEPAN [GEOGRAPHIC_DATA] - [PERSON_NAME]" at bounding box center [660, 514] width 342 height 45
type input "STEPAN [GEOGRAPHIC_DATA] - [PERSON_NAME]"
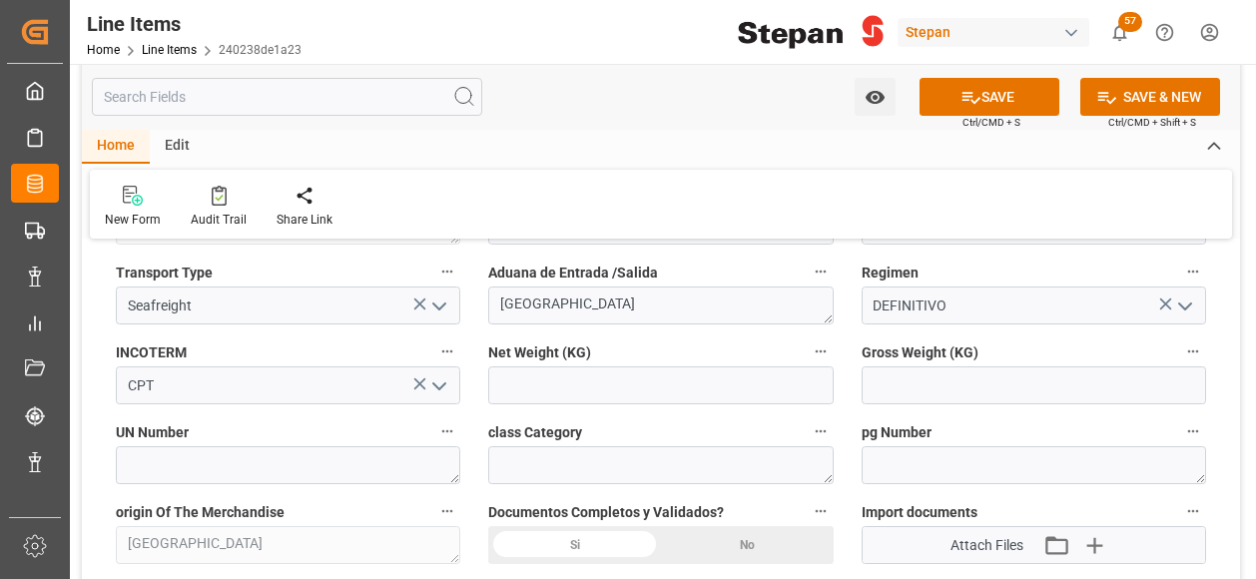
scroll to position [998, 0]
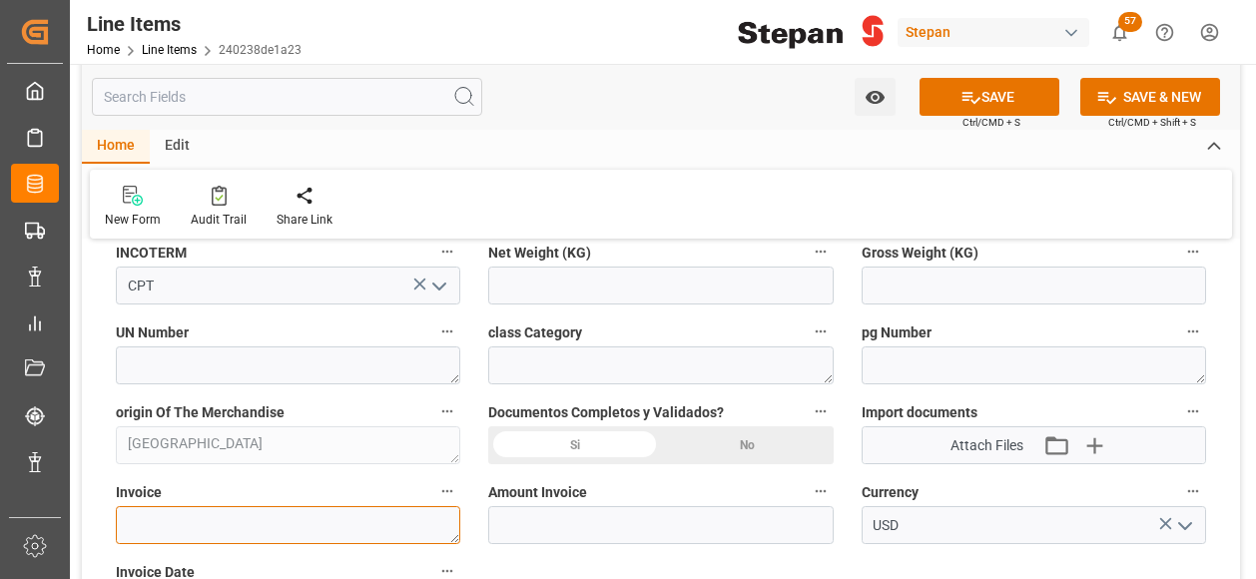
click at [325, 530] on textarea at bounding box center [288, 525] width 344 height 38
paste textarea "95040699"
type textarea "95040699"
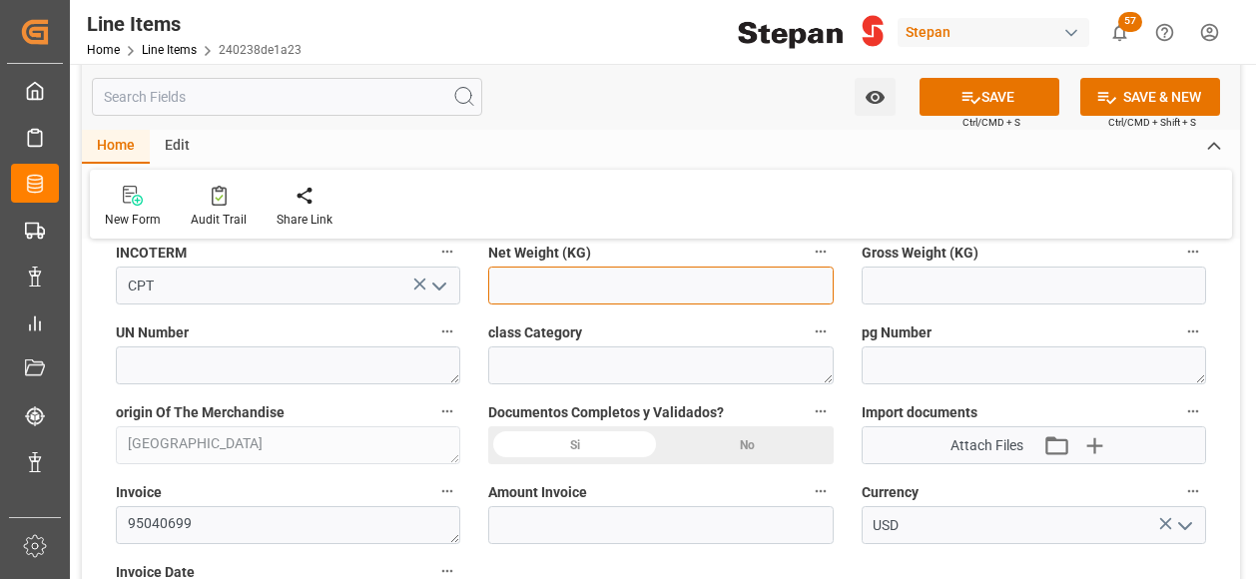
click at [535, 282] on input "text" at bounding box center [660, 285] width 344 height 38
type input "25000"
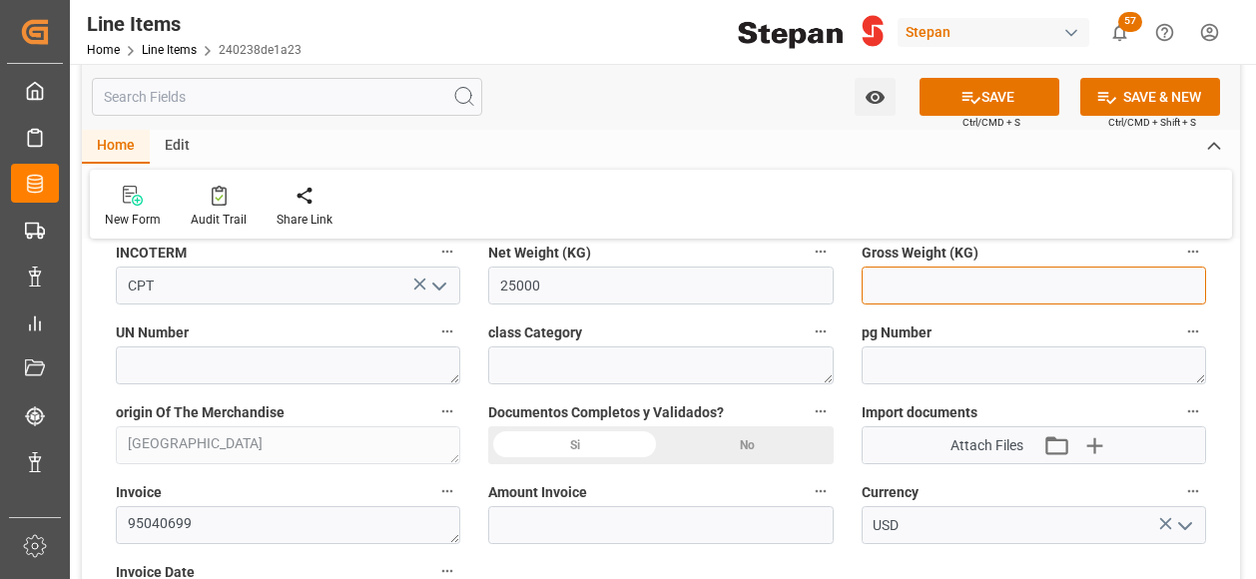
click at [899, 290] on input "text" at bounding box center [1033, 285] width 344 height 38
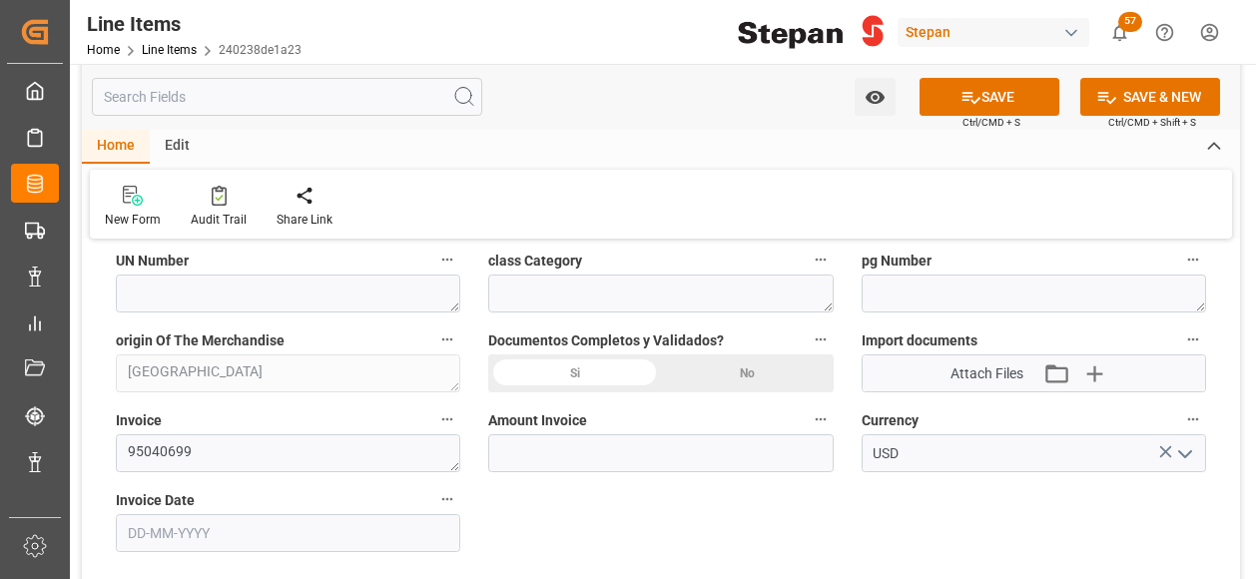
scroll to position [1098, 0]
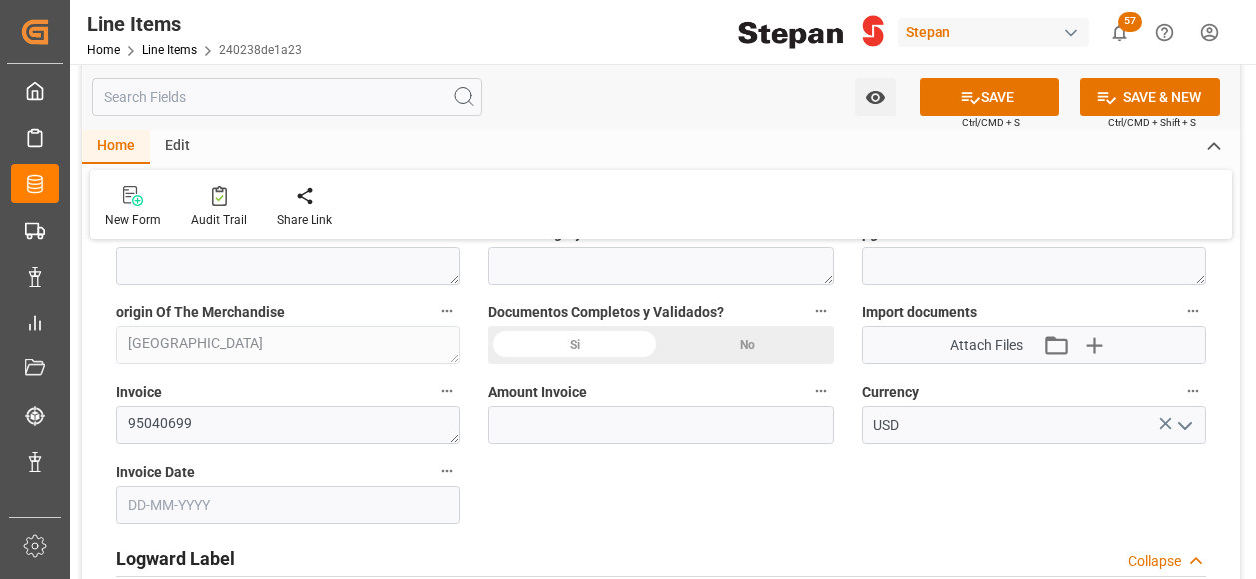
type input "26455"
click at [606, 402] on label "Amount Invoice" at bounding box center [660, 392] width 344 height 28
click at [807, 402] on button "Amount Invoice" at bounding box center [820, 391] width 26 height 26
click at [571, 421] on div at bounding box center [628, 289] width 1256 height 579
click at [537, 428] on input "text" at bounding box center [660, 425] width 344 height 38
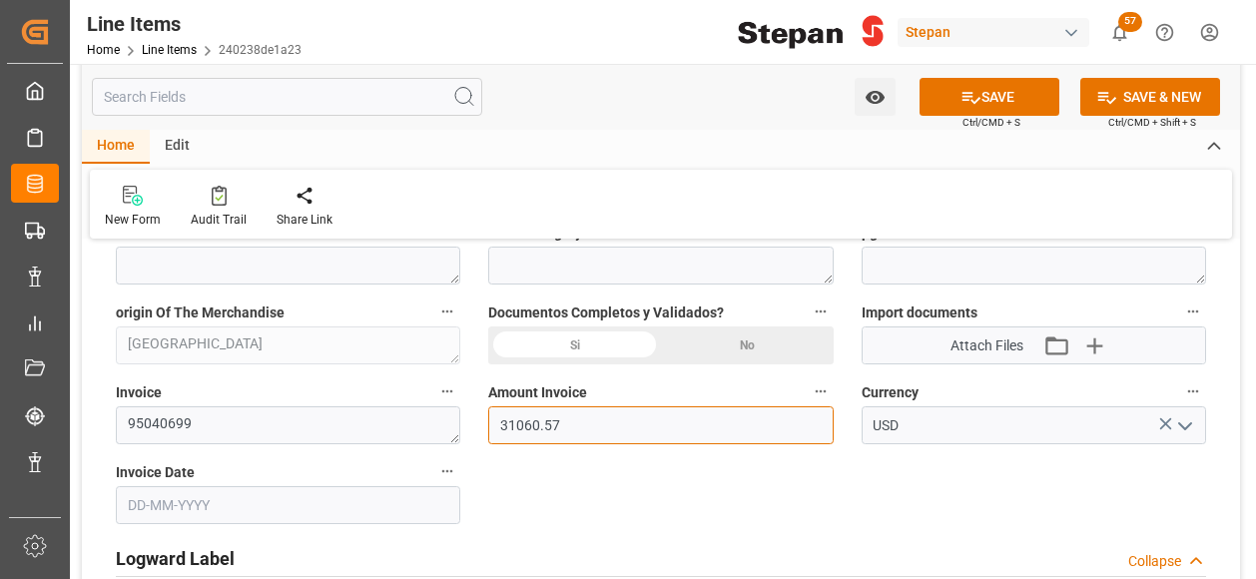
type input "31060.57"
click at [294, 494] on input "text" at bounding box center [288, 505] width 344 height 38
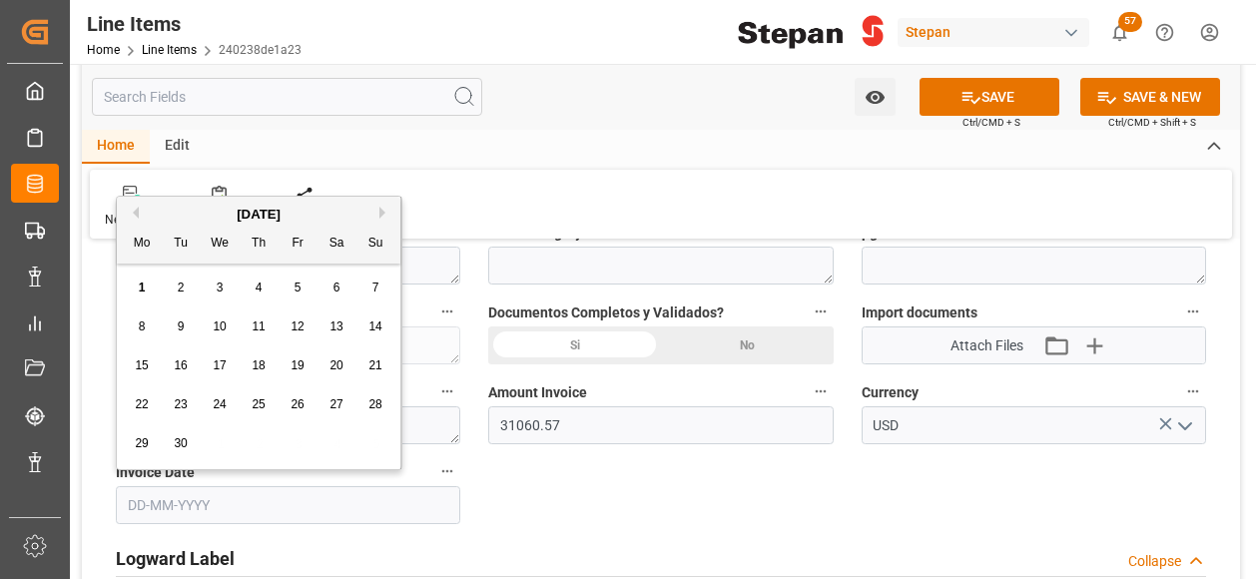
click at [137, 211] on button "Previous Month" at bounding box center [133, 213] width 12 height 12
click at [302, 442] on span "29" at bounding box center [296, 443] width 13 height 14
type input "29-08-2025"
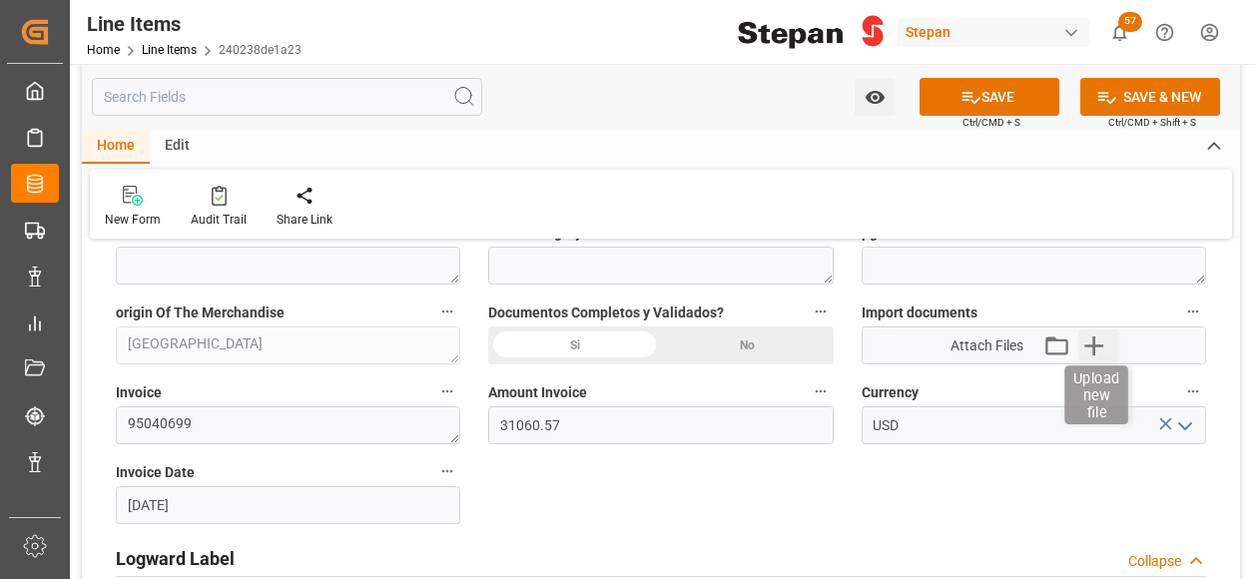
click at [1101, 352] on icon "button" at bounding box center [1094, 345] width 32 height 32
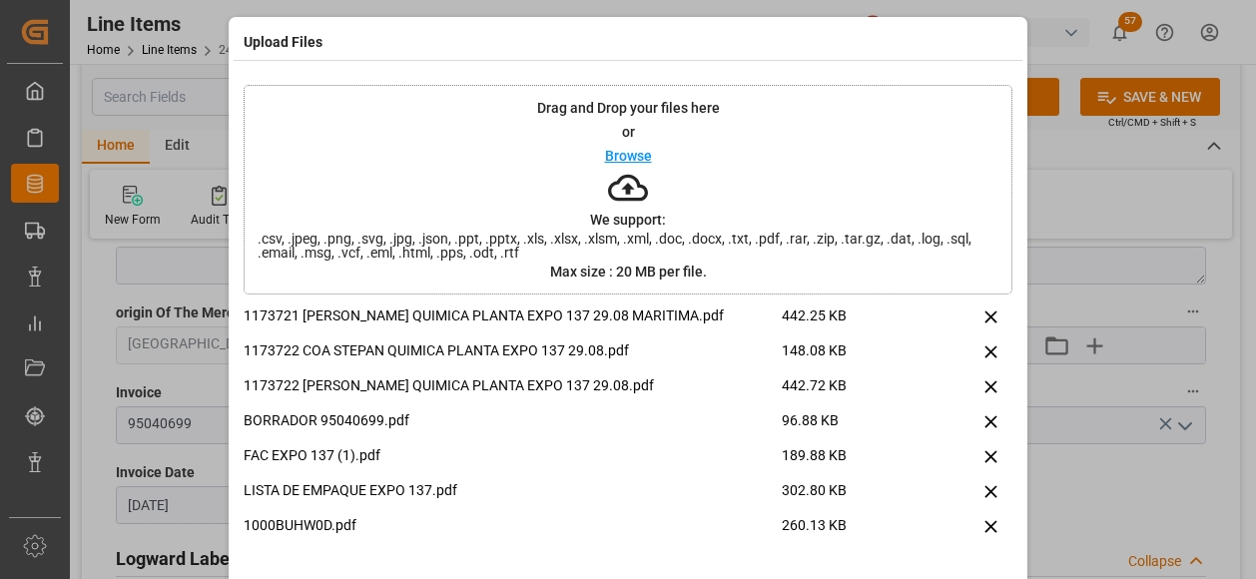
scroll to position [93, 0]
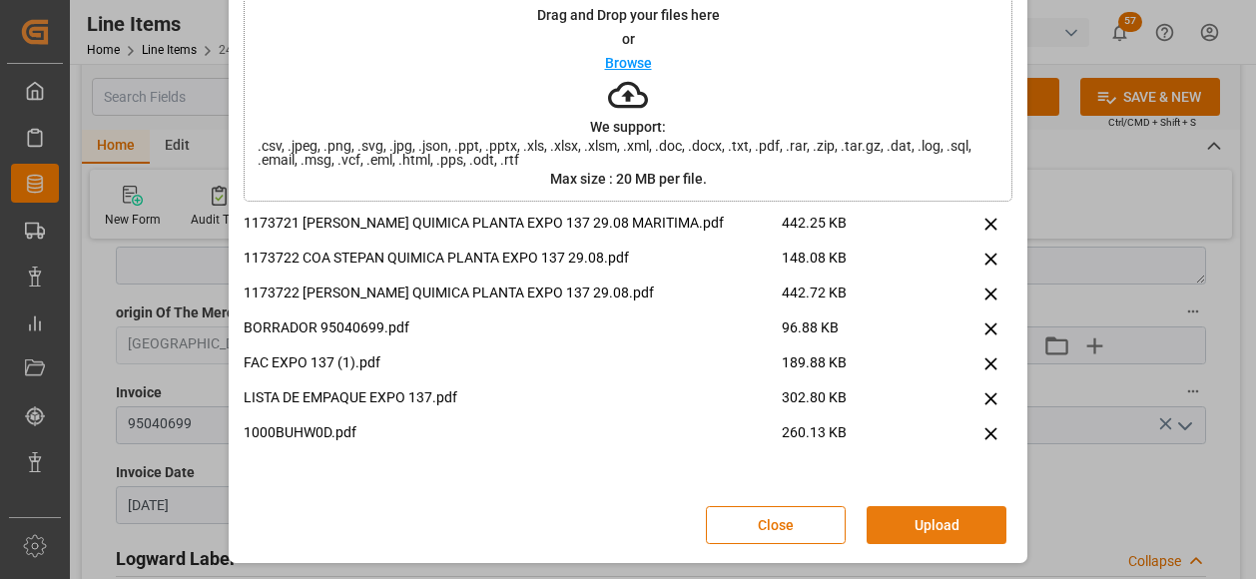
click at [918, 528] on button "Upload" at bounding box center [936, 525] width 140 height 38
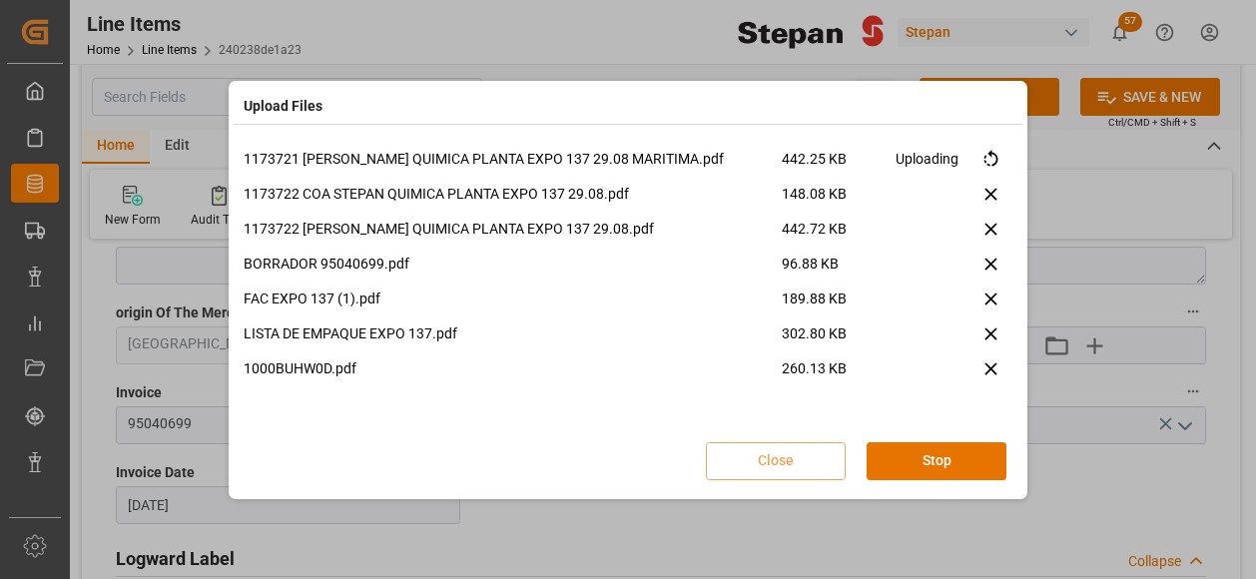
scroll to position [0, 0]
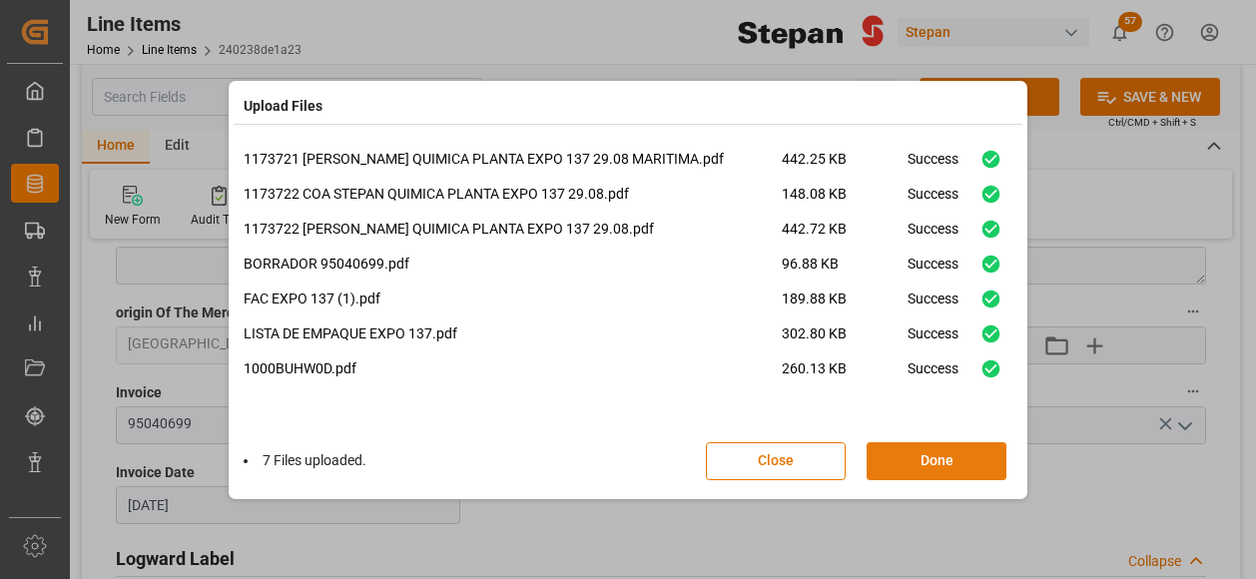
click at [927, 464] on button "Done" at bounding box center [936, 461] width 140 height 38
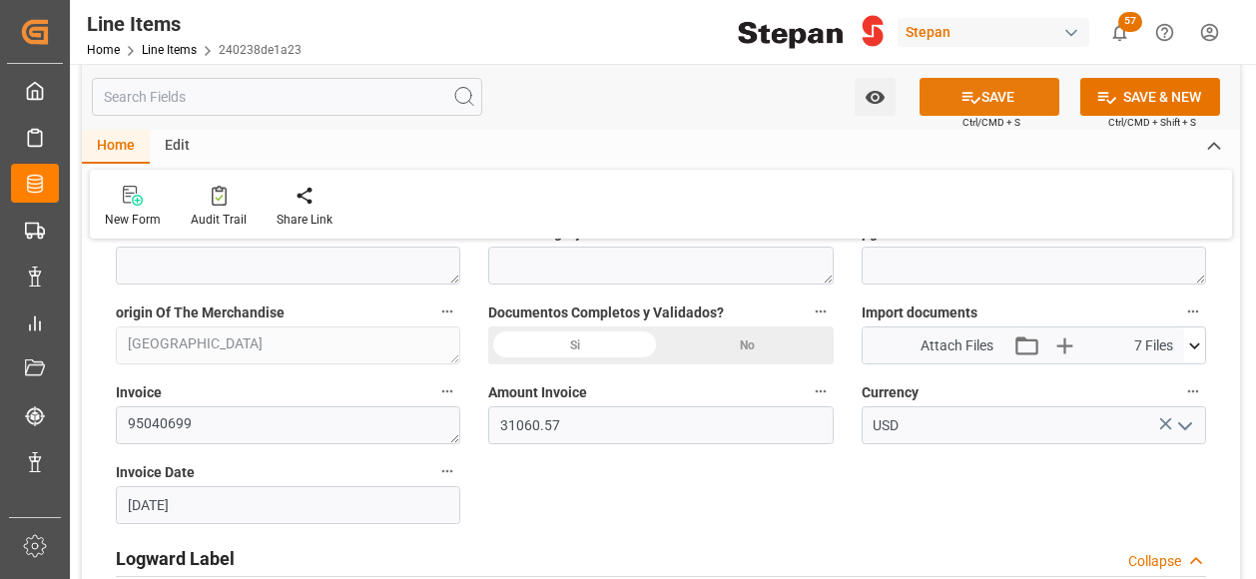
click at [988, 96] on button "SAVE" at bounding box center [989, 97] width 140 height 38
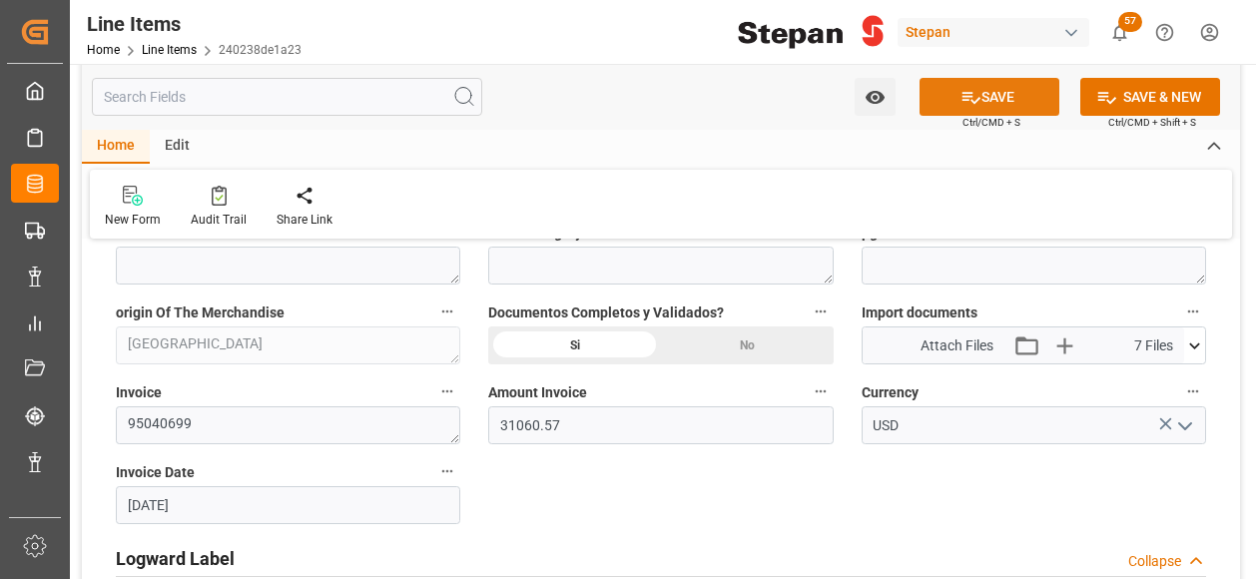
click at [973, 99] on icon at bounding box center [971, 98] width 18 height 12
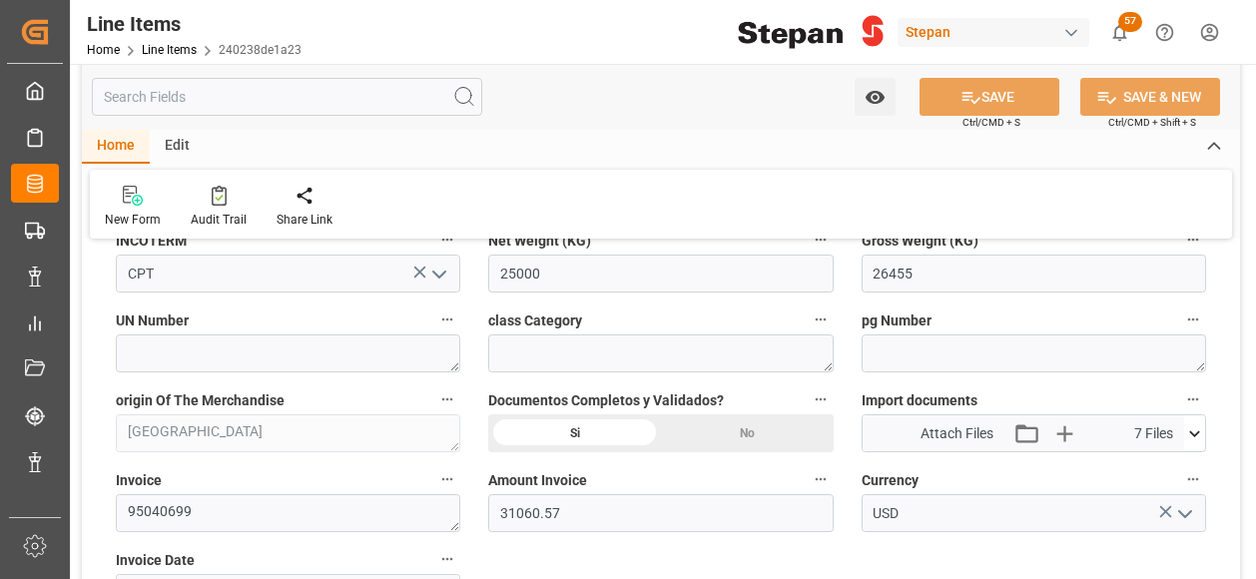
type input "01-09-2025 18:40"
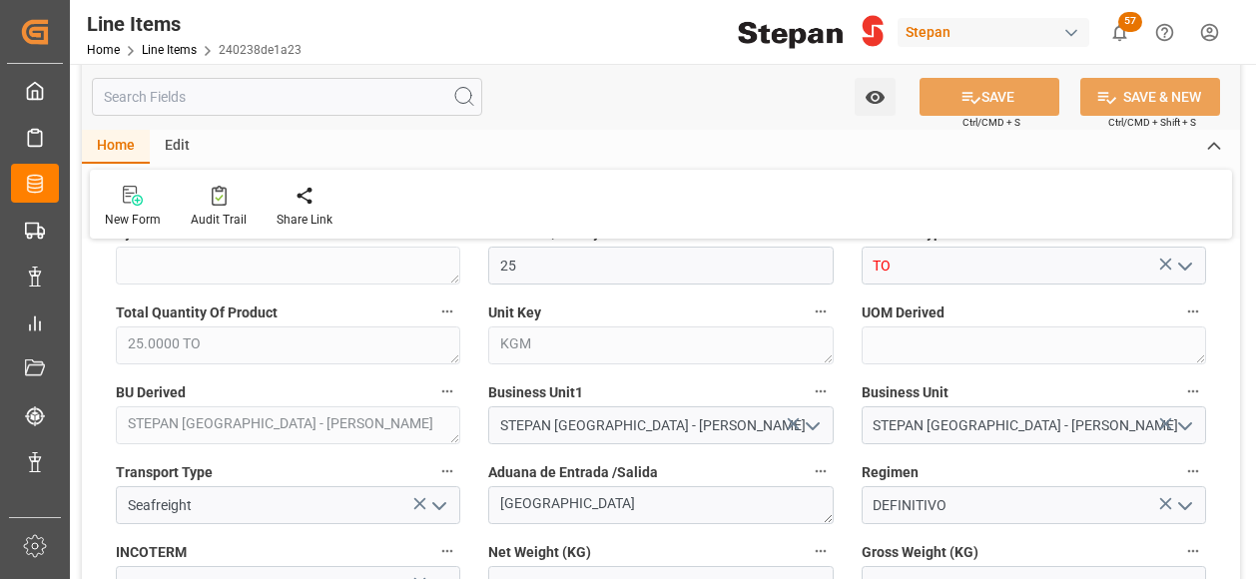
scroll to position [599, 0]
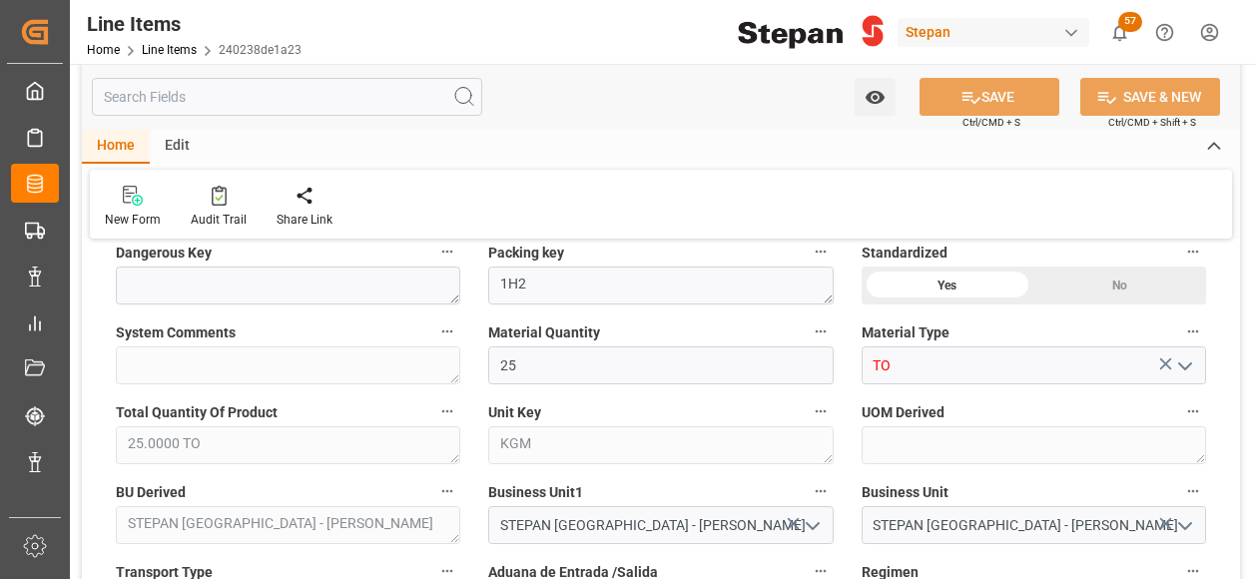
click at [1182, 355] on icon "open menu" at bounding box center [1185, 366] width 24 height 24
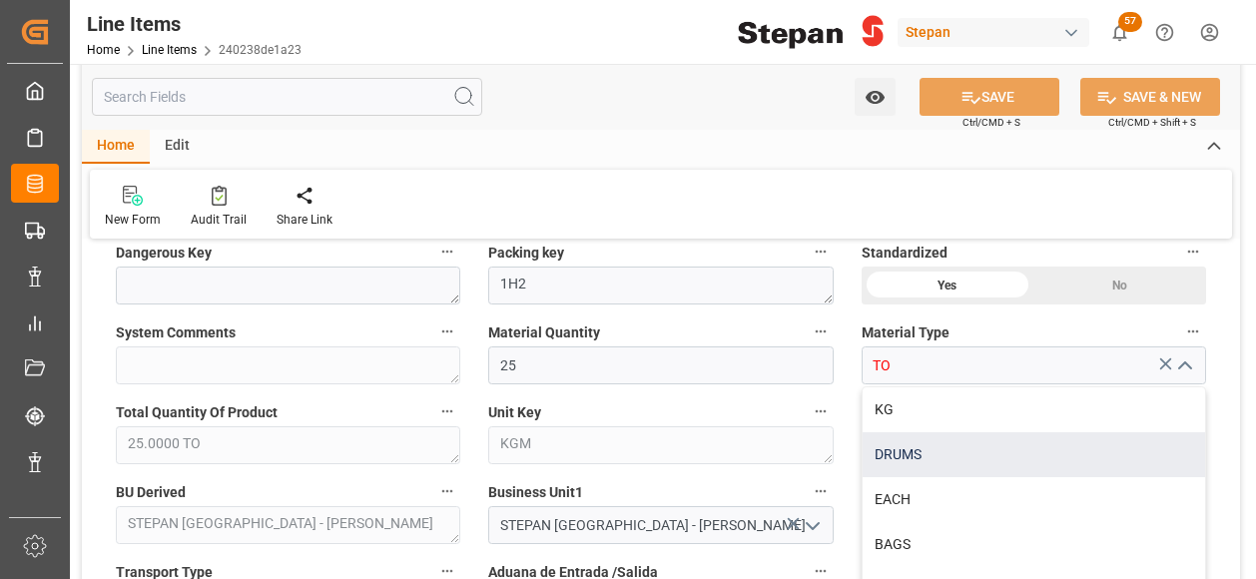
scroll to position [699, 0]
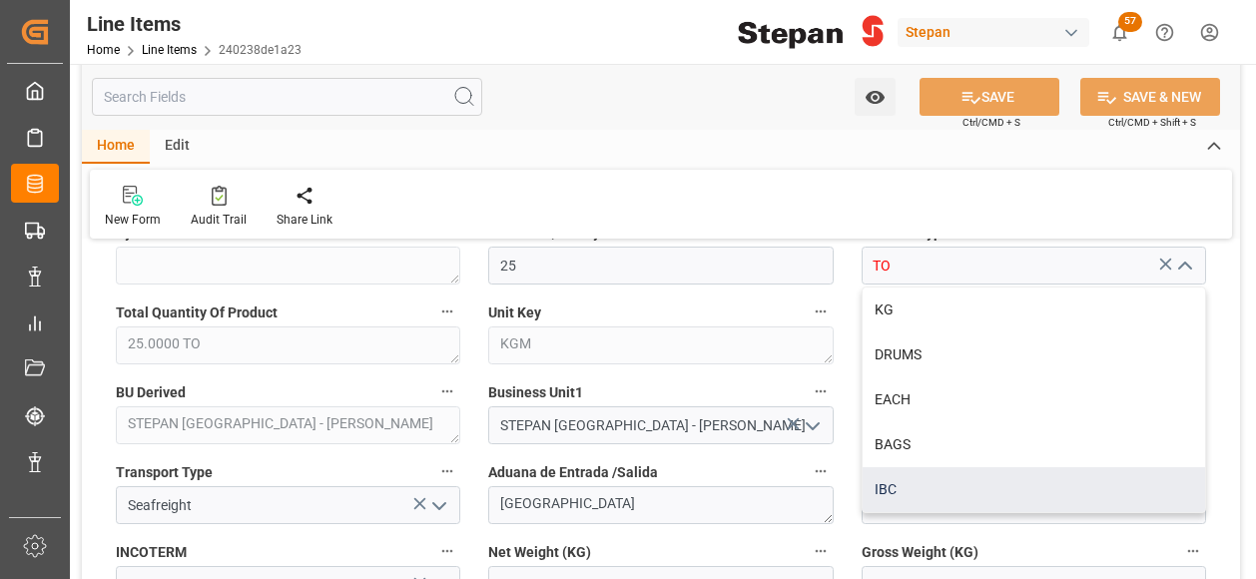
click at [885, 488] on div "IBC" at bounding box center [1033, 489] width 342 height 45
type input "IBC"
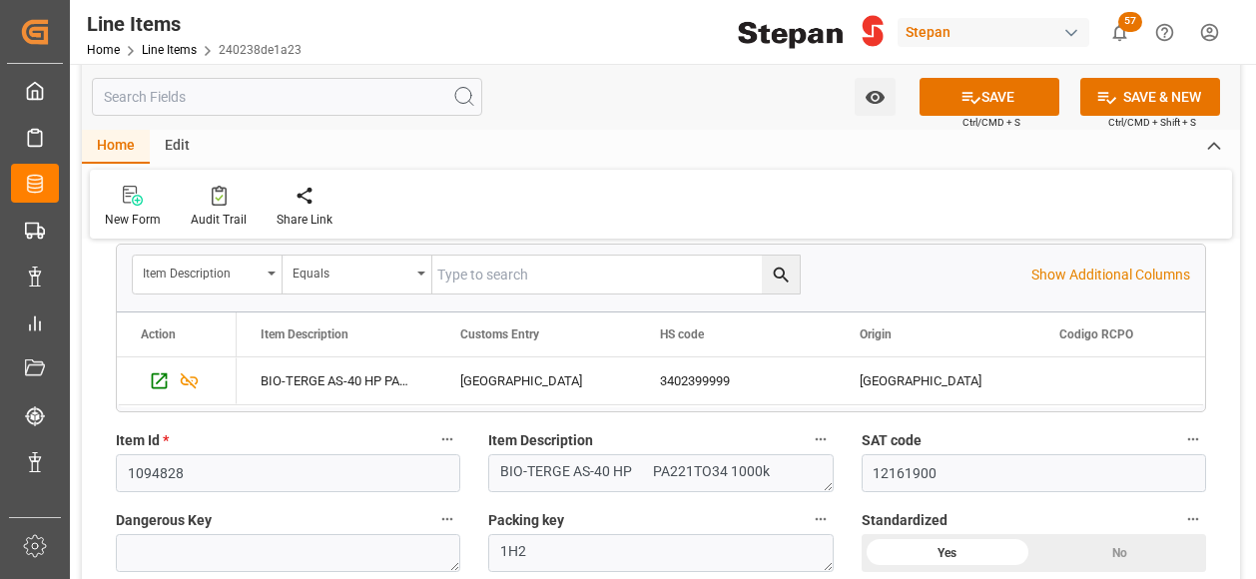
scroll to position [299, 0]
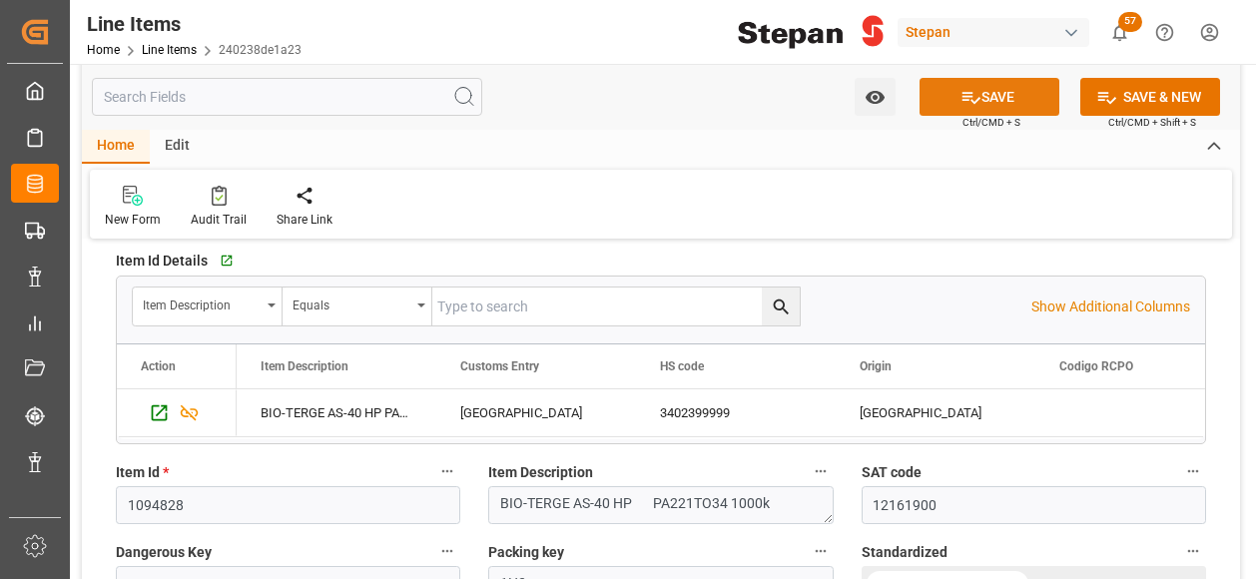
click at [994, 103] on button "SAVE" at bounding box center [989, 97] width 140 height 38
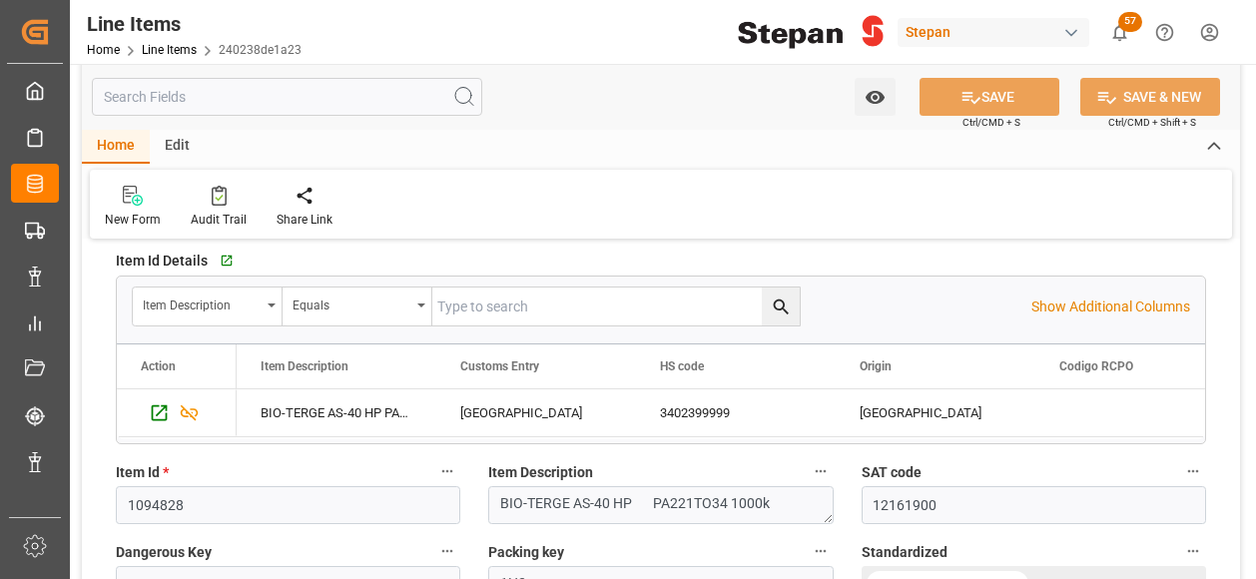
type textarea "25.0000 IBC"
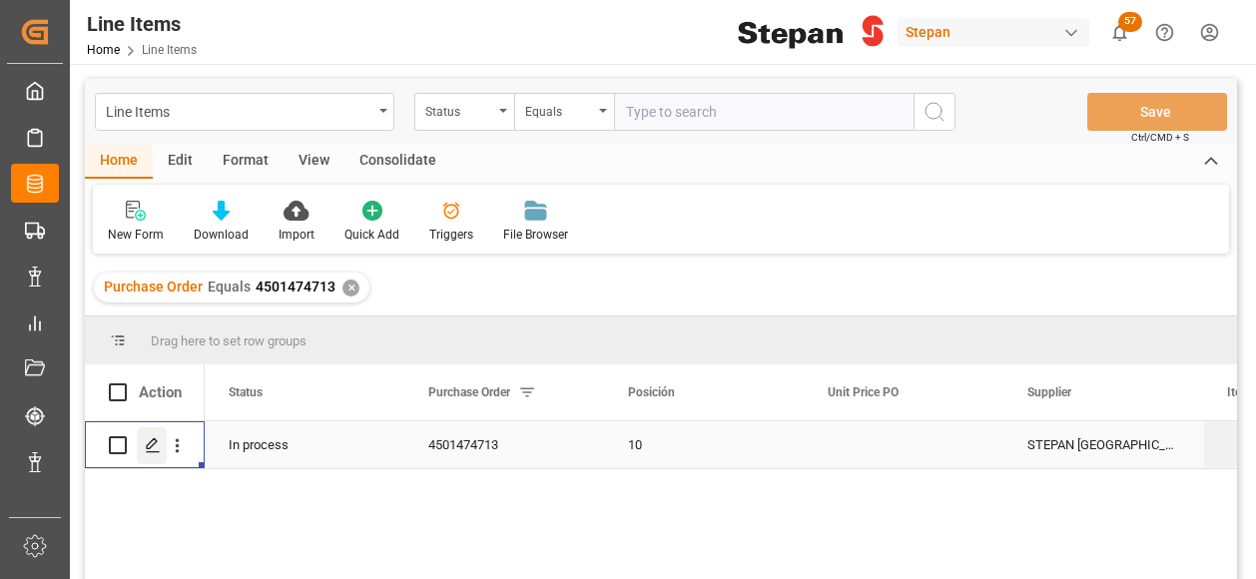
click at [152, 447] on icon "Press SPACE to select this row." at bounding box center [153, 445] width 16 height 16
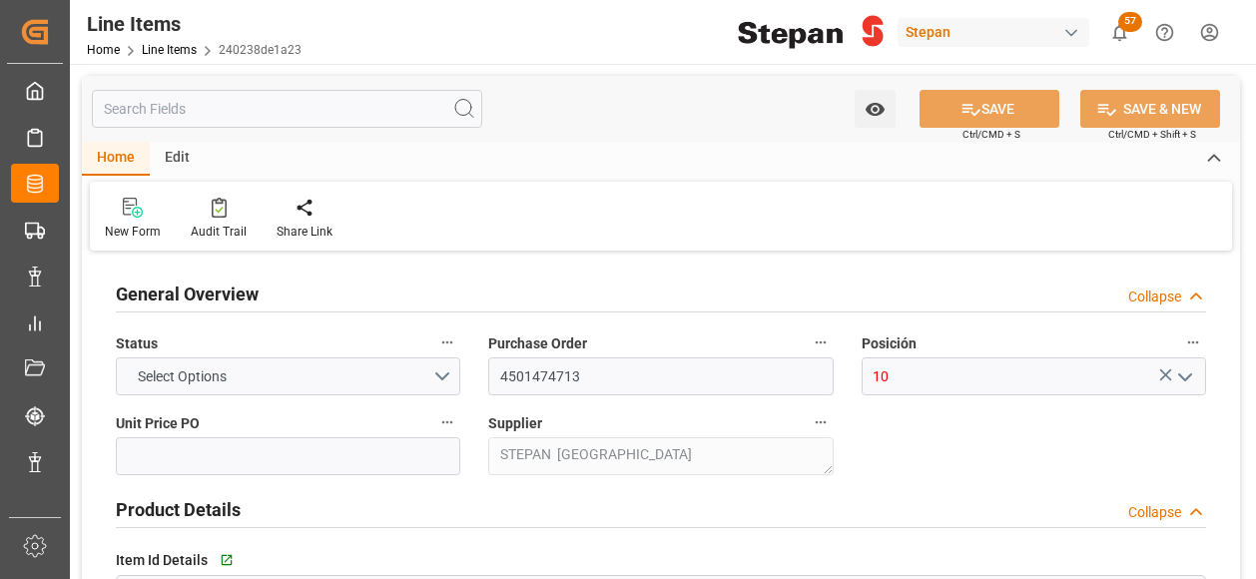
type input "12161900"
type input "25"
type input "25000"
type input "26455"
type input "31060.57"
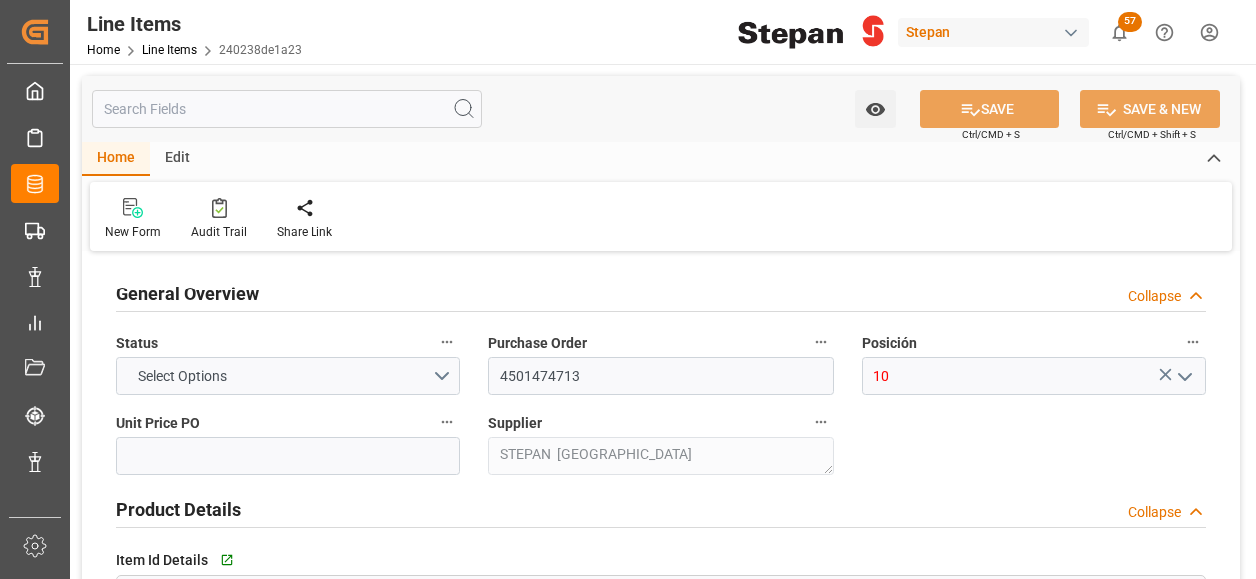
type input "29-08-2025"
type input "01-09-2025 18:40"
type input "17-07-2025 19:33"
type input "08-07-2025"
type input "[DATE]"
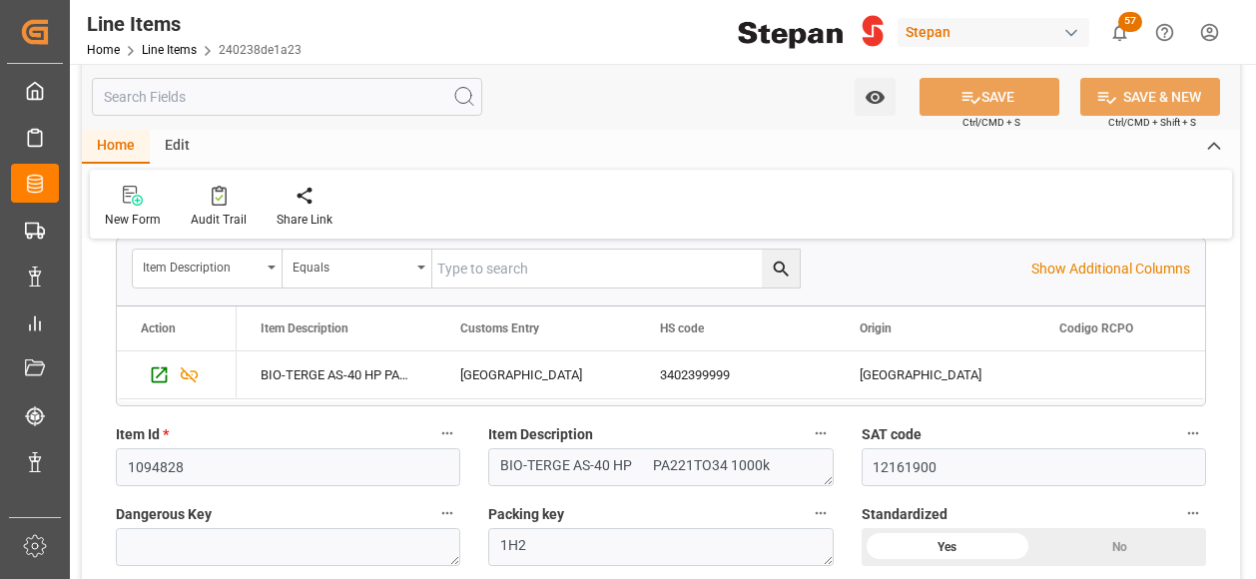
scroll to position [100, 0]
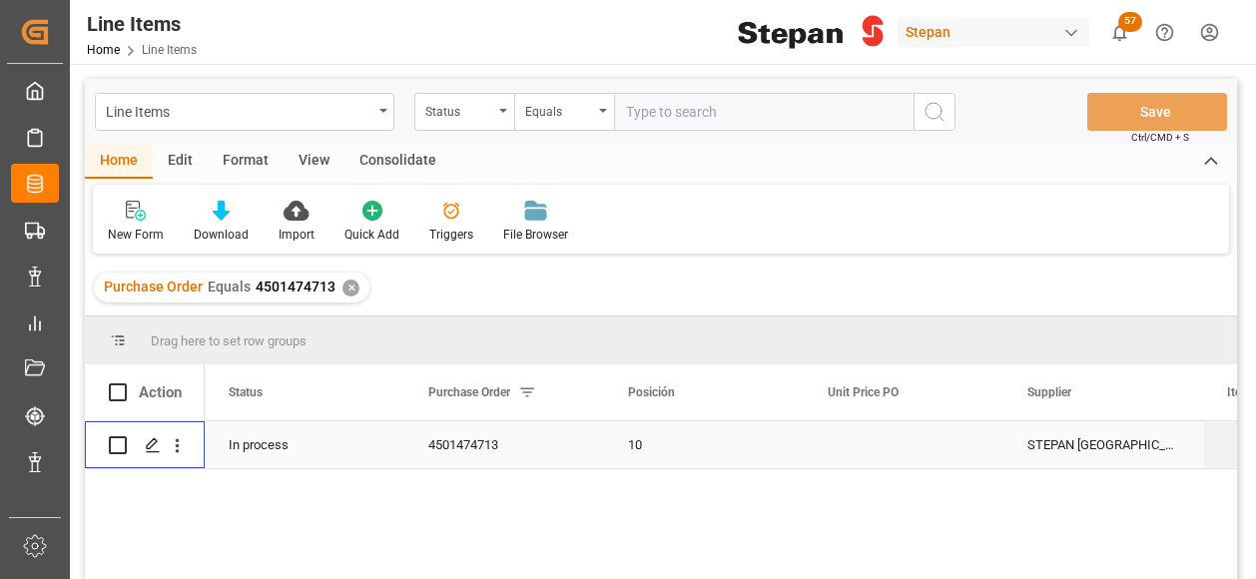
click at [109, 451] on input "Press Space to toggle row selection (unchecked)" at bounding box center [118, 445] width 18 height 18
checkbox input "true"
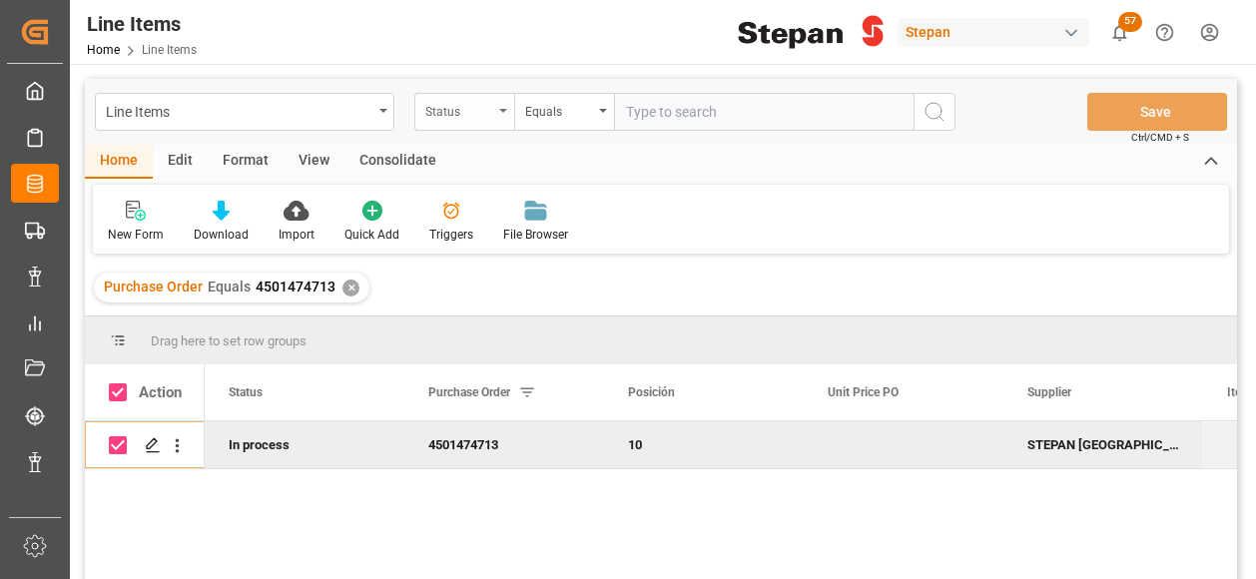
click at [501, 109] on icon "open menu" at bounding box center [503, 111] width 8 height 4
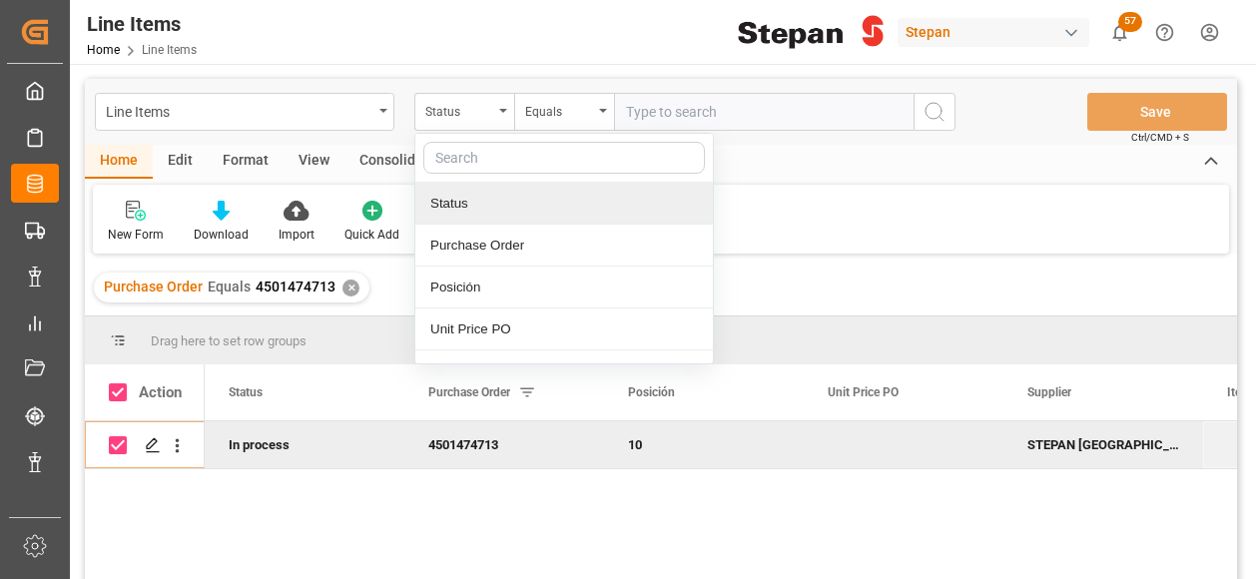
click at [389, 160] on div "Consolidate" at bounding box center [397, 162] width 107 height 34
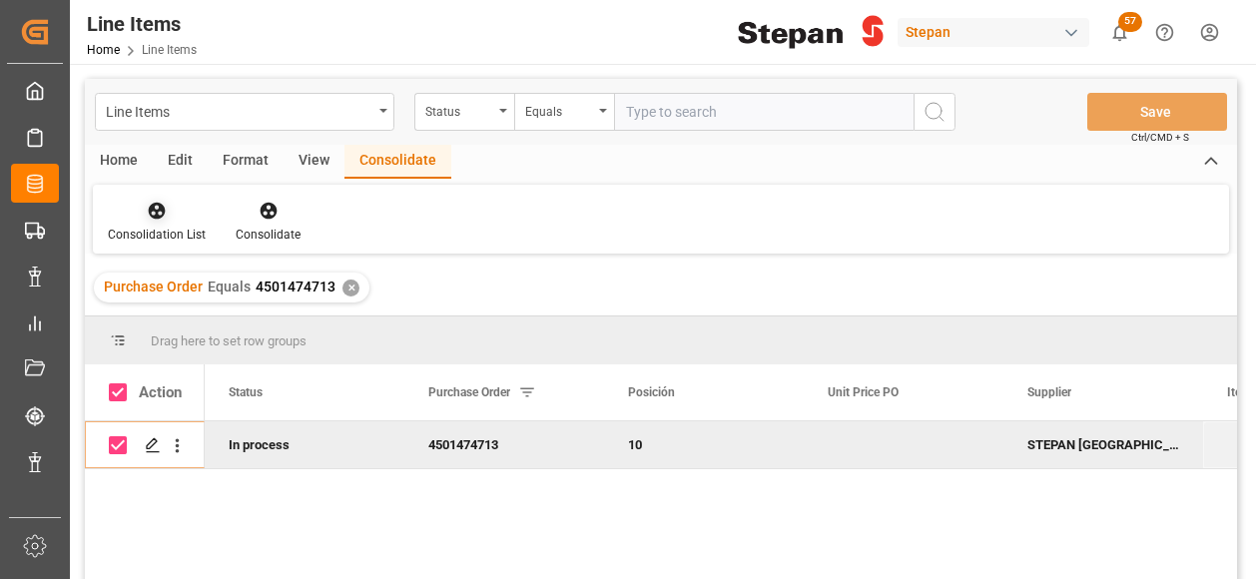
click at [144, 210] on div at bounding box center [157, 210] width 98 height 21
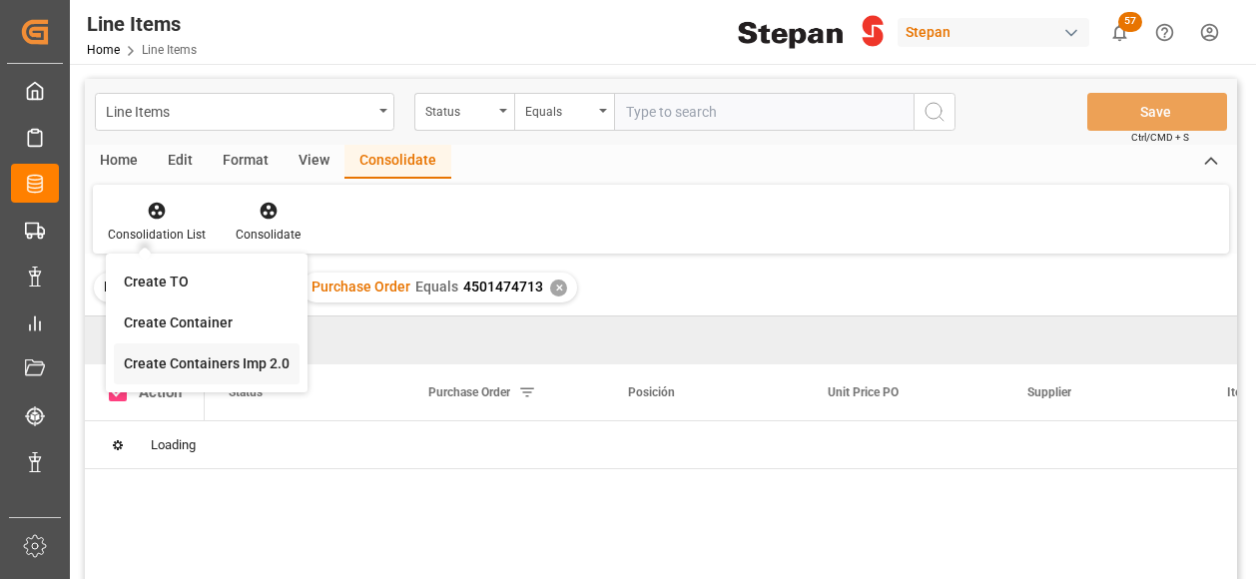
click at [162, 361] on div "Line Items Status Equals Save Ctrl/CMD + S Home Edit Format View Consolidate Co…" at bounding box center [661, 355] width 1152 height 553
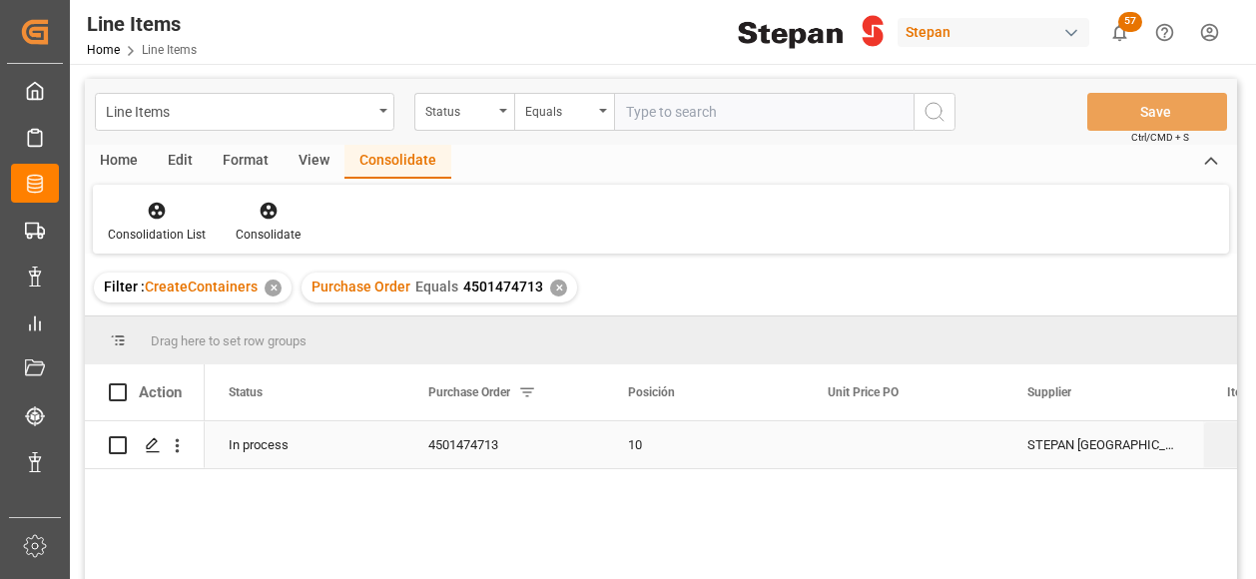
click at [114, 445] on input "Press Space to toggle row selection (unchecked)" at bounding box center [118, 445] width 18 height 18
checkbox input "true"
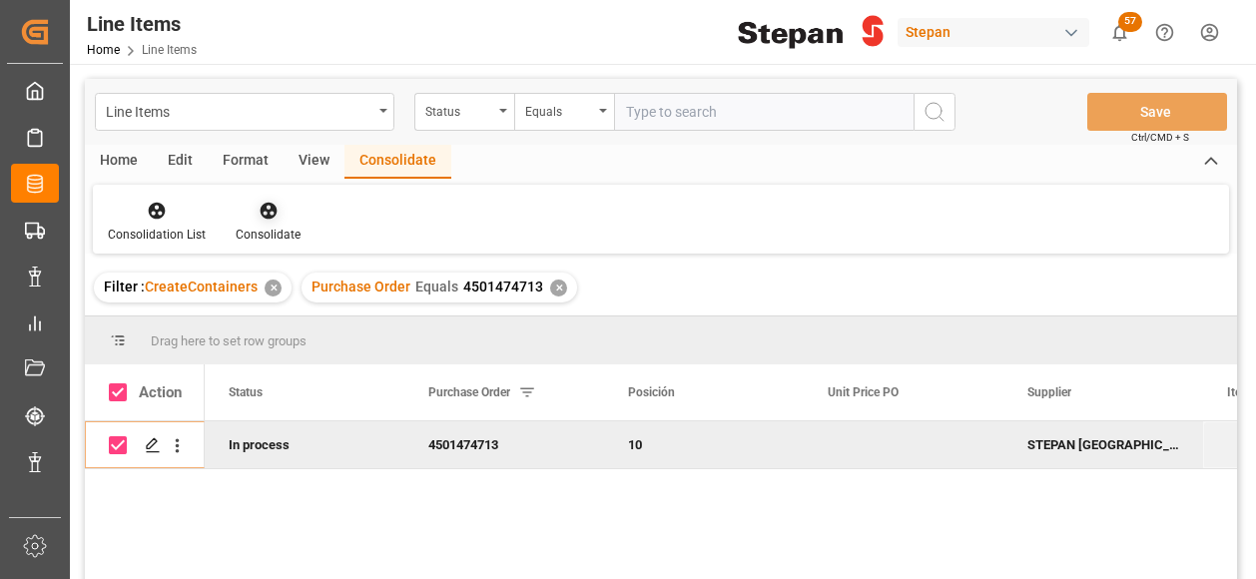
click at [267, 221] on div "Consolidate" at bounding box center [268, 222] width 95 height 44
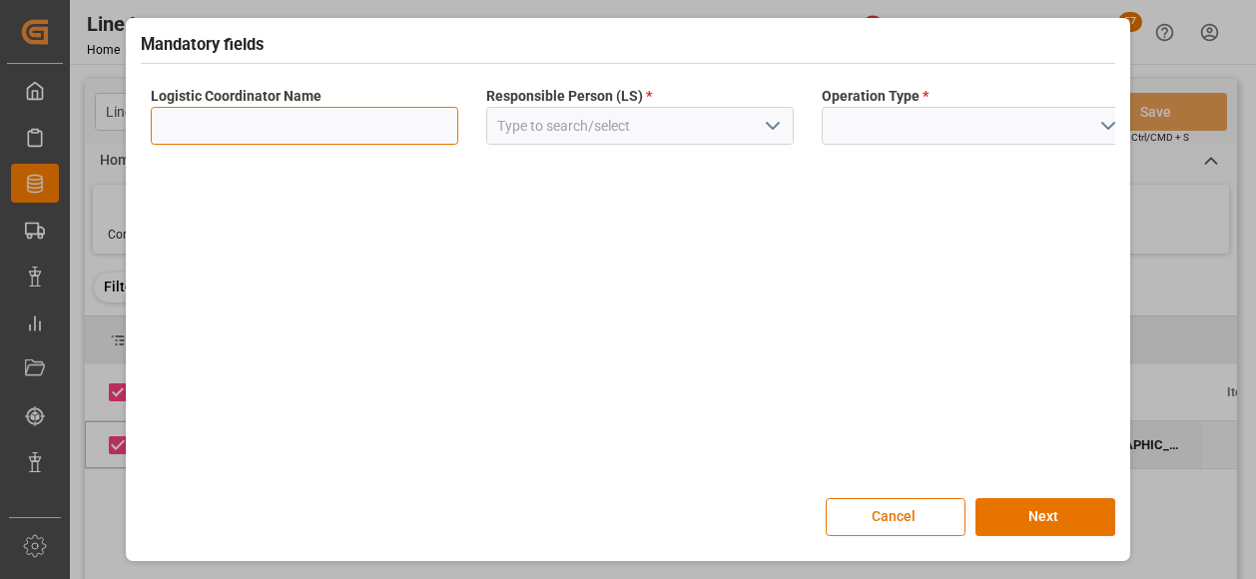
click at [414, 121] on input at bounding box center [304, 126] width 307 height 38
type input "LESCHACO MEXICANA"
click at [774, 130] on icon "open menu" at bounding box center [772, 126] width 24 height 24
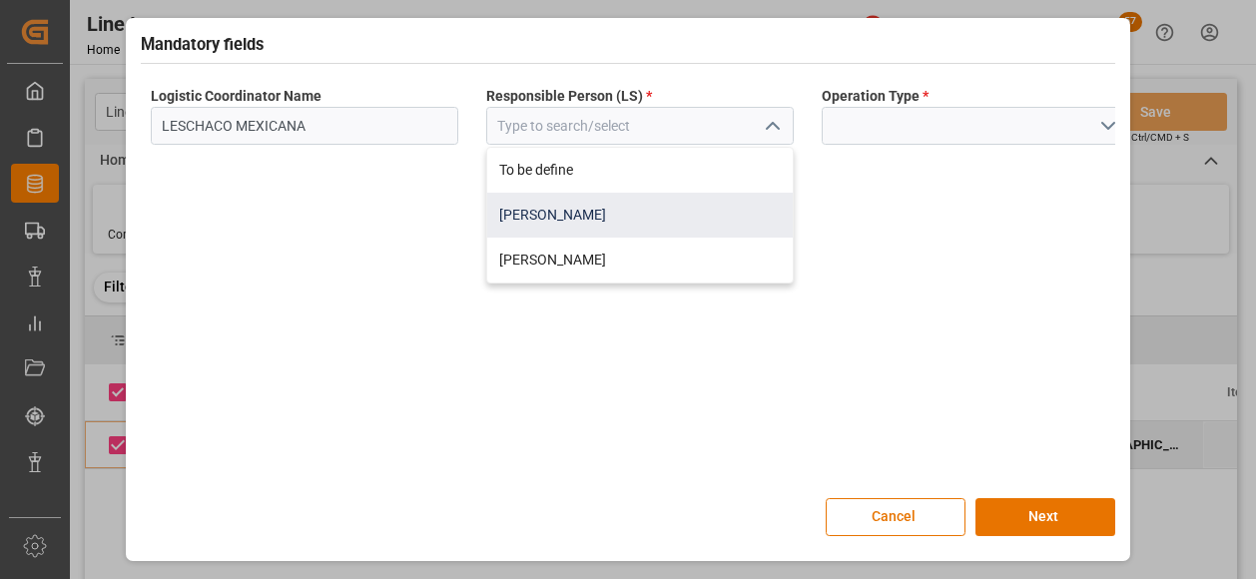
click at [508, 213] on div "[PERSON_NAME]" at bounding box center [639, 215] width 305 height 45
type input "[PERSON_NAME]"
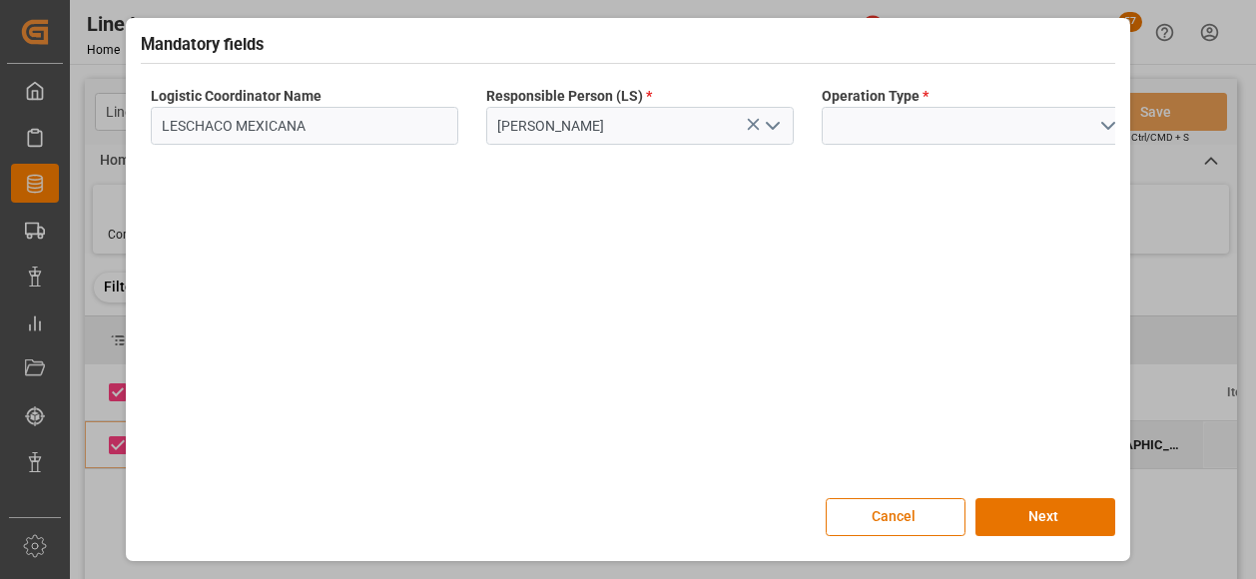
click at [1114, 123] on polyline "open menu" at bounding box center [1108, 126] width 12 height 6
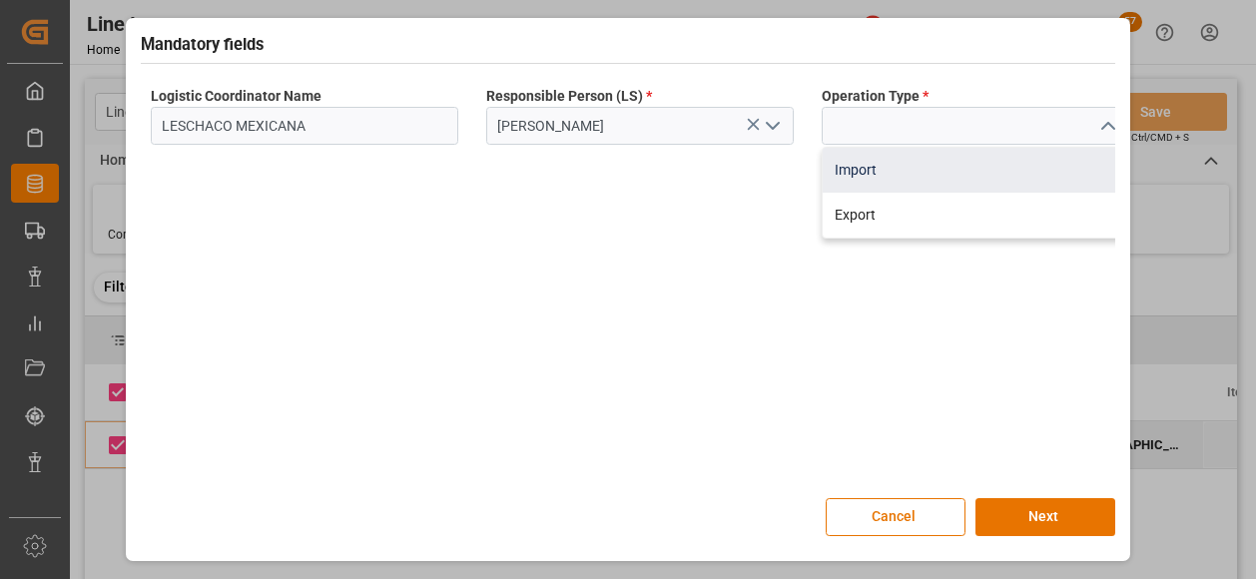
click at [847, 170] on div "Import" at bounding box center [974, 170] width 305 height 45
type input "Import"
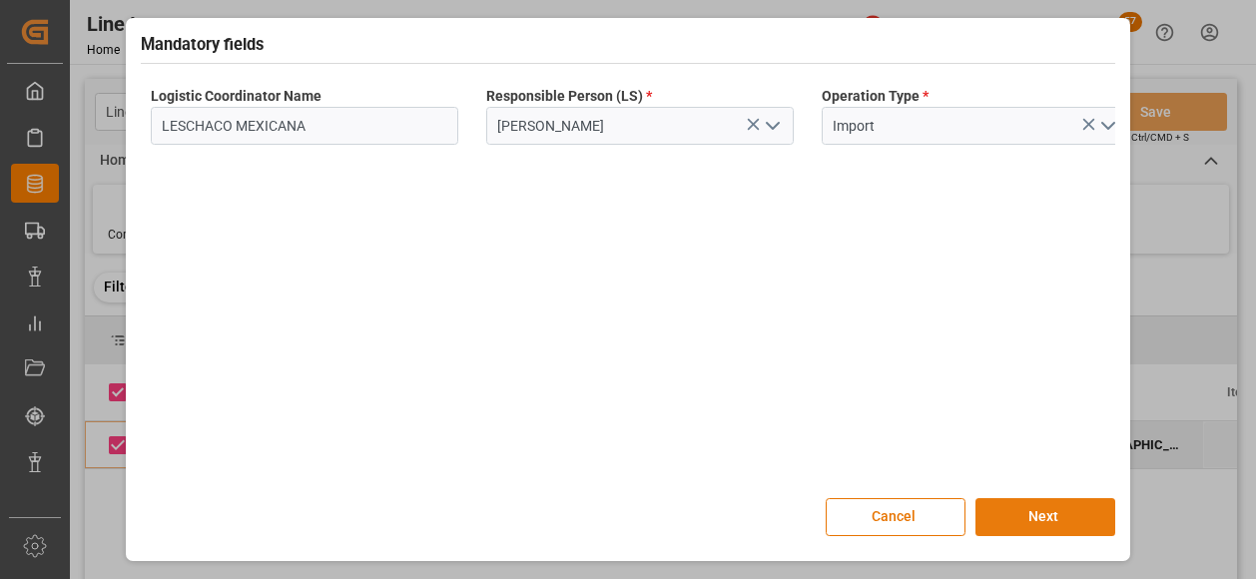
click at [1032, 526] on button "Next" at bounding box center [1045, 517] width 140 height 38
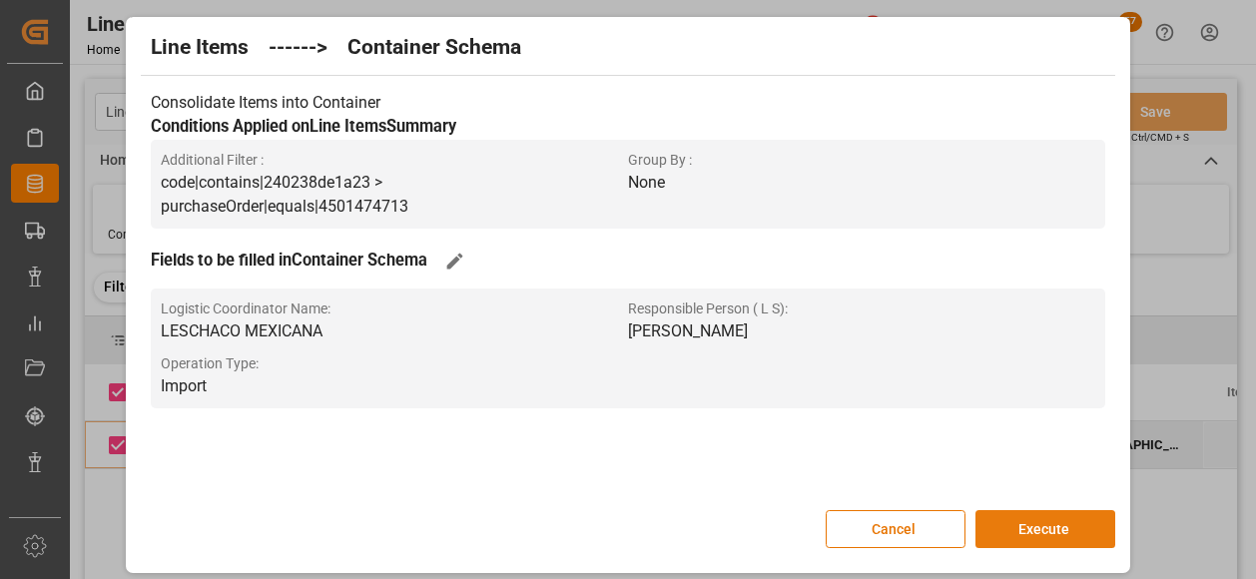
click at [1035, 530] on button "Execute" at bounding box center [1045, 529] width 140 height 38
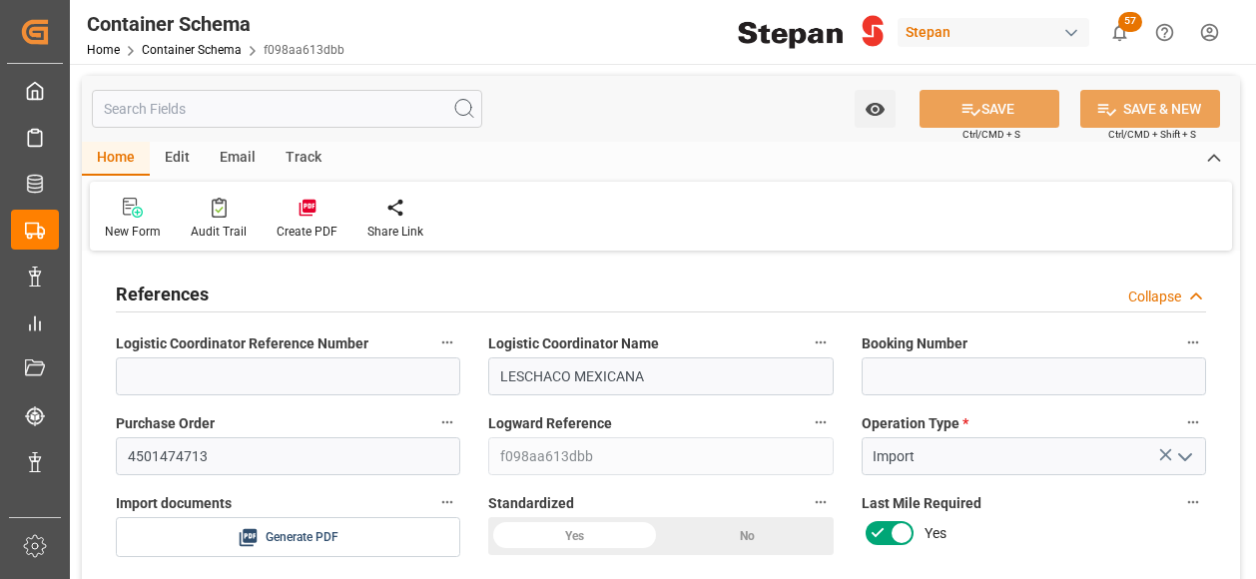
type input "0"
type input "1"
type input "25000"
type input "26455"
type input "[DATE] 18:41"
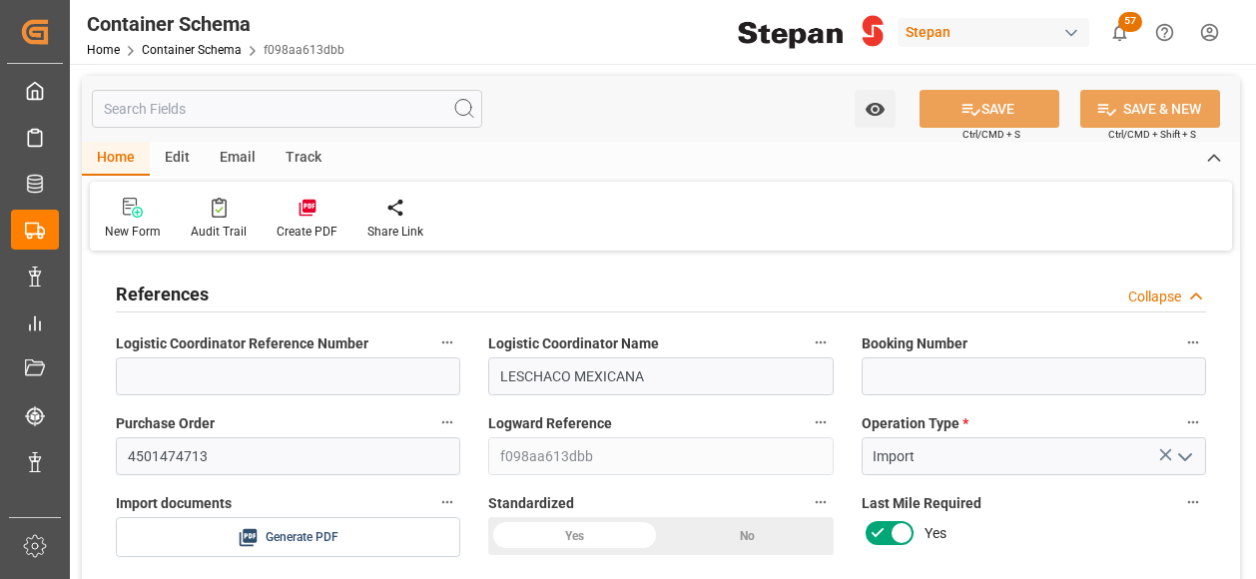
type input "[DATE] 18:41"
type input "[DATE]"
click at [889, 372] on input at bounding box center [1033, 376] width 344 height 38
paste input "30523807"
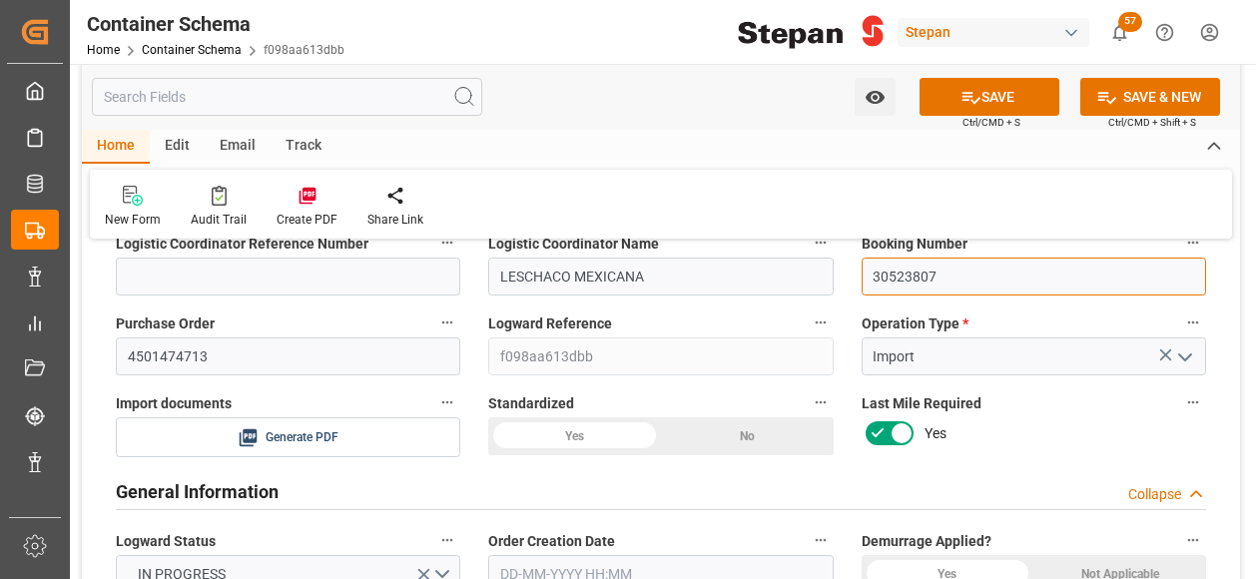
scroll to position [299, 0]
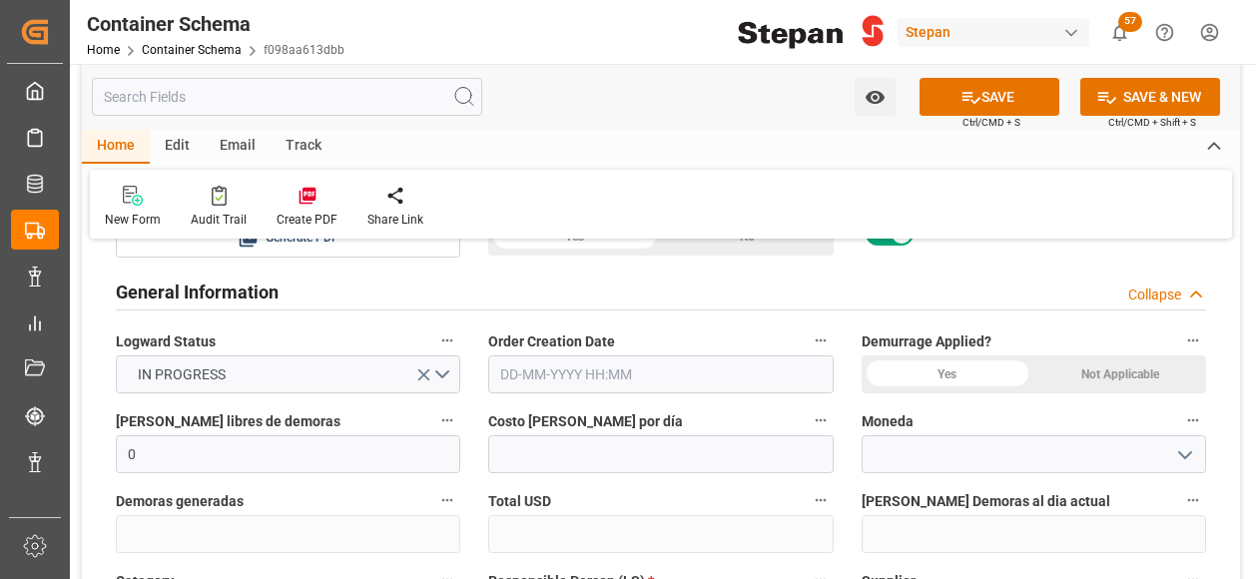
type input "30523807"
click at [653, 374] on input "text" at bounding box center [660, 374] width 344 height 38
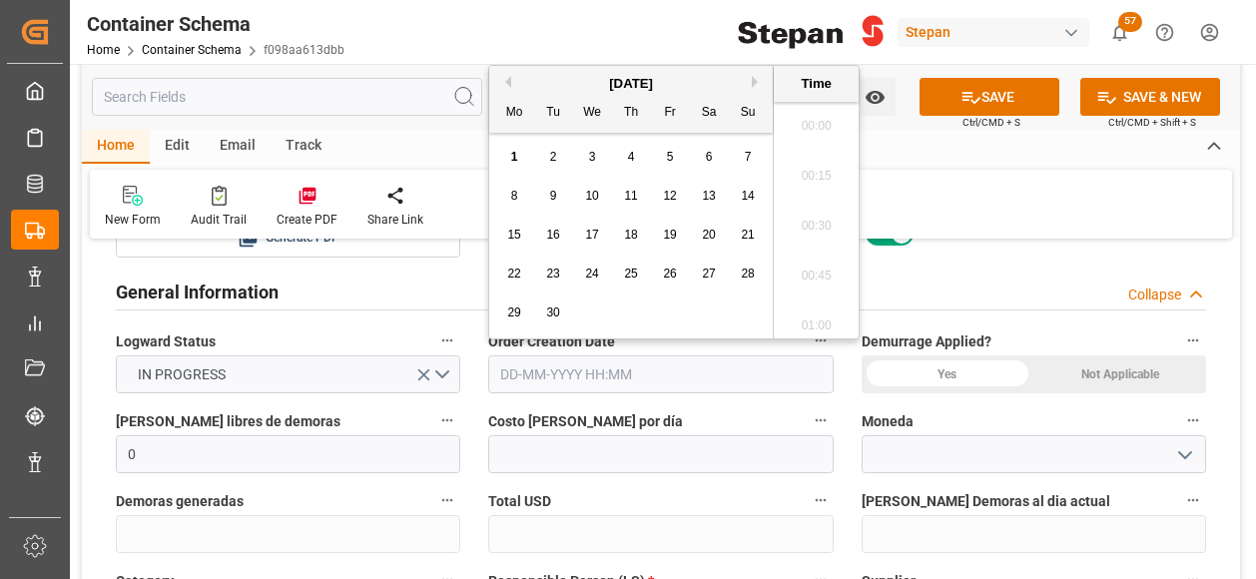
scroll to position [2401, 0]
click at [547, 81] on div "[DATE]" at bounding box center [630, 84] width 283 height 20
click at [509, 160] on div "1" at bounding box center [514, 158] width 25 height 24
type input "[DATE] 00:00"
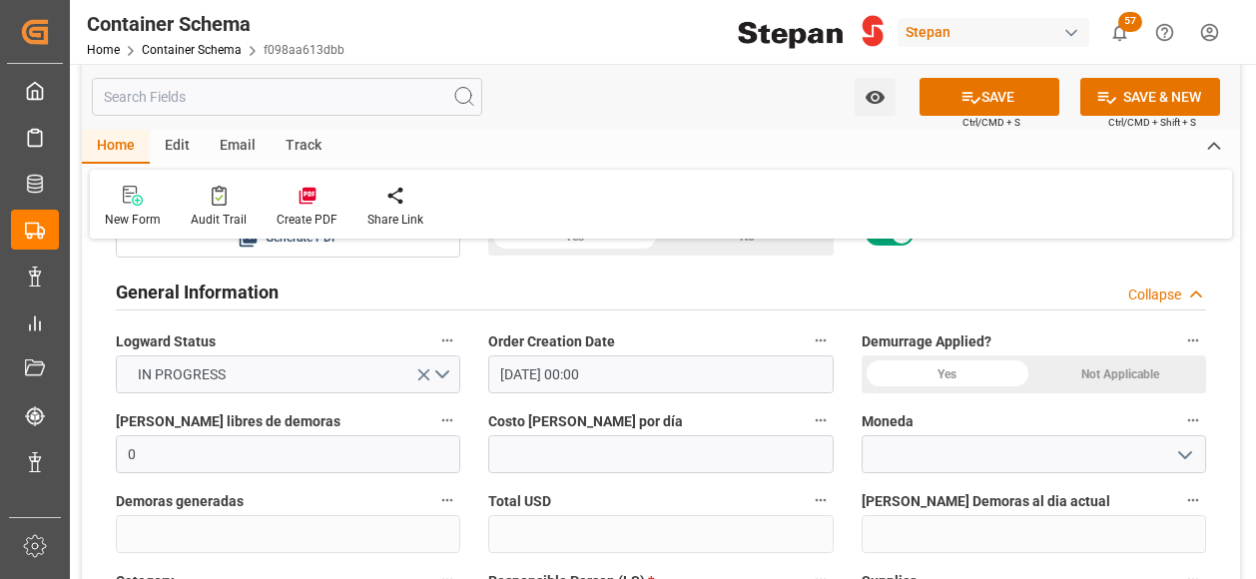
click at [1195, 455] on icon "open menu" at bounding box center [1185, 455] width 24 height 24
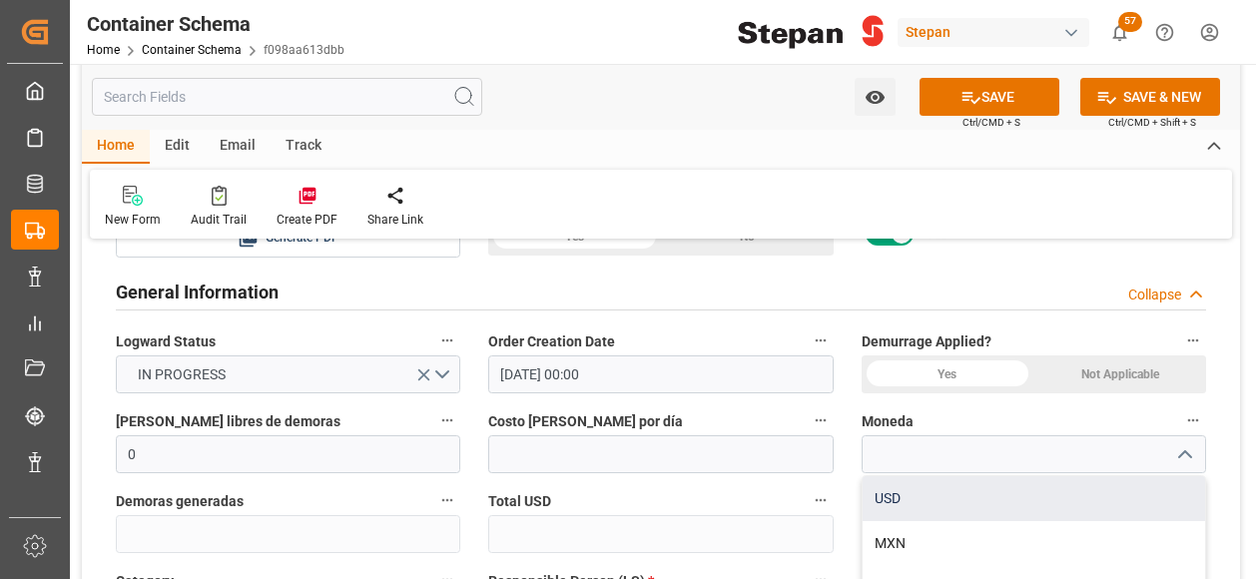
click at [904, 499] on div "USD" at bounding box center [1033, 498] width 342 height 45
type input "USD"
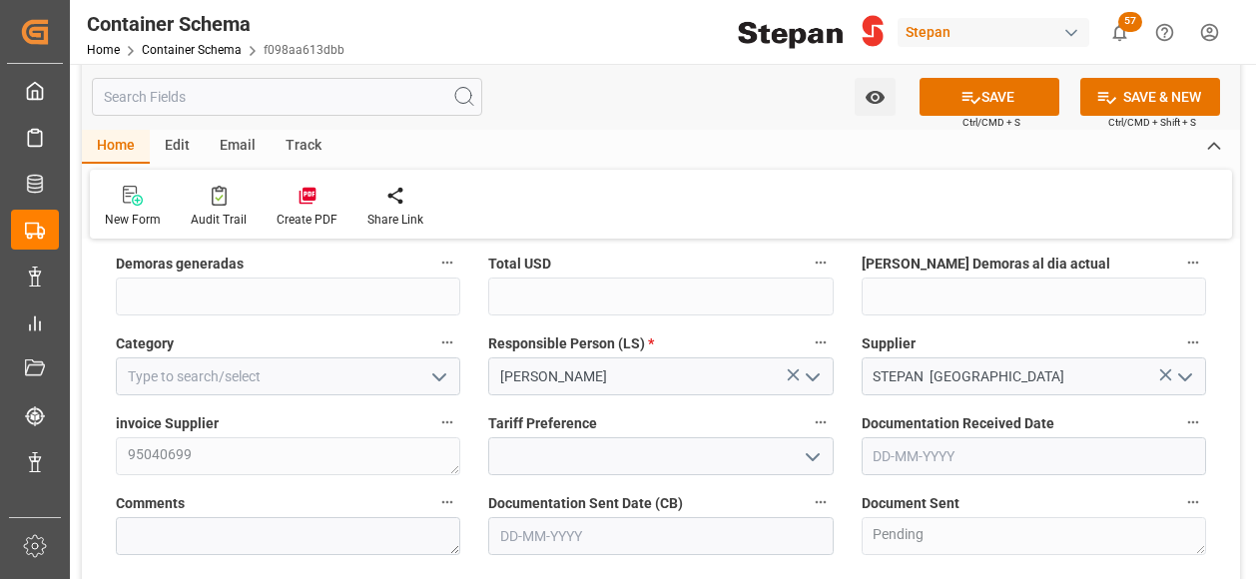
scroll to position [599, 0]
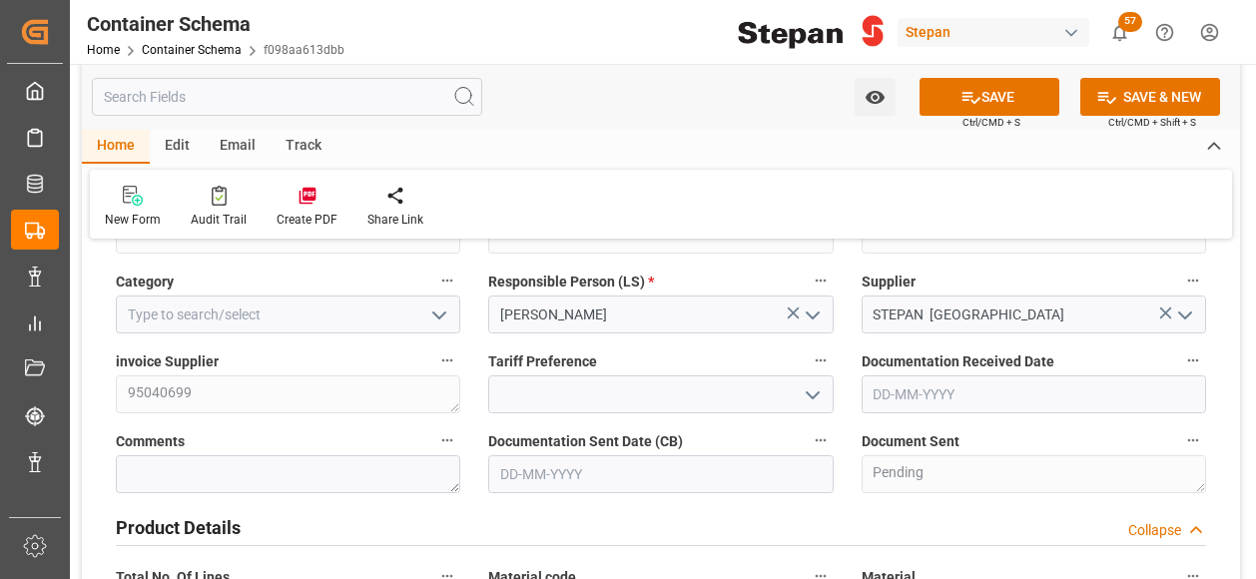
click at [437, 316] on icon "open menu" at bounding box center [439, 315] width 24 height 24
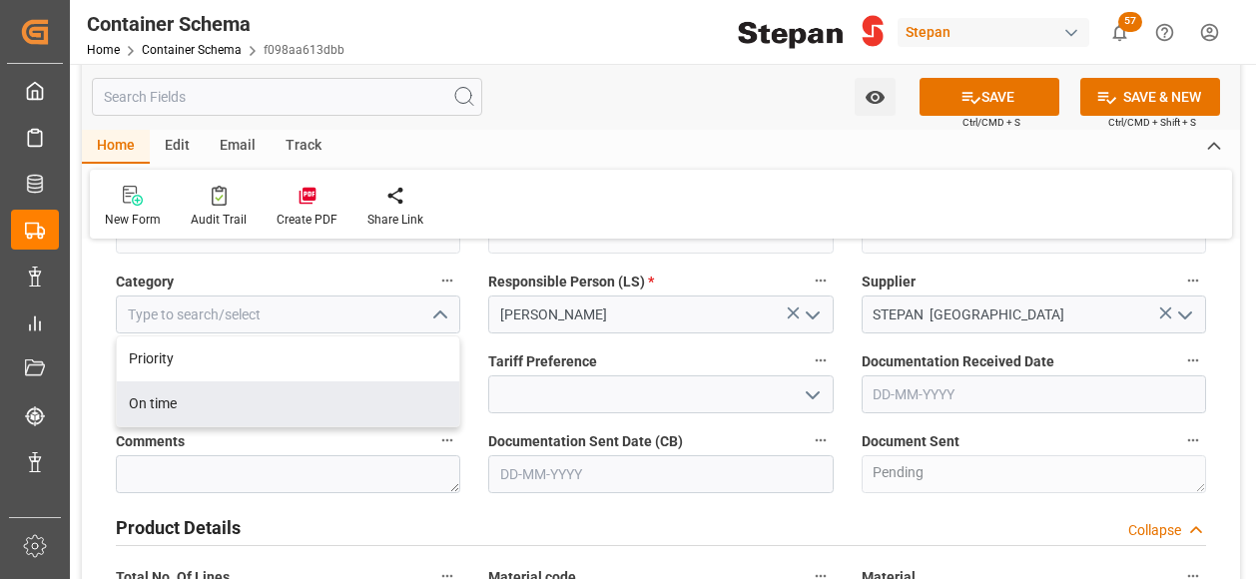
drag, startPoint x: 157, startPoint y: 405, endPoint x: 170, endPoint y: 407, distance: 13.1
click at [156, 406] on div "On time" at bounding box center [288, 403] width 342 height 45
type input "On time"
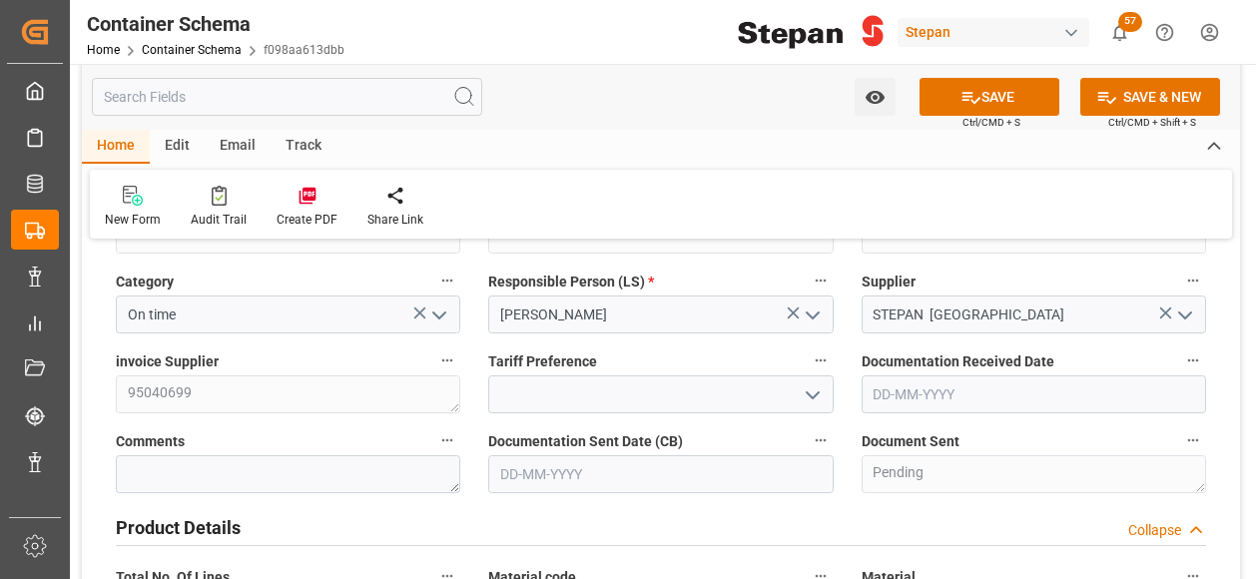
click at [808, 392] on polyline "open menu" at bounding box center [812, 395] width 12 height 6
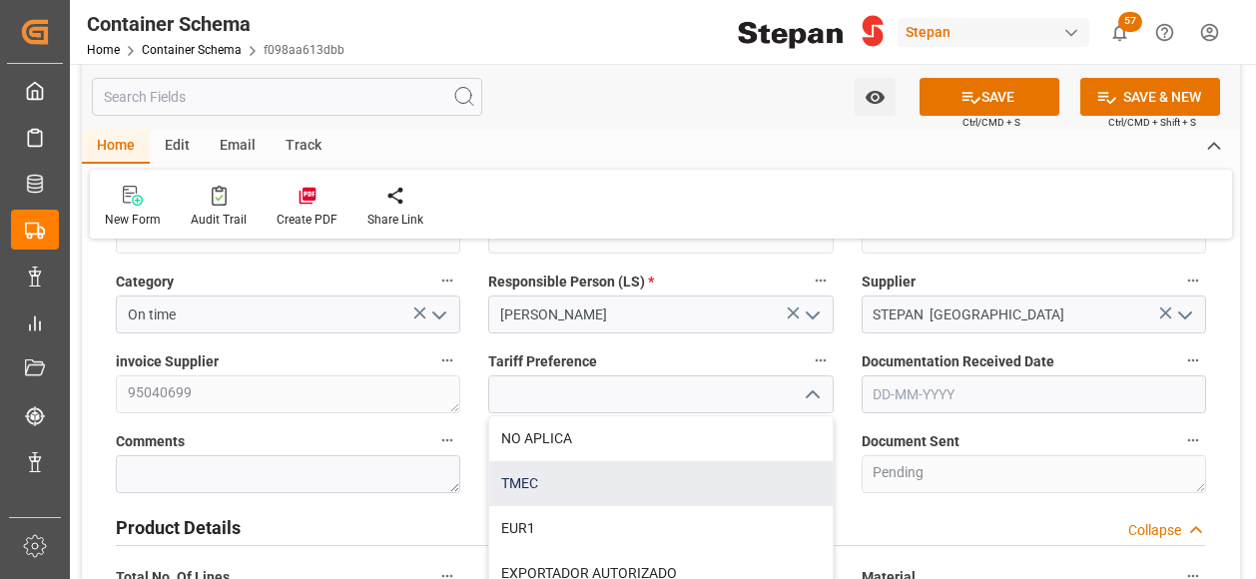
click at [541, 480] on div "TMEC" at bounding box center [660, 483] width 342 height 45
type input "TMEC"
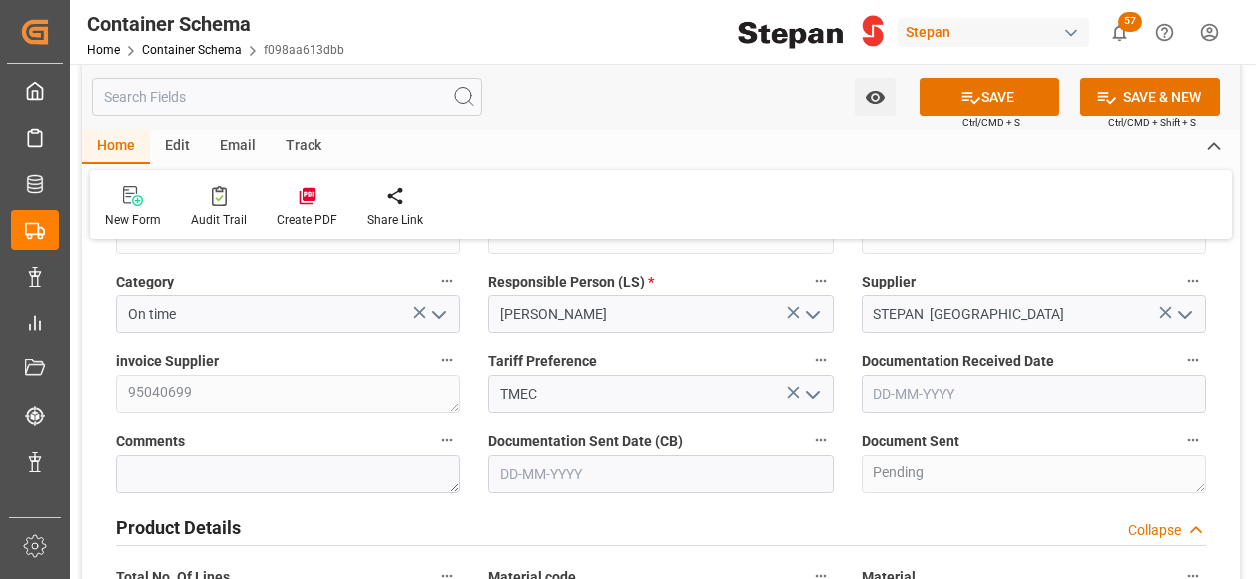
click at [1104, 393] on input "text" at bounding box center [1033, 394] width 344 height 38
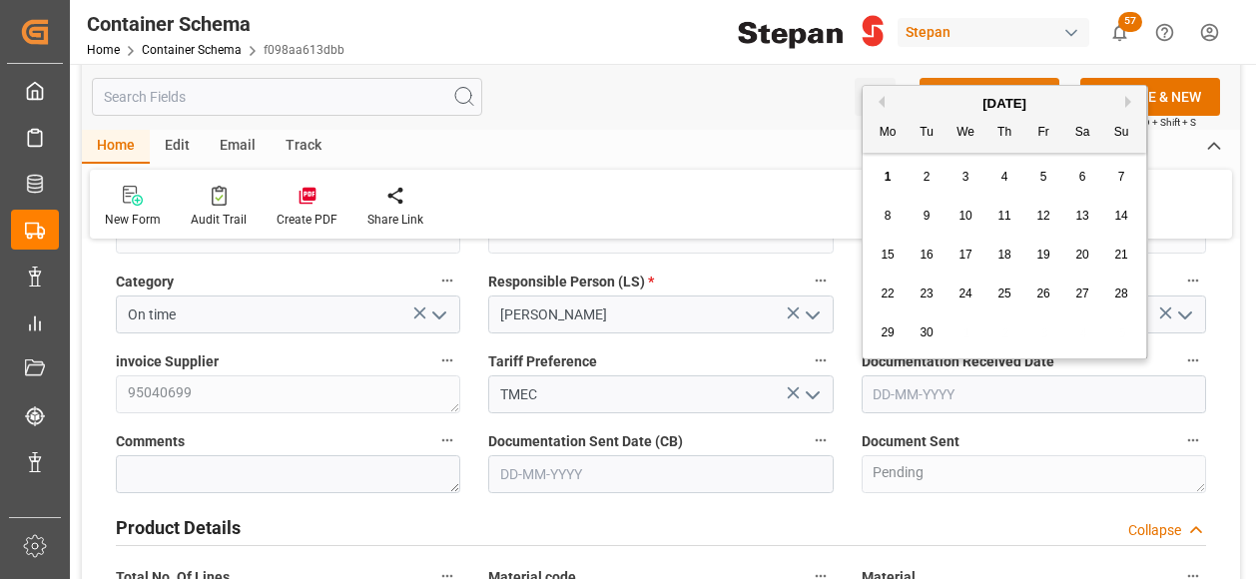
click at [921, 84] on button "SAVE" at bounding box center [989, 97] width 140 height 38
click at [898, 380] on input "text" at bounding box center [1033, 394] width 344 height 38
click at [916, 109] on div "[DATE]" at bounding box center [1003, 104] width 283 height 20
click at [885, 171] on span "1" at bounding box center [887, 177] width 7 height 14
type input "[DATE]"
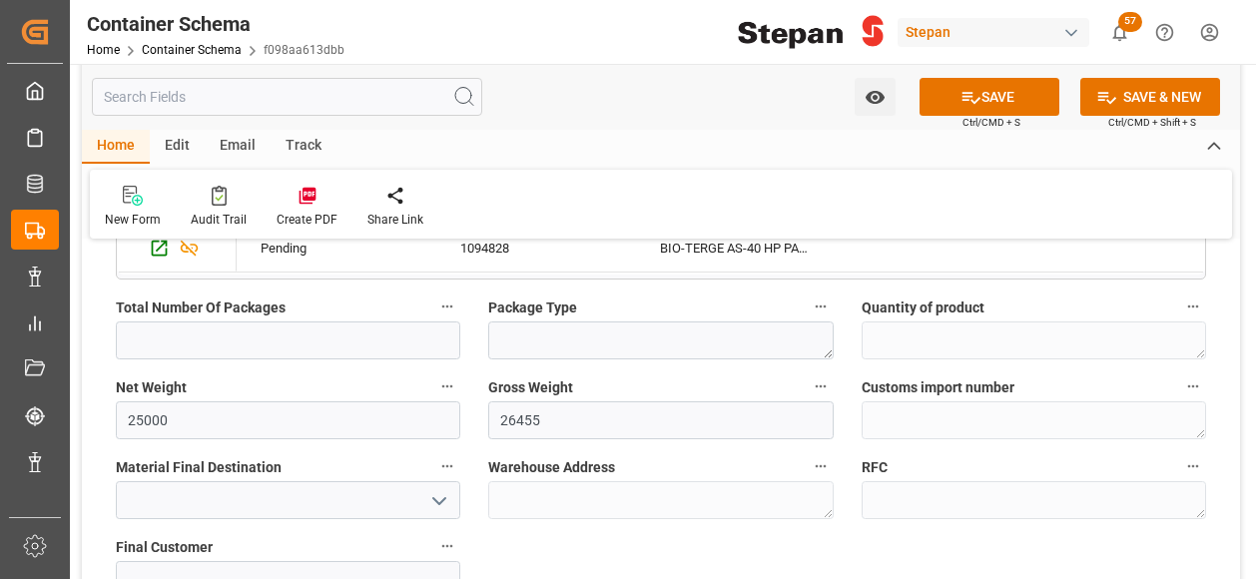
scroll to position [1397, 0]
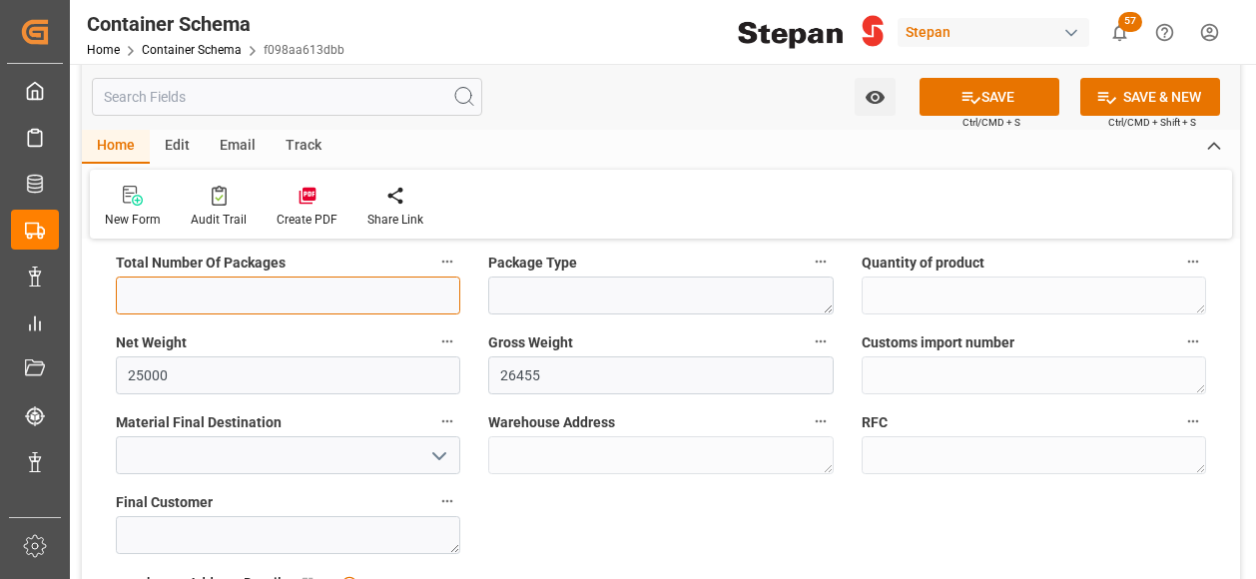
click at [198, 300] on input "text" at bounding box center [288, 295] width 344 height 38
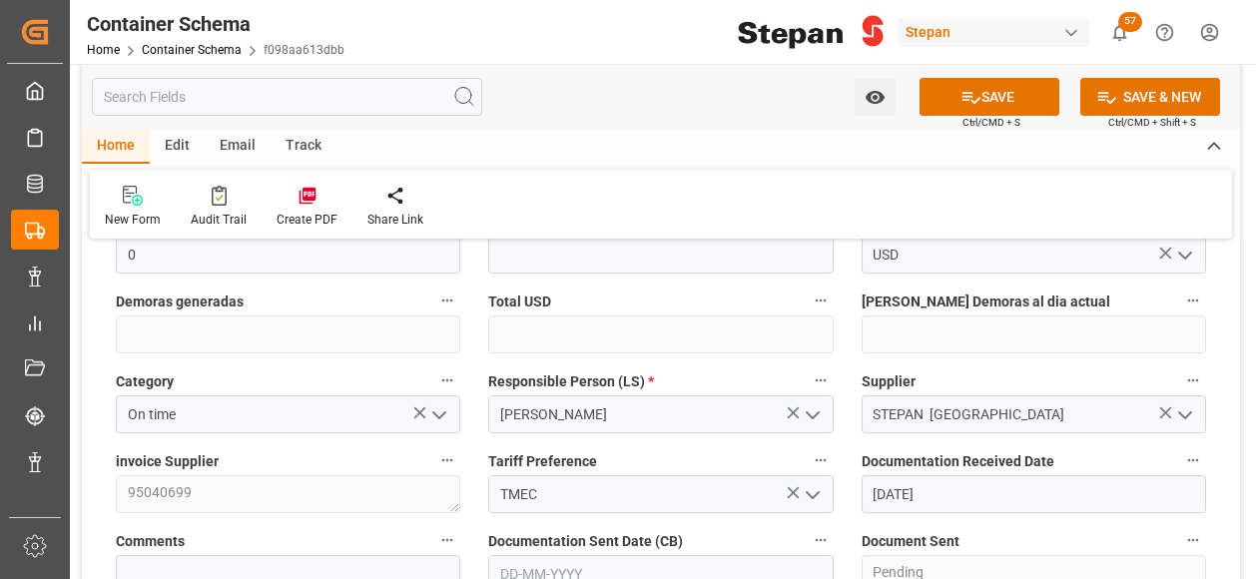
scroll to position [299, 0]
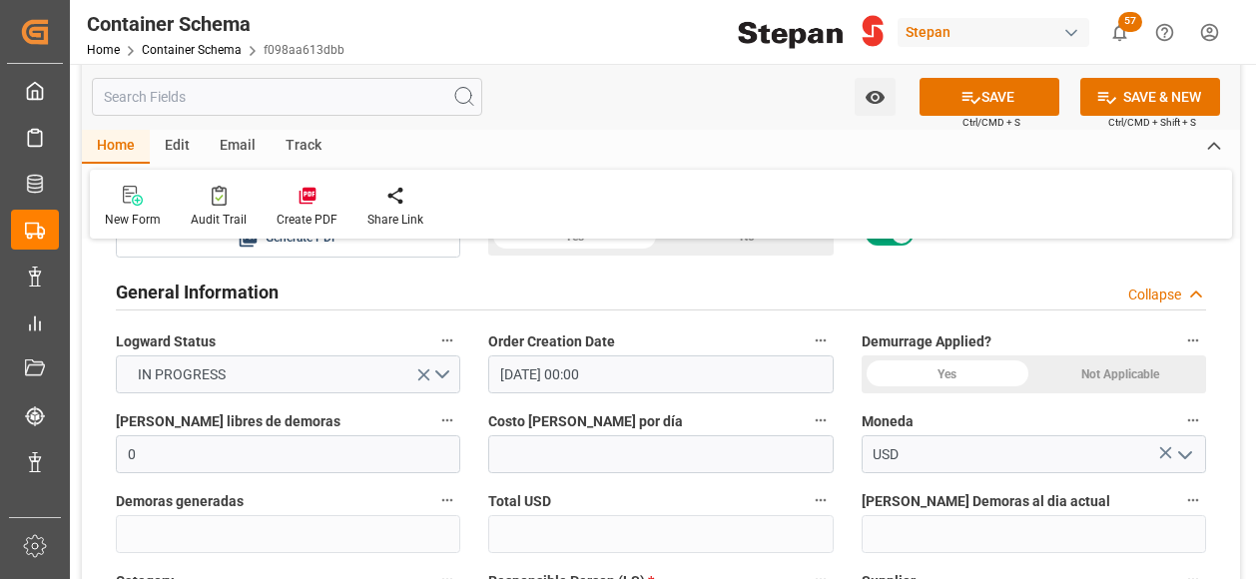
click at [833, 255] on div "Not Applicable" at bounding box center [747, 237] width 173 height 38
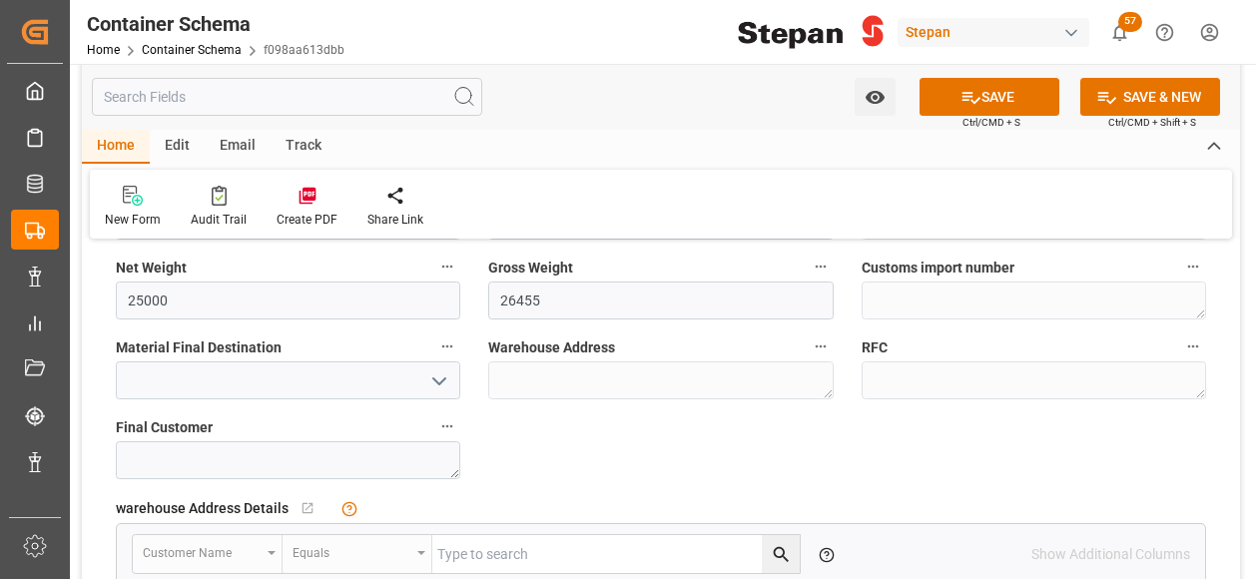
scroll to position [1497, 0]
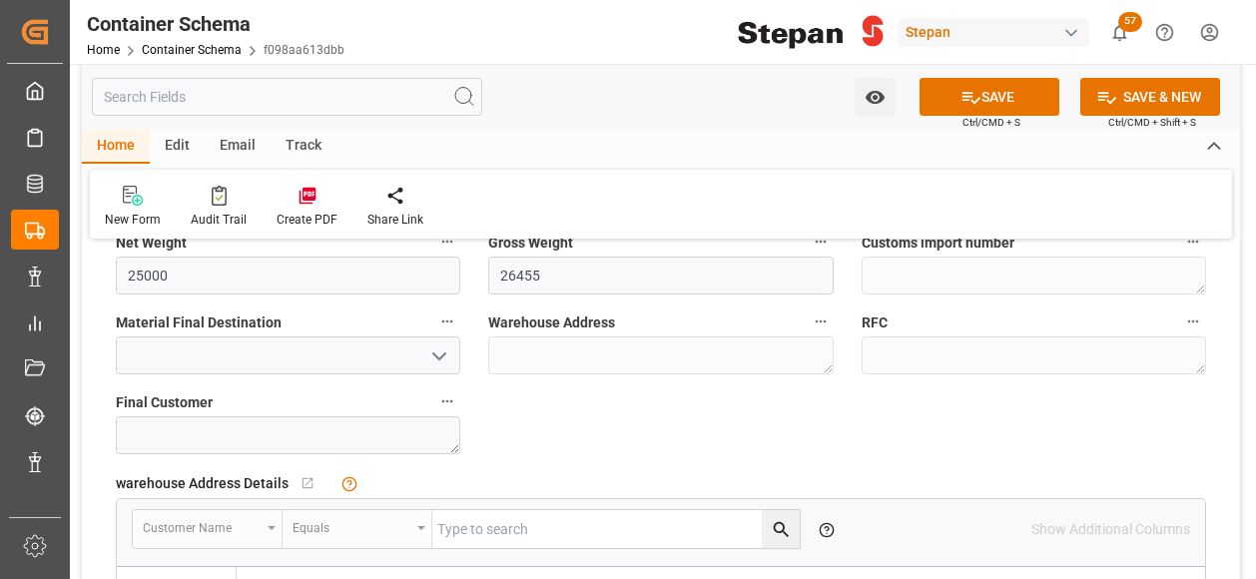
click at [438, 354] on polyline "open menu" at bounding box center [439, 356] width 12 height 6
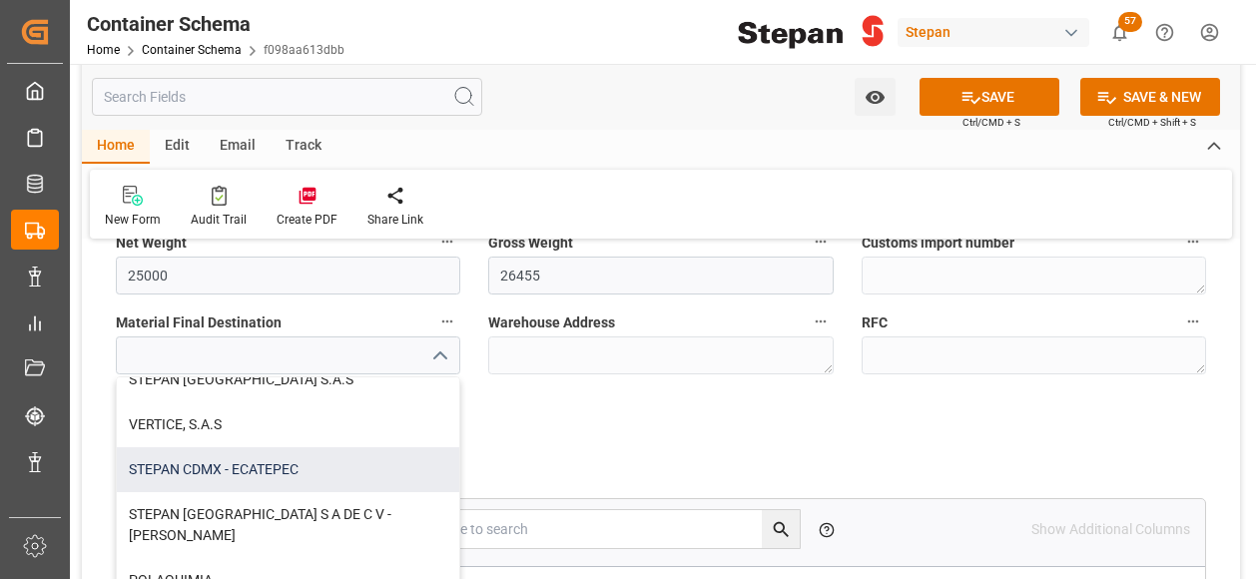
scroll to position [554, 0]
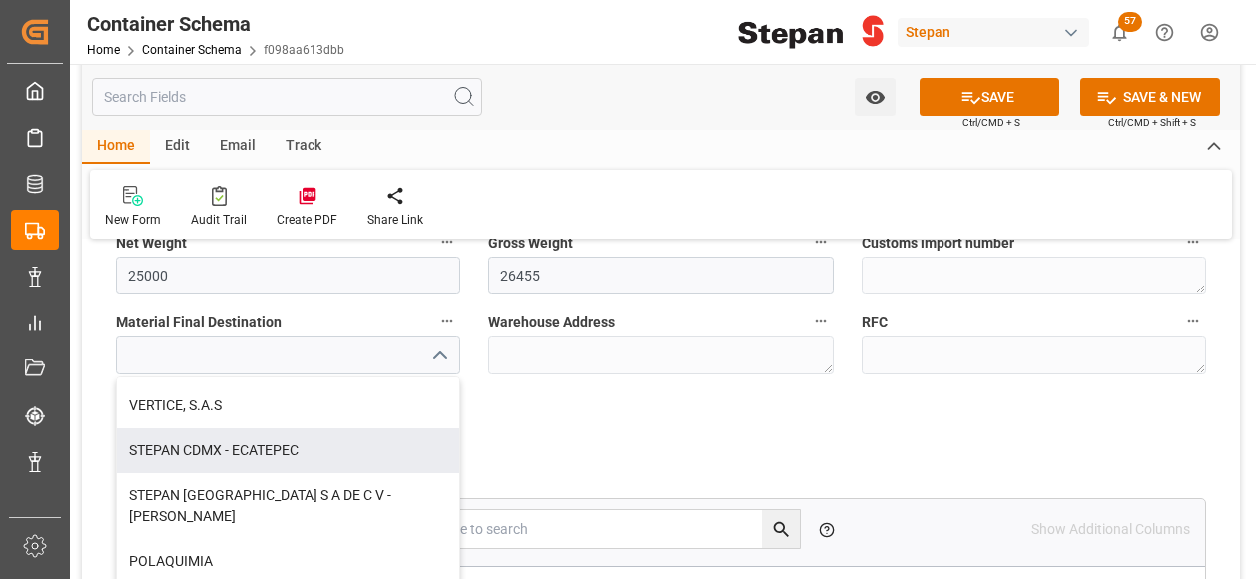
click at [249, 448] on div "STEPAN CDMX - ECATEPEC" at bounding box center [288, 450] width 342 height 45
type input "STEPAN CDMX - ECATEPEC"
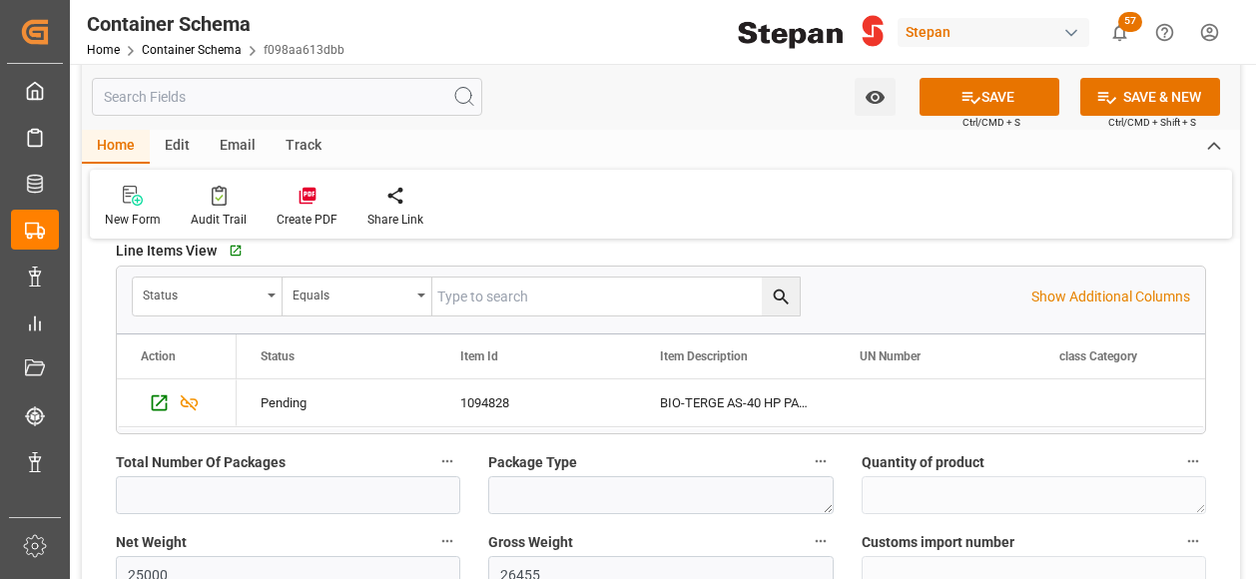
scroll to position [1297, 0]
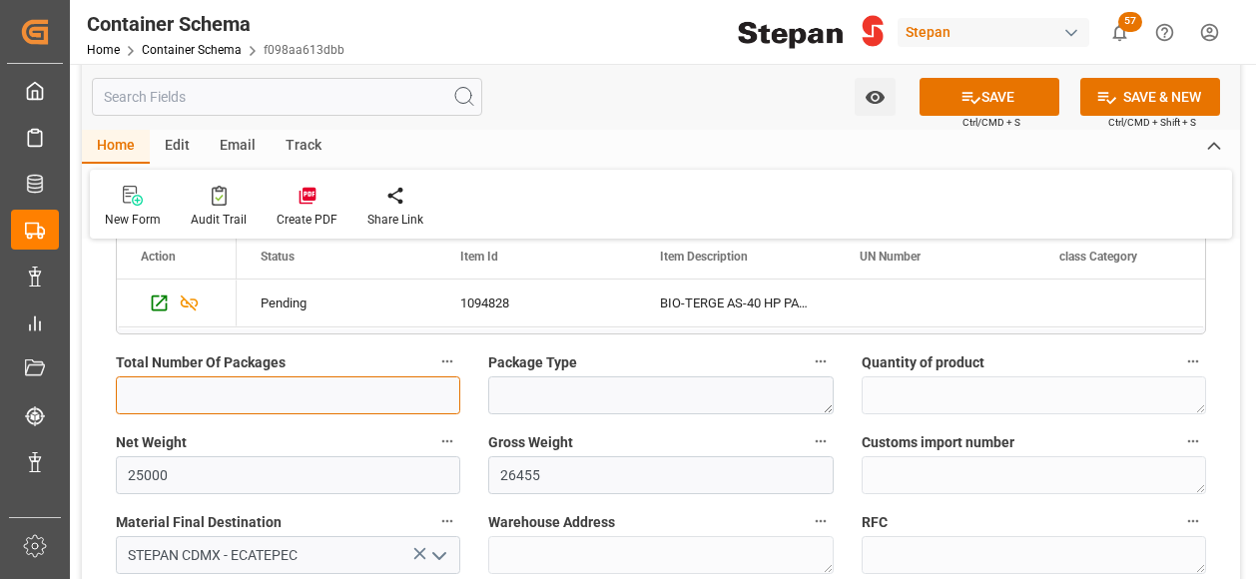
click at [162, 402] on input "text" at bounding box center [288, 395] width 344 height 38
type input "25"
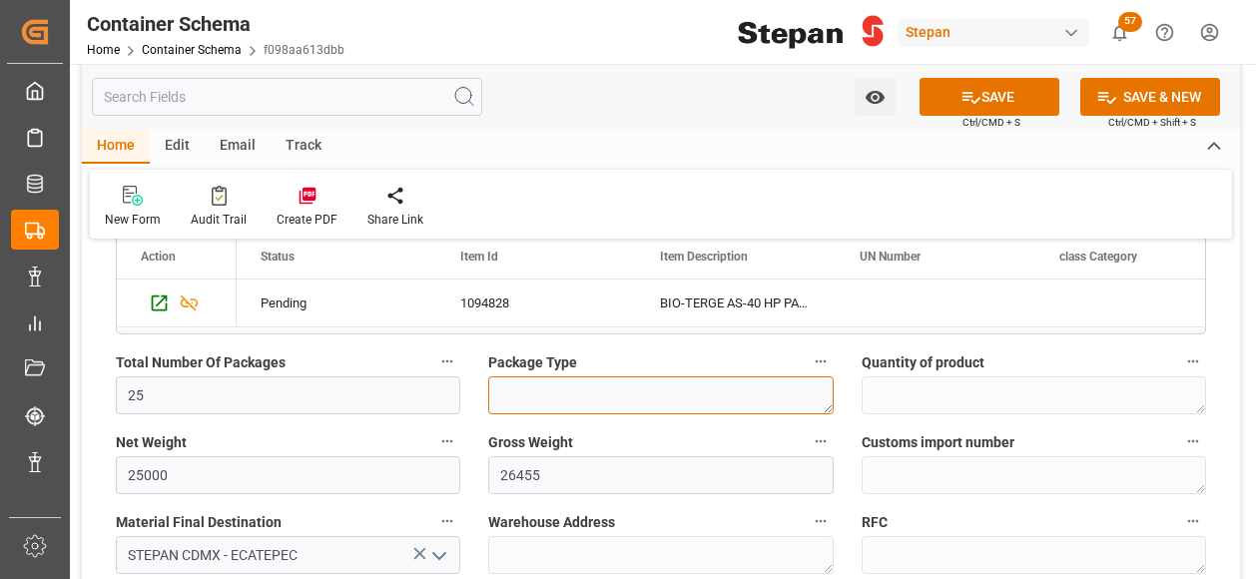
click at [549, 390] on textarea at bounding box center [660, 395] width 344 height 38
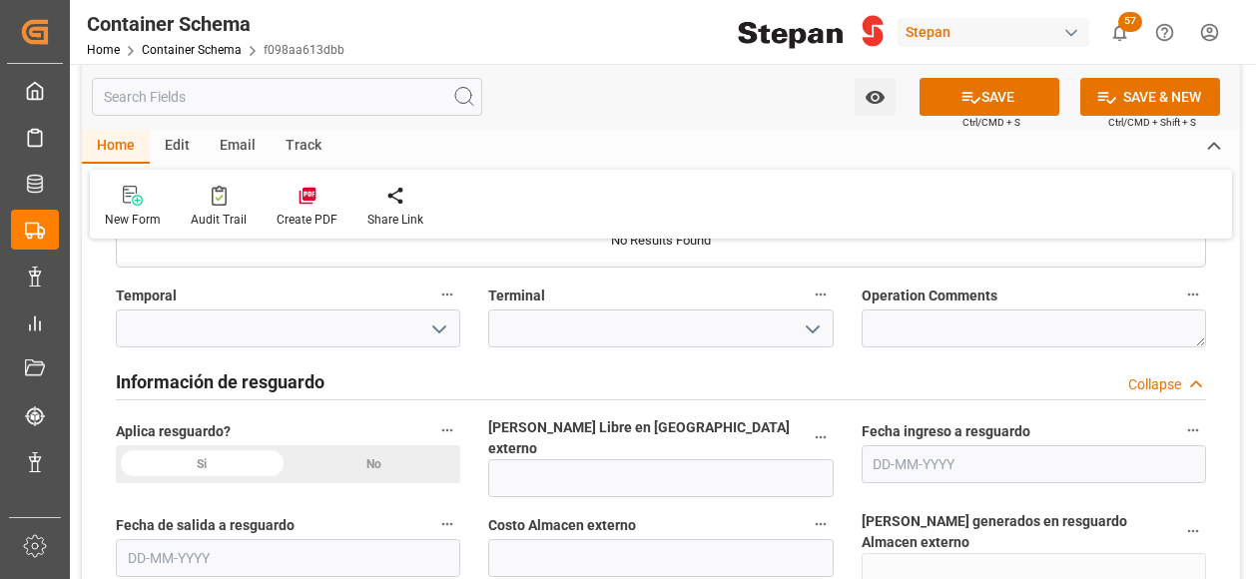
scroll to position [1996, 0]
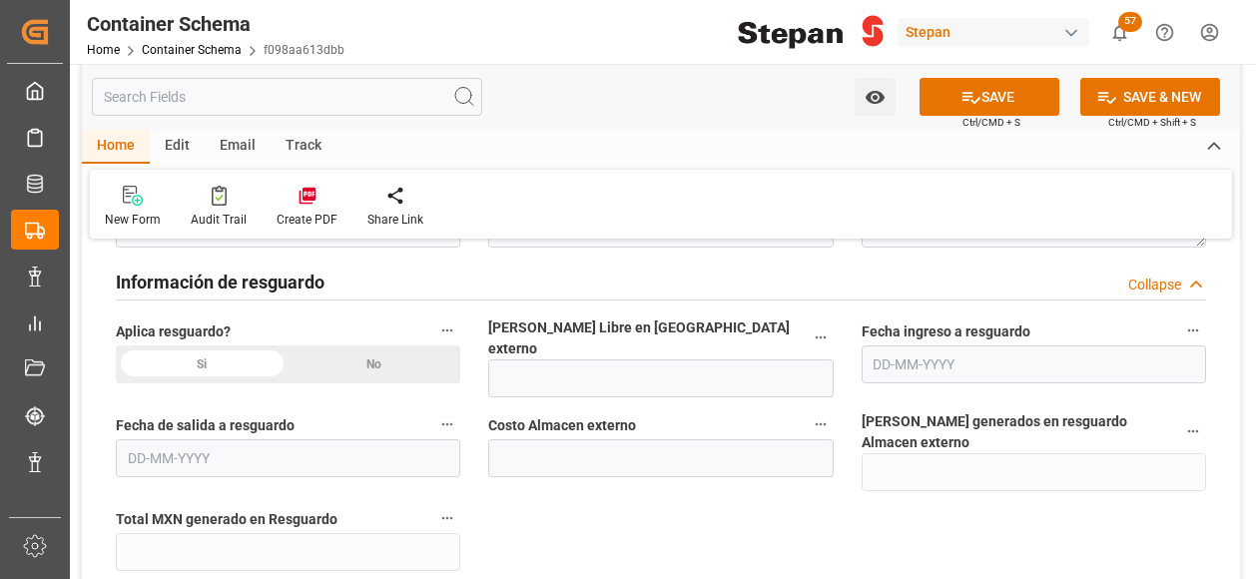
type textarea "IBC"
click at [519, 359] on input "text" at bounding box center [660, 378] width 344 height 38
type input "12"
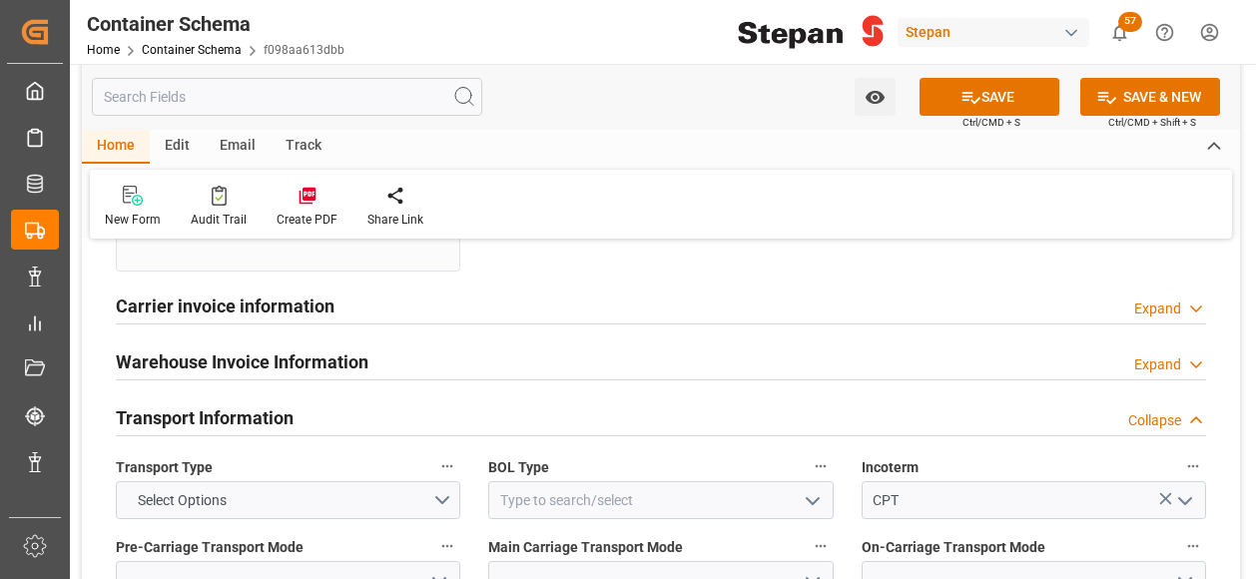
scroll to position [2395, 0]
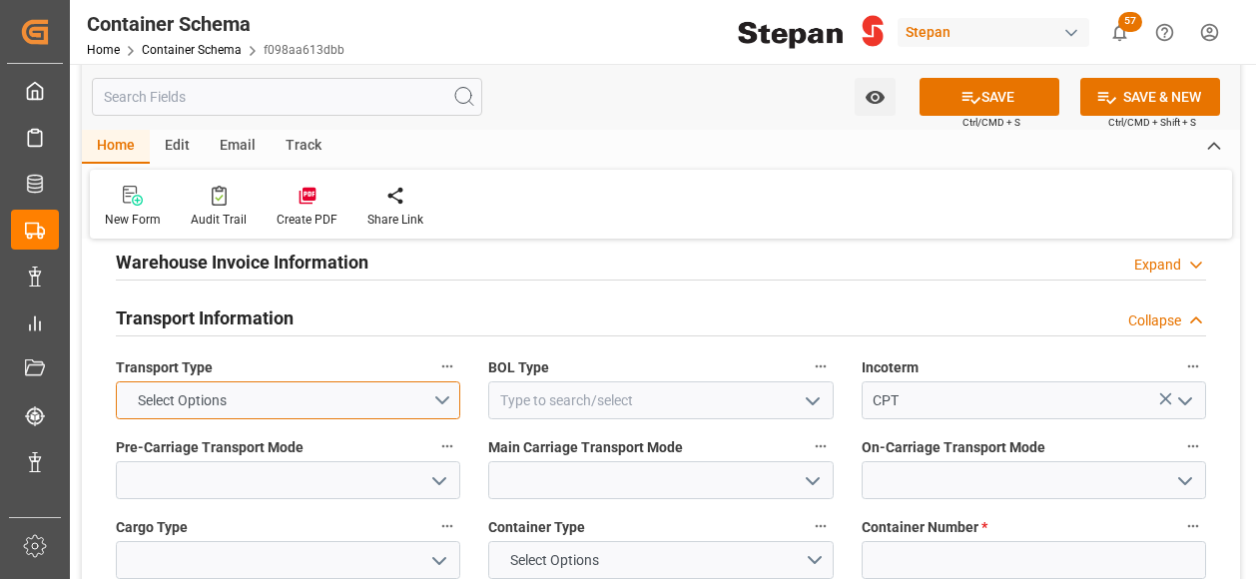
click at [443, 381] on button "Select Options" at bounding box center [288, 400] width 344 height 38
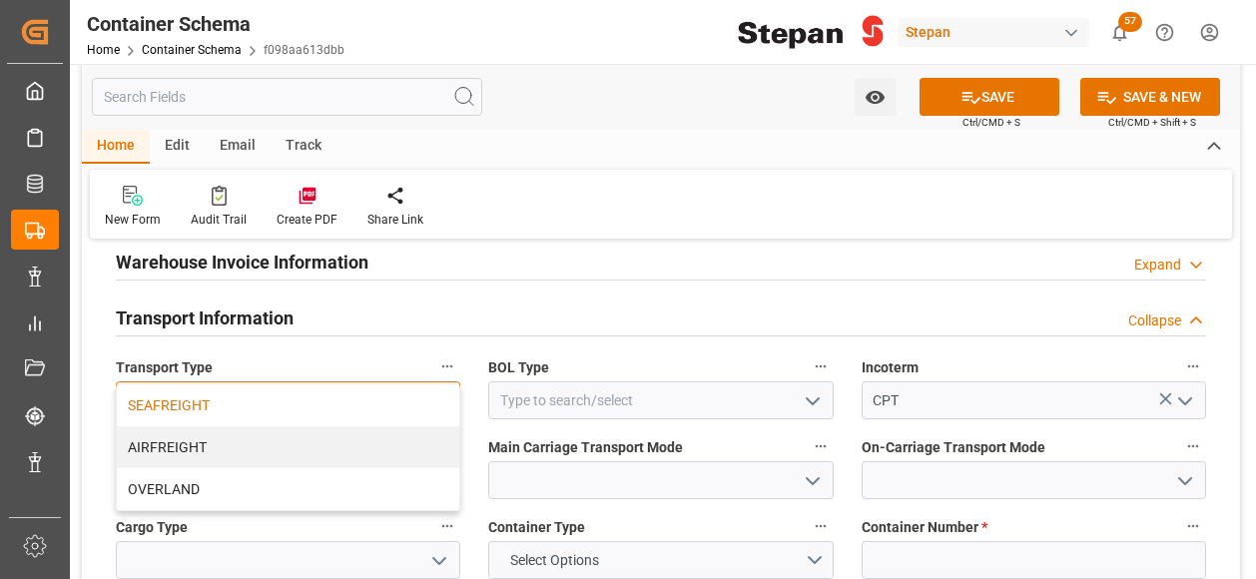
click at [172, 384] on div "SEAFREIGHT" at bounding box center [288, 405] width 342 height 42
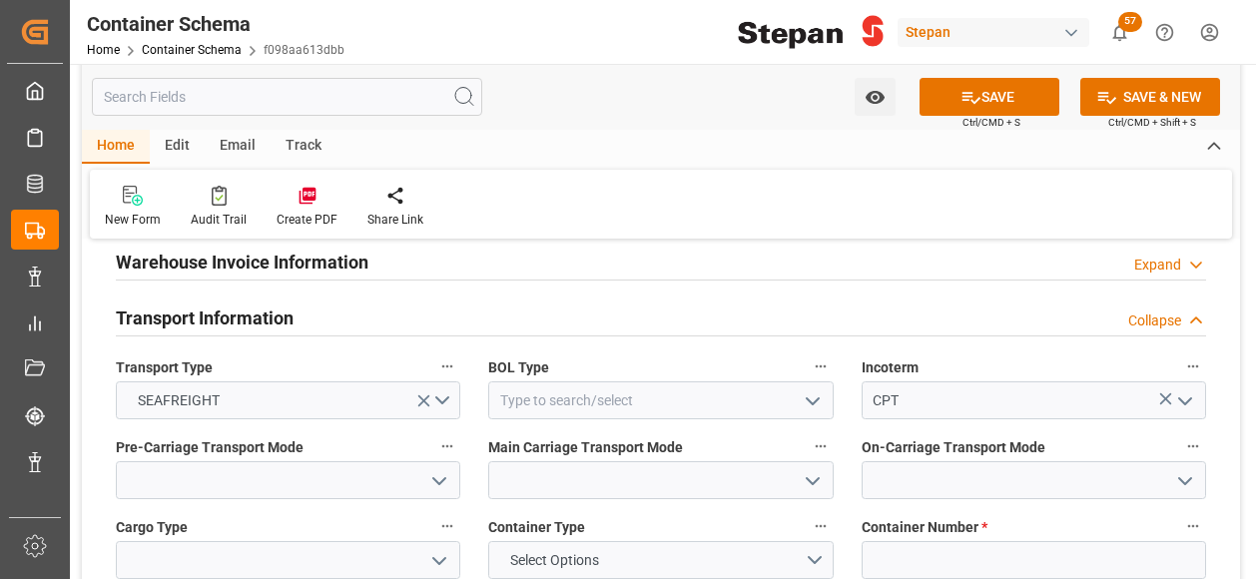
click at [807, 389] on icon "open menu" at bounding box center [812, 401] width 24 height 24
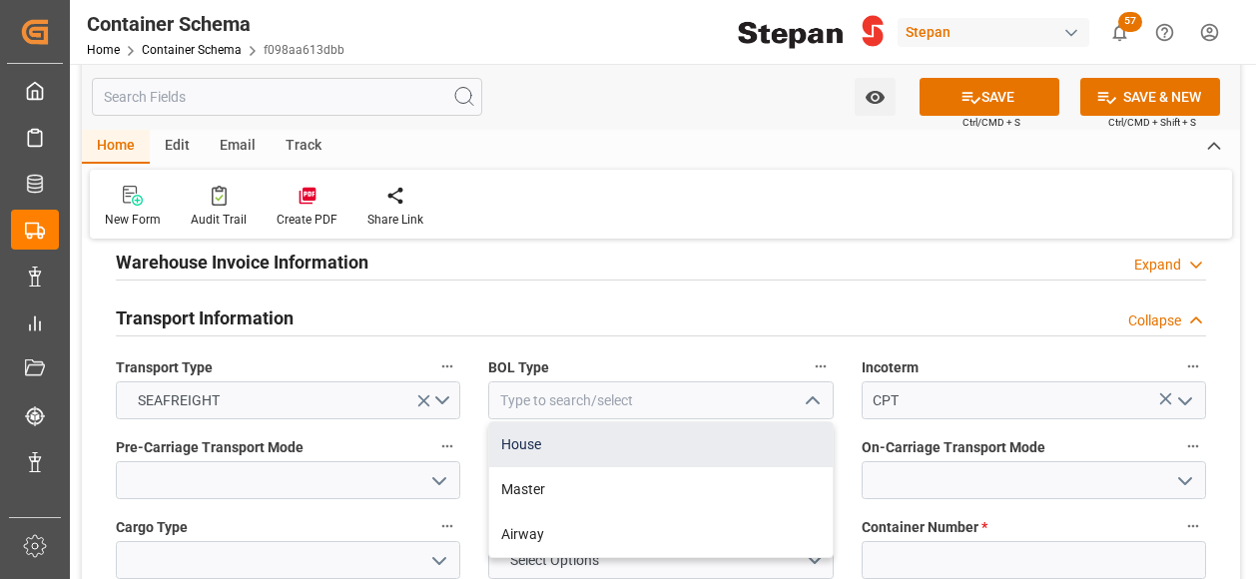
scroll to position [2495, 0]
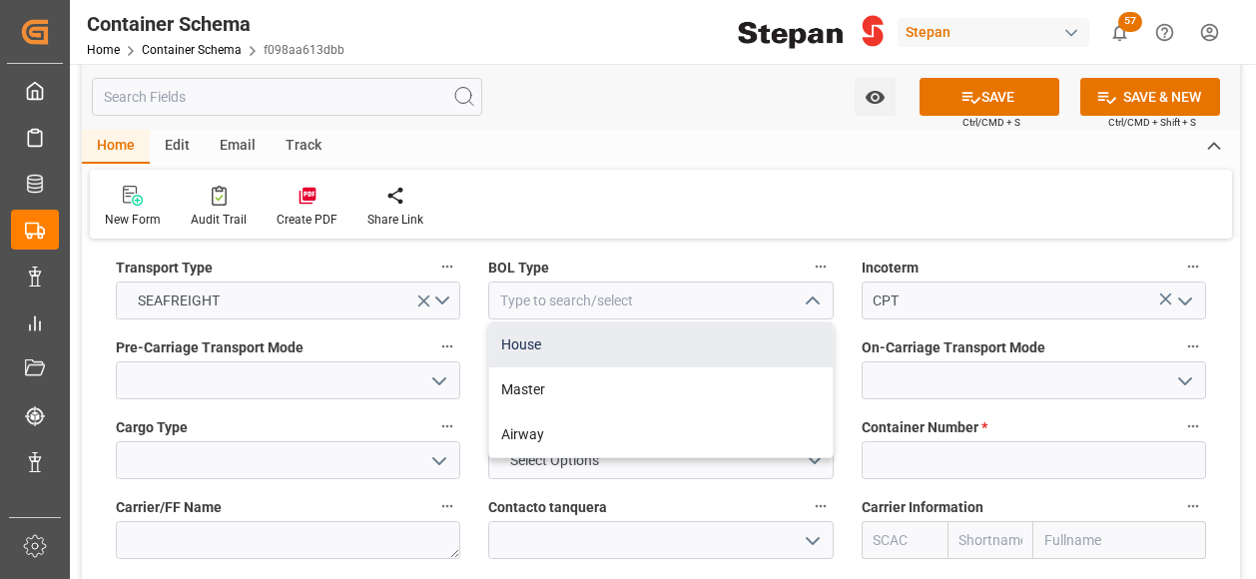
click at [523, 322] on div "House" at bounding box center [660, 344] width 342 height 45
type input "House"
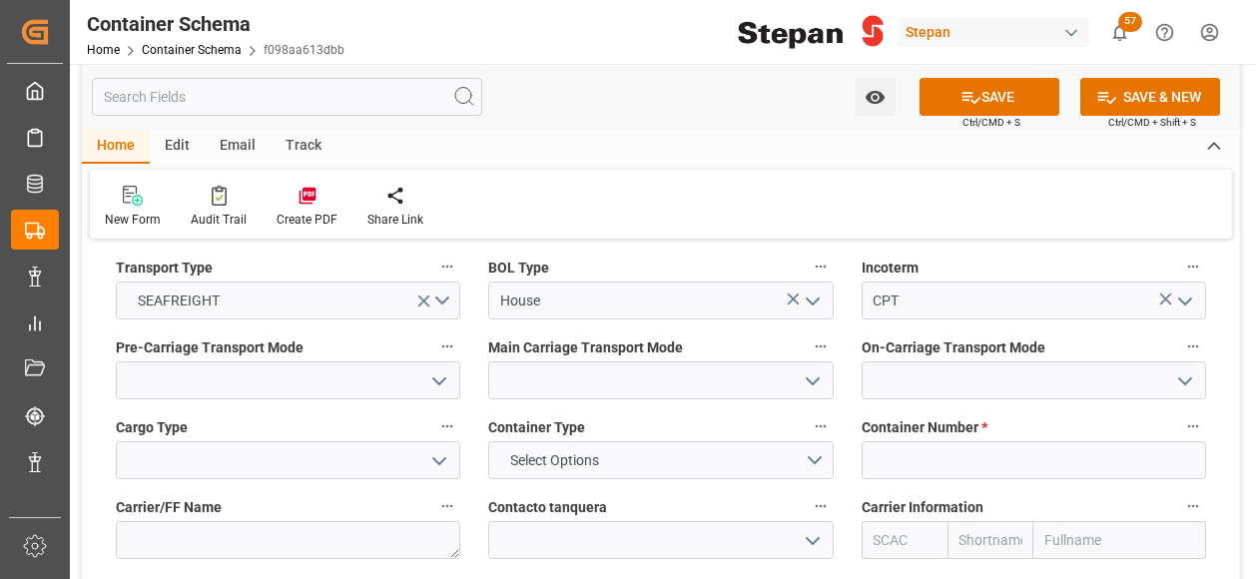
click at [445, 365] on button "open menu" at bounding box center [438, 380] width 30 height 31
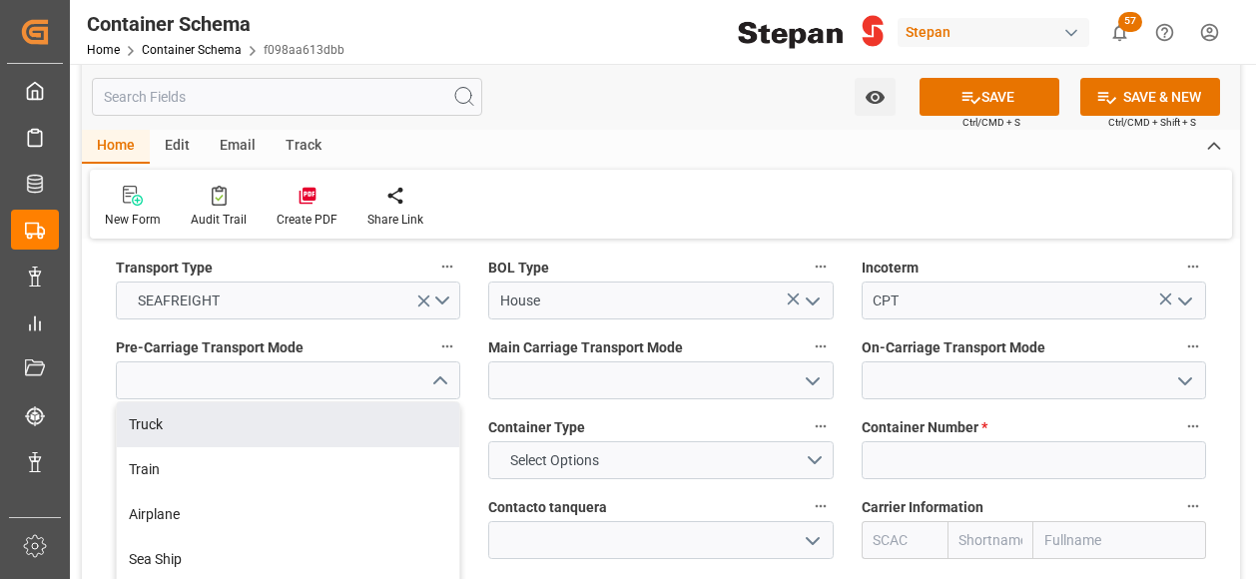
click at [148, 402] on div "Truck" at bounding box center [288, 424] width 342 height 45
type input "Truck"
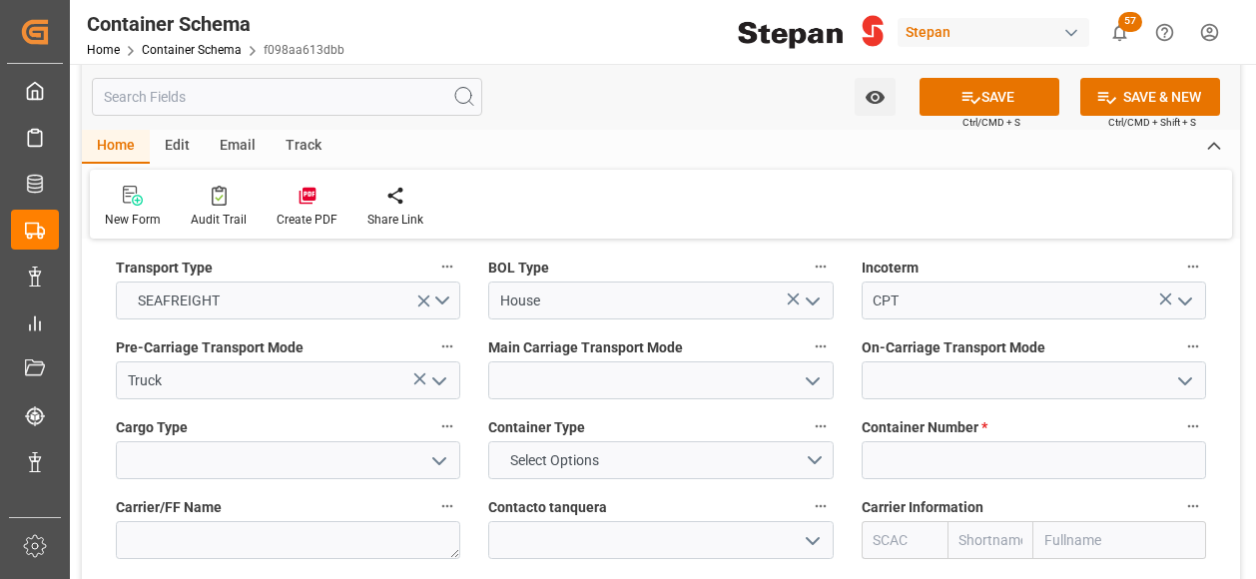
click at [811, 369] on icon "open menu" at bounding box center [812, 381] width 24 height 24
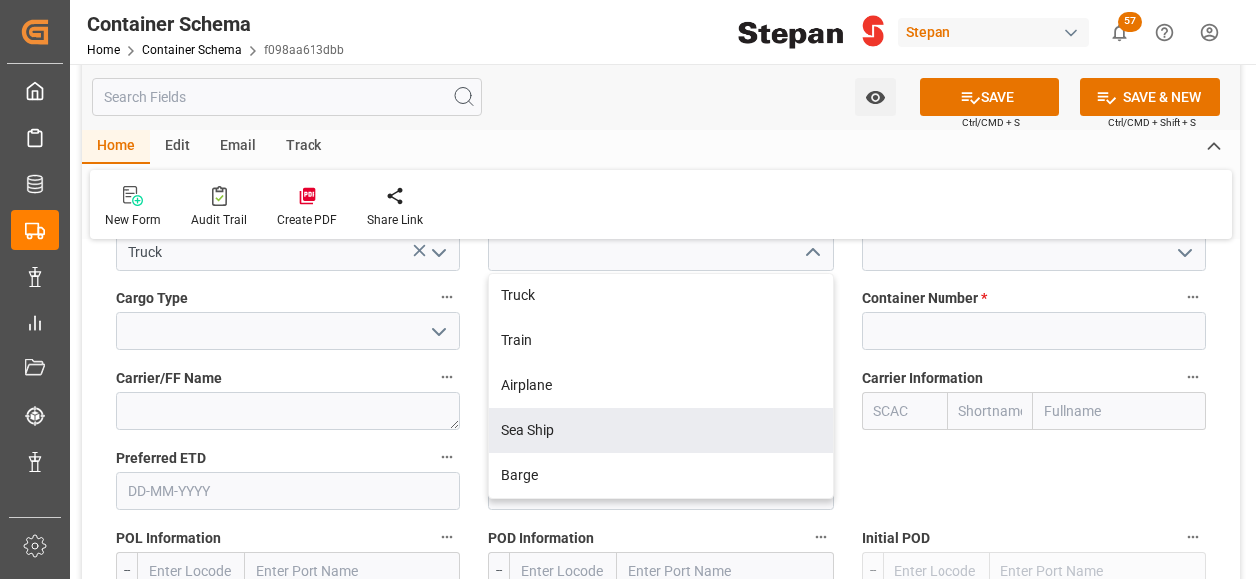
scroll to position [2695, 0]
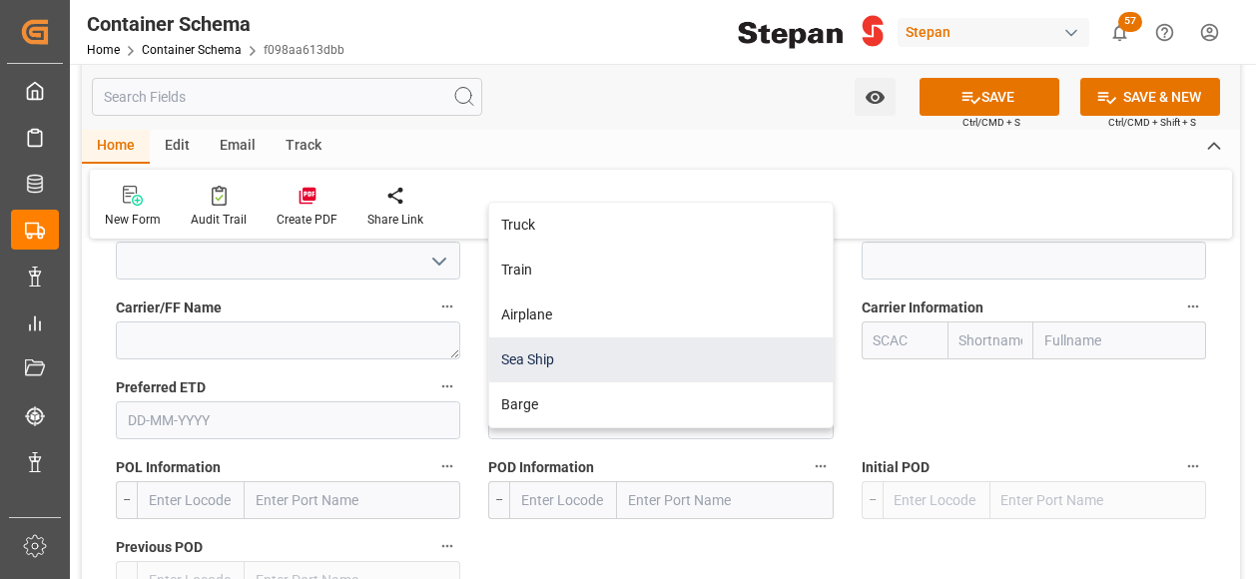
click at [528, 338] on div "Sea Ship" at bounding box center [660, 359] width 342 height 45
type input "Sea Ship"
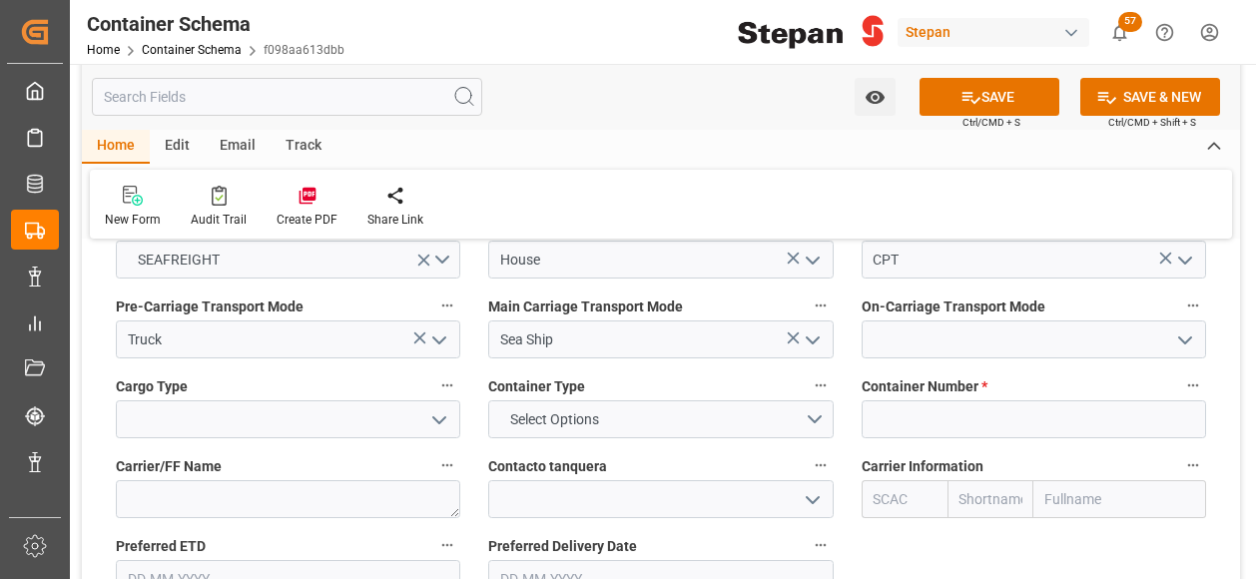
scroll to position [2395, 0]
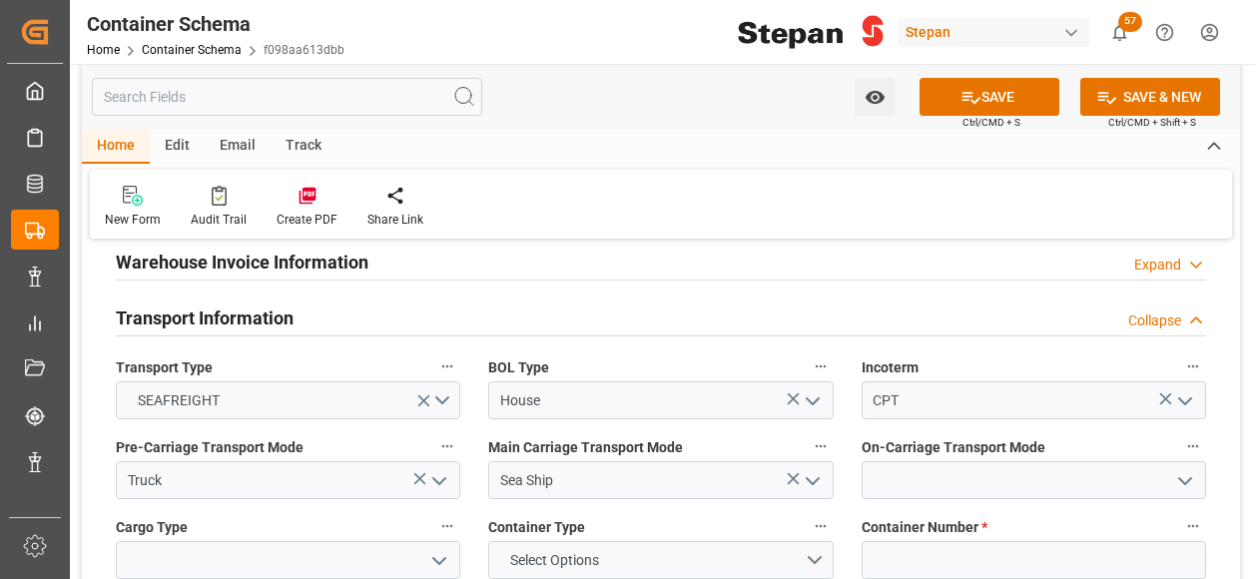
click at [1187, 469] on icon "open menu" at bounding box center [1185, 481] width 24 height 24
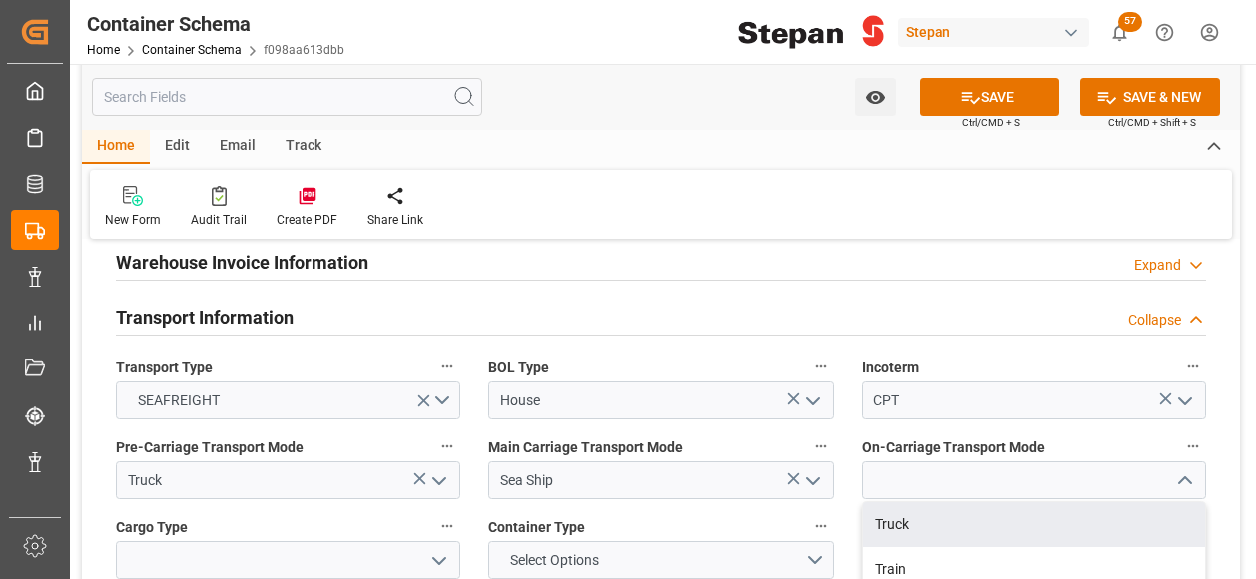
click at [905, 502] on div "Truck" at bounding box center [1033, 524] width 342 height 45
type input "Truck"
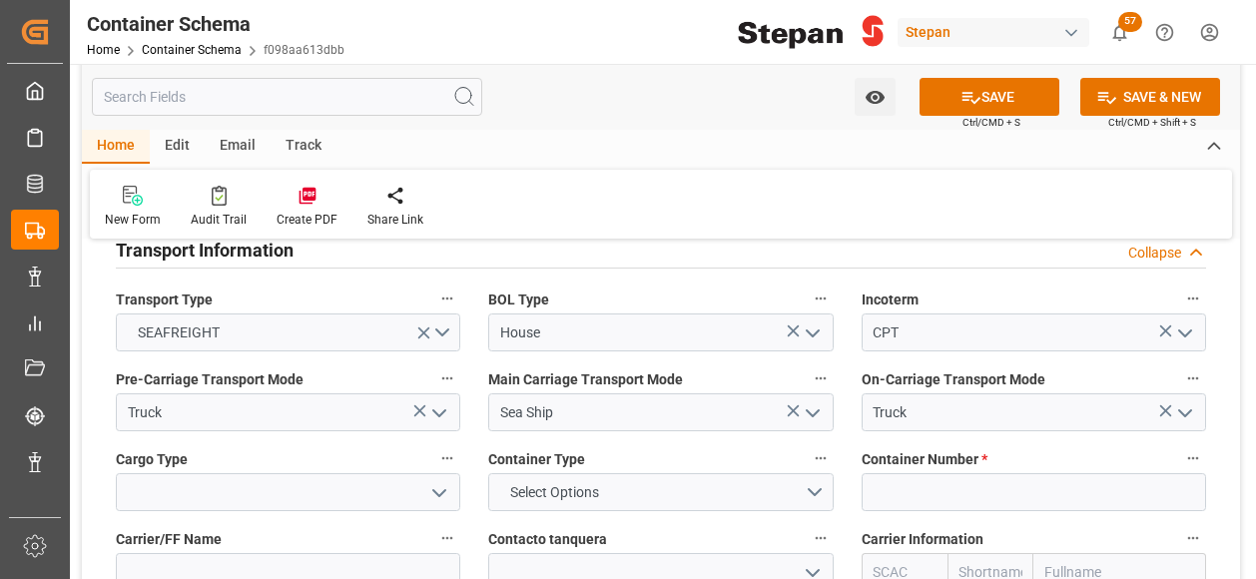
scroll to position [2495, 0]
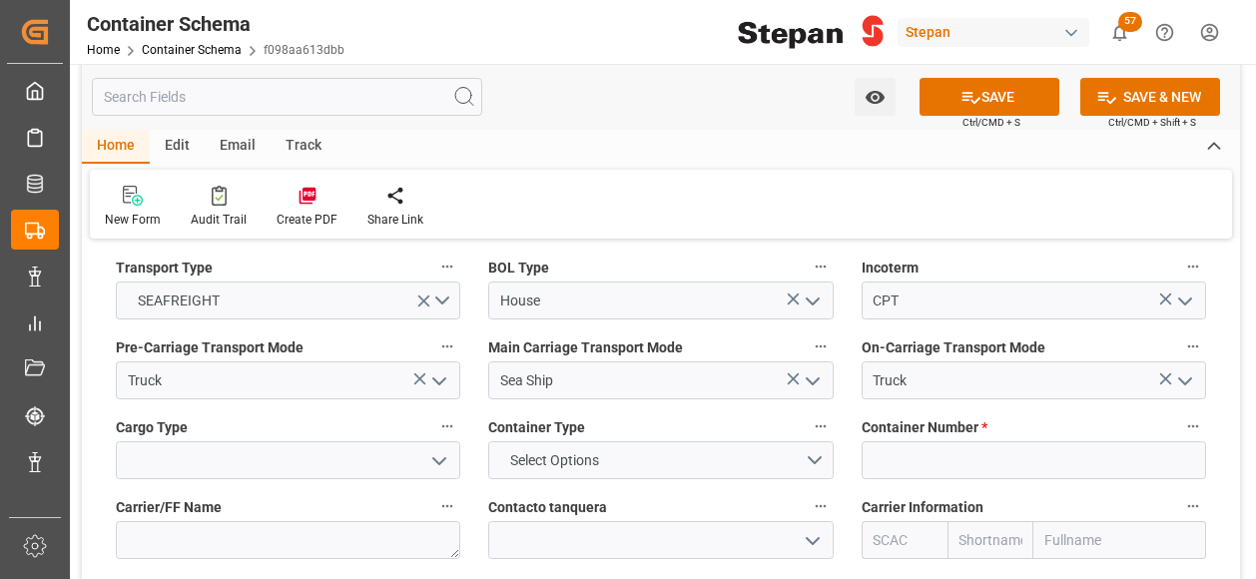
click at [438, 458] on polyline "open menu" at bounding box center [439, 461] width 12 height 6
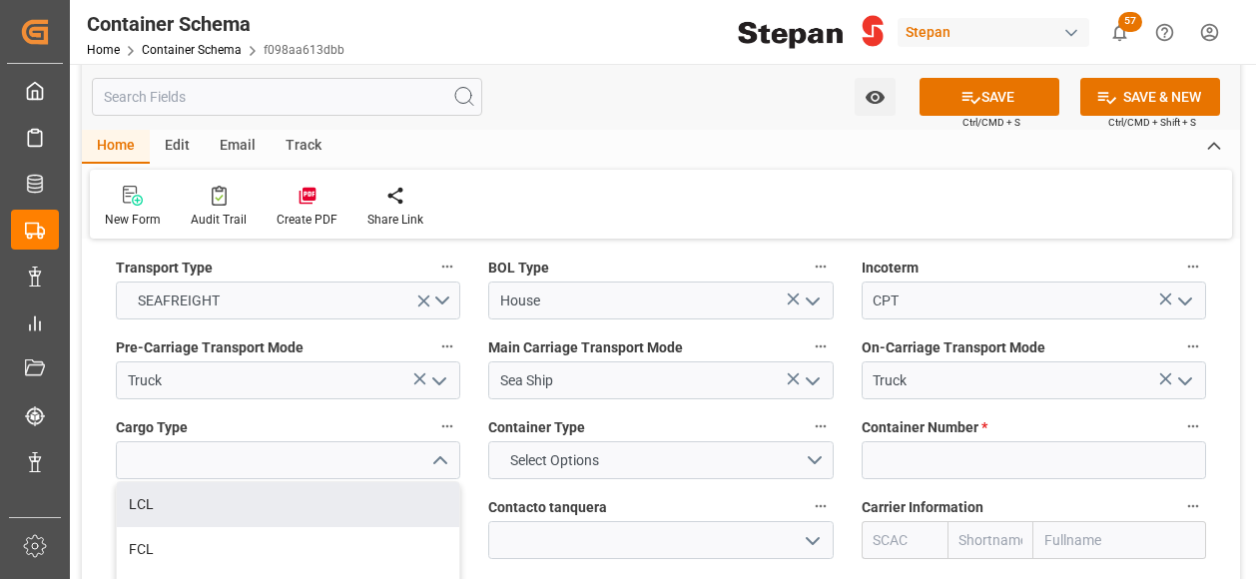
scroll to position [2595, 0]
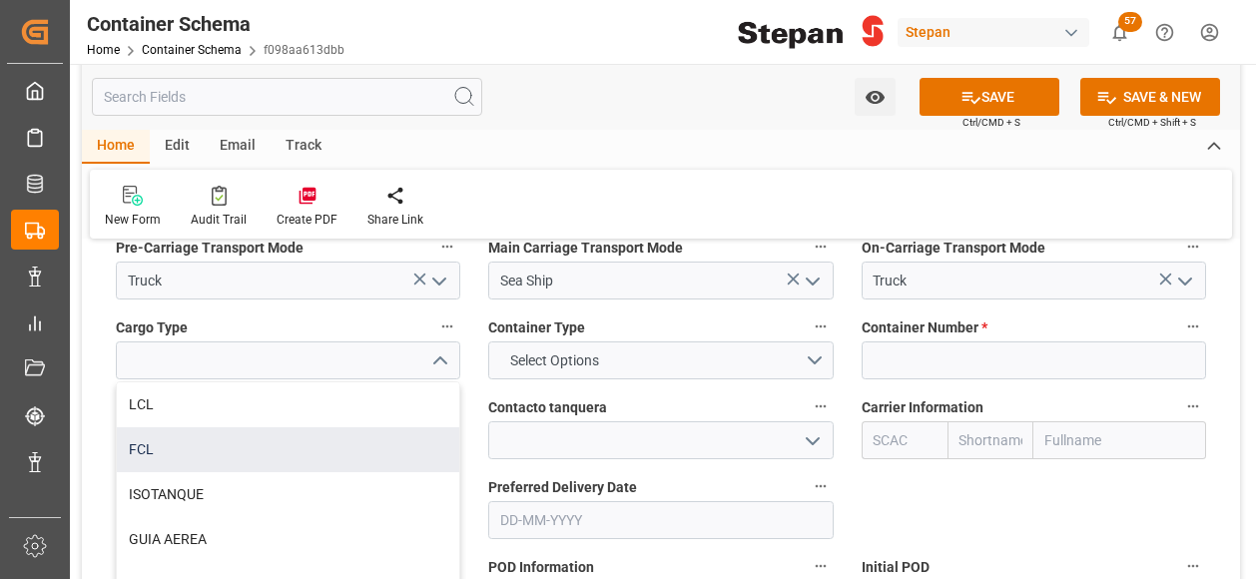
click at [158, 427] on div "FCL" at bounding box center [288, 449] width 342 height 45
type input "FCL"
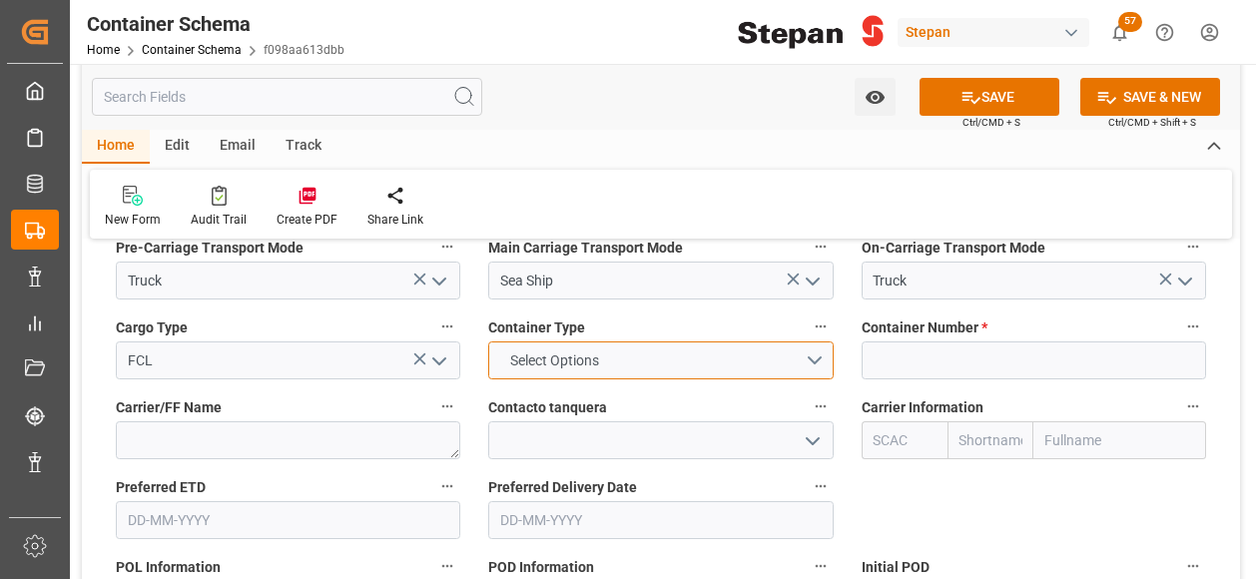
click at [814, 341] on button "Select Options" at bounding box center [660, 360] width 344 height 38
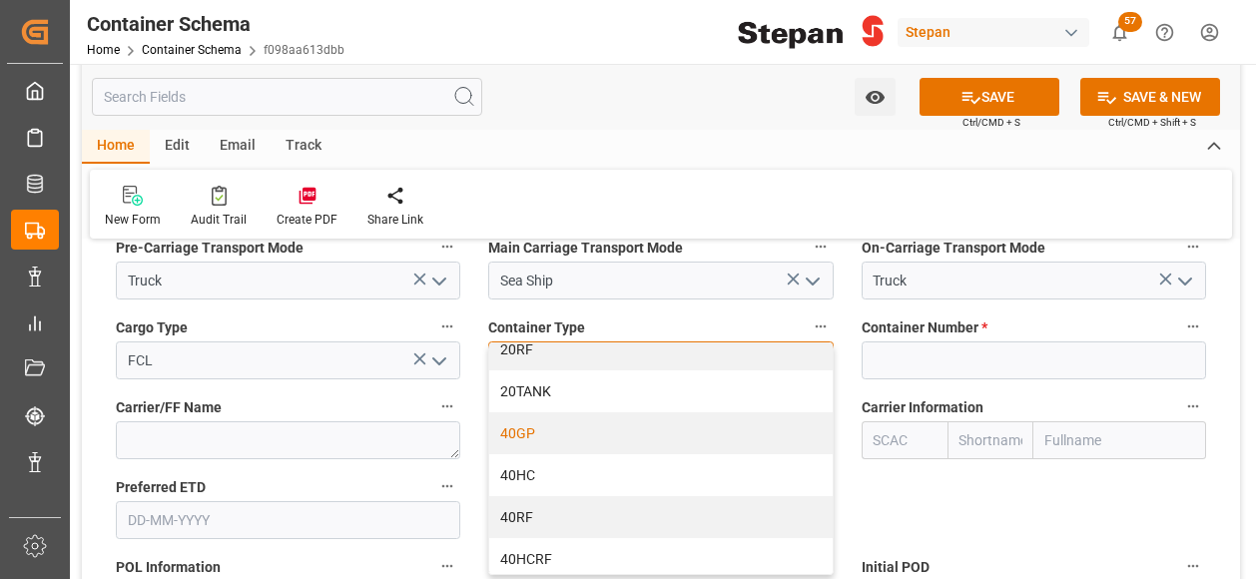
scroll to position [100, 0]
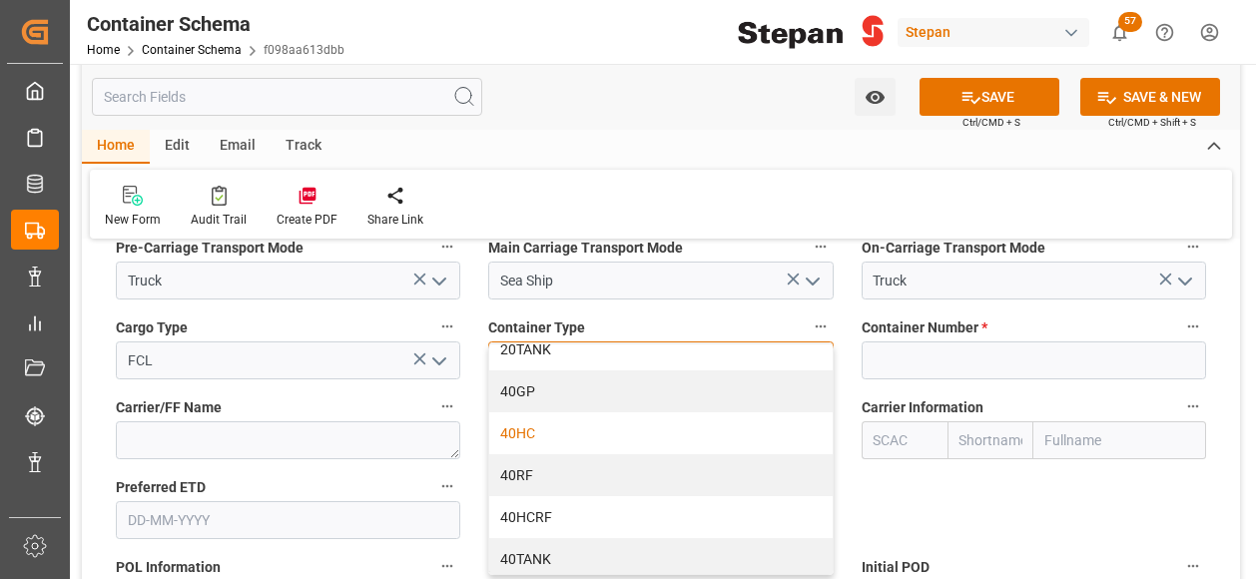
click at [525, 412] on div "40HC" at bounding box center [660, 433] width 342 height 42
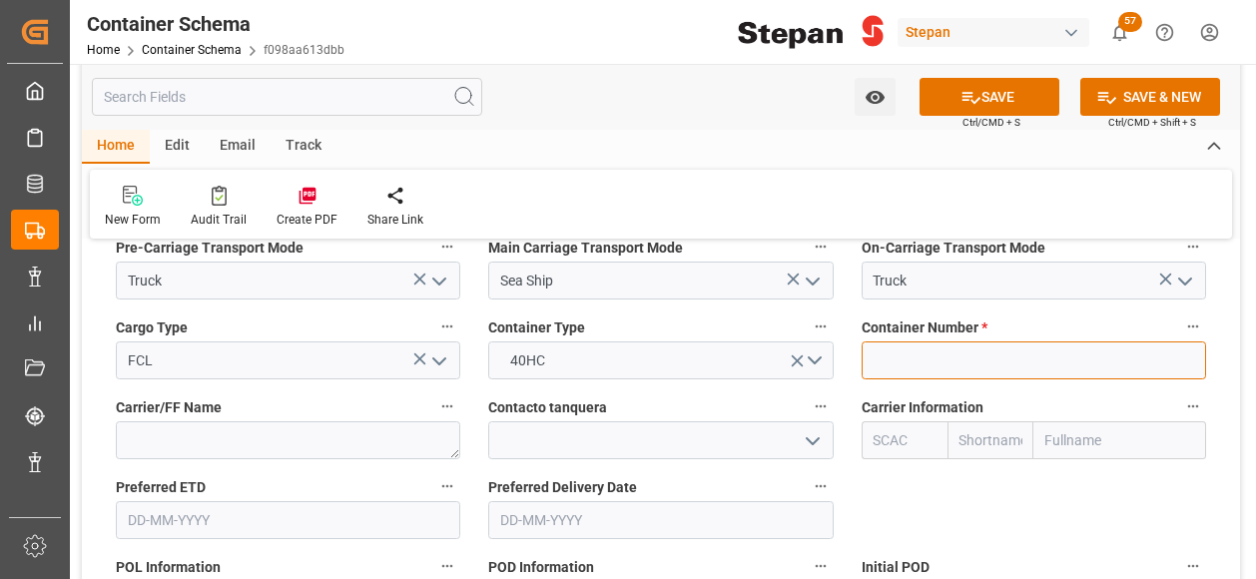
click at [930, 341] on input at bounding box center [1033, 360] width 344 height 38
paste input "BMOU669653-6"
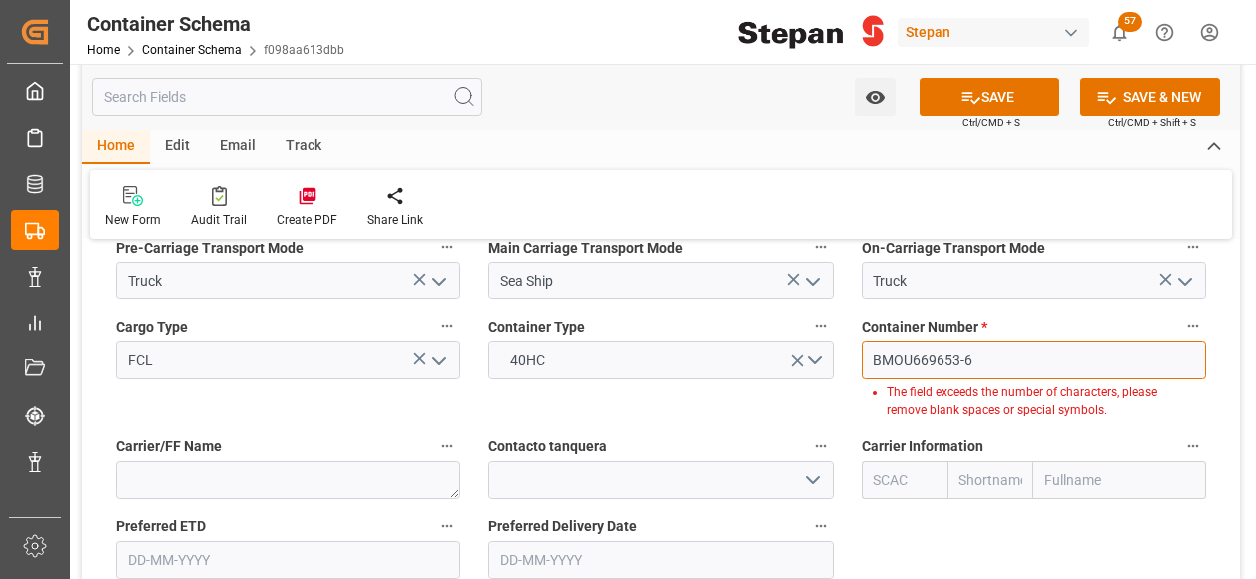
click at [958, 341] on input "BMOU669653-6" at bounding box center [1033, 360] width 344 height 38
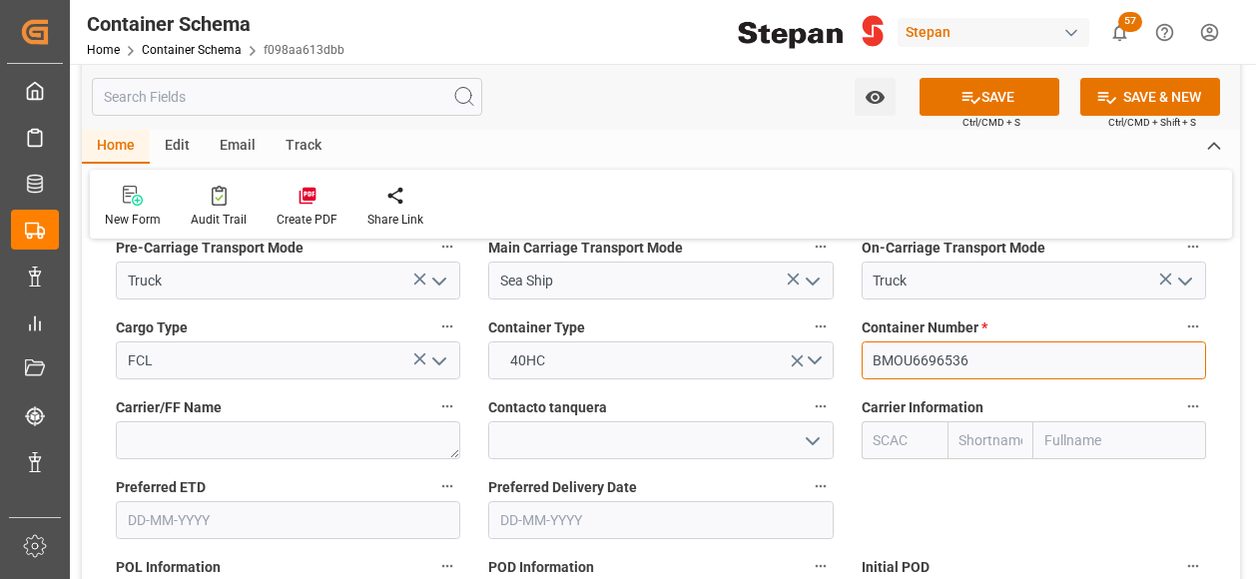
type input "BMOU6696536"
click at [1103, 421] on input "text" at bounding box center [1119, 440] width 173 height 38
type input "HAPA"
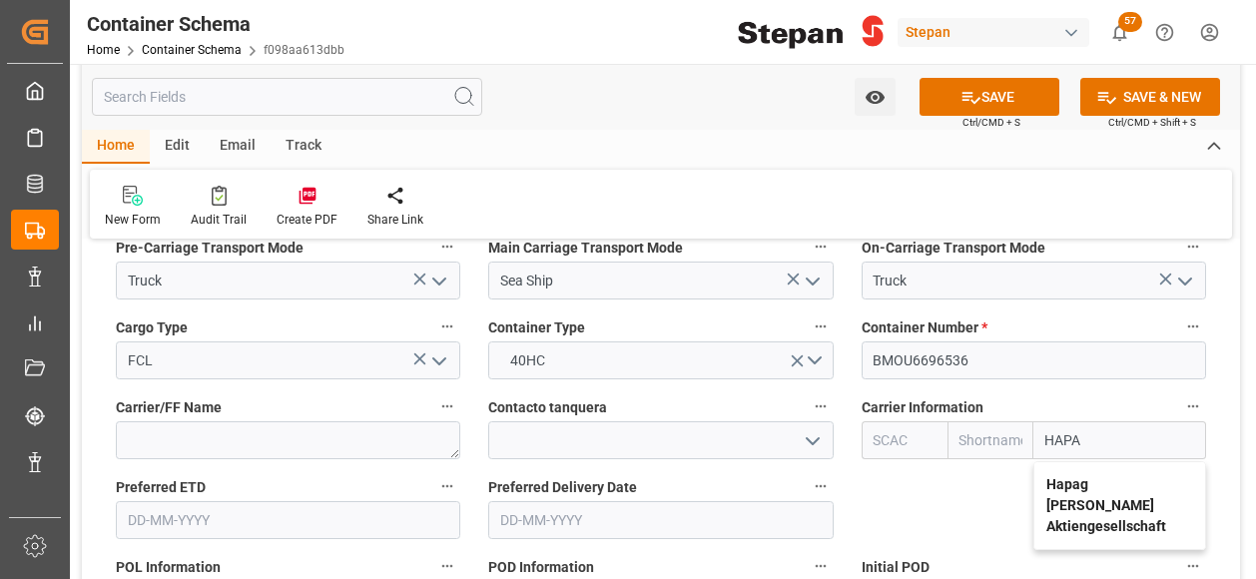
click at [1068, 476] on b "Hapag [PERSON_NAME] Aktiengesellschaft" at bounding box center [1106, 505] width 120 height 58
type input "HLCU"
type input "Hapag [PERSON_NAME]"
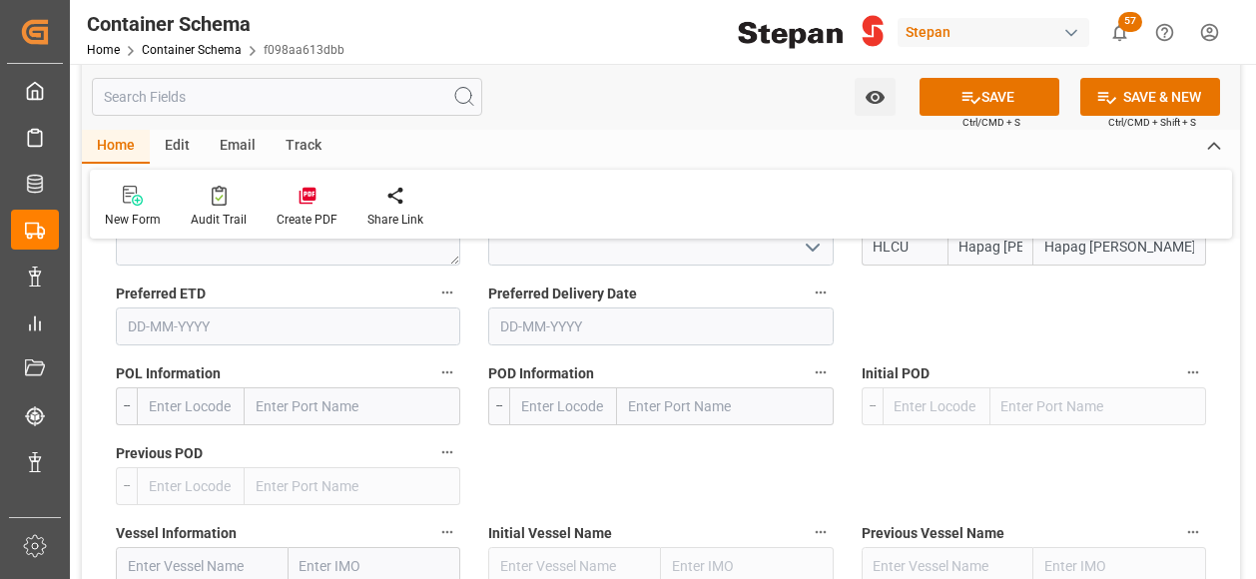
scroll to position [2794, 0]
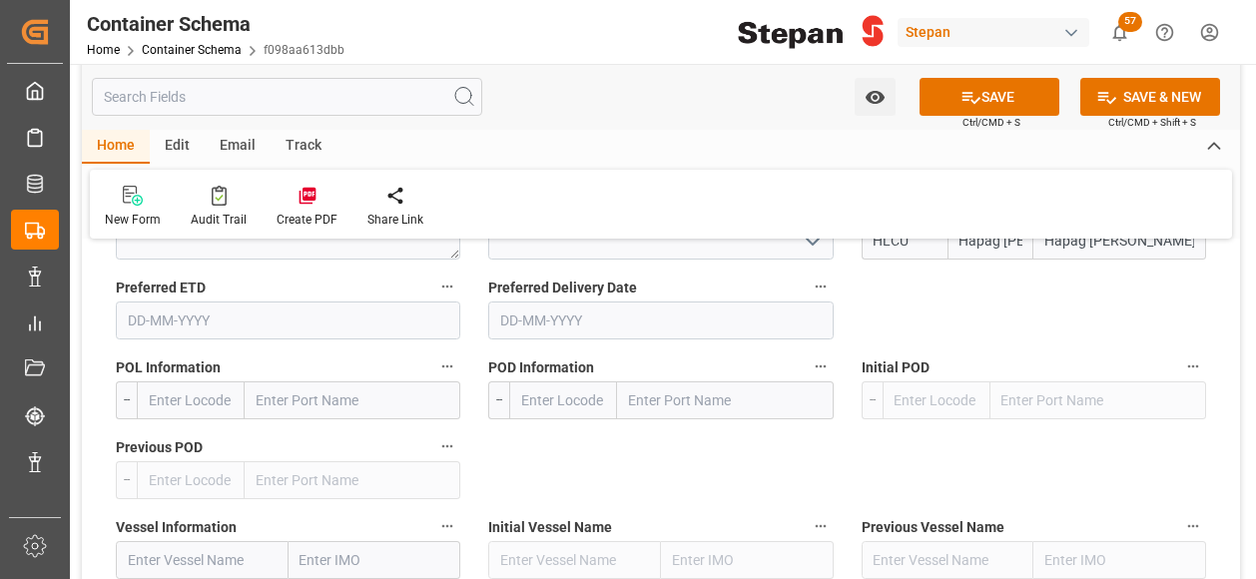
type input "Hapag [PERSON_NAME] Aktiengesellschaft"
click at [305, 381] on input "text" at bounding box center [353, 400] width 216 height 38
type input "CARTAGE"
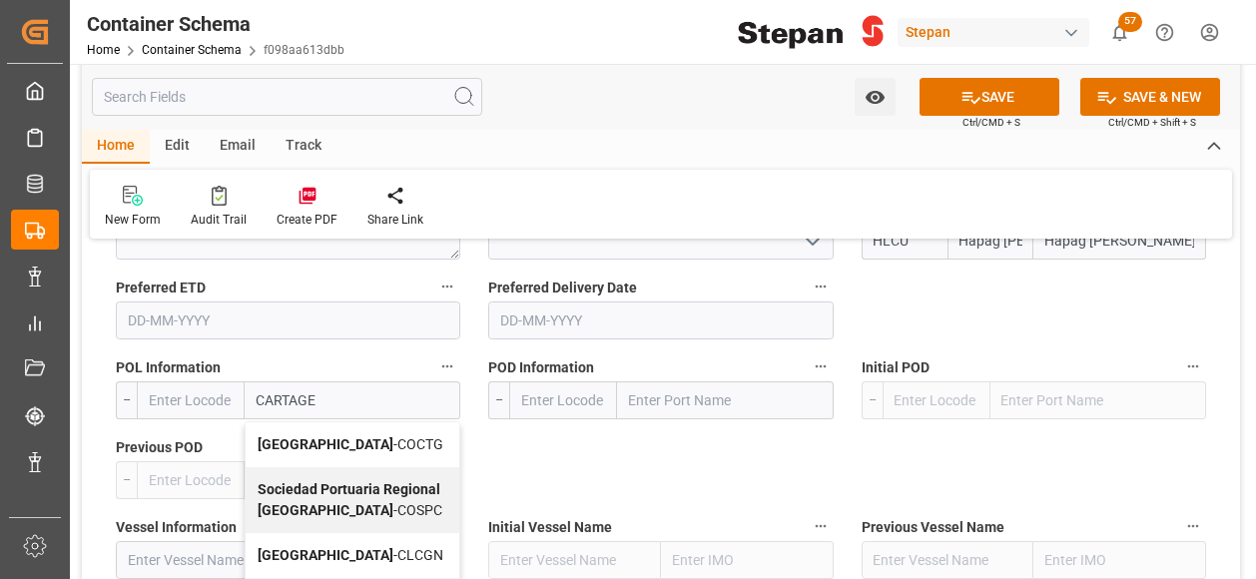
click at [321, 436] on b "[GEOGRAPHIC_DATA]" at bounding box center [325, 444] width 136 height 16
type input "COCTG"
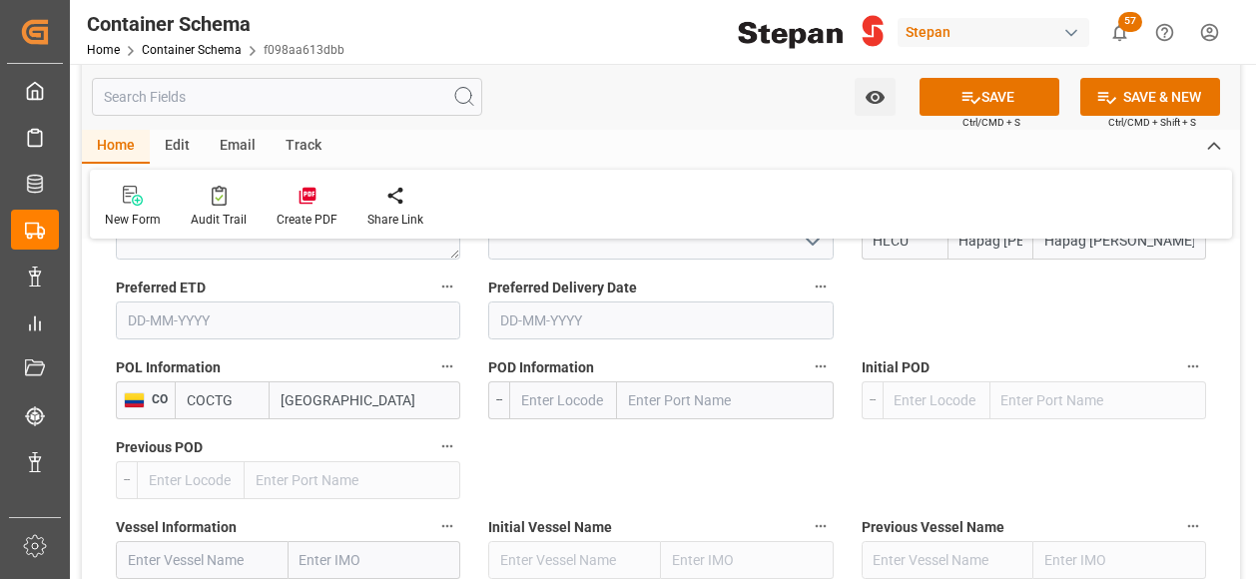
type input "[GEOGRAPHIC_DATA]"
click at [690, 381] on input "text" at bounding box center [725, 400] width 216 height 38
type input "[GEOGRAPHIC_DATA]"
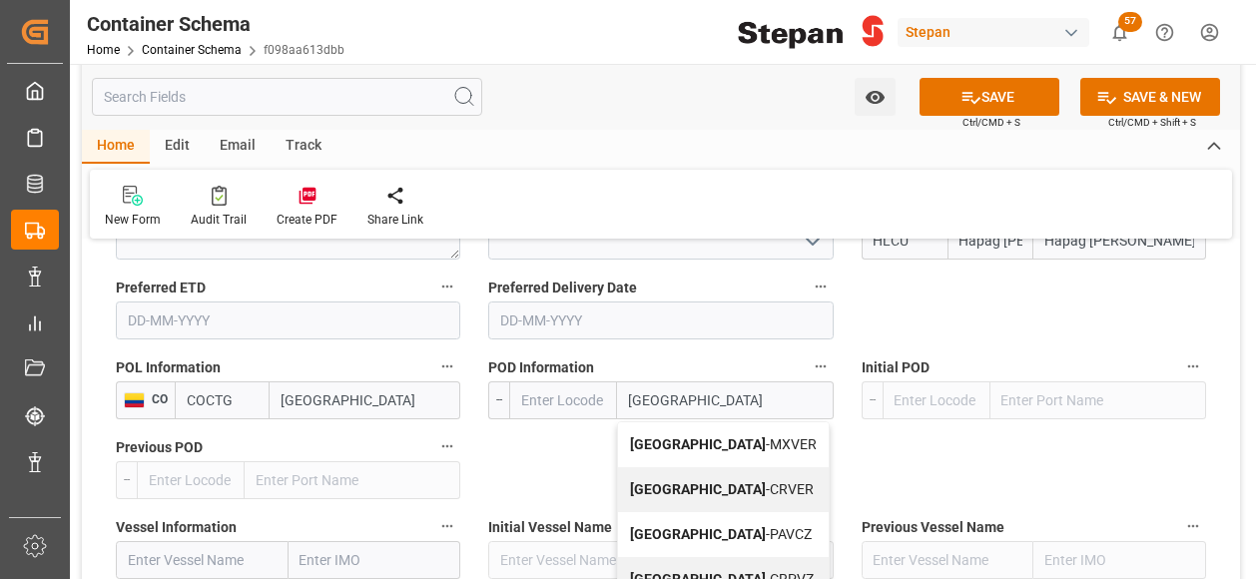
click at [686, 436] on span "Veracruz - MXVER" at bounding box center [723, 444] width 187 height 16
type input "MXVER"
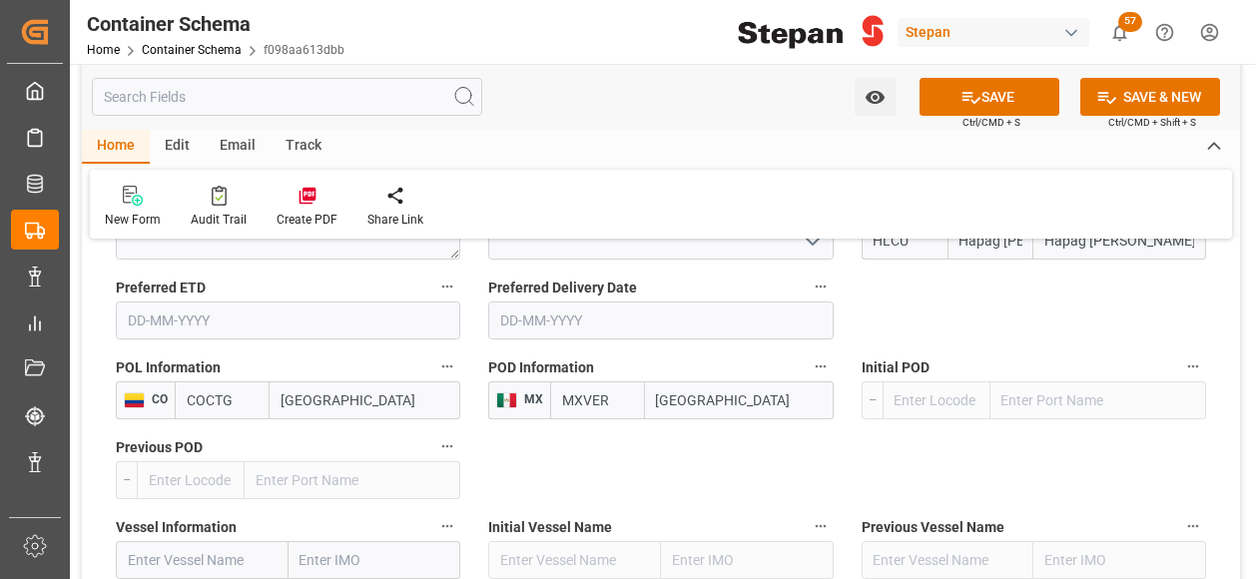
scroll to position [2894, 0]
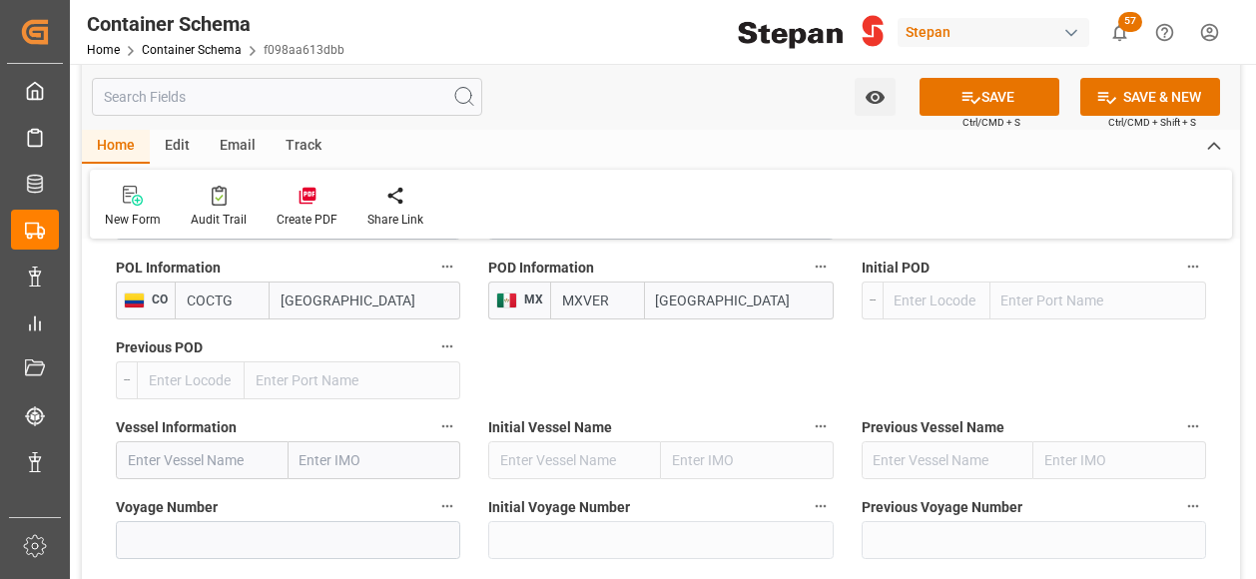
type input "[GEOGRAPHIC_DATA]"
click at [224, 441] on input "text" at bounding box center [202, 460] width 173 height 38
click at [200, 441] on input "text" at bounding box center [202, 460] width 173 height 38
paste input "SEASPAN EMPIRE"
type input "SEASPAN EMPIRE"
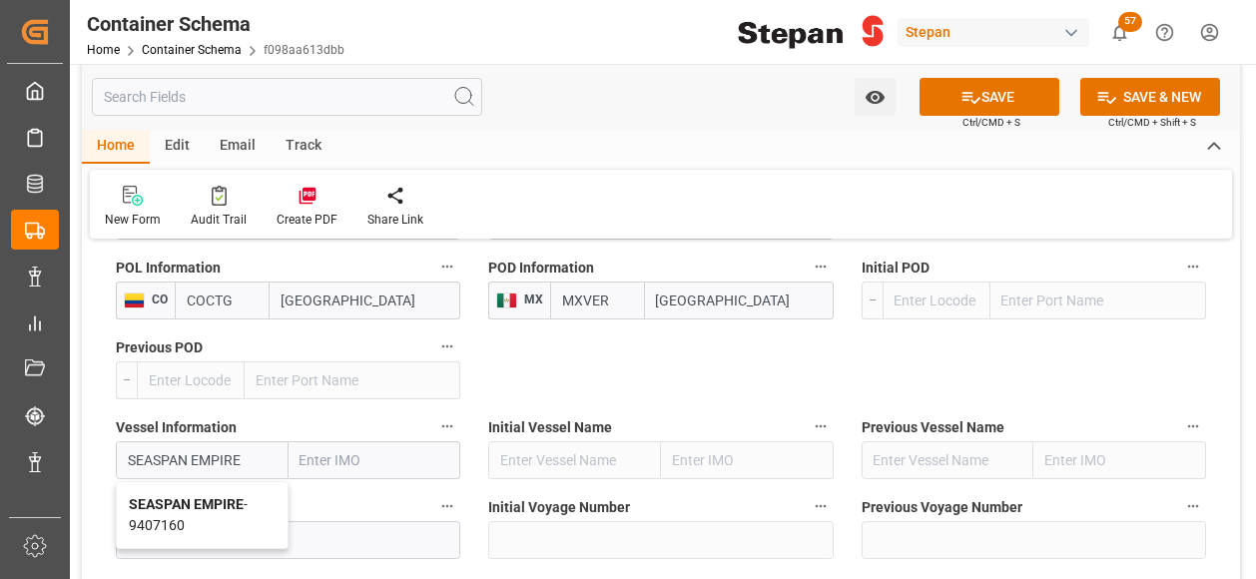
click at [206, 482] on div "SEASPAN EMPIRE - 9407160" at bounding box center [202, 515] width 171 height 66
type input "9407160"
type input "SEASPAN EMPIRE"
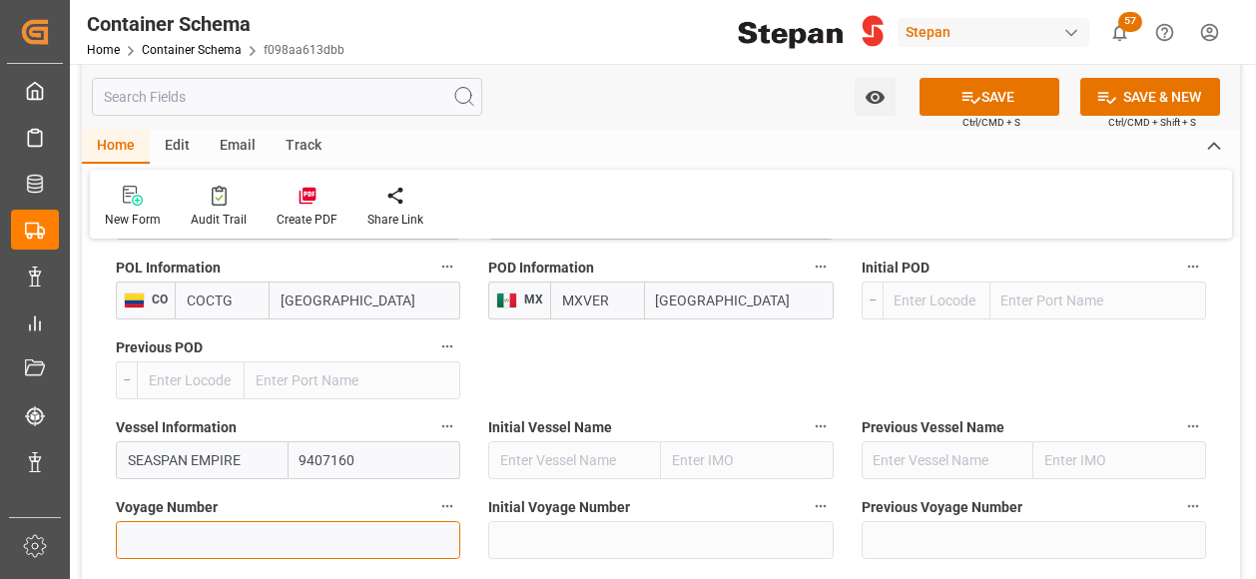
click at [238, 521] on input at bounding box center [288, 540] width 344 height 38
paste input "2527N"
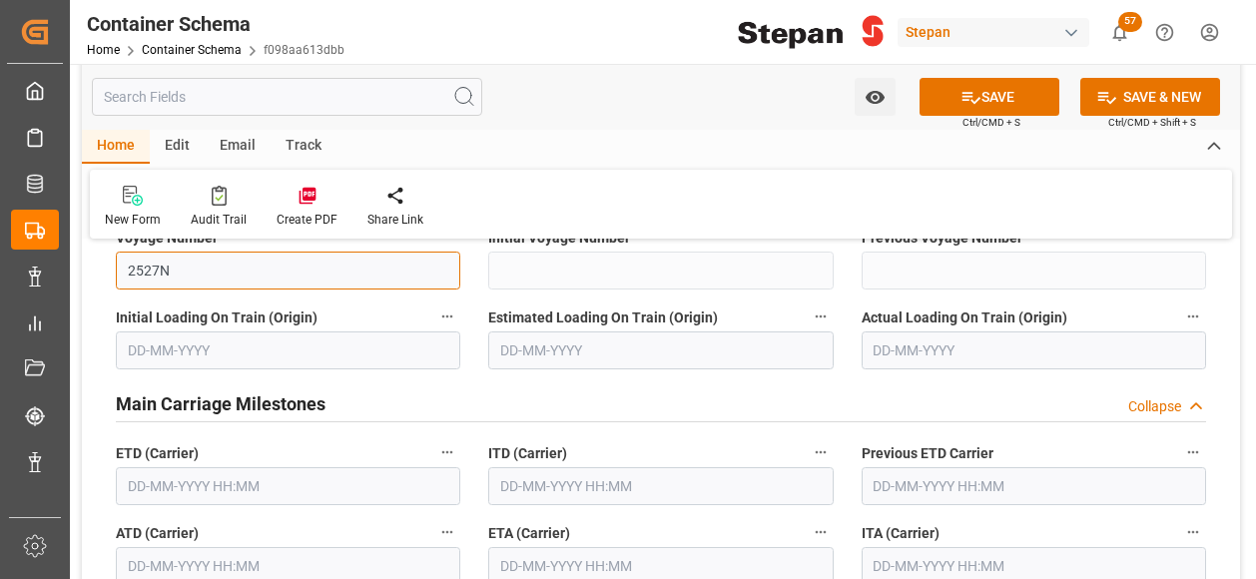
scroll to position [3194, 0]
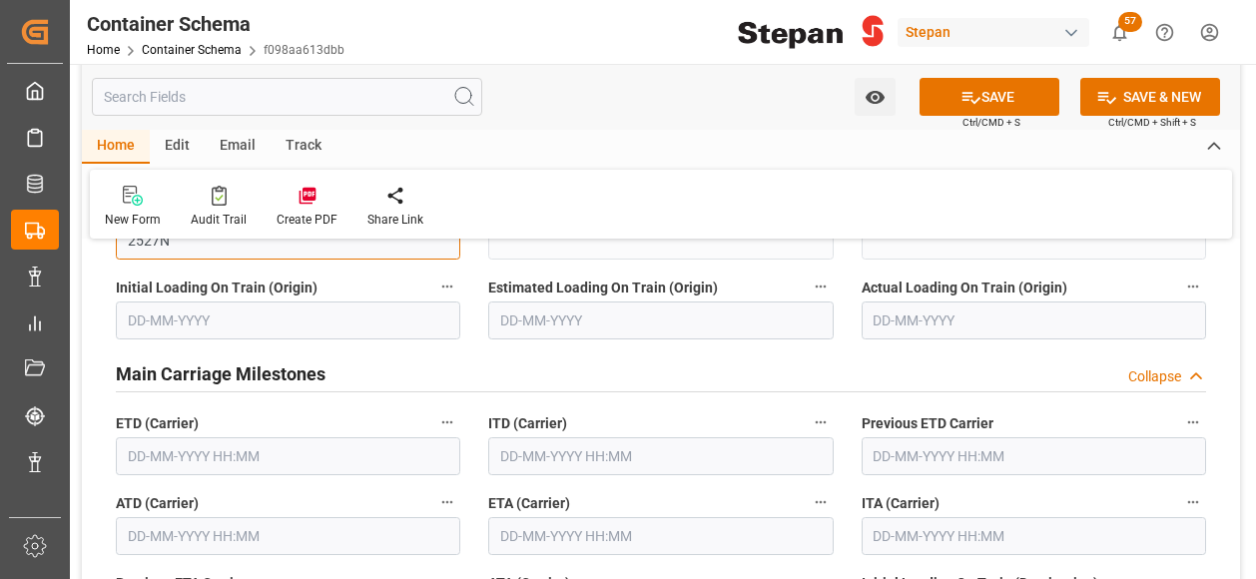
type input "2527N"
click at [249, 437] on input "text" at bounding box center [288, 456] width 344 height 38
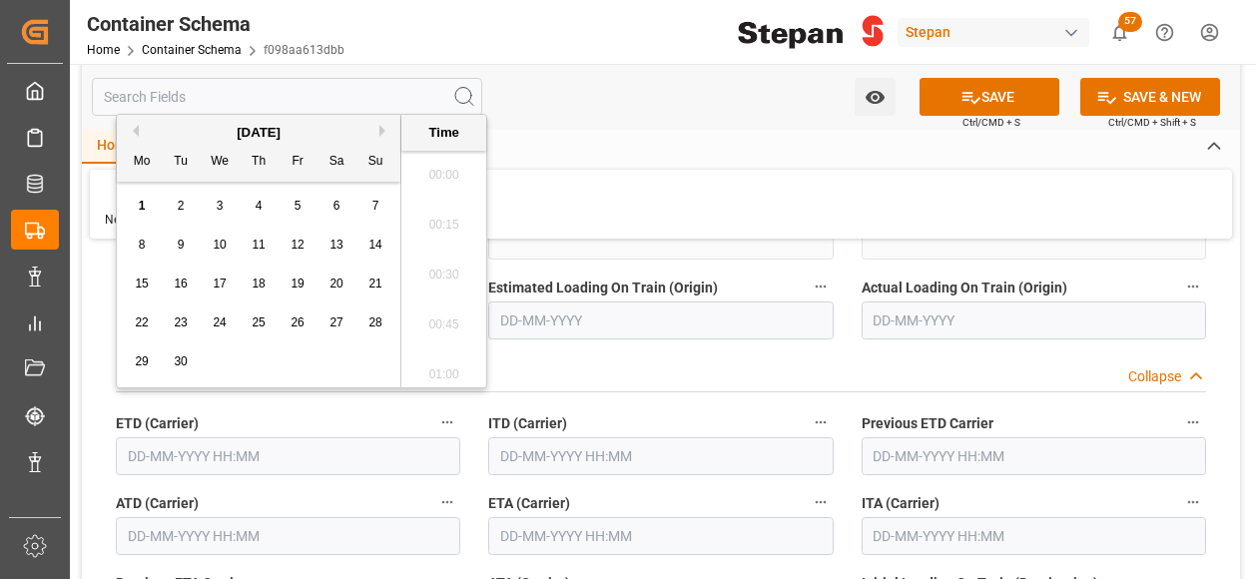
scroll to position [2451, 0]
click at [334, 205] on span "6" at bounding box center [336, 206] width 7 height 14
type input "[DATE] 00:00"
click at [574, 517] on input "text" at bounding box center [660, 536] width 344 height 38
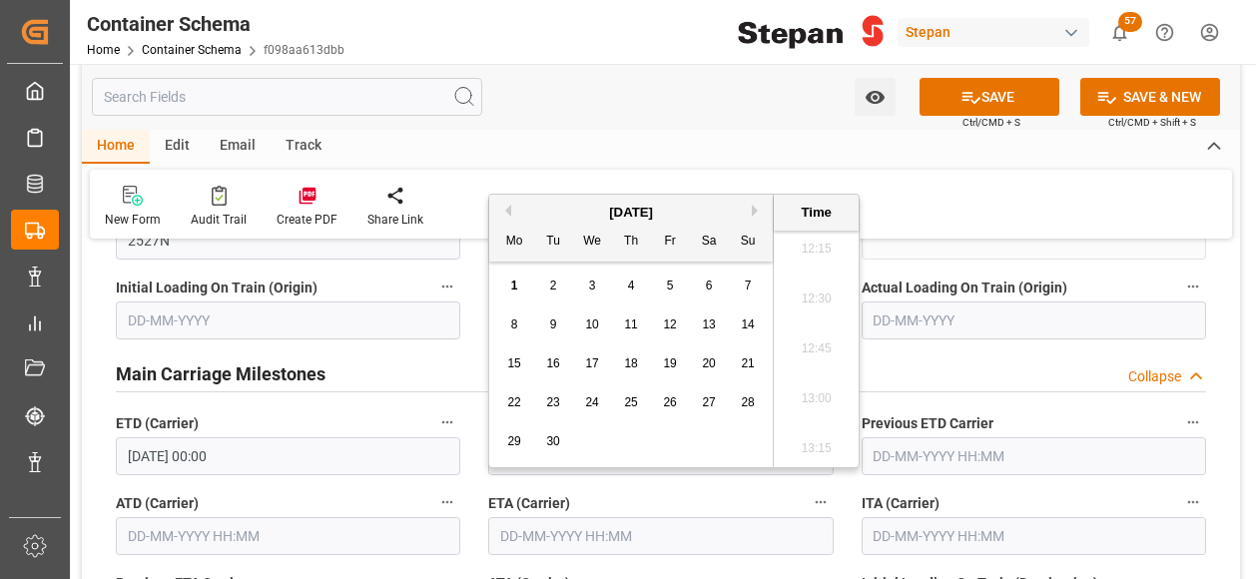
click at [593, 324] on span "10" at bounding box center [591, 324] width 13 height 14
type input "[DATE] 00:00"
click at [391, 489] on label "ATD (Carrier)" at bounding box center [288, 503] width 344 height 28
click at [434, 489] on button "ATD (Carrier)" at bounding box center [447, 502] width 26 height 26
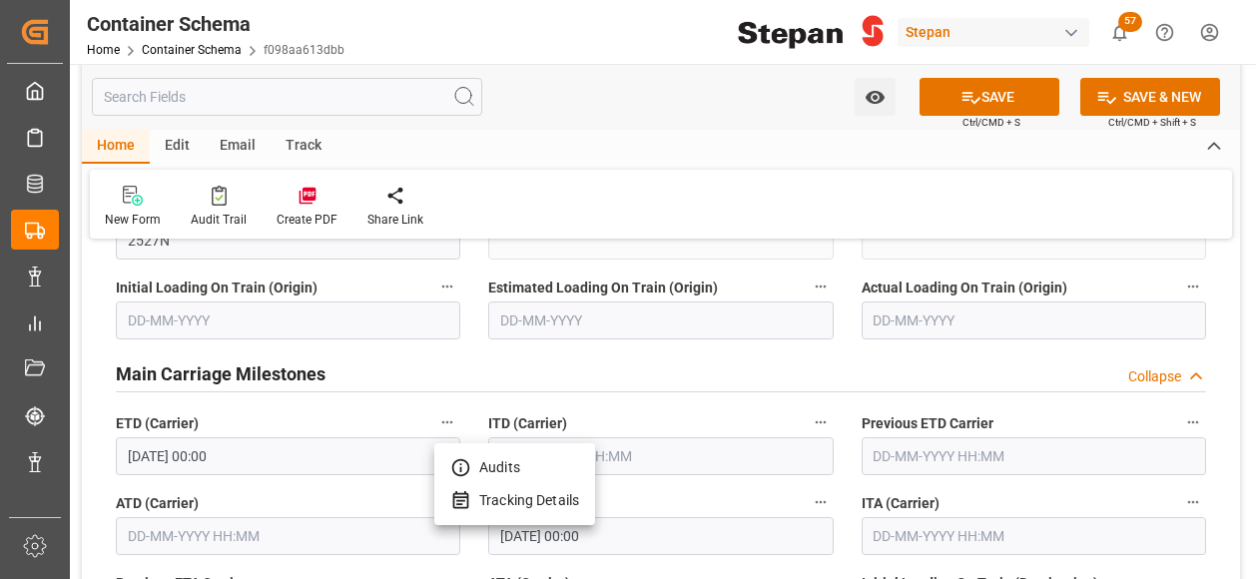
click at [989, 99] on div at bounding box center [628, 289] width 1256 height 579
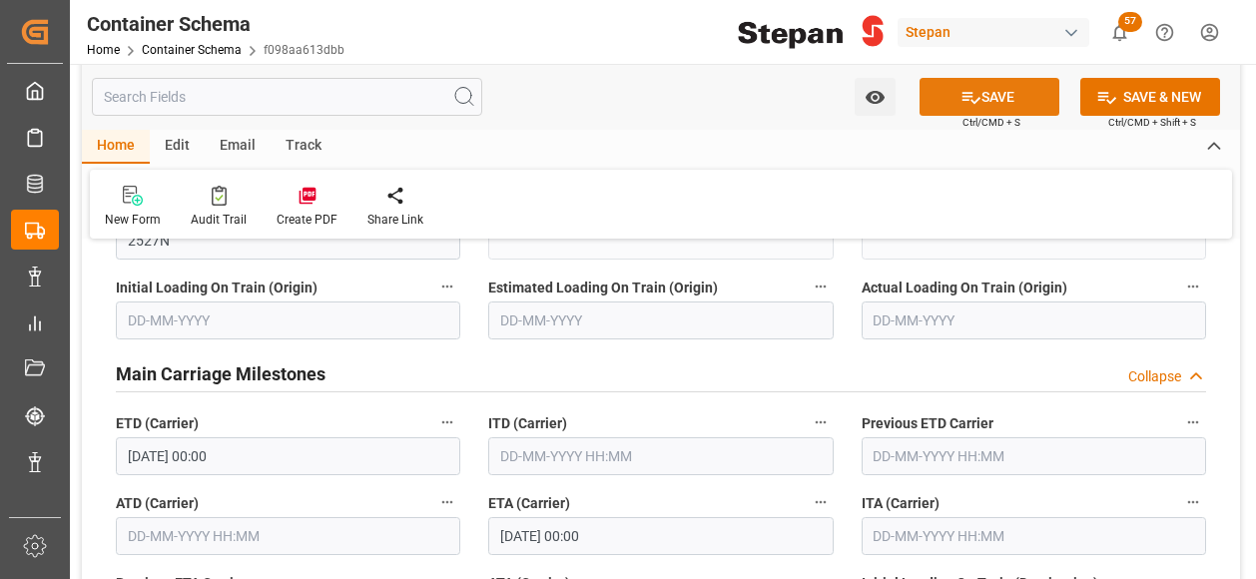
click at [986, 97] on button "SAVE" at bounding box center [989, 97] width 140 height 38
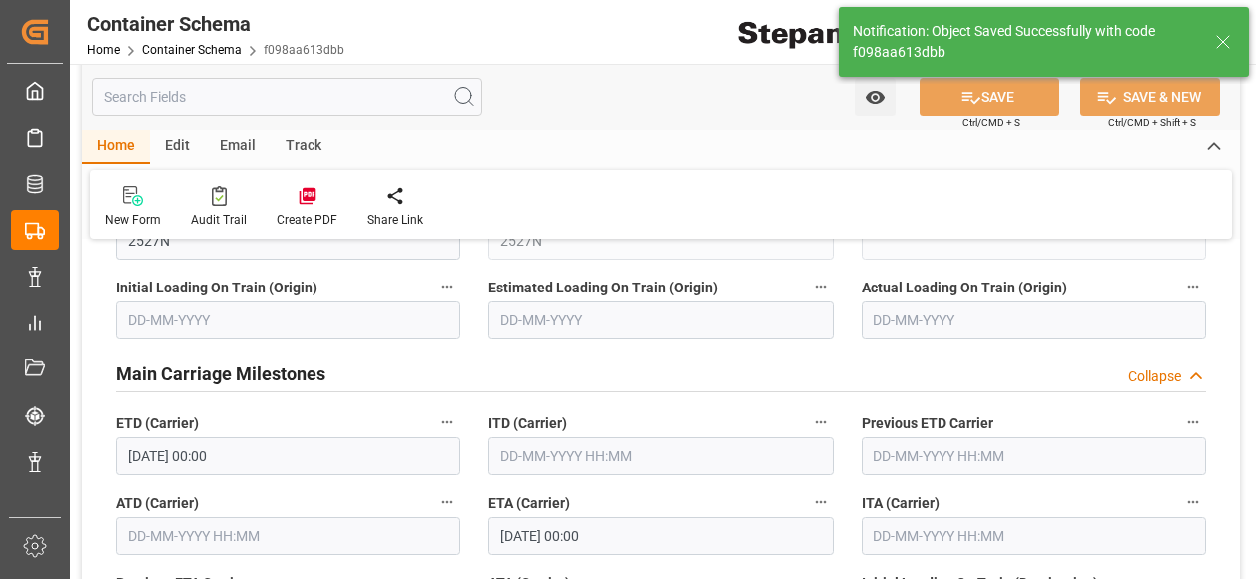
type textarea "25 IBC"
type textarea "SCM1706025A6"
type input "MXVER"
type input "[GEOGRAPHIC_DATA]"
type input "SEASPAN EMPIRE"
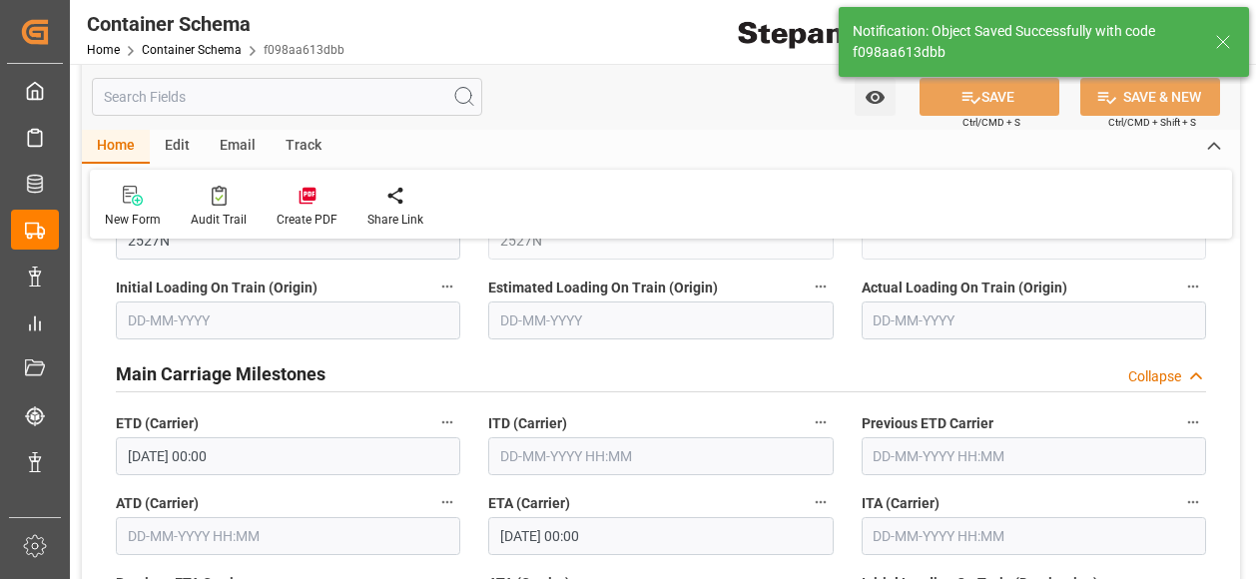
type input "9407160"
type input "2527N"
type textarea "pod"
type input "0"
type input "[DATE] 00:00"
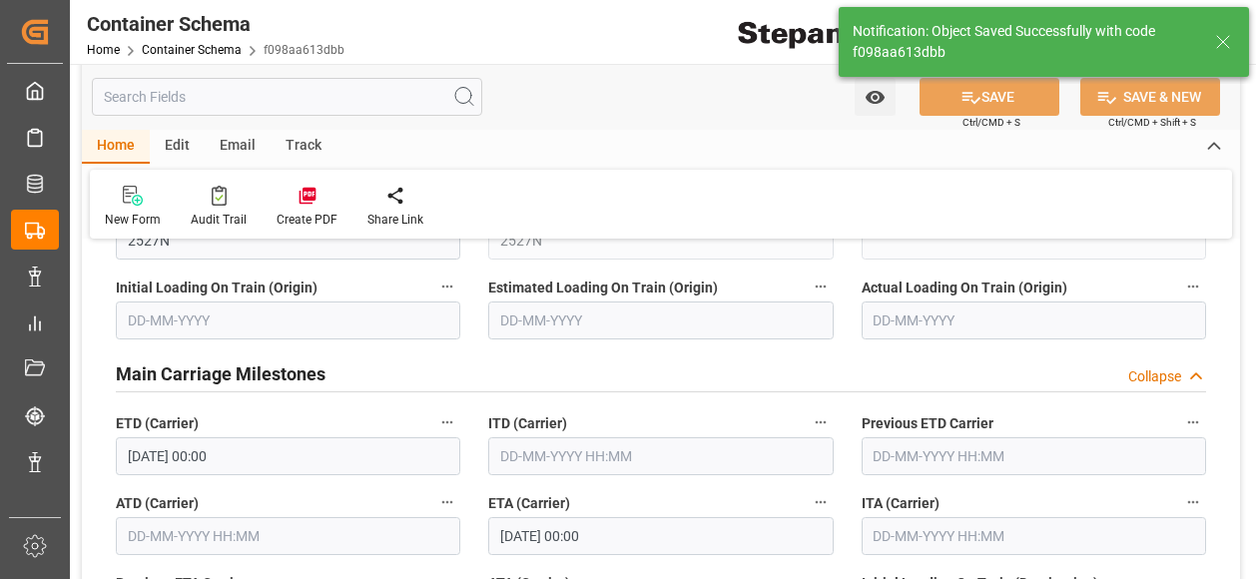
type input "[DATE] 00:00"
type input "[DATE]"
type input "[DATE] 18:46"
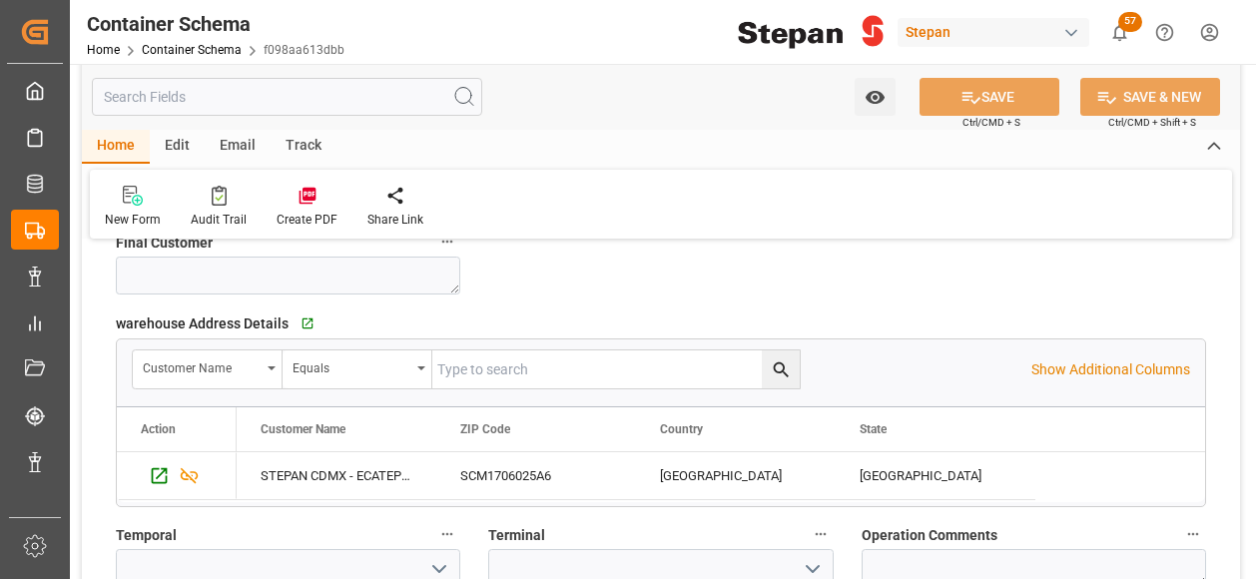
scroll to position [1497, 0]
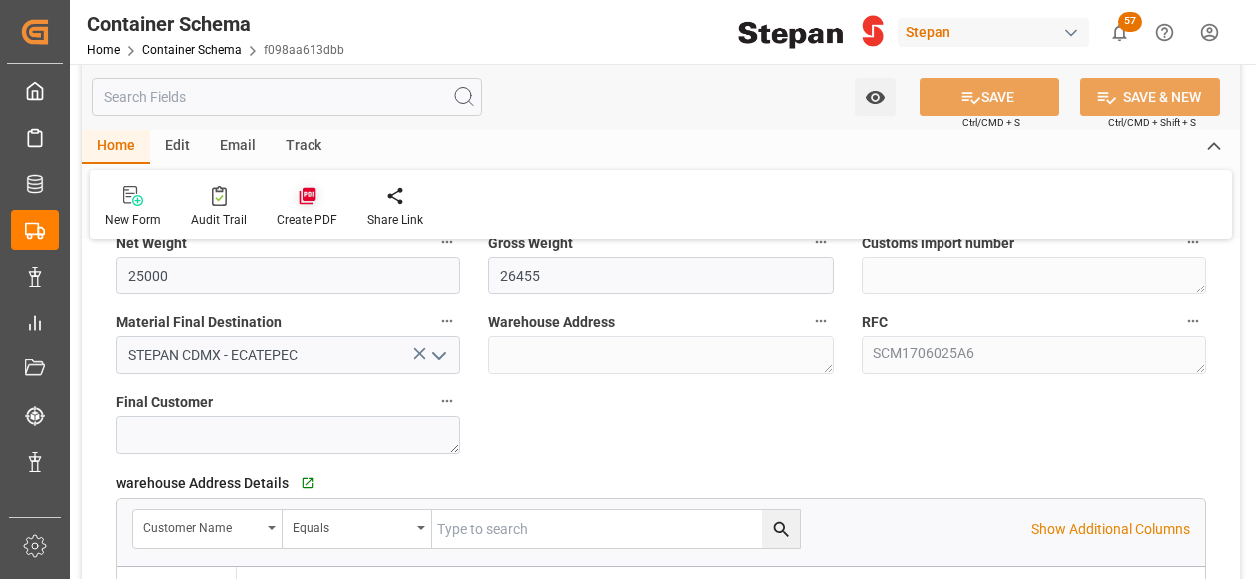
click at [299, 193] on icon at bounding box center [307, 196] width 20 height 20
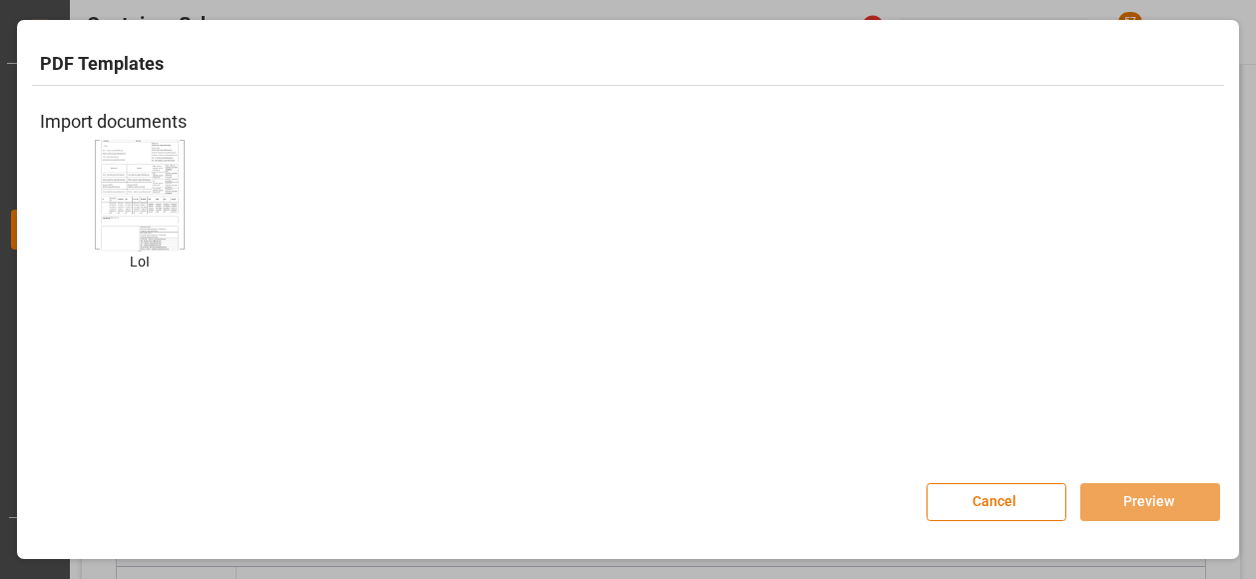
click at [95, 187] on div at bounding box center [140, 195] width 90 height 110
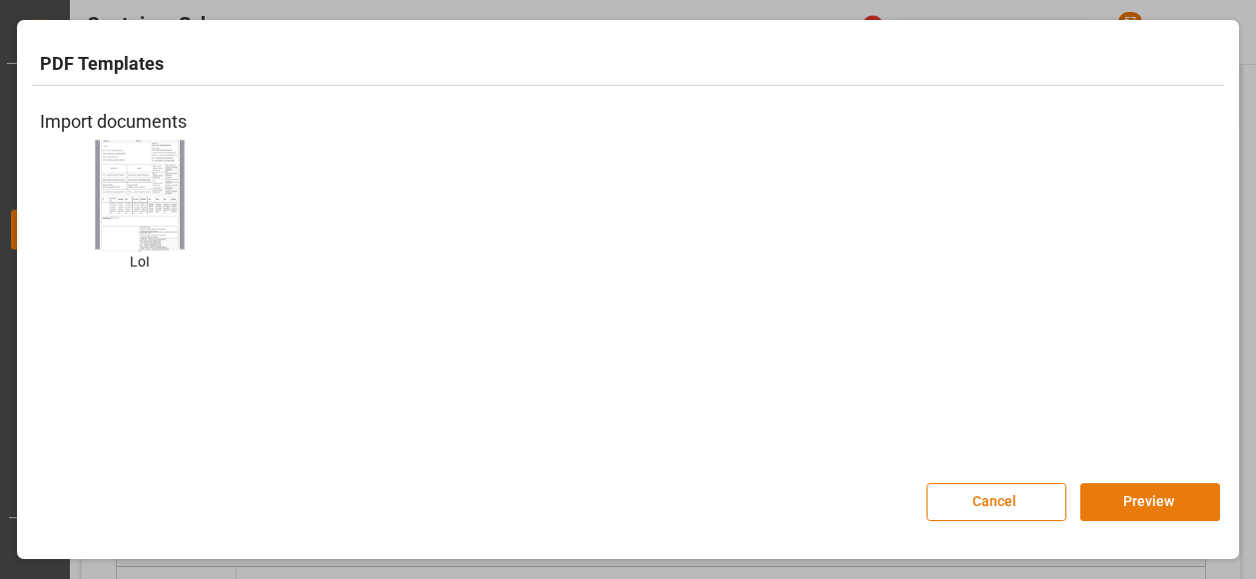
click at [1112, 485] on button "Preview" at bounding box center [1150, 502] width 140 height 38
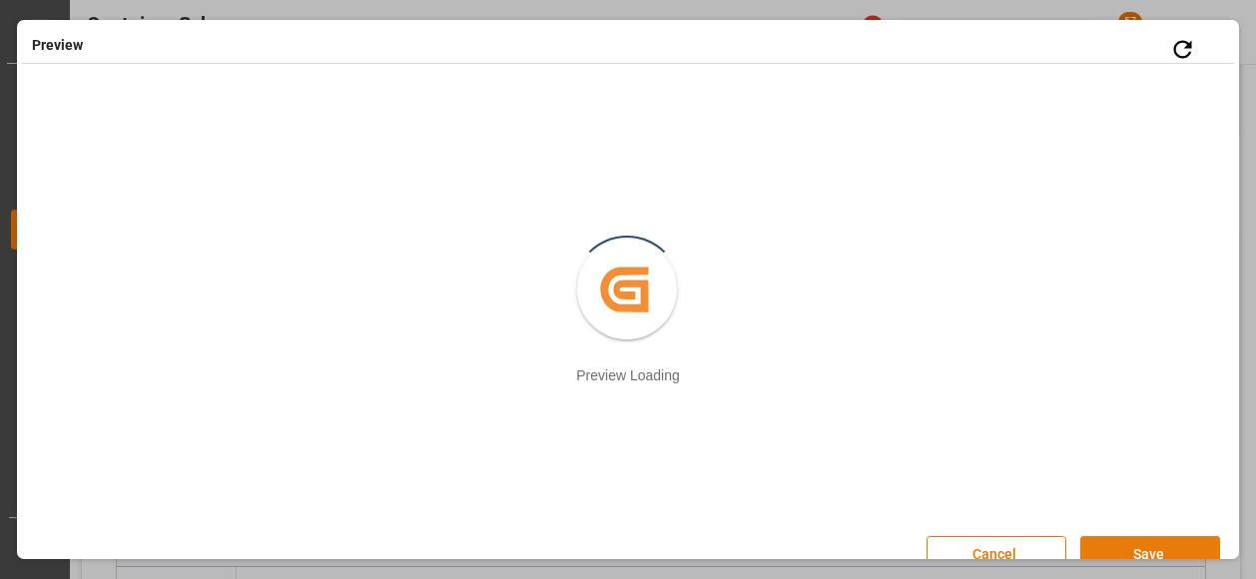
click at [1130, 550] on button "Save" at bounding box center [1150, 555] width 140 height 38
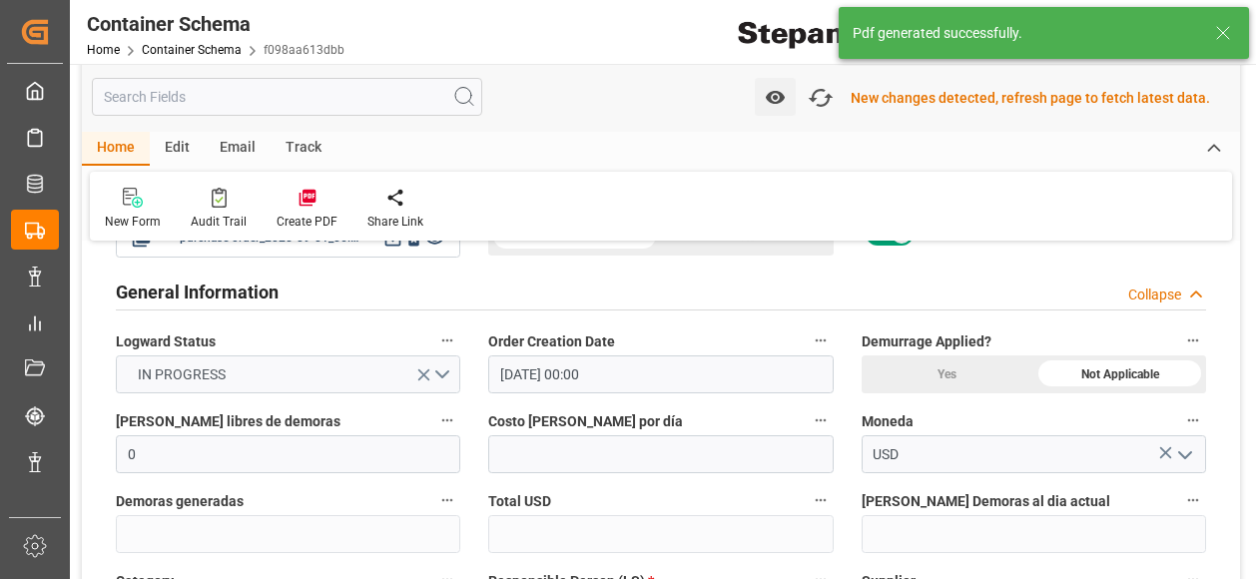
scroll to position [0, 0]
